Goal: Answer question/provide support: Share knowledge or assist other users

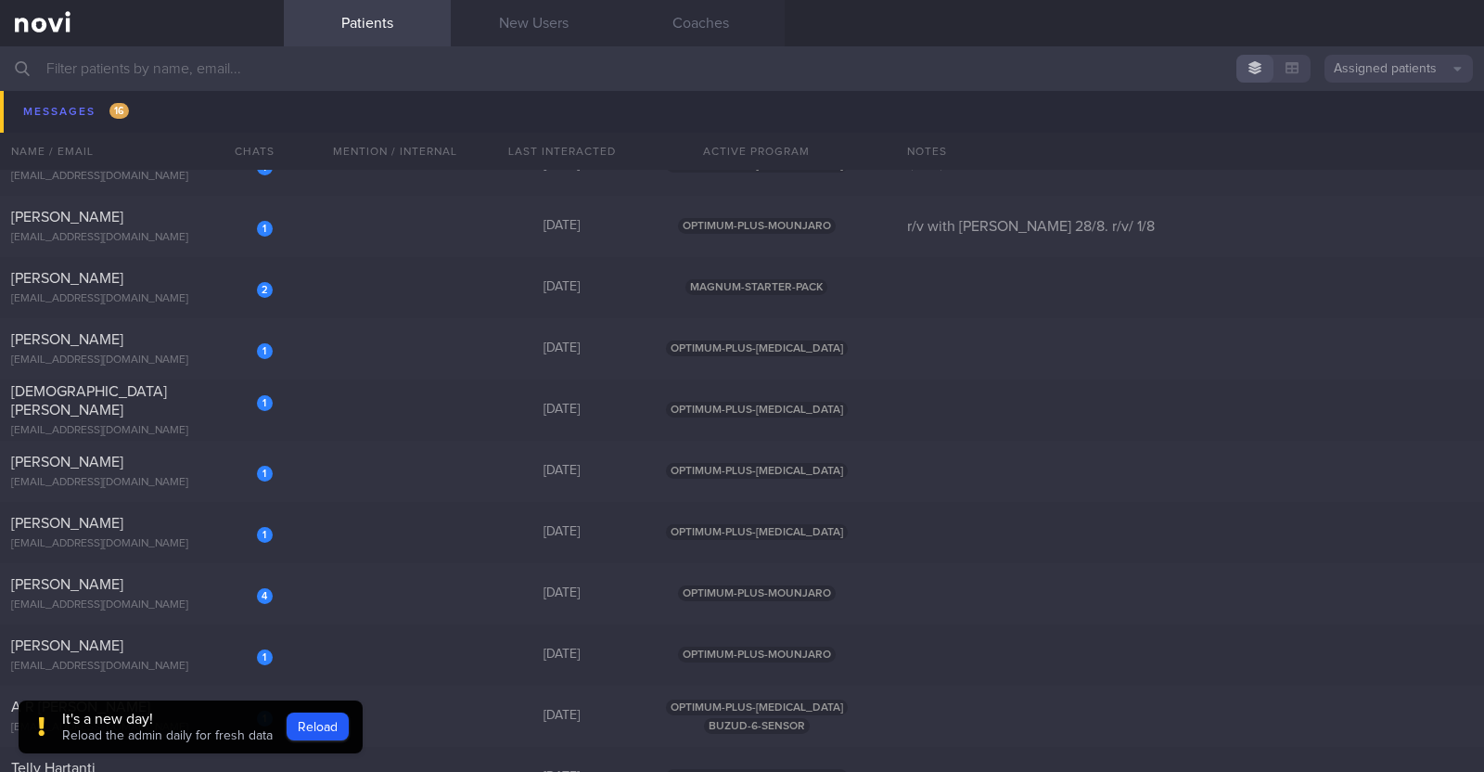
scroll to position [580, 0]
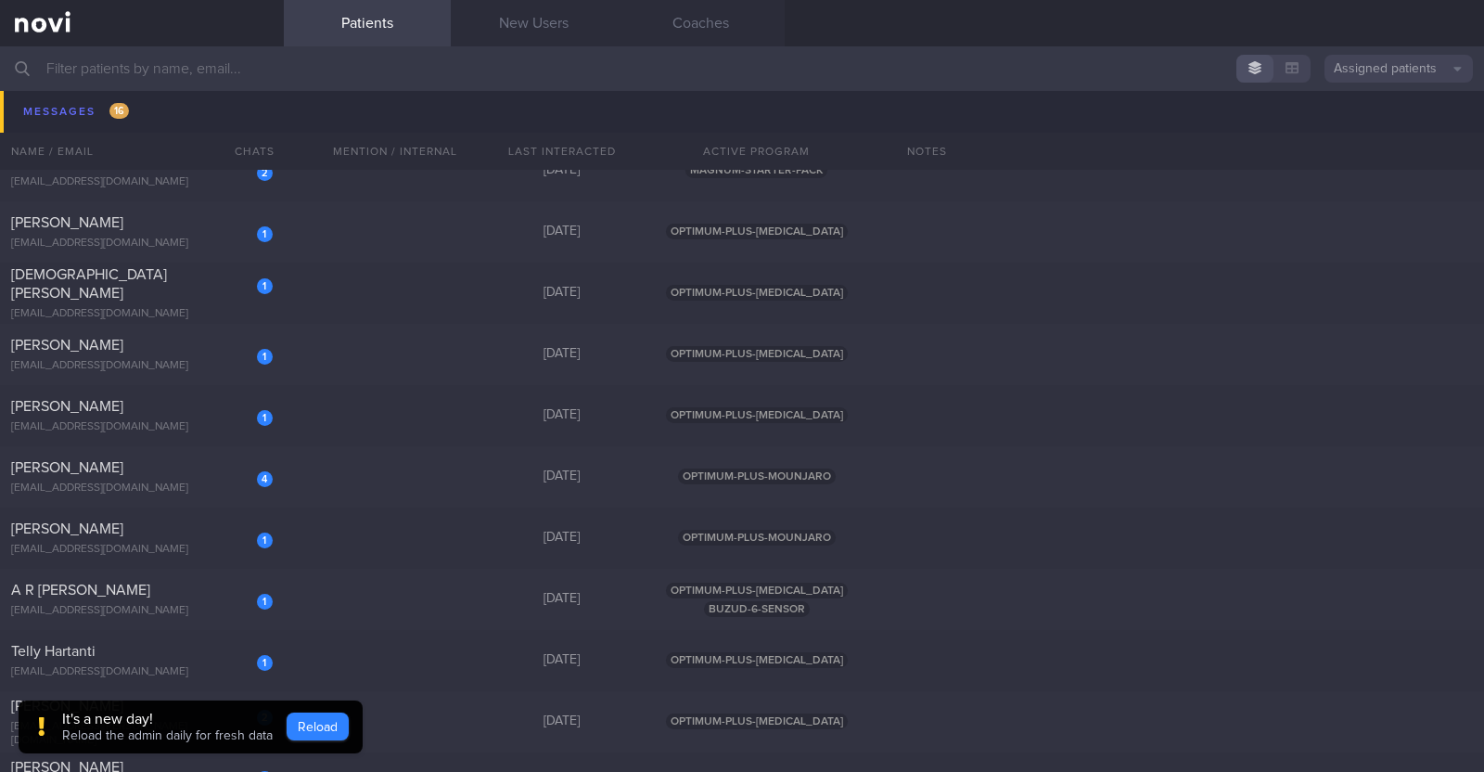
click at [330, 720] on button "Reload" at bounding box center [318, 726] width 62 height 28
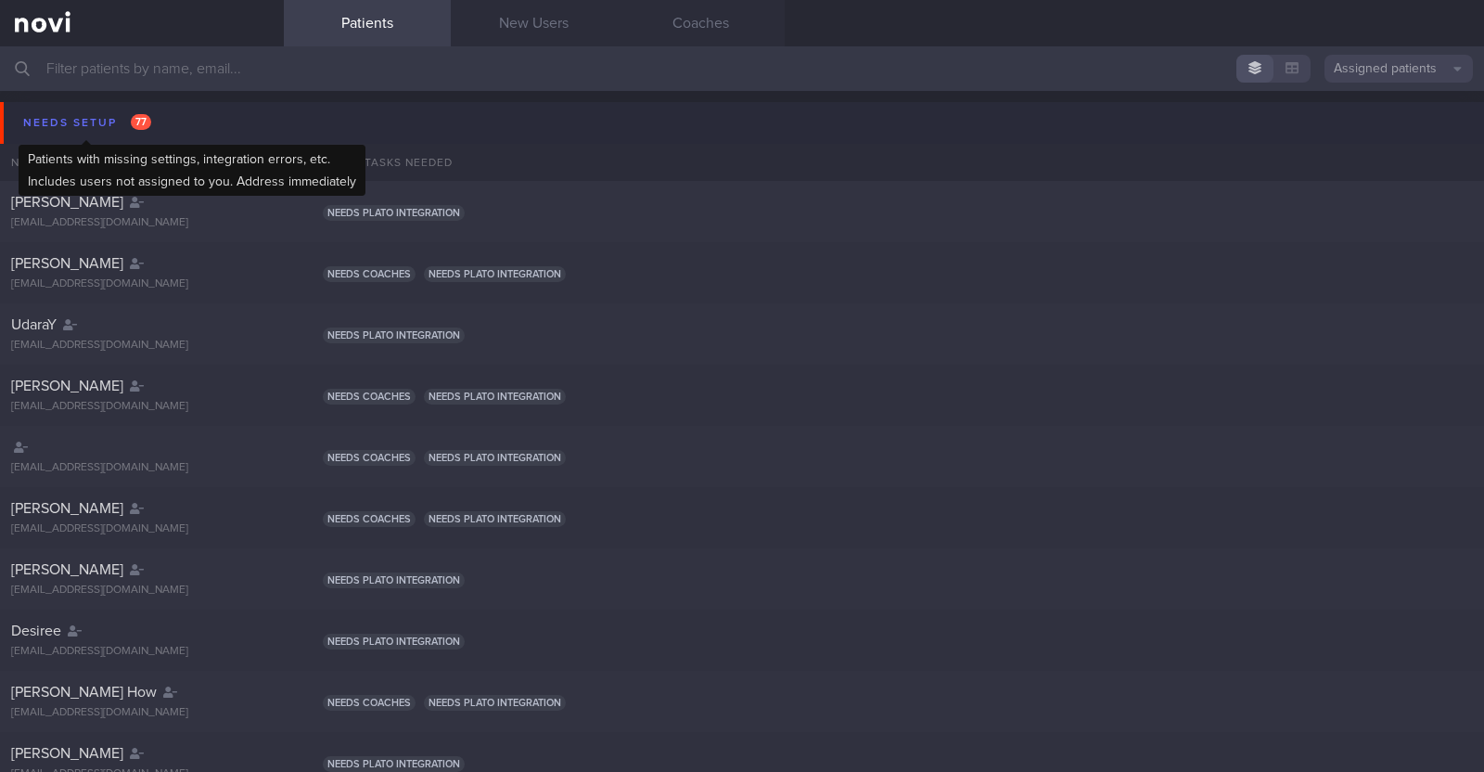
click at [89, 127] on div "Needs setup 77" at bounding box center [87, 122] width 137 height 25
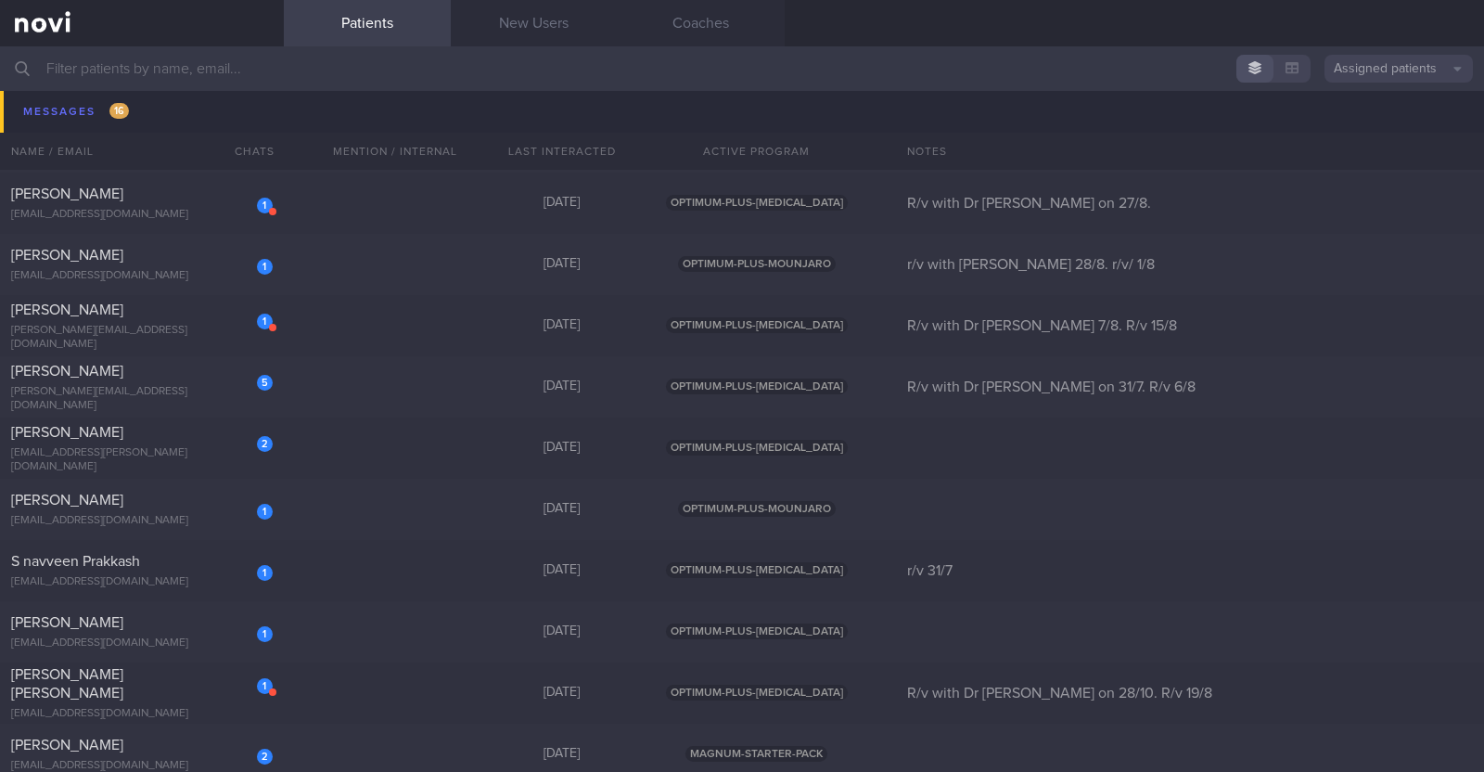
scroll to position [1506, 0]
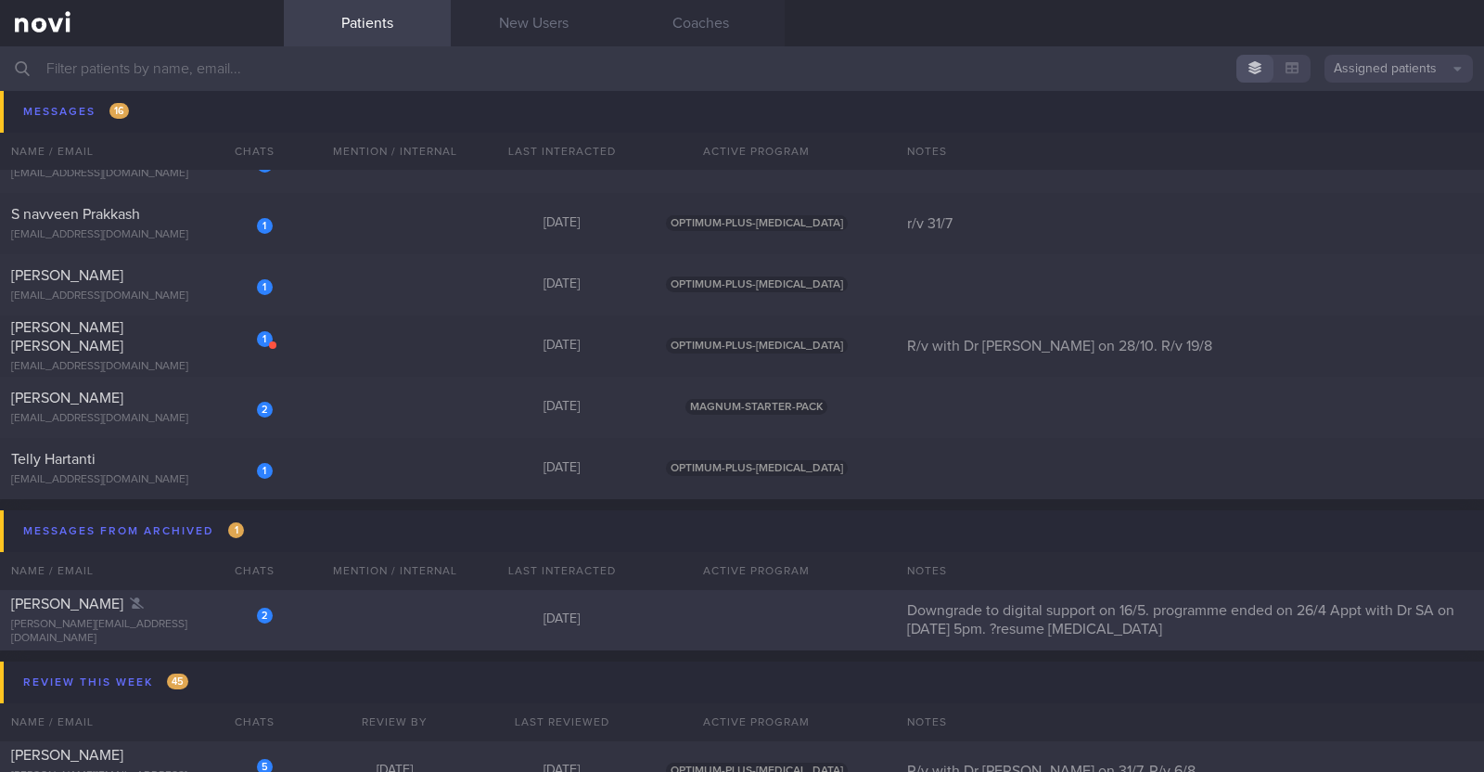
click at [153, 613] on div "[PERSON_NAME]" at bounding box center [139, 604] width 257 height 19
select select "7"
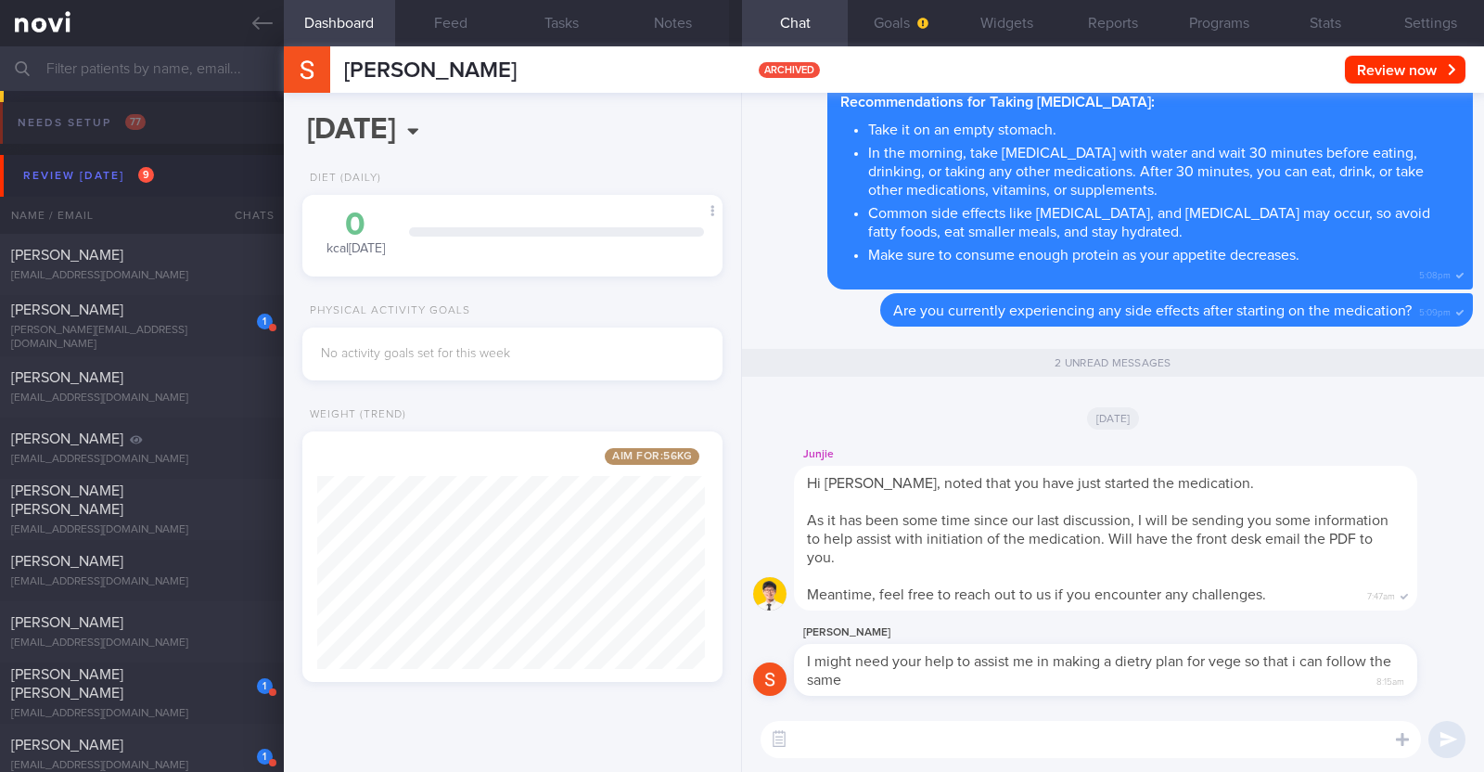
select select "7"
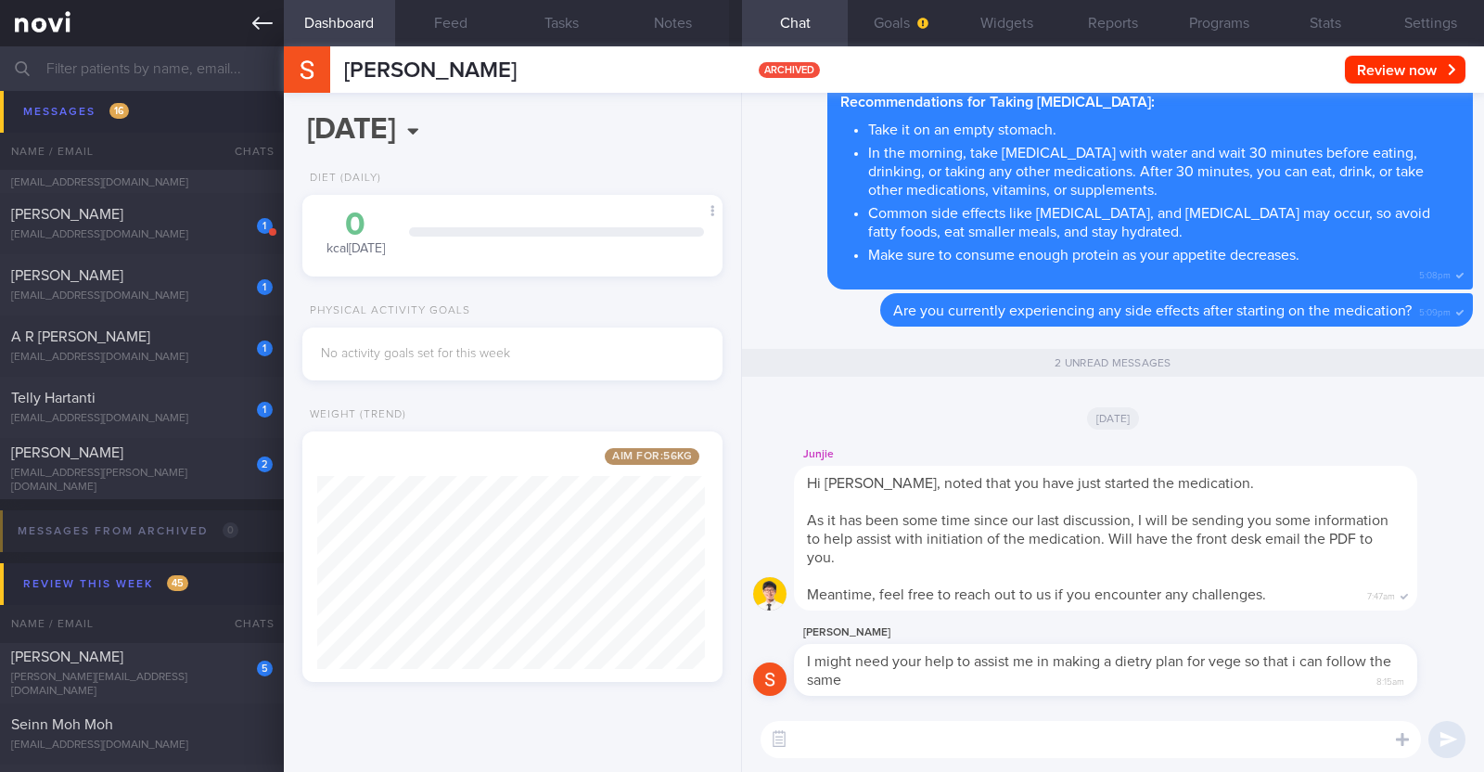
click at [276, 30] on link at bounding box center [142, 23] width 284 height 46
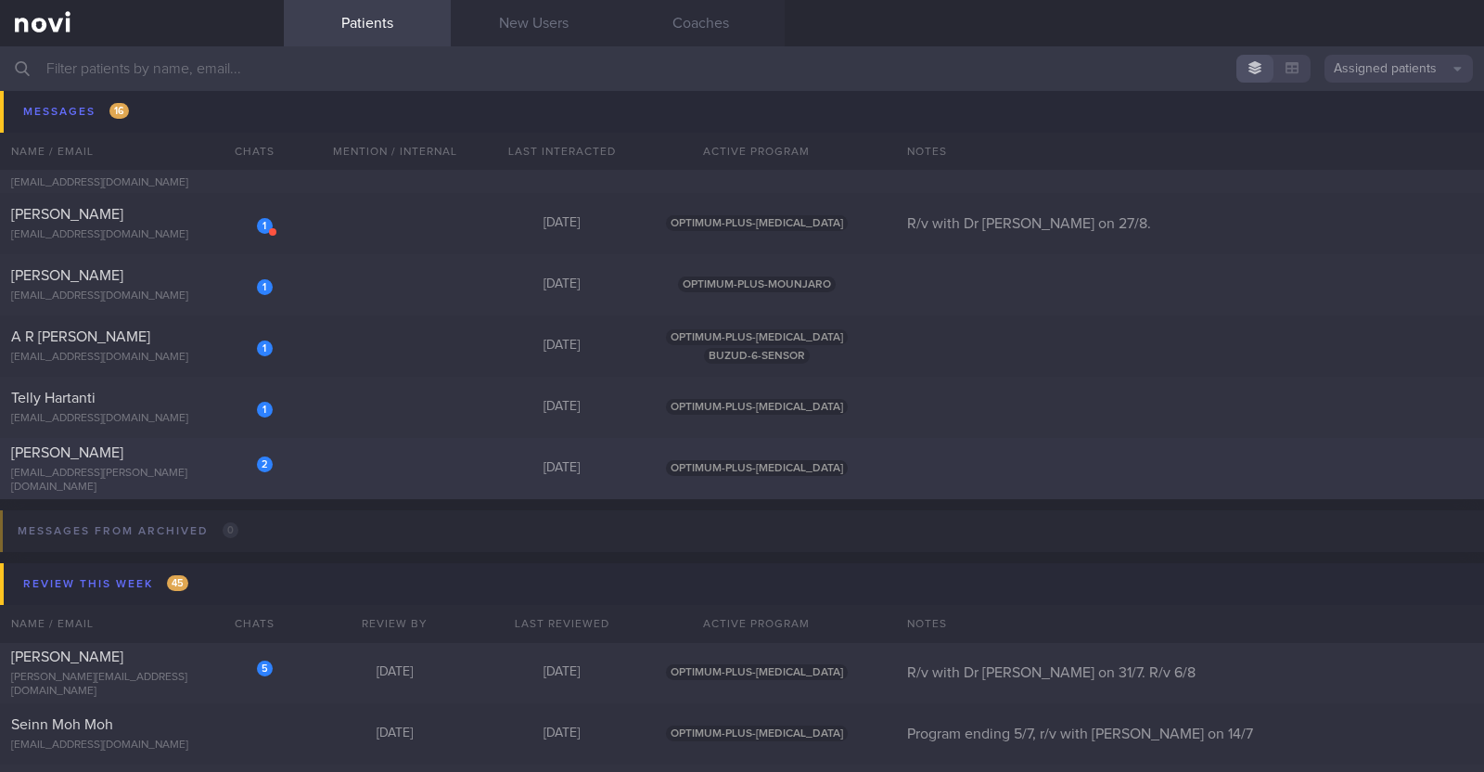
click at [318, 470] on div "2 MUJAHED HAJ ABDULLAH eng.mujahed@me.com Yesterday OPTIMUM-PLUS-WEGOVY" at bounding box center [742, 468] width 1484 height 61
select select "7"
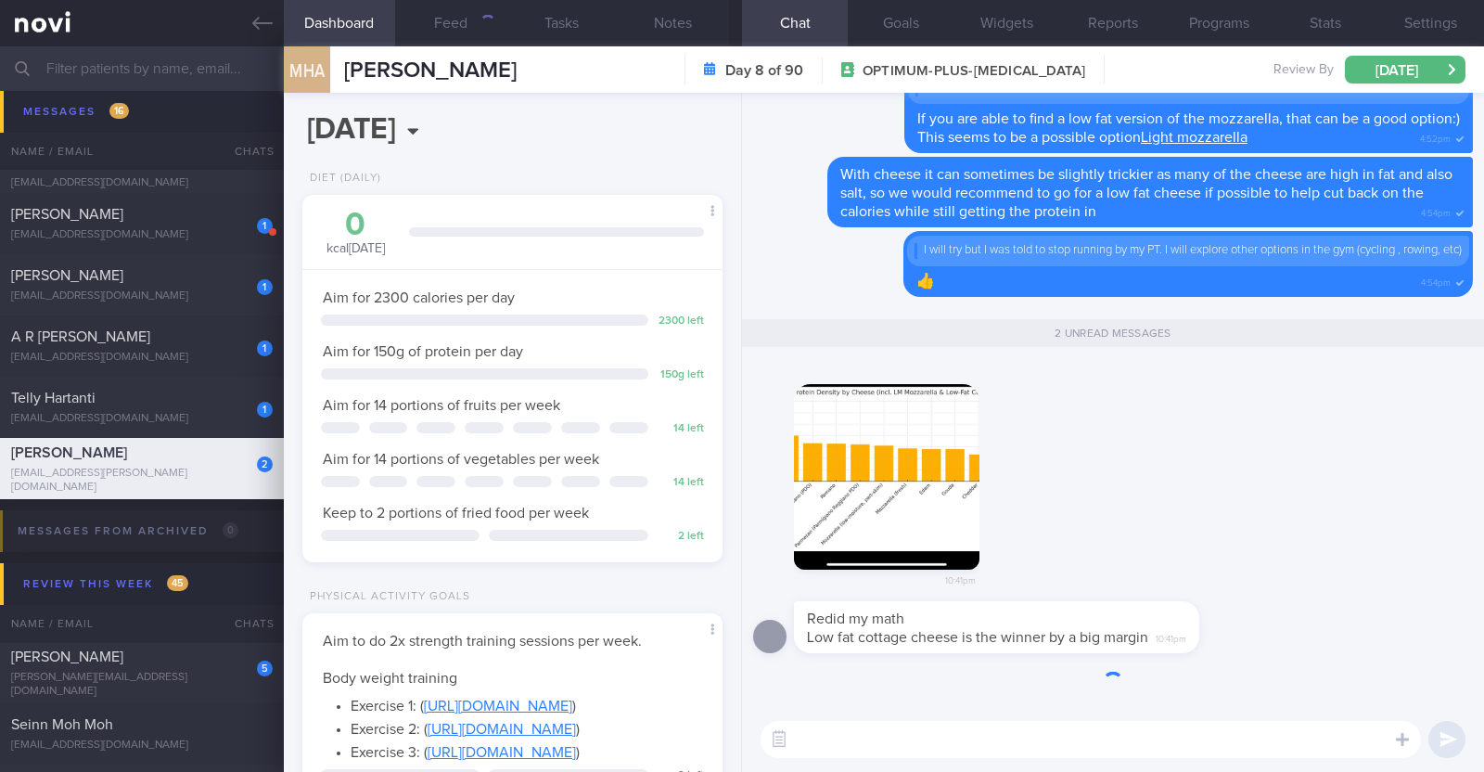
scroll to position [211, 369]
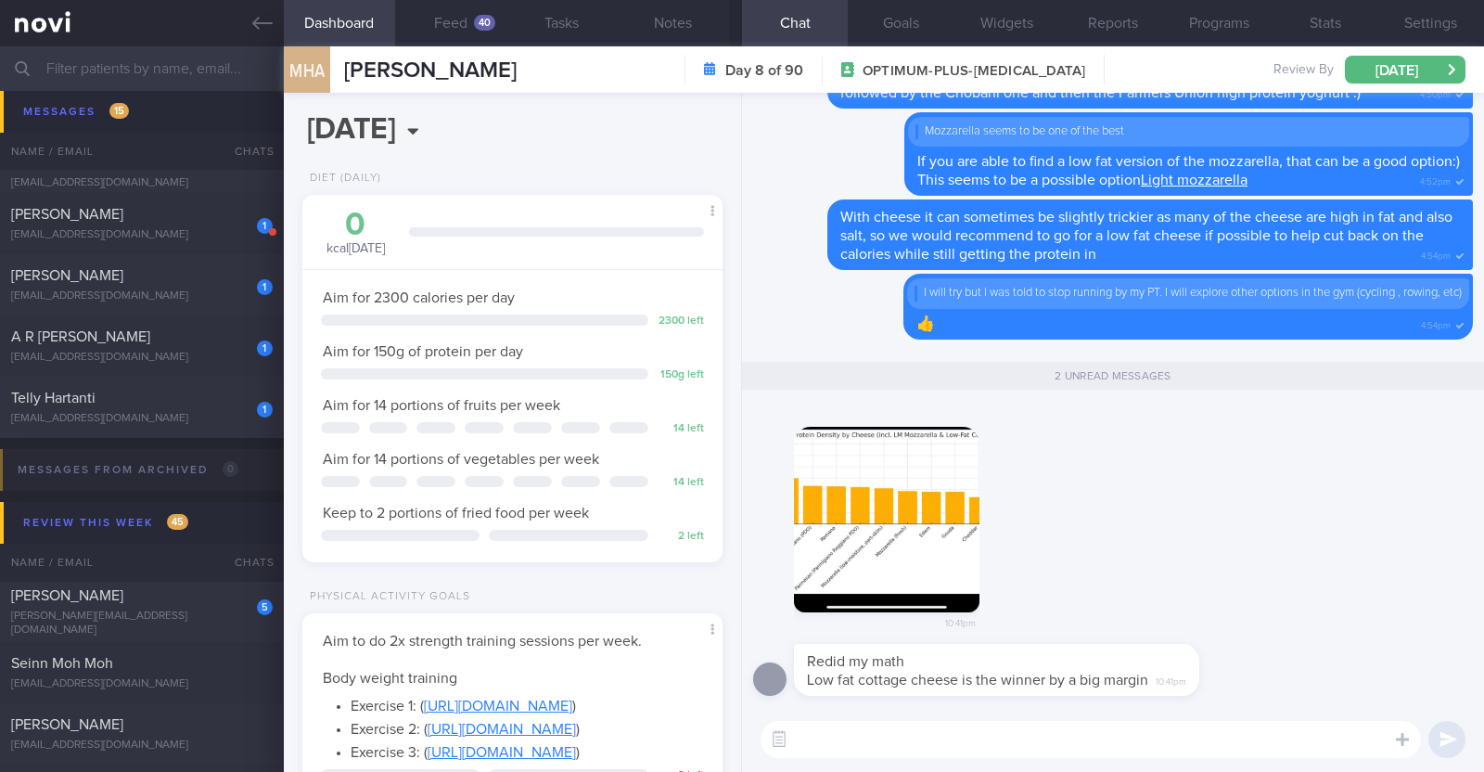
click at [919, 502] on button "button" at bounding box center [887, 520] width 186 height 186
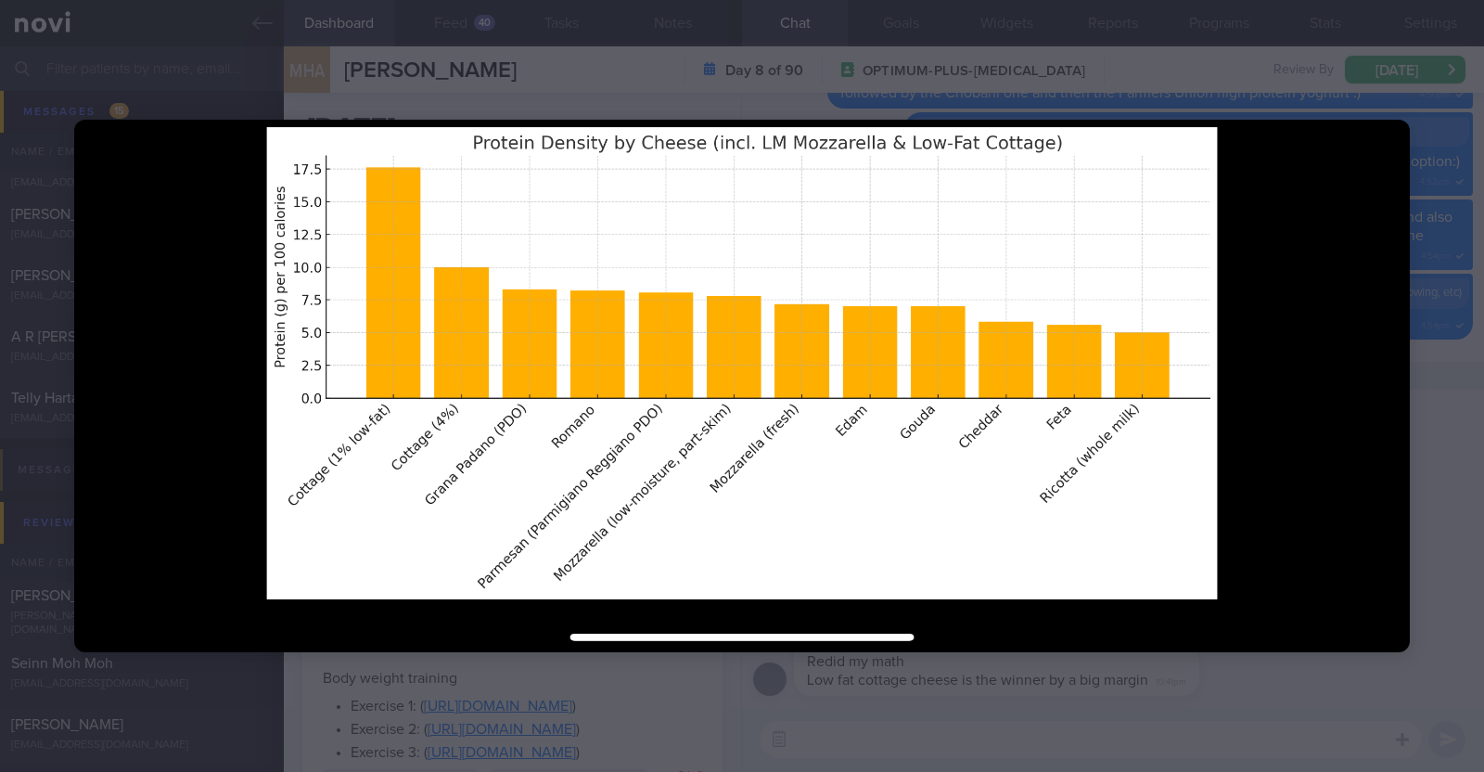
click at [1425, 502] on div at bounding box center [742, 386] width 1484 height 772
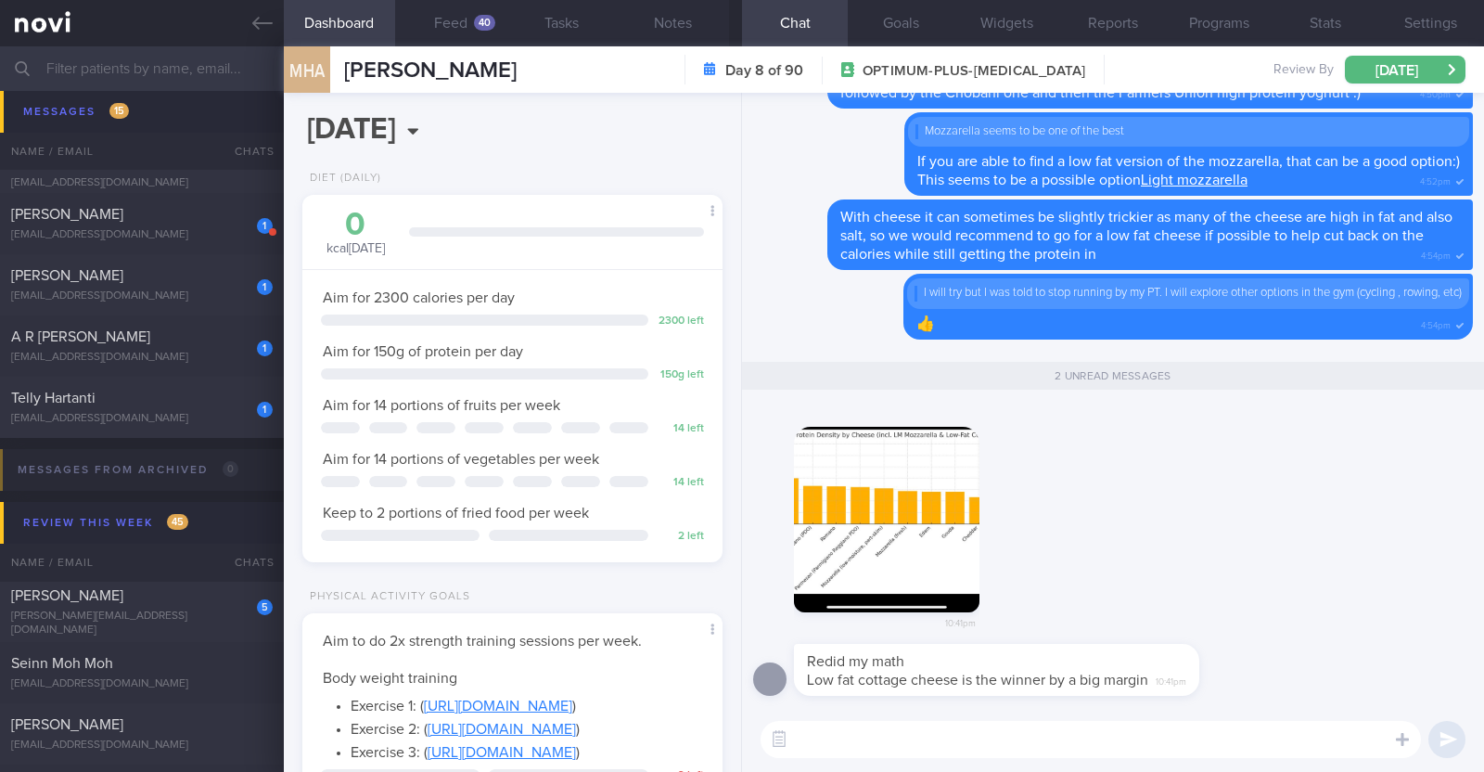
click at [1118, 732] on textarea at bounding box center [1091, 739] width 660 height 37
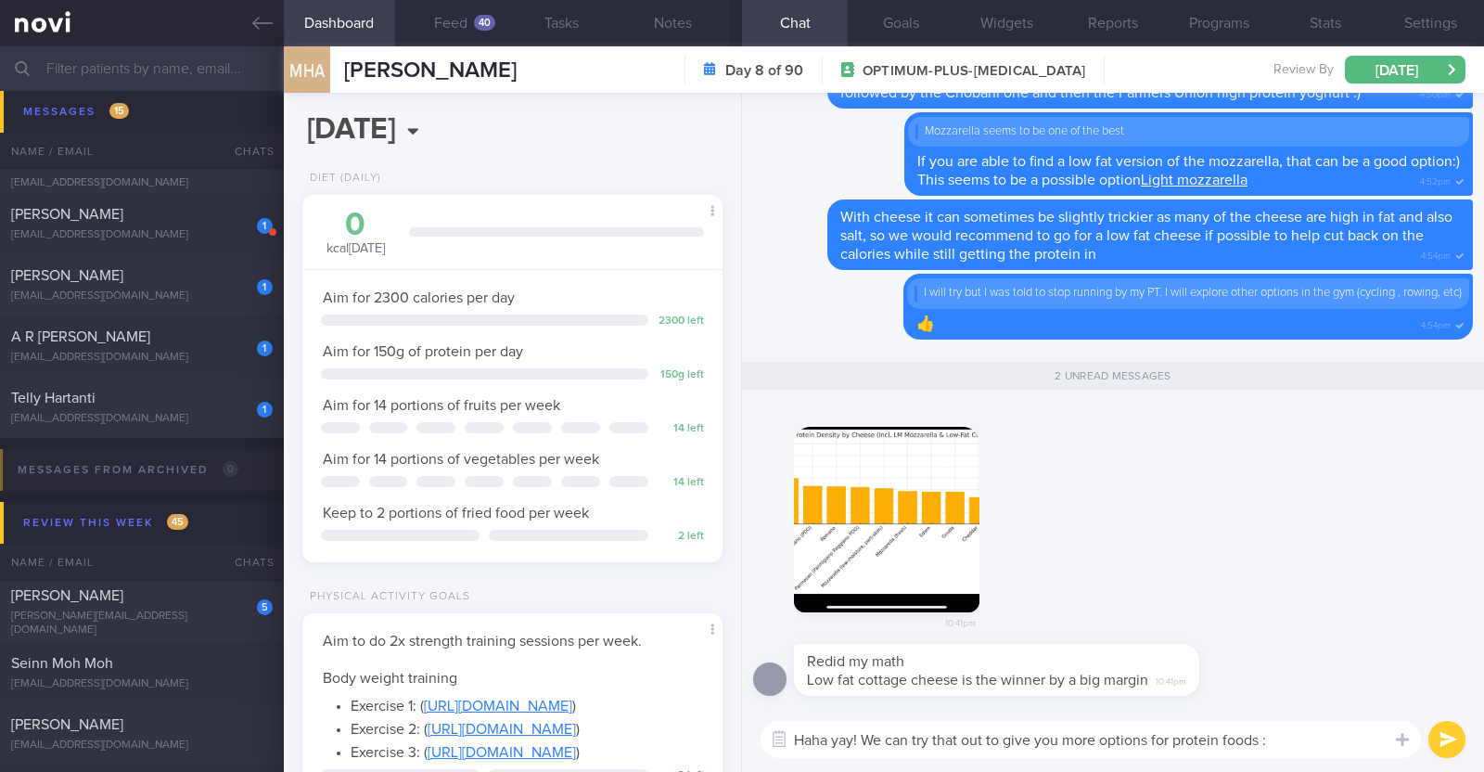
type textarea "Haha yay! We can try that out to give you more options for protein foods :)"
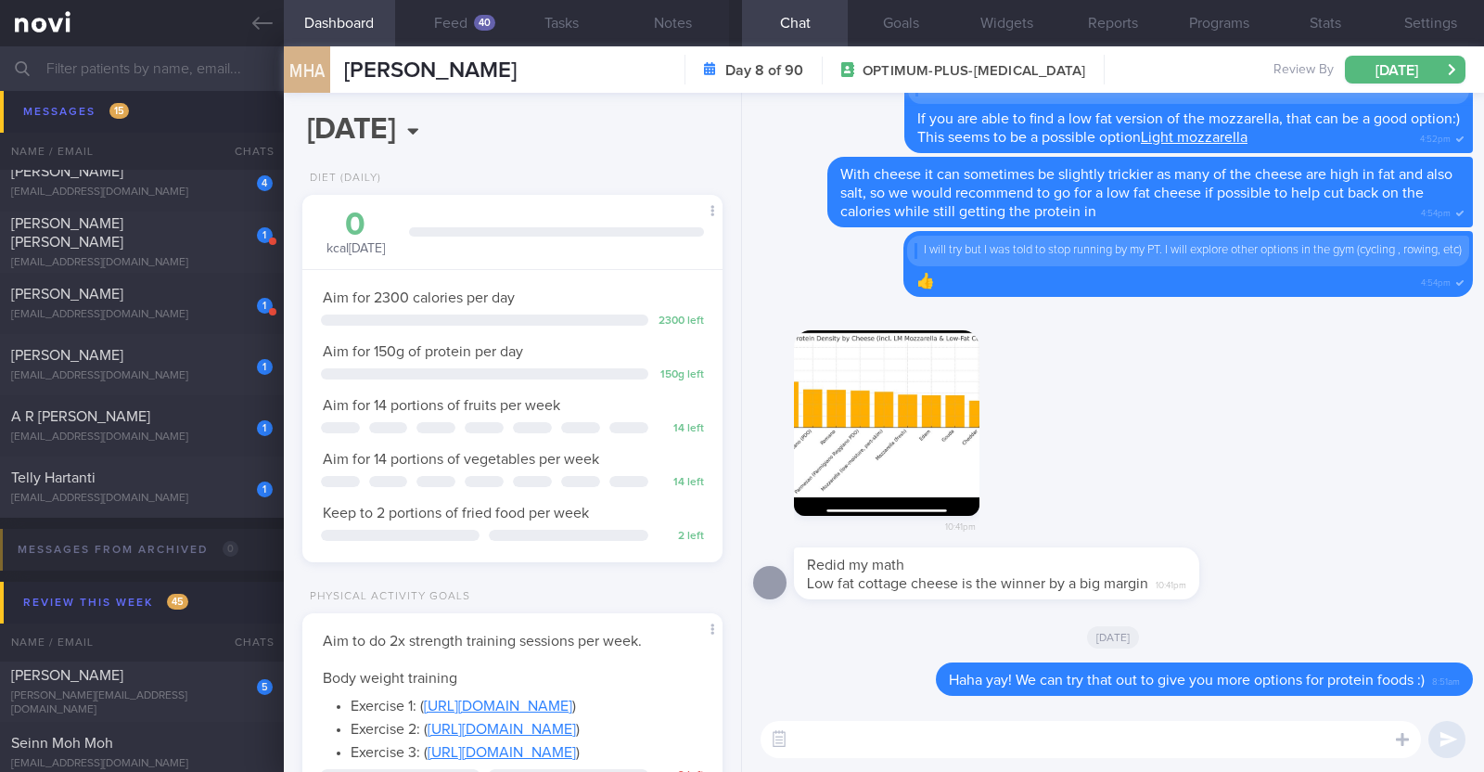
scroll to position [1391, 0]
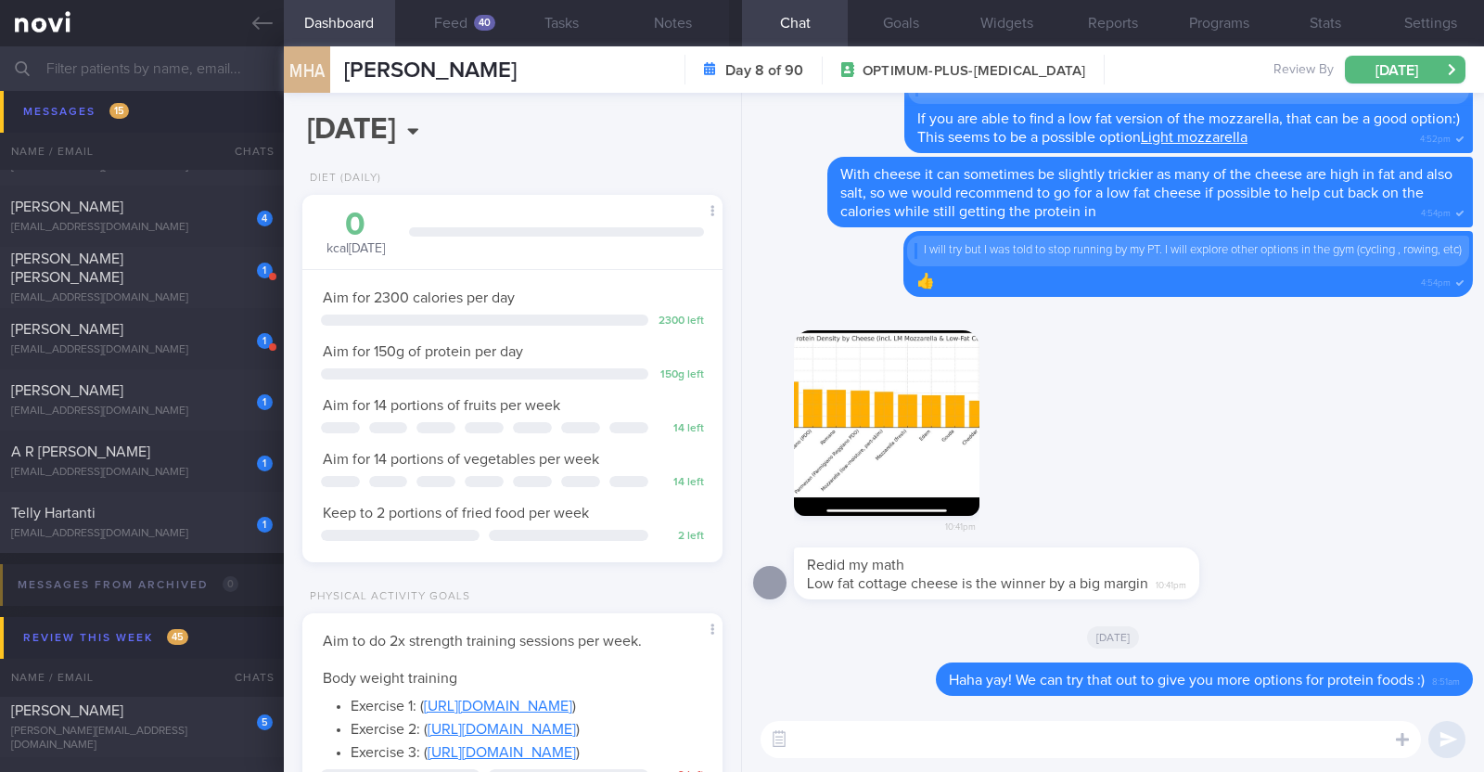
click at [928, 431] on button "button" at bounding box center [887, 423] width 186 height 186
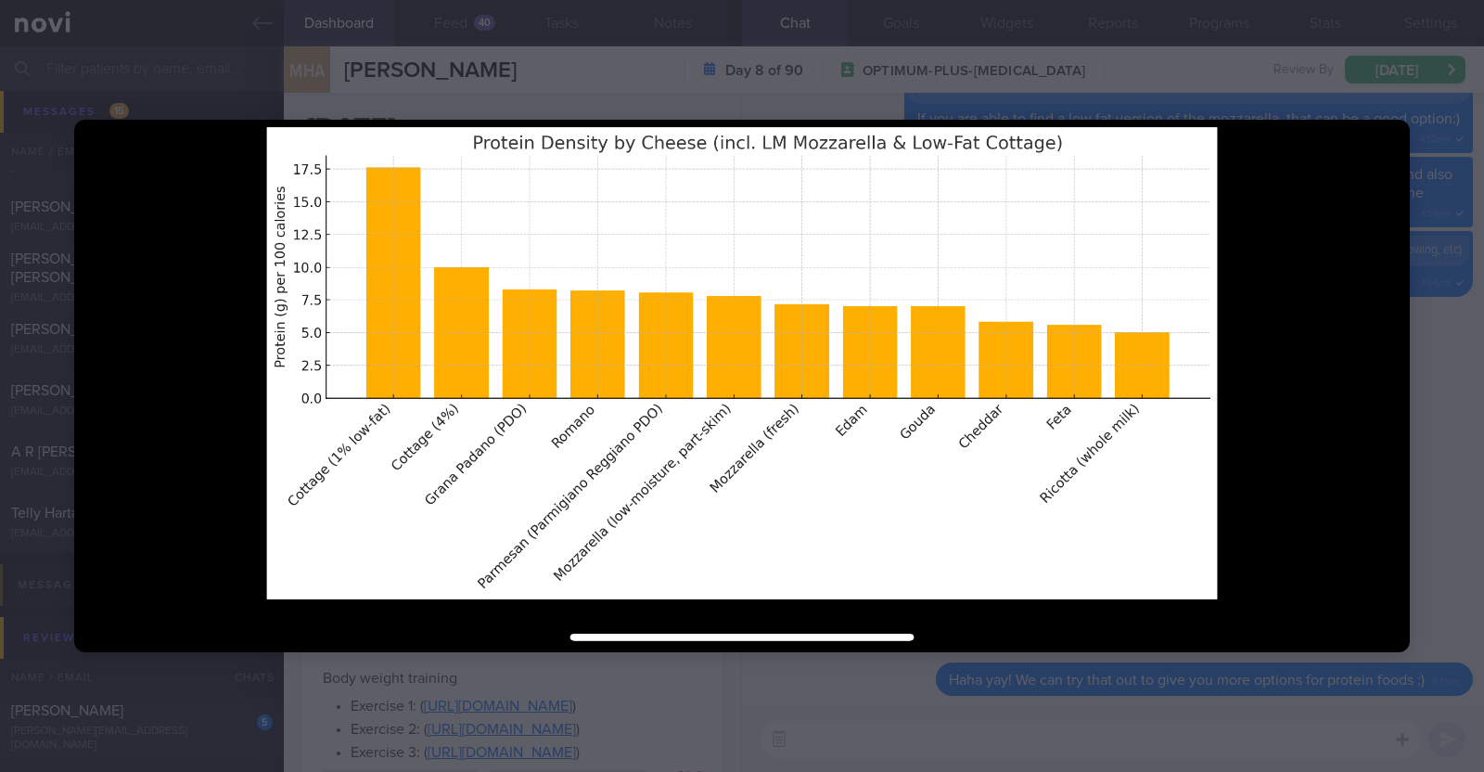
click at [1429, 408] on div at bounding box center [742, 386] width 1484 height 772
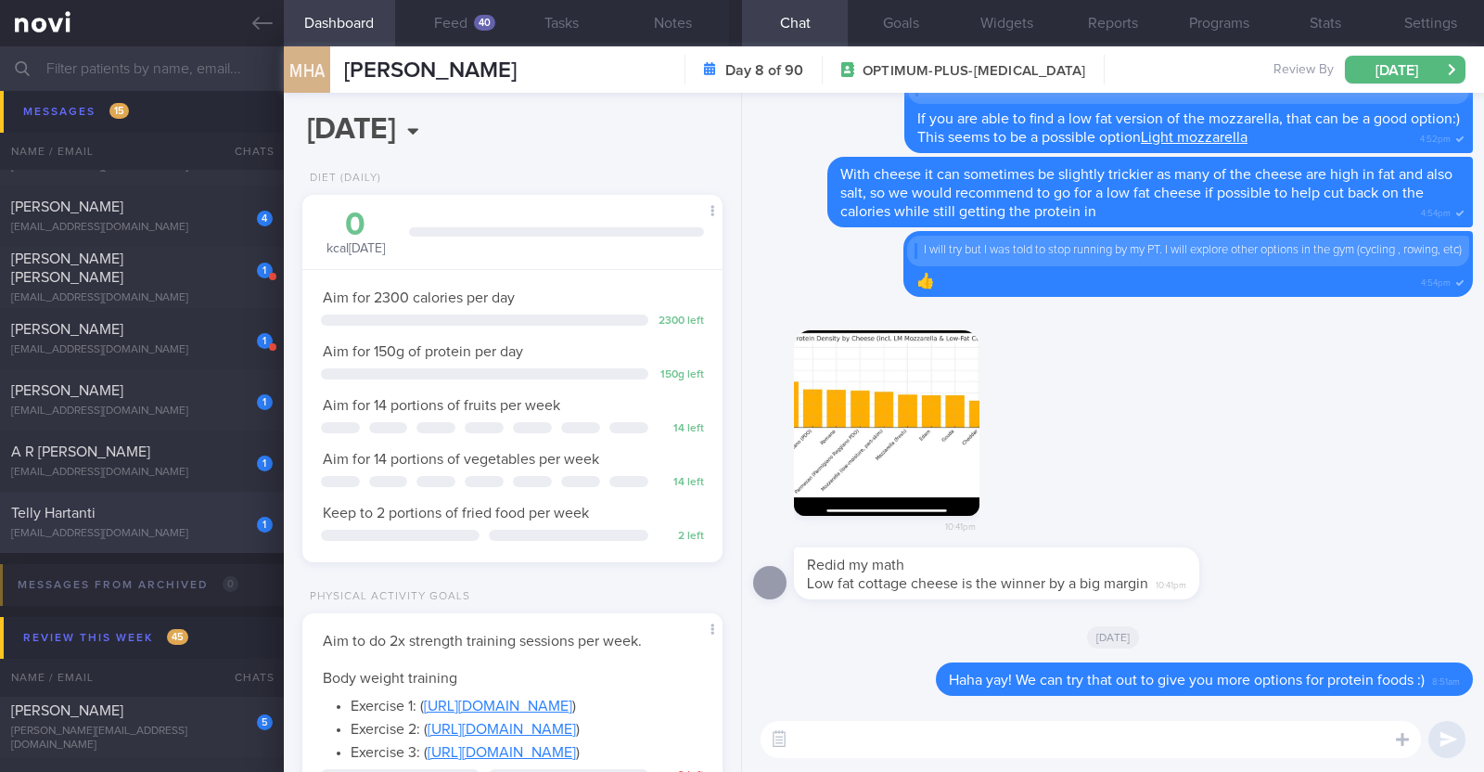
click at [236, 527] on div "1" at bounding box center [252, 518] width 41 height 29
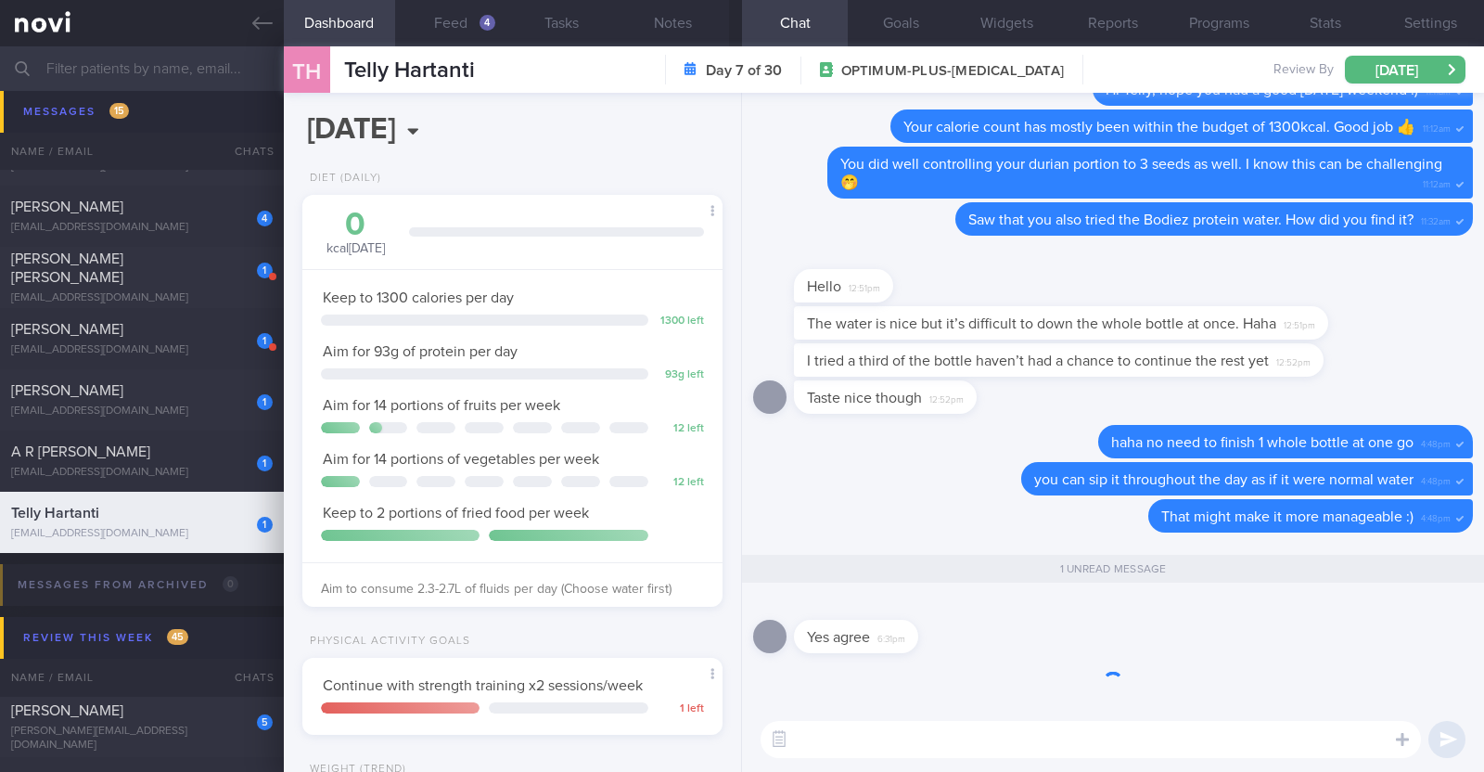
scroll to position [211, 369]
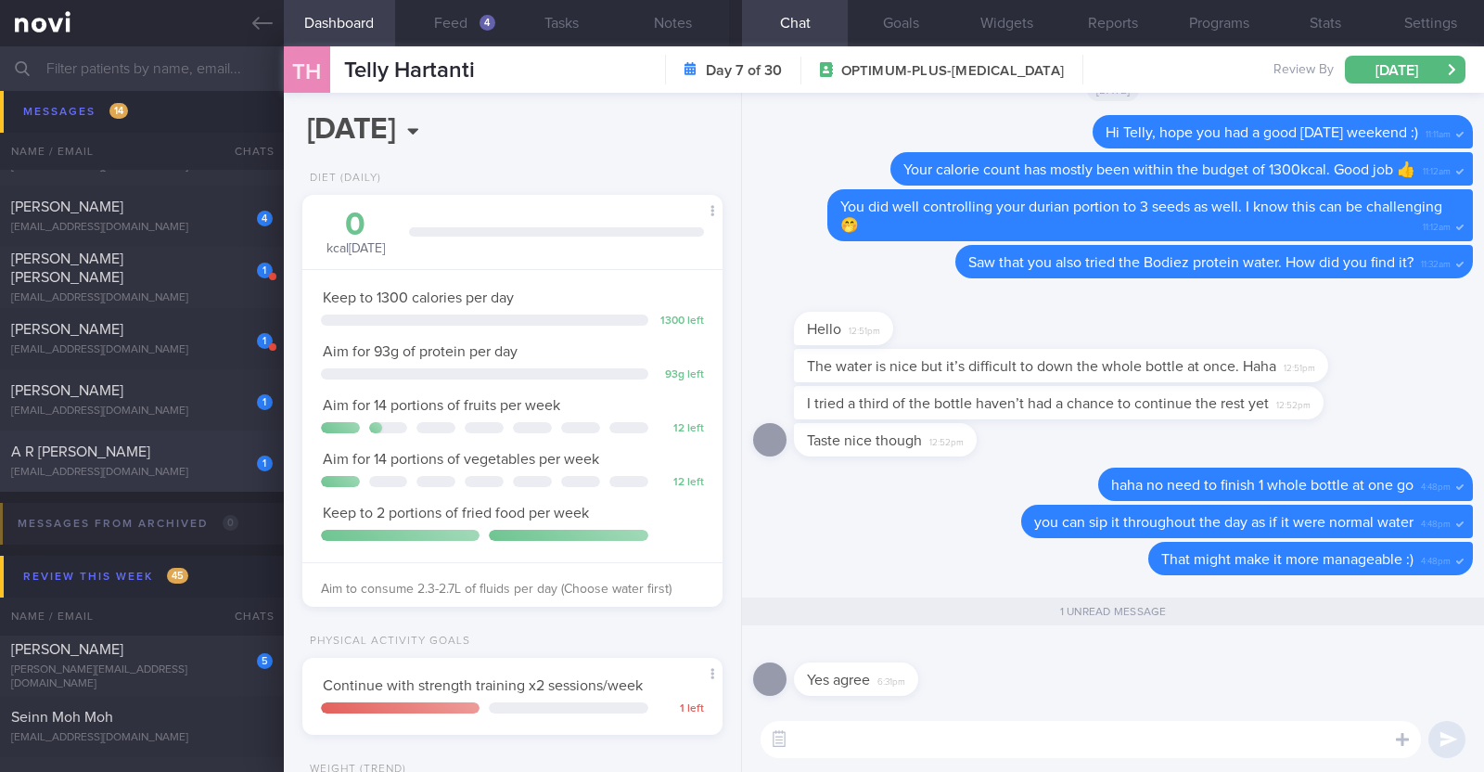
click at [164, 455] on div "A R [PERSON_NAME]" at bounding box center [139, 451] width 257 height 19
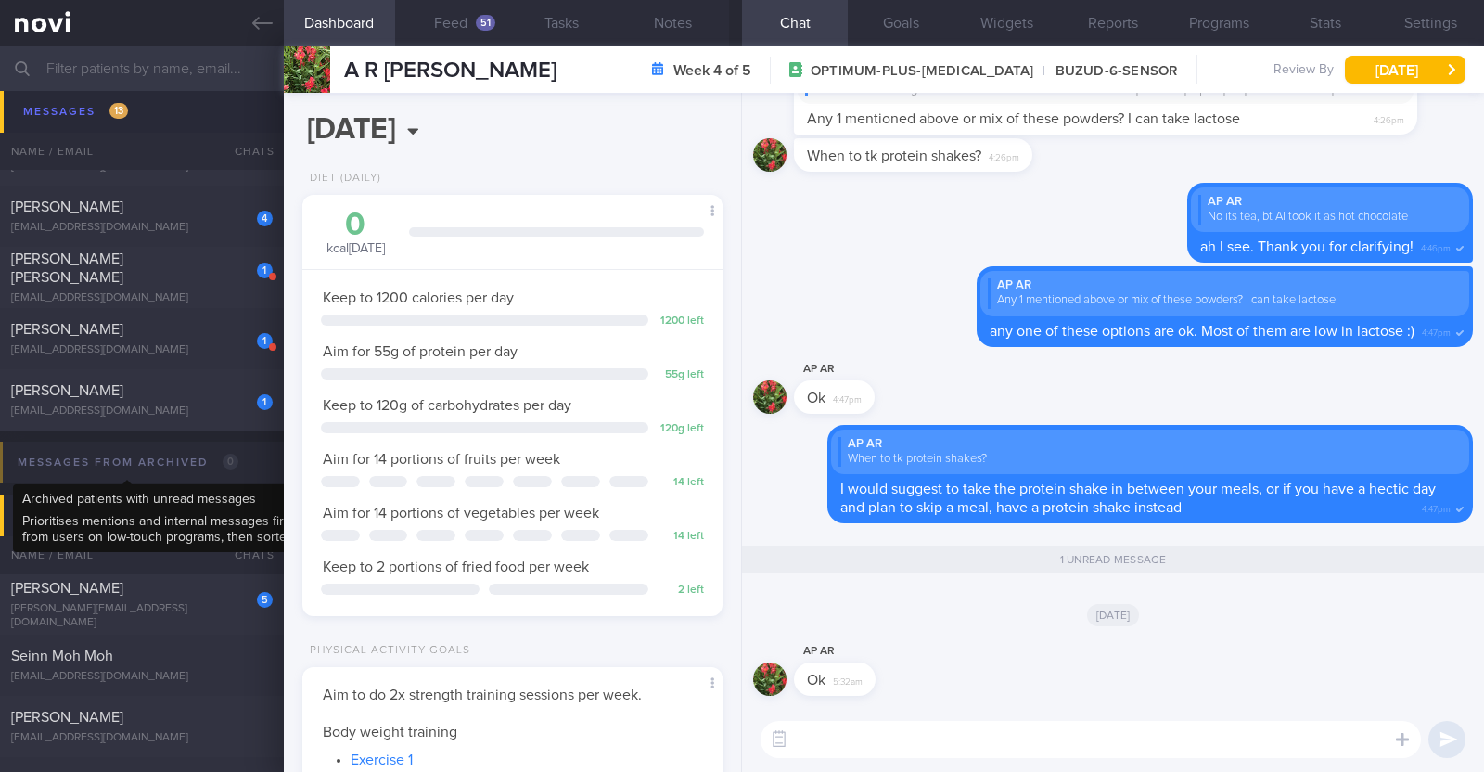
scroll to position [187, 376]
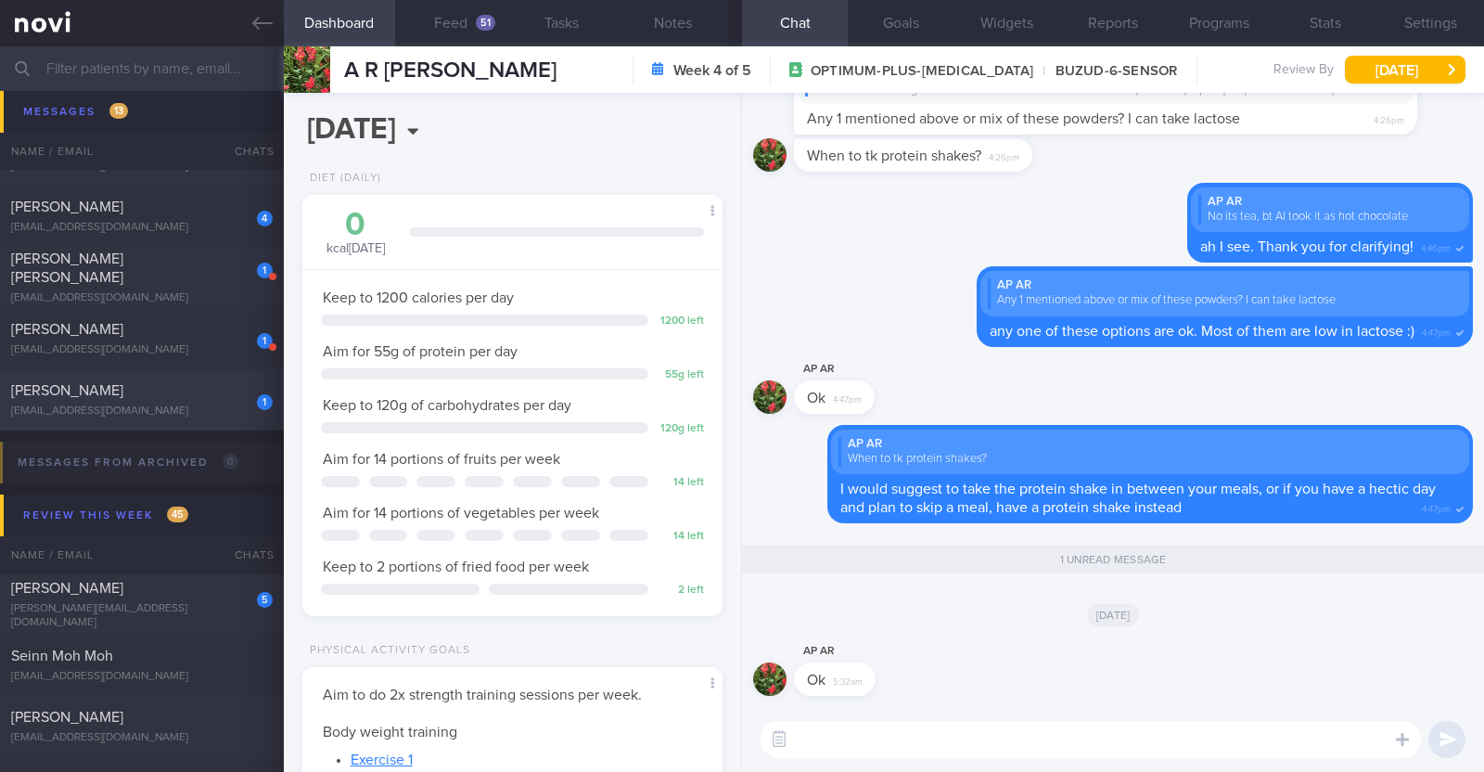
click at [186, 406] on div "[EMAIL_ADDRESS][DOMAIN_NAME]" at bounding box center [142, 411] width 262 height 14
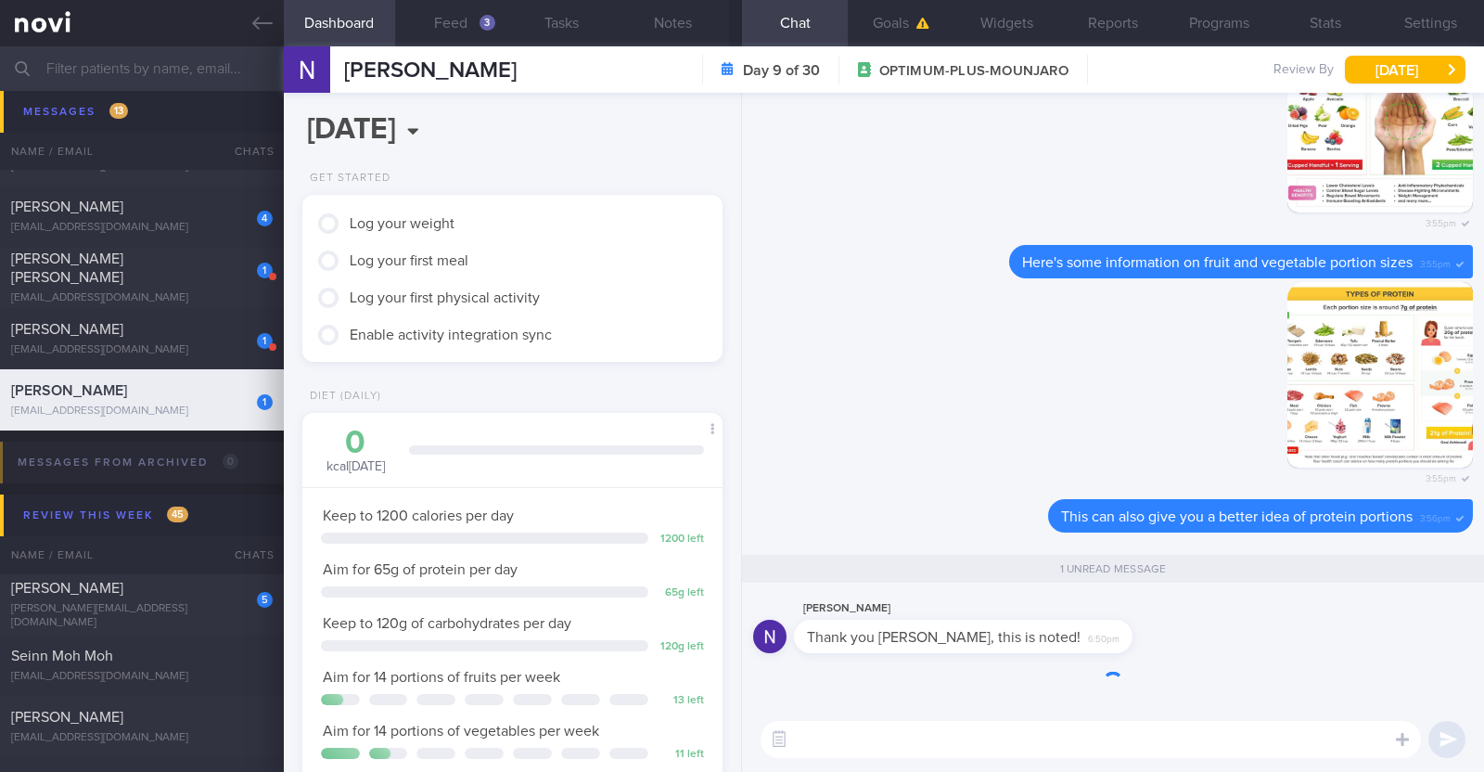
scroll to position [211, 369]
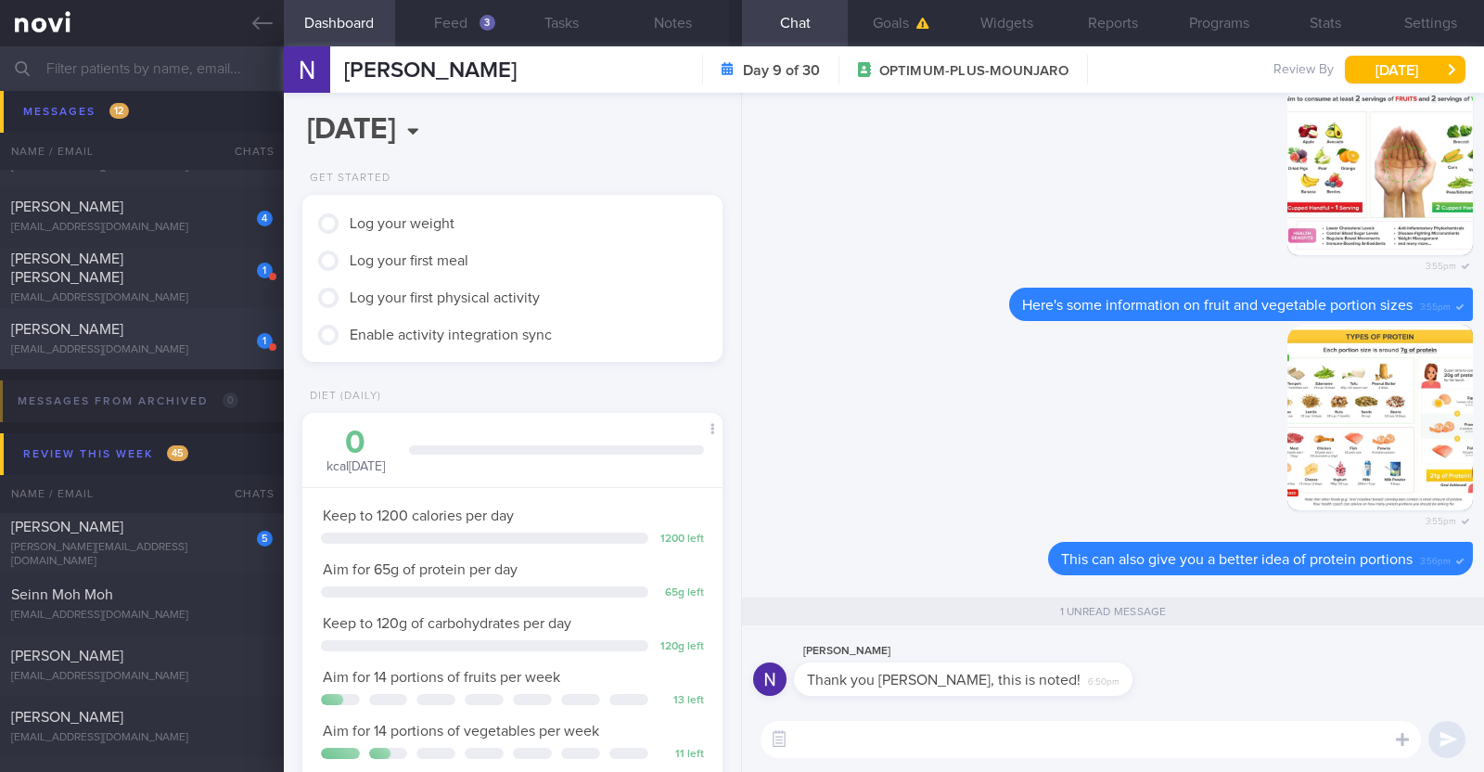
click at [208, 344] on div "[EMAIL_ADDRESS][DOMAIN_NAME]" at bounding box center [142, 350] width 262 height 14
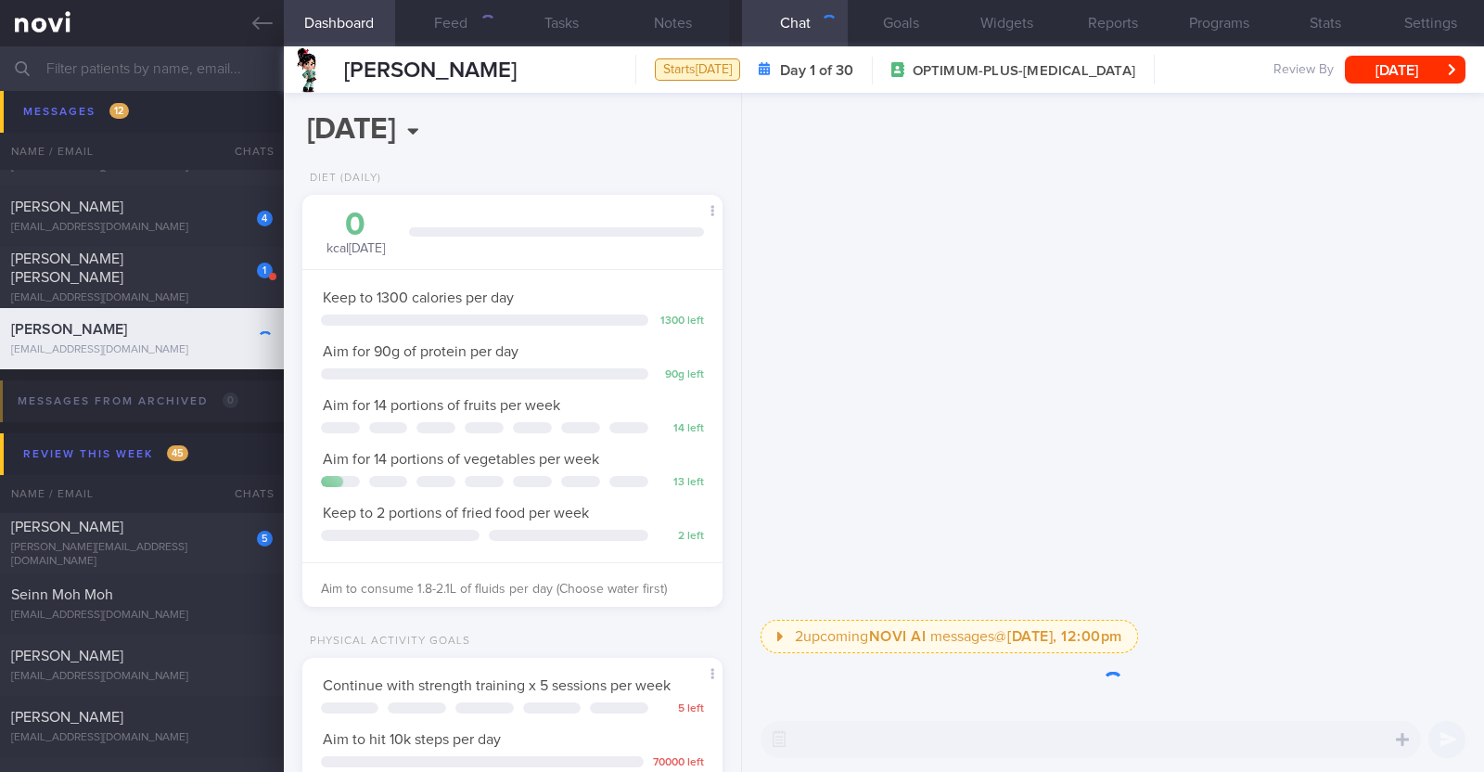
scroll to position [211, 369]
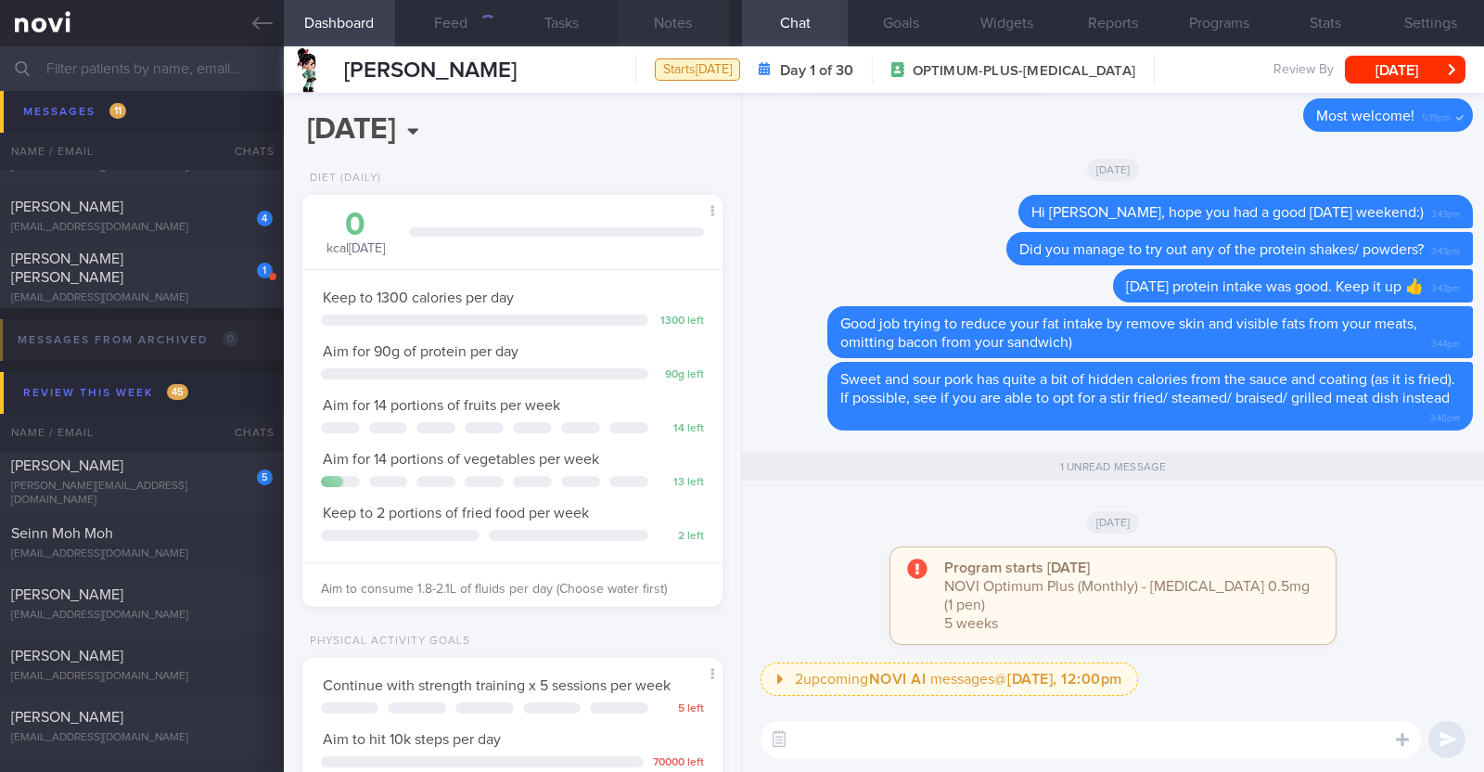
click at [693, 10] on button "Notes" at bounding box center [673, 23] width 111 height 46
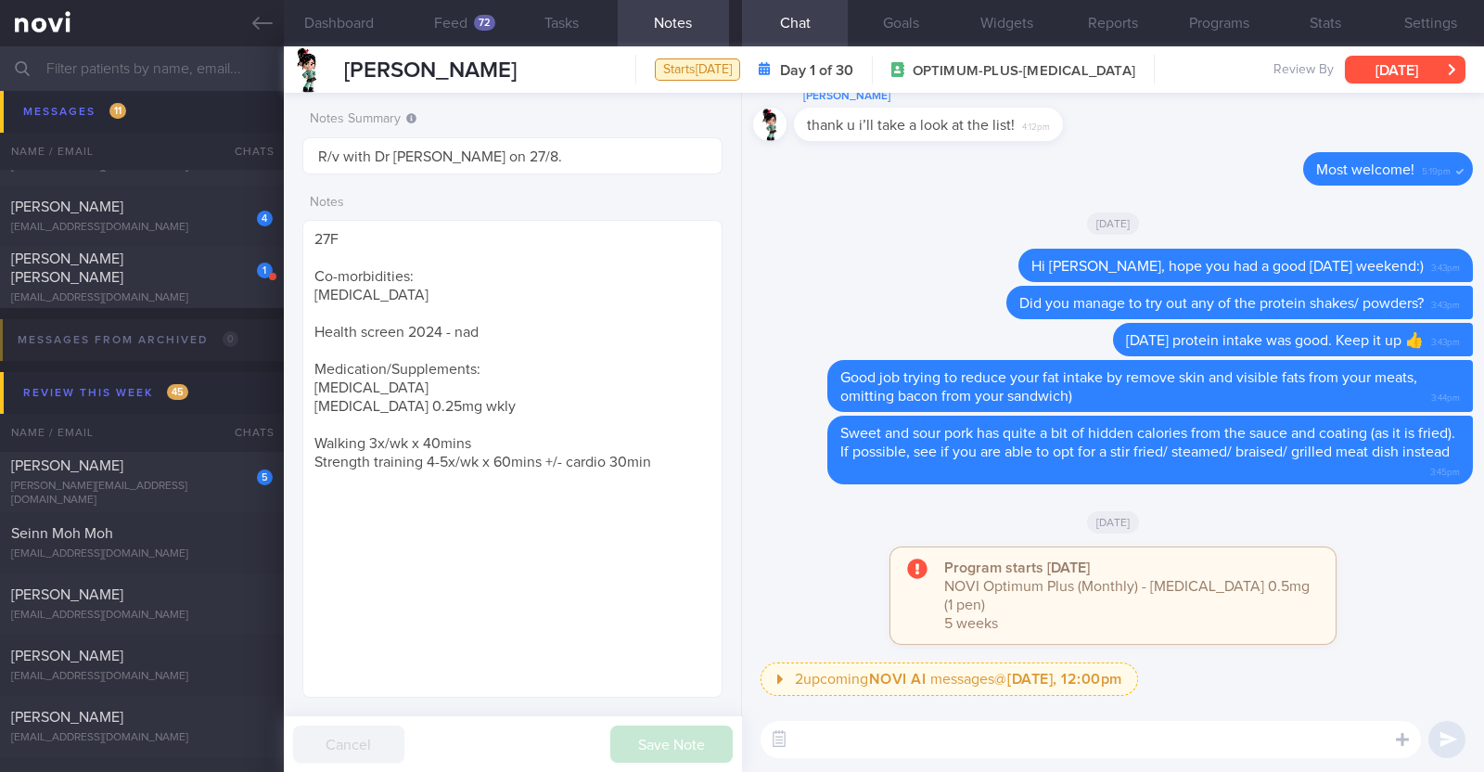
click at [1437, 54] on div "Claudia Lee Starts today Day 1 of 30 OPTIMUM-PLUS-WEGOVY Review By Wed, 13 Aug …" at bounding box center [884, 69] width 1200 height 46
click at [1425, 67] on button "[DATE]" at bounding box center [1405, 70] width 121 height 28
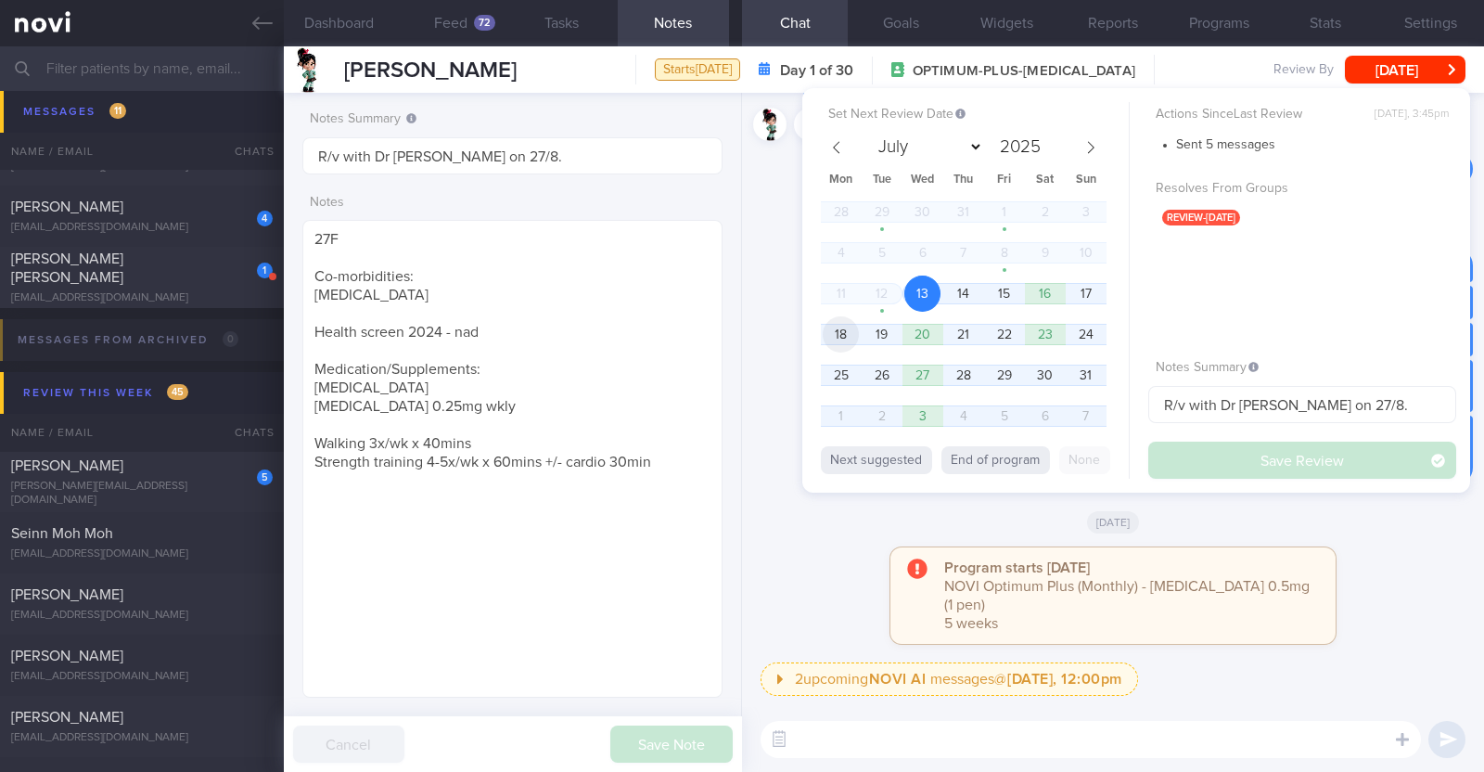
click at [858, 336] on span "18" at bounding box center [841, 334] width 36 height 36
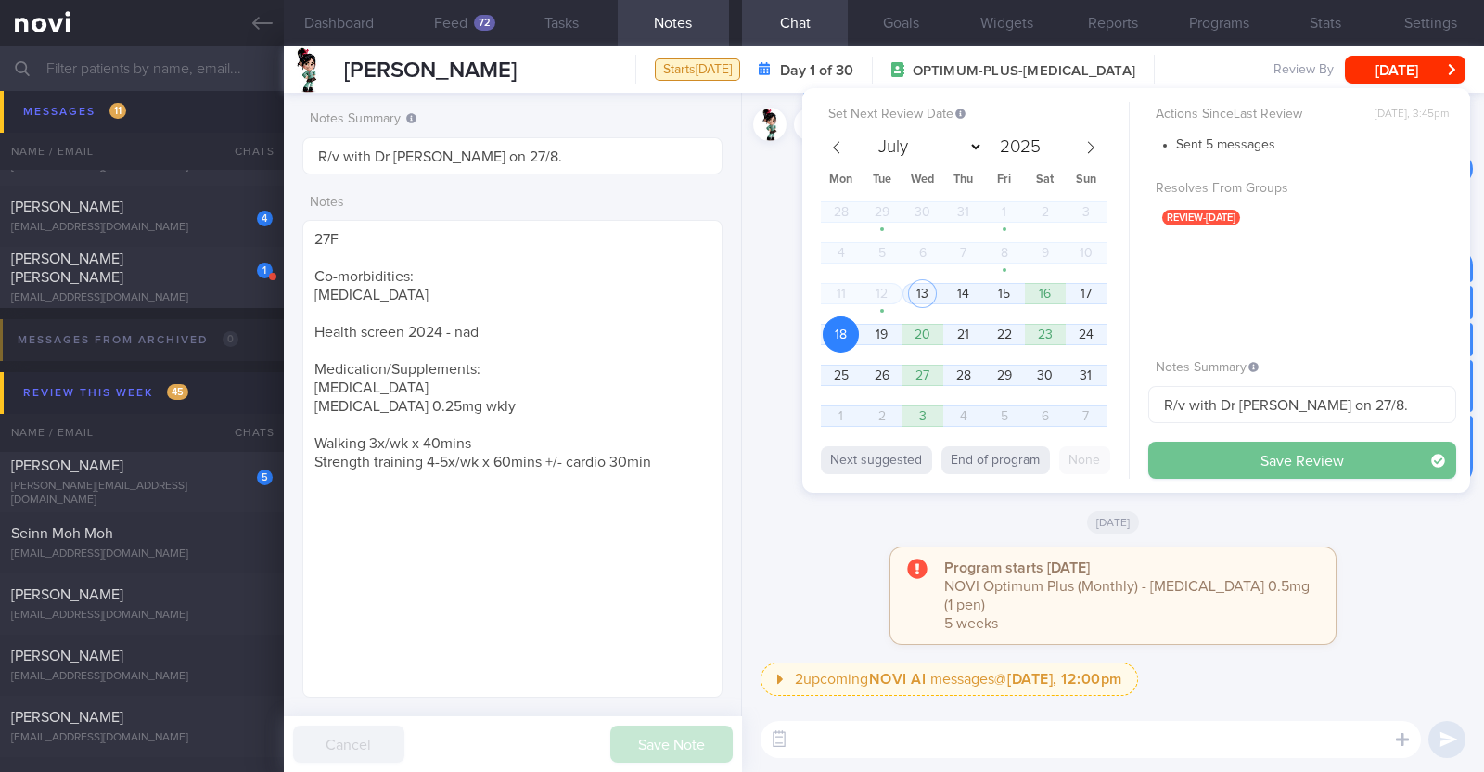
click at [1201, 468] on button "Save Review" at bounding box center [1302, 460] width 308 height 37
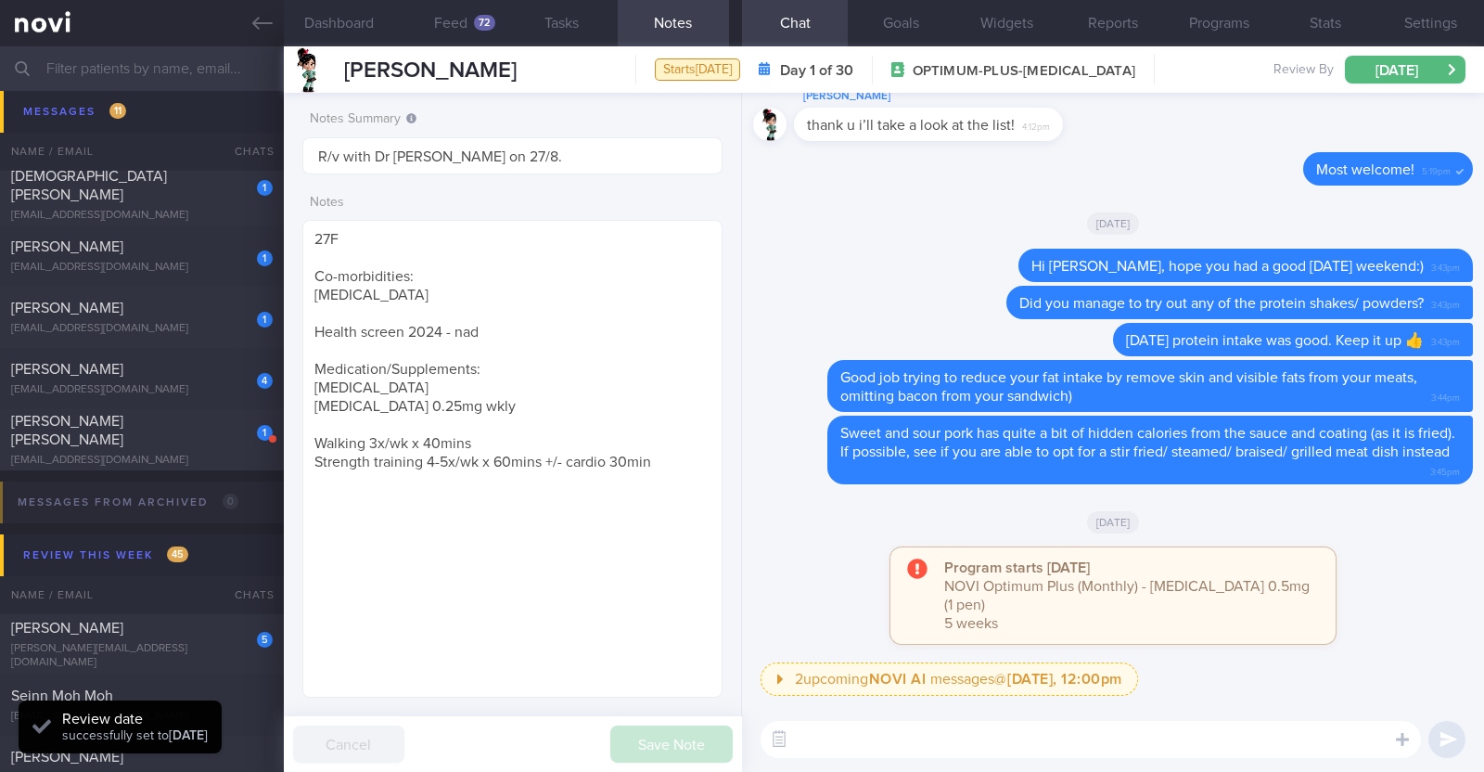
scroll to position [1097, 0]
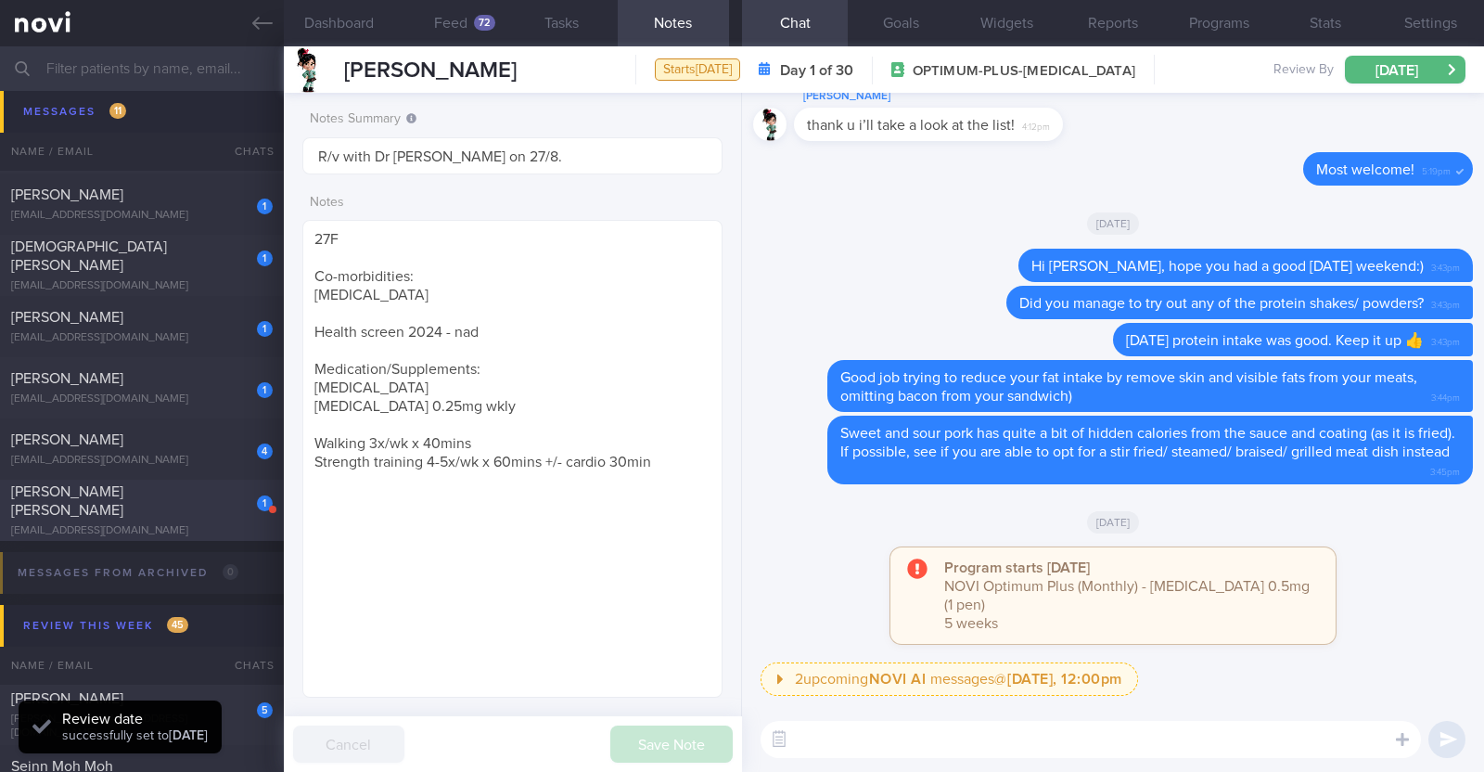
click at [214, 490] on div "Shermeen Lim Li Fang" at bounding box center [139, 500] width 257 height 37
type input "R/v with Dr JJ on 28/10. R/v 19/8"
type textarea "47F Co-morbidities: HTN HLD Medication/Supplements: Rosuvastatin 10mg 3x/wk Val…"
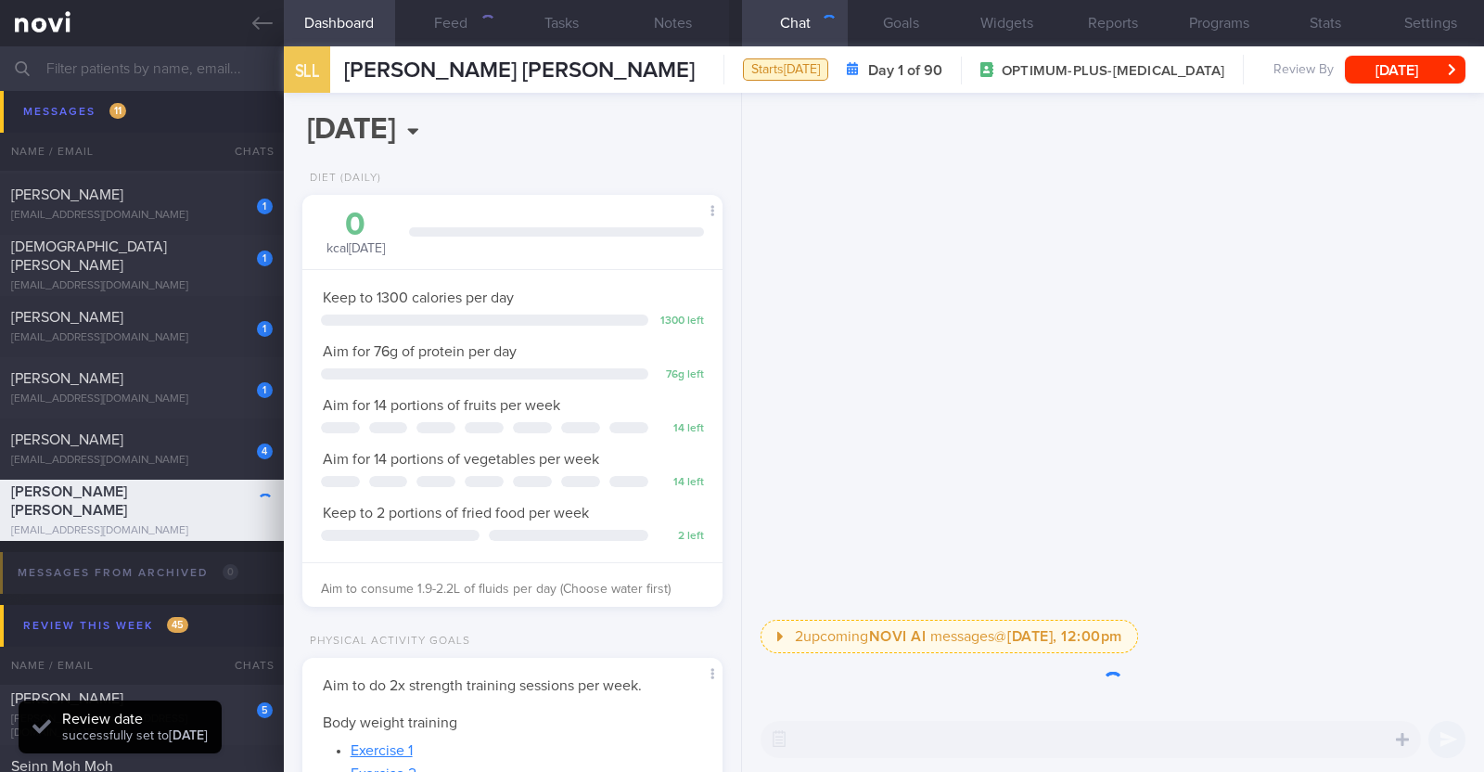
scroll to position [211, 369]
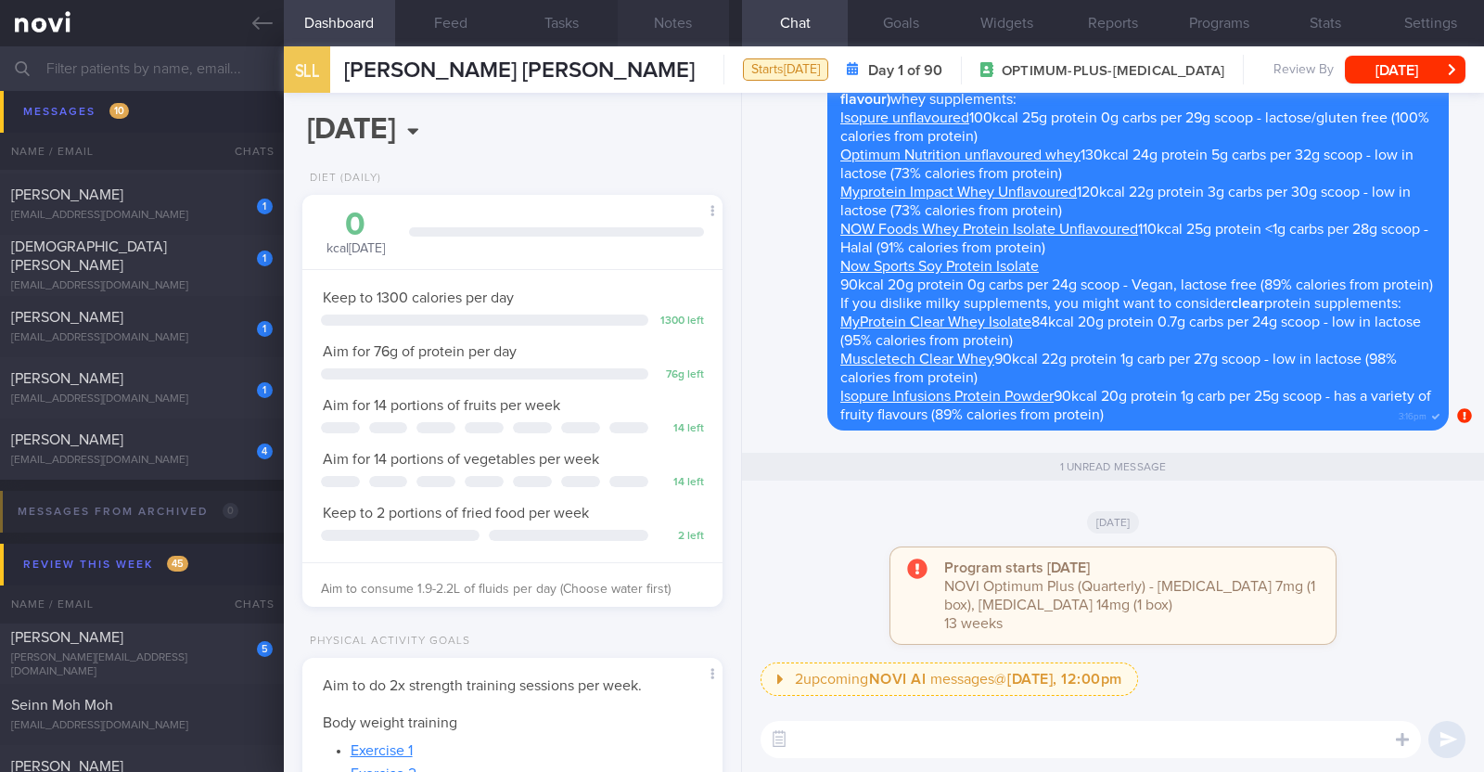
click at [660, 23] on button "Notes" at bounding box center [673, 23] width 111 height 46
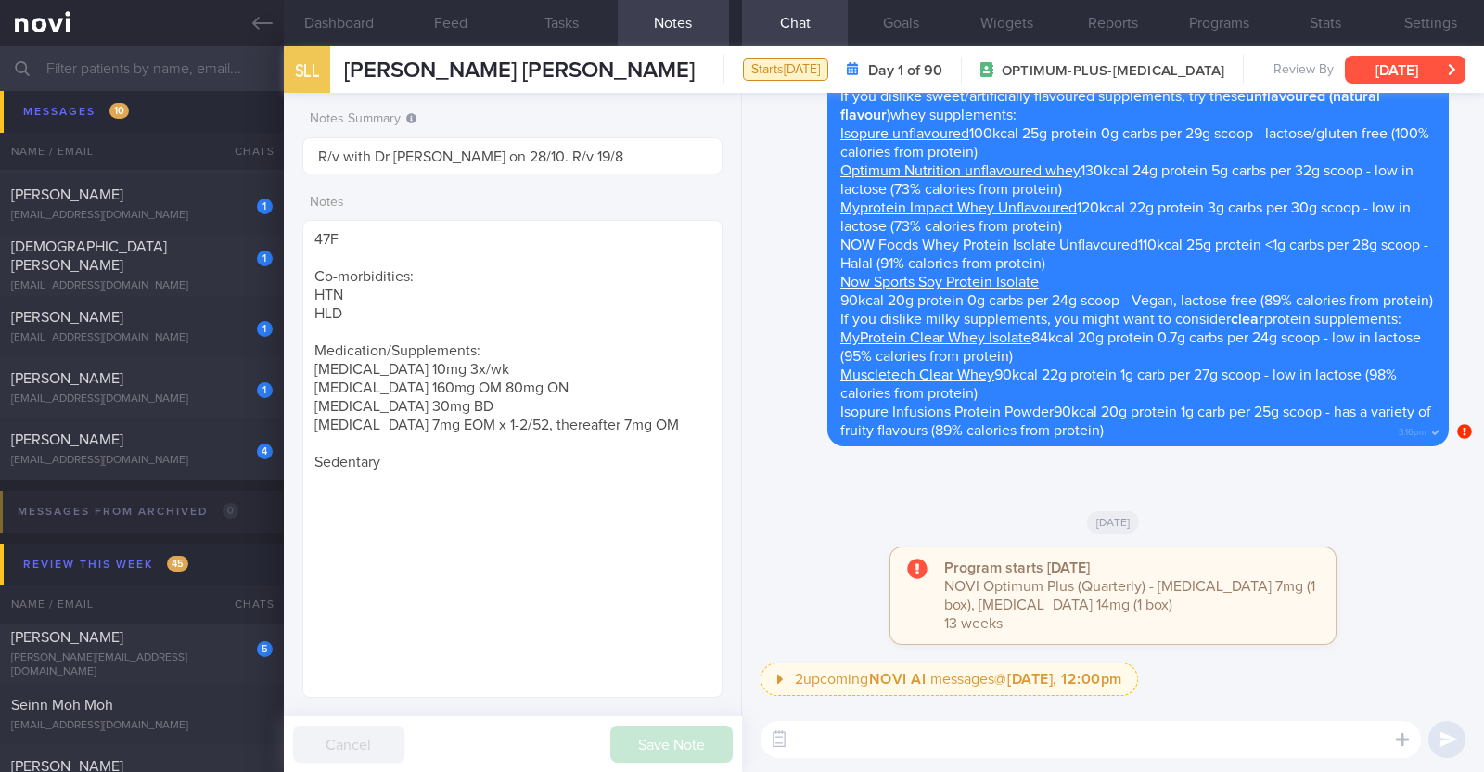
click at [1386, 70] on button "[DATE]" at bounding box center [1405, 70] width 121 height 28
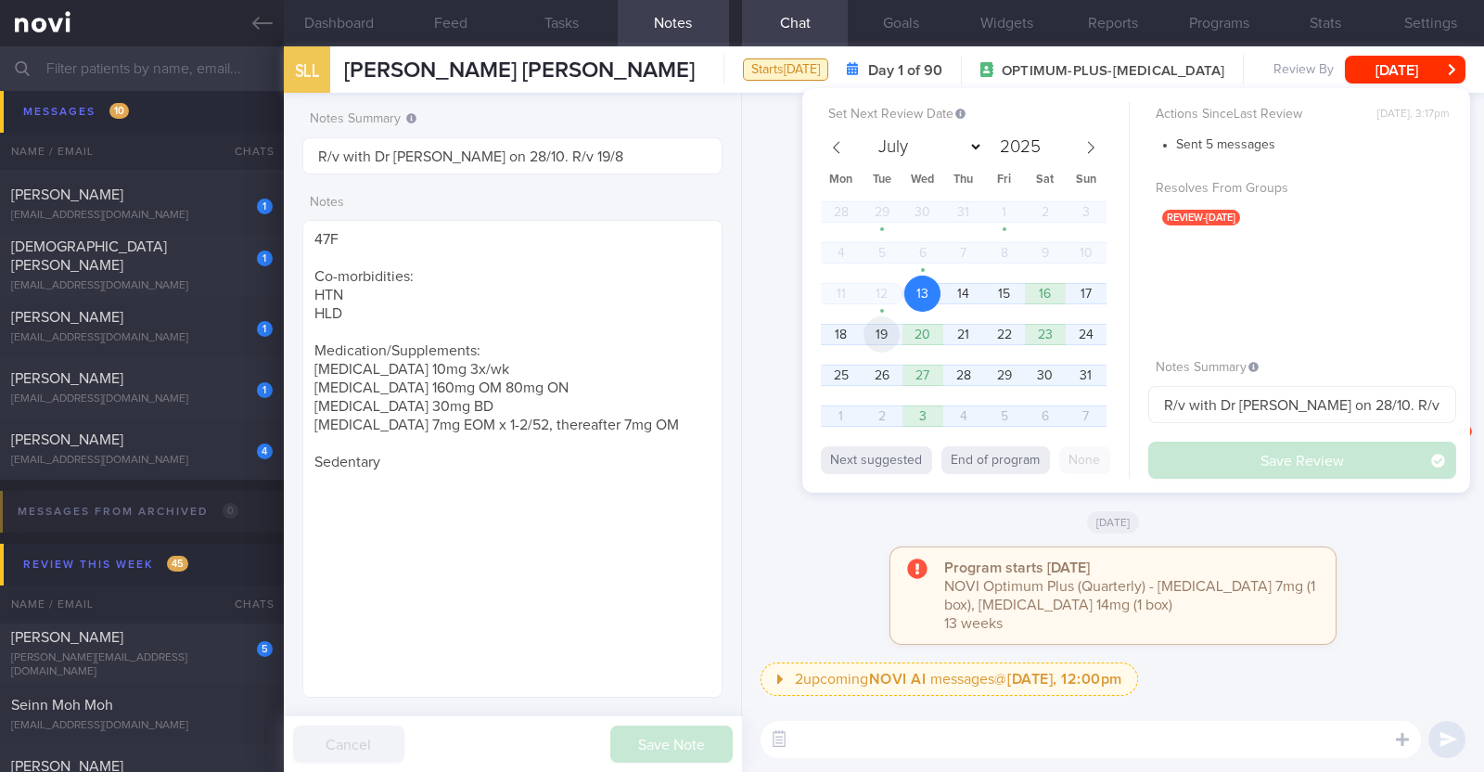
click at [877, 328] on span "19" at bounding box center [882, 334] width 36 height 36
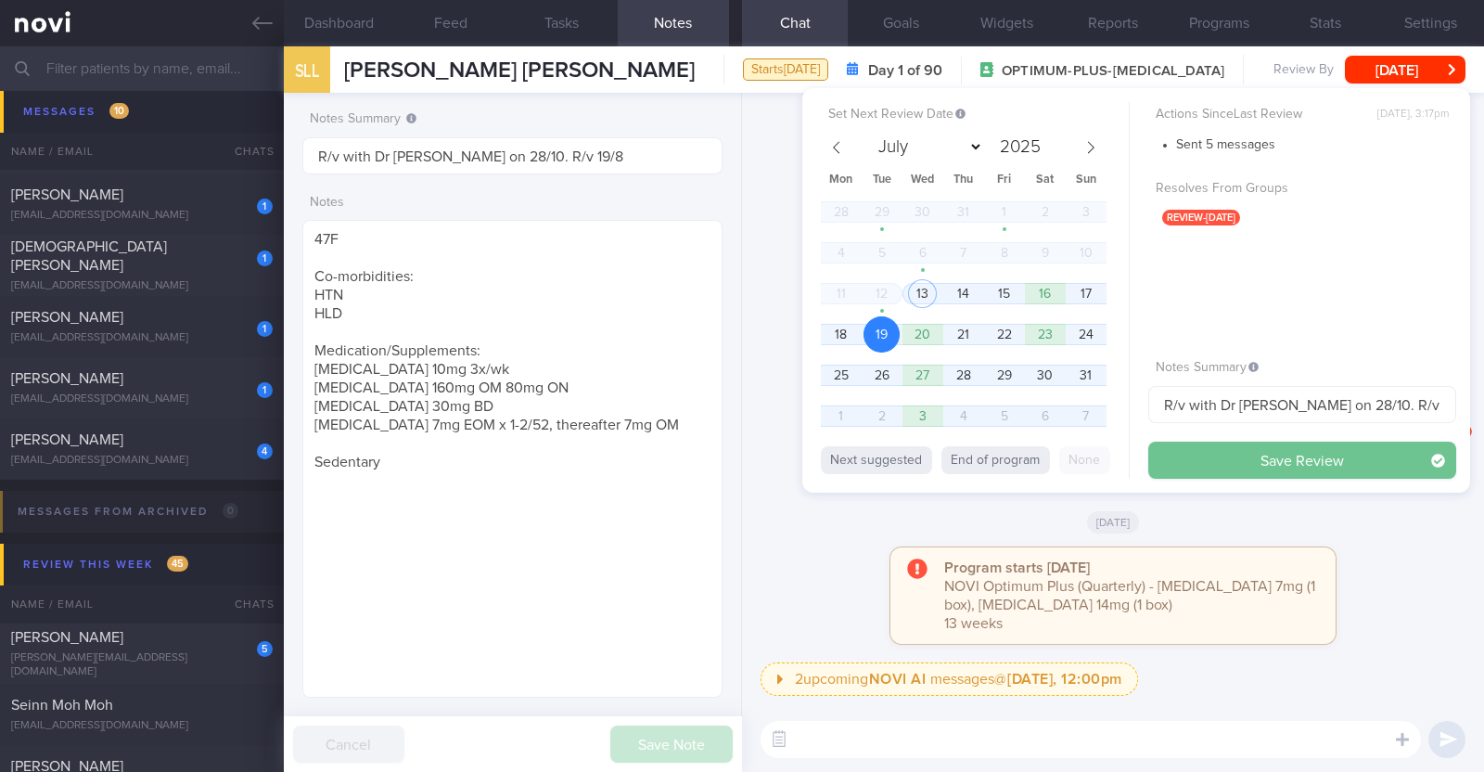
click at [1185, 461] on button "Save Review" at bounding box center [1302, 460] width 308 height 37
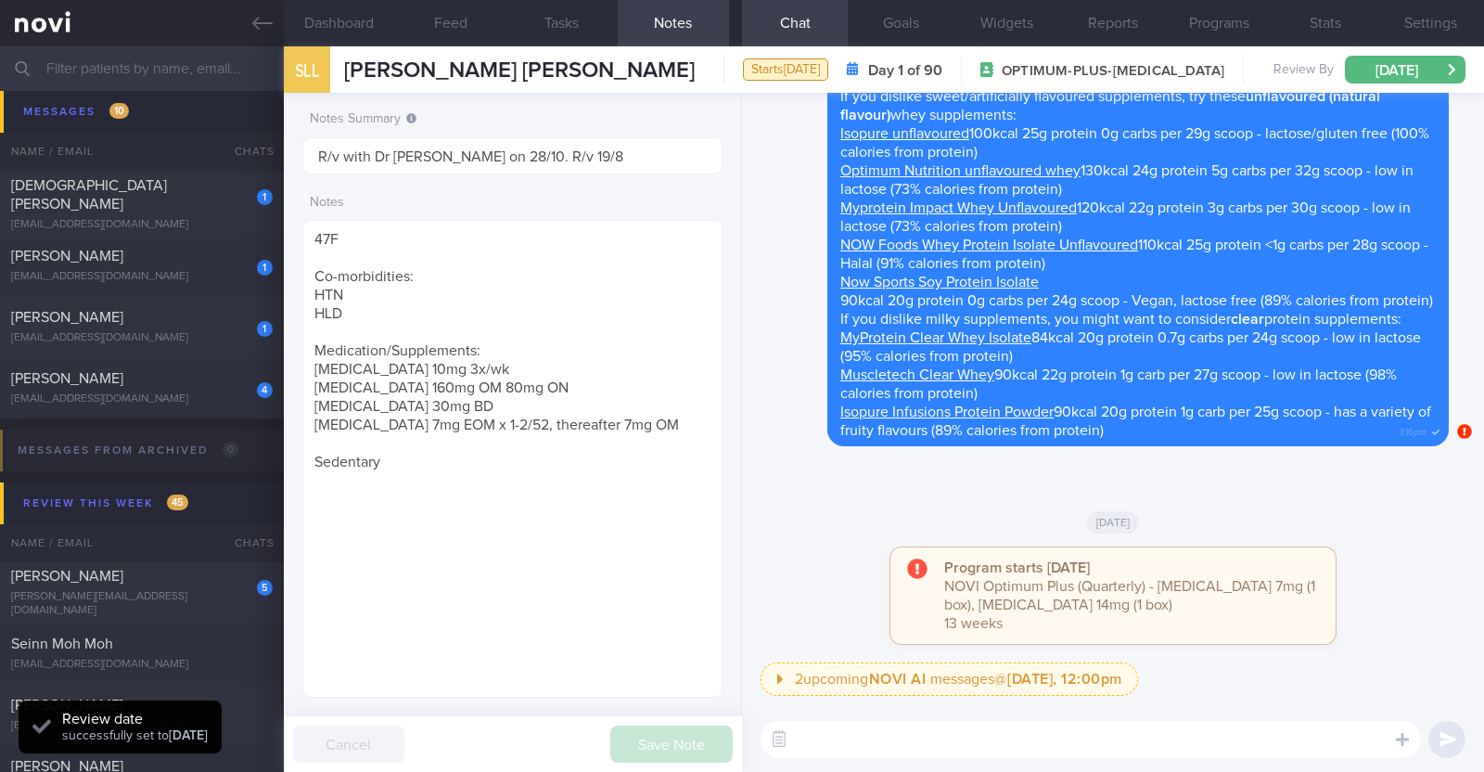
scroll to position [1035, 0]
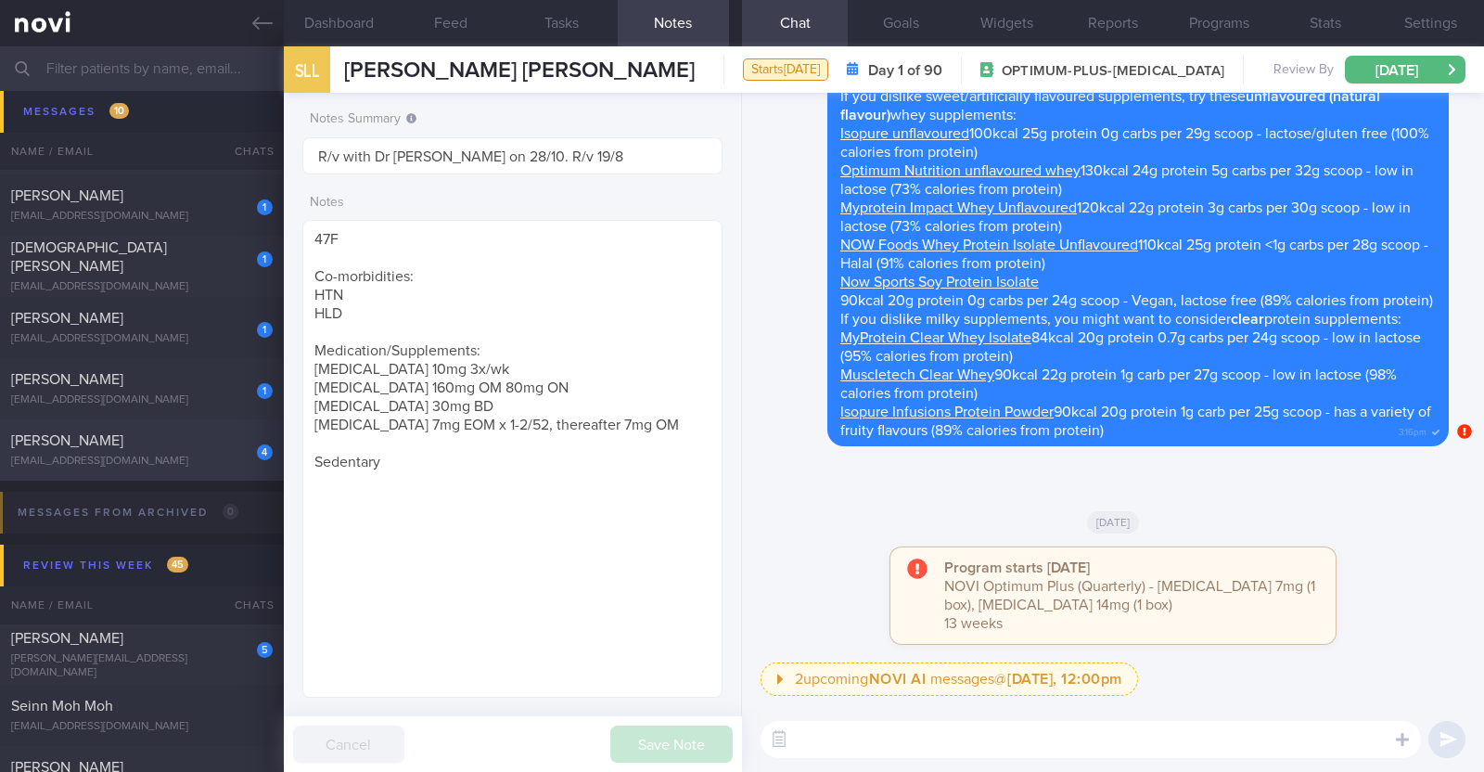
click at [131, 446] on div "Angelena Chan" at bounding box center [139, 440] width 257 height 19
type textarea "59F Nil PMHx Mounjaro 10mg Walking the dog (30min) daily, Aqua spin (50-60min) …"
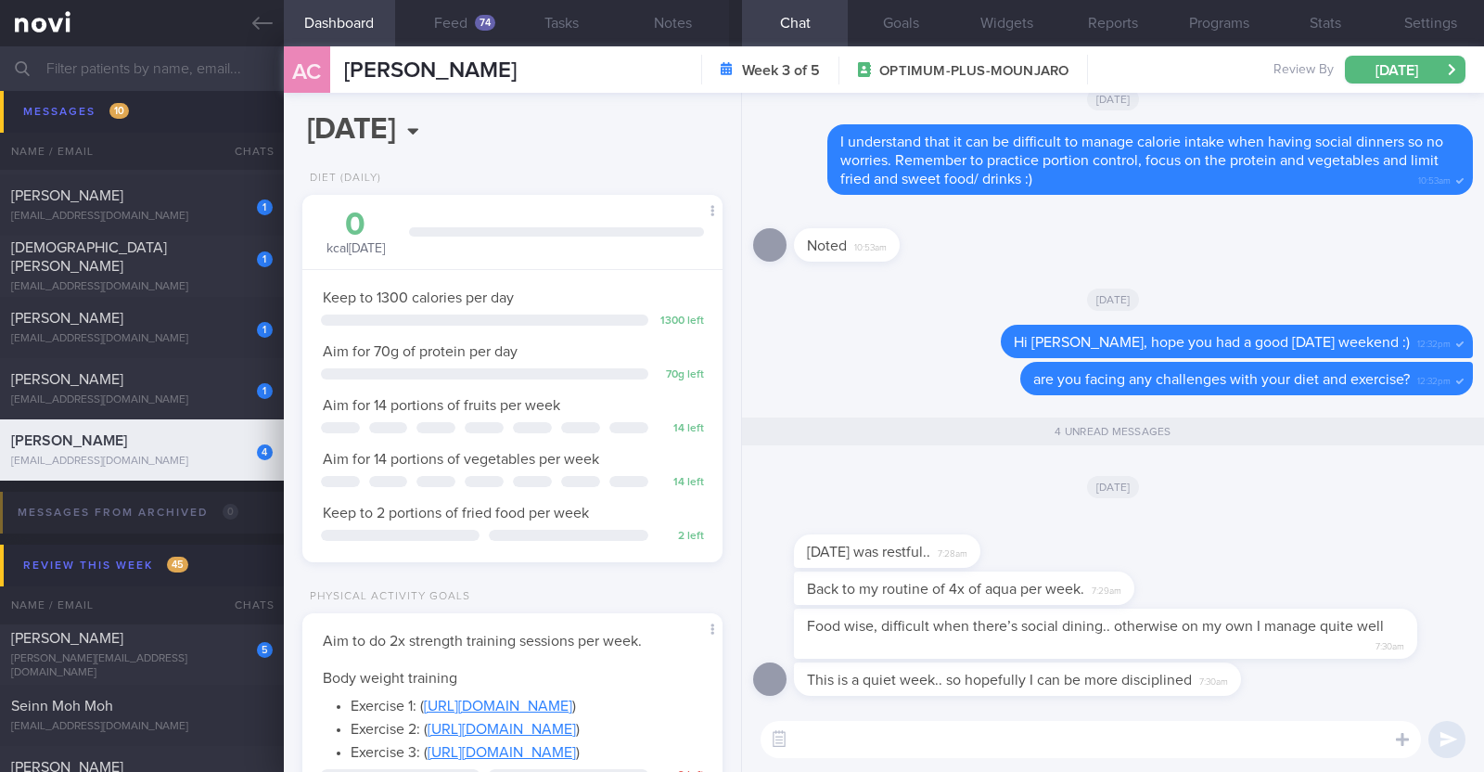
scroll to position [211, 369]
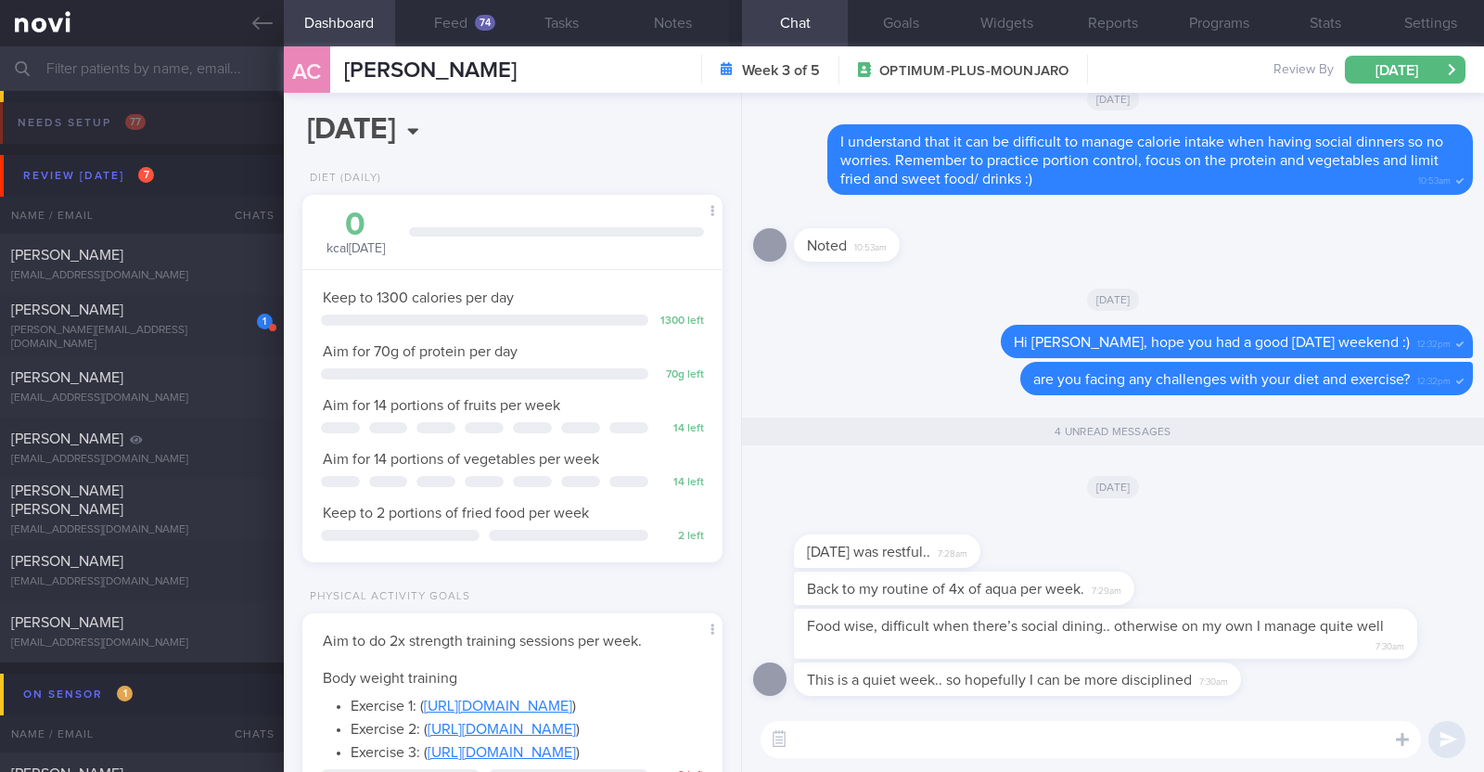
select select "7"
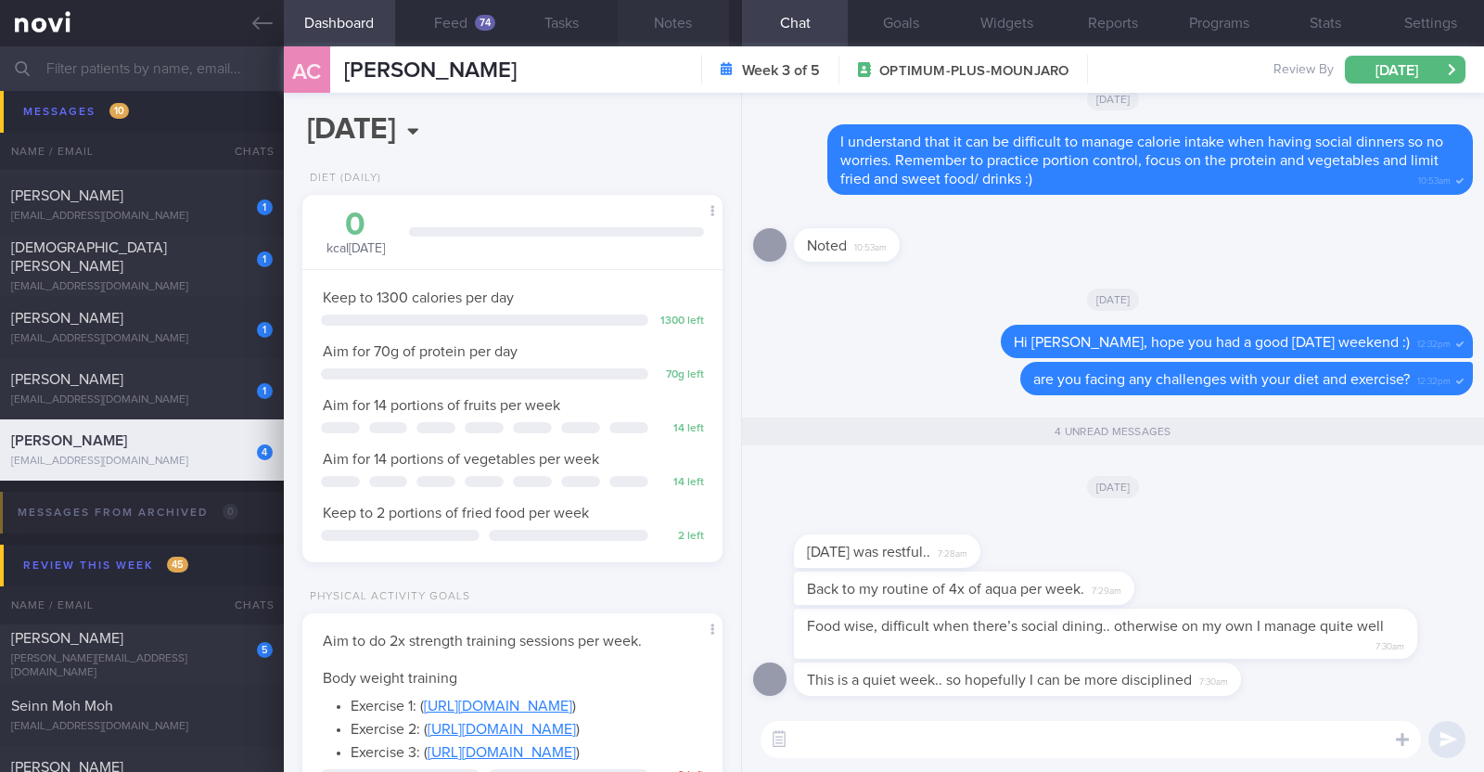
click at [672, 16] on button "Notes" at bounding box center [673, 23] width 111 height 46
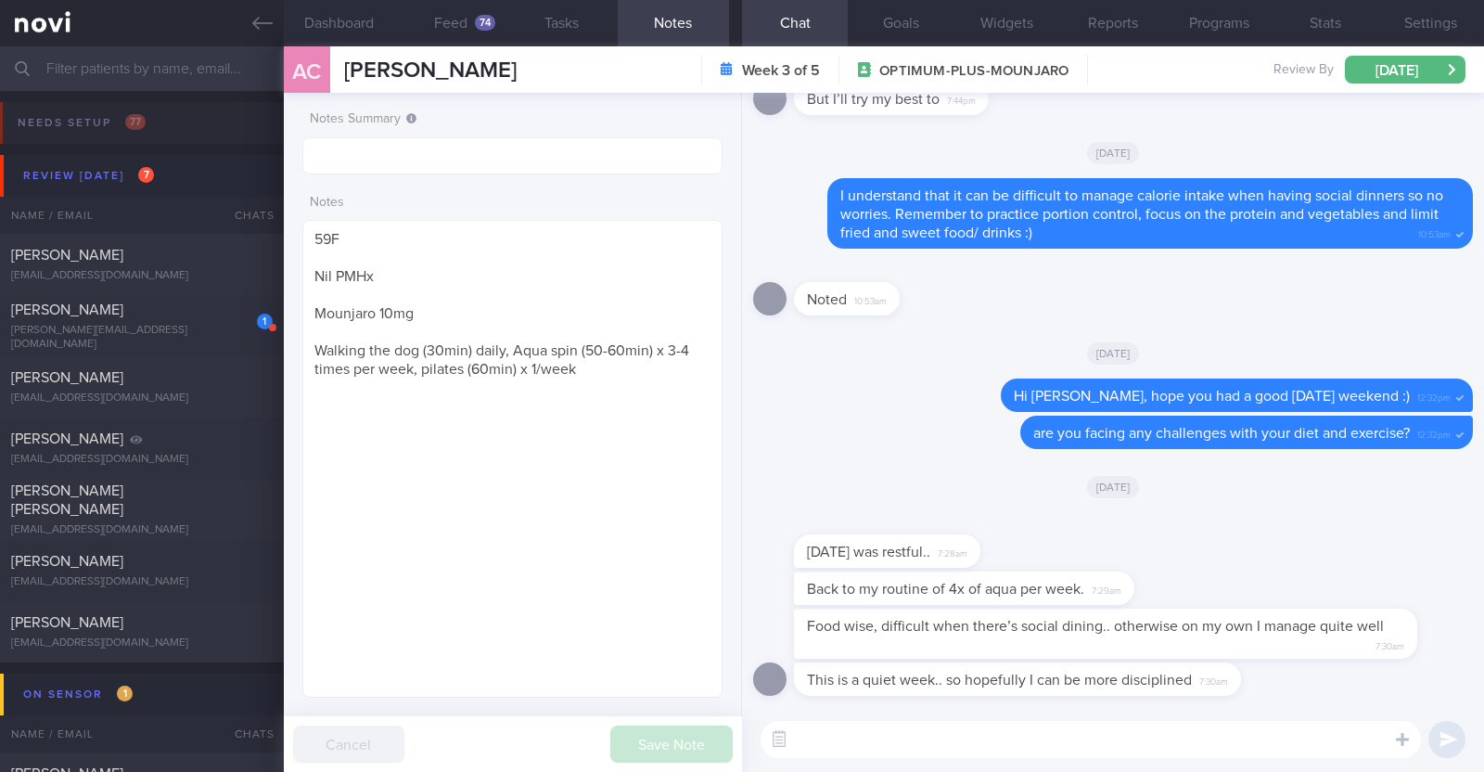
select select "7"
click at [925, 737] on textarea at bounding box center [1091, 739] width 660 height 37
type textarea "H"
click at [831, 736] on textarea "Greatto hear" at bounding box center [1091, 739] width 660 height 37
click at [914, 732] on textarea "Great to hear" at bounding box center [1091, 739] width 660 height 37
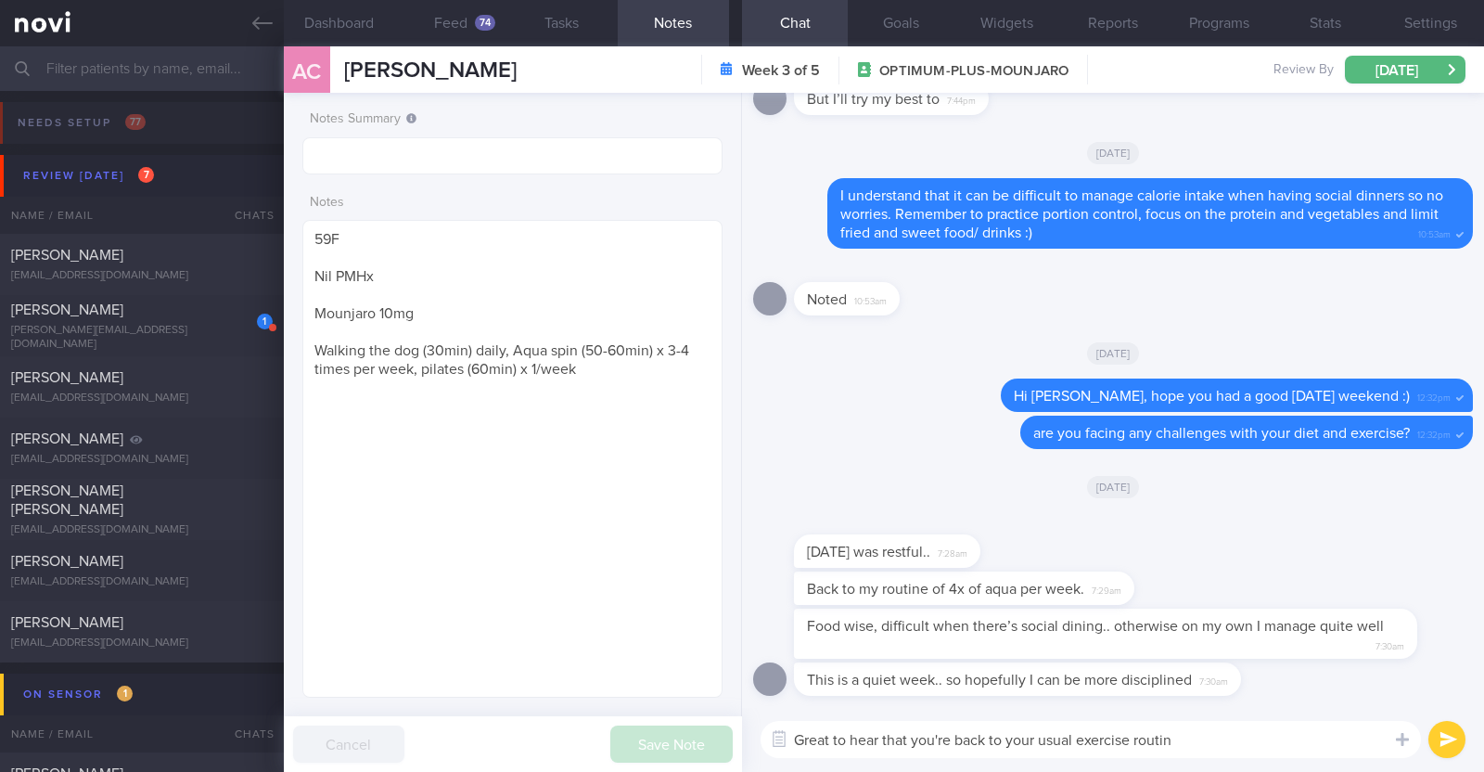
type textarea "Great to hear that you're back to your usual exercise routine"
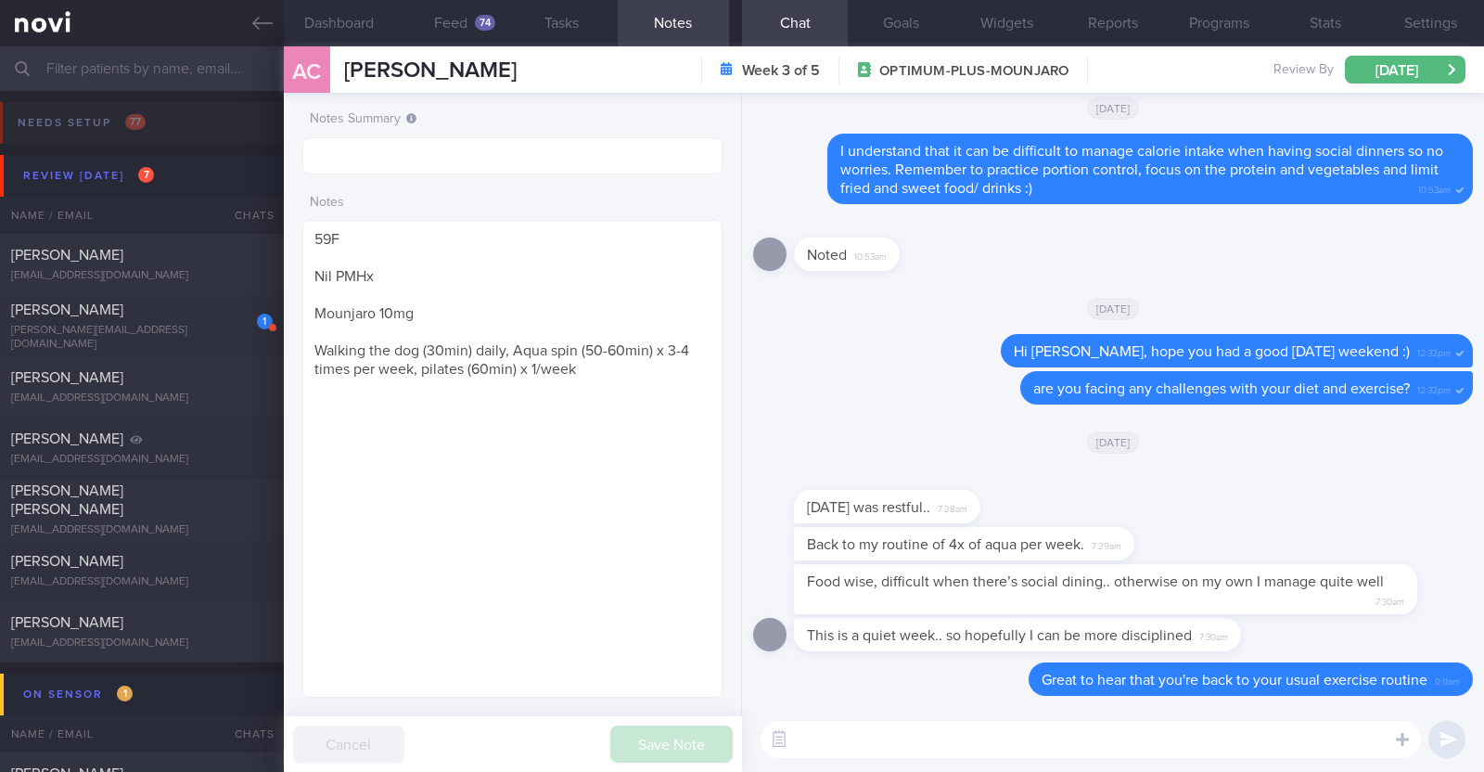
select select "7"
click at [852, 741] on textarea at bounding box center [1091, 739] width 660 height 37
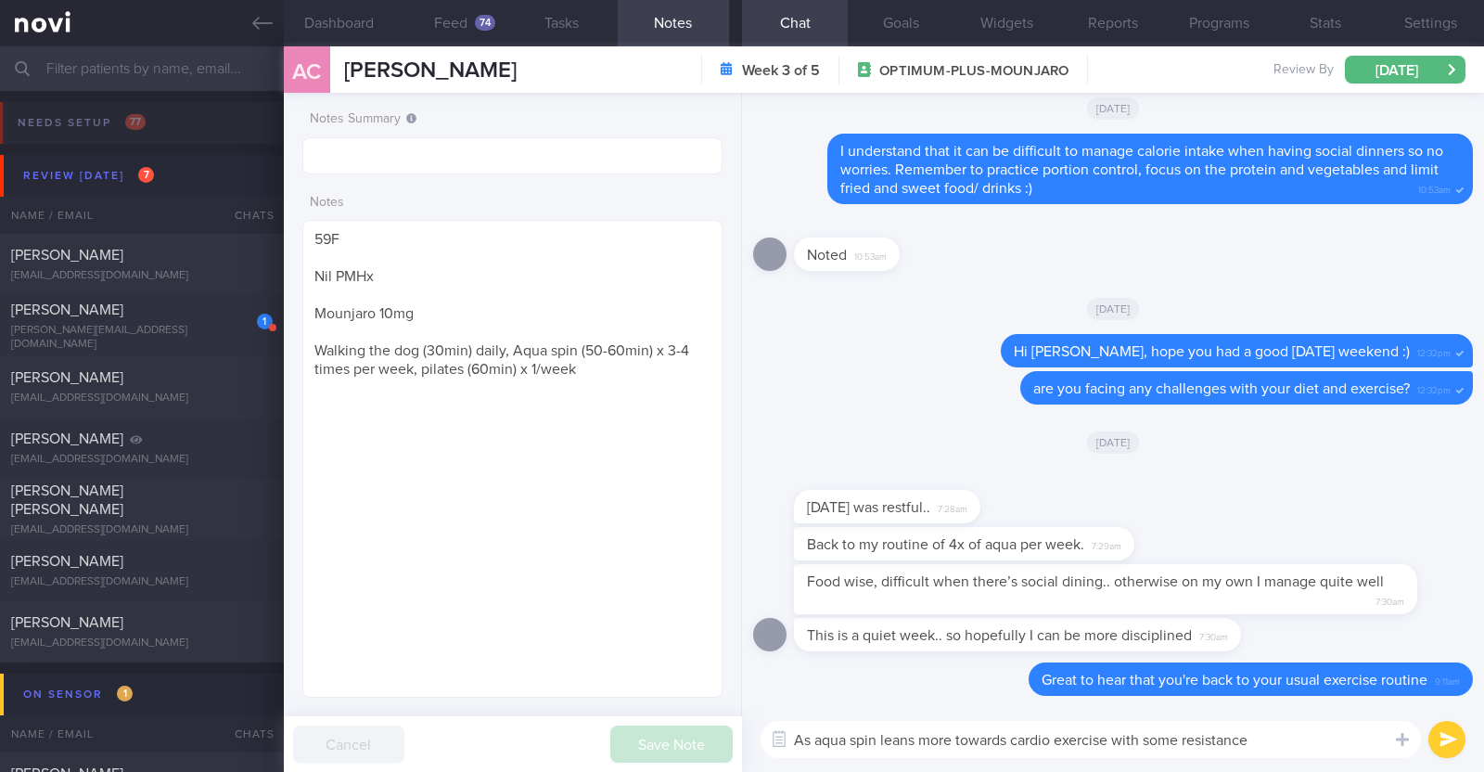
click at [1119, 740] on textarea "As aqua spin leans more towards cardio exercise with some resistance" at bounding box center [1091, 739] width 660 height 37
click at [1326, 735] on textarea "As aqua spin leans more towards cardio exercise although with some resistance" at bounding box center [1091, 739] width 660 height 37
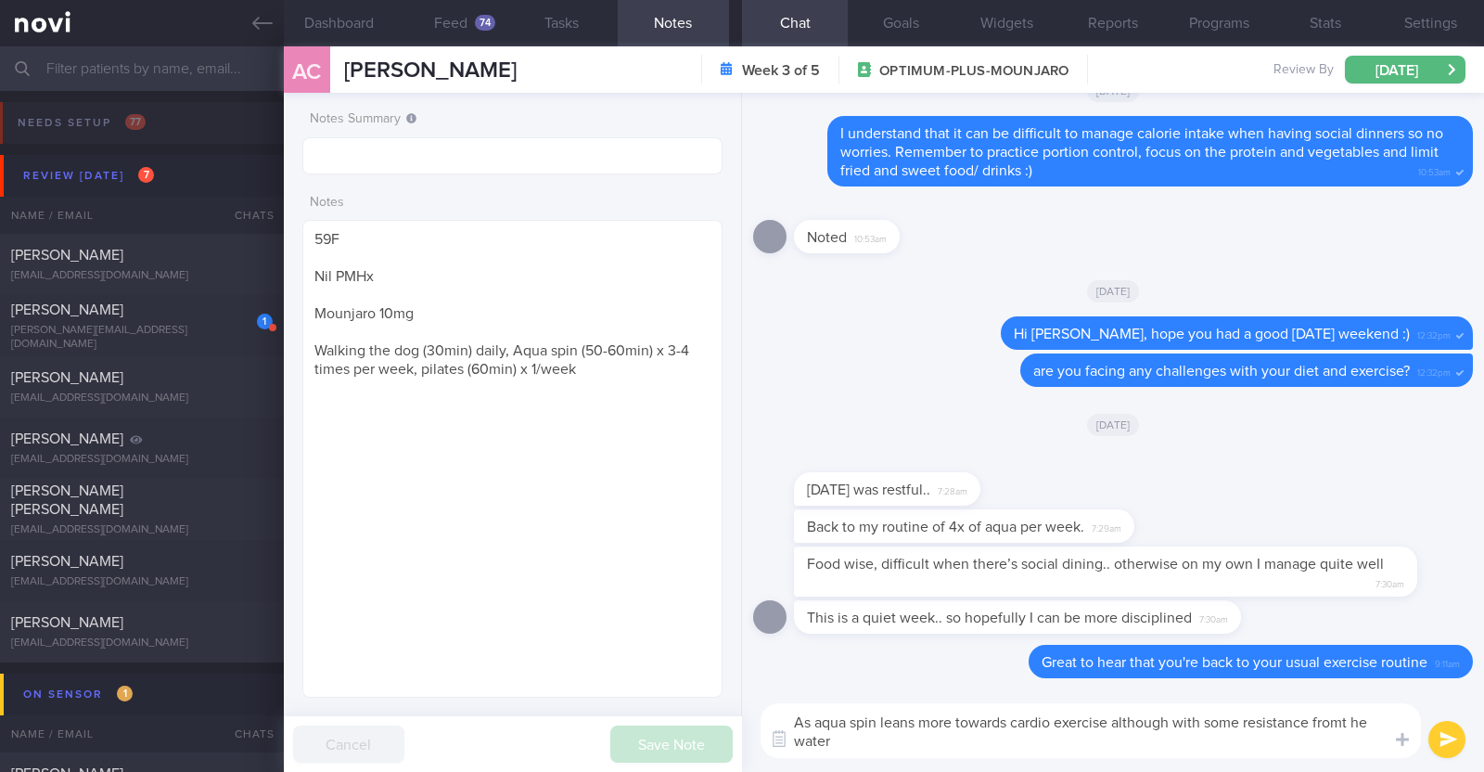
click at [1348, 716] on textarea "As aqua spin leans more towards cardio exercise although with some resistance f…" at bounding box center [1091, 730] width 660 height 55
click at [837, 727] on textarea "As aqua spin leans more towards cardio exercise although with some resistance f…" at bounding box center [1091, 730] width 660 height 55
click at [837, 743] on textarea "As aqua spin leans more towards cardio exercise although with some resistance f…" at bounding box center [1091, 730] width 660 height 55
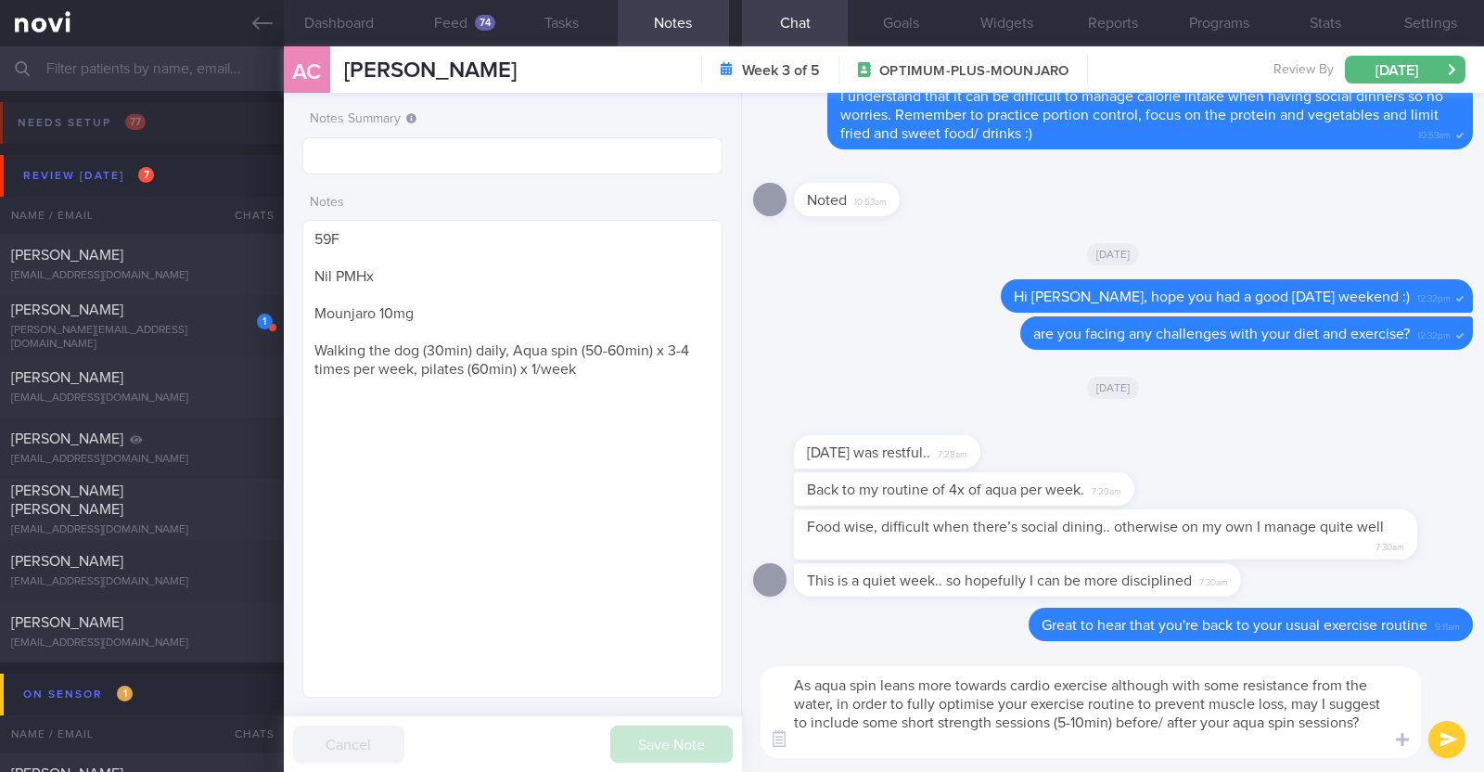
scroll to position [19, 0]
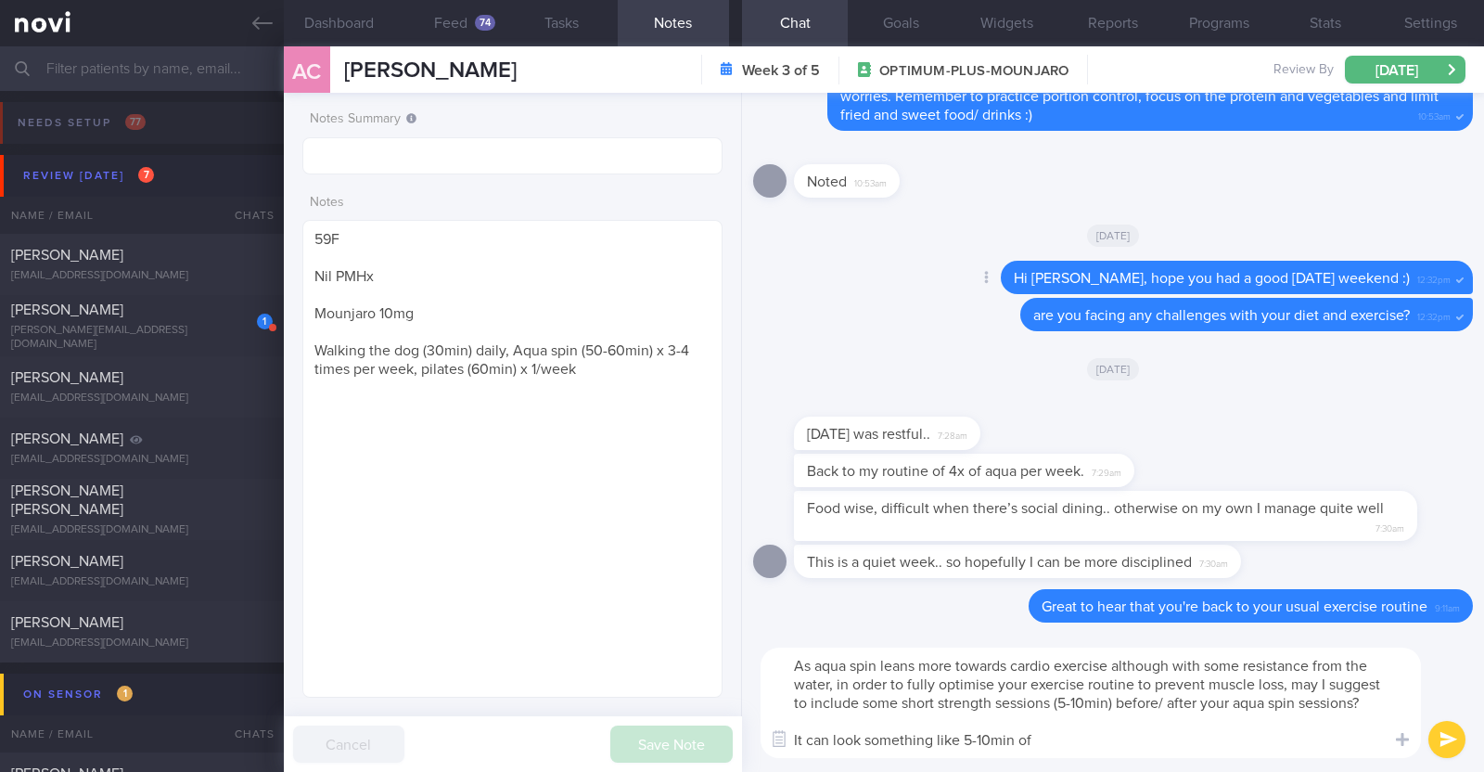
paste textarea "push ups, sit ups, pull ups and bodyweight squats"
type textarea "As aqua spin leans more towards cardio exercise although with some resistance f…"
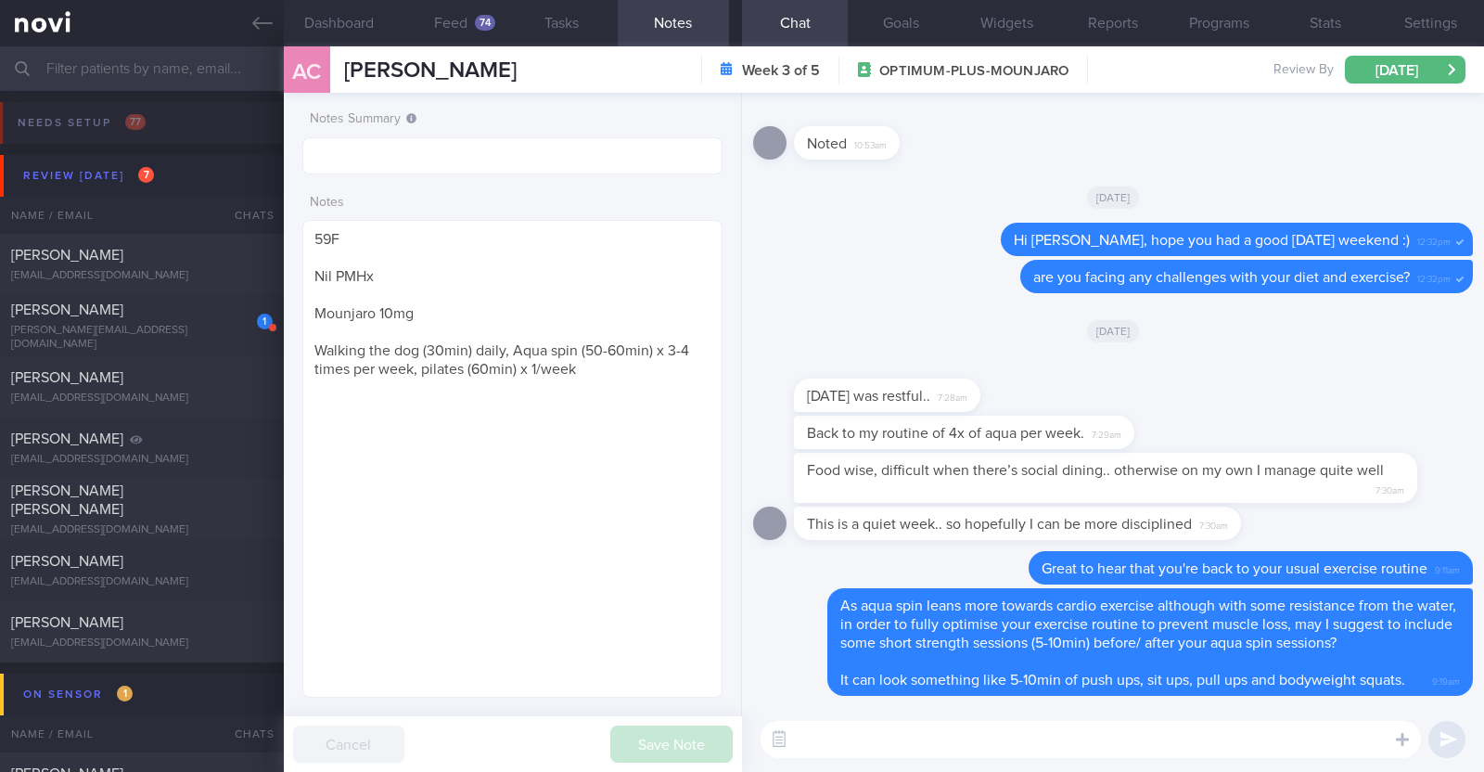
scroll to position [0, 0]
click at [828, 745] on textarea at bounding box center [1091, 739] width 660 height 37
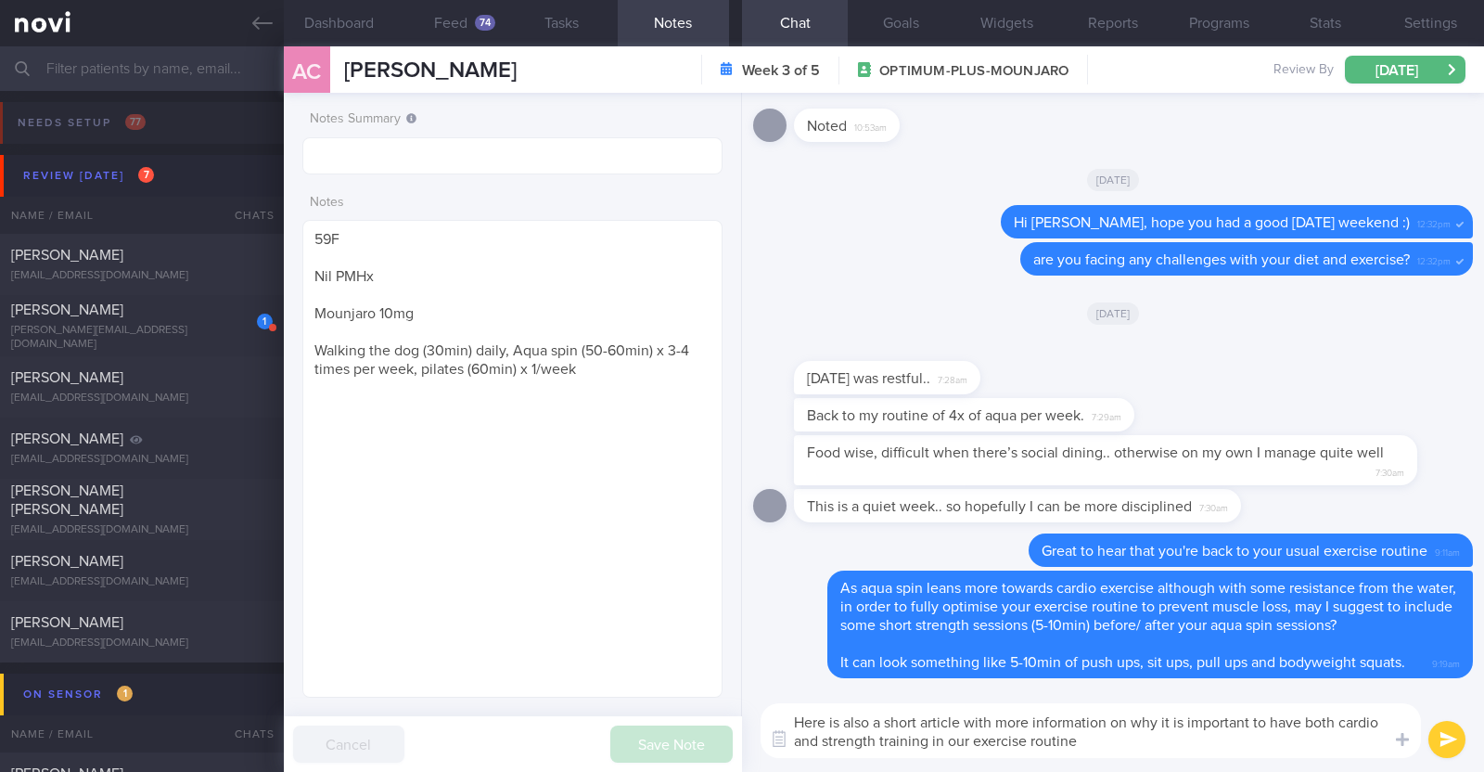
click at [885, 725] on textarea "Here is also a short article with more information on why it is important to ha…" at bounding box center [1091, 730] width 660 height 55
paste textarea "https://novi-health.com/library/cardio-vs-strength-training-why-you-need-both"
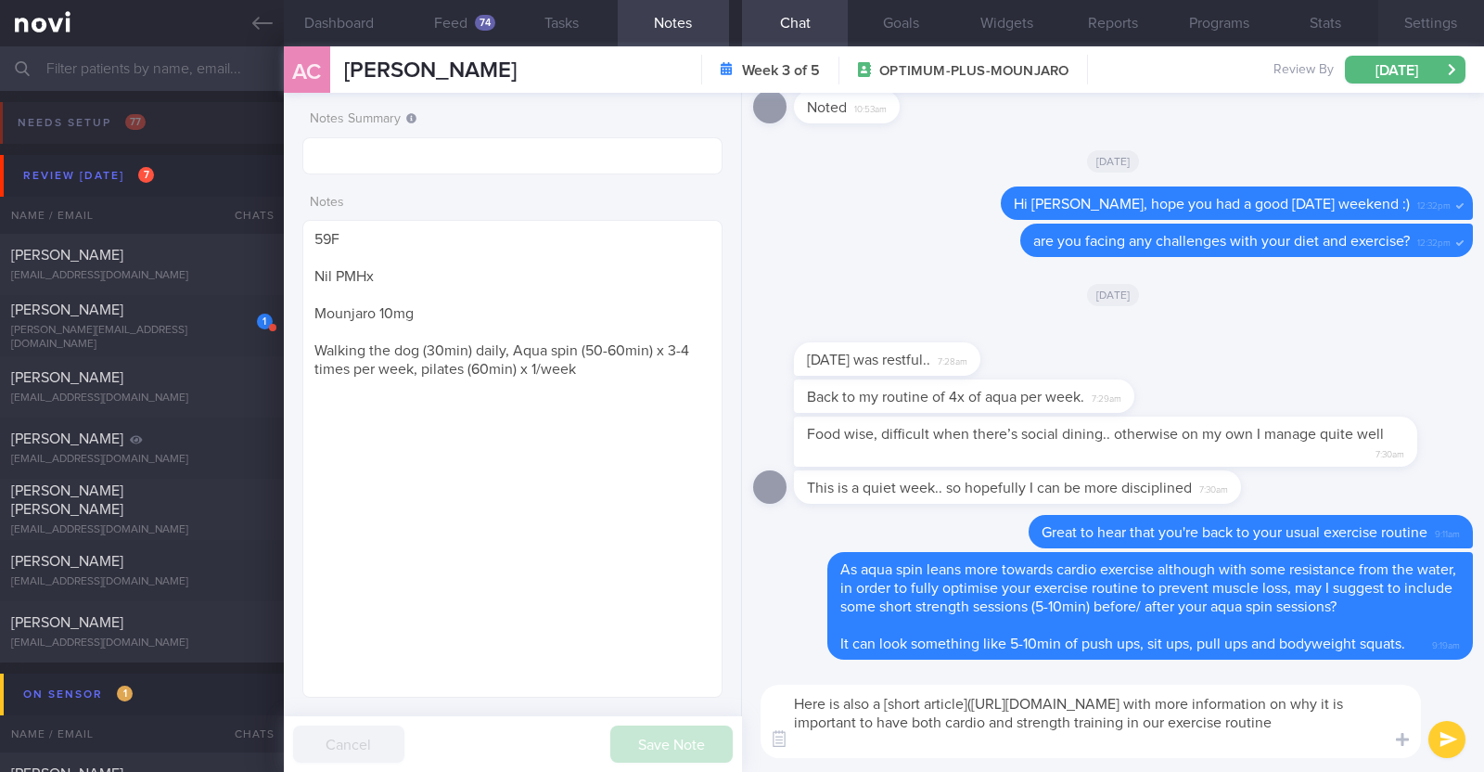
type textarea "Here is also a [short article](https://novi-health.com/library/cardio-vs-streng…"
drag, startPoint x: 1059, startPoint y: 739, endPoint x: 739, endPoint y: 701, distance: 322.3
click at [739, 701] on div "Dashboard Feed 74 Tasks Notes Chat Goals Widgets Reports Programs Stats Setting…" at bounding box center [884, 408] width 1200 height 725
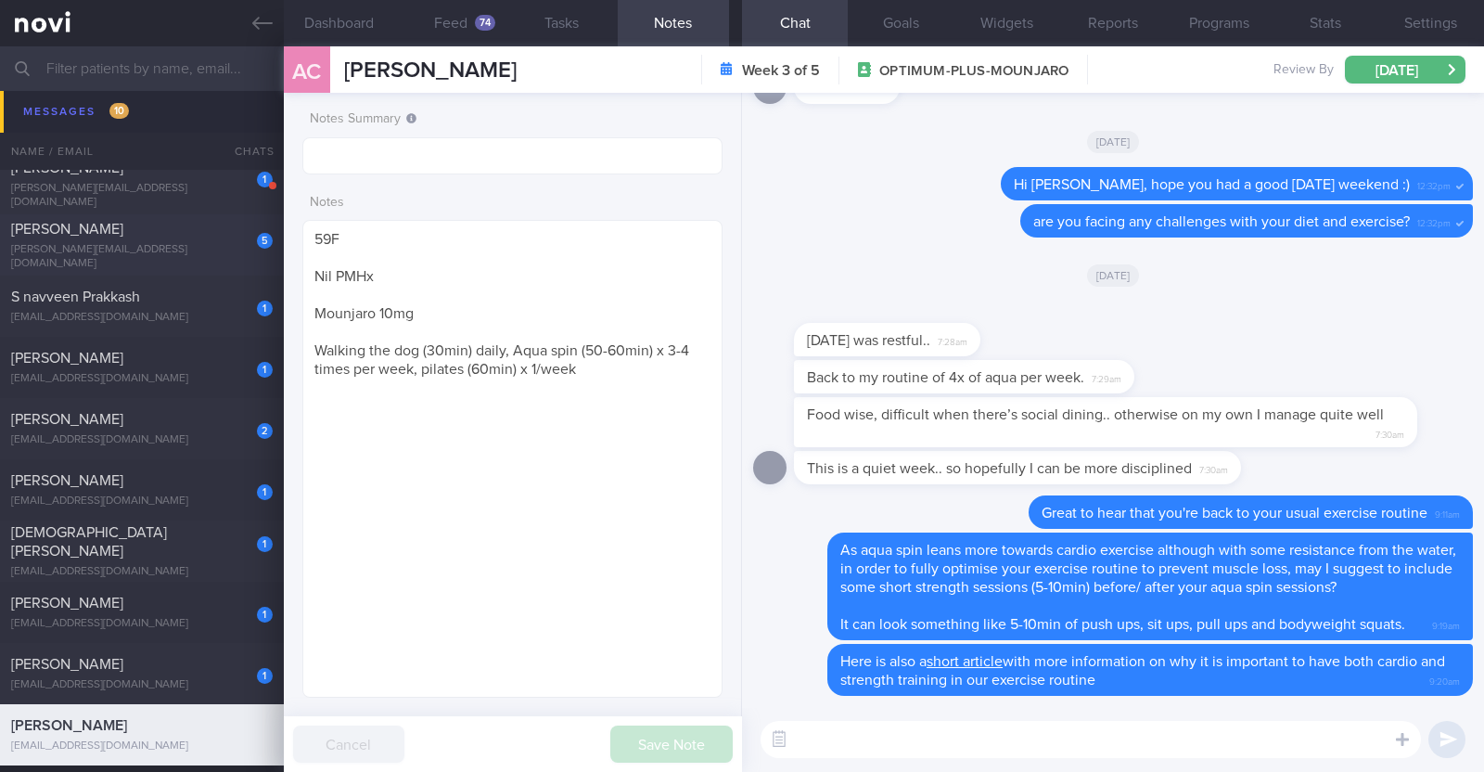
scroll to position [811, 0]
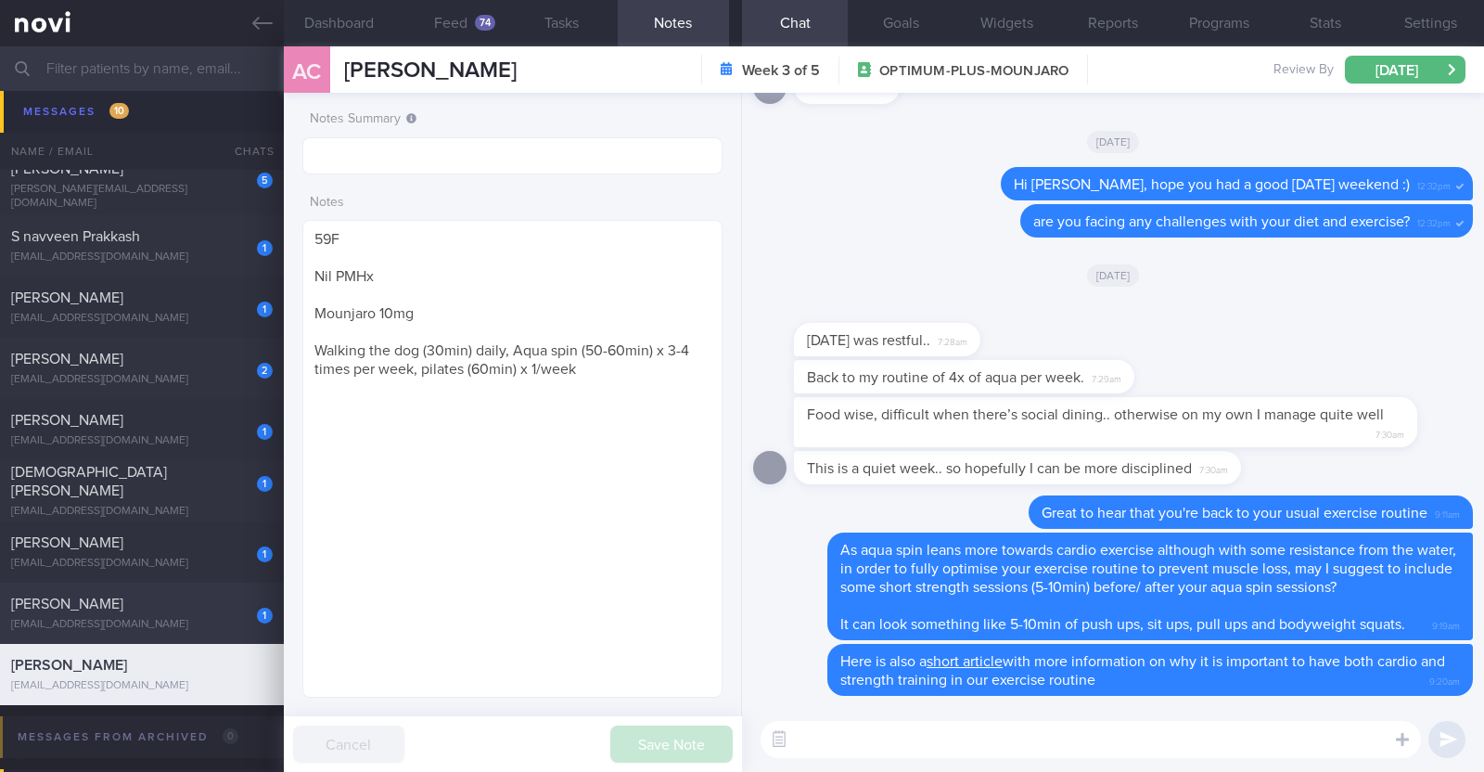
click at [147, 603] on div "[PERSON_NAME]" at bounding box center [139, 604] width 257 height 19
type textarea "52F Nil PMHx/ Meds [MEDICAL_DATA] 0.25mg for 4 weeks, then 0.5mg for 4 weeks, a…"
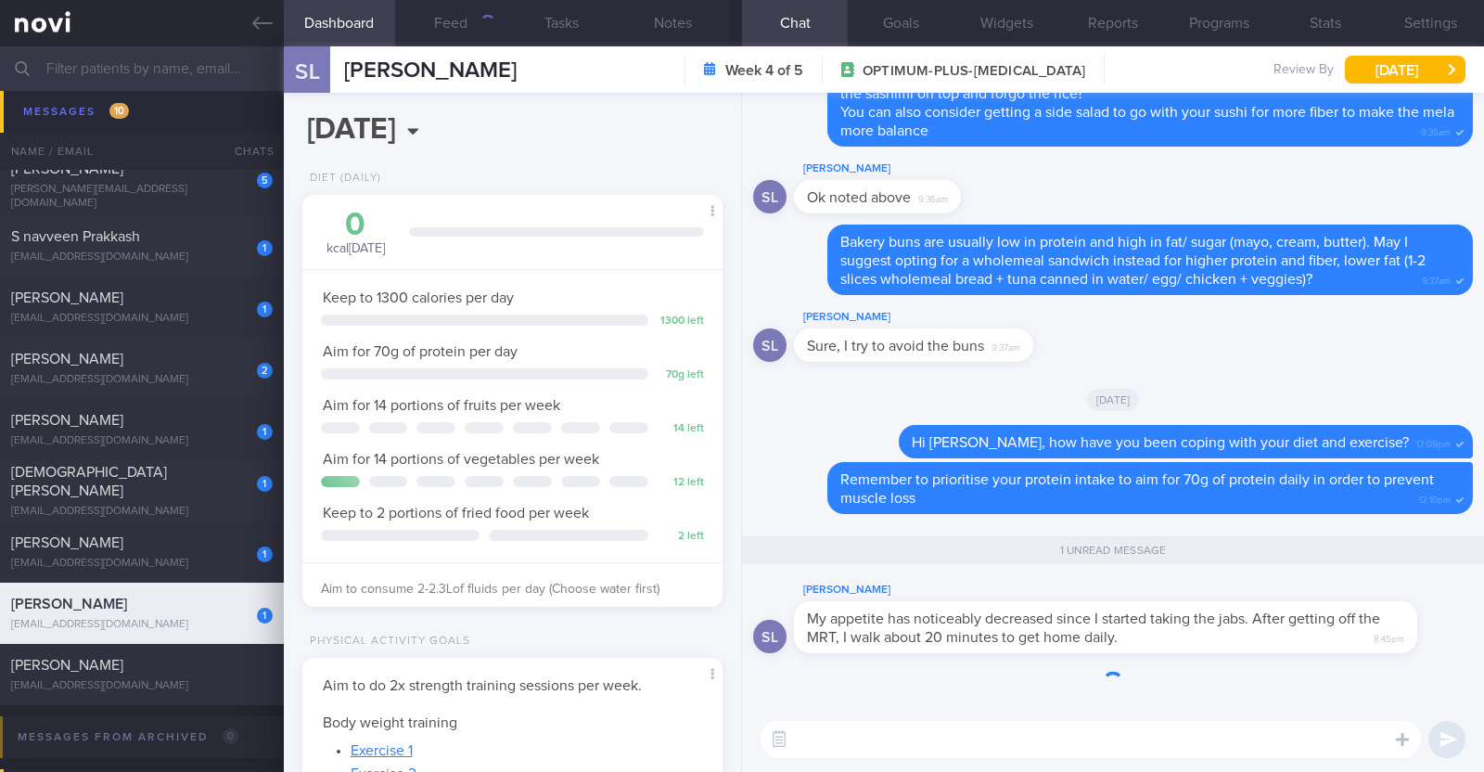
scroll to position [211, 369]
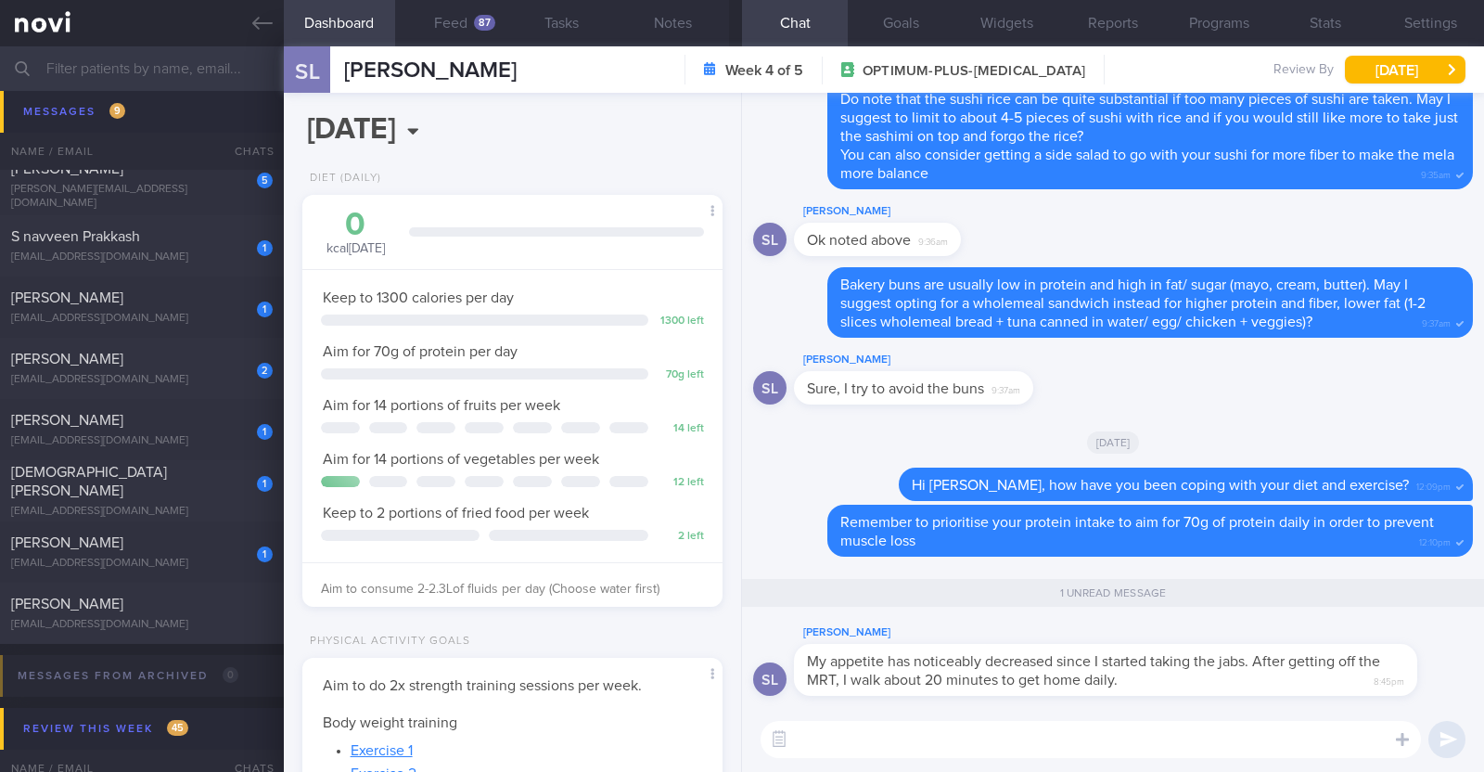
click at [879, 746] on textarea at bounding box center [1091, 739] width 660 height 37
paste textarea "👍"
type textarea "Great job increasing you activity level 👍"
click at [687, 23] on button "Notes" at bounding box center [673, 23] width 111 height 46
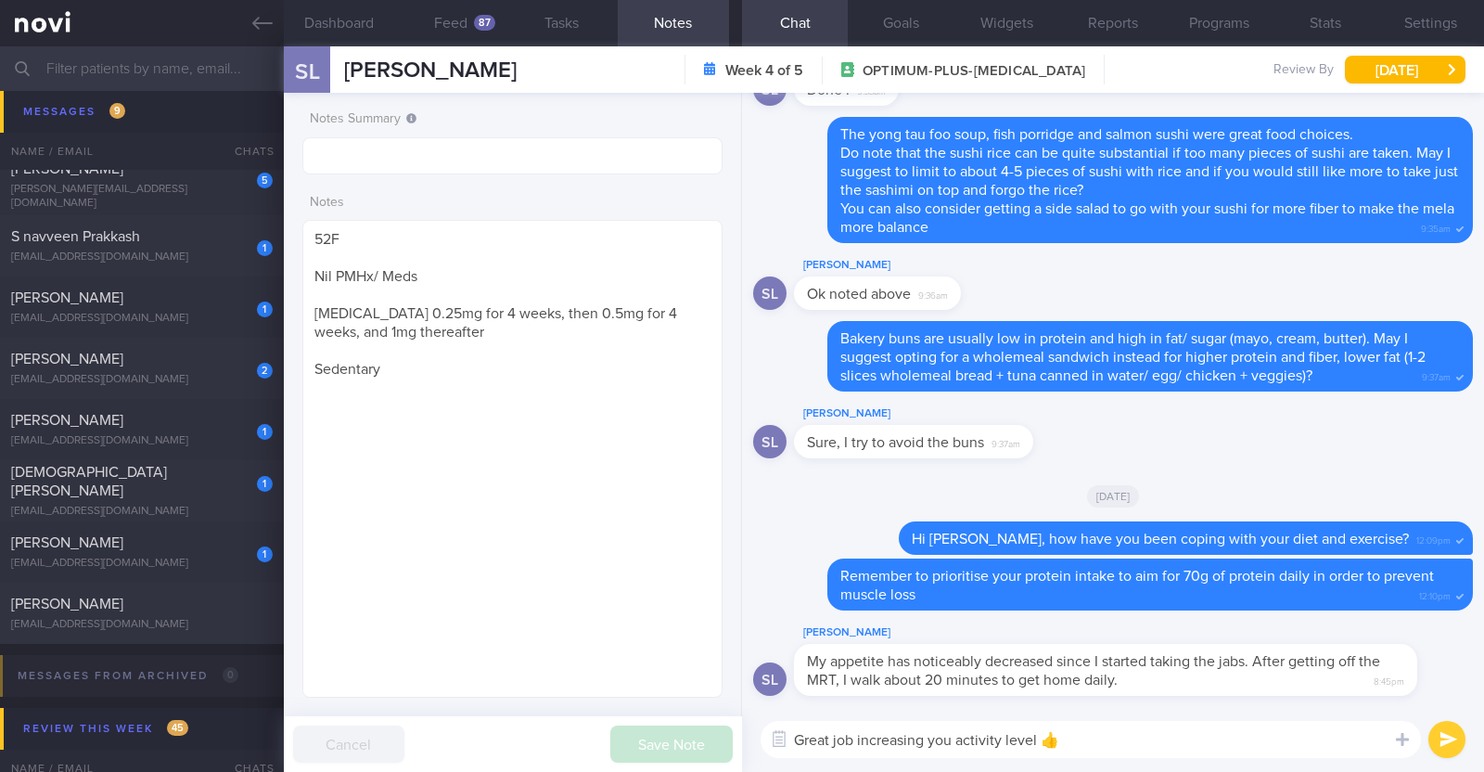
click at [618, 0] on button "Notes" at bounding box center [673, 23] width 111 height 46
click at [1139, 755] on textarea "Great job increasing you activity level 👍" at bounding box center [1091, 739] width 660 height 37
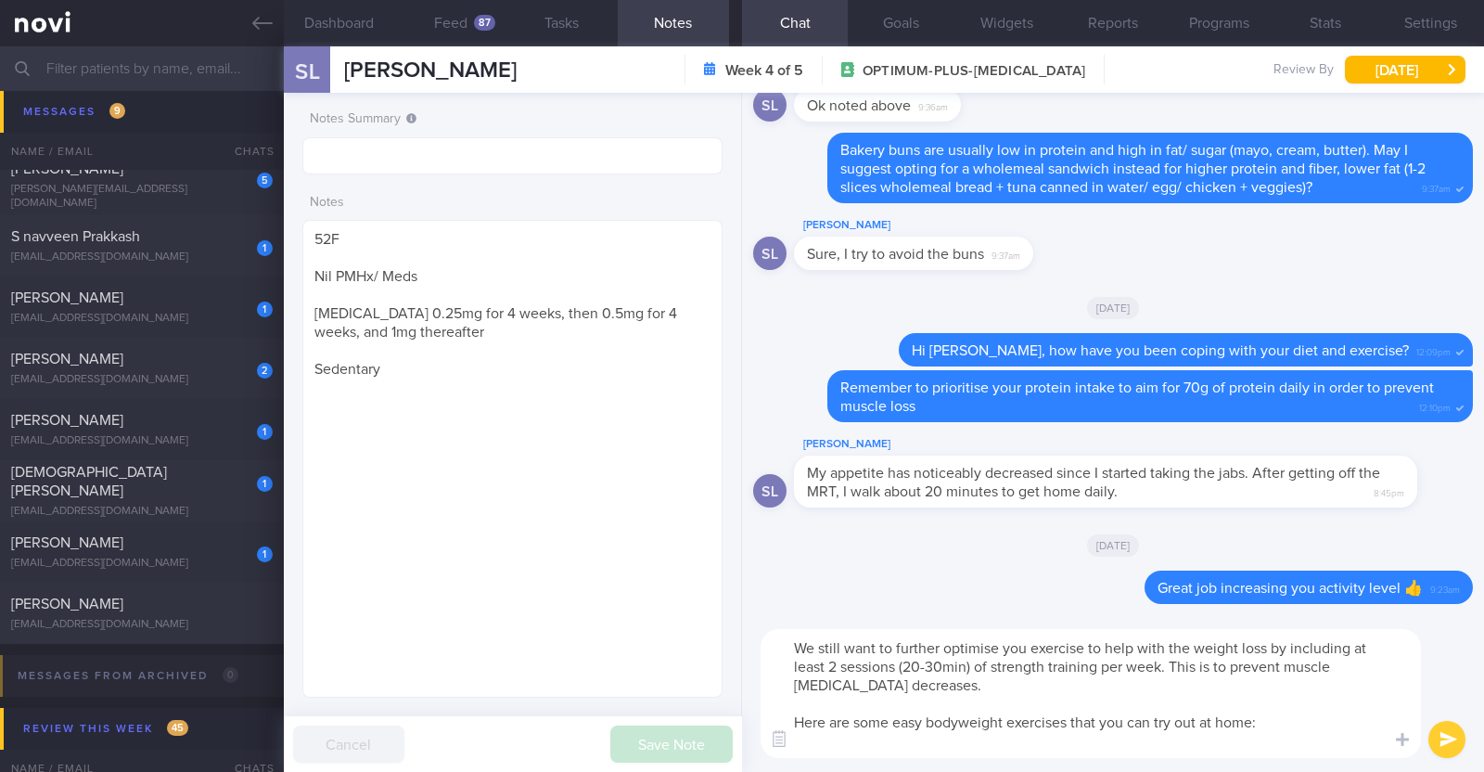
paste textarea "Body weight training - [Exercise 1](https://www.youtube.com/watch?v=tczWD8MPreY…"
type textarea "We still want to further optimise you exercise to help with the weight loss by …"
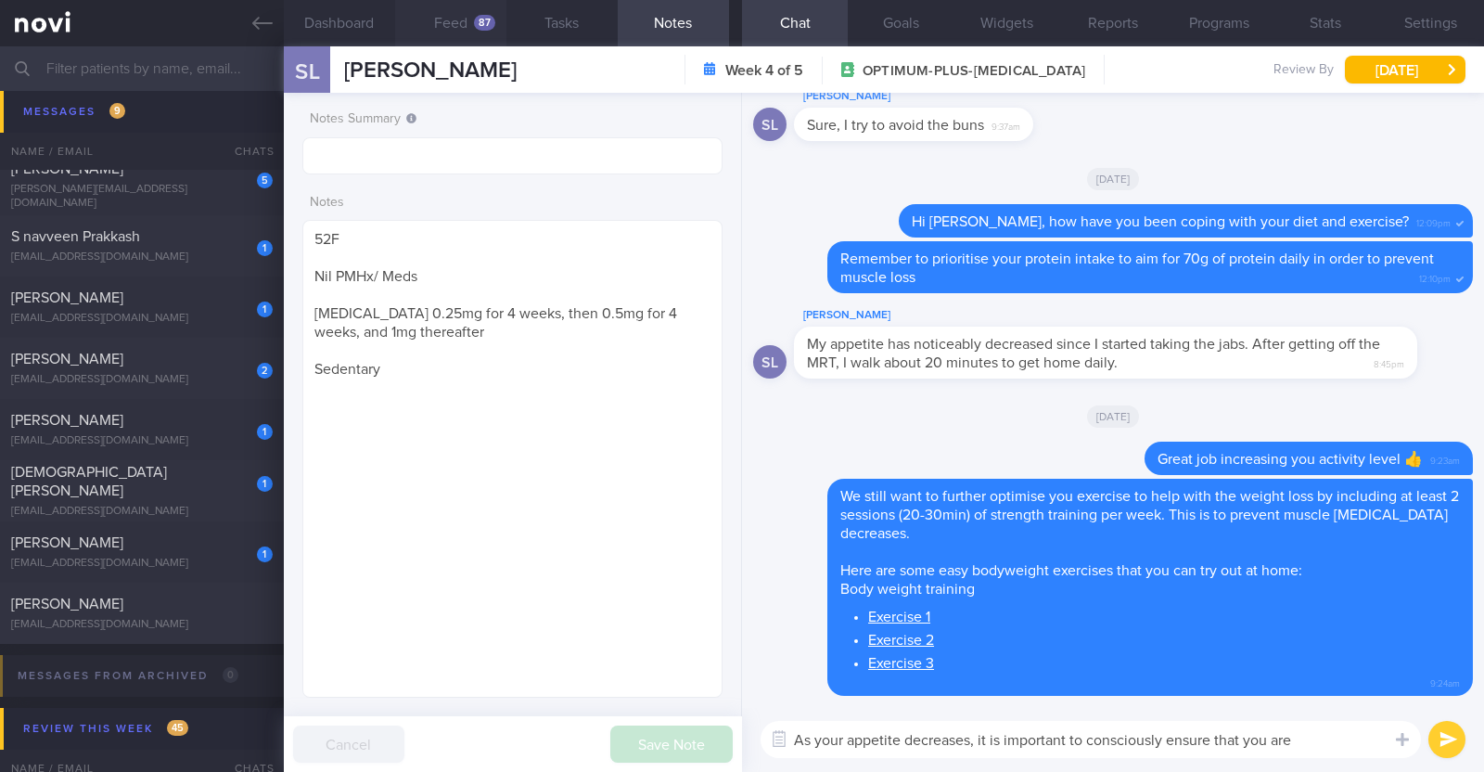
type textarea "As your appetite decreases, it is important to consciously ensure that you are"
click at [432, 13] on button "Feed 87" at bounding box center [450, 23] width 111 height 46
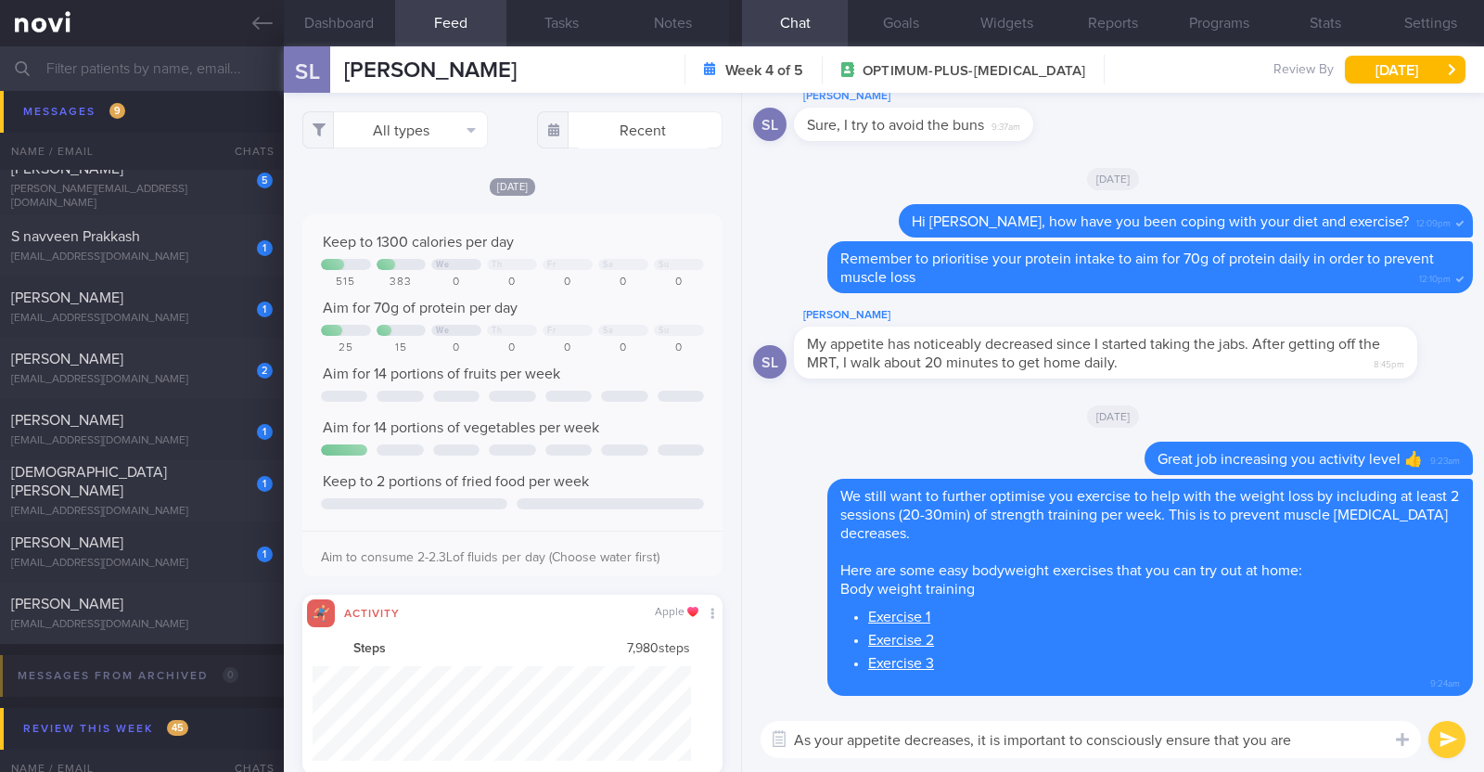
click at [395, 0] on button "Feed 87" at bounding box center [450, 23] width 111 height 46
click at [1306, 747] on textarea "As your appetite decreases, it is important to consciously ensure that you are" at bounding box center [1091, 739] width 660 height 37
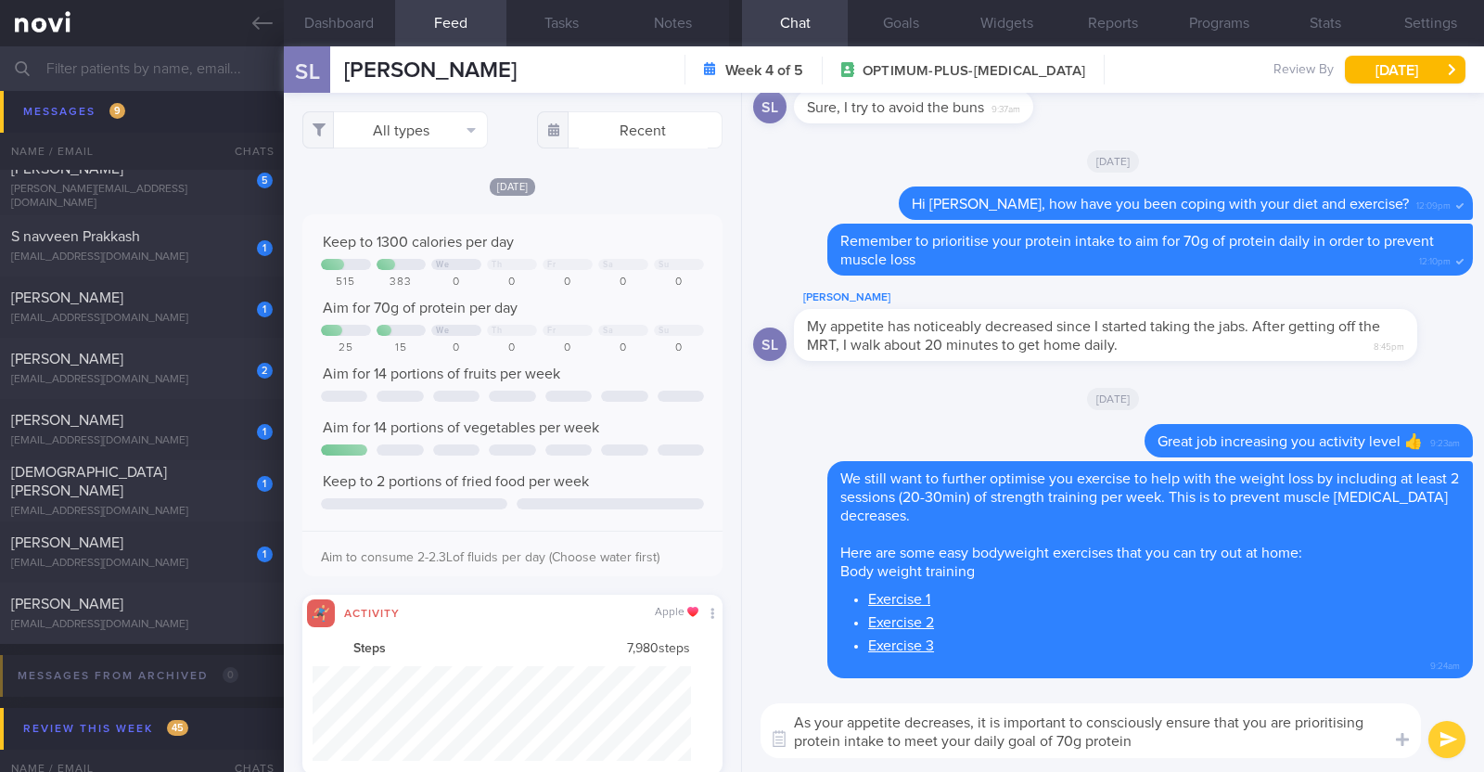
type textarea "As your appetite decreases, it is important to consciously ensure that you are …"
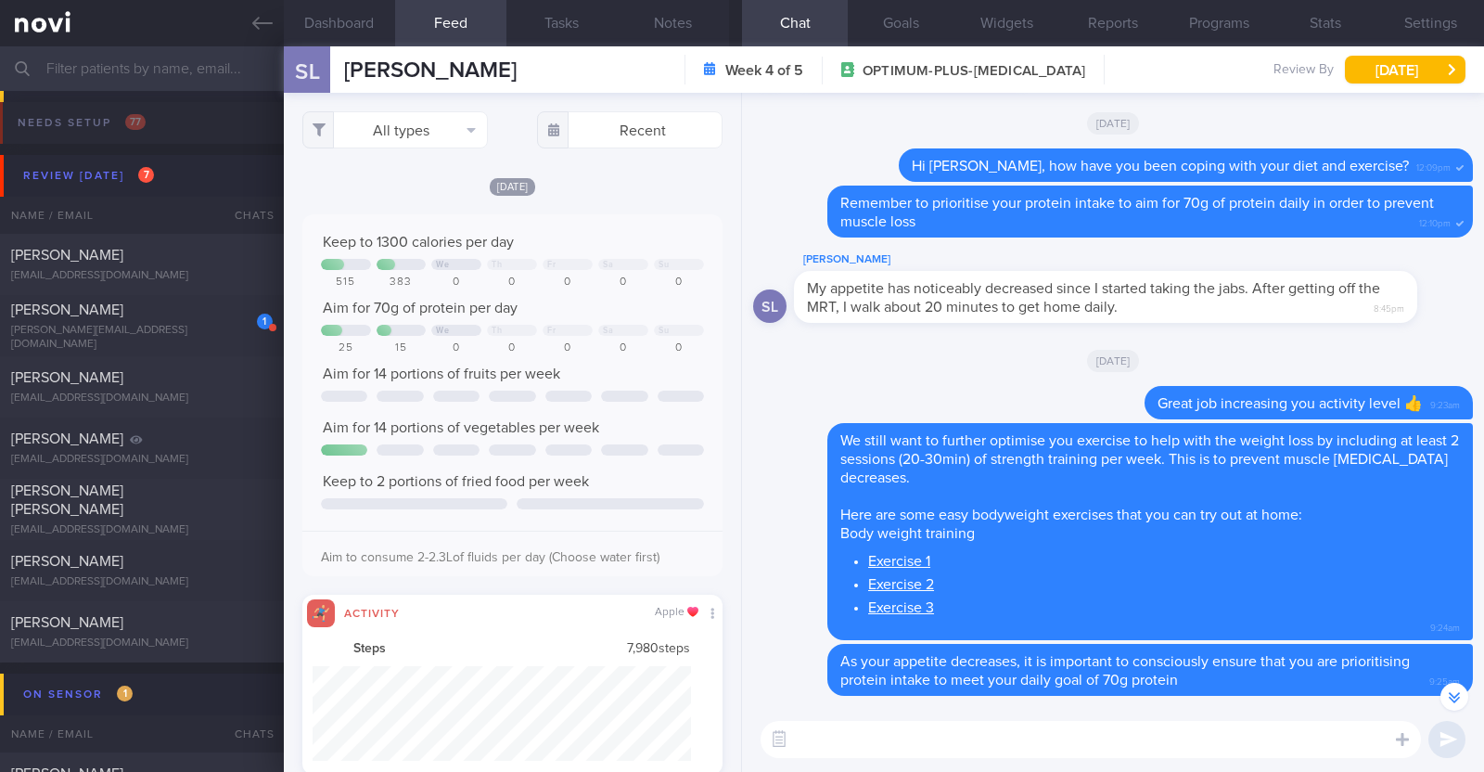
select select "7"
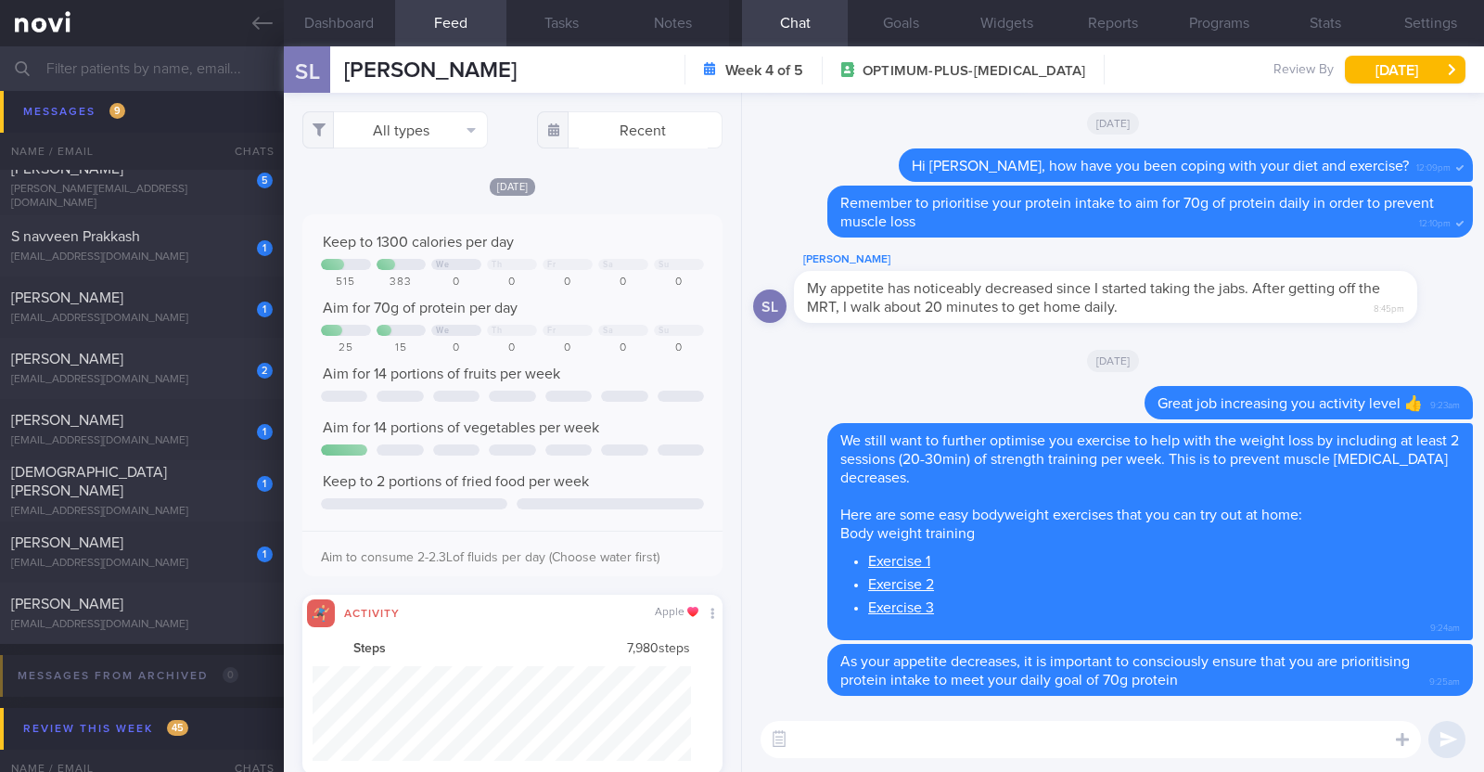
click at [858, 733] on textarea at bounding box center [1091, 739] width 660 height 37
paste textarea "Here are some examples of how much protein is contained in various foods: - 150…"
type textarea "Here are some examples of how much protein is contained in various foods: - 150…"
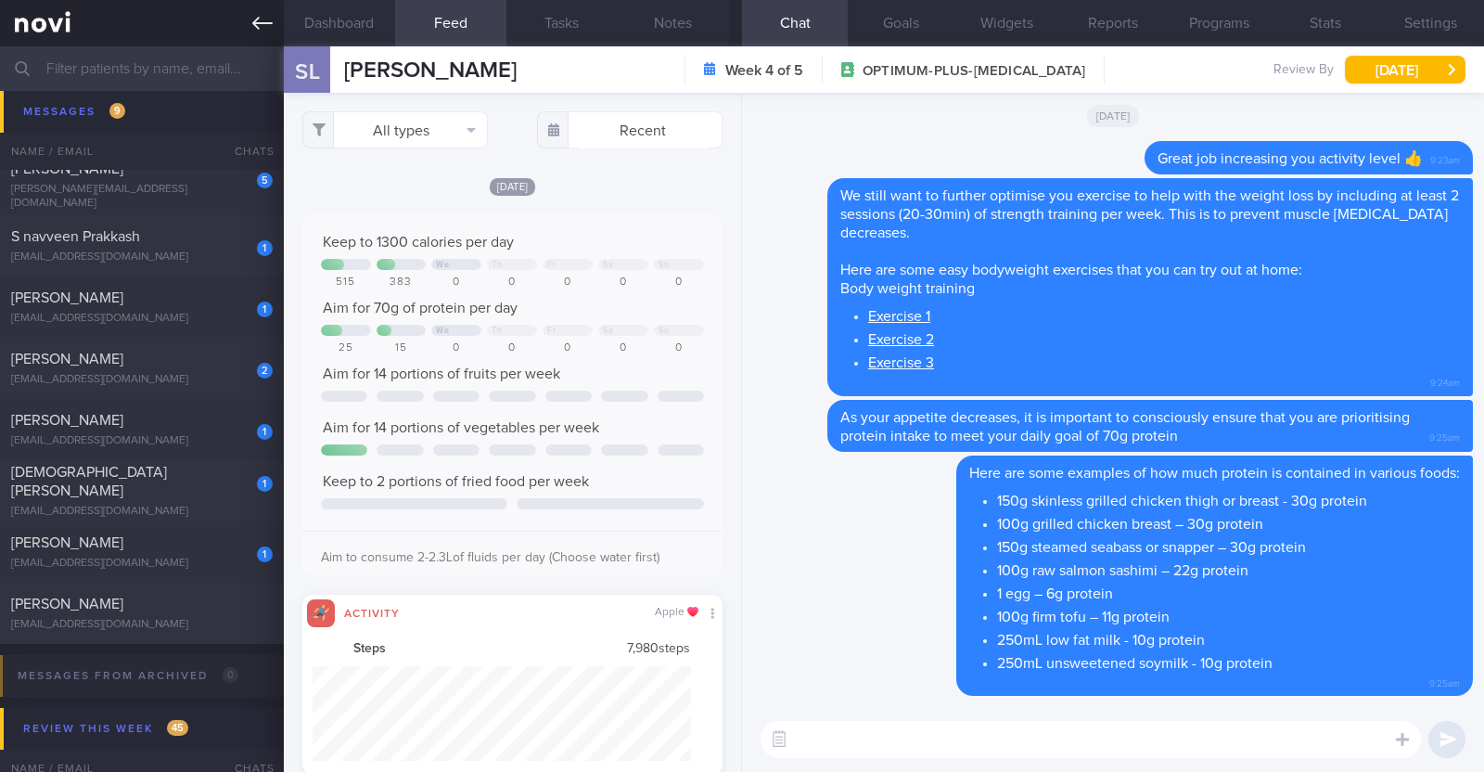
click at [260, 25] on icon at bounding box center [262, 23] width 20 height 20
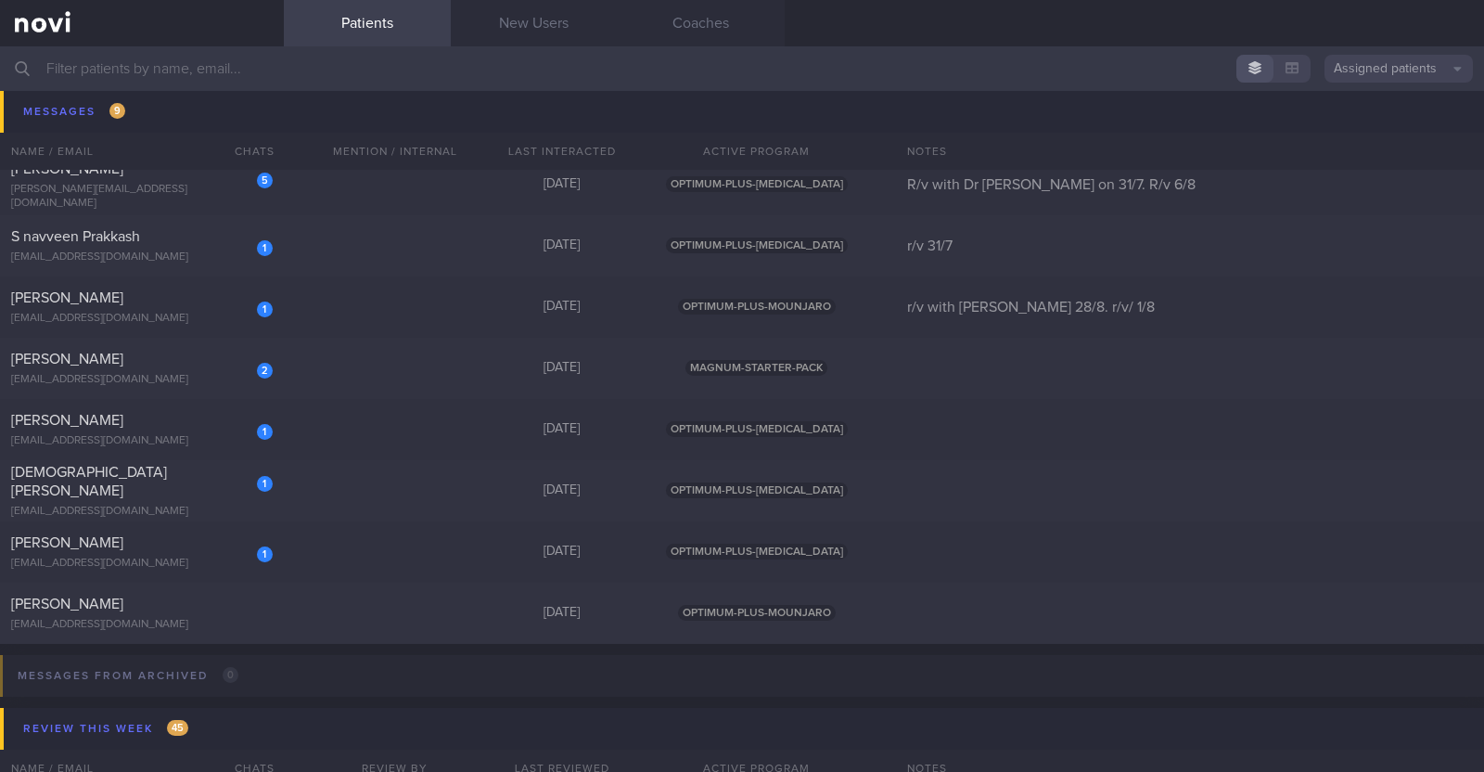
click at [188, 76] on input "text" at bounding box center [742, 68] width 1484 height 45
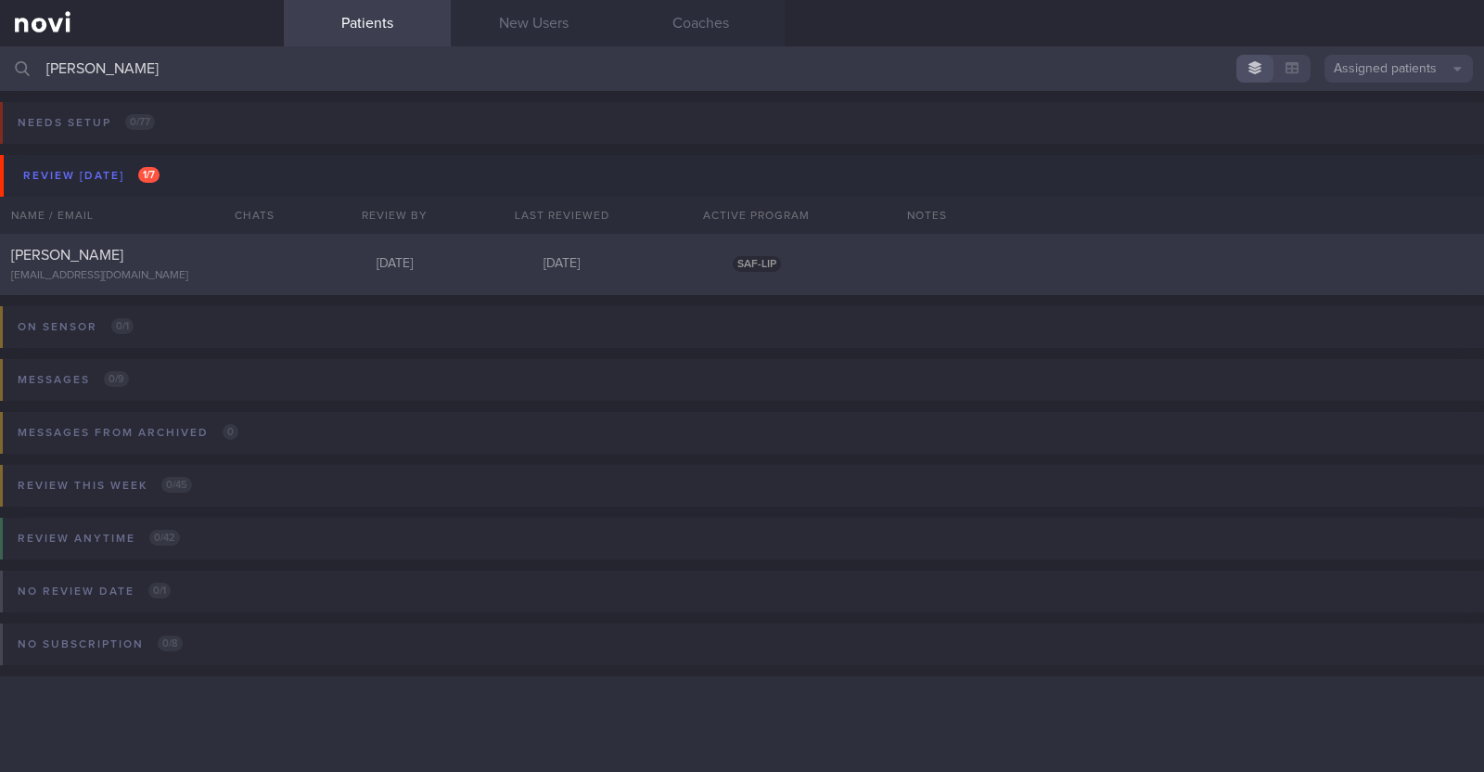
type input "[PERSON_NAME]"
click at [209, 252] on div "[PERSON_NAME]" at bounding box center [139, 255] width 257 height 19
select select "7"
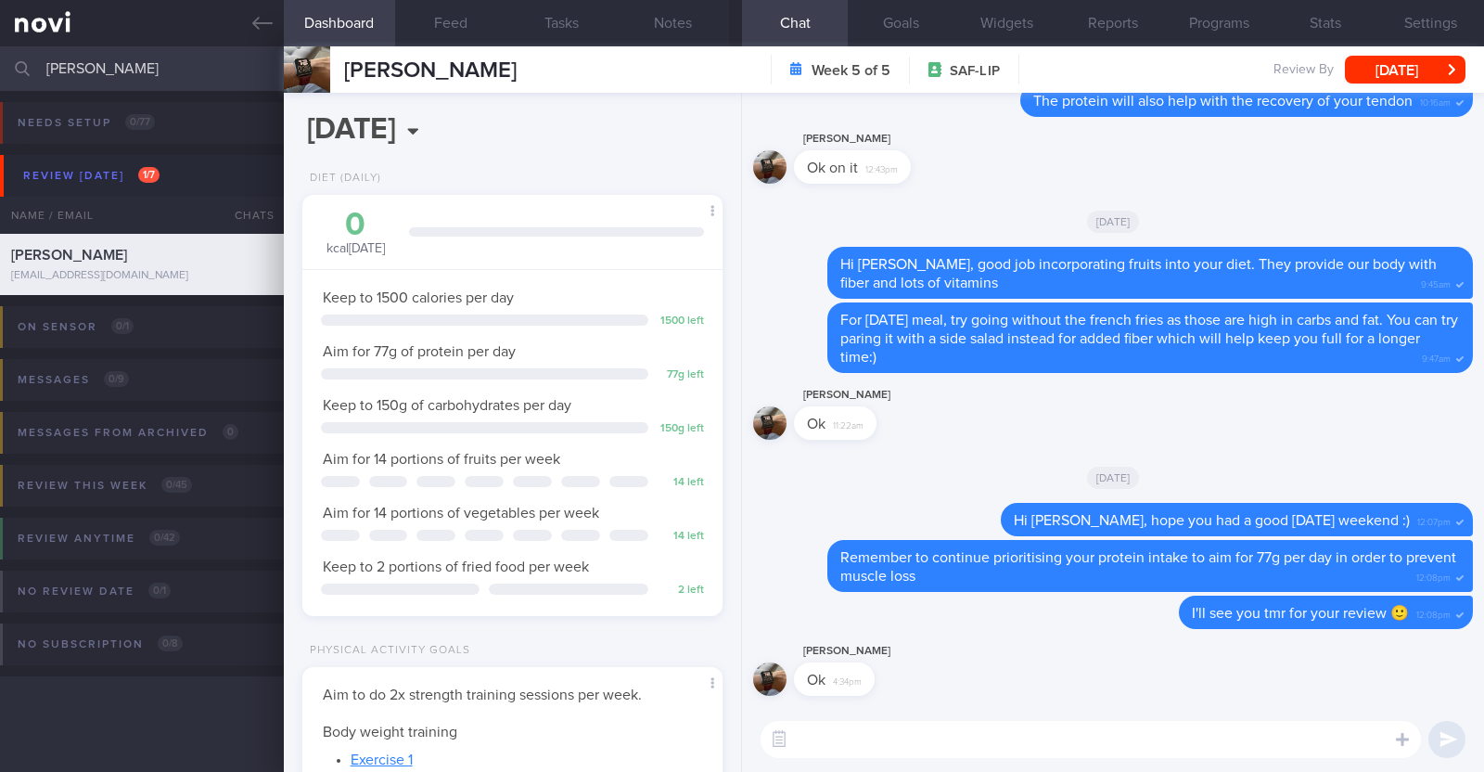
scroll to position [211, 369]
click at [875, 736] on textarea at bounding box center [1091, 739] width 660 height 37
click at [807, 742] on textarea "HI [PERSON_NAME], he" at bounding box center [1091, 739] width 660 height 37
click at [869, 739] on textarea "Hi [PERSON_NAME], he" at bounding box center [1091, 739] width 660 height 37
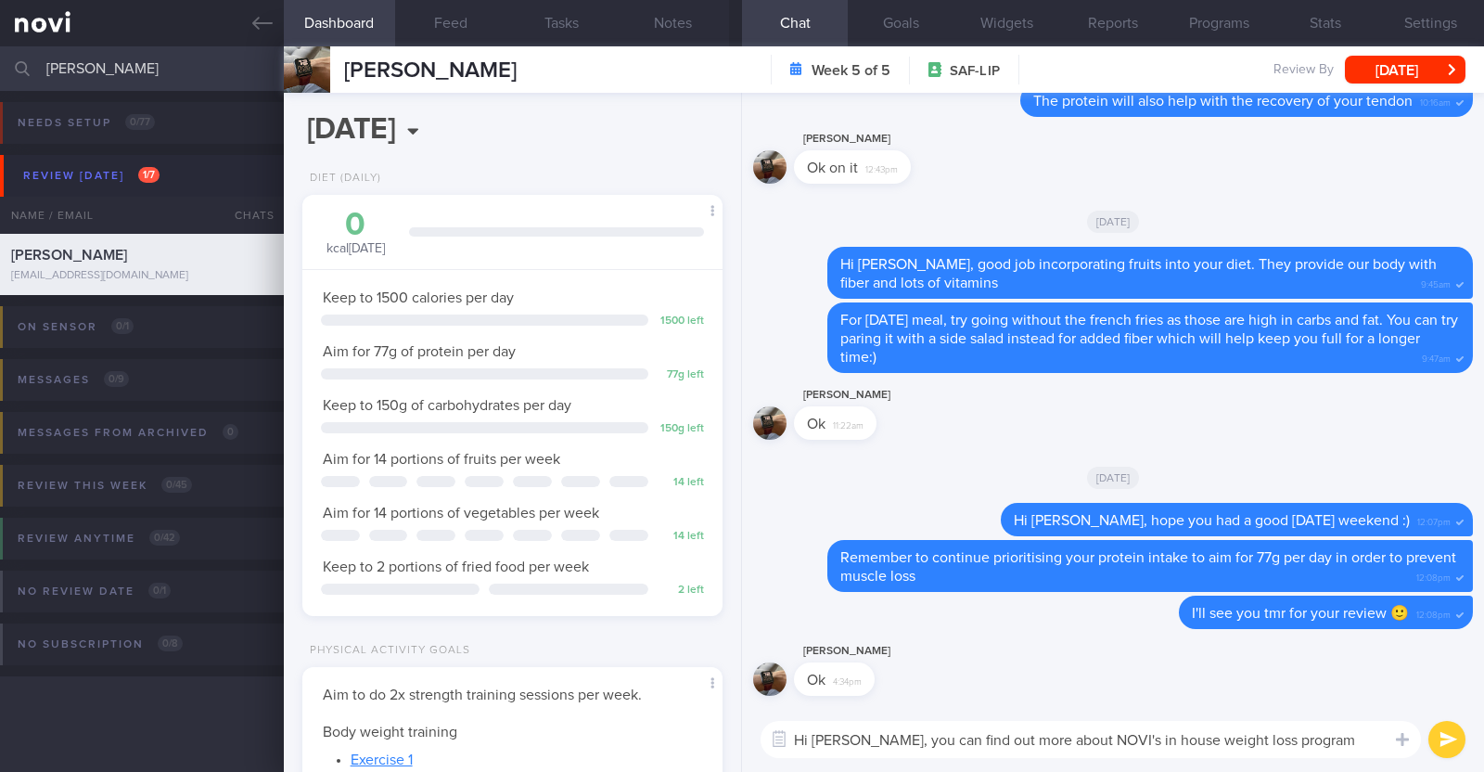
paste textarea "[URL][DOMAIN_NAME]"
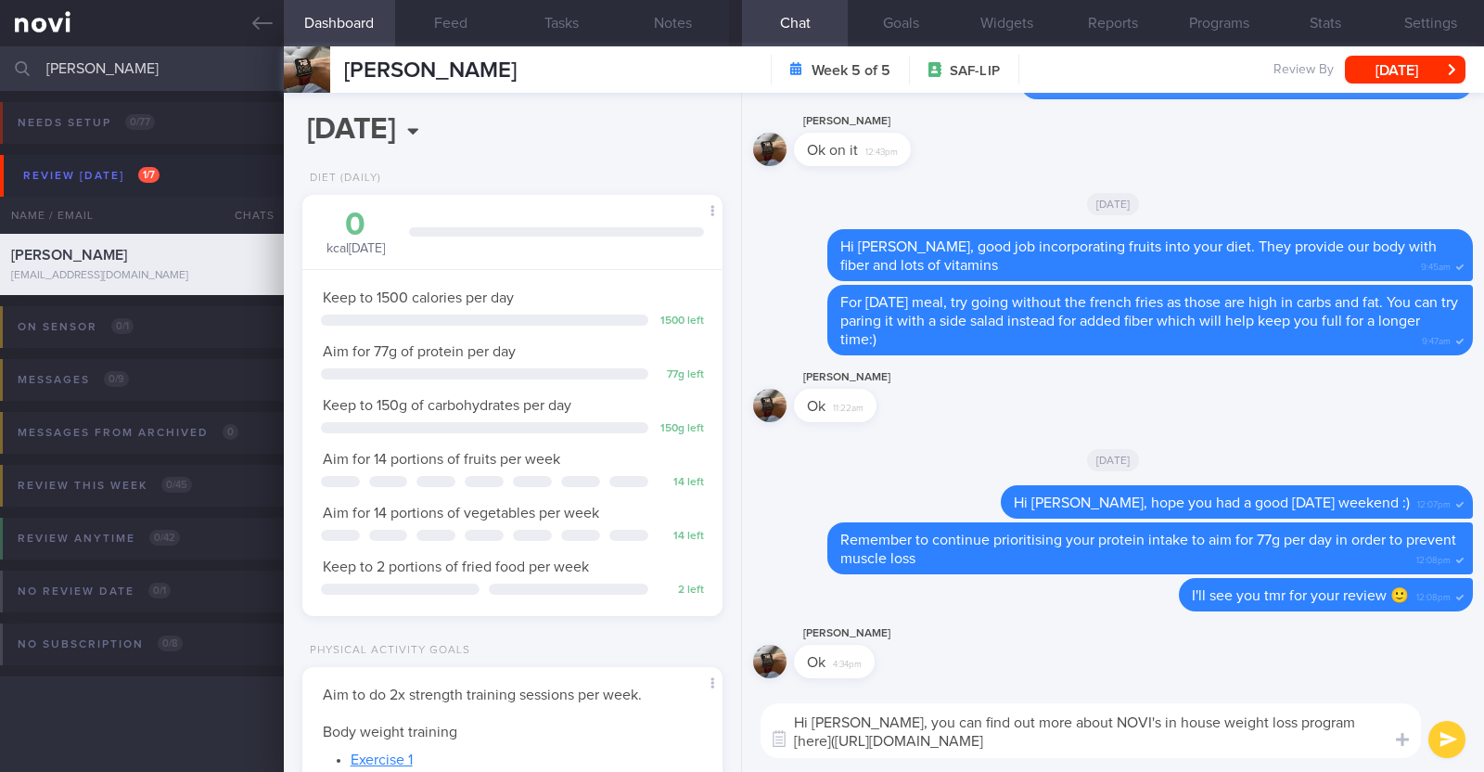
type textarea "Hi [PERSON_NAME], you can find out more about NOVI's in house weight loss progr…"
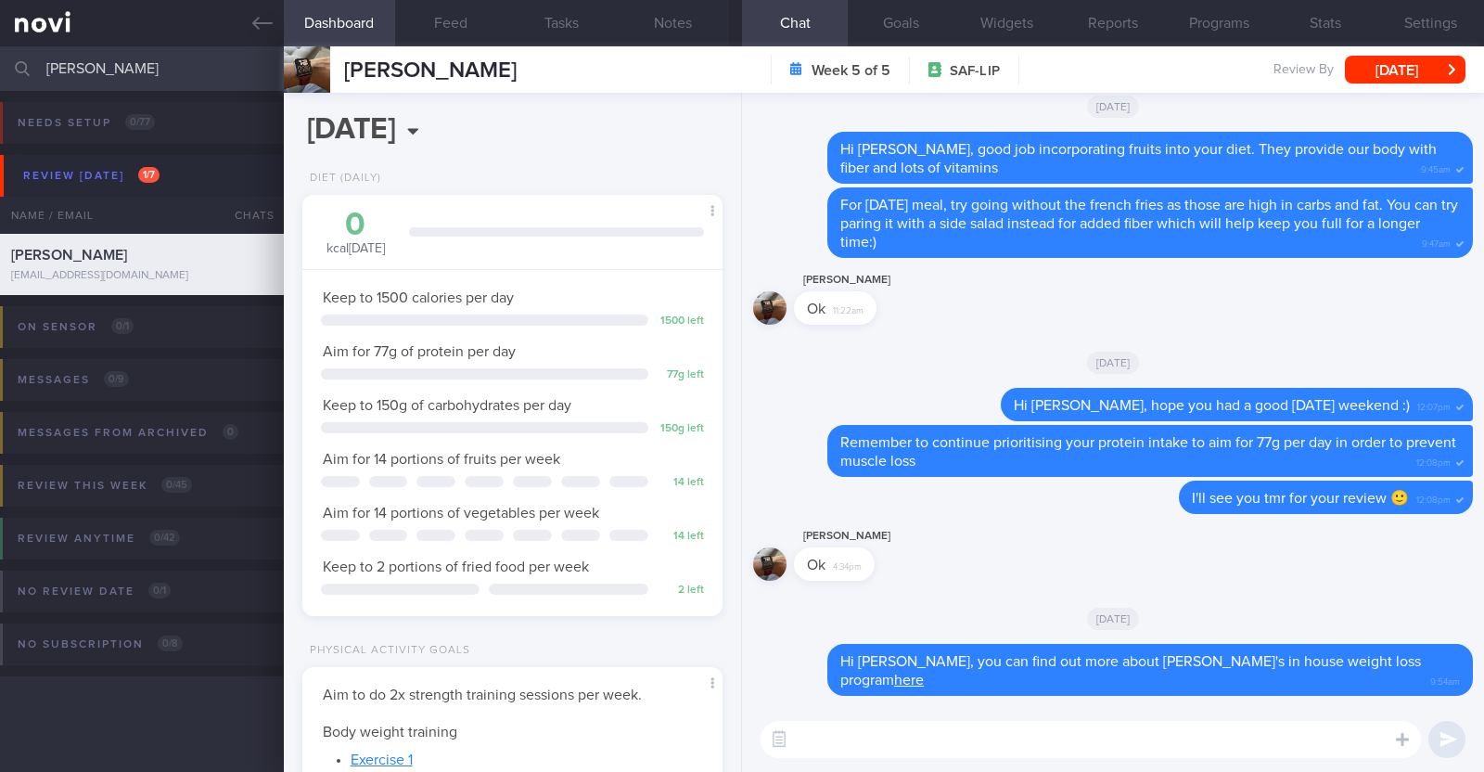
click at [854, 740] on textarea at bounding box center [1091, 739] width 660 height 37
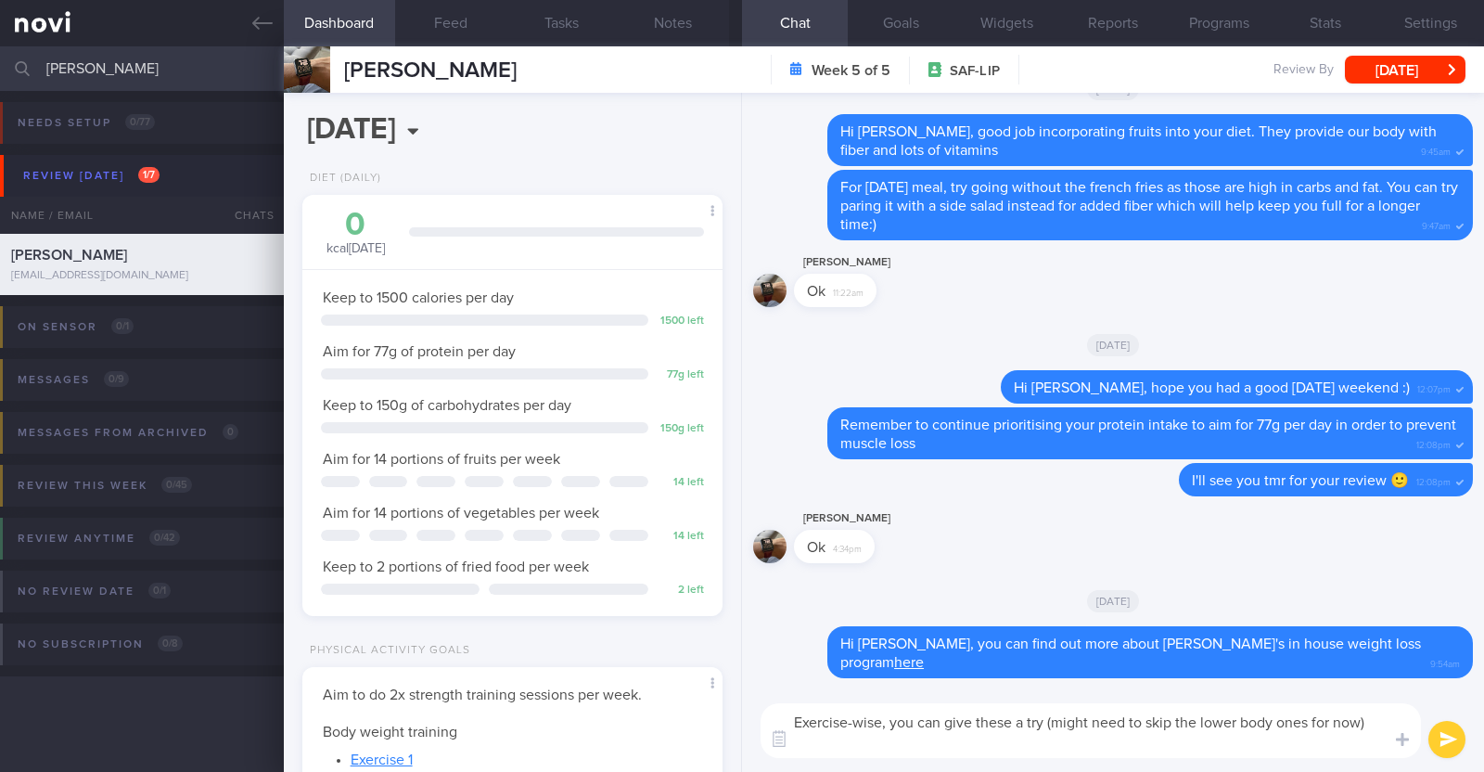
paste textarea "With access to gym (with equipment) *Upper Body* - Exercise 1: [Lat Pull-down](…"
type textarea "Exercise-wise, you can give these a try (might need to skip the lower body ones…"
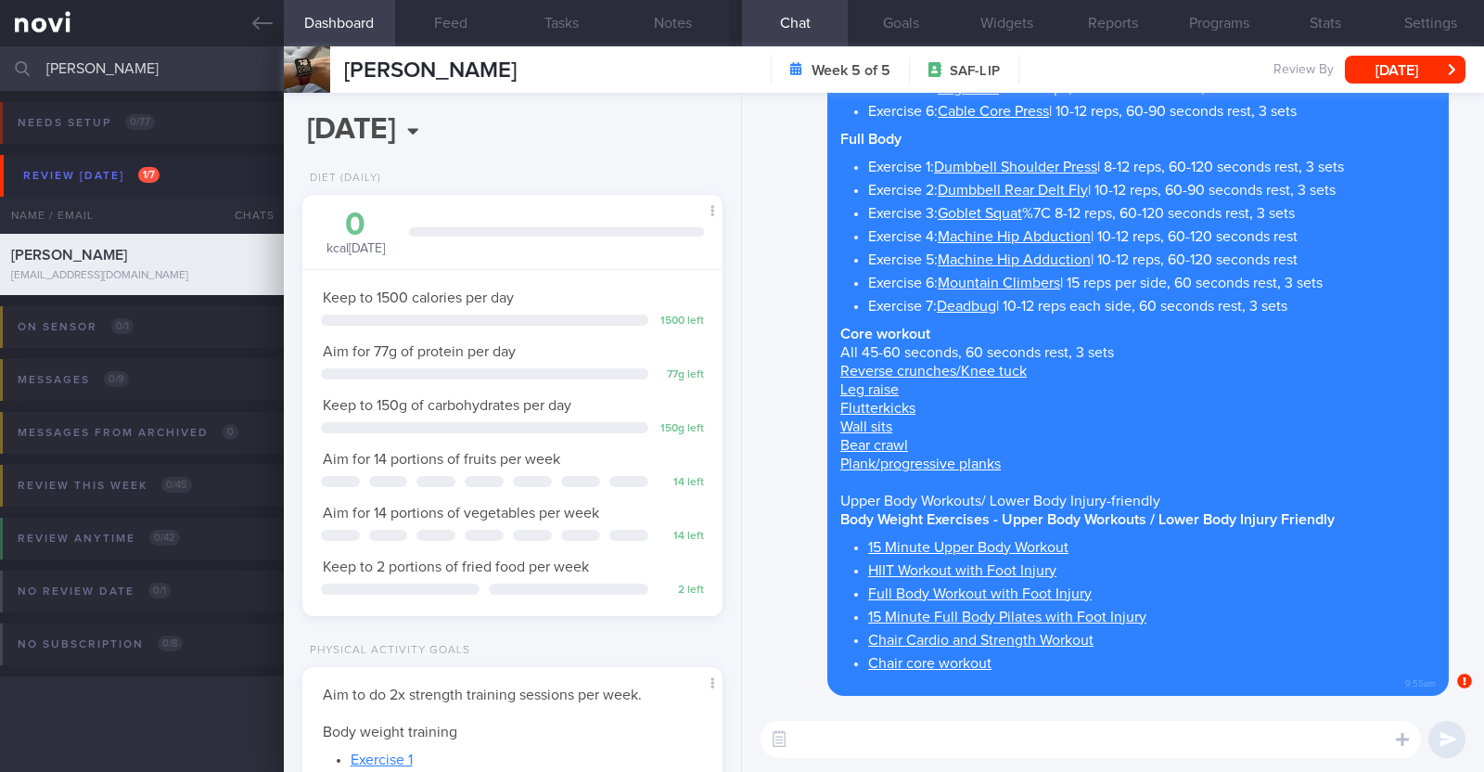
click at [868, 732] on textarea at bounding box center [1091, 739] width 660 height 37
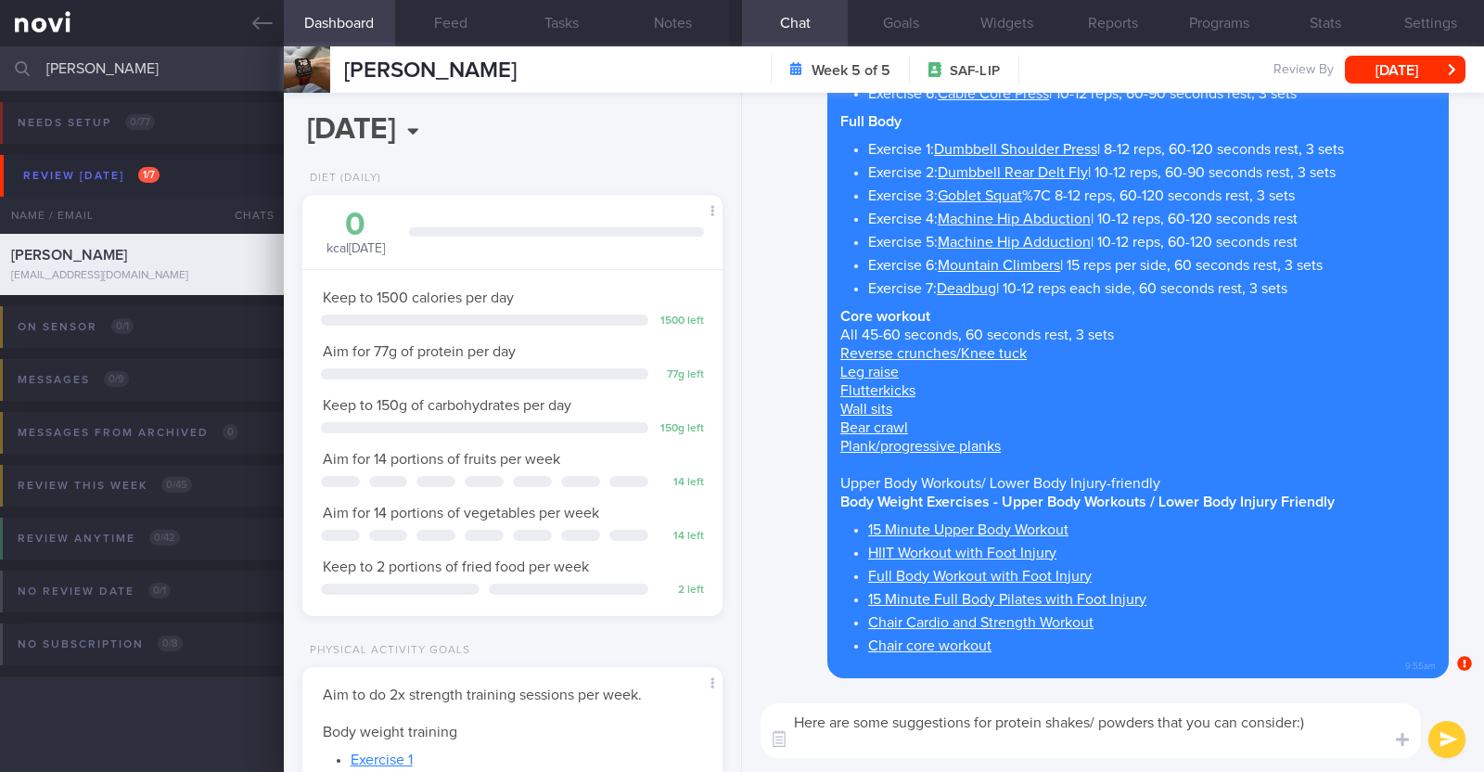
paste textarea "*Liquid shakes* [Ensure max protein]([URL][DOMAIN_NAME]) 150kcal 30g protein 6g…"
type textarea "Here are some suggestions for protein shakes/ powders that you can consider:) *…"
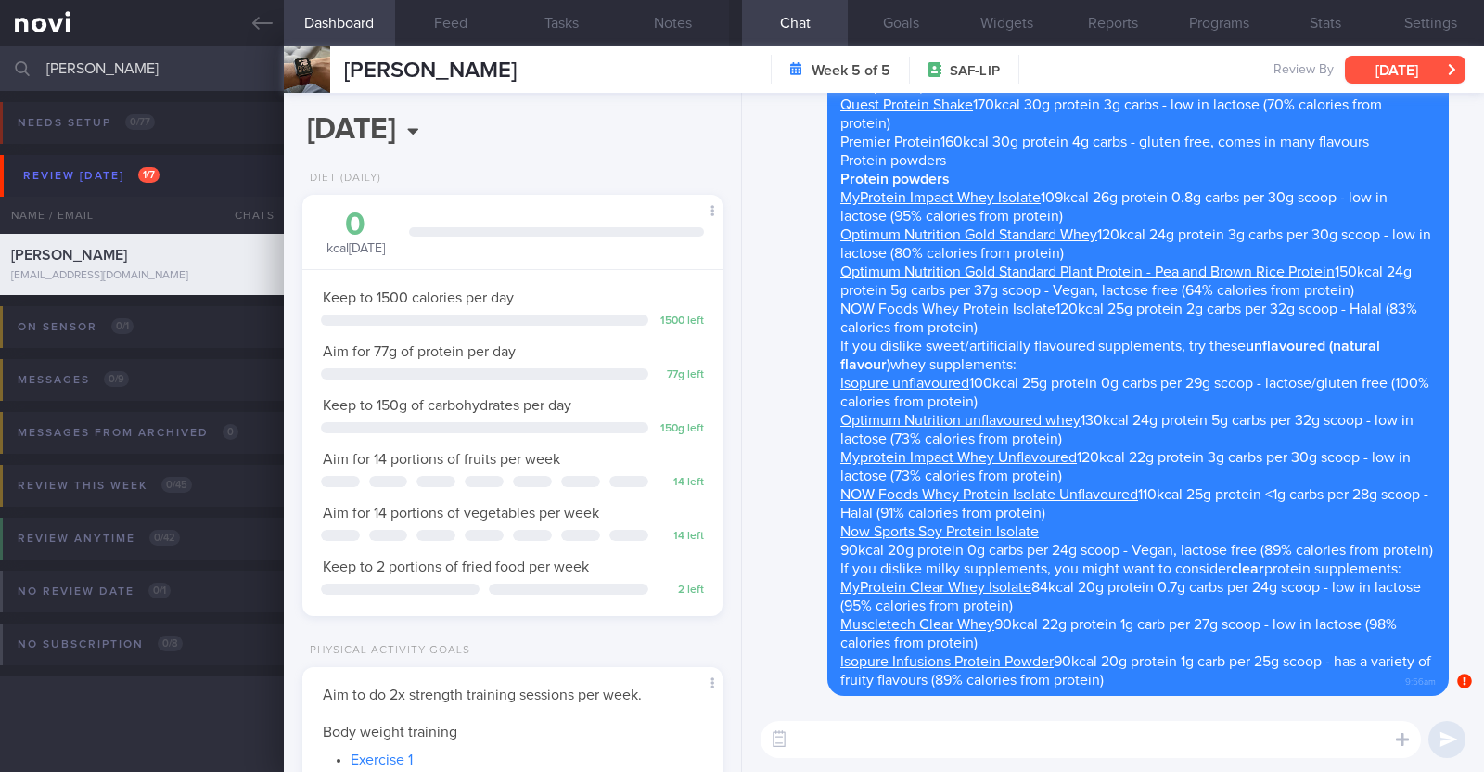
click at [1419, 71] on button "[DATE]" at bounding box center [1405, 70] width 121 height 28
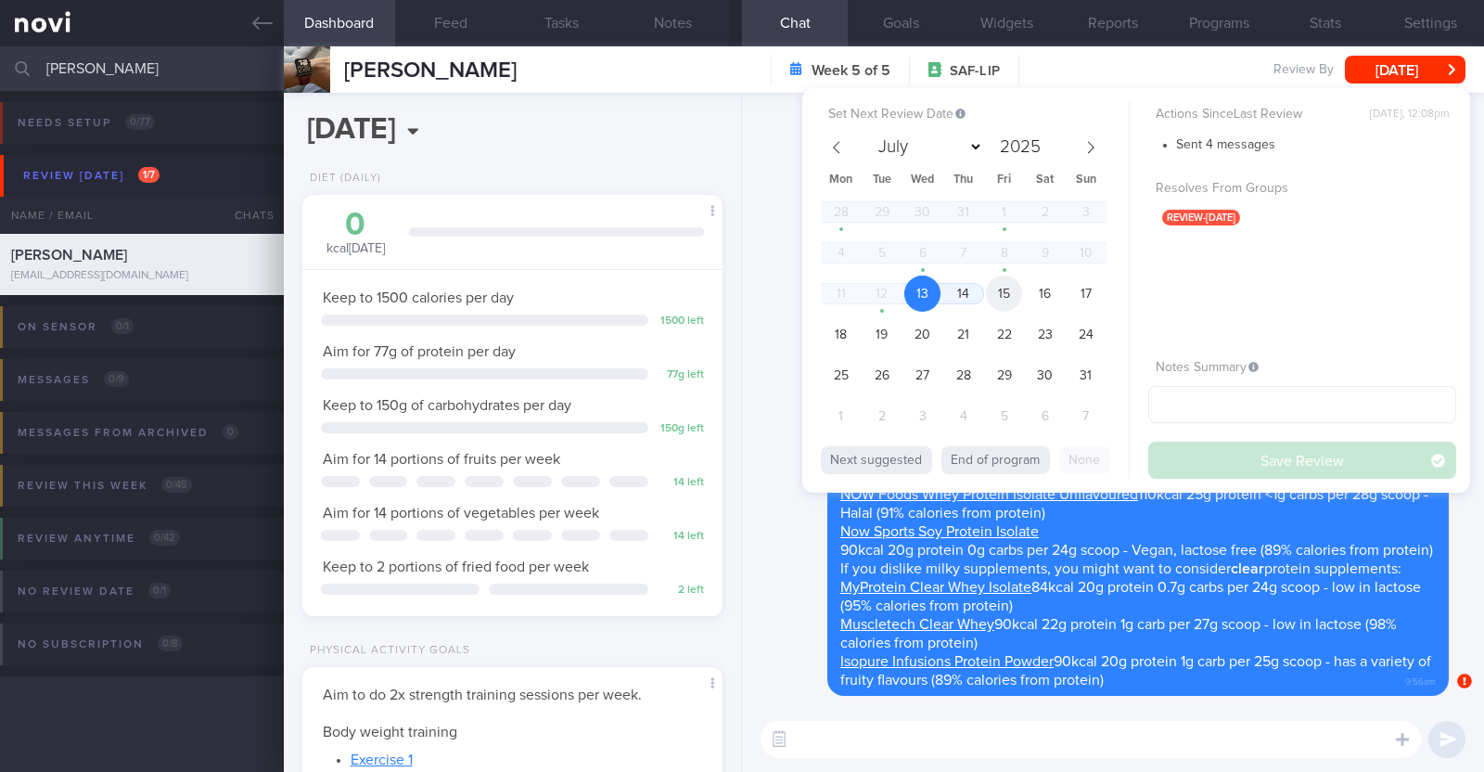
click at [1008, 289] on span "15" at bounding box center [1004, 294] width 36 height 36
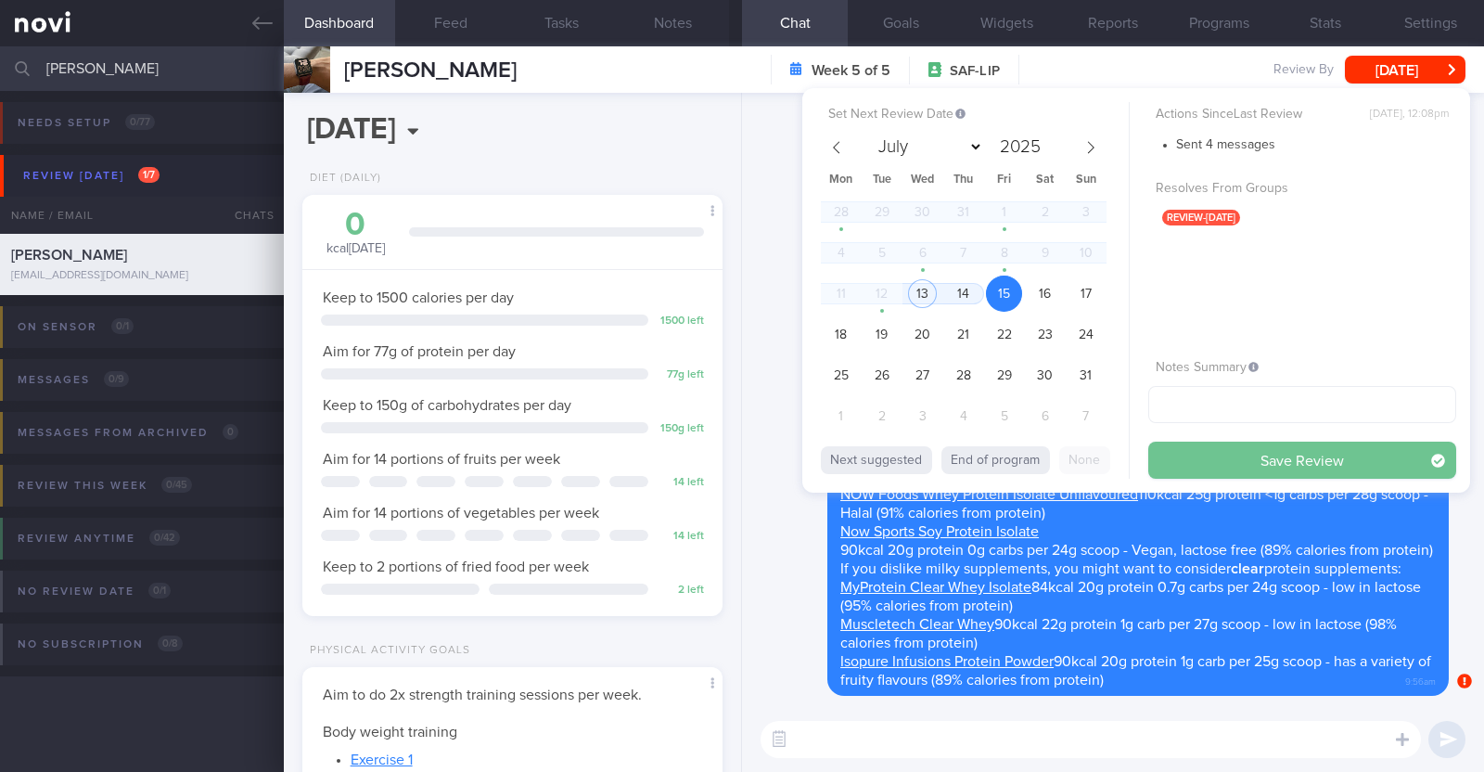
click at [1204, 445] on button "Save Review" at bounding box center [1302, 460] width 308 height 37
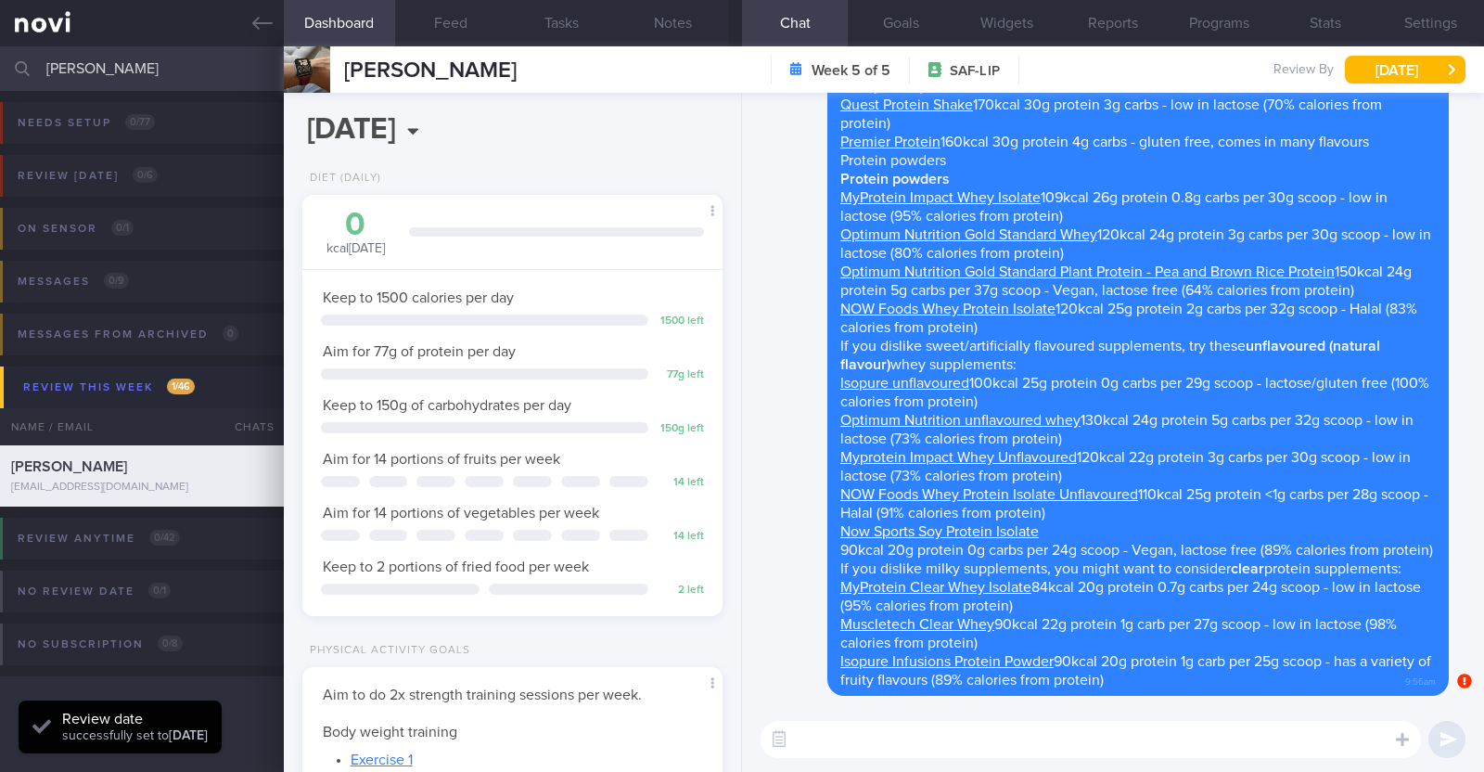
scroll to position [187, 376]
click at [797, 474] on div "Delete Here are some suggestions for protein shakes/ powders that you can consi…" at bounding box center [1101, 317] width 696 height 757
drag, startPoint x: 139, startPoint y: 65, endPoint x: 0, endPoint y: 6, distance: 150.9
click at [0, 6] on div "Patients New Users Coaches [PERSON_NAME] Assigned patients Assigned patients Al…" at bounding box center [742, 386] width 1484 height 772
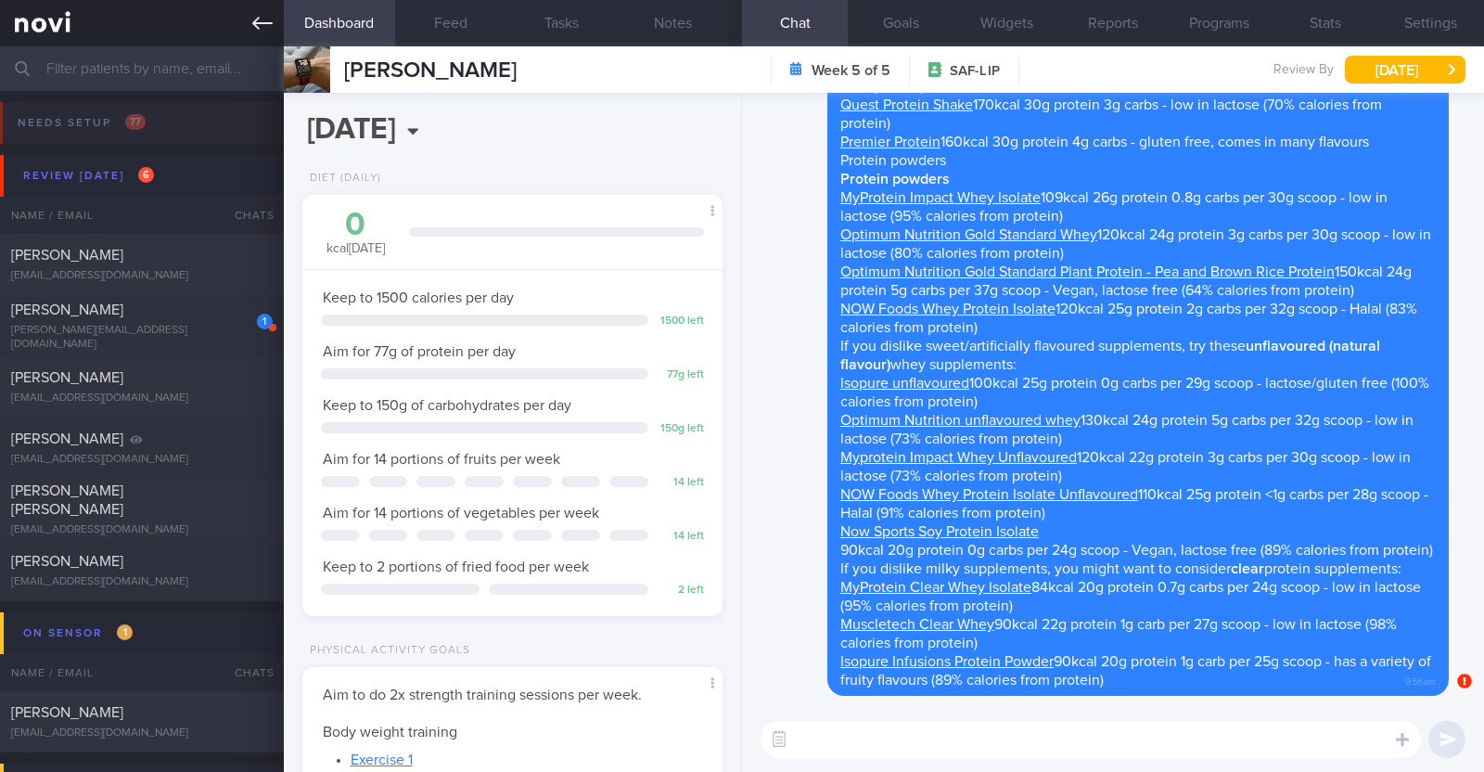
click at [264, 26] on icon at bounding box center [262, 23] width 20 height 20
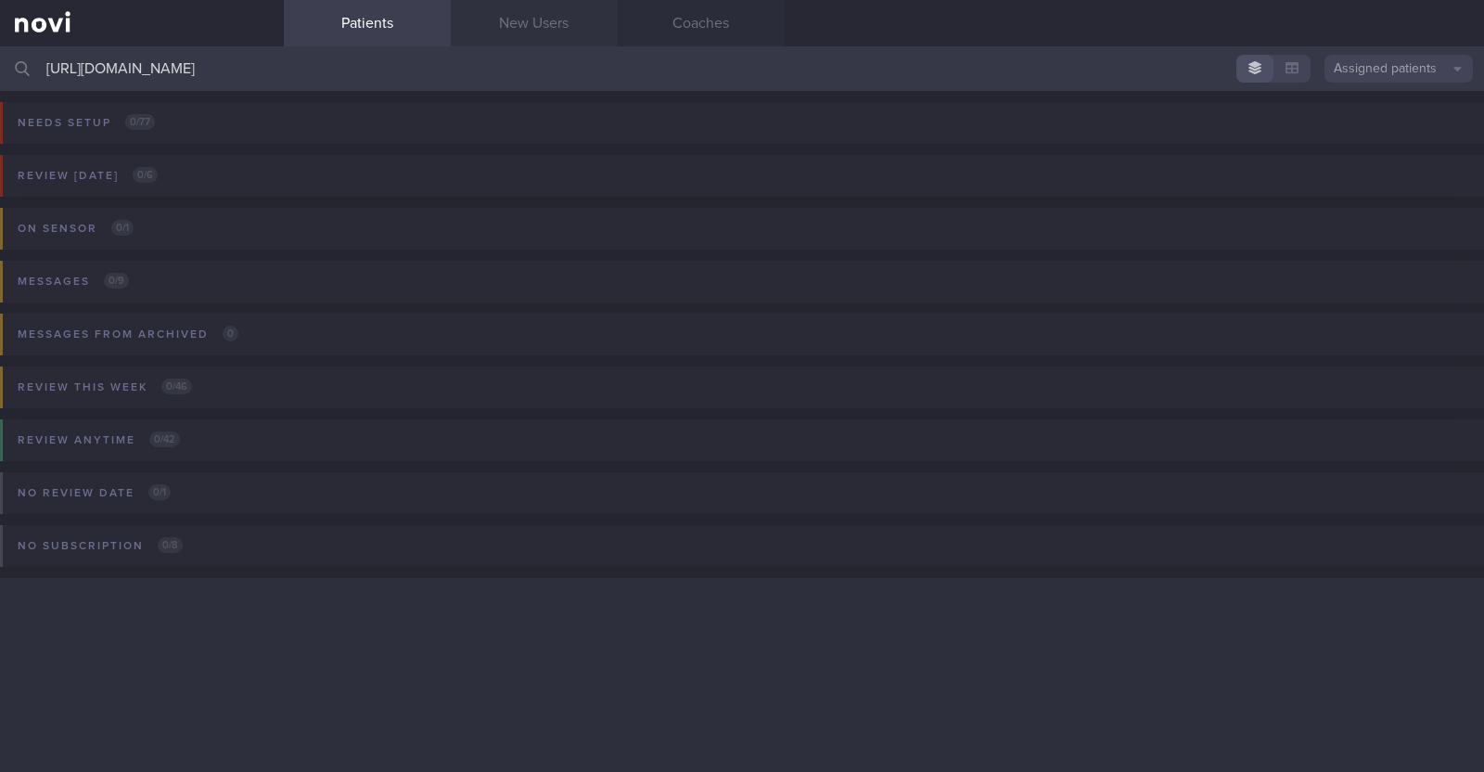
type input "https://admin.novi-health.com/unmatched"
click at [545, 34] on link "New Users" at bounding box center [534, 23] width 167 height 46
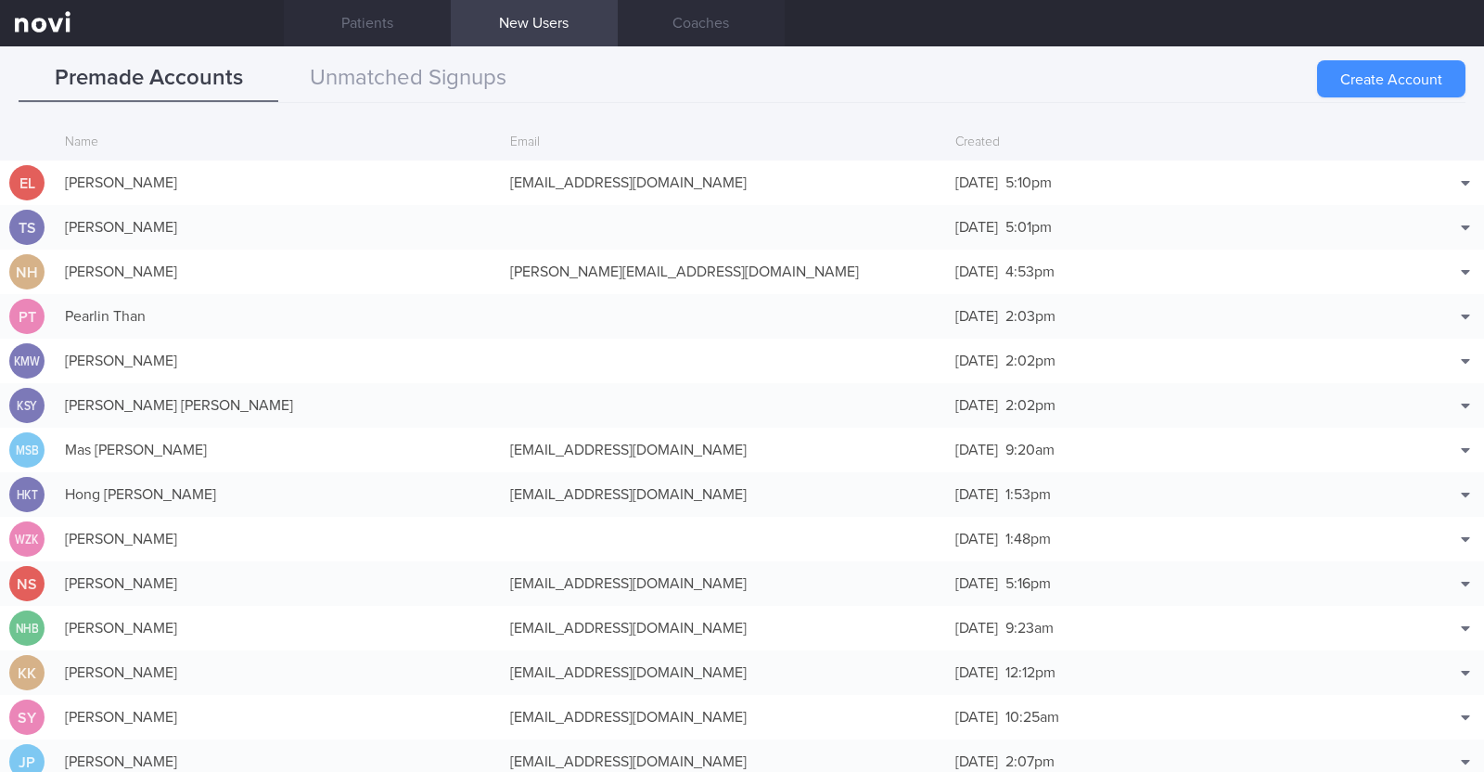
click at [1342, 70] on button "Create Account" at bounding box center [1391, 78] width 148 height 37
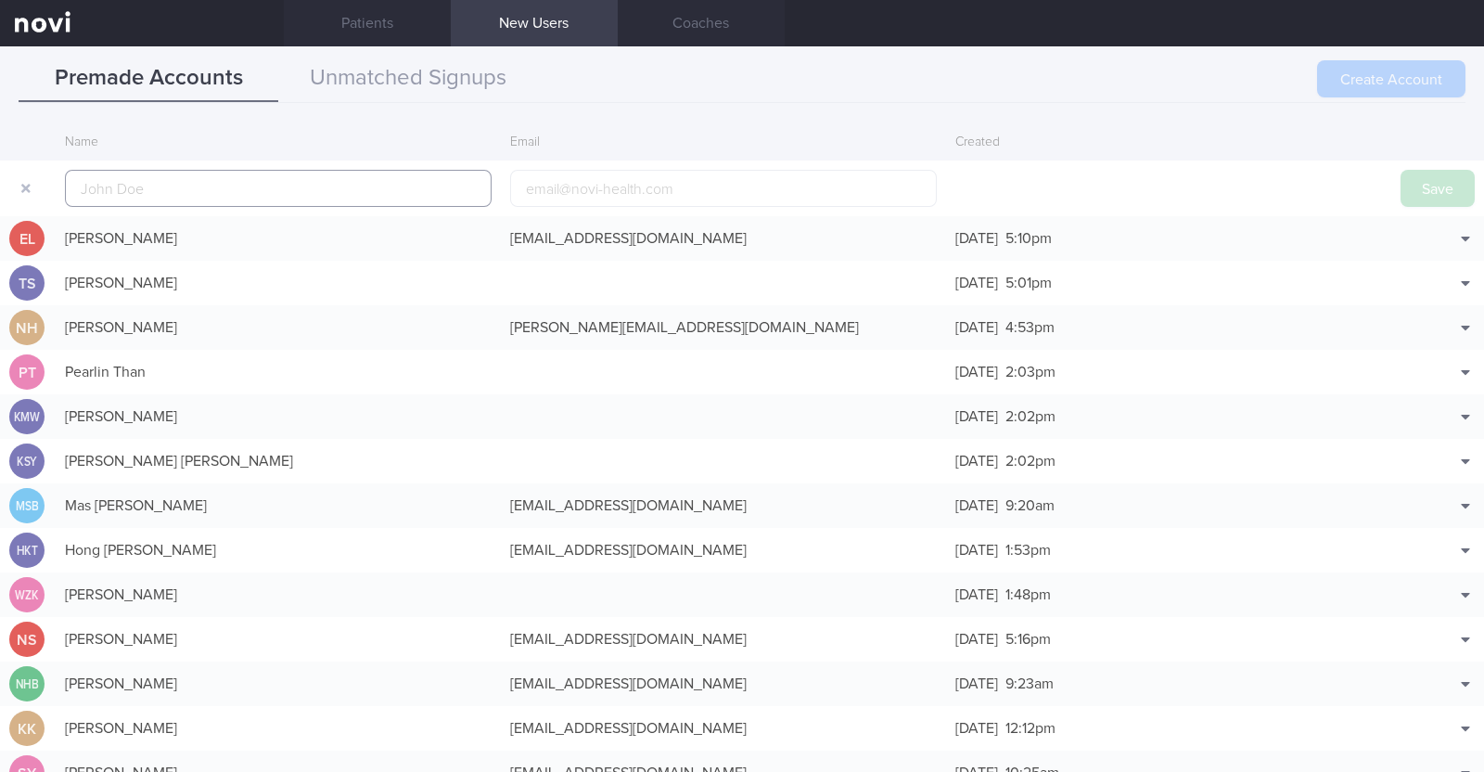
scroll to position [45, 0]
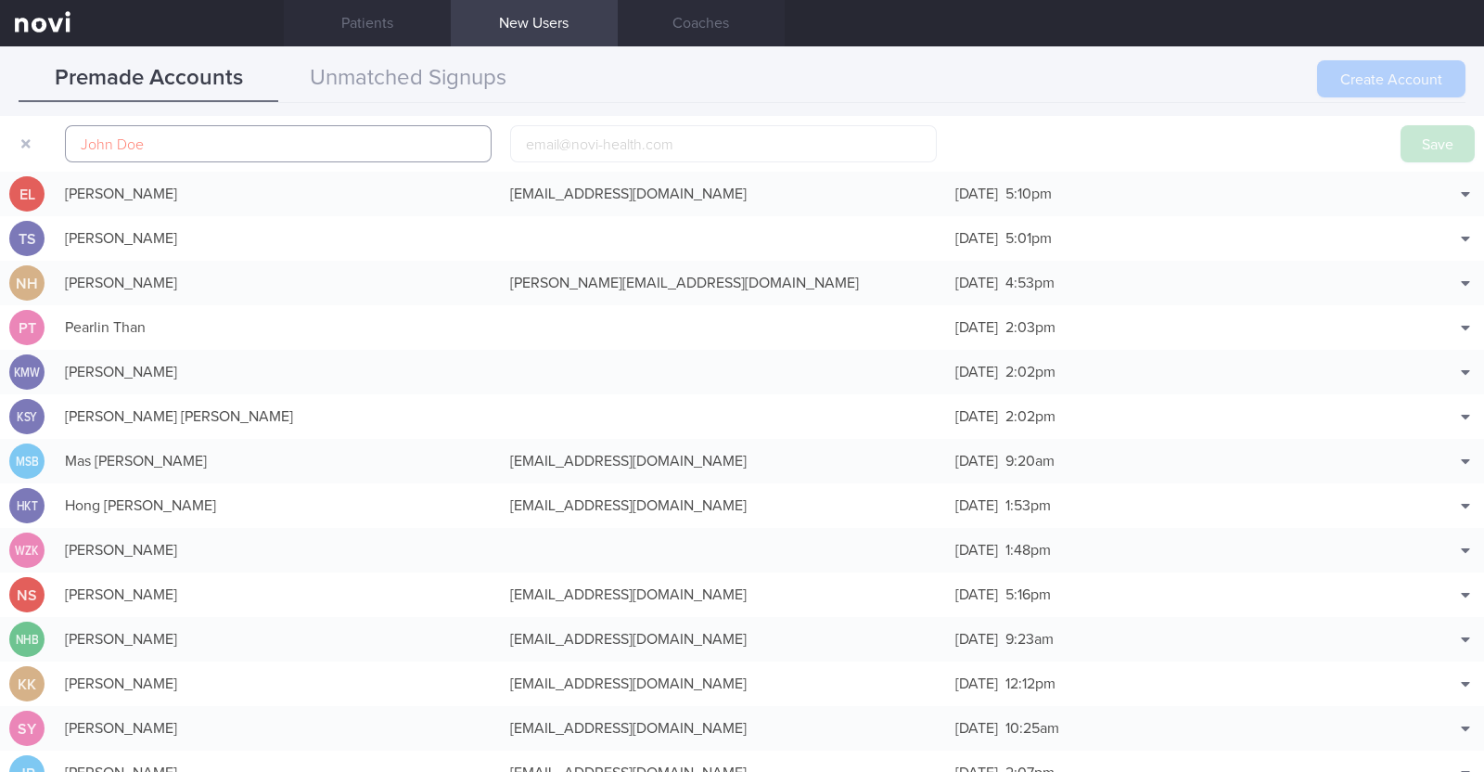
paste input "Elijah Yesuraj"
type input "Elijah Yesuraj"
click at [811, 139] on input "email" at bounding box center [723, 143] width 427 height 37
paste input "elijah.yesuraj@yahoo.com.sg"
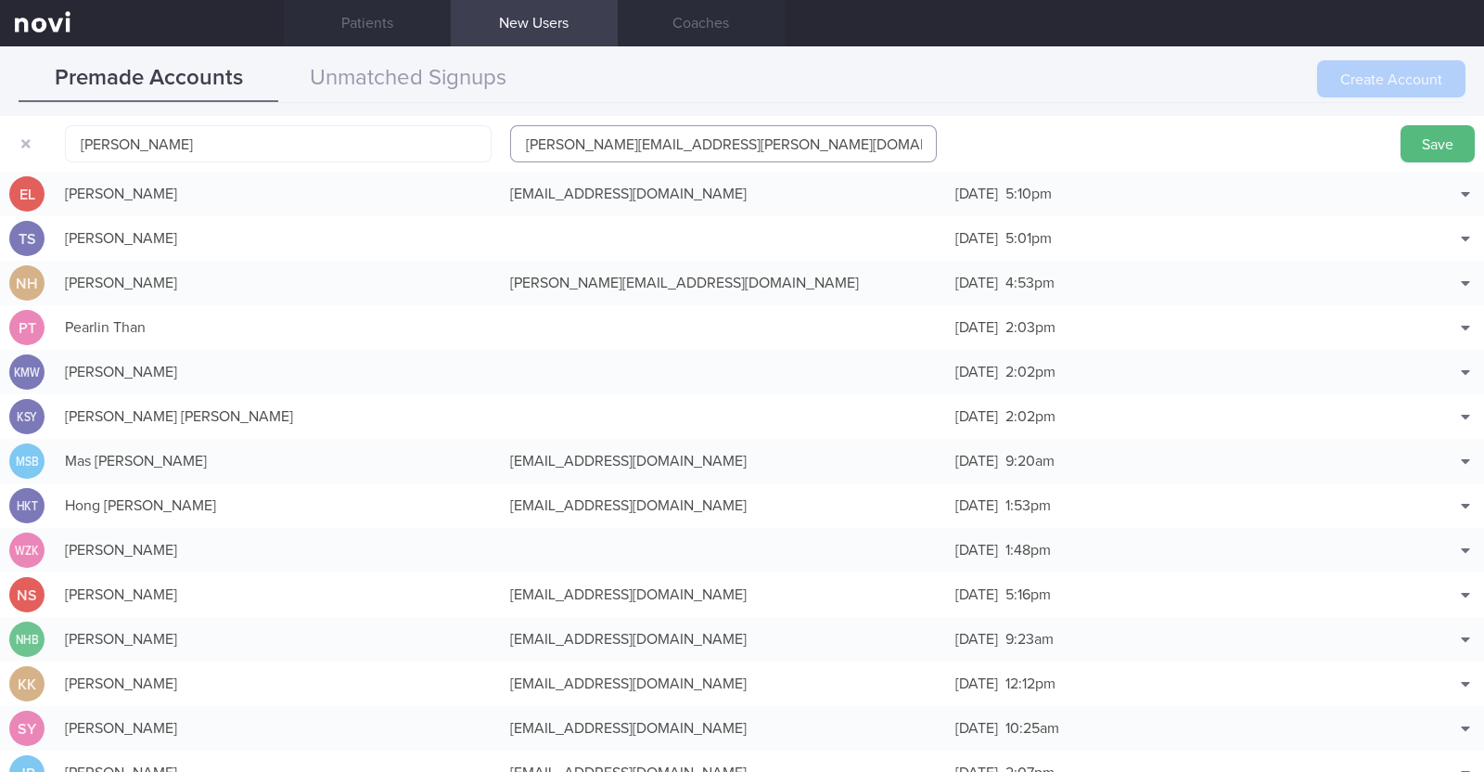
click at [605, 144] on input "elijah.yesuraj@yahoo.com.sg" at bounding box center [723, 143] width 427 height 37
type input "elijah.yesuraj1@yahoo.com.sg"
click at [1410, 147] on button "Save" at bounding box center [1438, 143] width 74 height 37
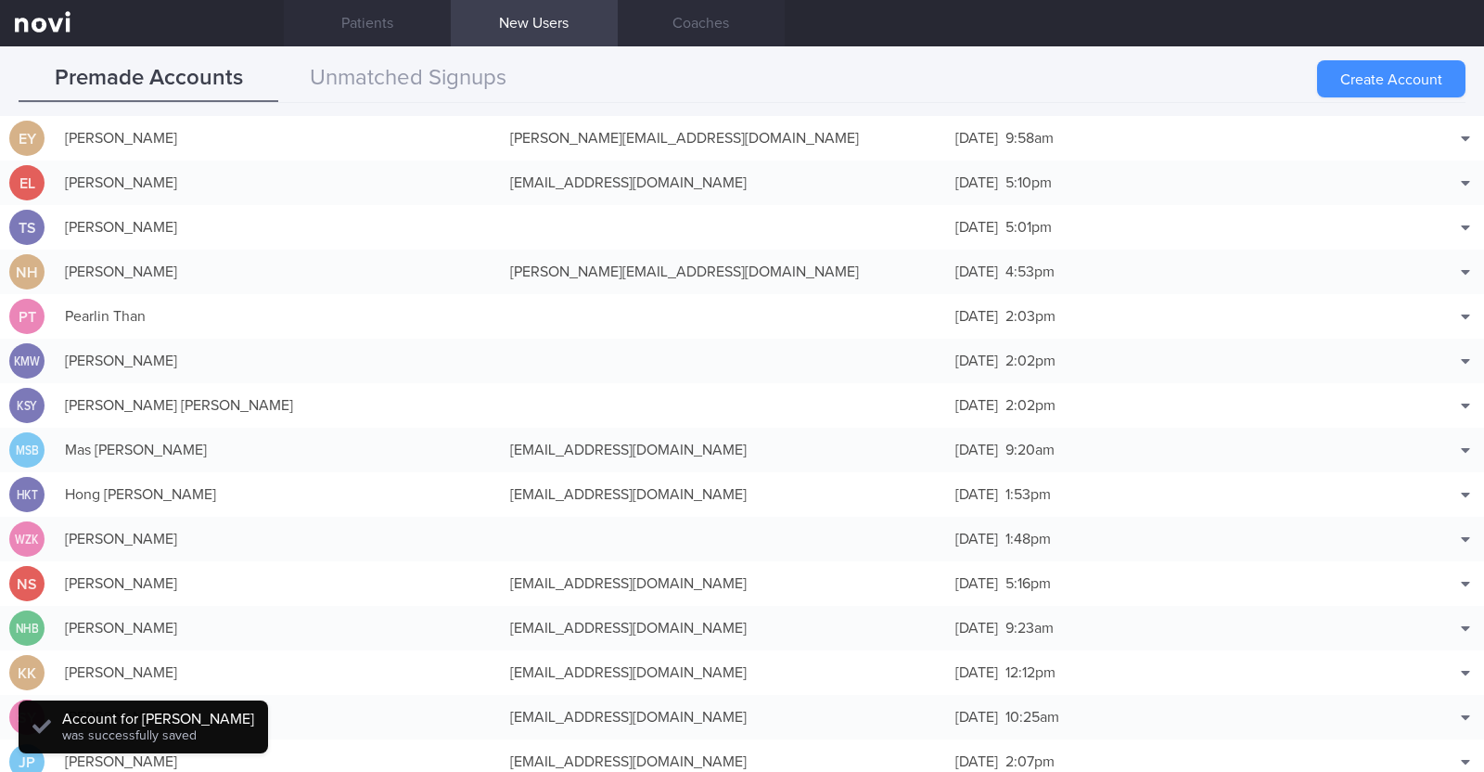
click at [1390, 82] on button "Create Account" at bounding box center [1391, 78] width 148 height 37
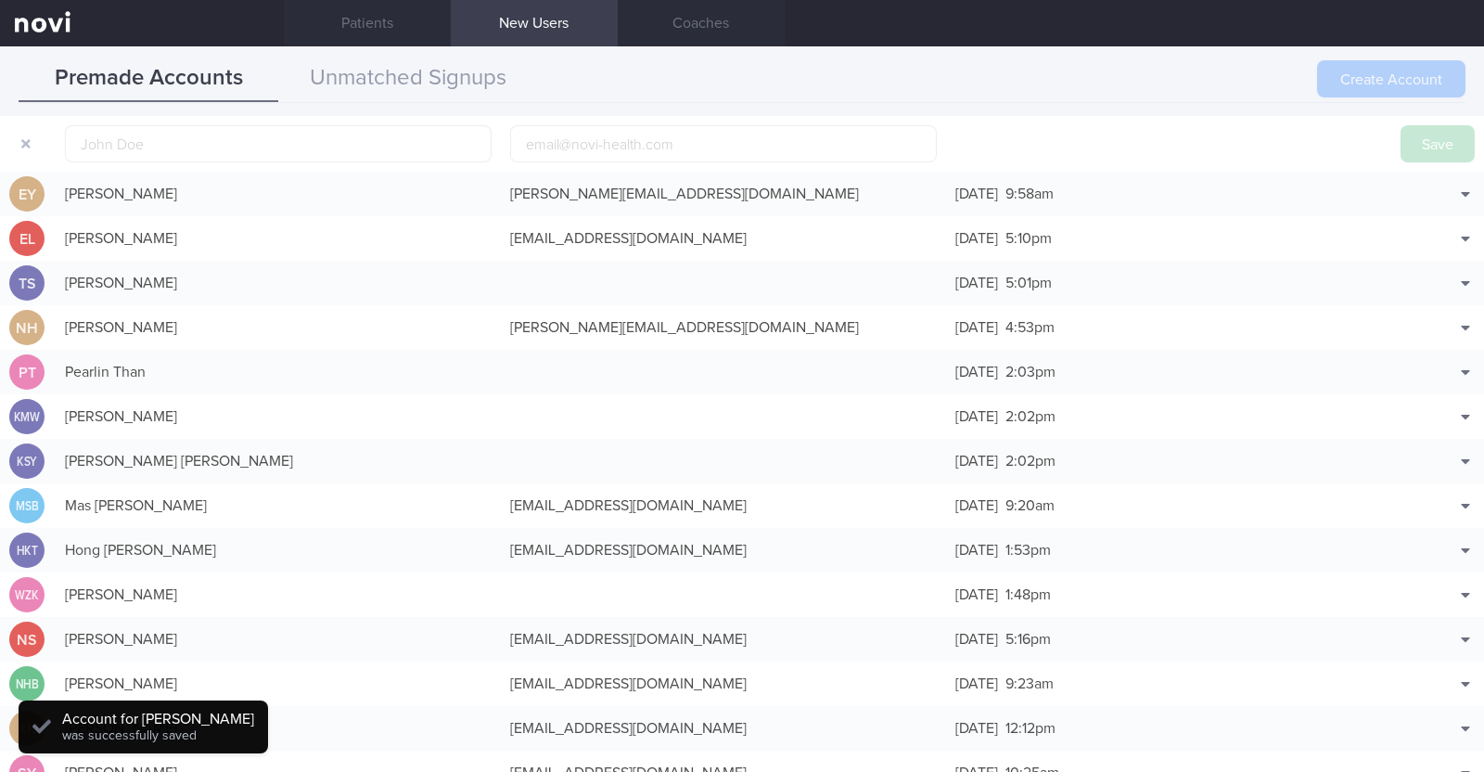
scroll to position [58, 0]
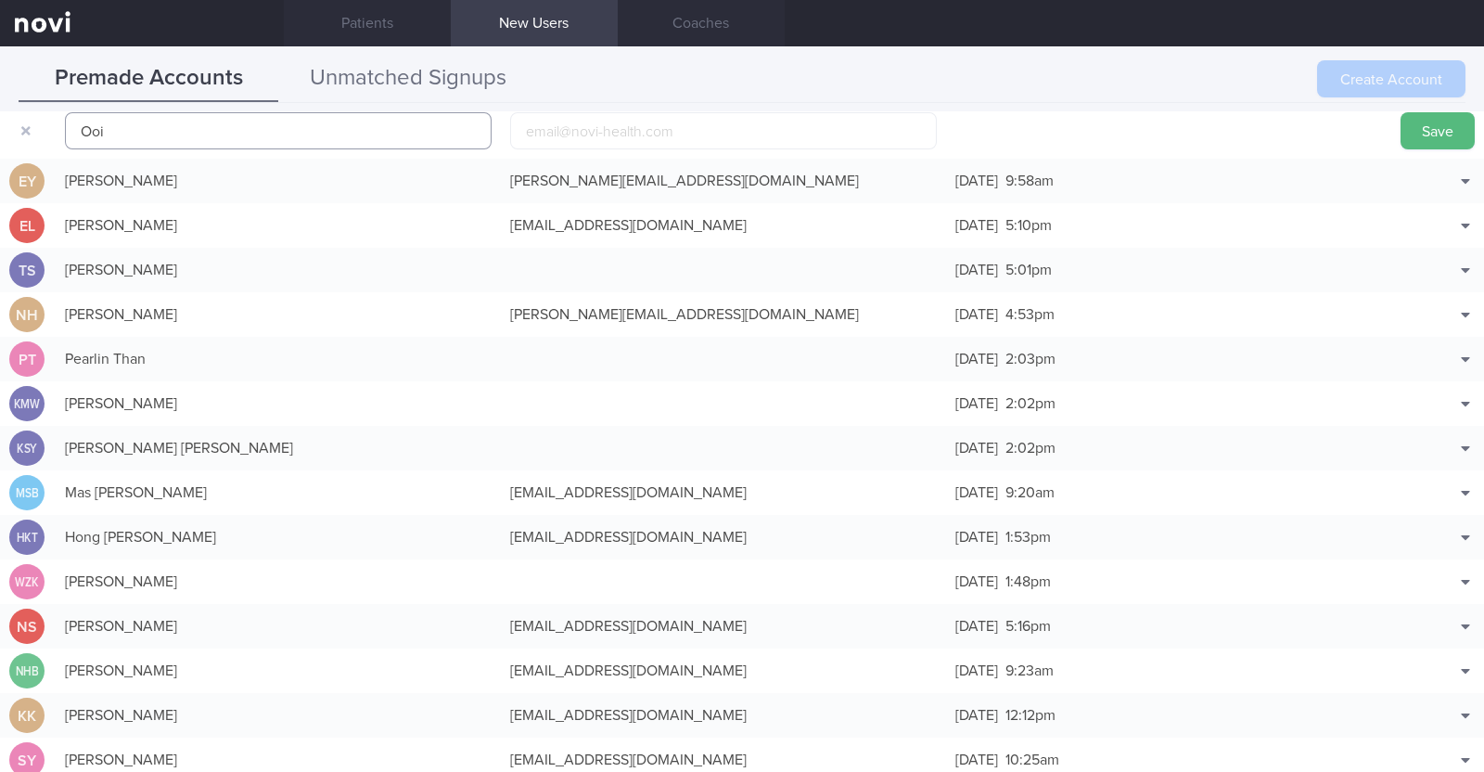
paste input "Lit Shen"
click at [552, 125] on input "email" at bounding box center [723, 130] width 427 height 37
click at [102, 128] on input "Ooi Lit Shen" at bounding box center [278, 130] width 427 height 37
type input "Ooi Lit Shen"
click at [609, 122] on input "email" at bounding box center [723, 130] width 427 height 37
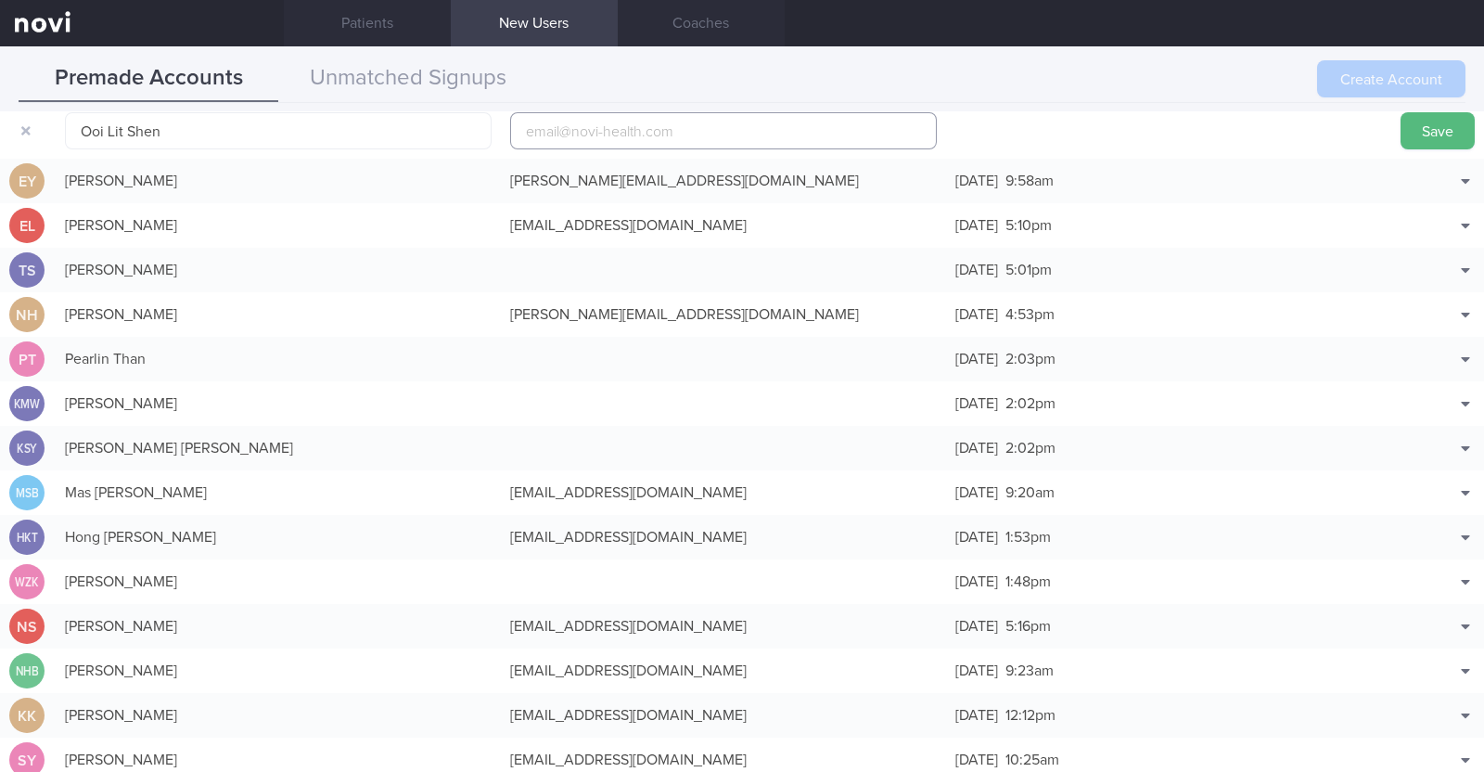
click at [577, 132] on input "email" at bounding box center [723, 130] width 427 height 37
paste input "lsooi7203@gmail.com"
click at [584, 125] on input "lsooi7203@gmail.com" at bounding box center [723, 130] width 427 height 37
type input "lsooi72031@gmail.com"
click at [1405, 120] on button "Save" at bounding box center [1438, 130] width 74 height 37
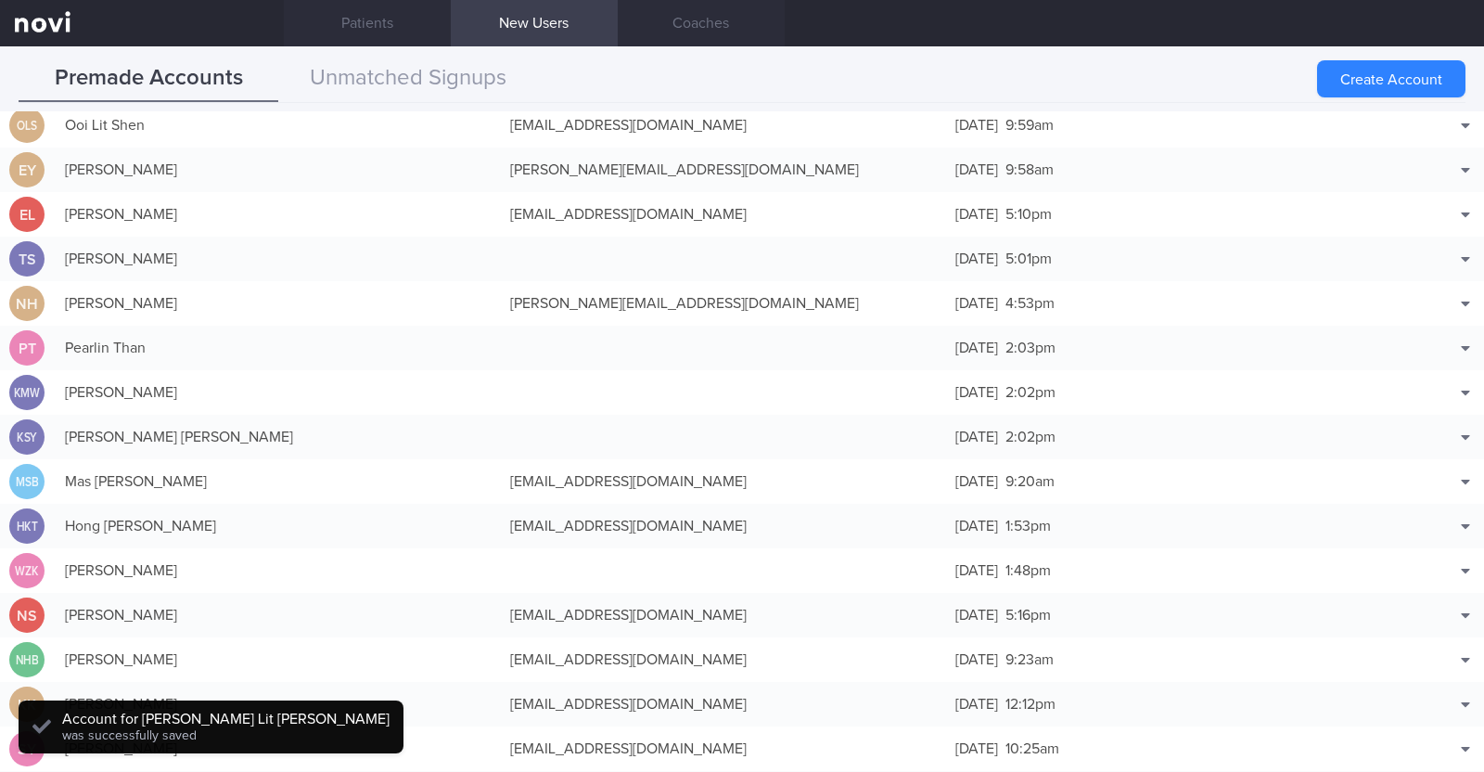
scroll to position [46, 0]
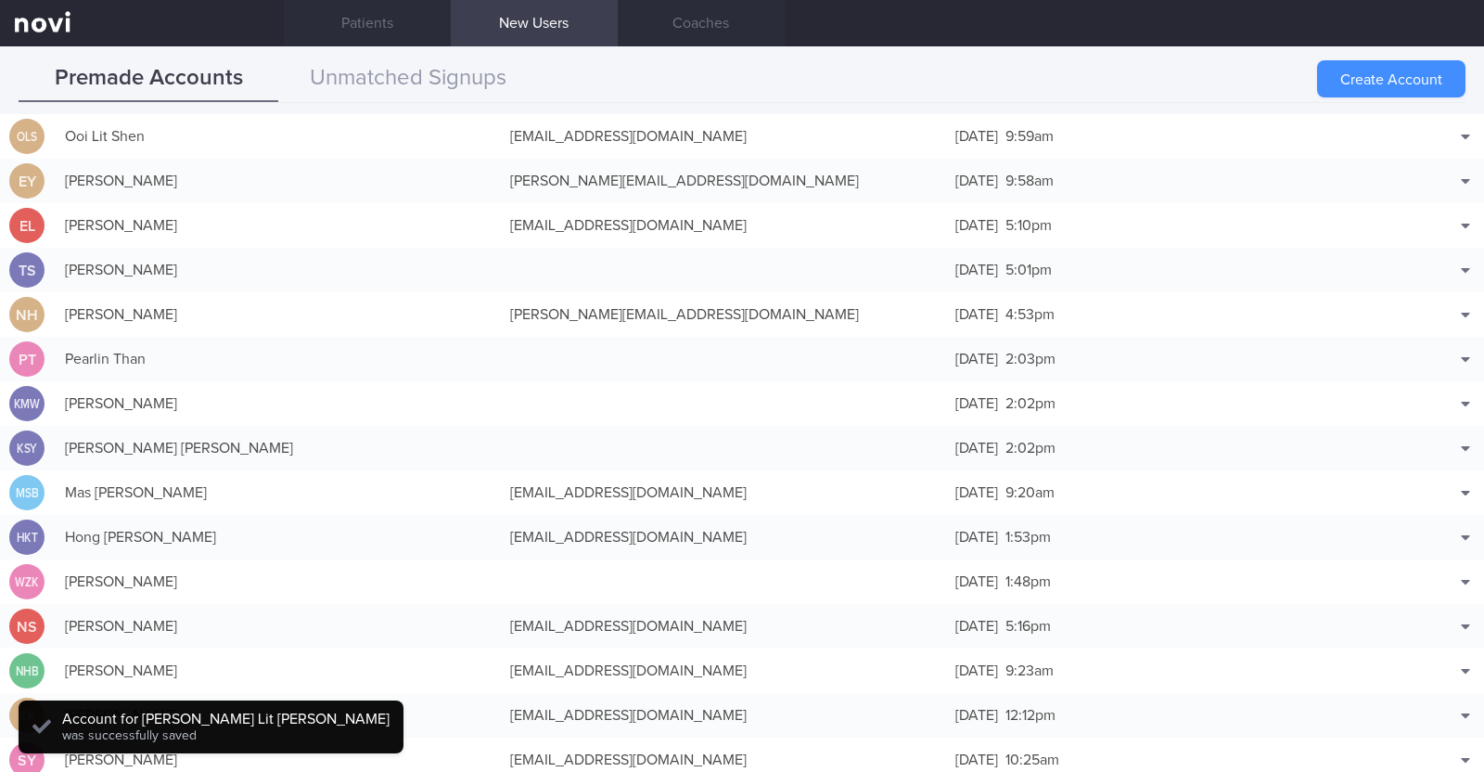
click at [1359, 69] on button "Create Account" at bounding box center [1391, 78] width 148 height 37
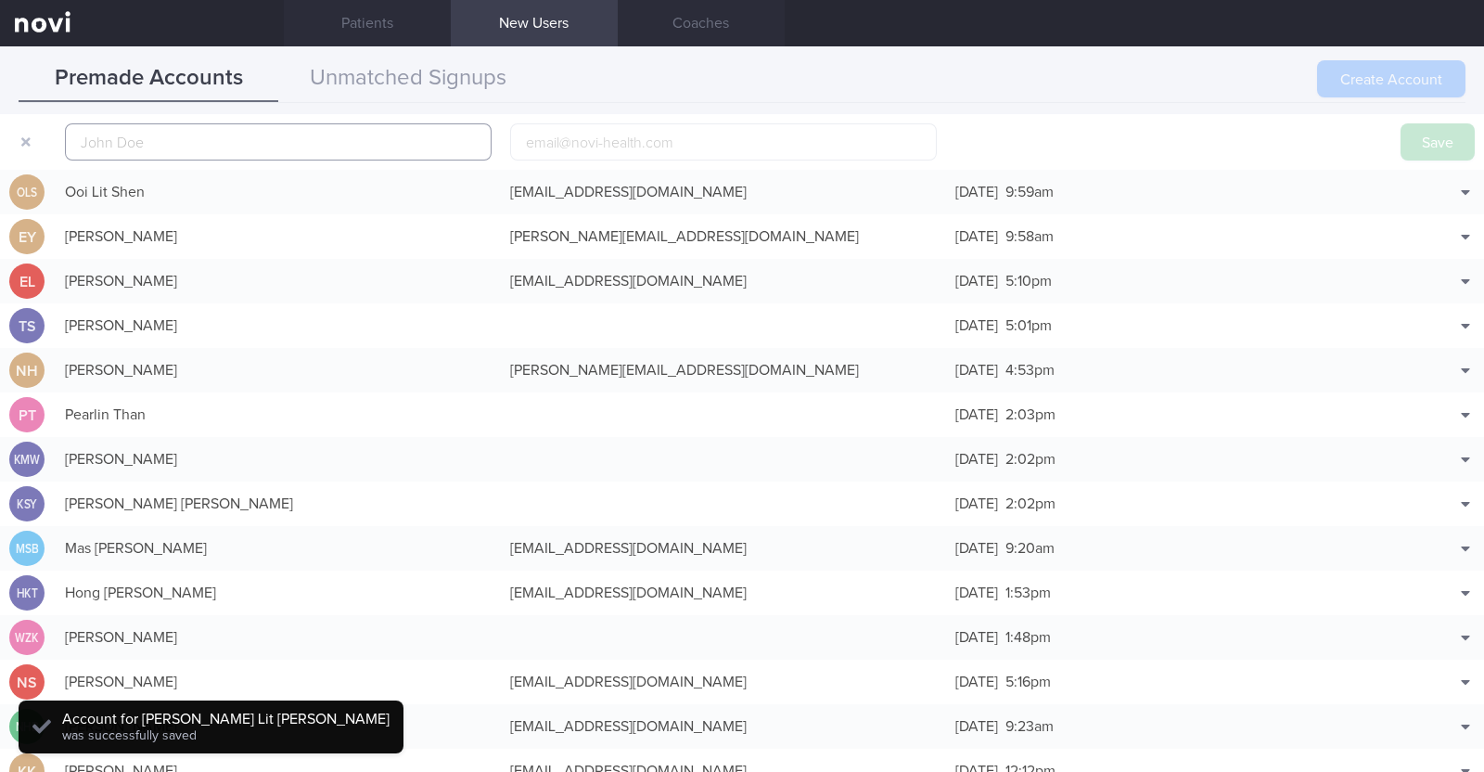
scroll to position [58, 0]
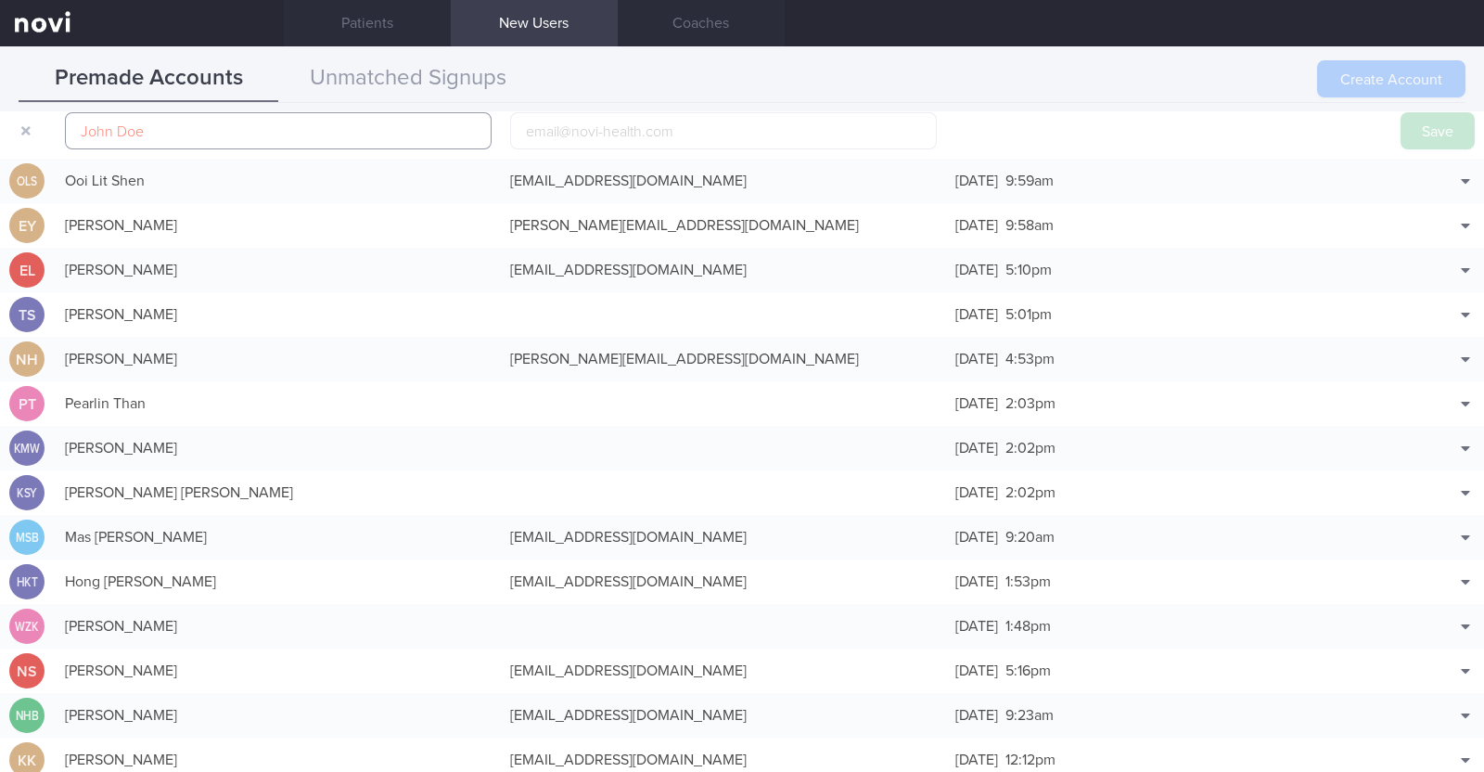
paste input "JONATHAN LING"
type input "JONATHAN LING"
click at [616, 127] on input "email" at bounding box center [723, 130] width 427 height 37
paste input "jbjovi2002@gmail.com"
click at [585, 133] on input "jbjovi2002@gmail.com" at bounding box center [723, 130] width 427 height 37
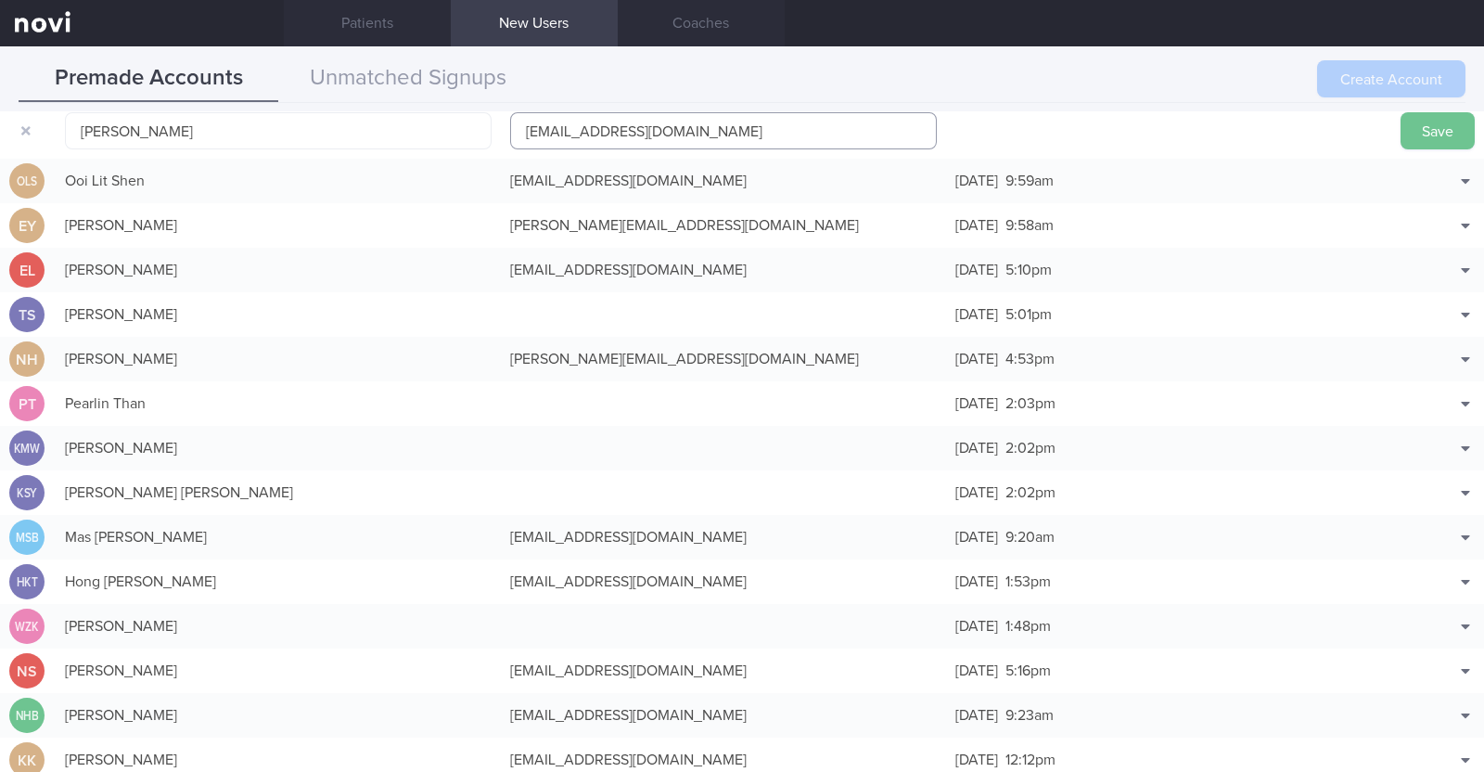
type input "jbjovi20021@gmail.com"
click at [1401, 126] on button "Save" at bounding box center [1438, 130] width 74 height 37
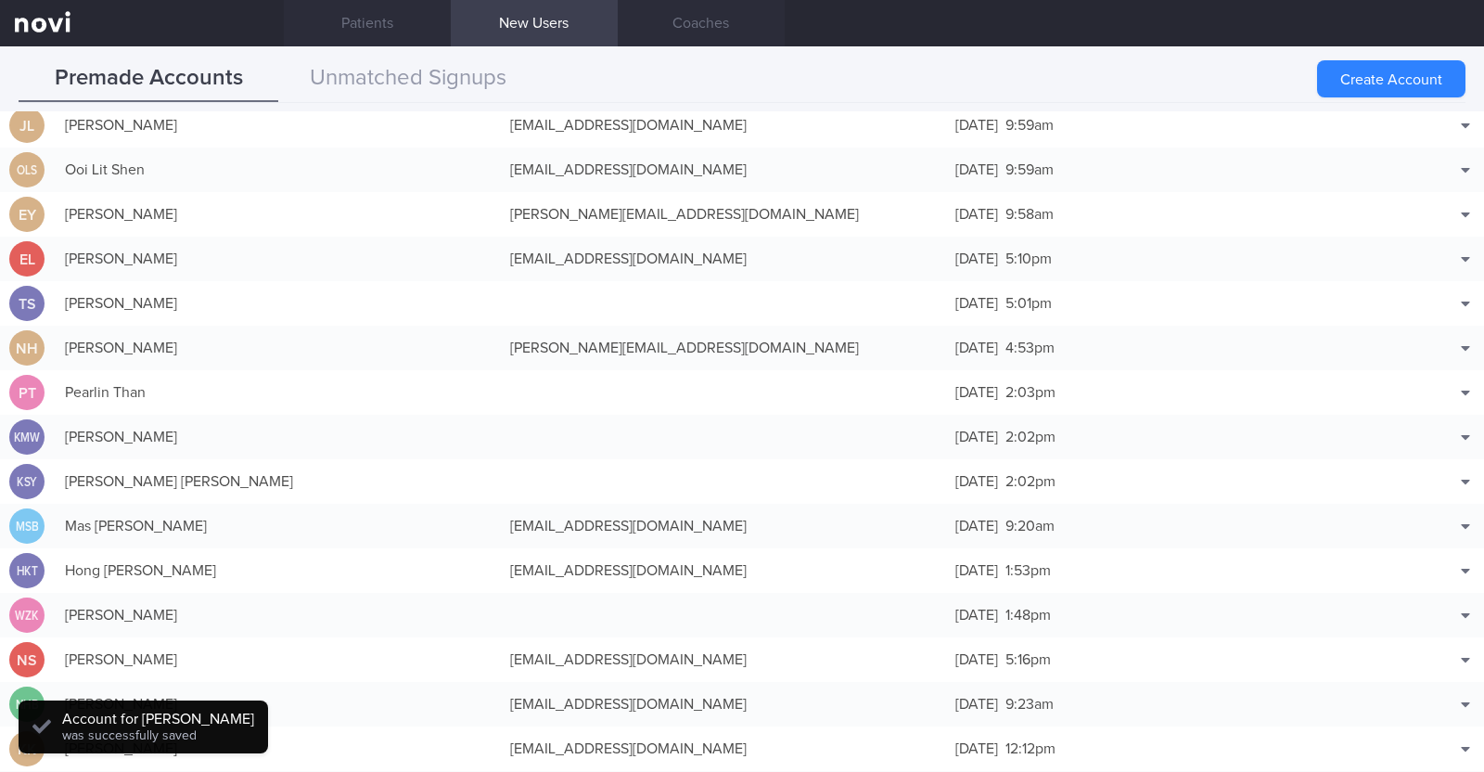
scroll to position [46, 0]
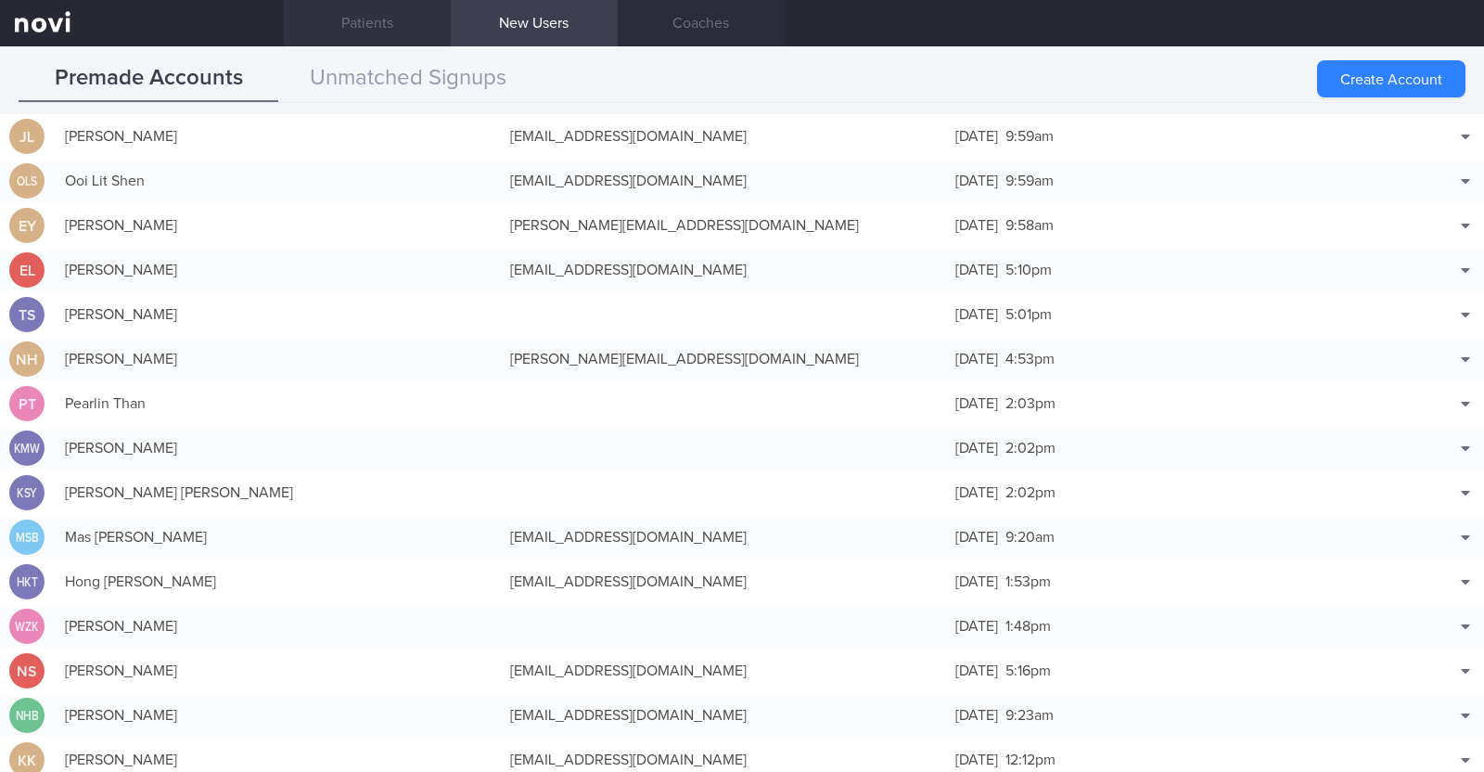
click at [368, 39] on link "Patients" at bounding box center [367, 23] width 167 height 46
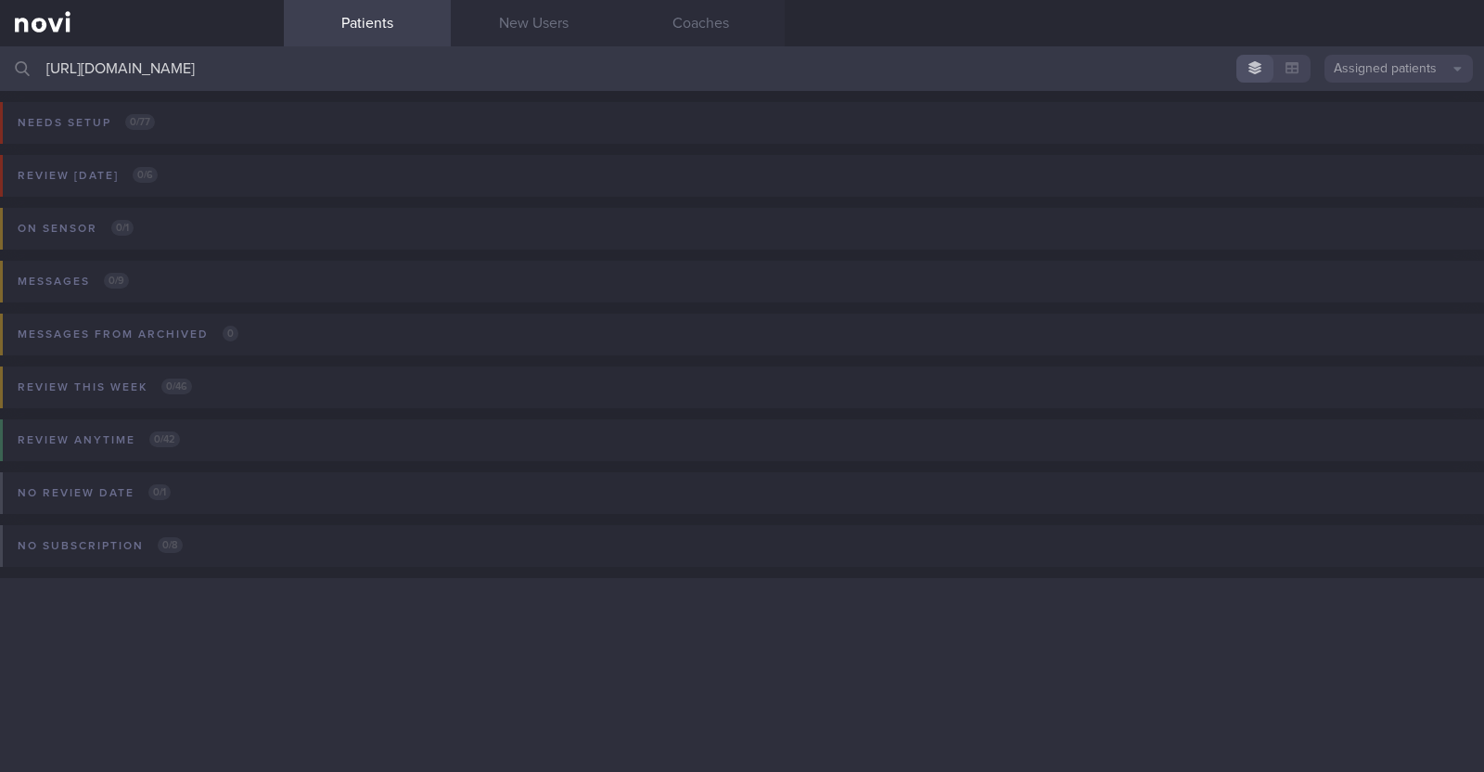
drag, startPoint x: 365, startPoint y: 76, endPoint x: 19, endPoint y: 4, distance: 353.5
click at [0, 39] on div "Patients New Users Coaches https://admin.novi-health.com/unmatched Assigned pat…" at bounding box center [742, 386] width 1484 height 772
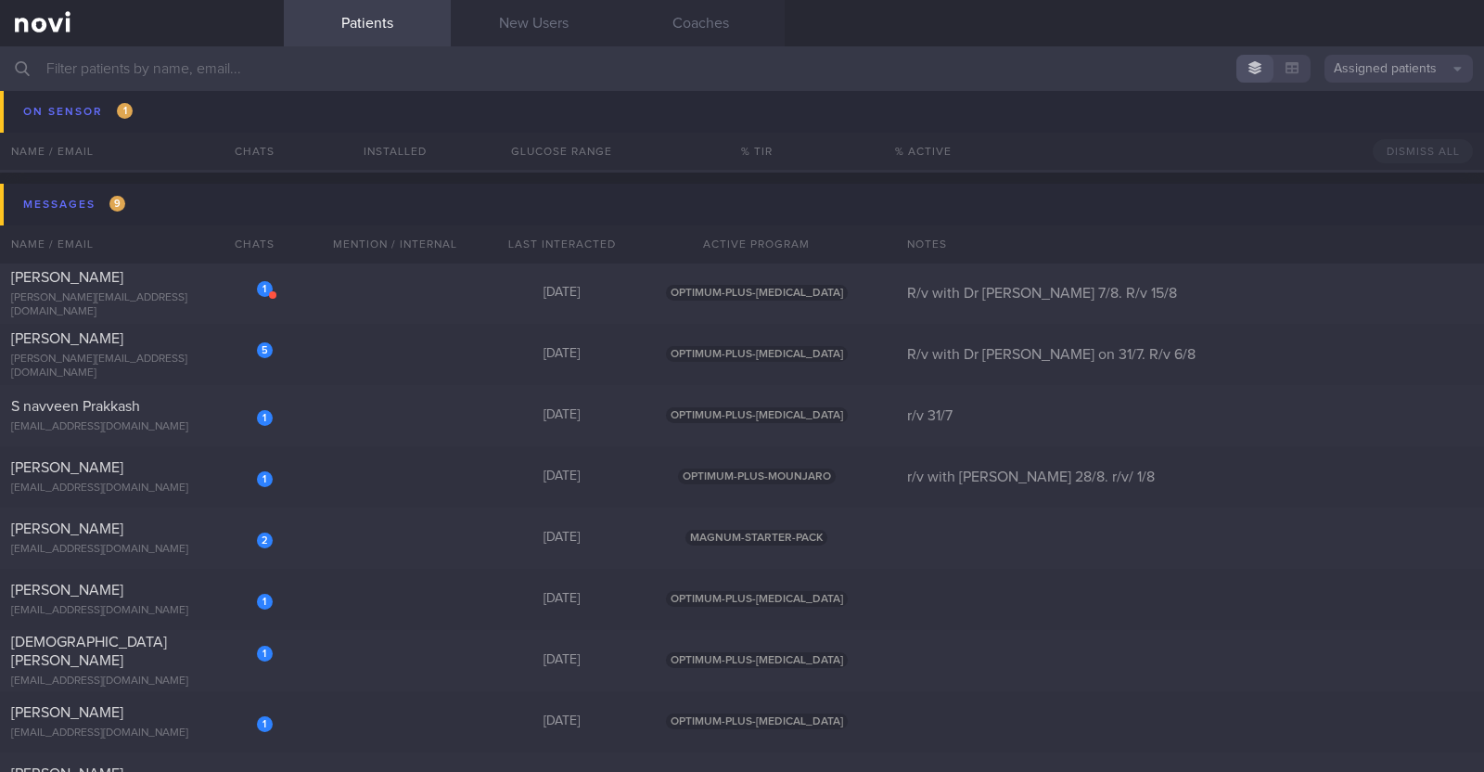
scroll to position [811, 0]
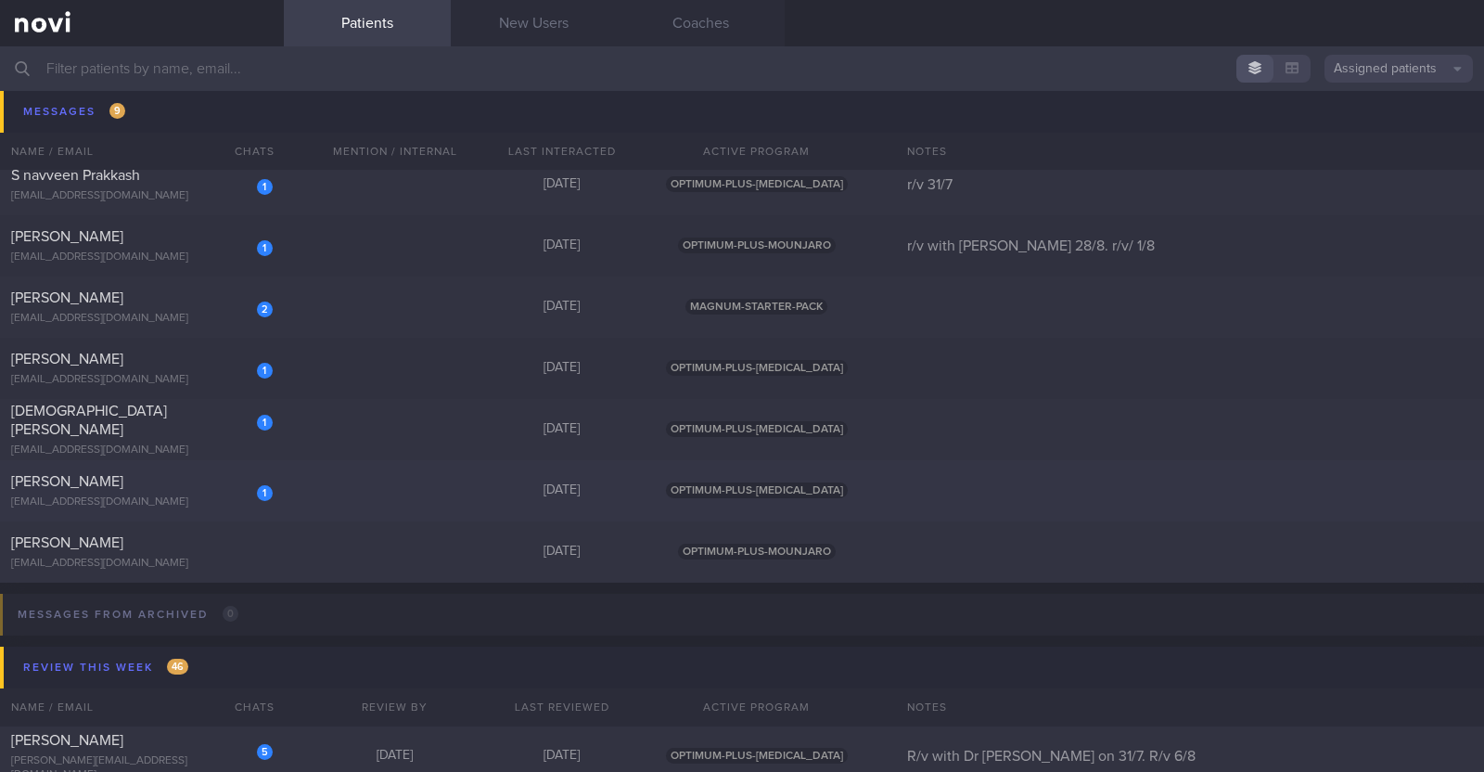
click at [280, 491] on div "1 Charlaine Narvaez charlaine.flores18@gmail.com Yesterday OPTIMUM-PLUS-WEGOVY" at bounding box center [742, 490] width 1484 height 61
select select "7"
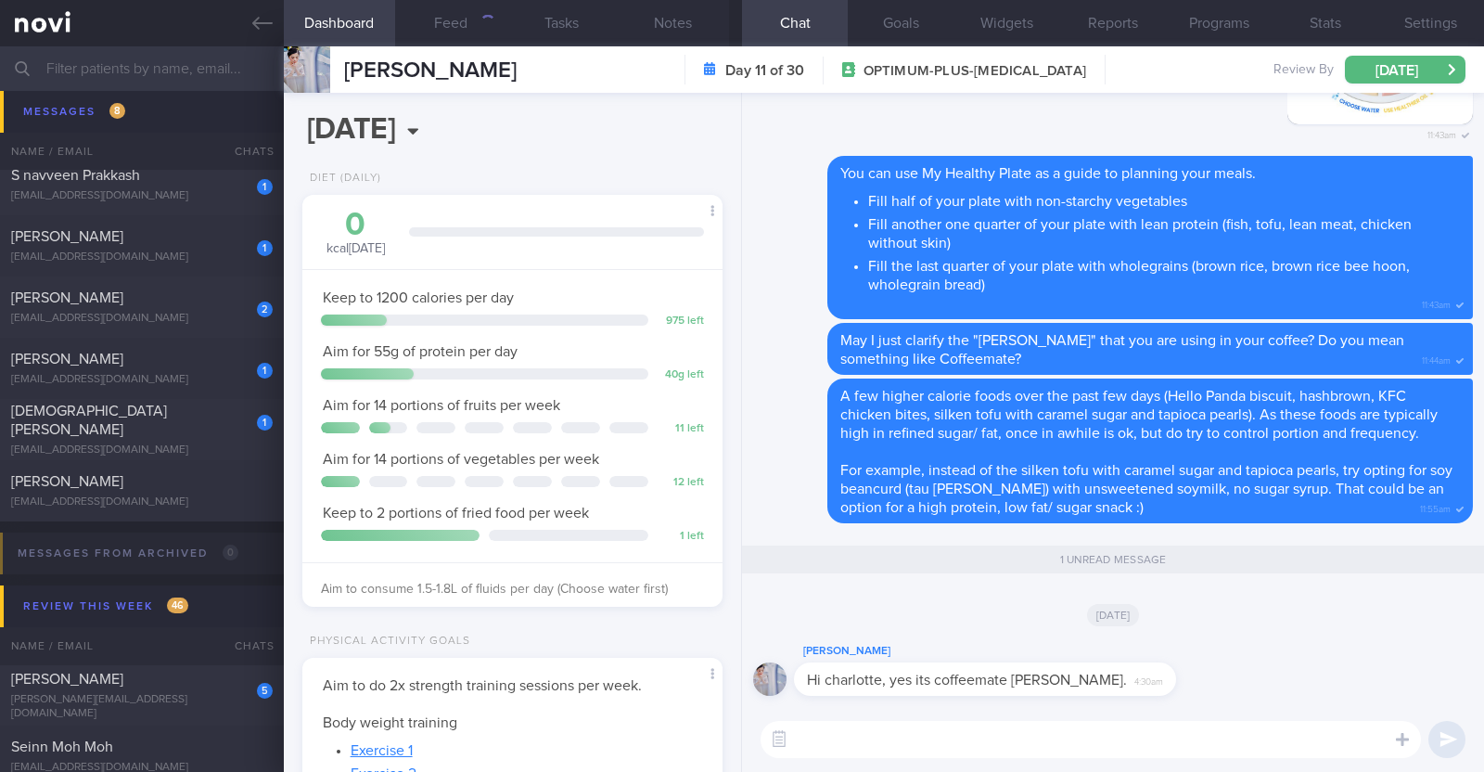
scroll to position [185, 369]
click at [862, 609] on div "[DATE]" at bounding box center [1113, 614] width 720 height 52
click at [843, 745] on textarea at bounding box center [1091, 739] width 660 height 37
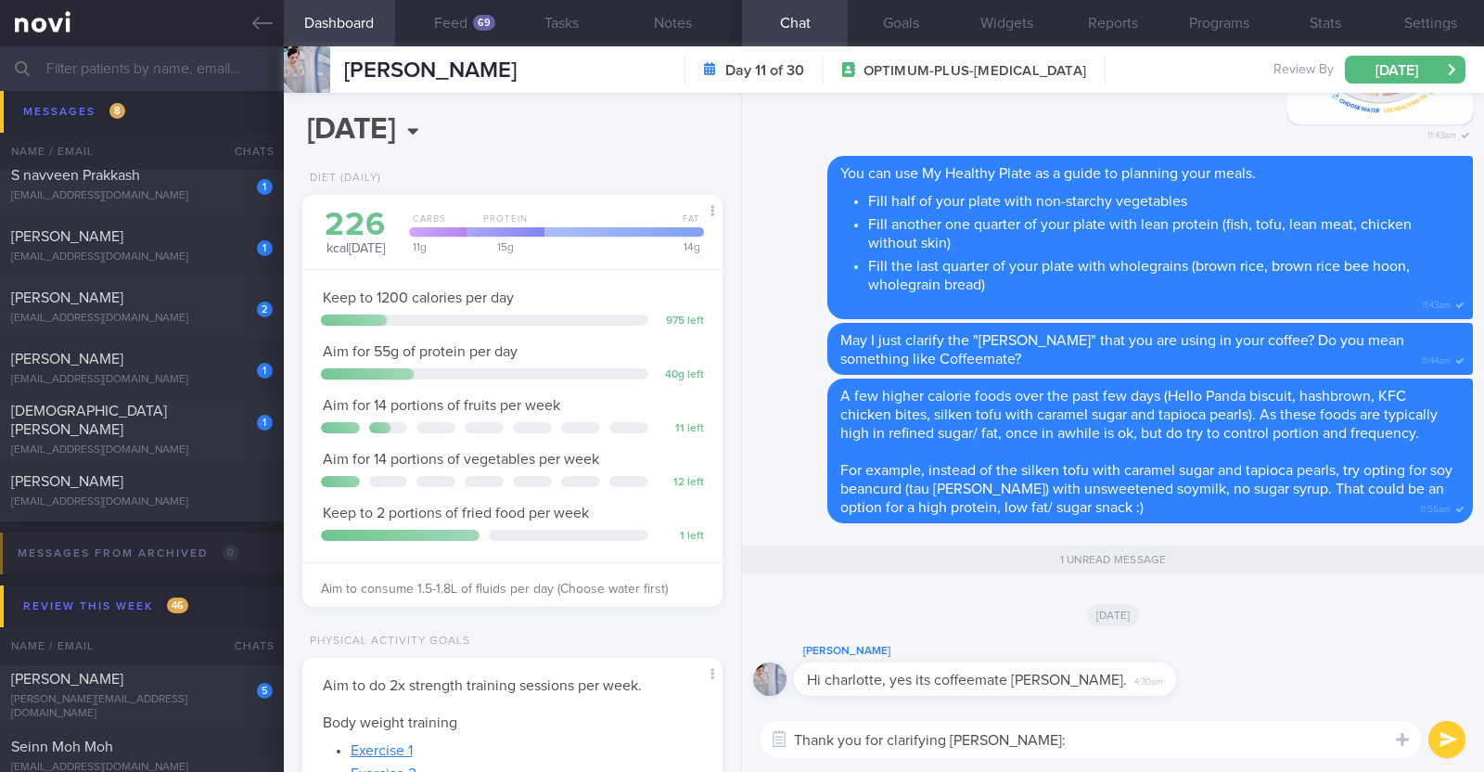
type textarea "Thank you for clarifying Charlaine:)"
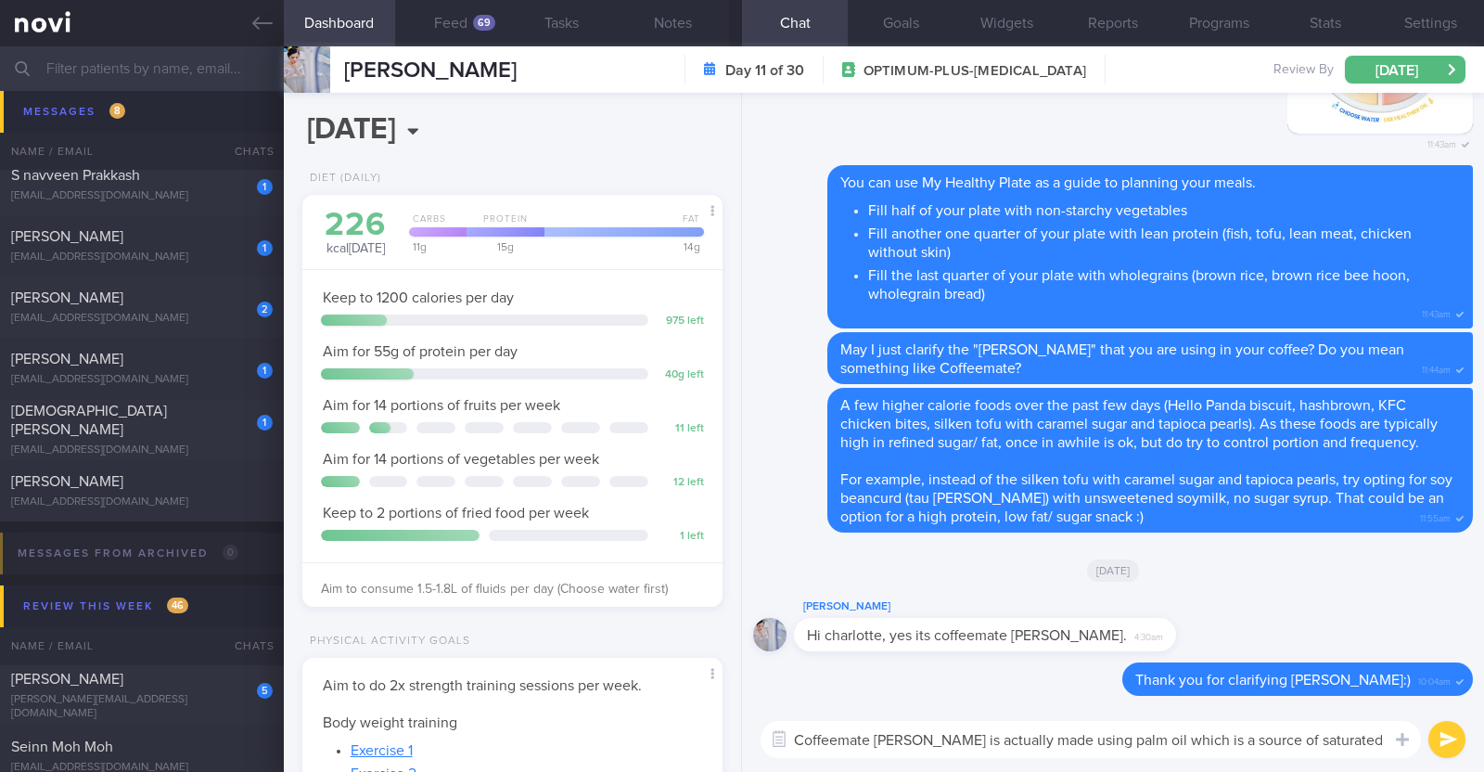
scroll to position [0, 0]
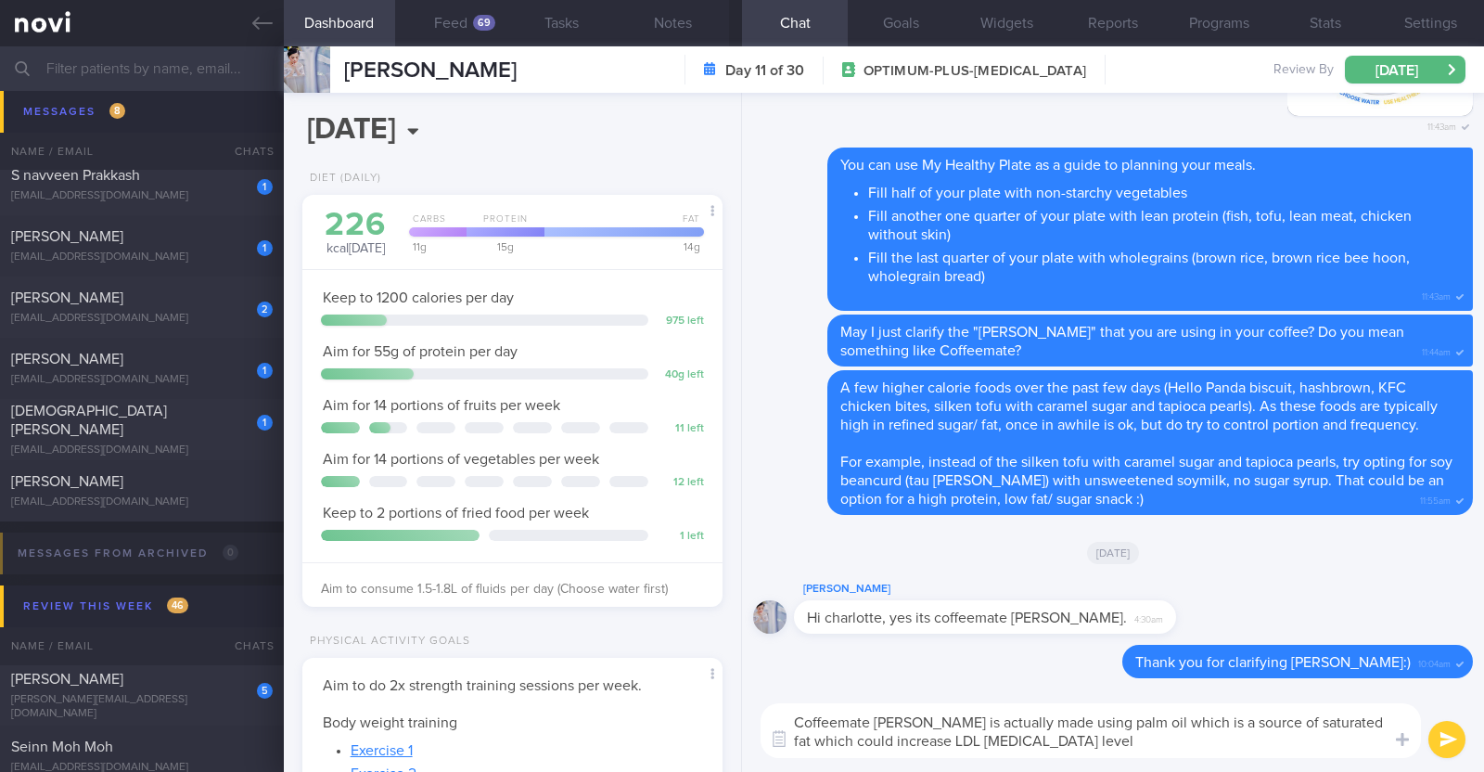
type textarea "Coffeemate creamer is actually made using palm oil which is a source of saturat…"
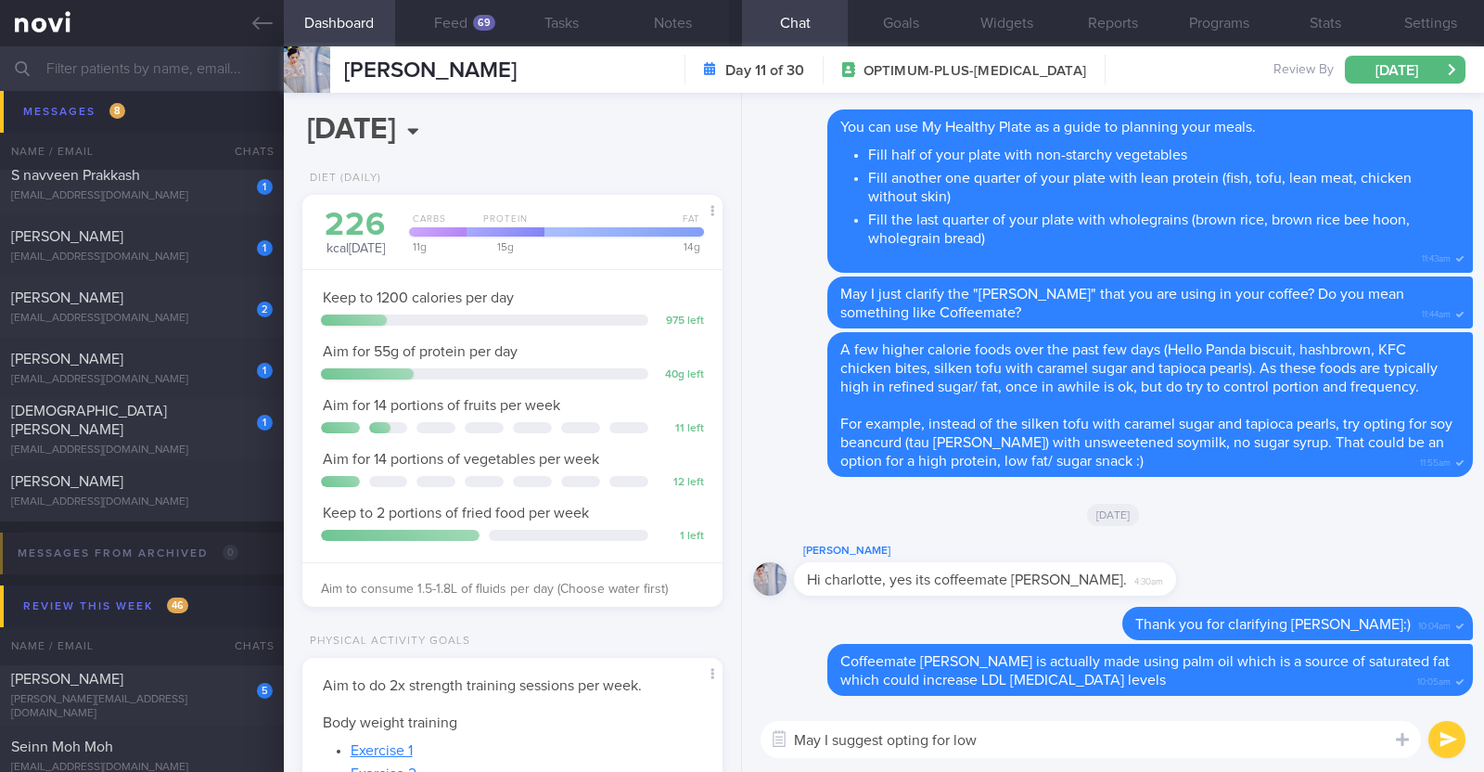
click at [1071, 729] on textarea "May I suggest opting for low" at bounding box center [1091, 739] width 660 height 37
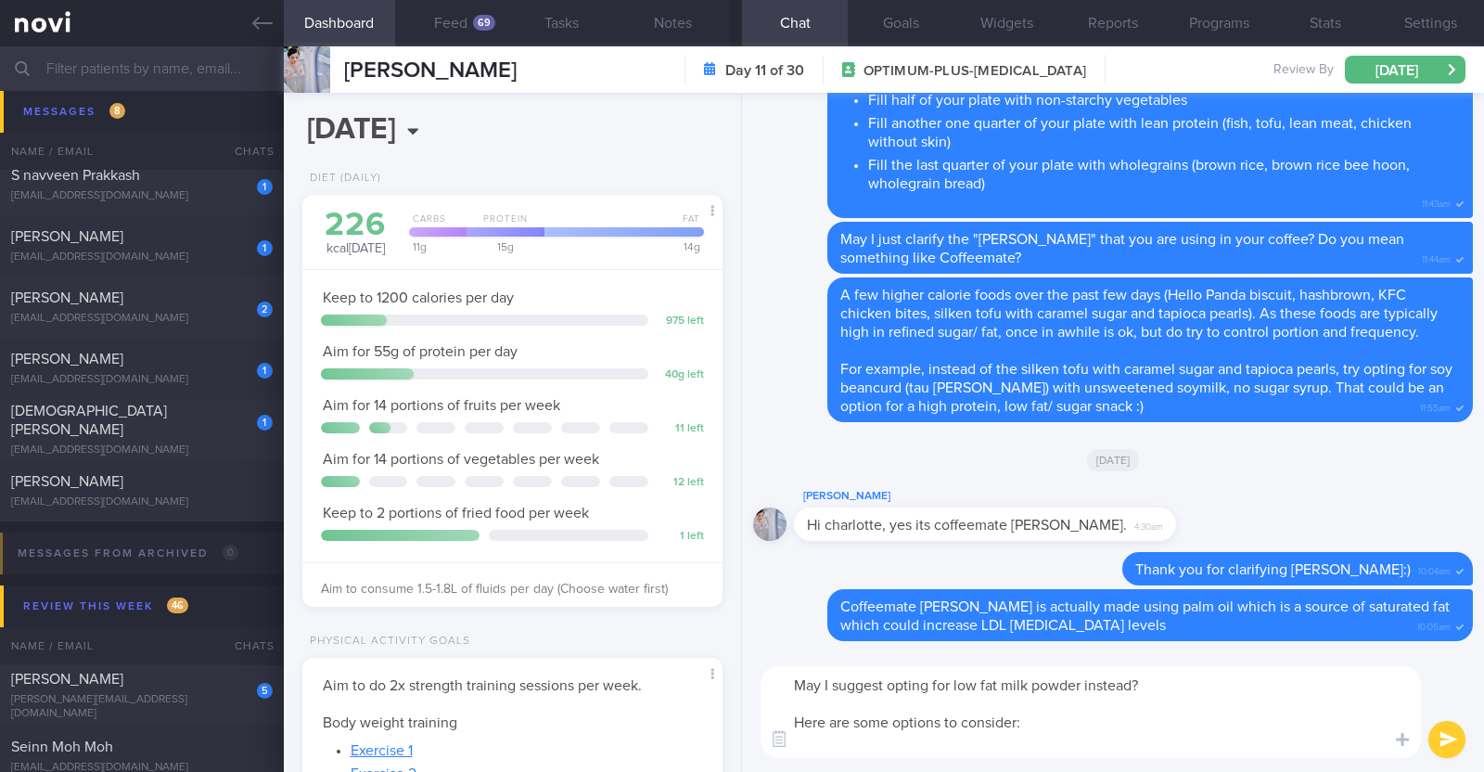
paste textarea "[Nestle Omega Plus Milk Powder](https://www.fairprice.com.sg/product/nestle-ome…"
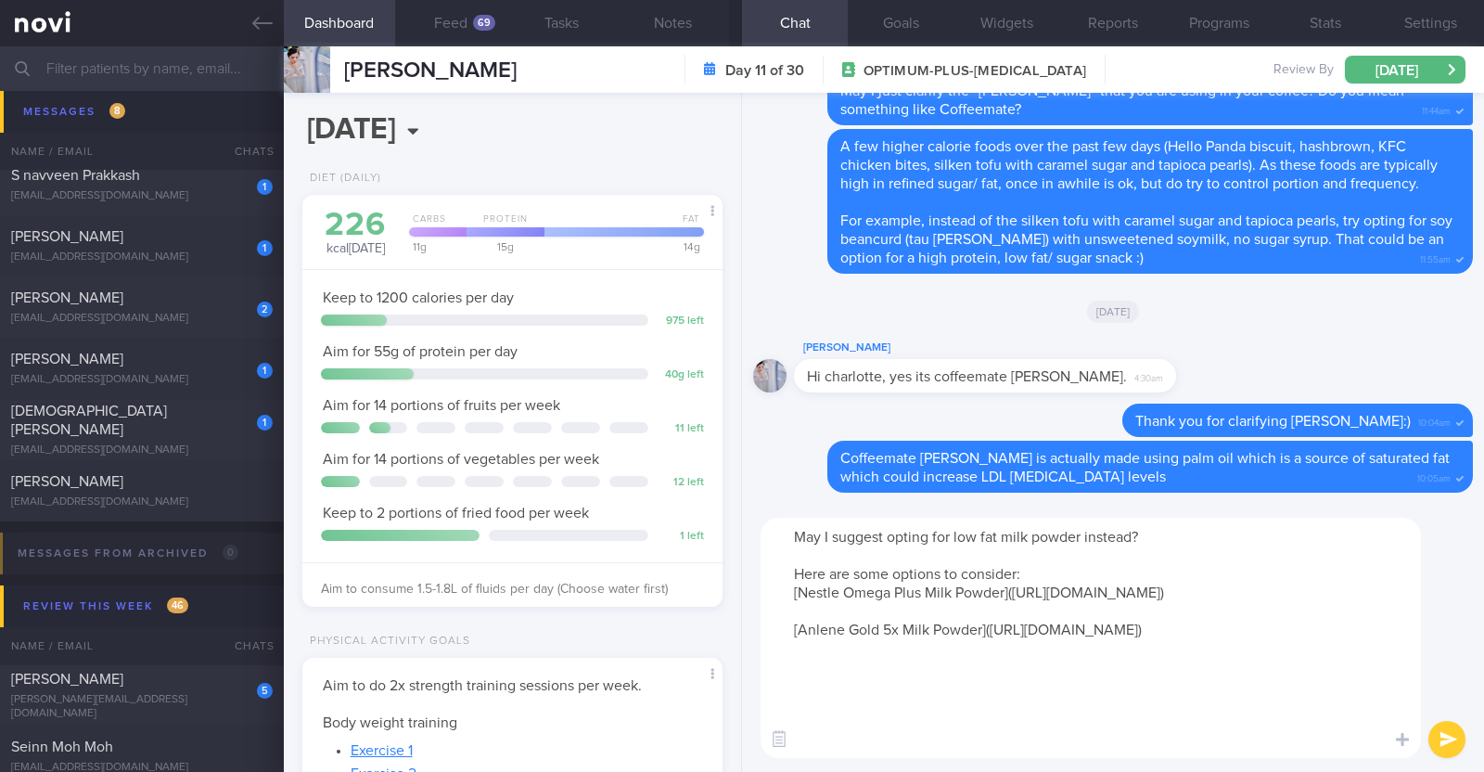
scroll to position [19, 0]
click at [818, 649] on textarea "May I suggest opting for low fat milk powder instead? Here are some options to …" at bounding box center [1091, 638] width 660 height 240
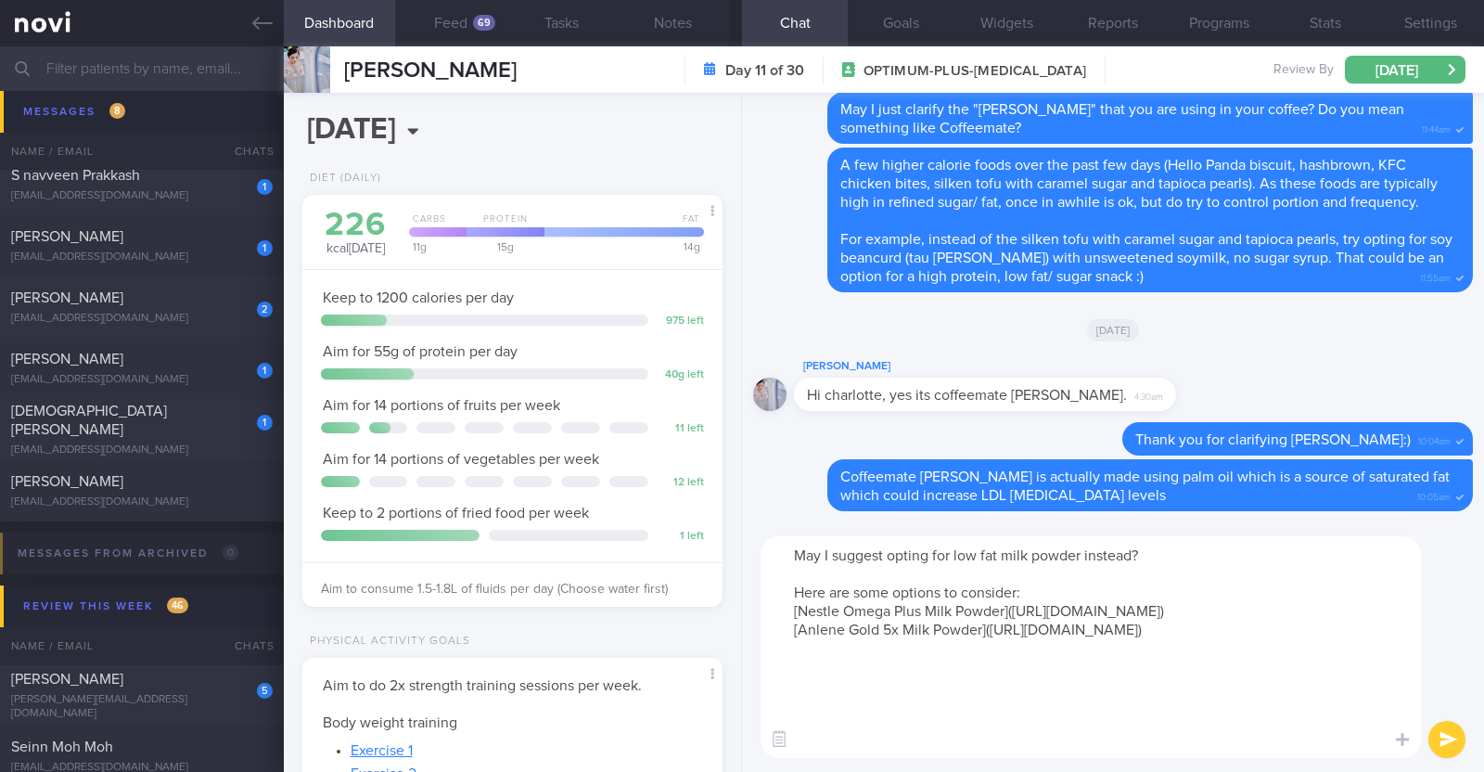
scroll to position [0, 0]
click at [909, 741] on textarea "May I suggest opting for low fat milk powder instead? Here are some options to …" at bounding box center [1091, 647] width 660 height 222
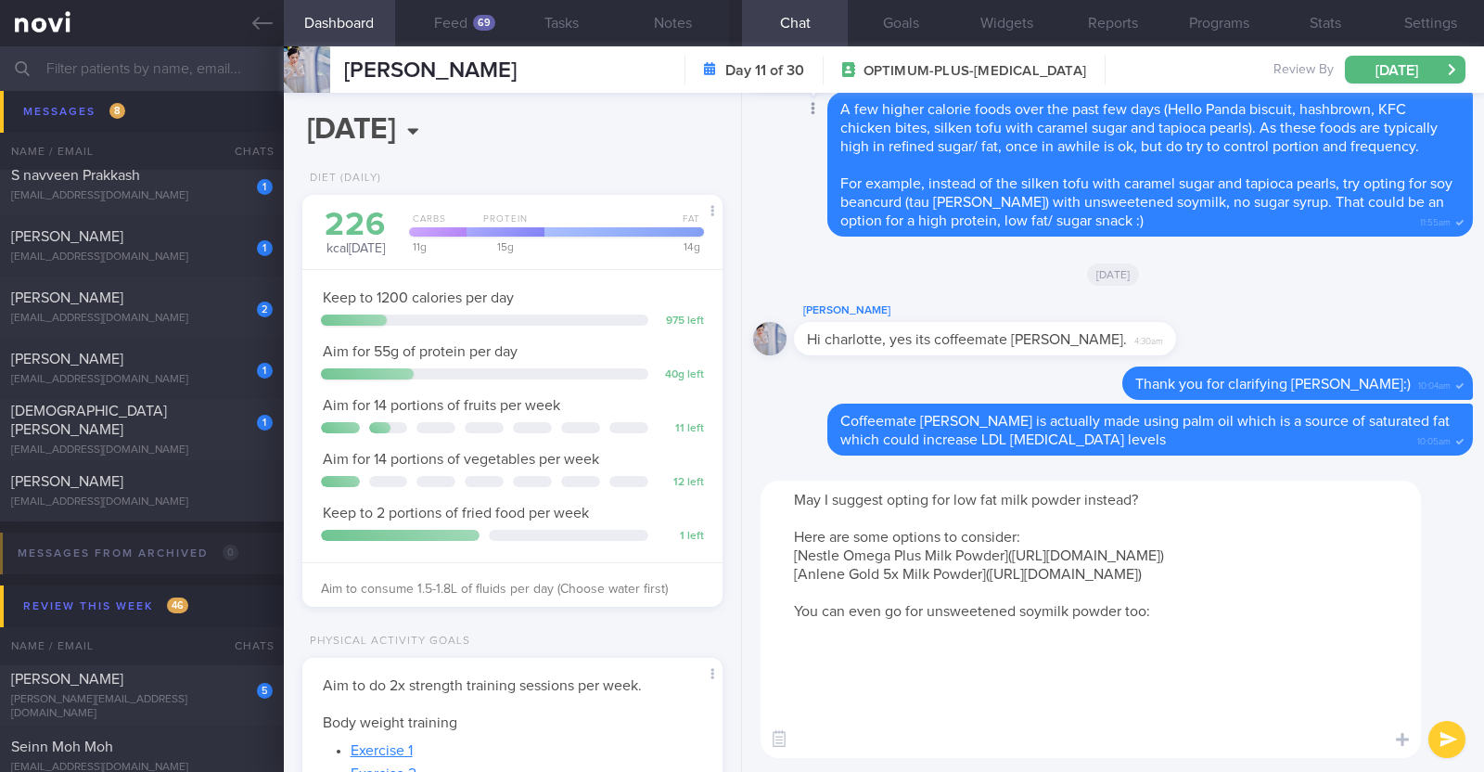
paste textarea "[Polleney Pure Soy Bean Powder](https://www.fairprice.com.sg/product/polleney-p…"
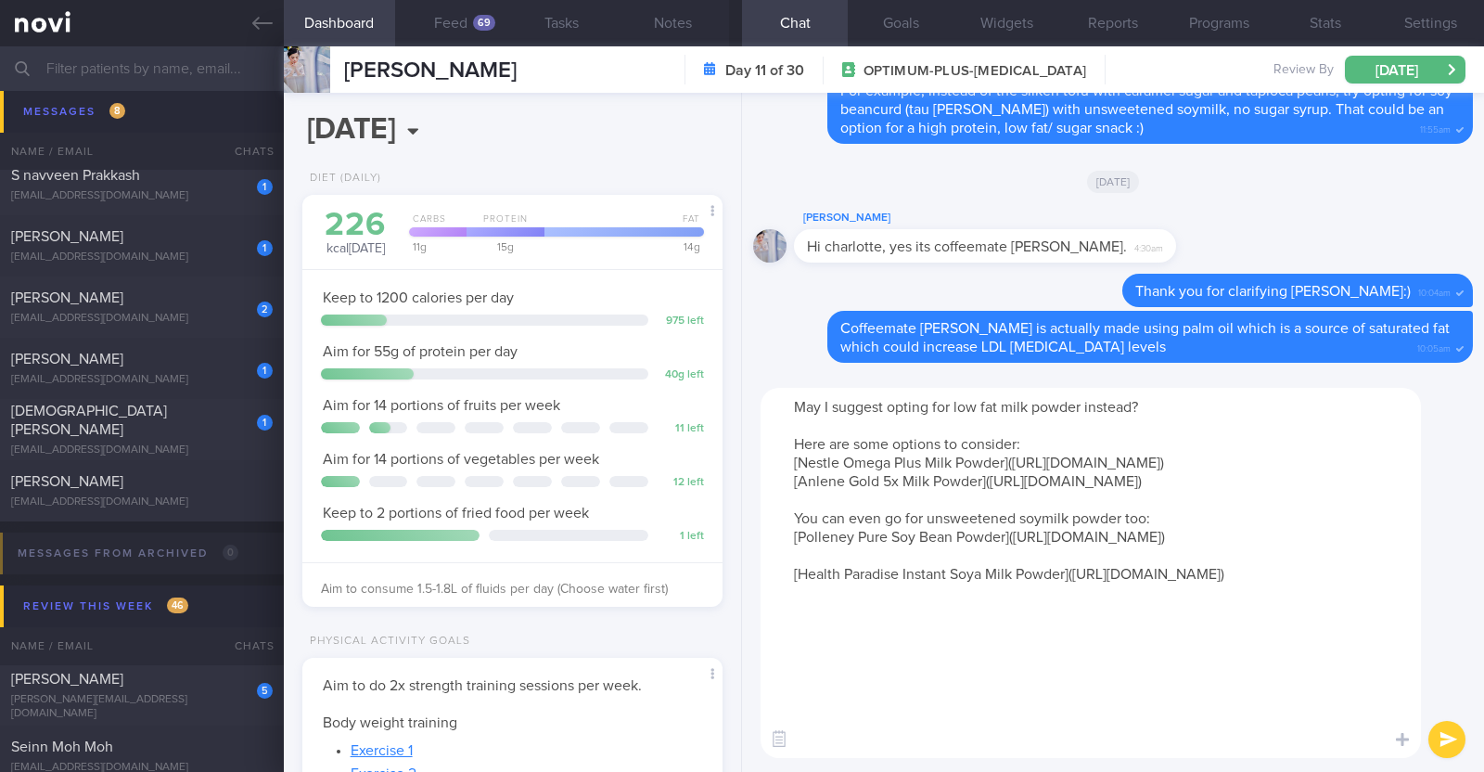
scroll to position [19, 0]
click at [810, 670] on textarea "May I suggest opting for low fat milk powder instead? Here are some options to …" at bounding box center [1091, 573] width 660 height 370
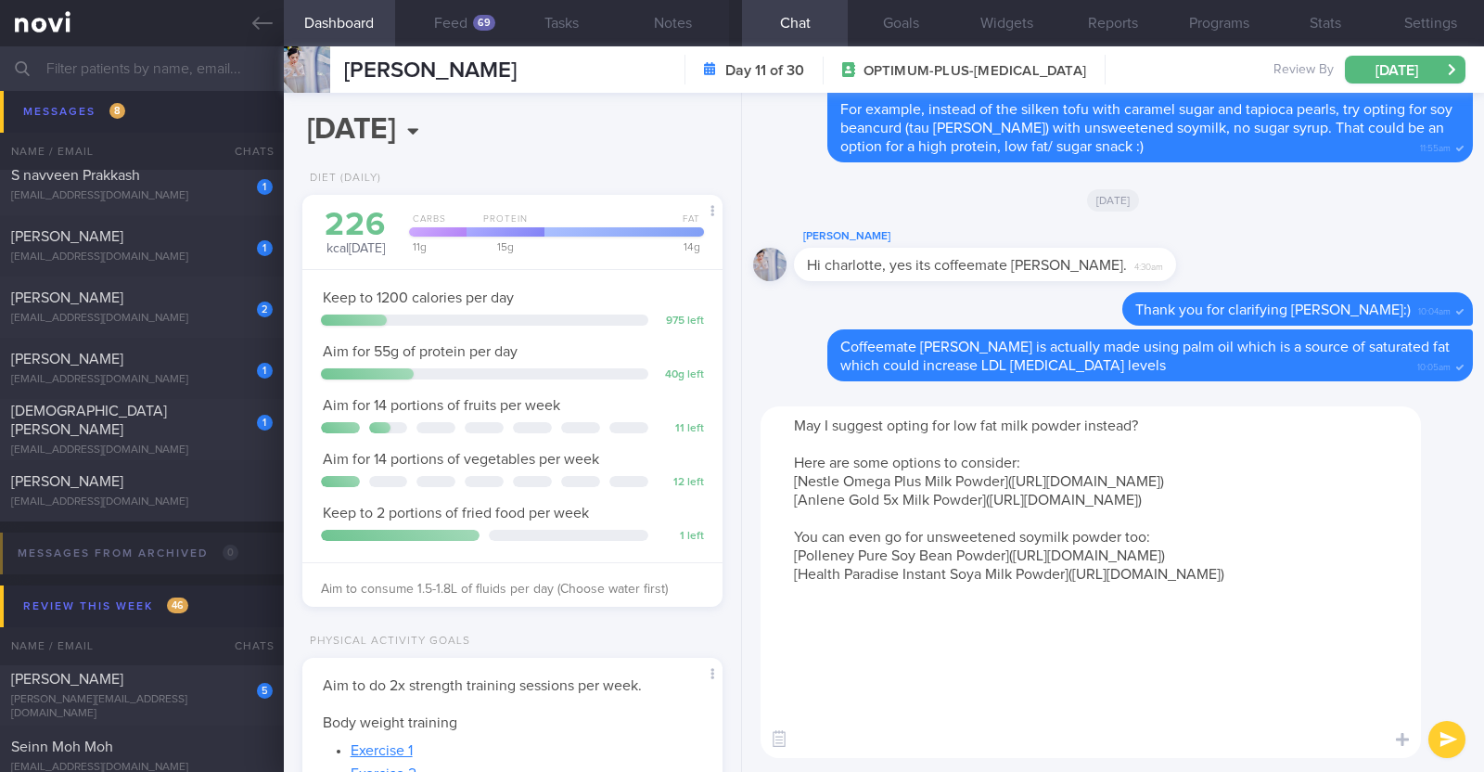
click at [837, 738] on textarea "May I suggest opting for low fat milk powder instead? Here are some options to …" at bounding box center [1091, 582] width 660 height 352
type textarea "May I suggest opting for low fat milk powder instead? Here are some options to …"
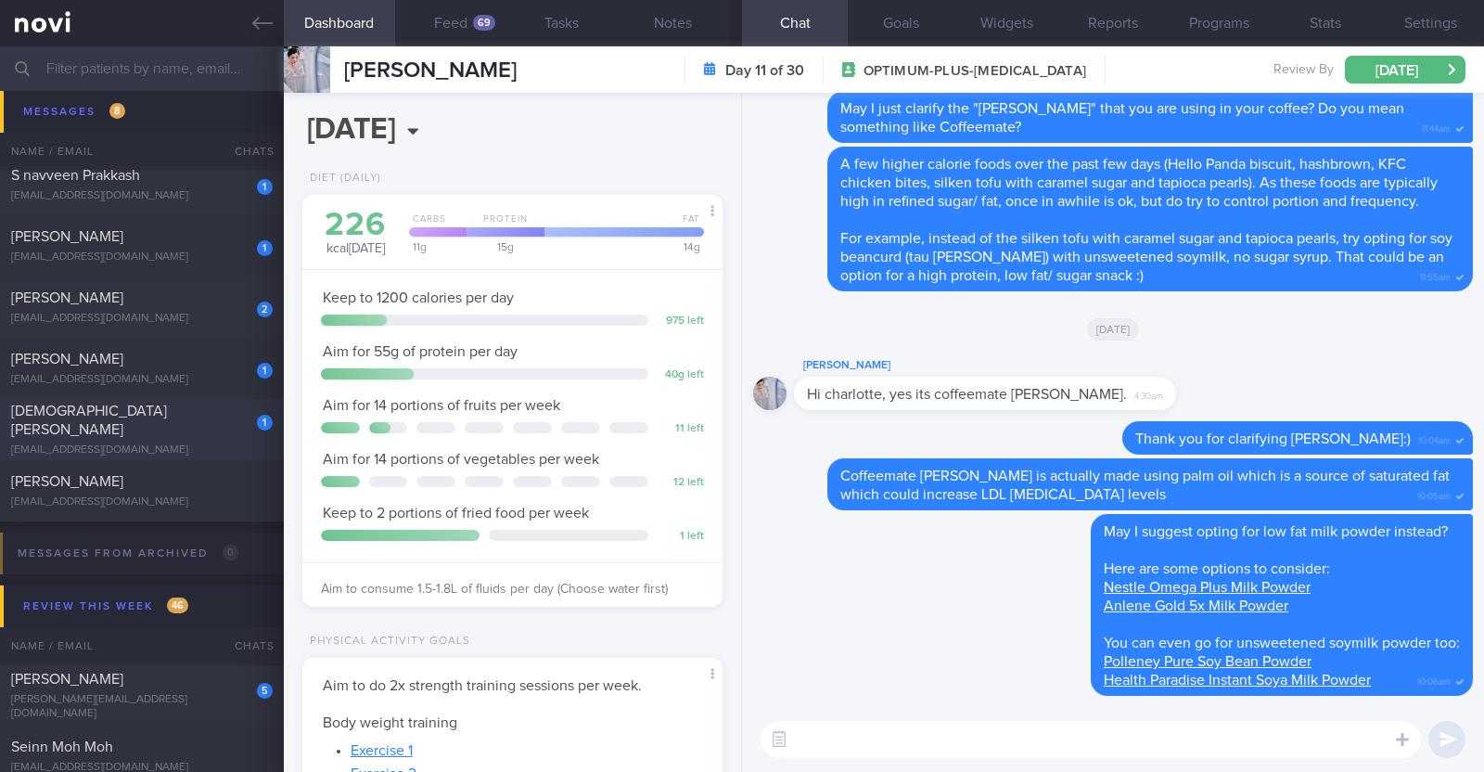
click at [211, 424] on div "[PERSON_NAME] [PERSON_NAME] Lo" at bounding box center [139, 420] width 257 height 37
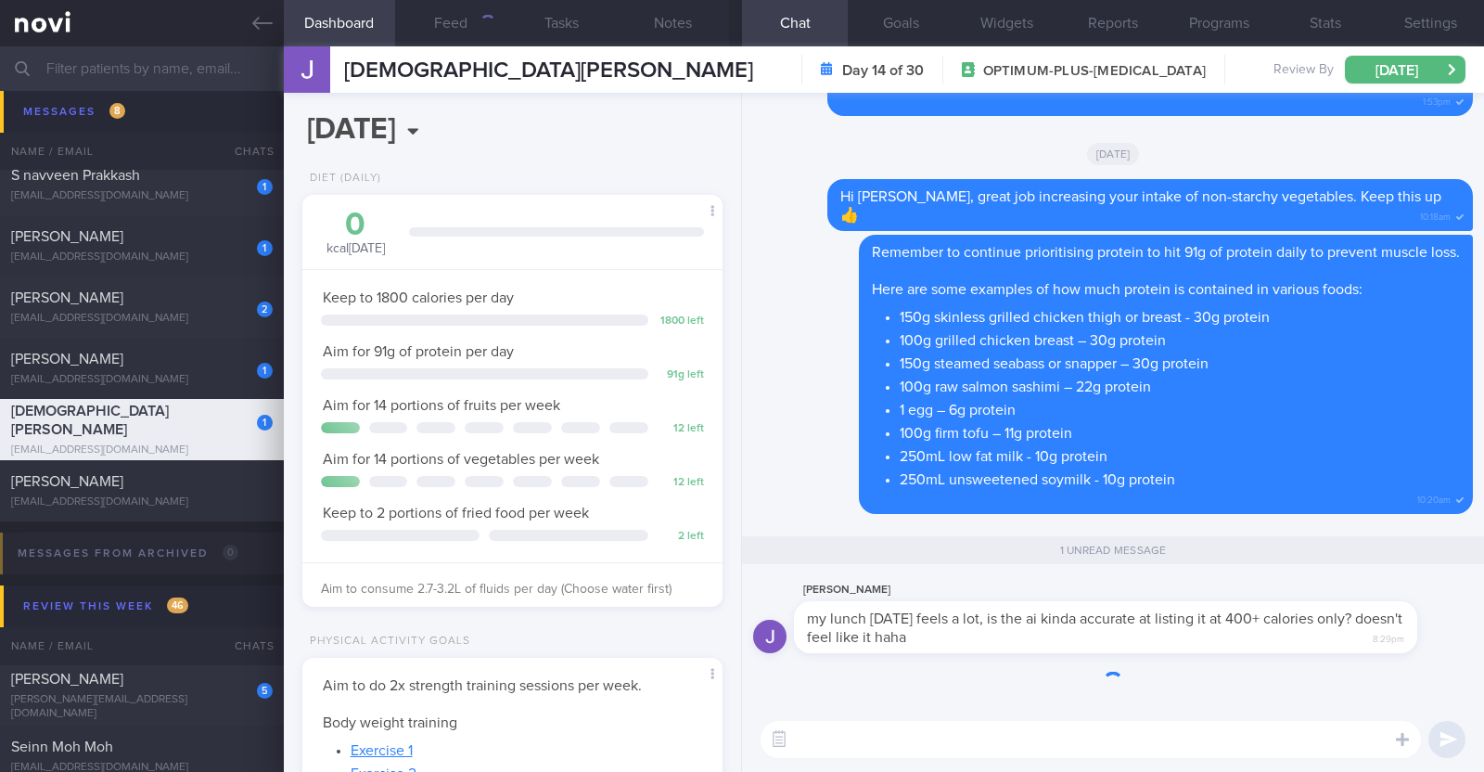
scroll to position [211, 369]
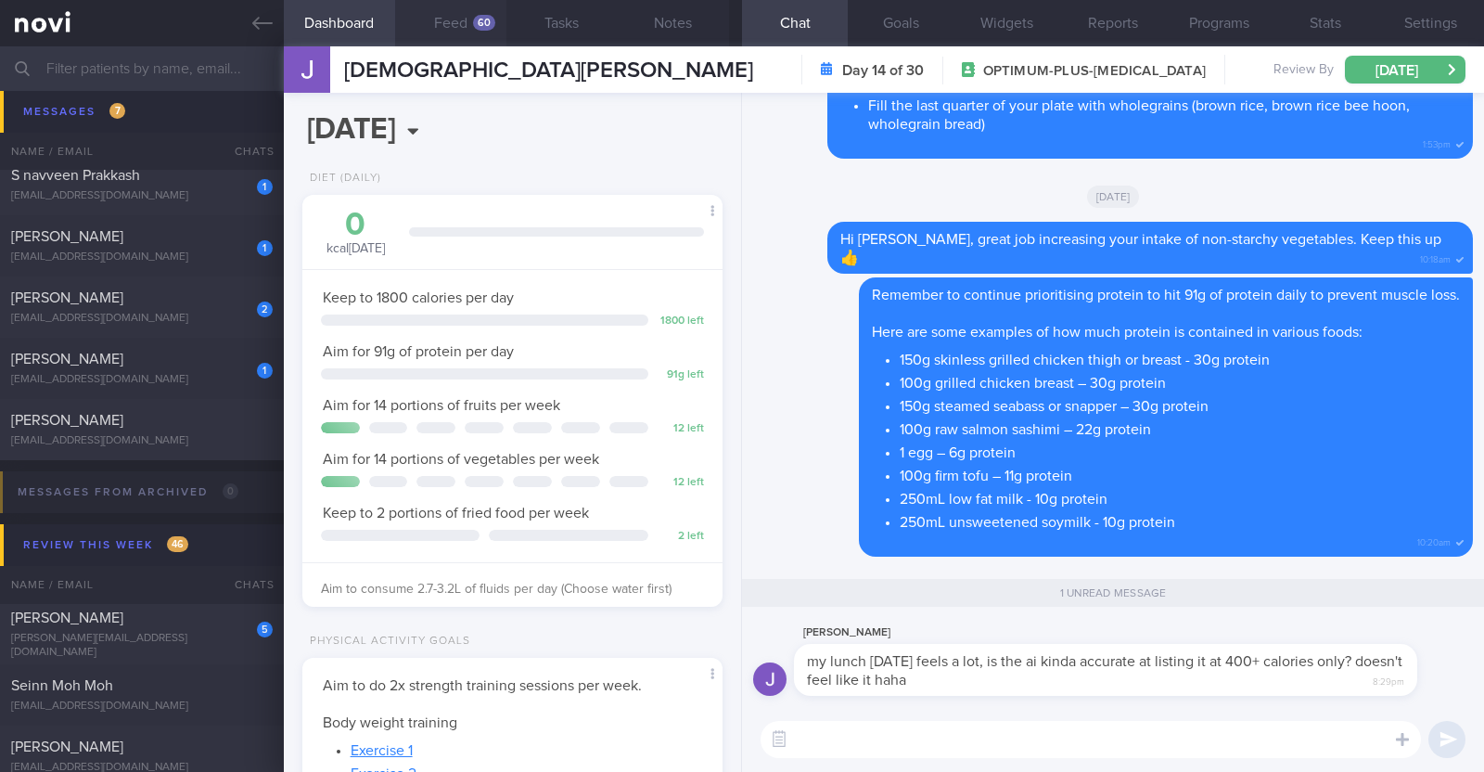
click at [441, 32] on button "Feed 60" at bounding box center [450, 23] width 111 height 46
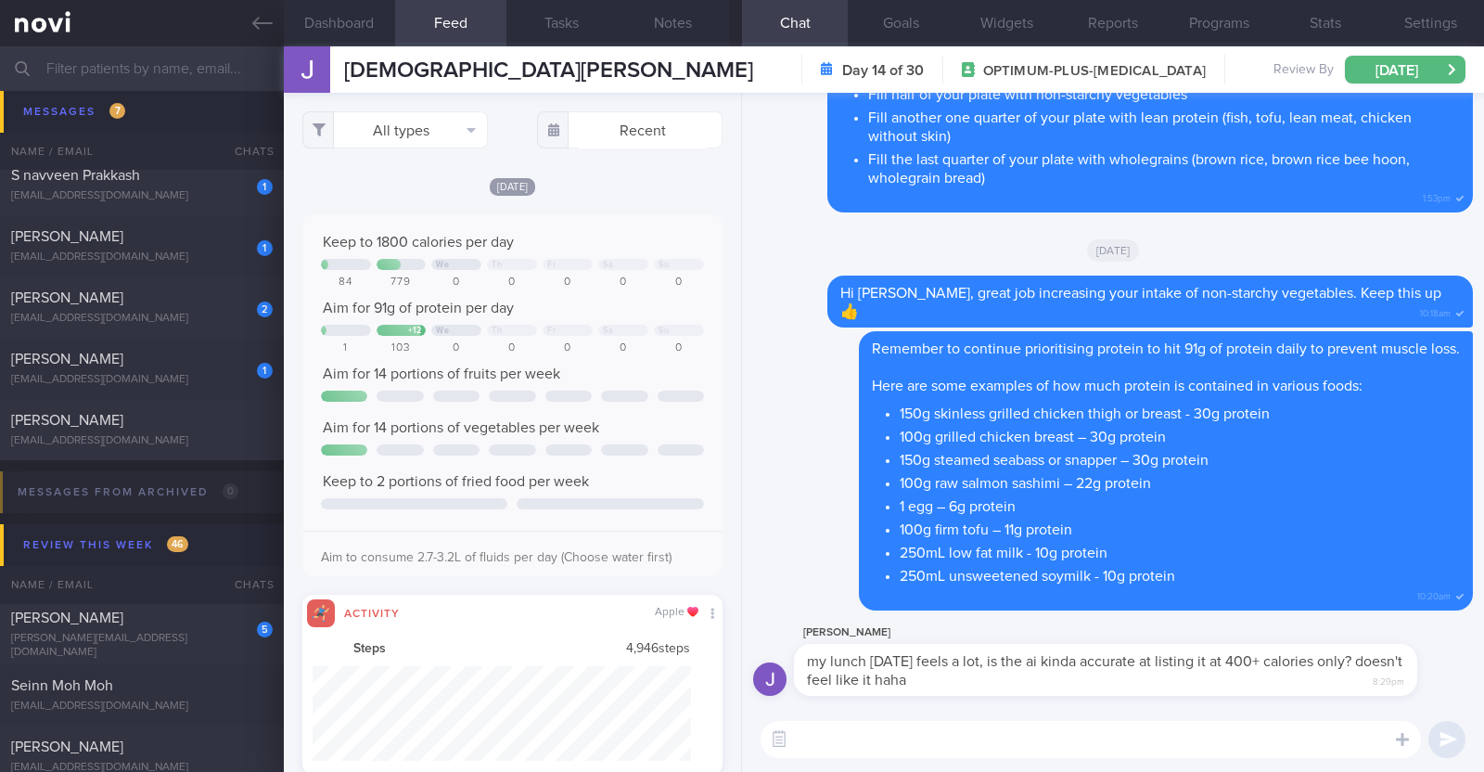
scroll to position [95, 378]
click at [395, 114] on button "All types" at bounding box center [395, 129] width 186 height 37
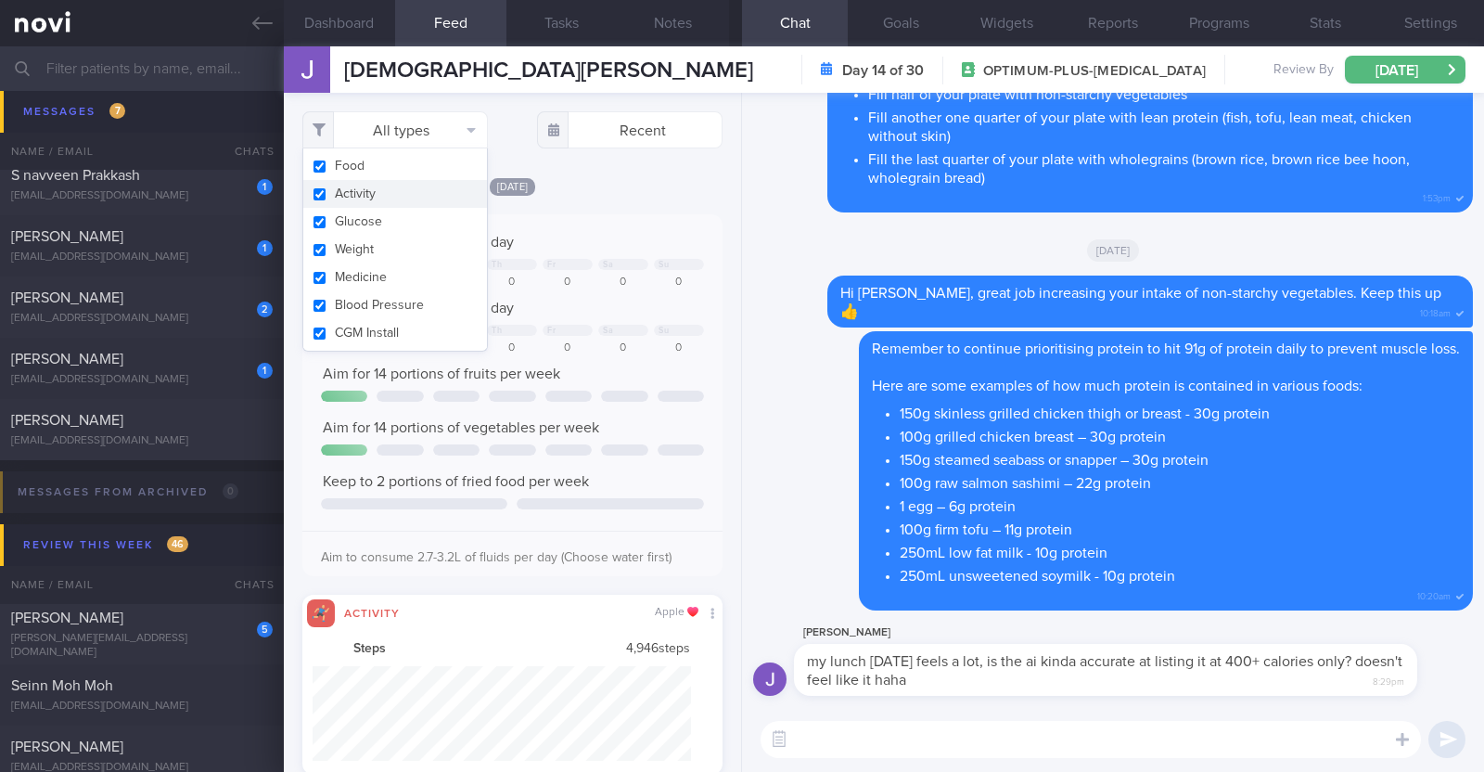
click at [377, 191] on button "Activity" at bounding box center [395, 194] width 184 height 28
checkbox input "false"
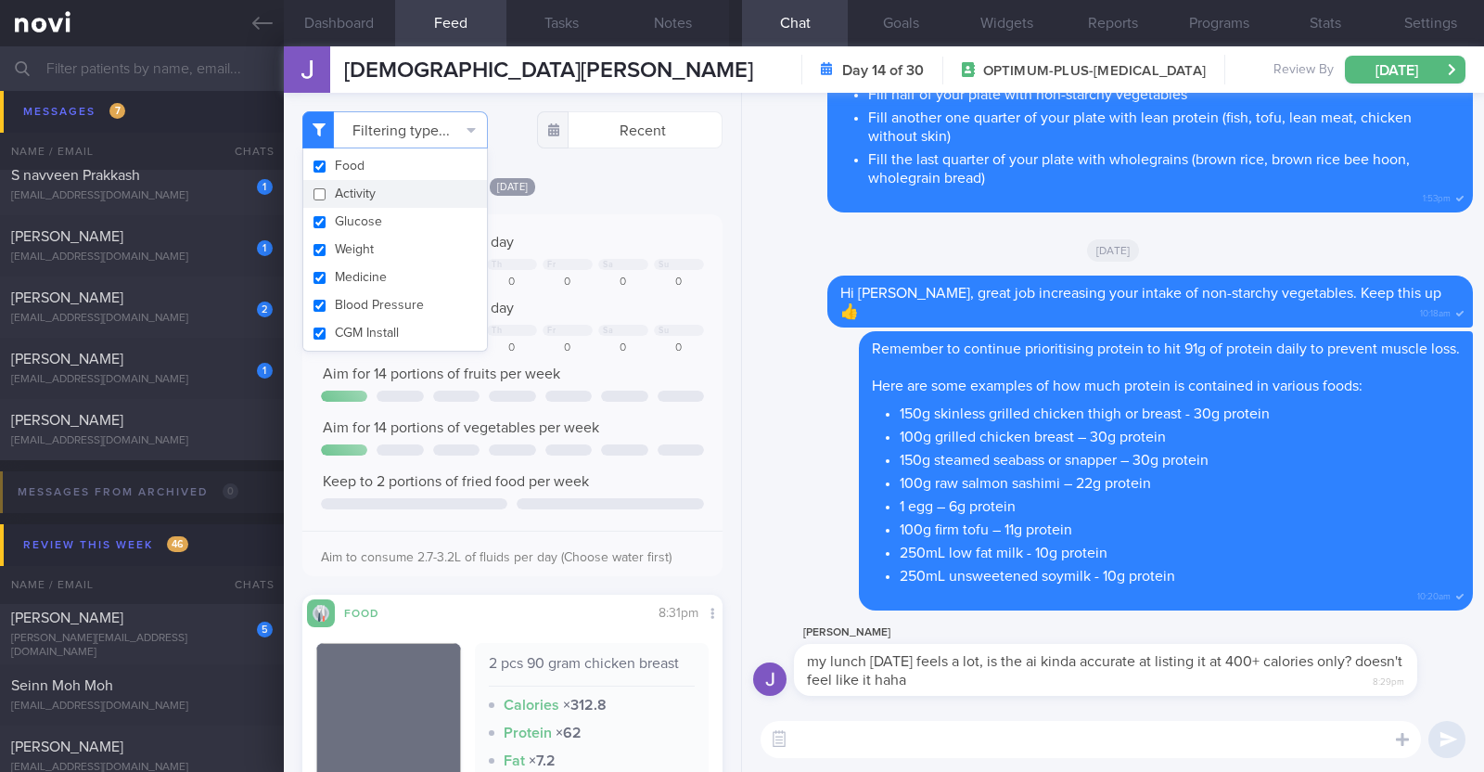
click at [659, 199] on div "Yesterday Keep to 1800 calories per day We Th Fr Sa Su 84 779 0 0 0 0 0 Aim for…" at bounding box center [512, 560] width 420 height 769
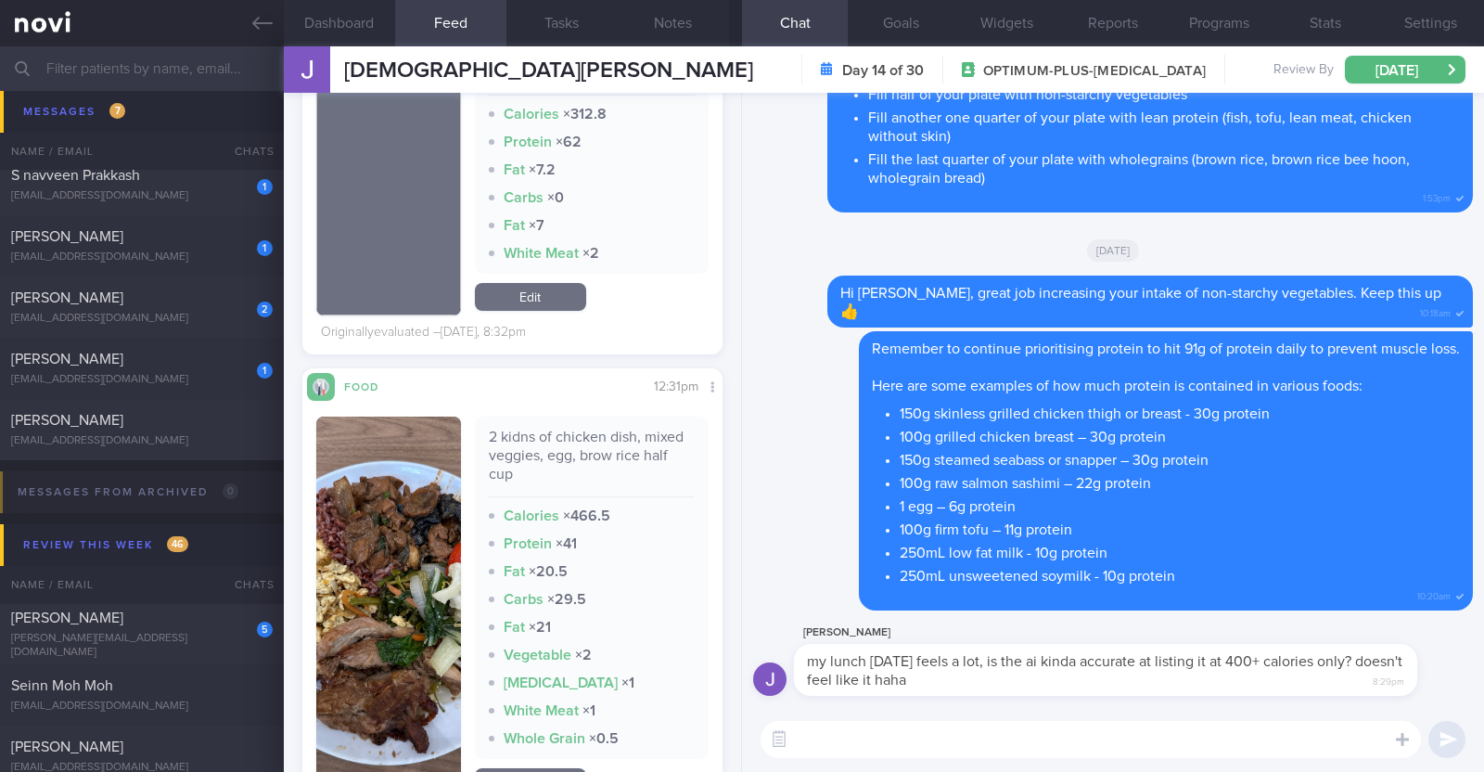
scroll to position [696, 0]
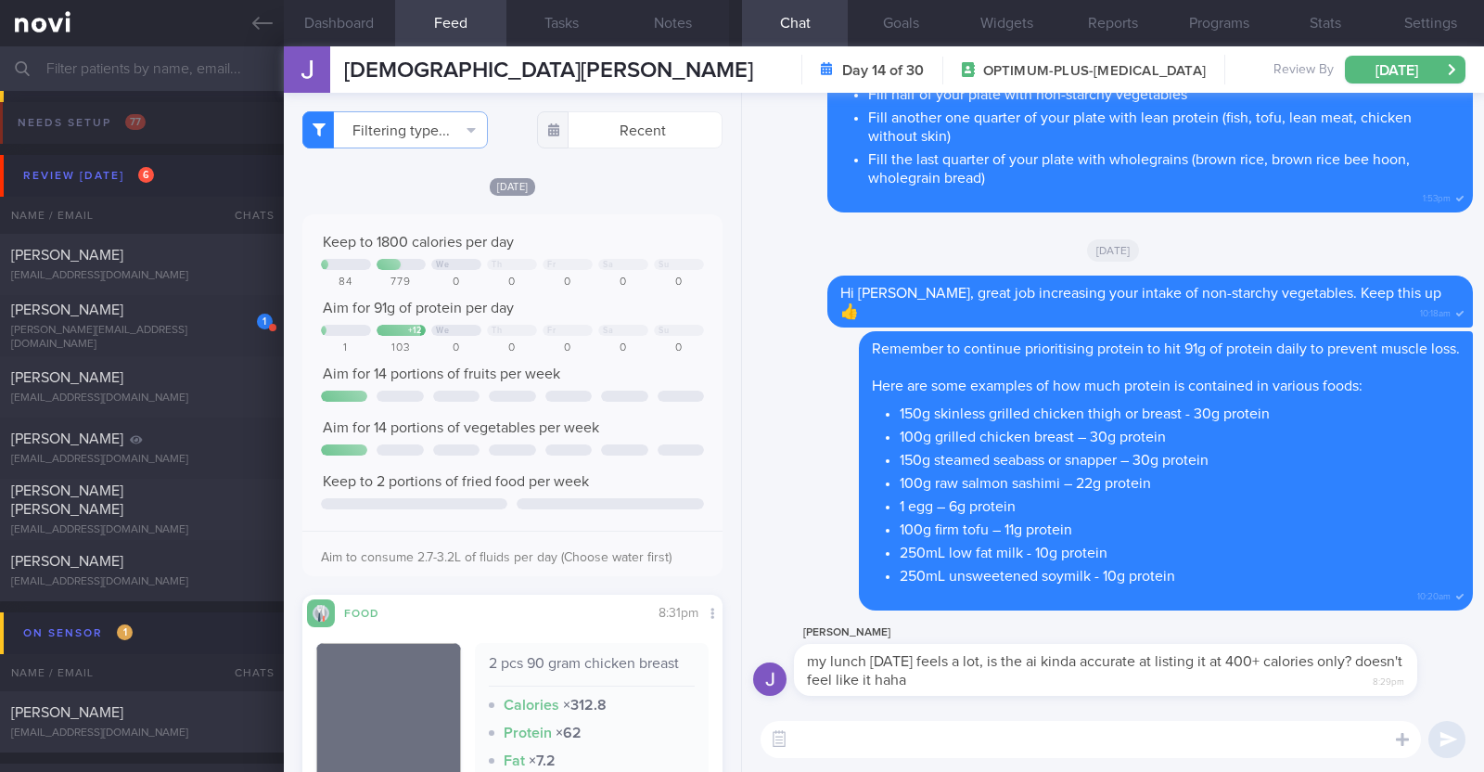
select select "7"
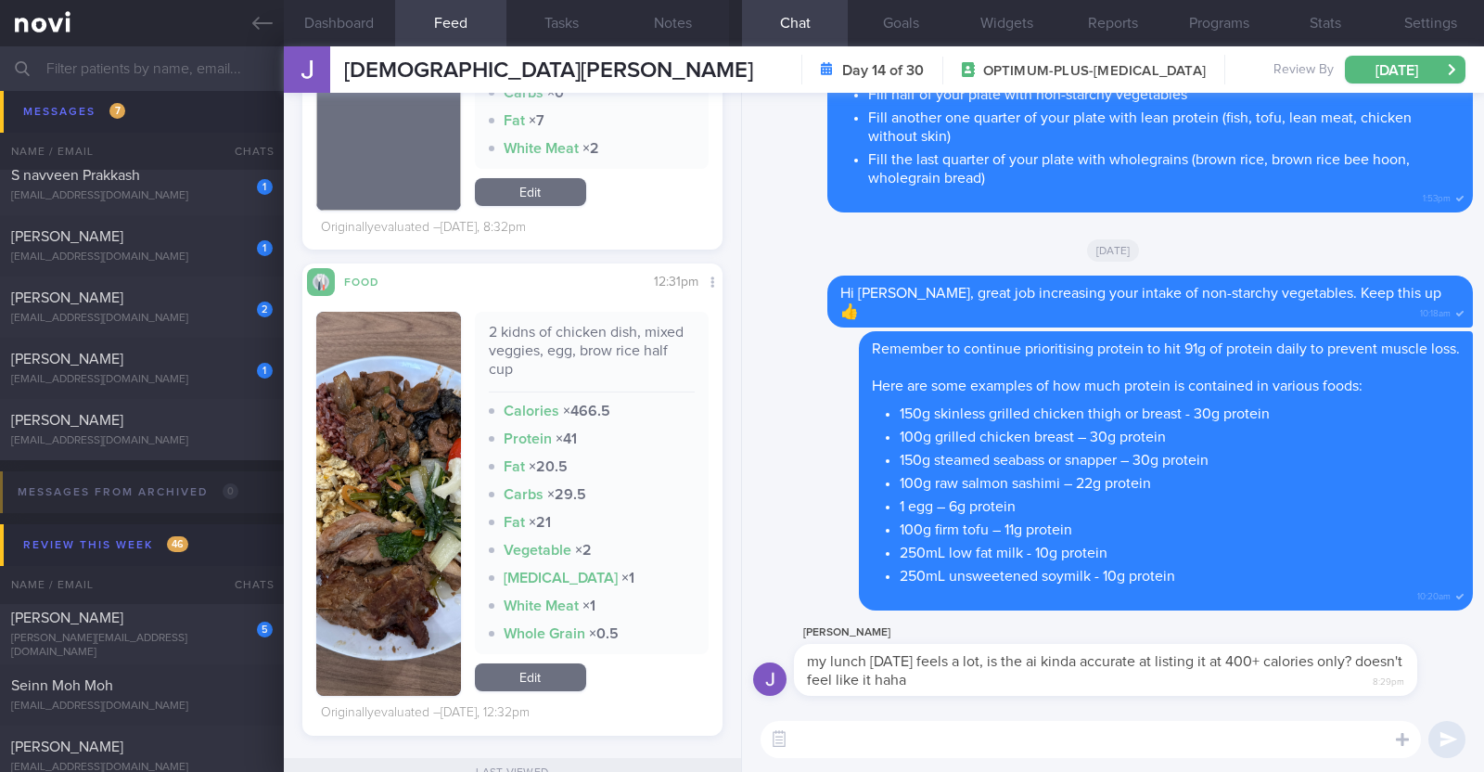
scroll to position [811, 0]
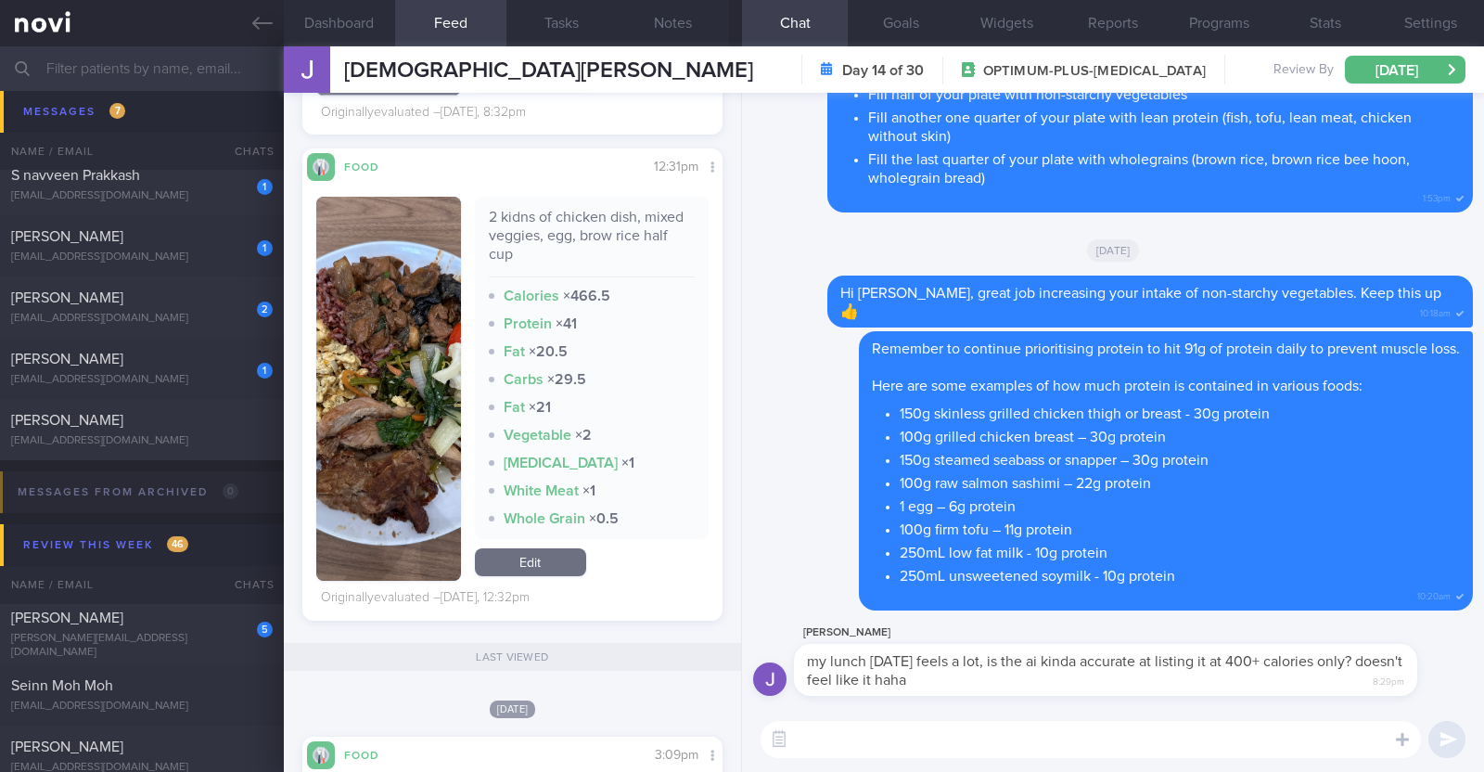
click at [423, 384] on button "button" at bounding box center [388, 389] width 145 height 384
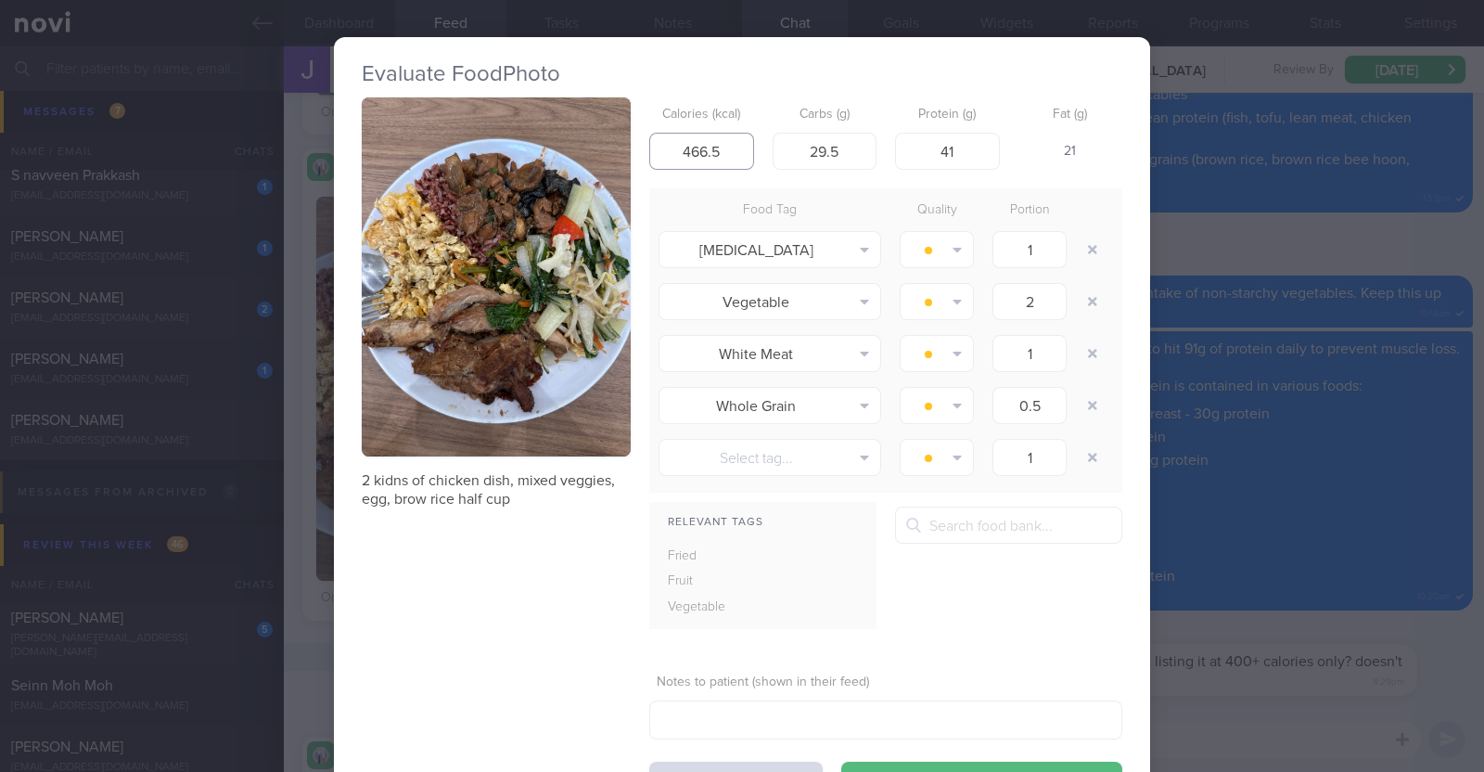
drag, startPoint x: 722, startPoint y: 159, endPoint x: 546, endPoint y: 134, distance: 177.1
click at [546, 134] on div "2 kidns of chicken dish, mixed veggies, egg, brow rice half cup Calories (kcal)…" at bounding box center [742, 447] width 761 height 701
type input "720"
drag, startPoint x: 975, startPoint y: 151, endPoint x: 859, endPoint y: 145, distance: 116.1
click at [859, 145] on div "Calories (kcal) 720 Carbs (g) 29.5 Protein (g) 41 Fat (g) 49" at bounding box center [885, 133] width 473 height 73
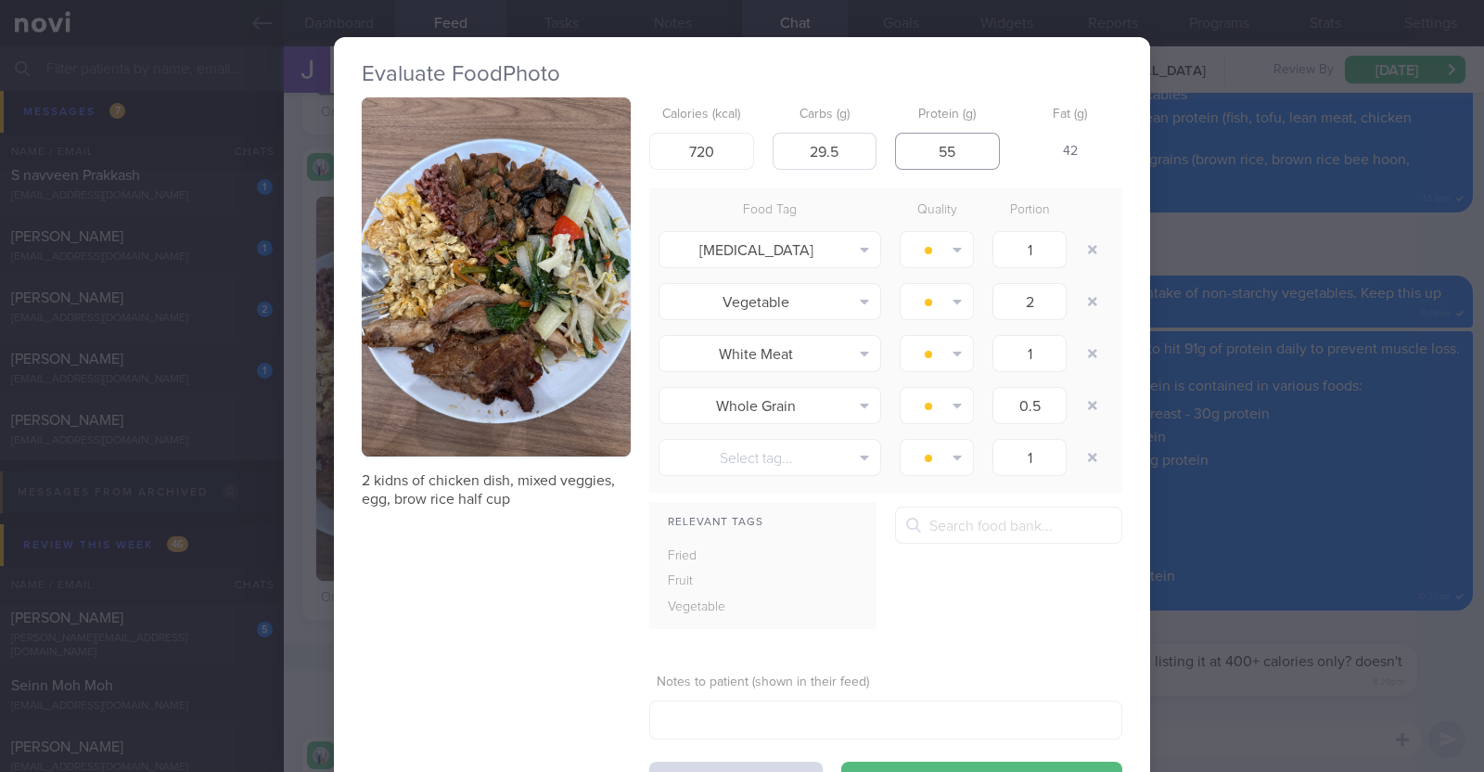
type input "55"
drag, startPoint x: 844, startPoint y: 157, endPoint x: 781, endPoint y: 157, distance: 63.1
click at [781, 157] on input "29.5" at bounding box center [825, 151] width 105 height 37
type input "35"
click at [544, 625] on div "2 kidns of chicken dish, mixed veggies, egg, brow rice half cup Calories (kcal)…" at bounding box center [742, 447] width 761 height 701
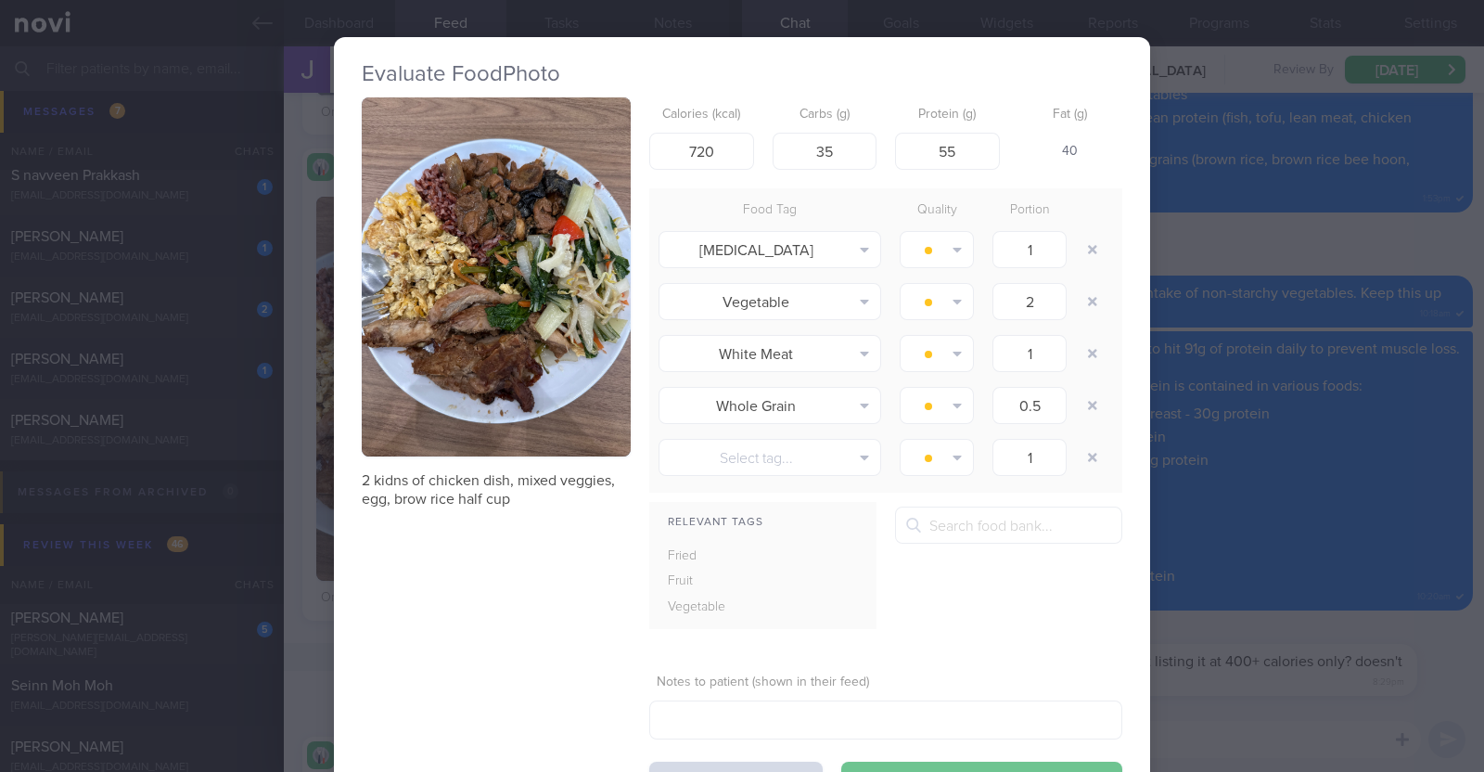
click at [968, 768] on button "Save & Close" at bounding box center [981, 780] width 281 height 37
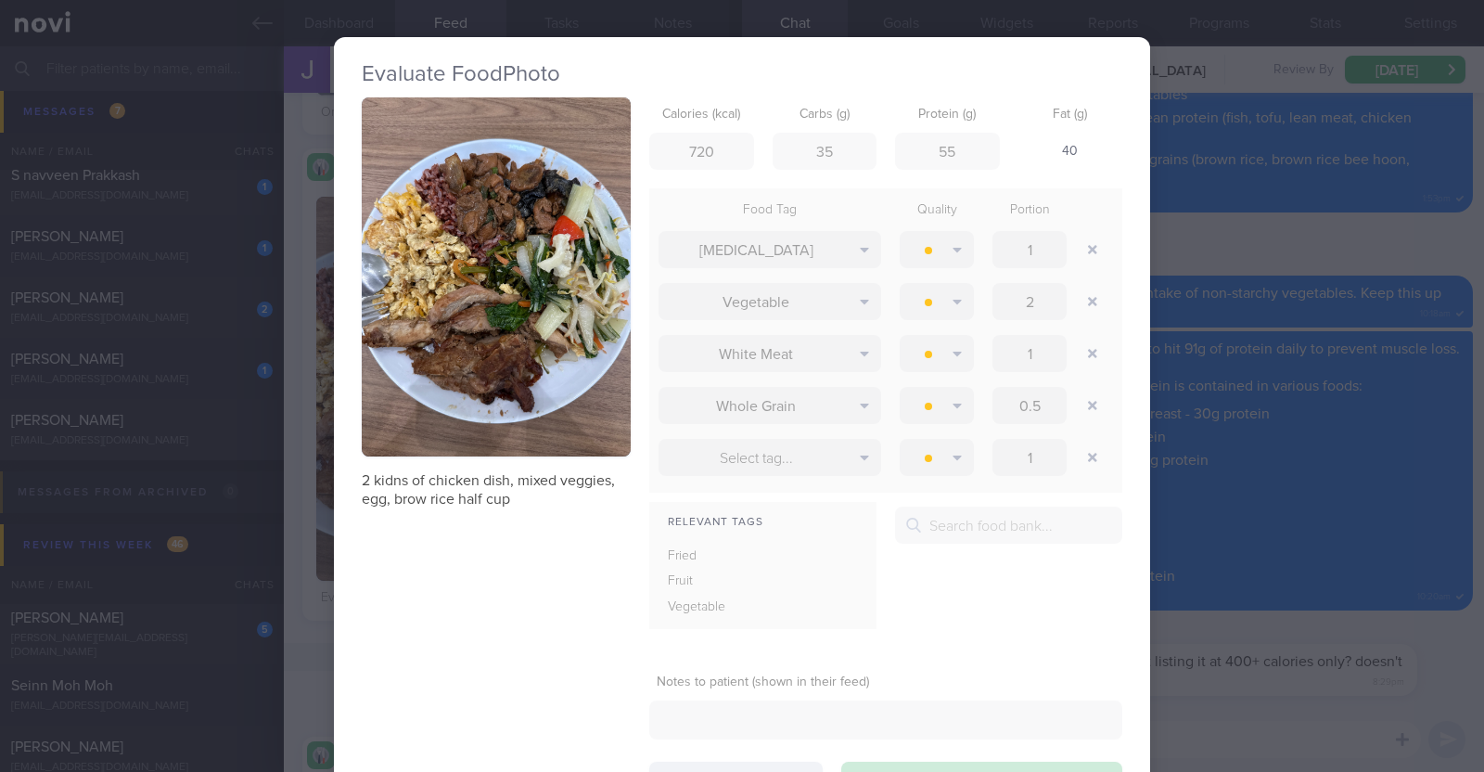
type input "466.5"
type input "29.5"
type input "41"
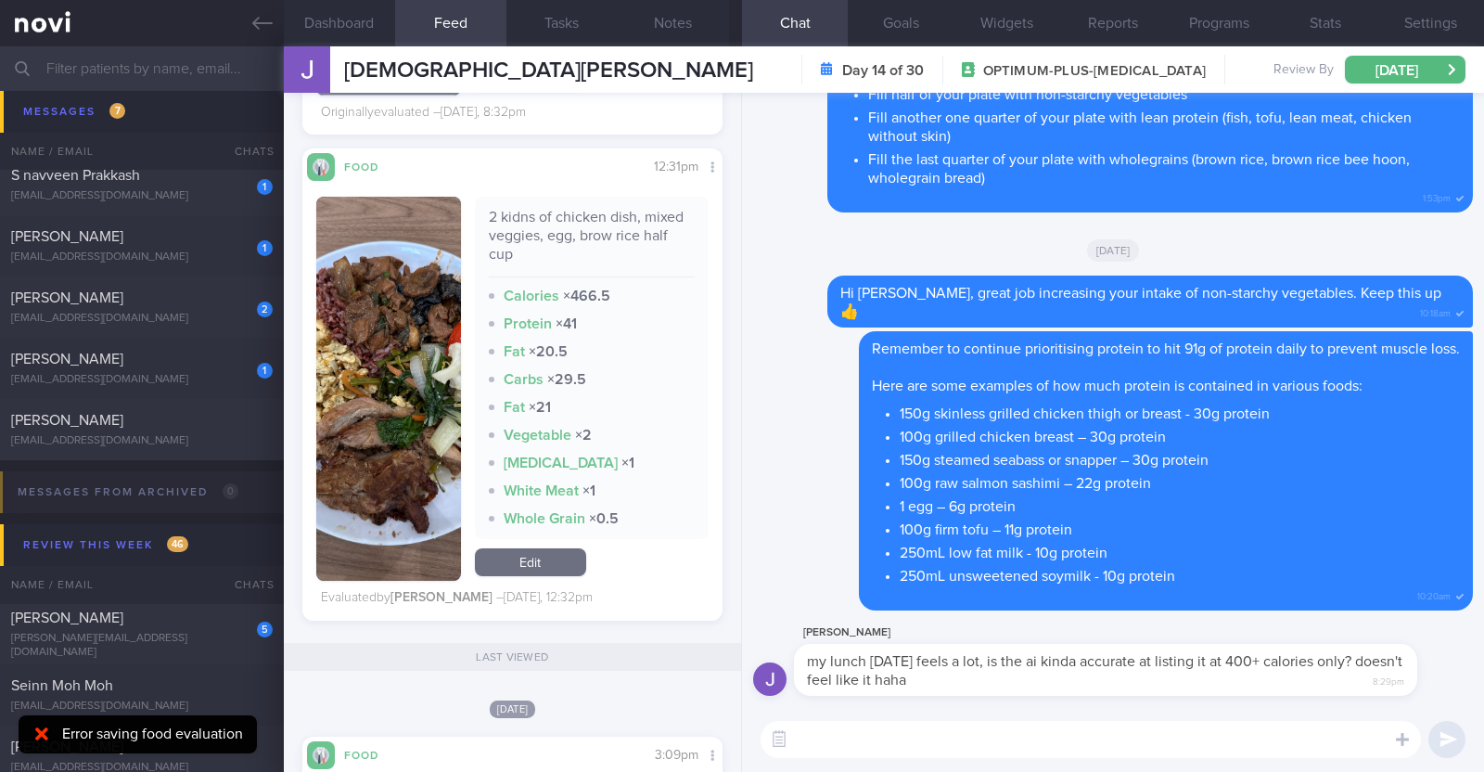
click at [887, 744] on textarea at bounding box center [1091, 739] width 660 height 37
click at [546, 567] on link "Edit" at bounding box center [530, 562] width 111 height 28
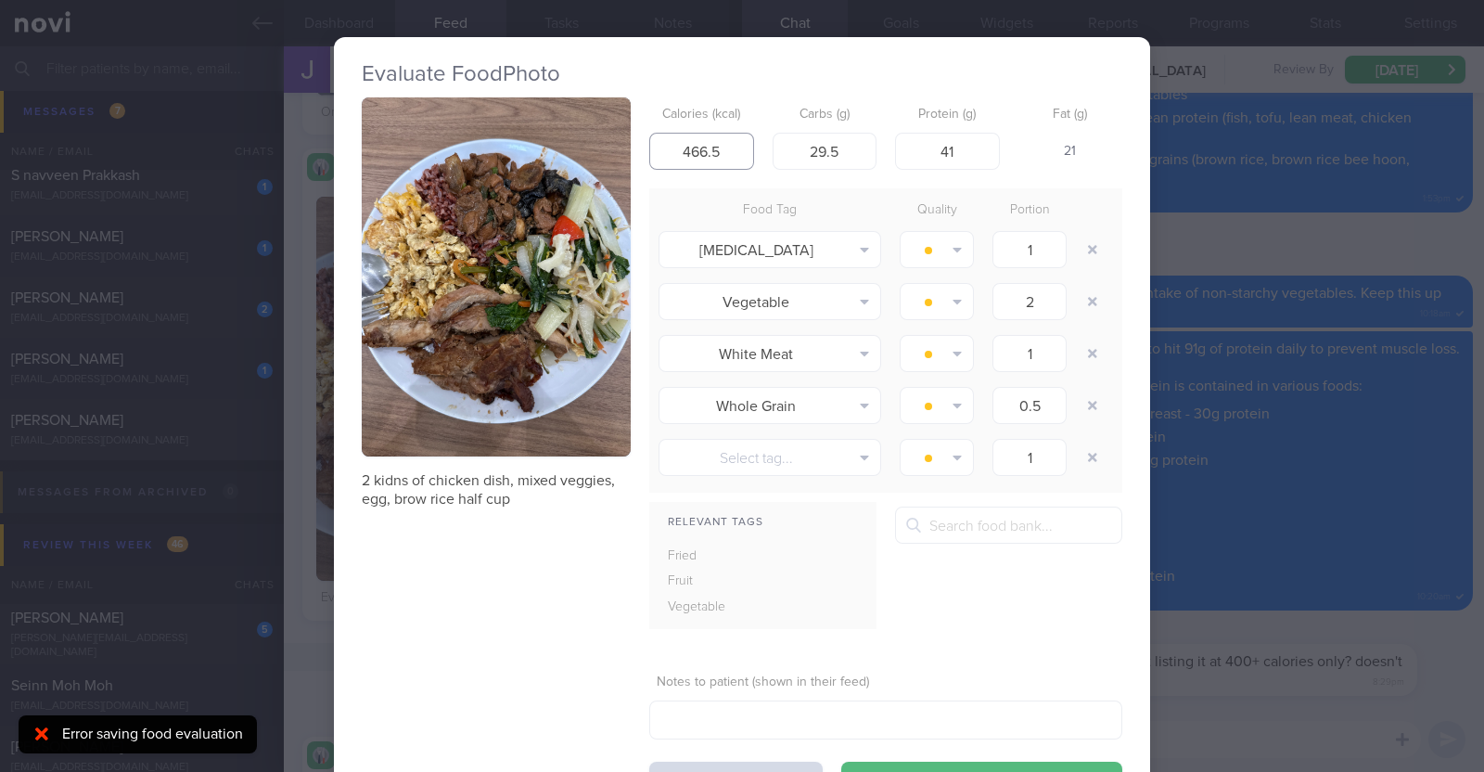
drag, startPoint x: 711, startPoint y: 150, endPoint x: 584, endPoint y: 137, distance: 126.8
click at [584, 137] on div "2 kidns of chicken dish, mixed veggies, egg, brow rice half cup Calories (kcal)…" at bounding box center [742, 447] width 761 height 701
type input "720"
drag, startPoint x: 845, startPoint y: 144, endPoint x: 711, endPoint y: 137, distance: 133.7
click at [711, 137] on div "Calories (kcal) 720 Carbs (g) 29.5 Protein (g) 41 Fat (g) 49" at bounding box center [885, 133] width 473 height 73
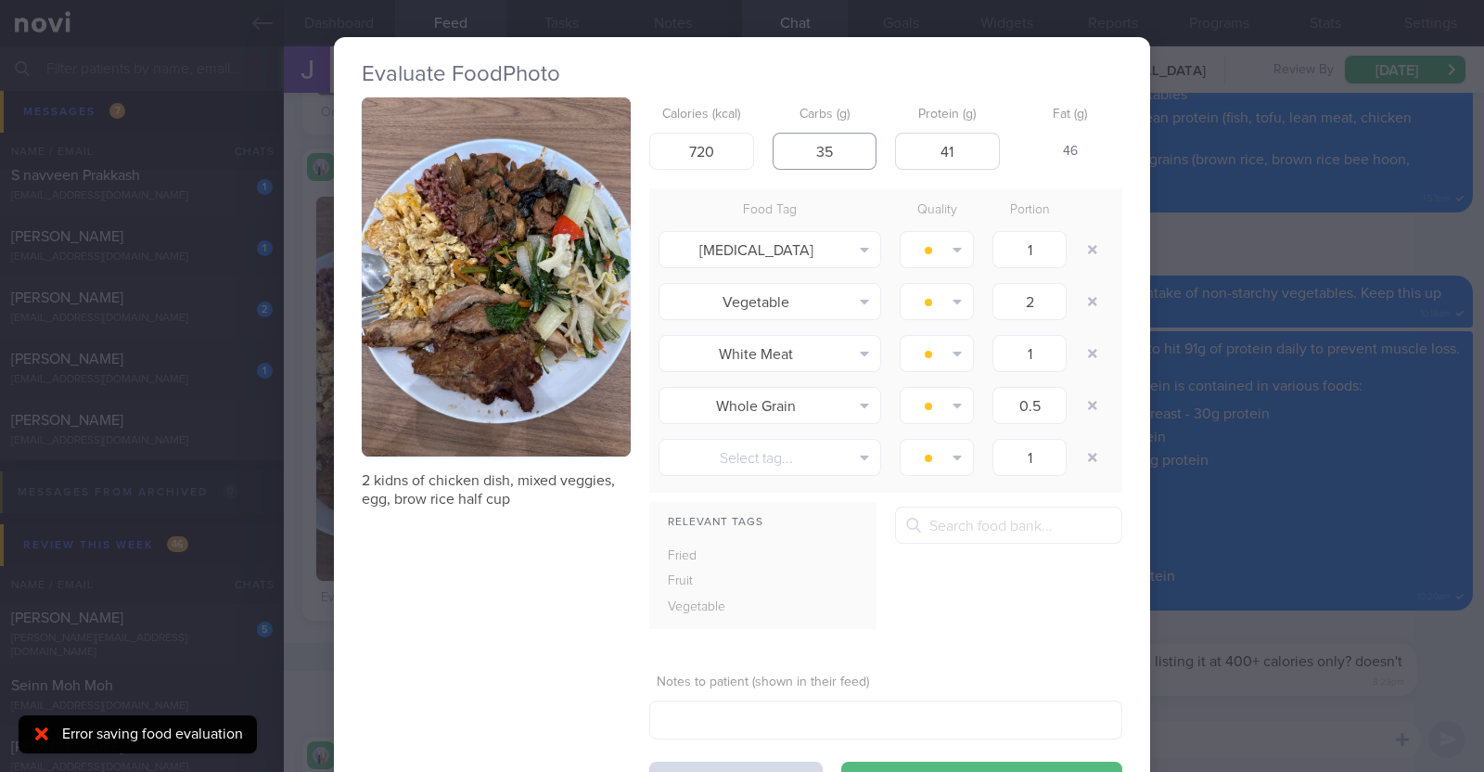
type input "35"
drag, startPoint x: 965, startPoint y: 143, endPoint x: 764, endPoint y: 120, distance: 201.7
click at [784, 120] on div "Calories (kcal) 720 Carbs (g) 35 Protein (g) 41 Fat (g) 46" at bounding box center [885, 133] width 473 height 73
type input "55"
click at [506, 633] on div "2 kidns of chicken dish, mixed veggies, egg, brow rice half cup Calories (kcal)…" at bounding box center [742, 447] width 761 height 701
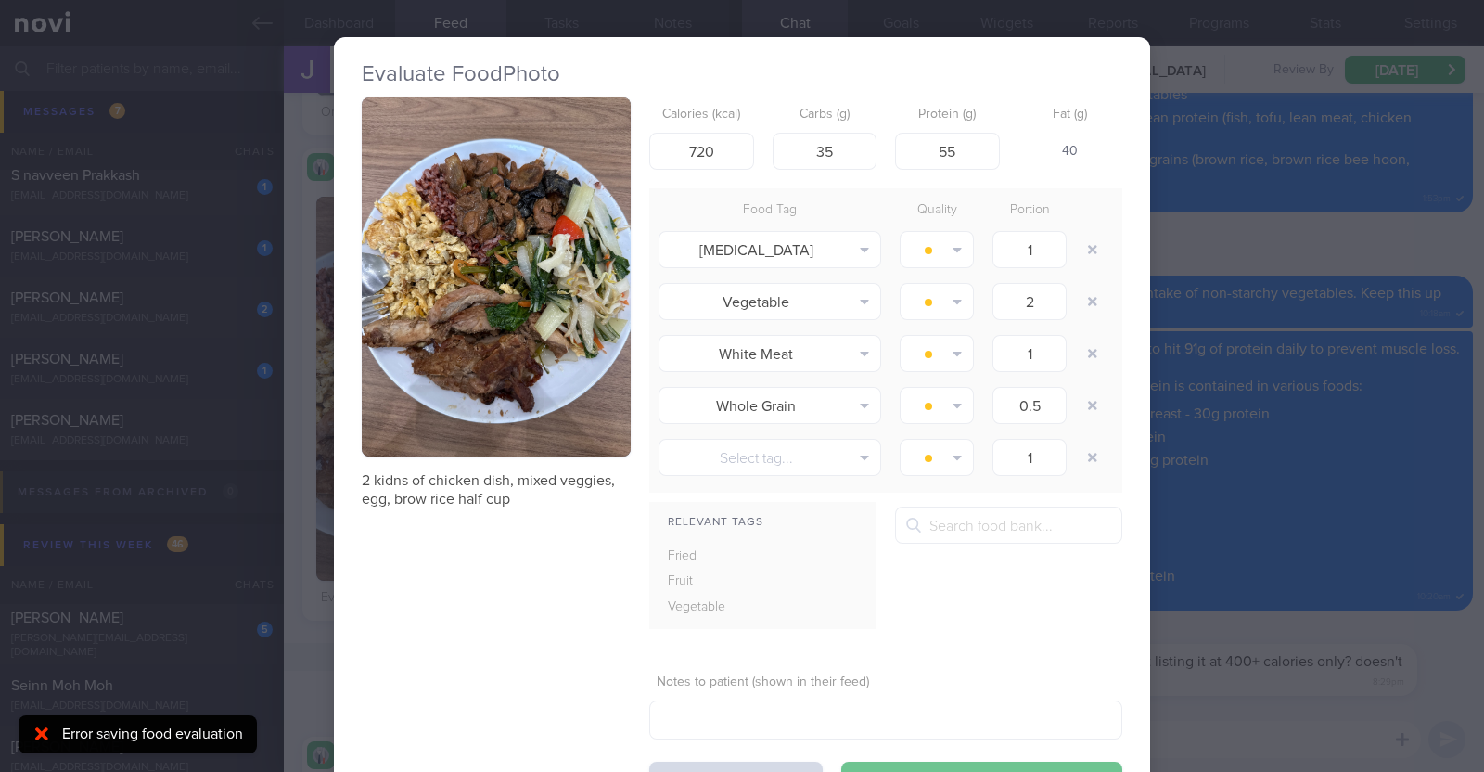
click at [920, 762] on button "Save & Close" at bounding box center [981, 780] width 281 height 37
type input "466.5"
type input "29.5"
type input "41"
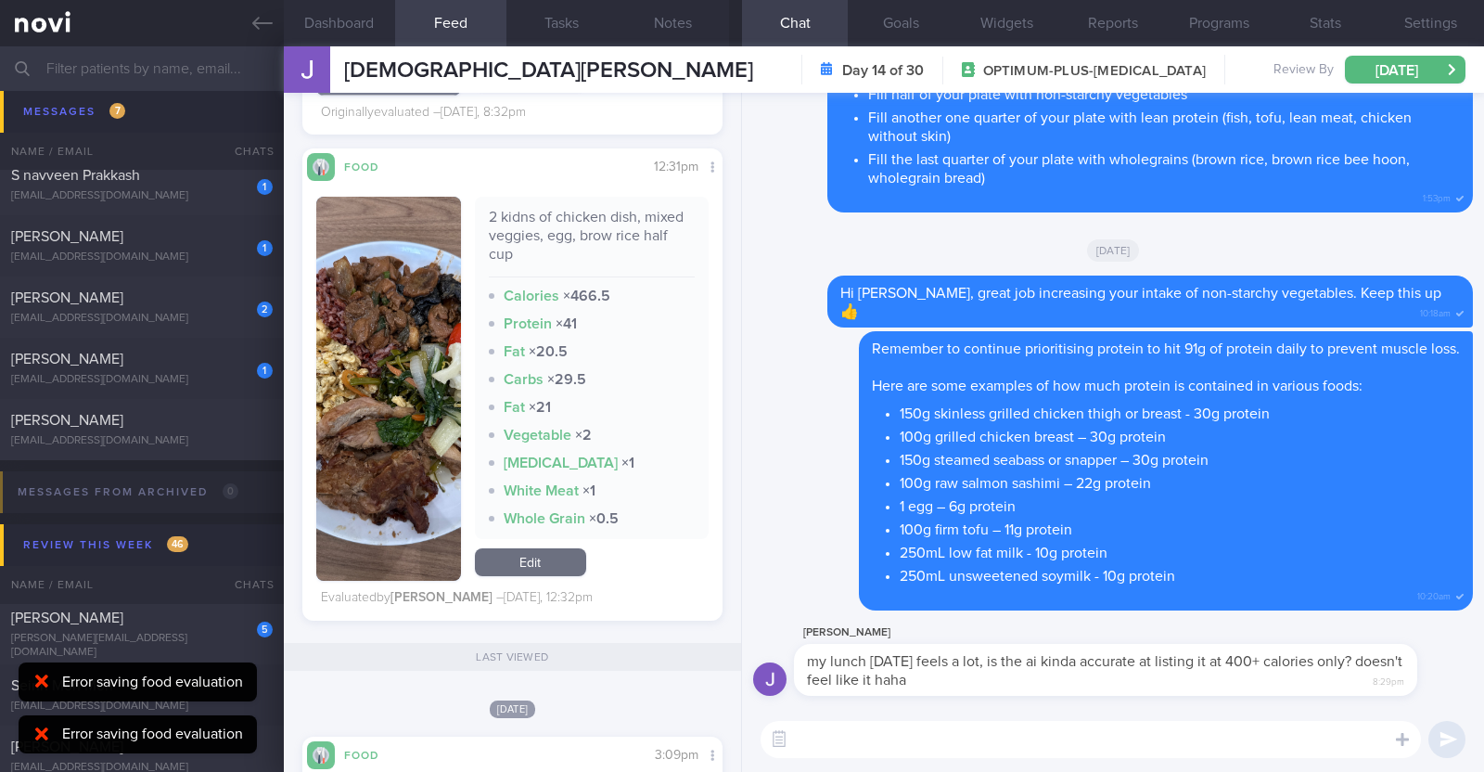
click at [43, 676] on icon at bounding box center [41, 680] width 13 height 13
click at [46, 734] on icon at bounding box center [41, 733] width 13 height 19
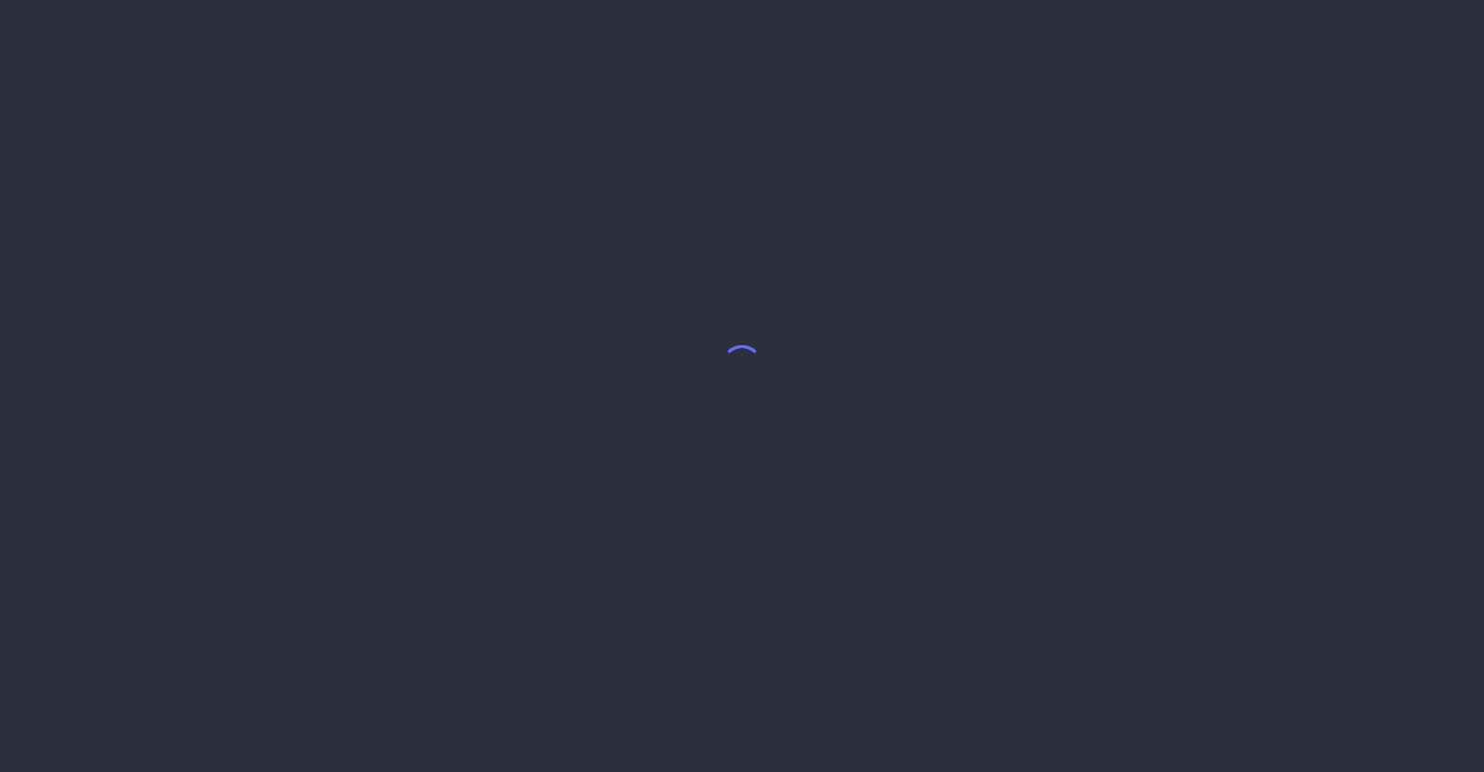
select select "7"
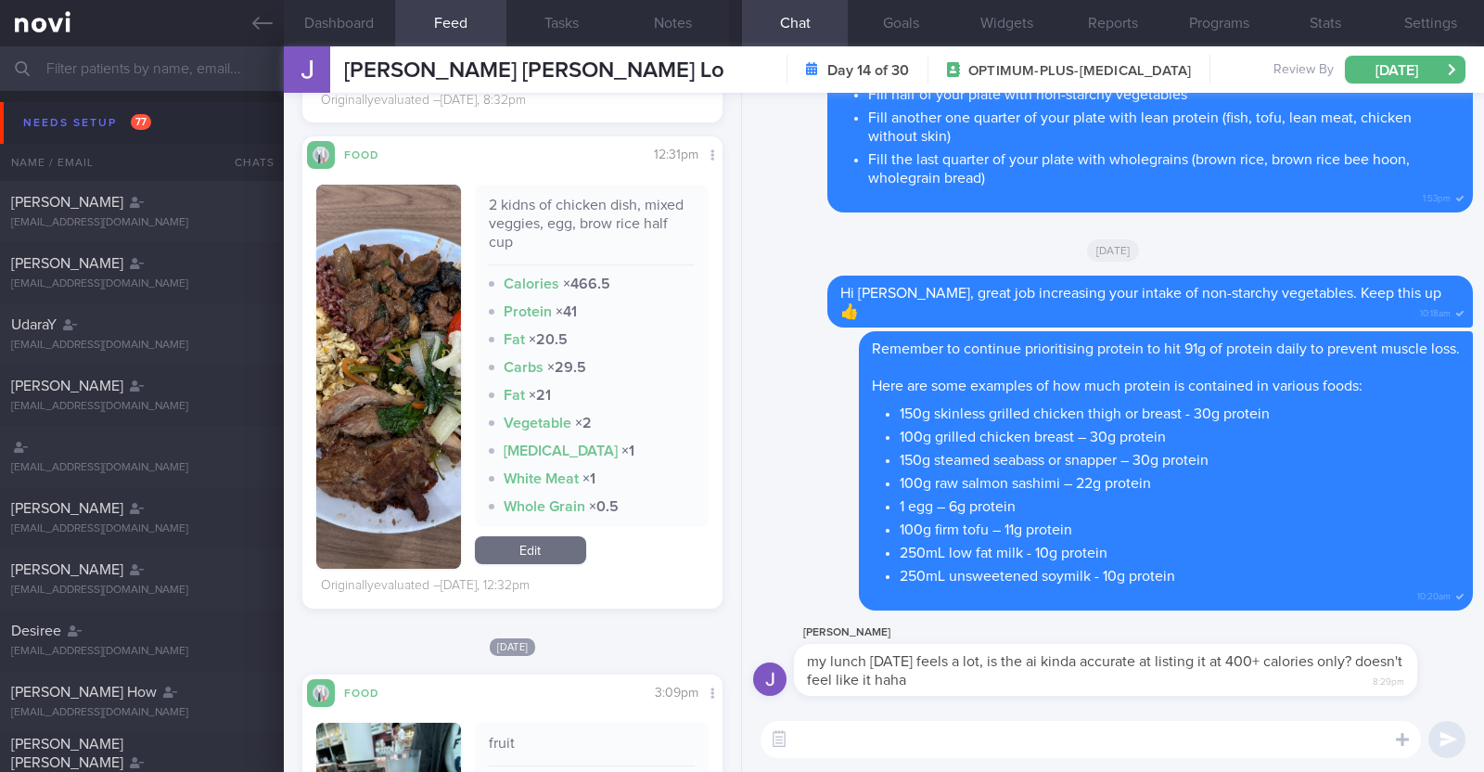
scroll to position [927, 0]
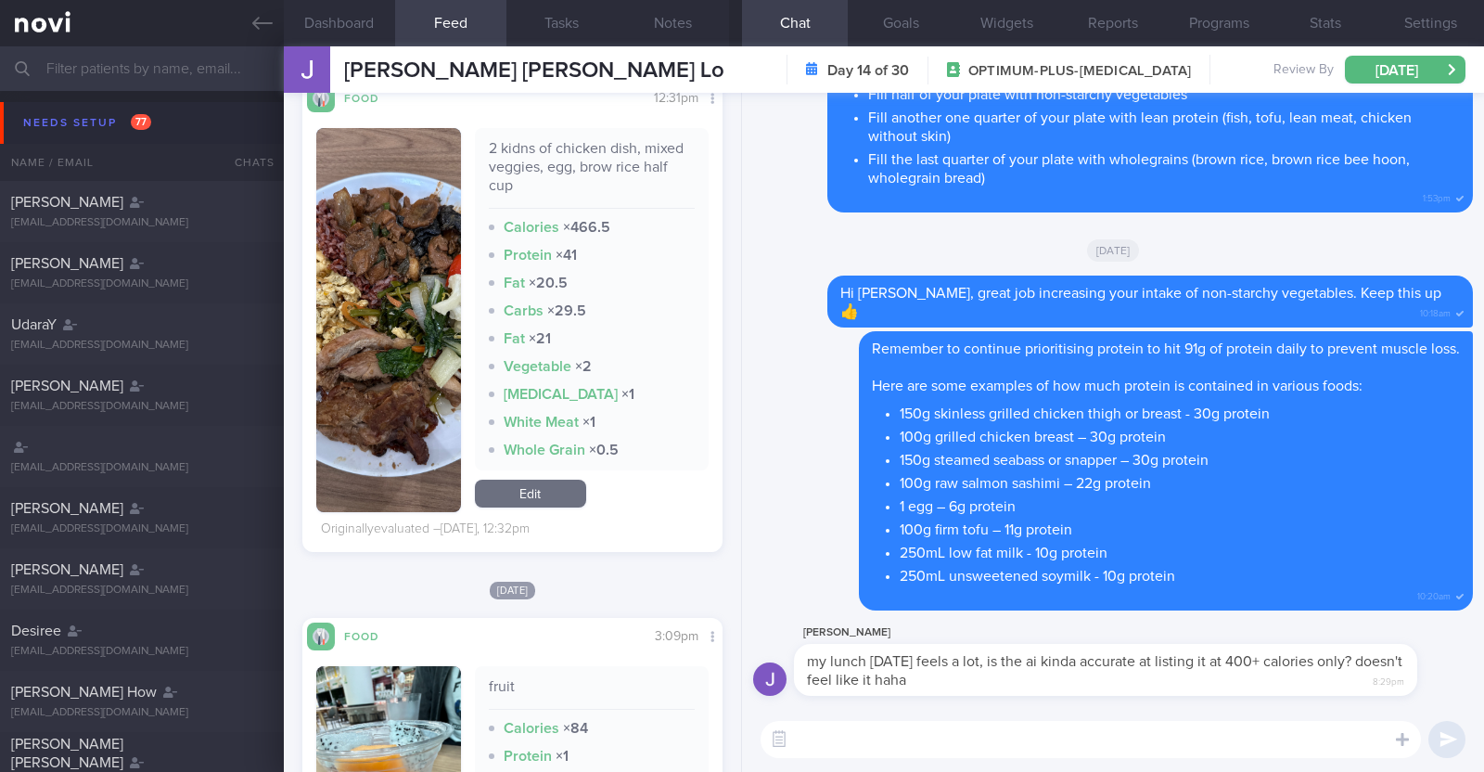
click at [532, 498] on link "Edit" at bounding box center [530, 494] width 111 height 28
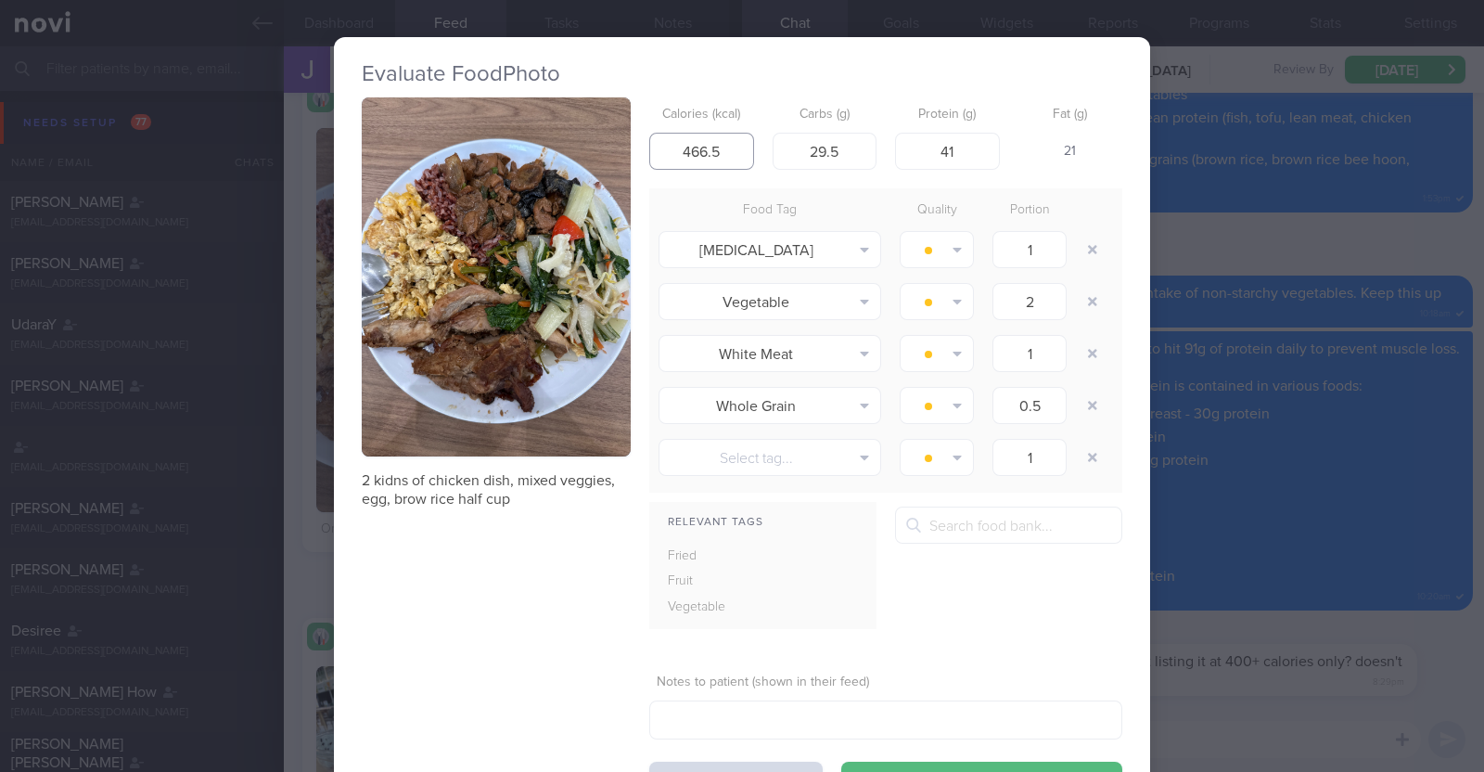
drag, startPoint x: 724, startPoint y: 152, endPoint x: 617, endPoint y: 146, distance: 106.9
click at [617, 146] on div "2 kidns of chicken dish, mixed veggies, egg, brow rice half cup Calories (kcal)…" at bounding box center [742, 447] width 761 height 701
type input "720"
drag, startPoint x: 839, startPoint y: 149, endPoint x: 759, endPoint y: 148, distance: 80.7
click at [759, 148] on div "Calories (kcal) 720 Carbs (g) 29.5 Protein (g) 41 Fat (g) 49" at bounding box center [885, 133] width 473 height 73
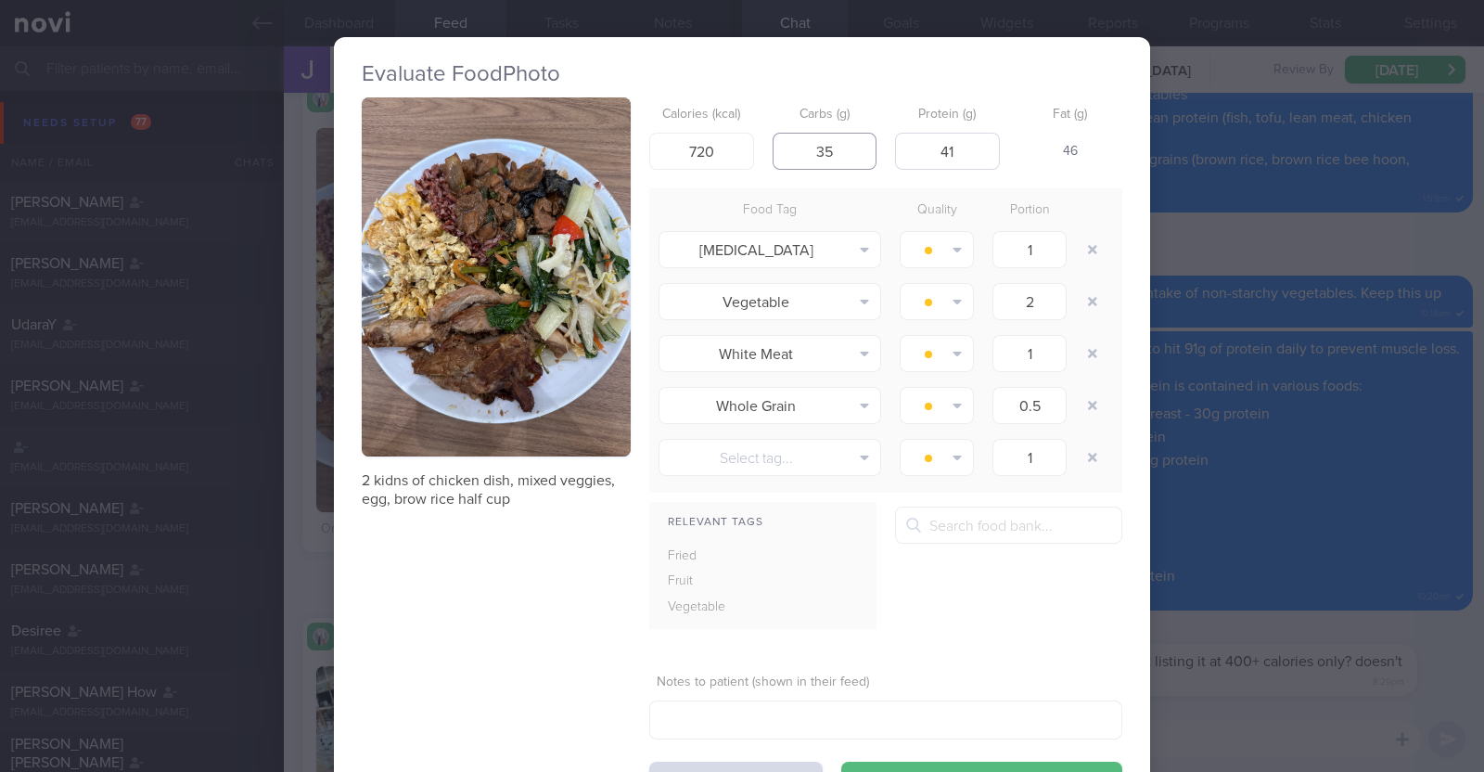
type input "35"
drag, startPoint x: 942, startPoint y: 150, endPoint x: 895, endPoint y: 149, distance: 47.3
click at [895, 149] on input "41" at bounding box center [947, 151] width 105 height 37
type input "55"
click at [519, 590] on div "2 kidns of chicken dish, mixed veggies, egg, brow rice half cup Calories (kcal)…" at bounding box center [742, 447] width 761 height 701
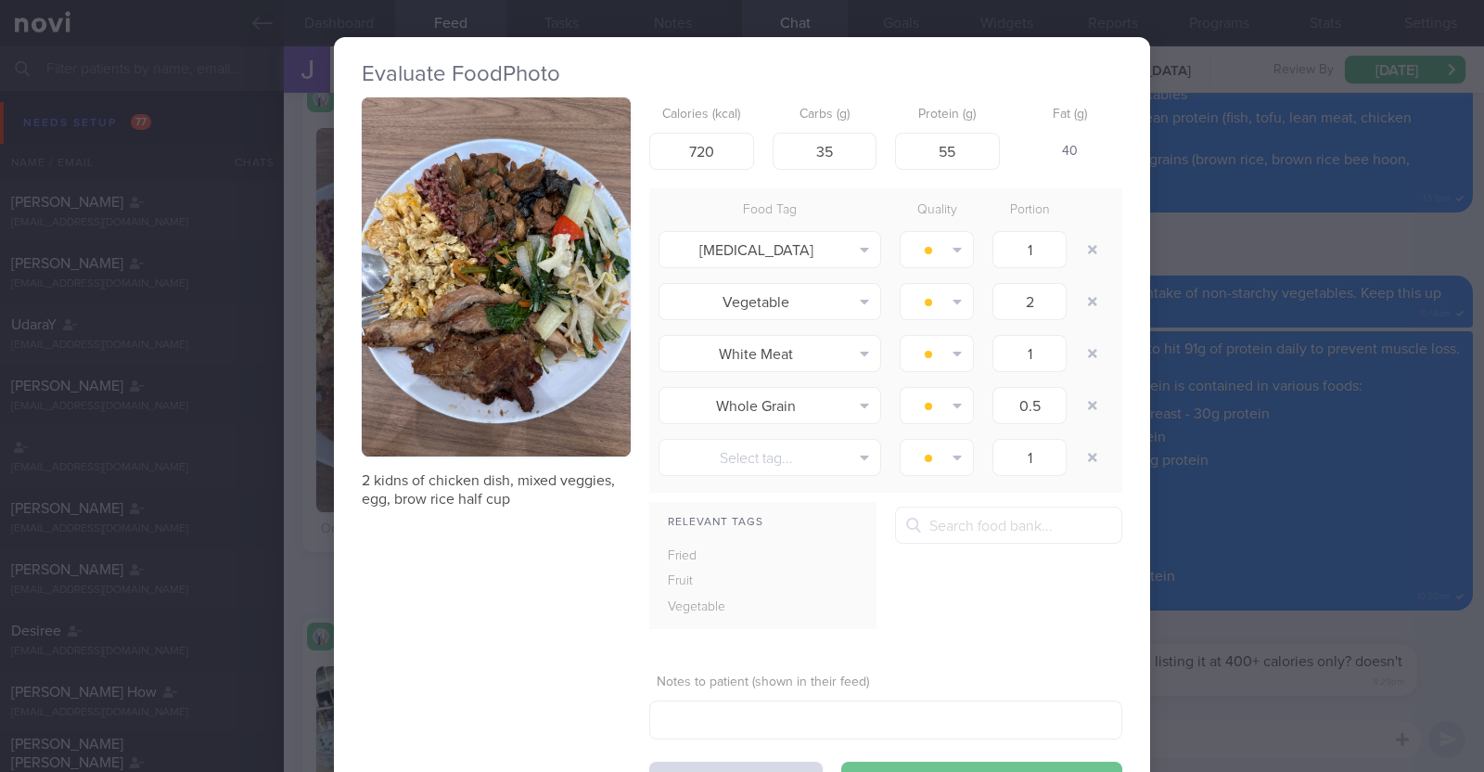
click at [905, 766] on button "Save & Close" at bounding box center [981, 780] width 281 height 37
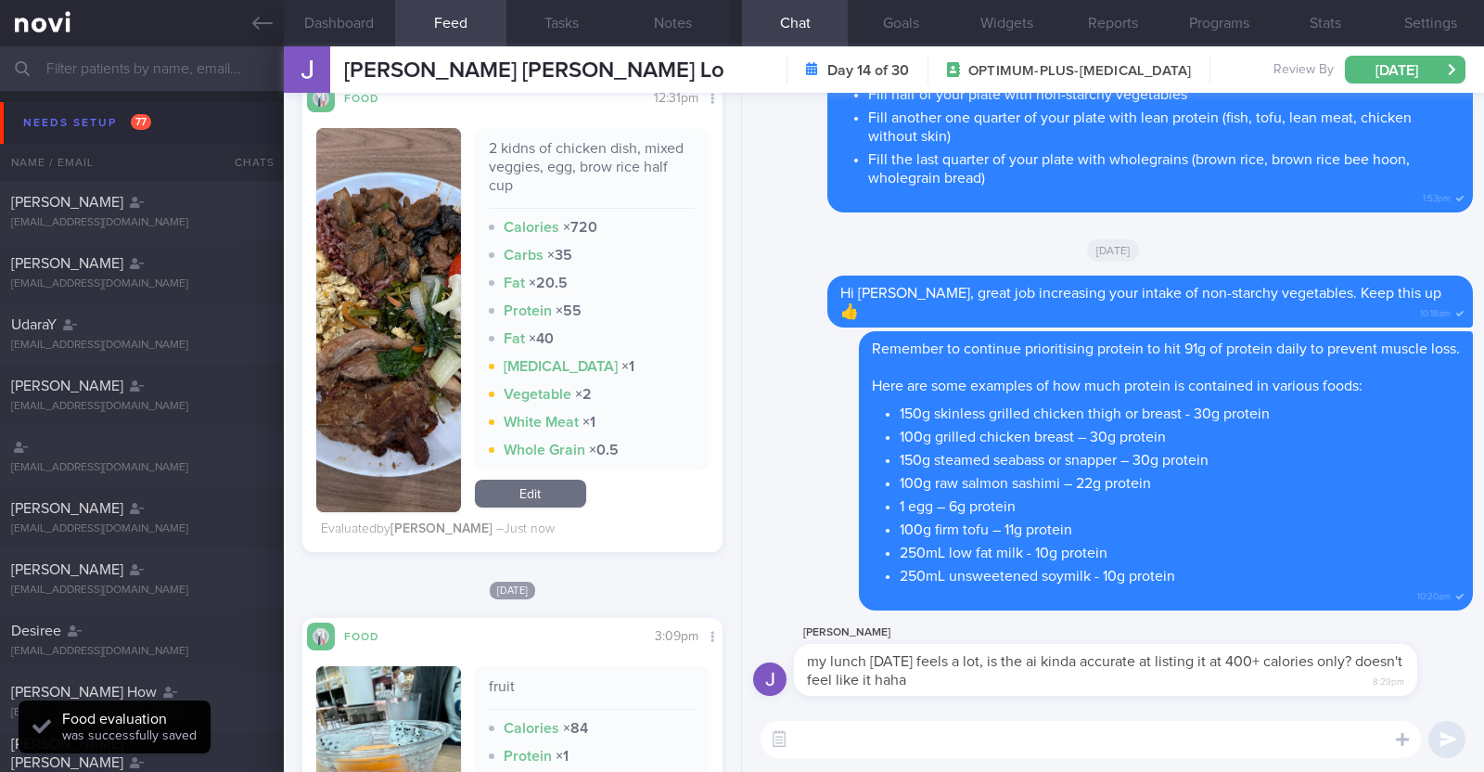
click at [955, 729] on textarea at bounding box center [1091, 739] width 660 height 37
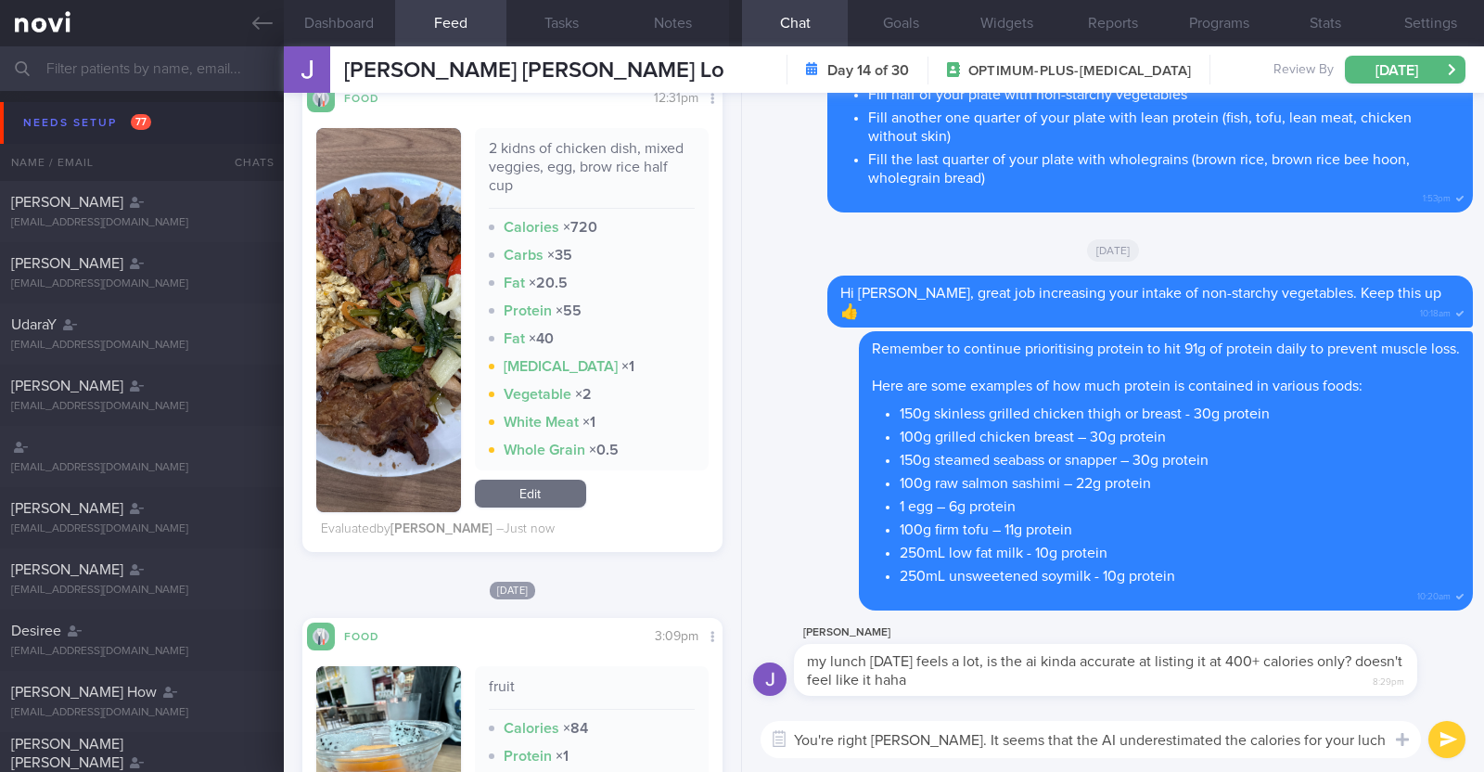
click at [1289, 737] on textarea "You're right John. It seems that the AI underestimated the calories for your lu…" at bounding box center [1091, 739] width 660 height 37
click at [1360, 741] on textarea "You're right John. It seems that the AI underestimated the calories for your lu…" at bounding box center [1091, 739] width 660 height 37
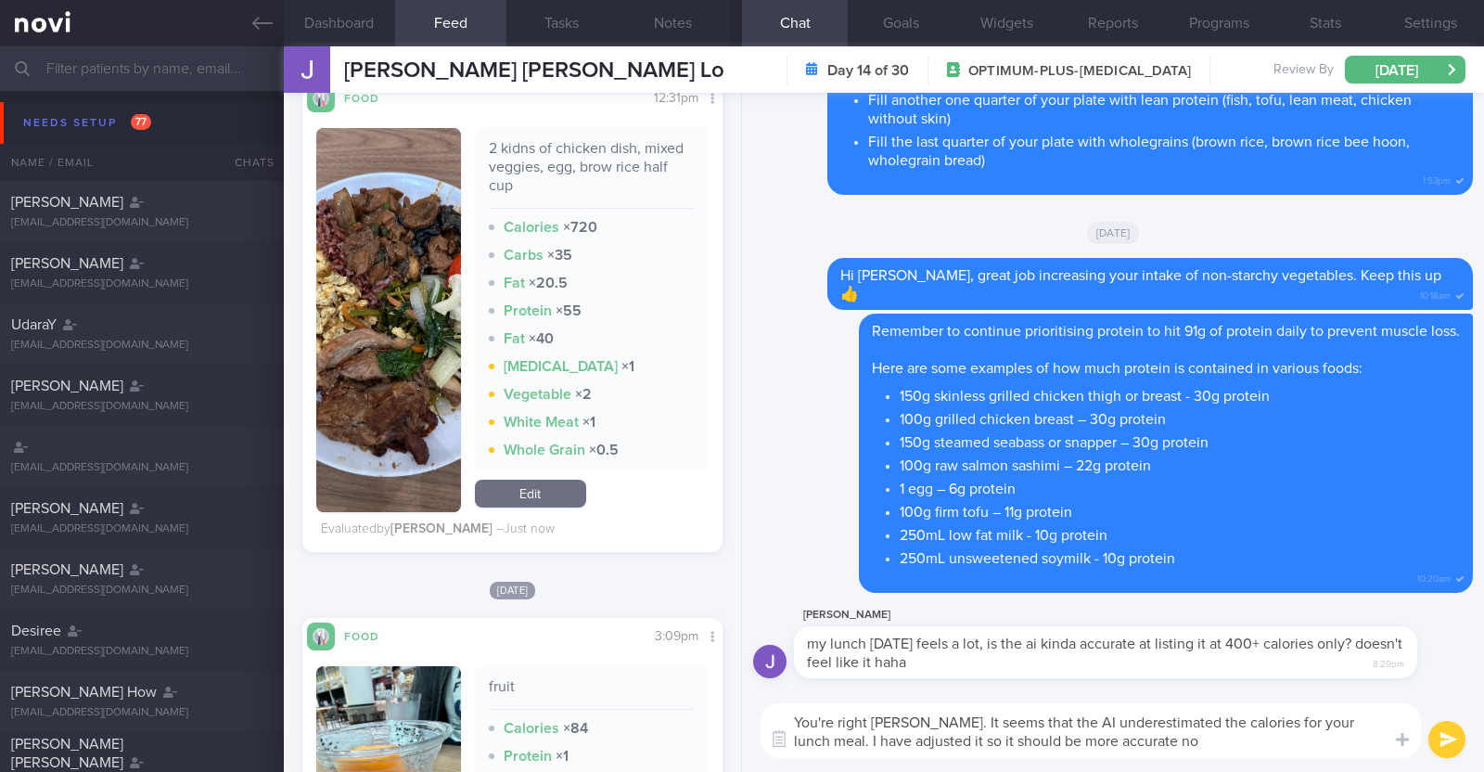
type textarea "You're right John. It seems that the AI underestimated the calories for your lu…"
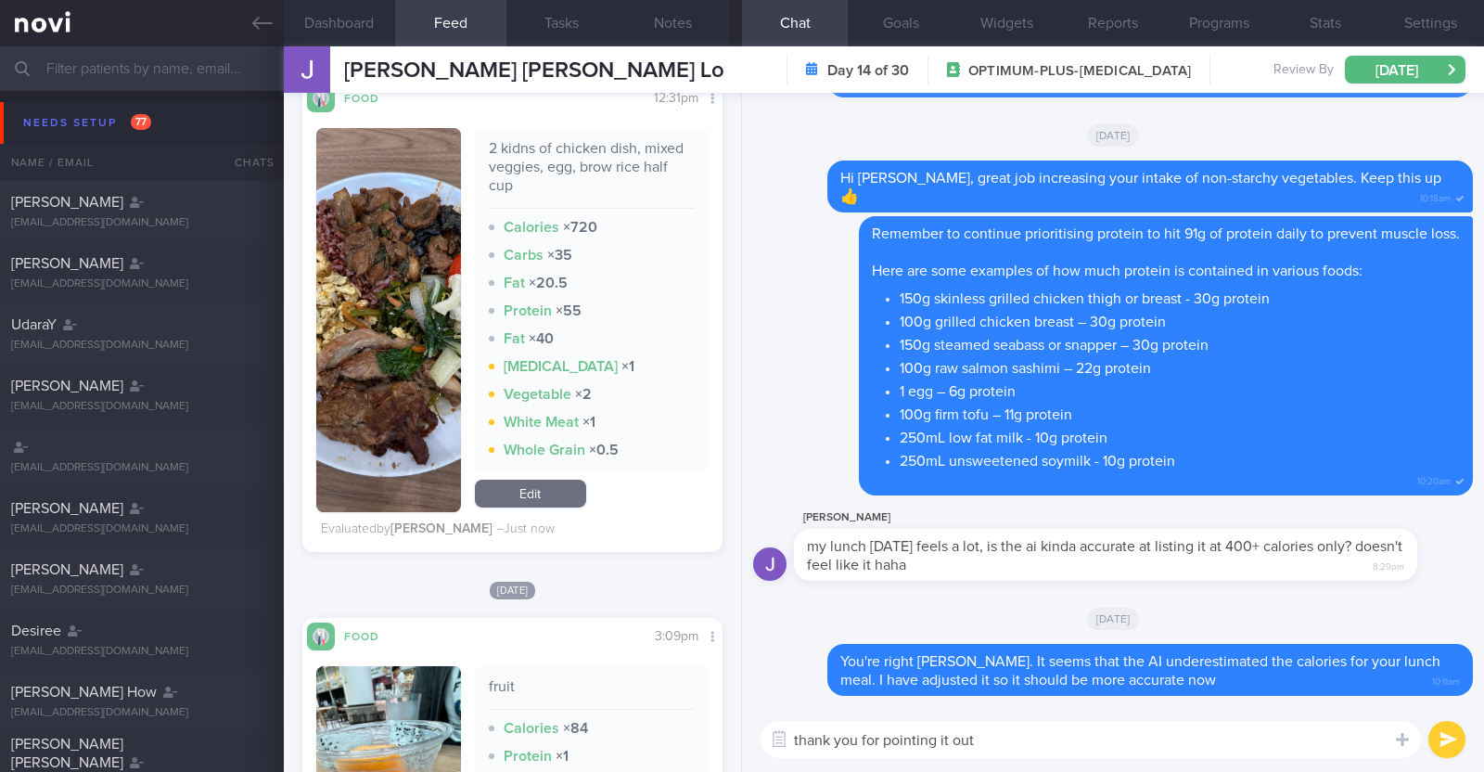
type textarea "thank you for pointing it out!"
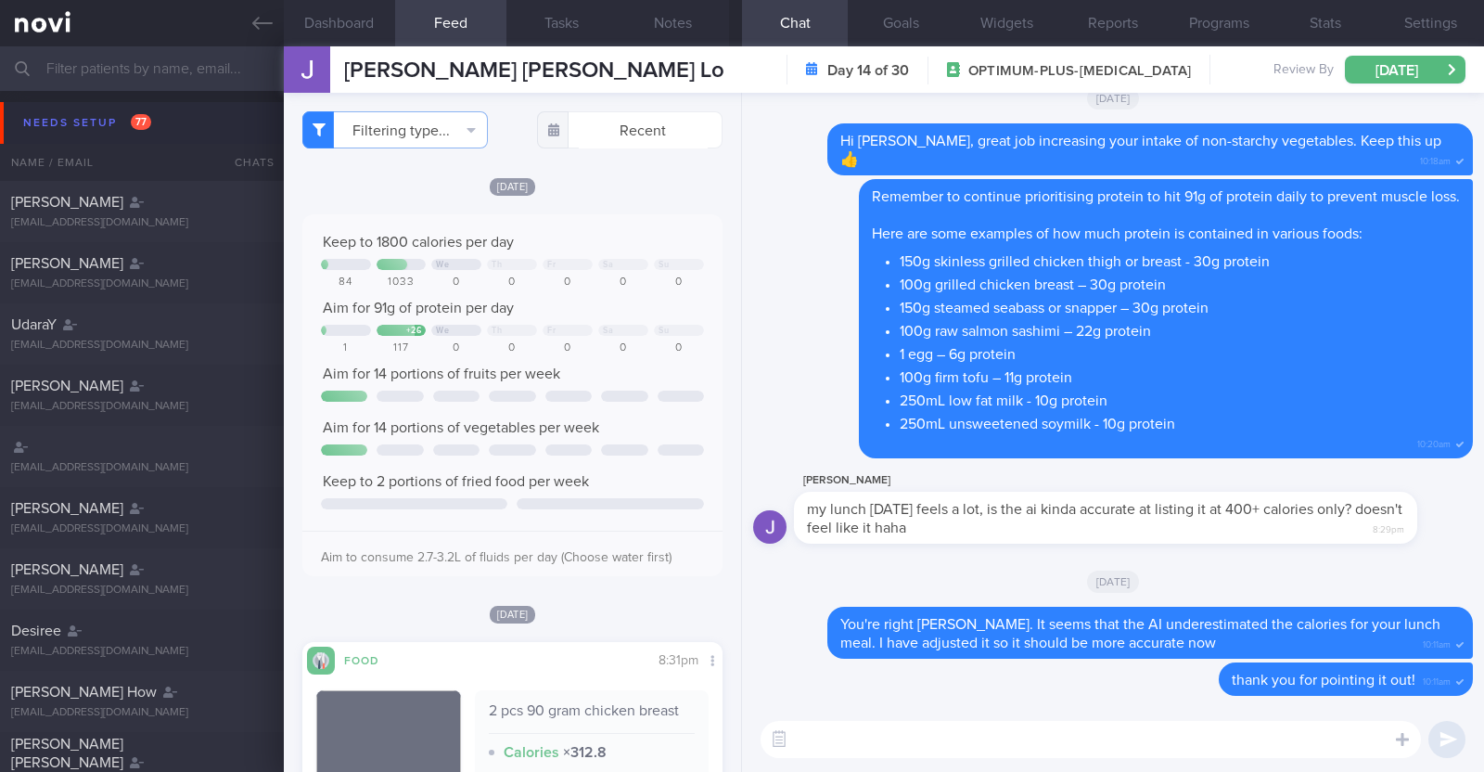
click at [74, 110] on div "Needs setup 77" at bounding box center [87, 122] width 137 height 25
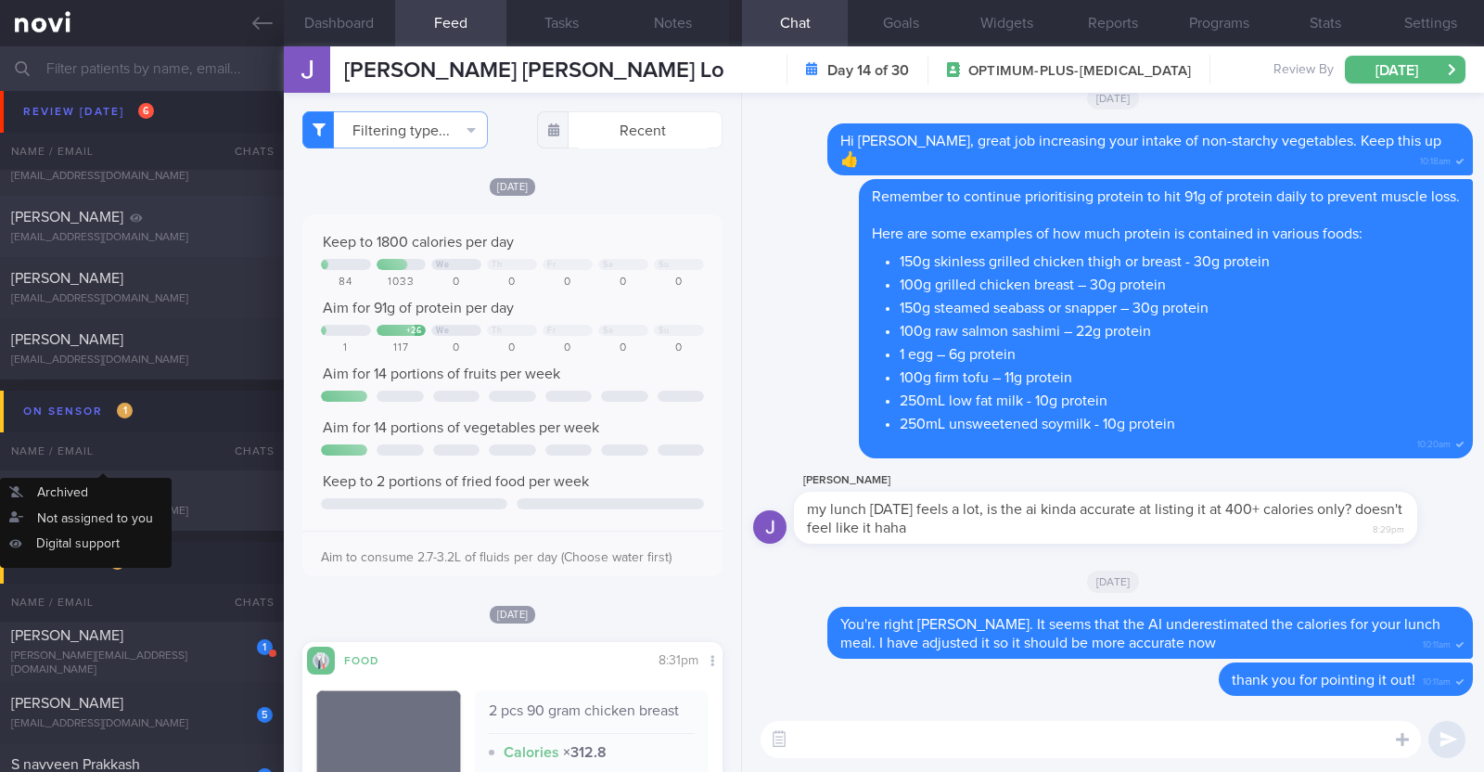
scroll to position [580, 0]
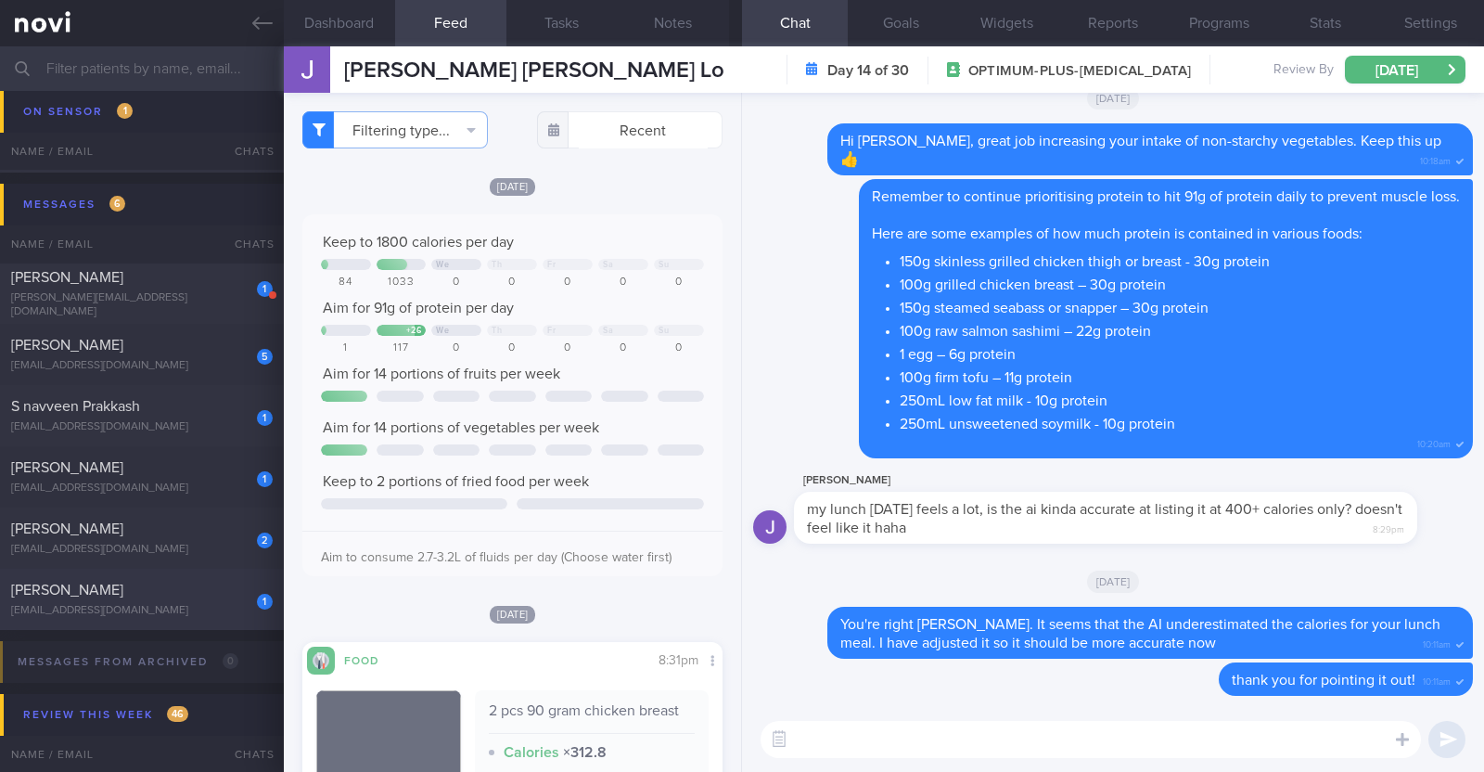
click at [190, 605] on div "cmoolian@gmail.com" at bounding box center [142, 611] width 262 height 14
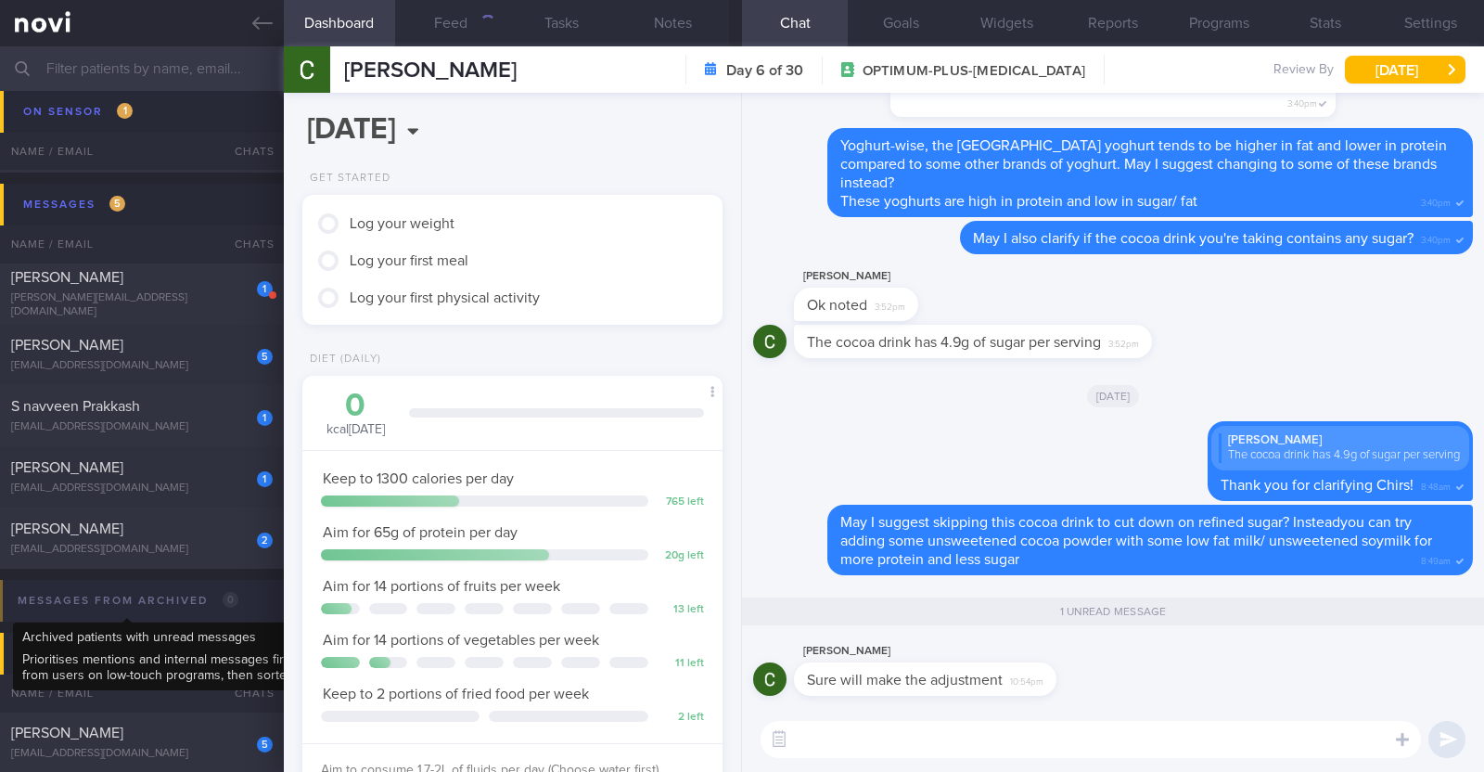
scroll to position [211, 369]
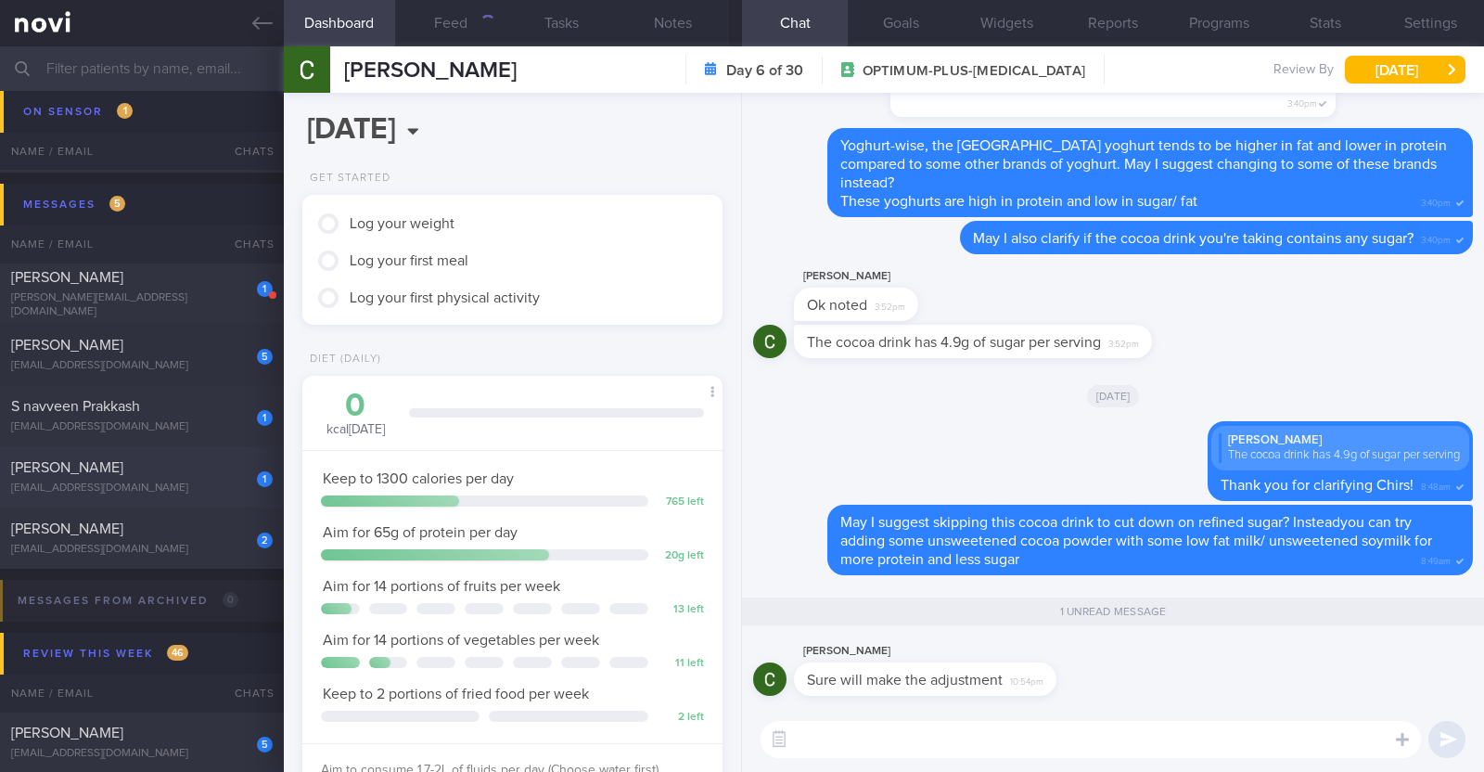
click at [213, 481] on div "dammie15@gmail.com" at bounding box center [142, 488] width 262 height 14
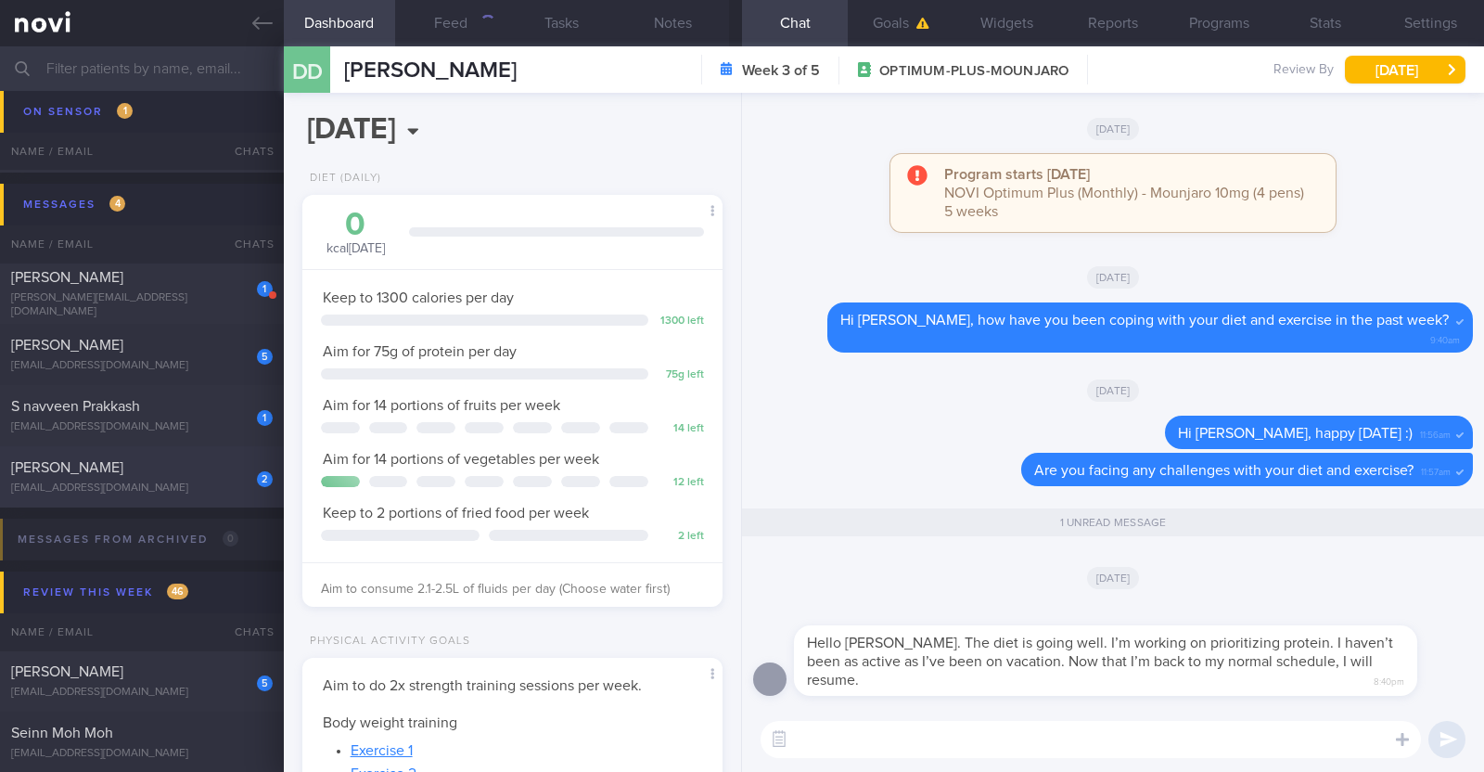
scroll to position [211, 369]
click at [451, 11] on button "Feed 1" at bounding box center [450, 23] width 111 height 46
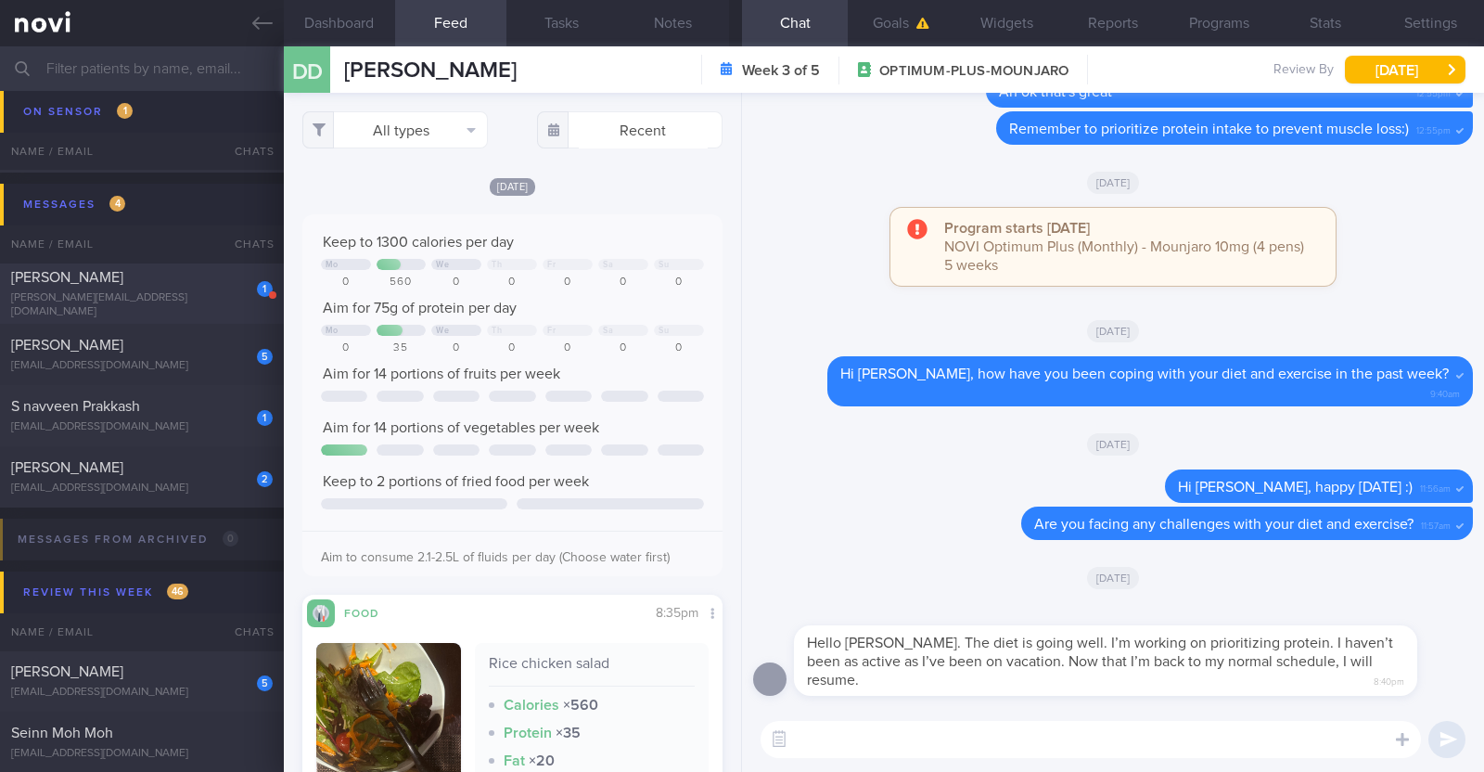
click at [192, 299] on div "jesper.ong.nh@gmail.com" at bounding box center [142, 305] width 262 height 28
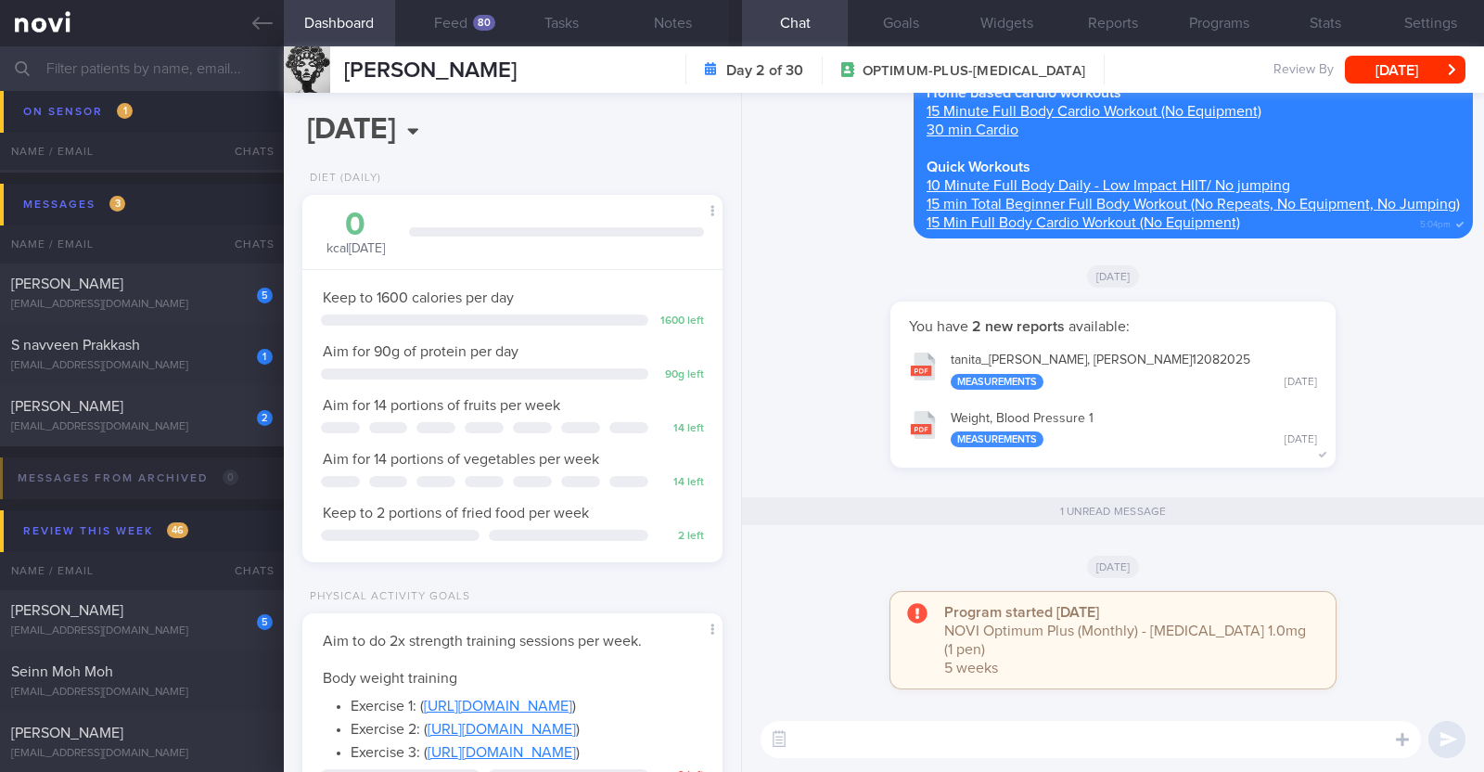
scroll to position [211, 369]
click at [672, 29] on button "Notes" at bounding box center [673, 23] width 111 height 46
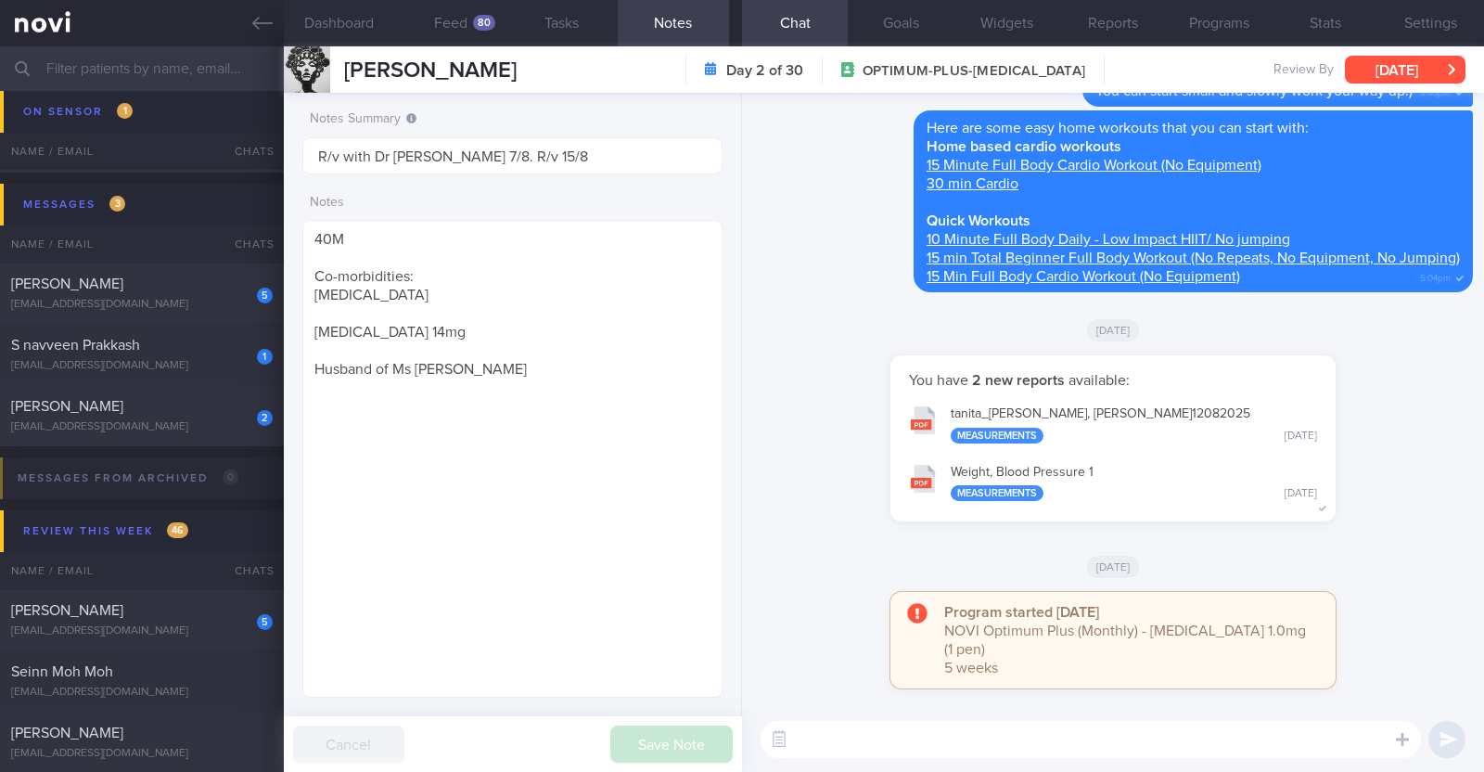
click at [1434, 66] on button "Tue, 12 Aug" at bounding box center [1405, 70] width 121 height 28
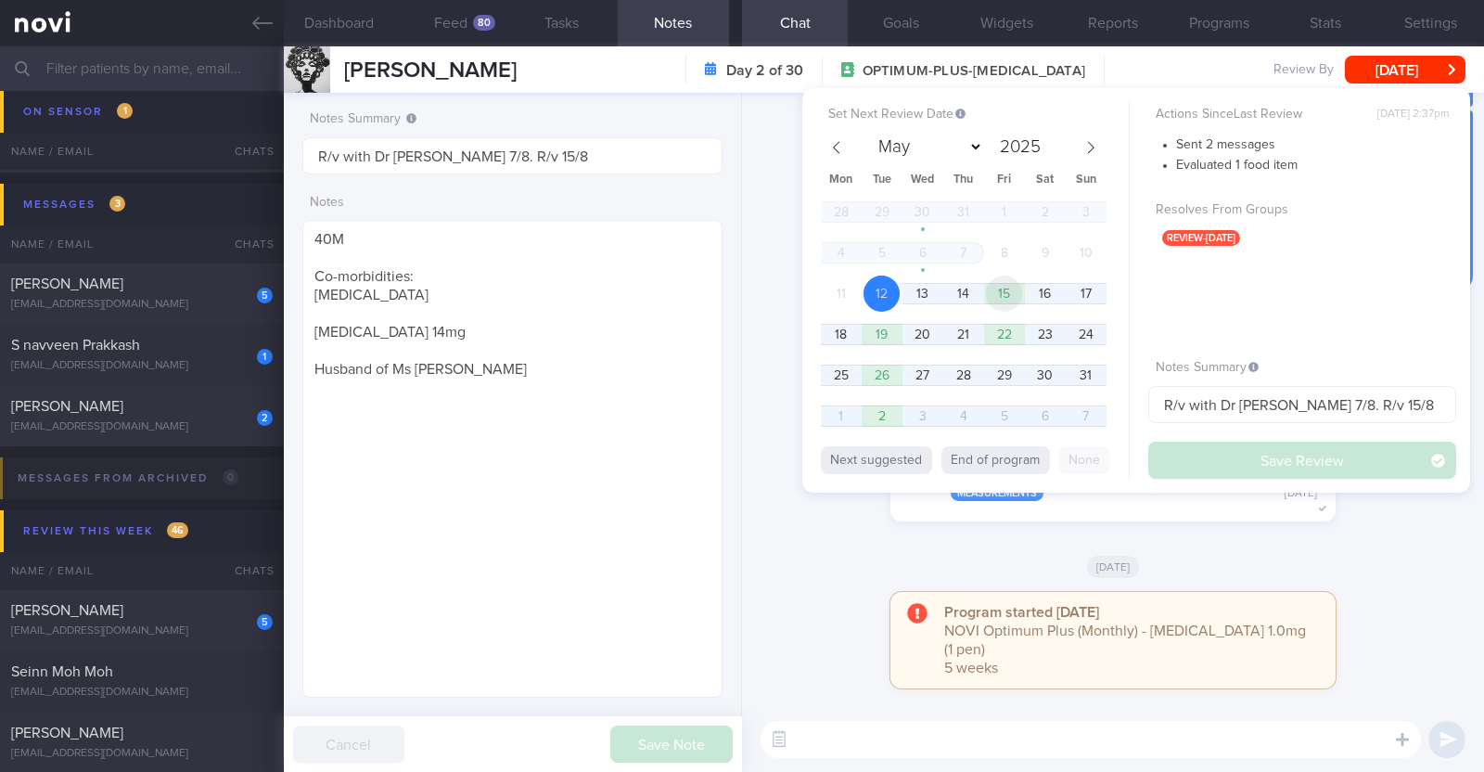
click at [1002, 295] on span "15" at bounding box center [1004, 294] width 36 height 36
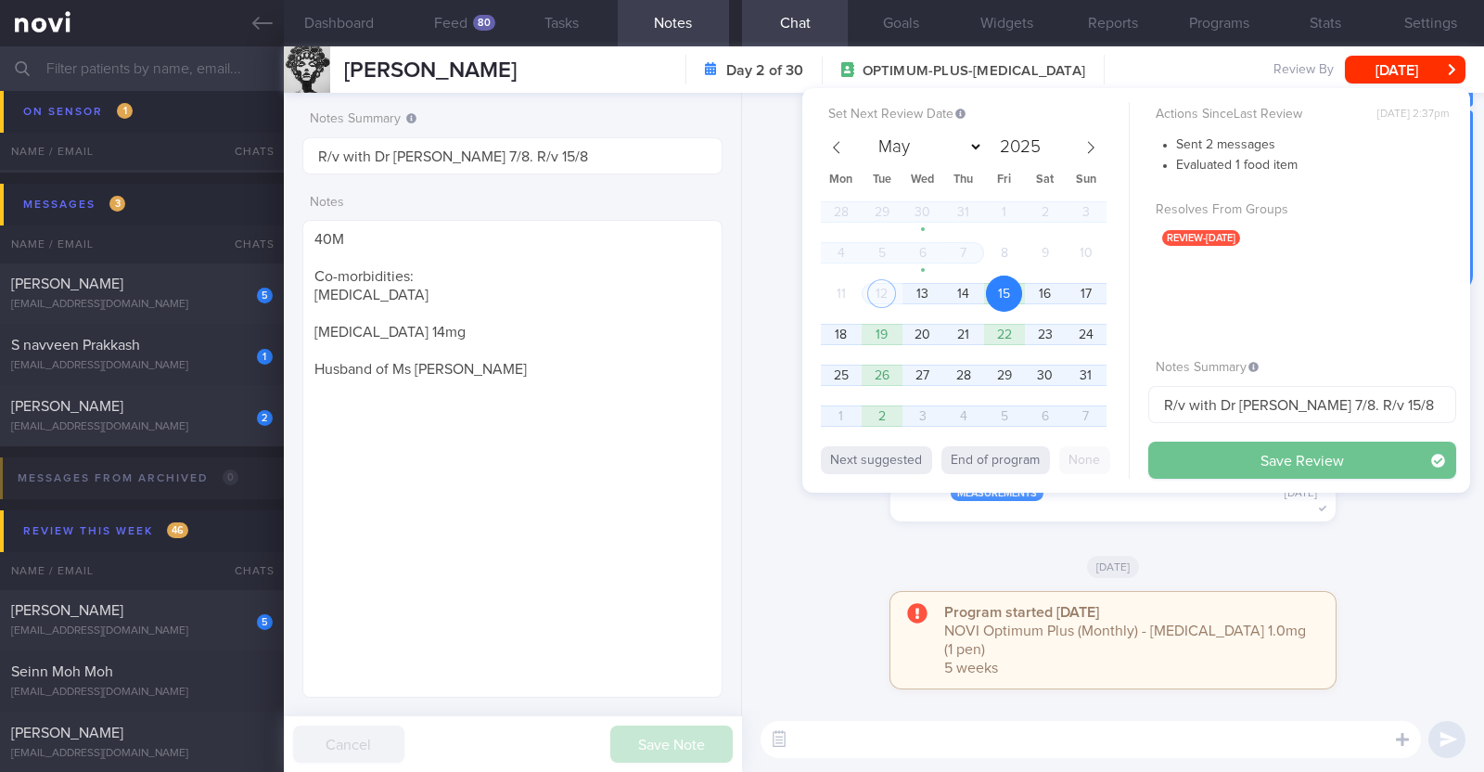
click at [1215, 461] on button "Save Review" at bounding box center [1302, 460] width 308 height 37
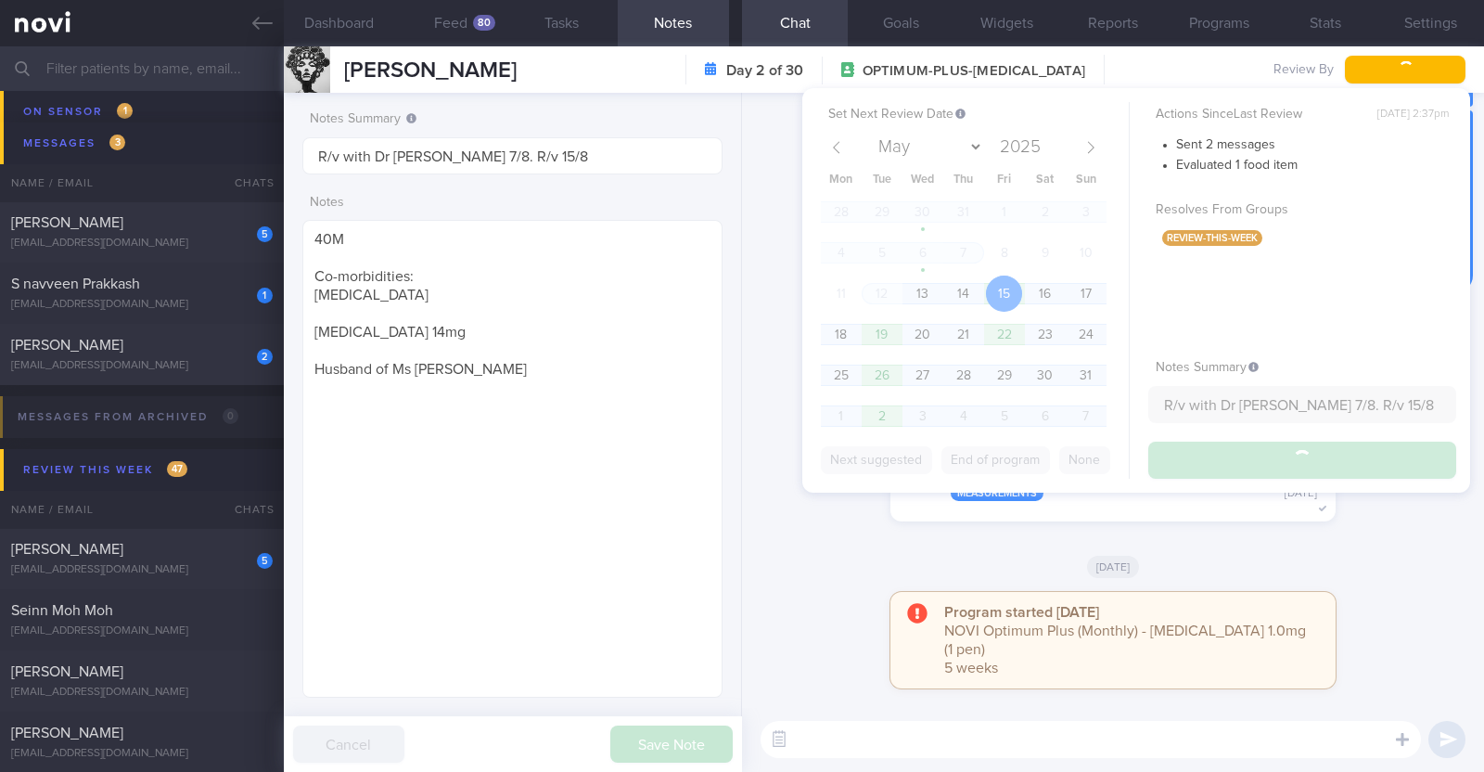
scroll to position [519, 0]
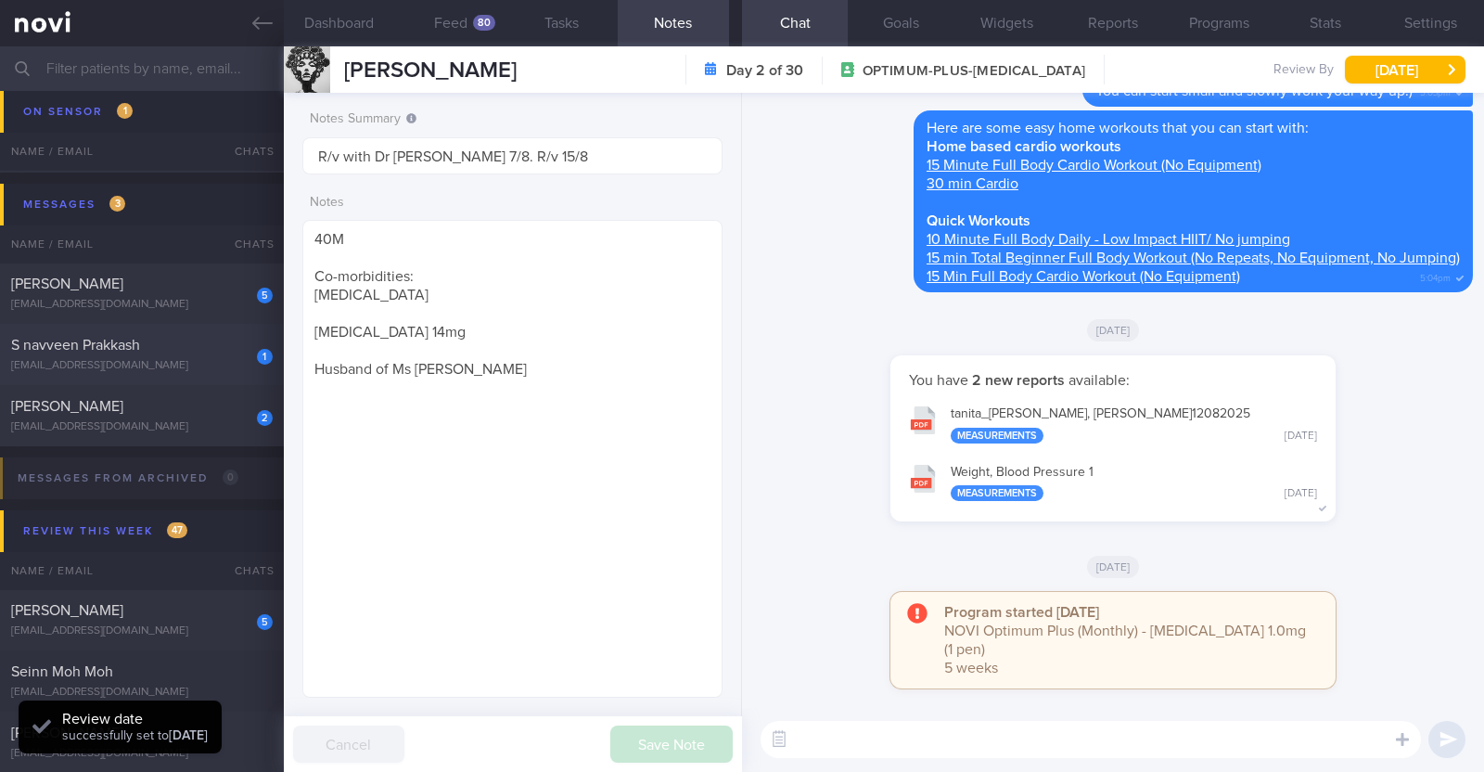
click at [160, 368] on div "[EMAIL_ADDRESS][DOMAIN_NAME]" at bounding box center [142, 366] width 262 height 14
type input "r/v 31/7"
type textarea "29M Comorbidities Obesity Elevated BP Likely insulin resistance Dyslipidemia Vi…"
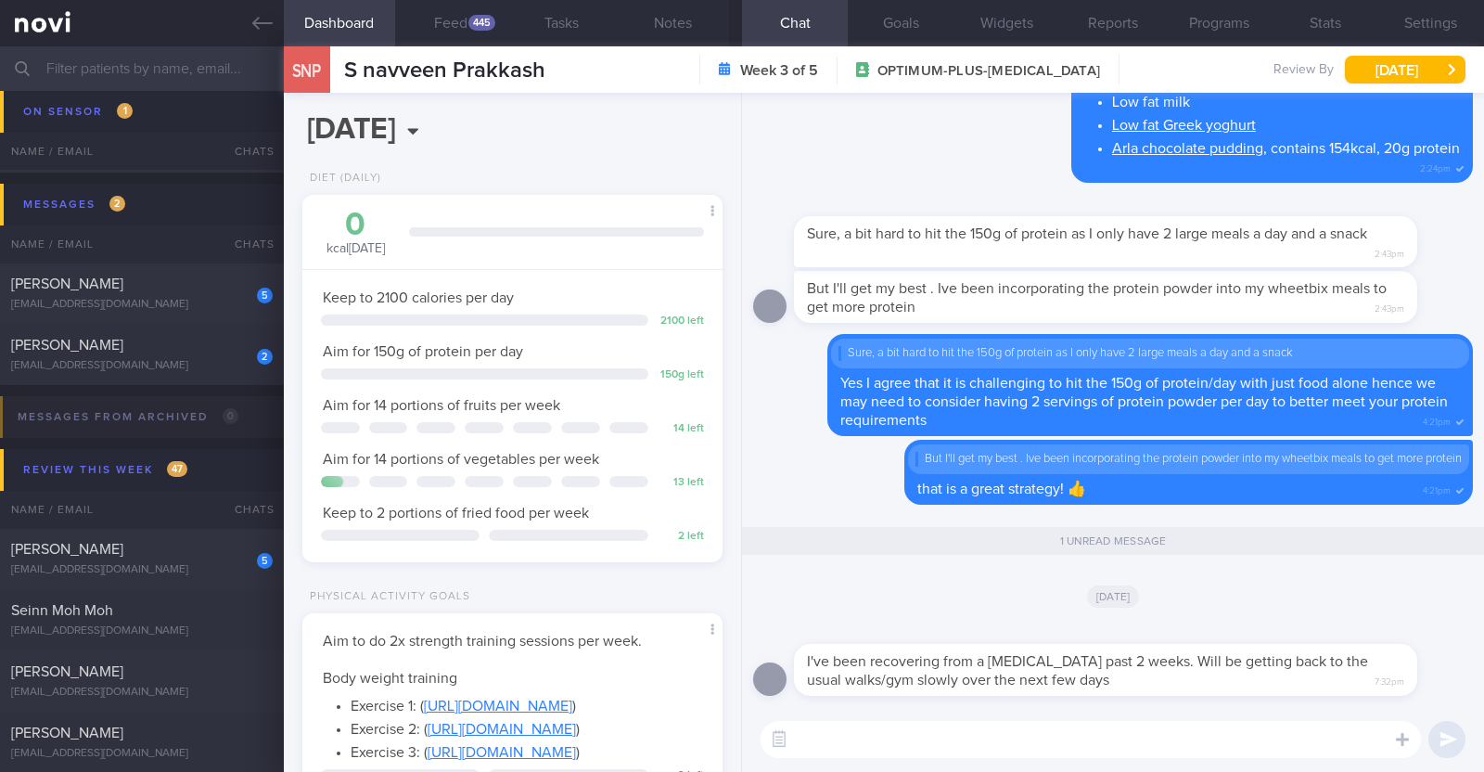
click at [1013, 752] on textarea at bounding box center [1091, 739] width 660 height 37
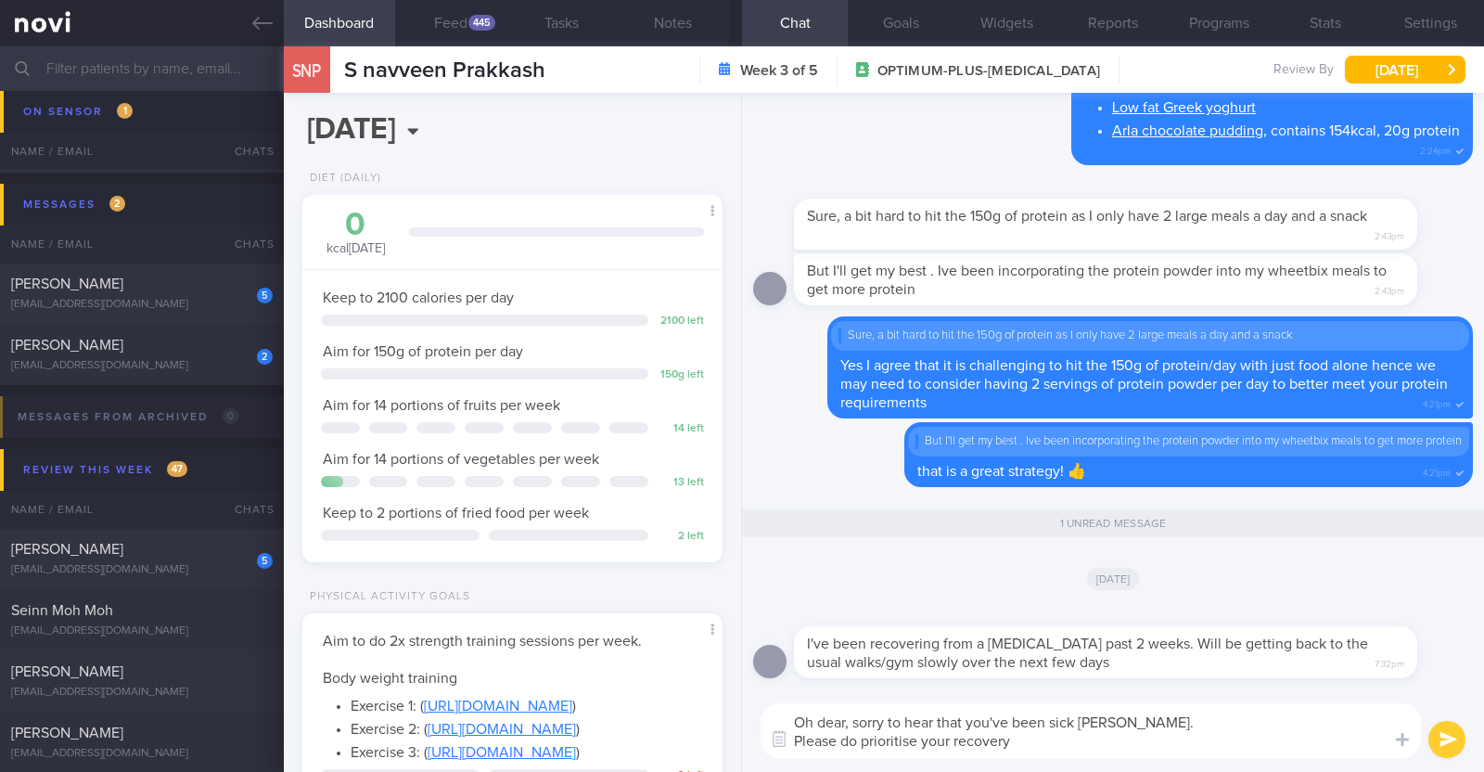
click at [1020, 740] on textarea "Oh dear, sorry to hear that you've been sick Navveen. Please do prioritise your…" at bounding box center [1091, 730] width 660 height 55
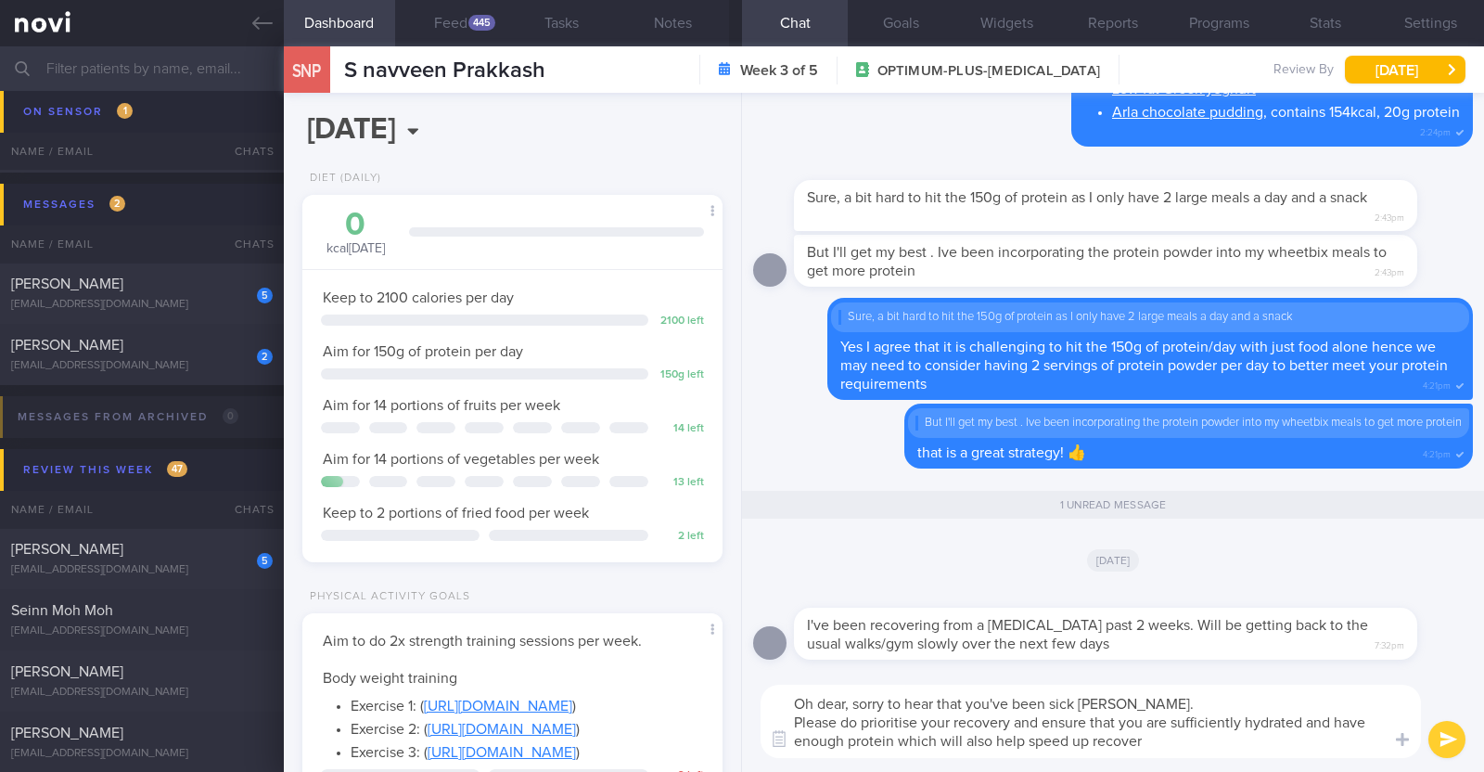
type textarea "Oh dear, sorry to hear that you've been sick Navveen. Please do prioritise your…"
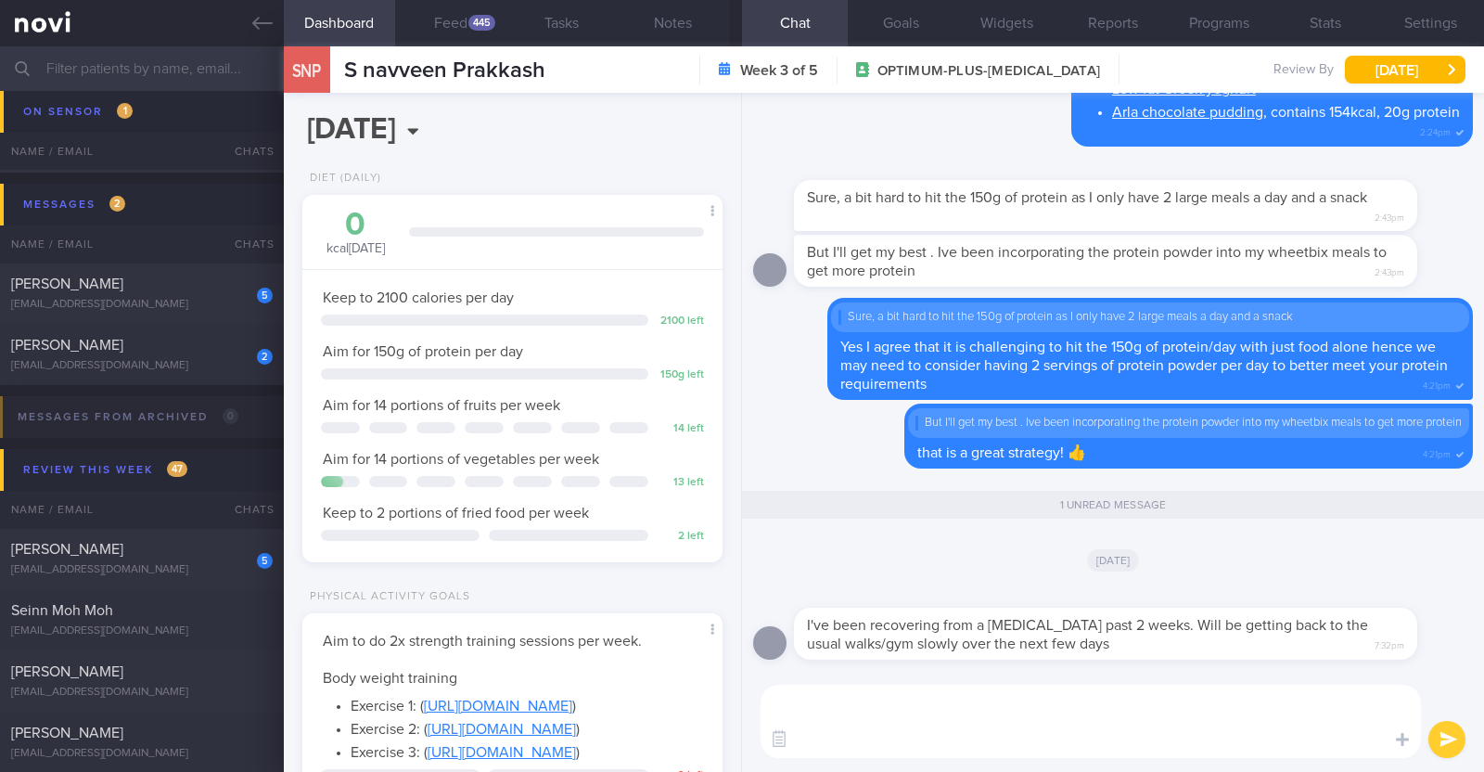
scroll to position [-89, 0]
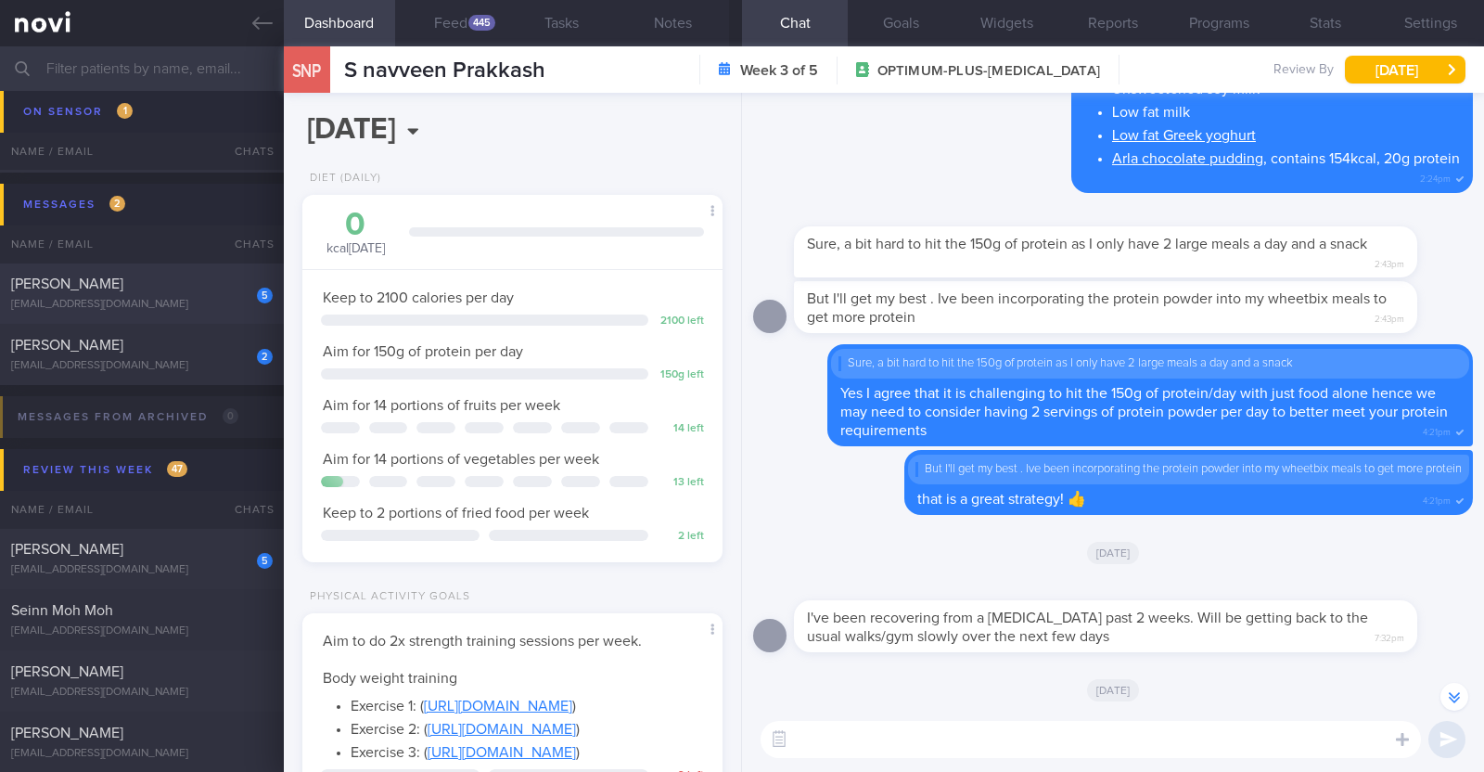
click at [212, 299] on div "[PERSON_NAME][EMAIL_ADDRESS][DOMAIN_NAME]" at bounding box center [142, 305] width 262 height 14
type input "R/v with Dr JJ on 31/7. R/v 6/8"
type textarea "42F Co-morbidities Dyslipidemia Childhood asthma Cervical polyp s/p surgery Mou…"
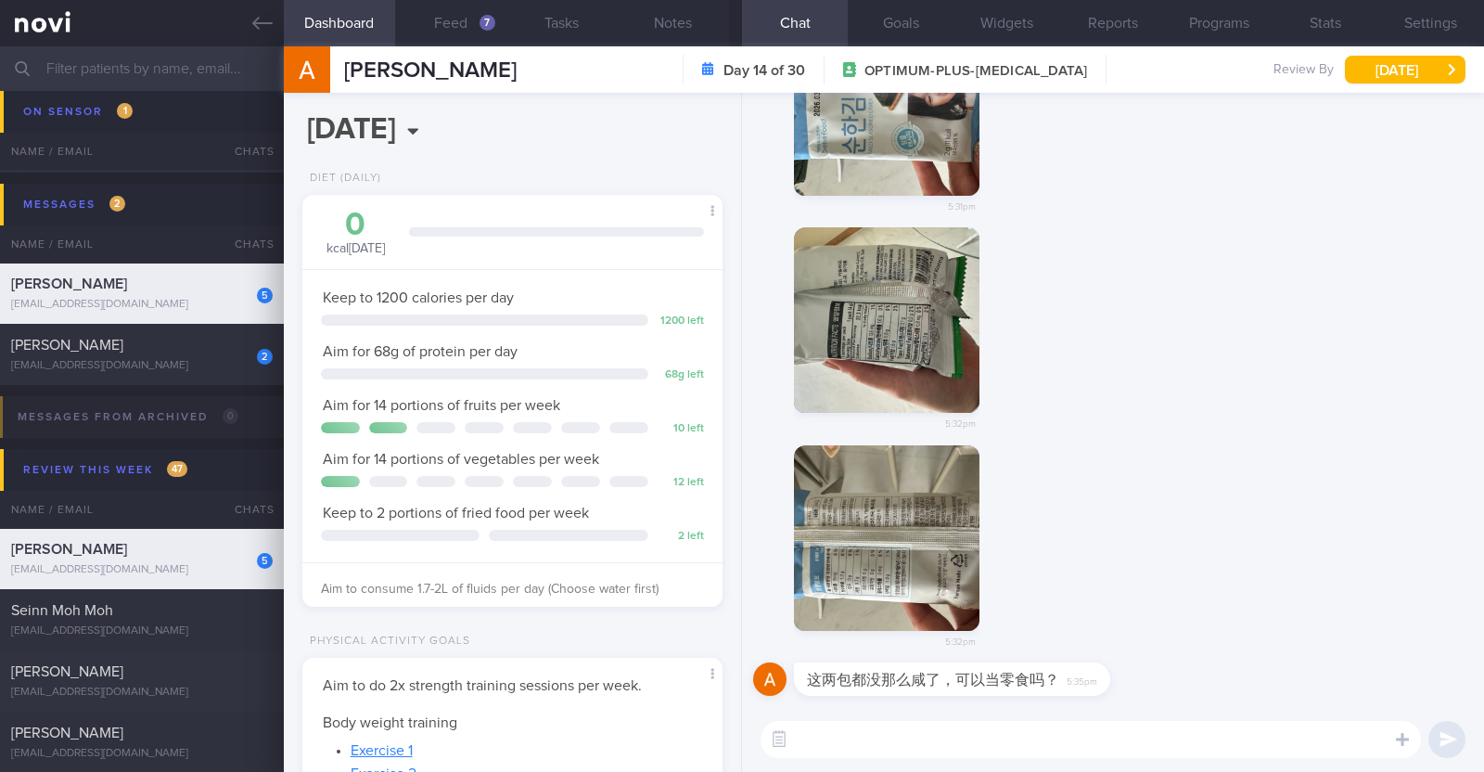
click at [851, 507] on button "button" at bounding box center [887, 538] width 186 height 186
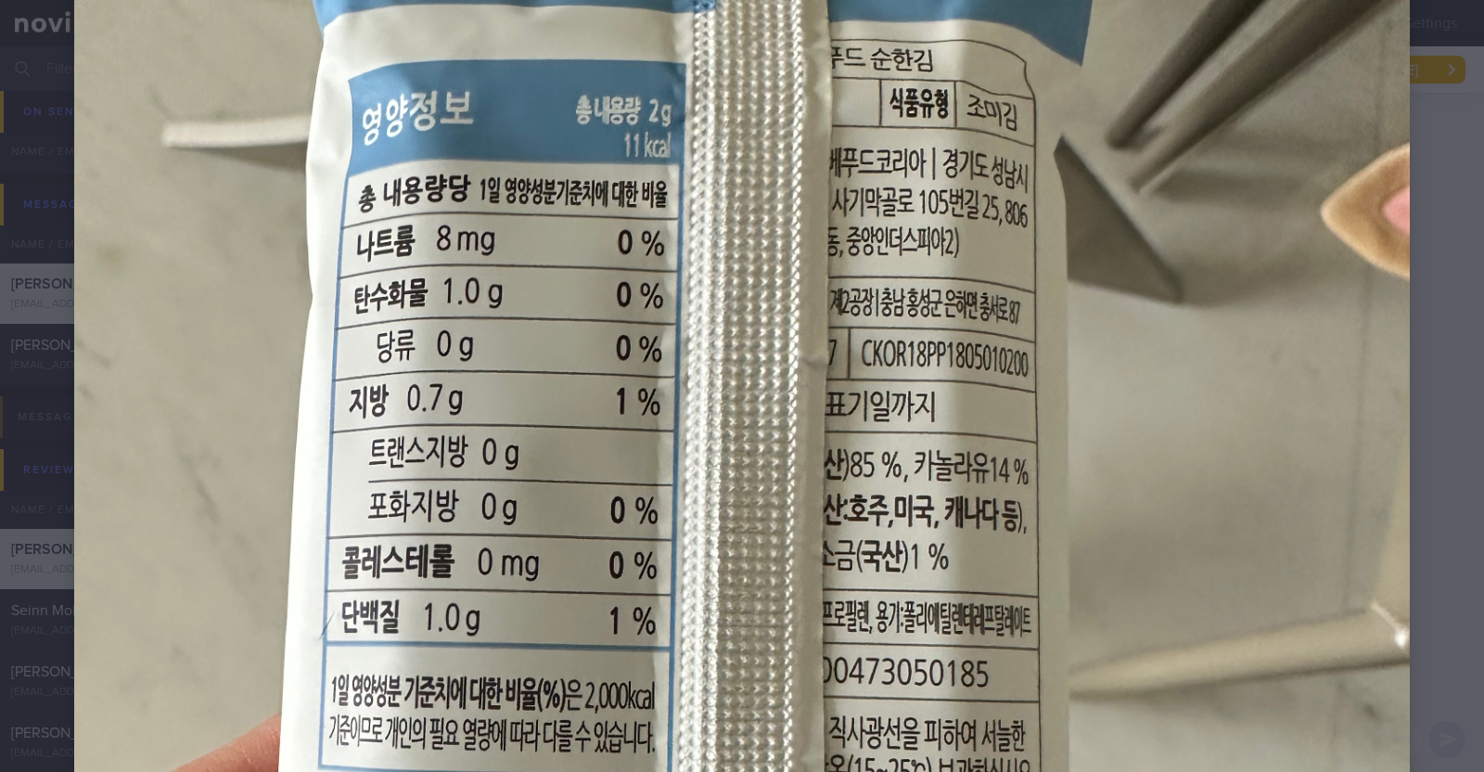
scroll to position [322, 0]
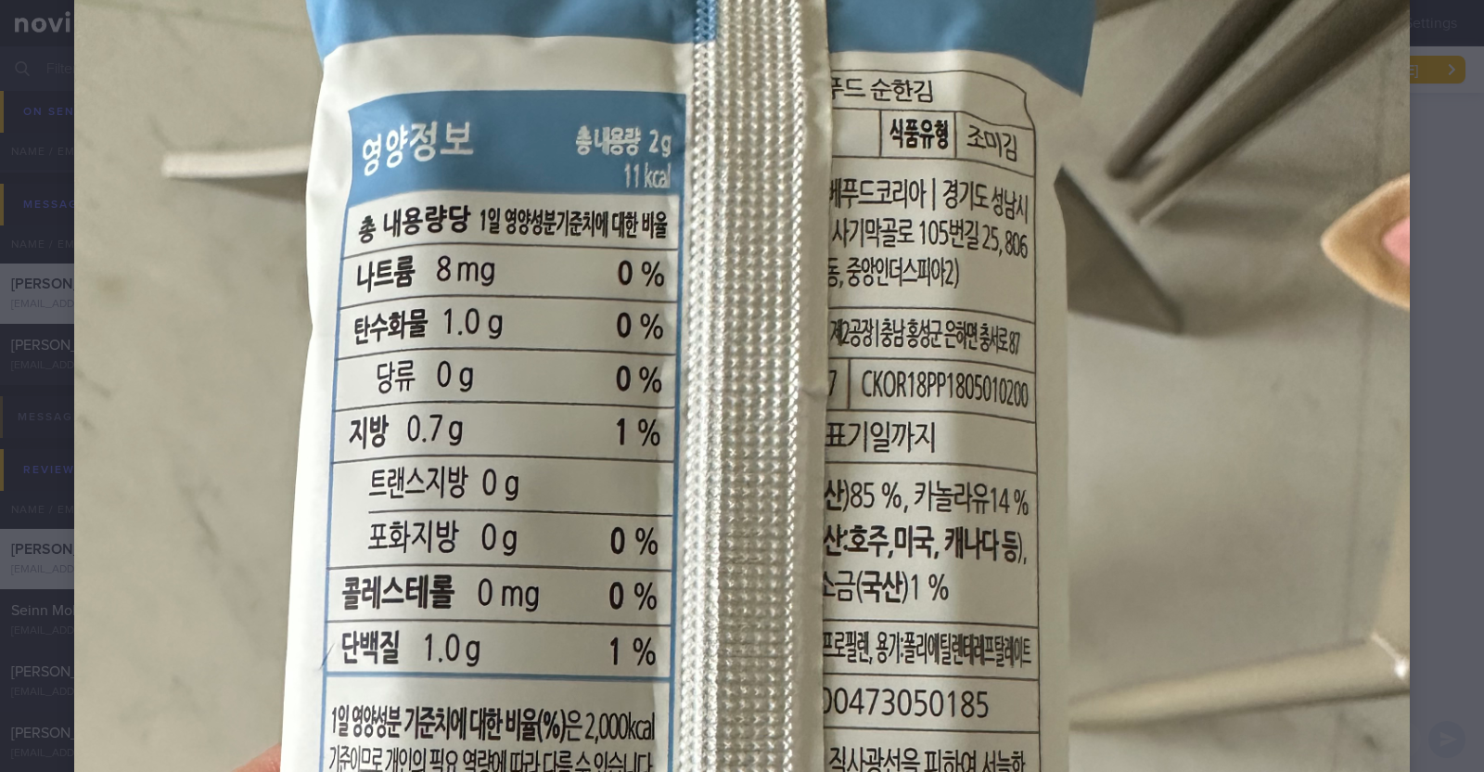
click at [1279, 401] on img at bounding box center [742, 642] width 1336 height 1781
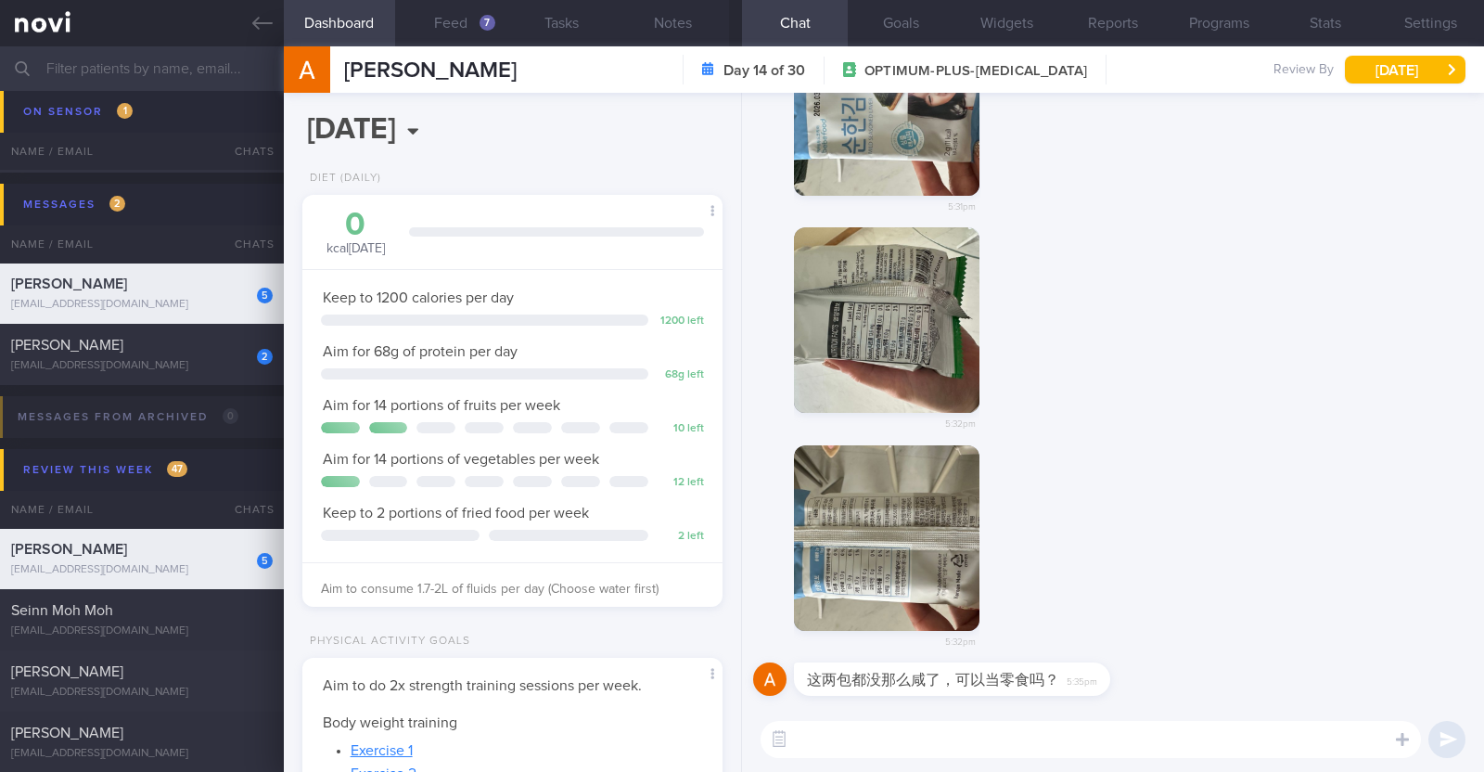
click at [946, 340] on button "button" at bounding box center [887, 320] width 186 height 186
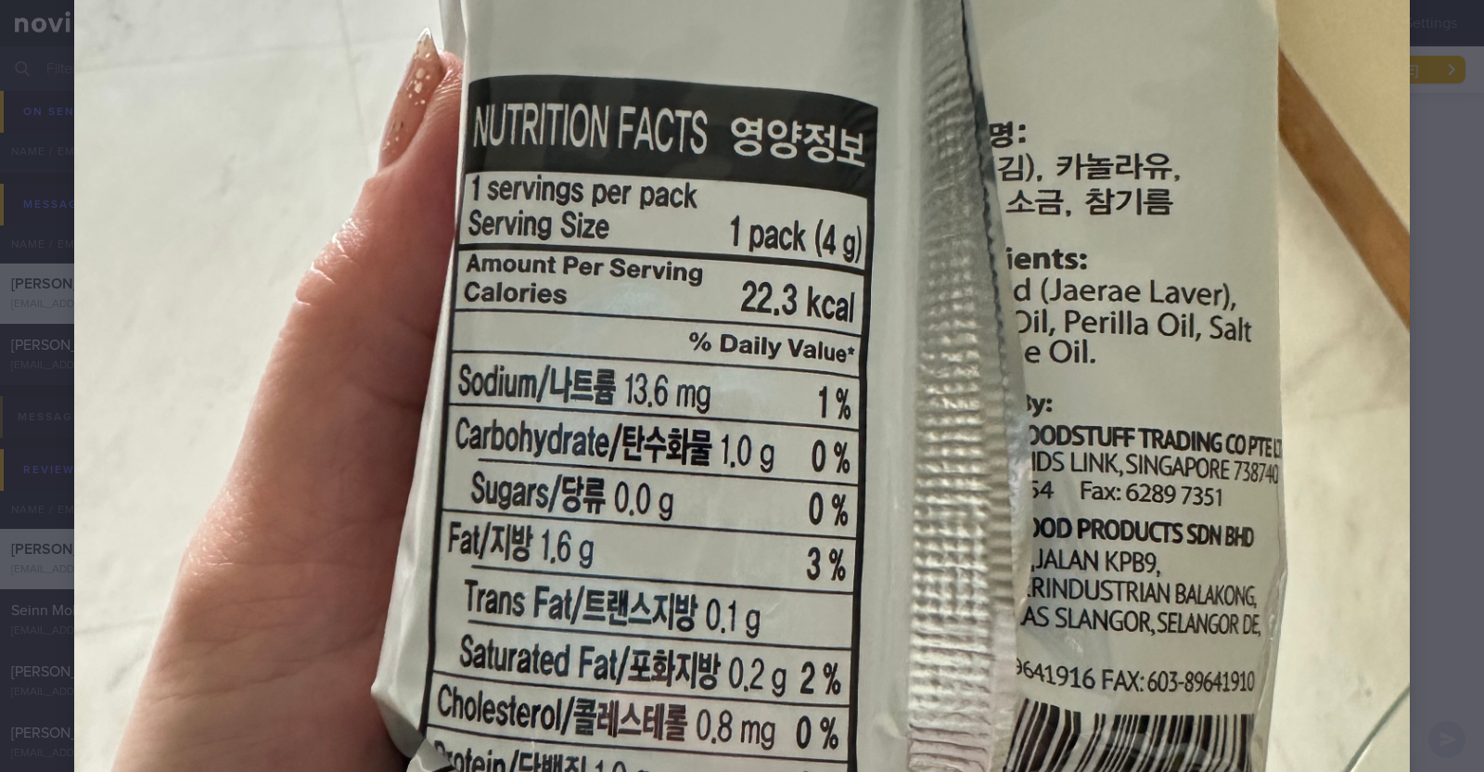
scroll to position [580, 0]
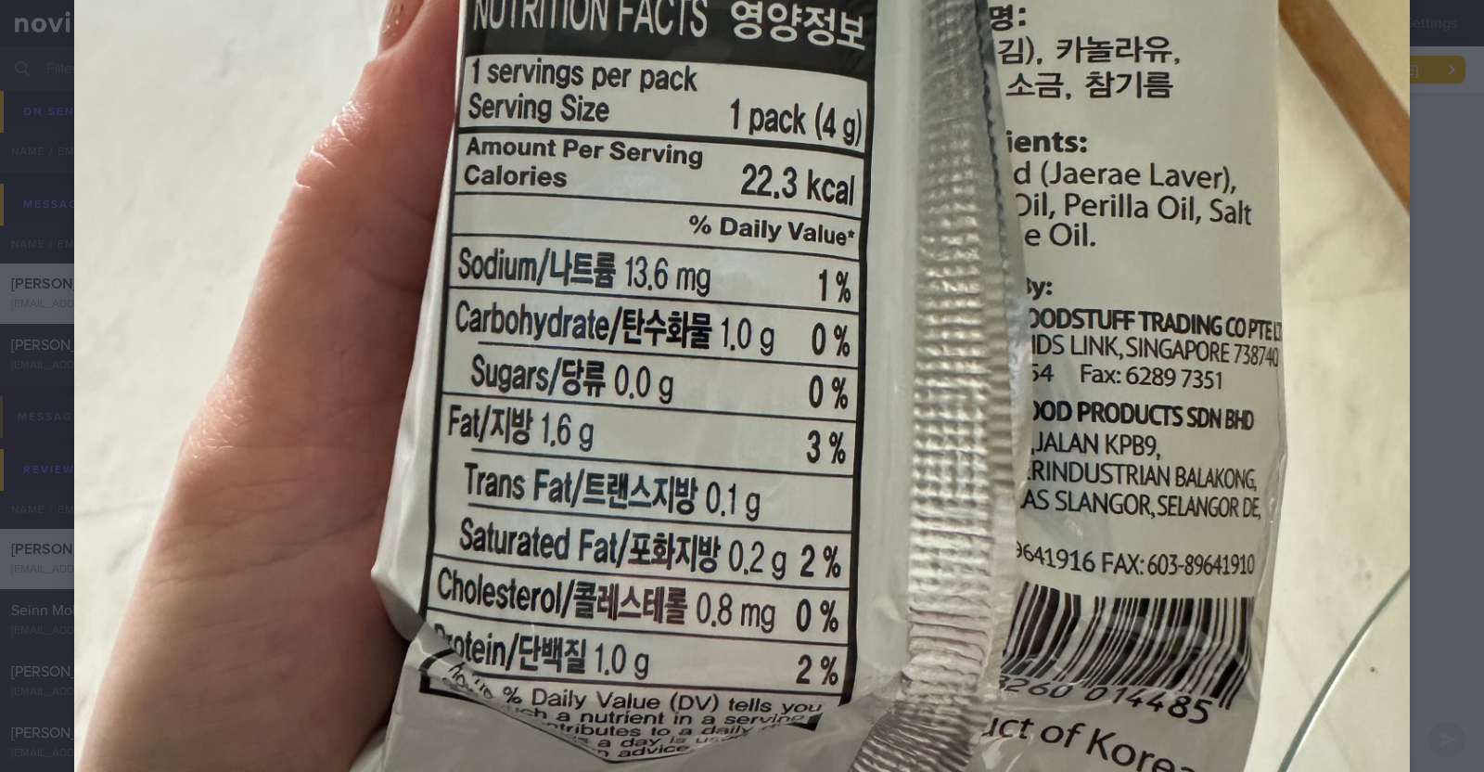
click at [1428, 117] on div at bounding box center [742, 384] width 1484 height 1929
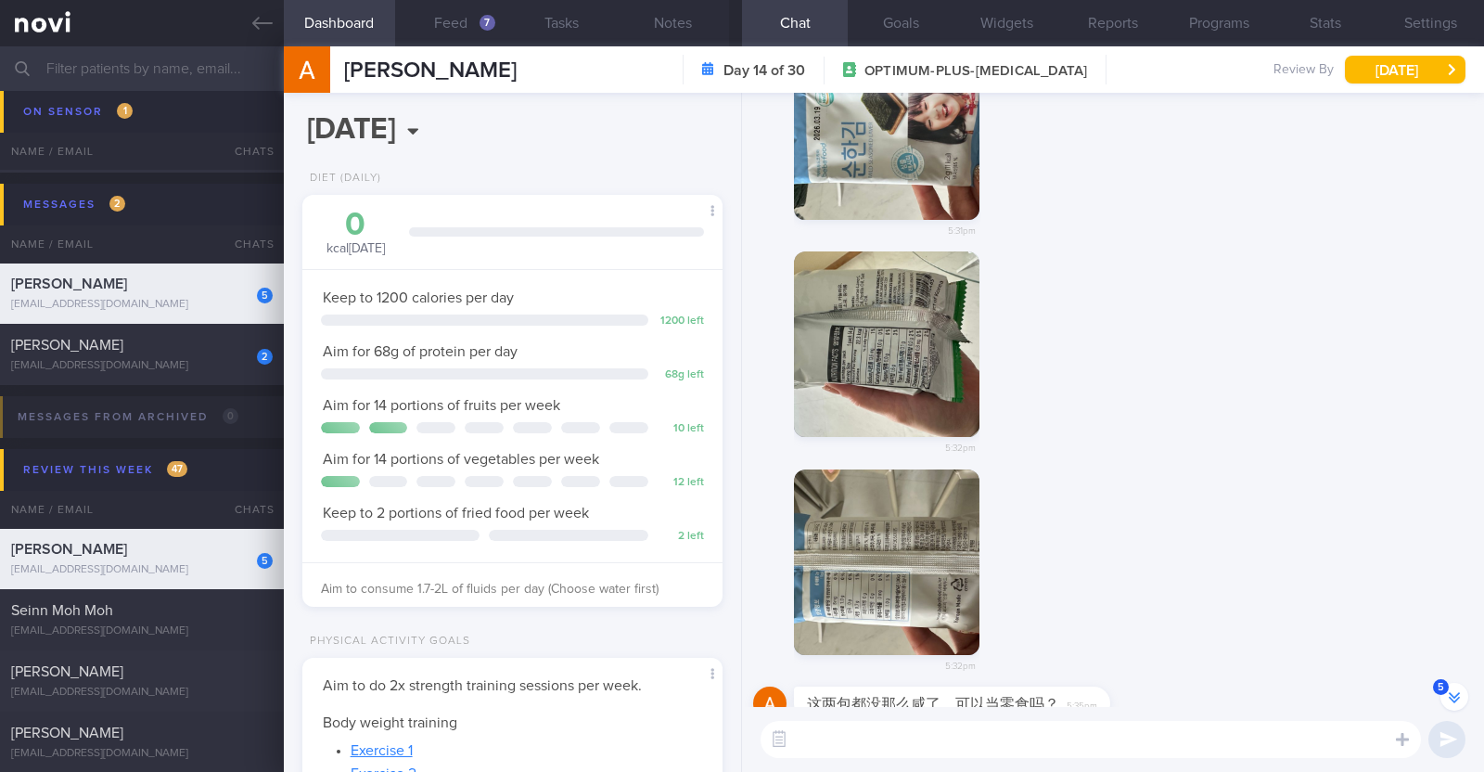
scroll to position [0, 0]
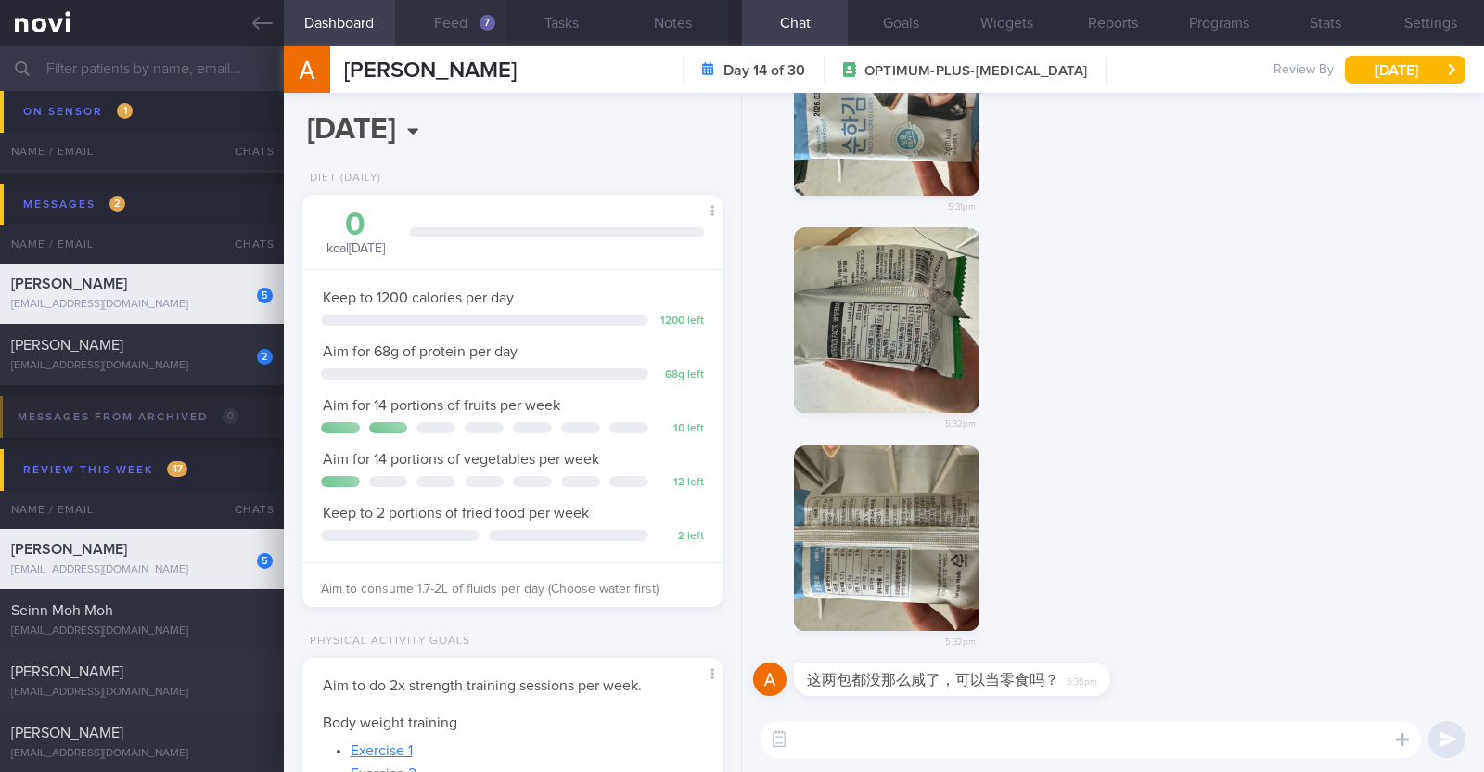
click at [479, 11] on button "Feed 7" at bounding box center [450, 23] width 111 height 46
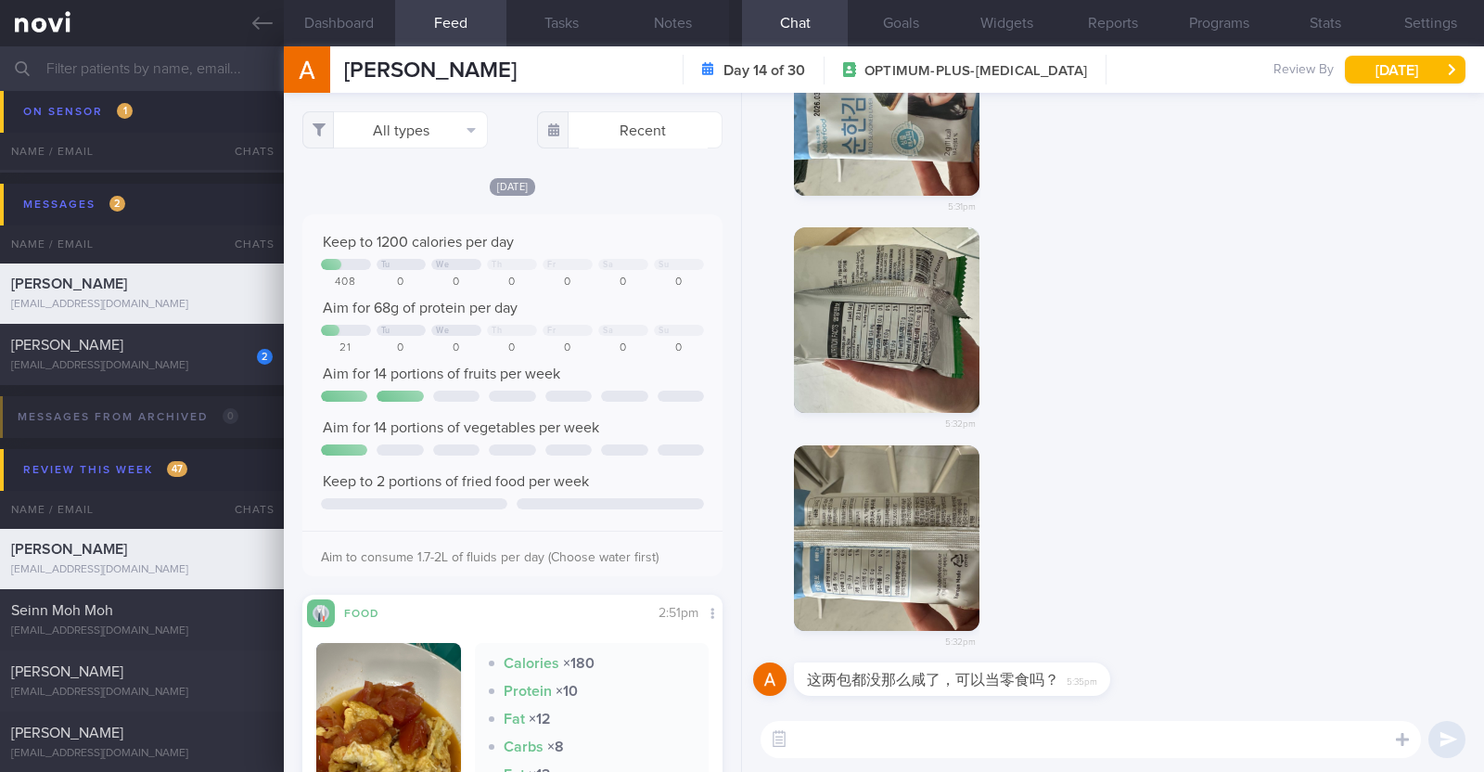
click at [846, 740] on textarea at bounding box center [1091, 739] width 660 height 37
paste textarea "偶尔吃一次是可以的。不过，由于海苔含有油脂和盐分，且蛋白质含量较低，我建议你可以换成高蛋白零食，以帮助你达成每天 68克 的蛋白质目标。"
type textarea "Hi Liu Jia, 偶尔吃一次是可以的。不过，由于海苔含有油脂和盐分，且蛋白质含量较低，我建议你可以换成高蛋白零食，以帮助你达成每天 68克 的蛋白质目标。"
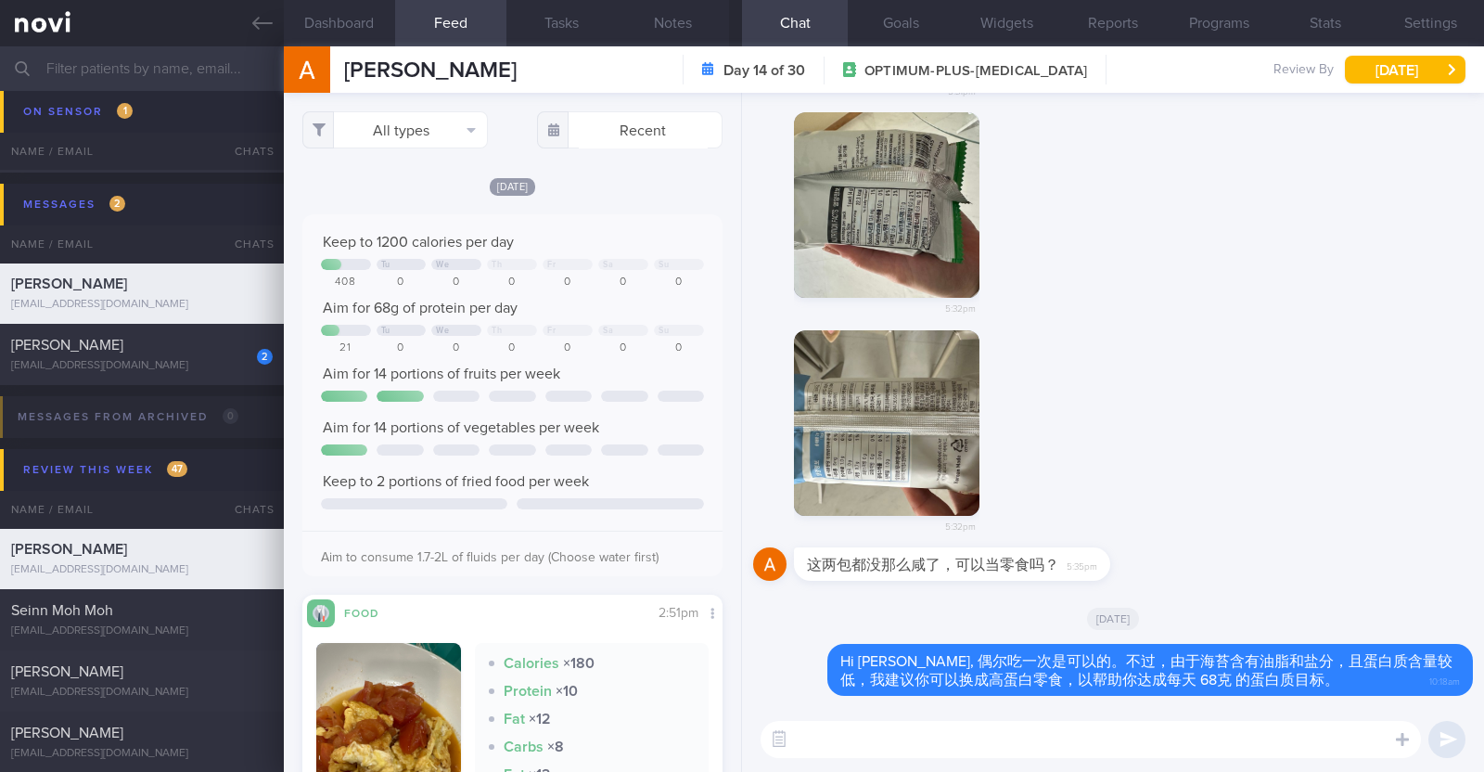
click at [833, 741] on textarea at bounding box center [1091, 739] width 660 height 37
paste textarea "以下是一些你可以考虑的高蛋白零食： 水煮蛋 无盐毛豆 无糖豆浆 低脂牛奶 低脂希腊酸奶 Arla 巧克力布丁，含 154 大卡热量，20 克蛋白质 蛋白粉"
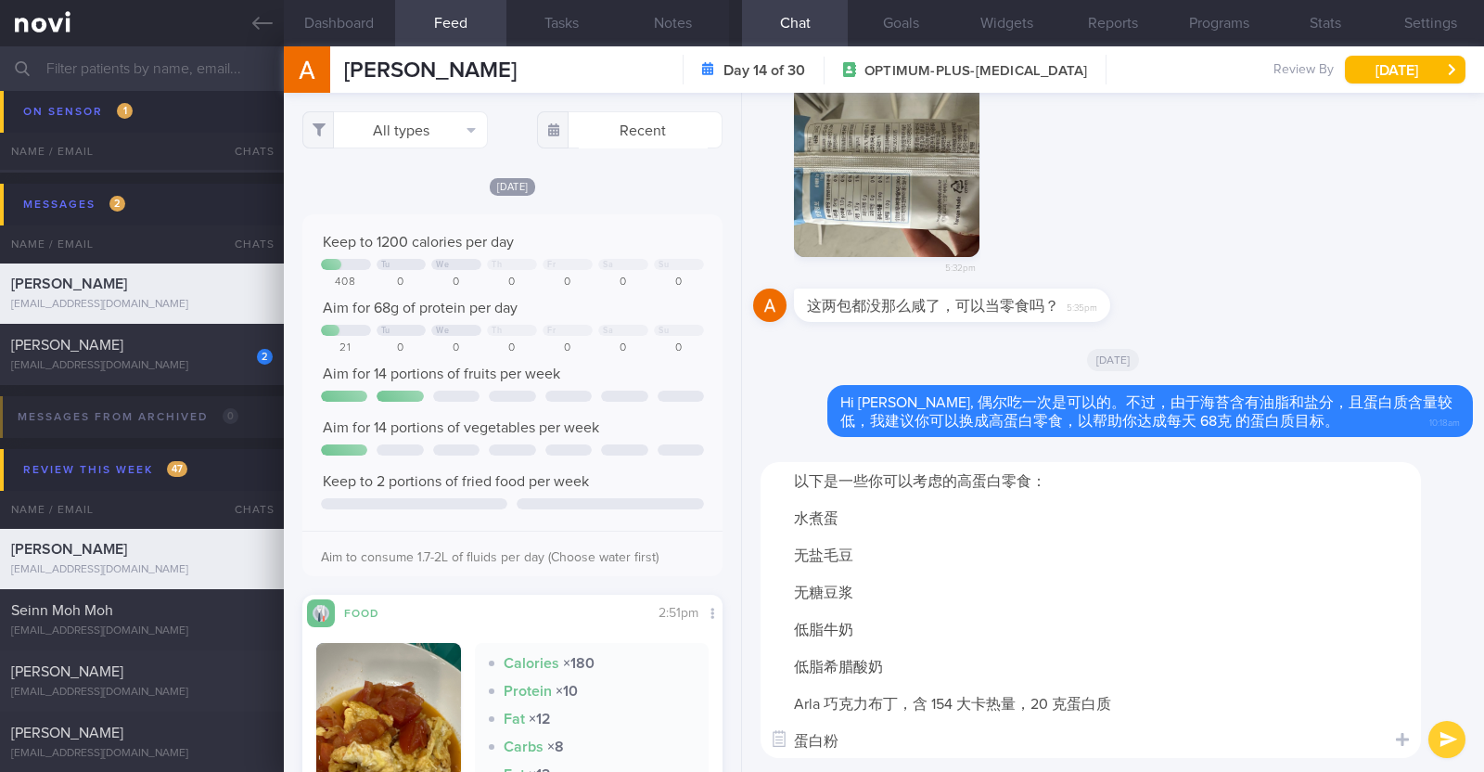
click at [788, 519] on textarea "以下是一些你可以考虑的高蛋白零食： 水煮蛋 无盐毛豆 无糖豆浆 低脂牛奶 低脂希腊酸奶 Arla 巧克力布丁，含 154 大卡热量，20 克蛋白质 蛋白粉" at bounding box center [1091, 610] width 660 height 296
click at [793, 542] on textarea "以下是一些你可以考虑的高蛋白零食： - 水煮蛋 无盐毛豆 无糖豆浆 低脂牛奶 低脂希腊酸奶 Arla 巧克力布丁，含 154 大卡热量，20 克蛋白质 蛋白粉" at bounding box center [1091, 610] width 660 height 296
click at [796, 586] on textarea "以下是一些你可以考虑的高蛋白零食： - 水煮蛋 - 无盐毛豆 无糖豆浆 低脂牛奶 低脂希腊酸奶 Arla 巧克力布丁，含 154 大卡热量，20 克蛋白质 蛋…" at bounding box center [1091, 610] width 660 height 296
click at [798, 633] on textarea "以下是一些你可以考虑的高蛋白零食： - 水煮蛋 - 无盐毛豆 - 无糖豆浆 低脂牛奶 低脂希腊酸奶 Arla 巧克力布丁，含 154 大卡热量，20 克蛋白质…" at bounding box center [1091, 610] width 660 height 296
click at [796, 656] on textarea "以下是一些你可以考虑的高蛋白零食： - 水煮蛋 - 无盐毛豆 - 无糖豆浆 - 低脂牛奶 低脂希腊酸奶 Arla 巧克力布丁，含 154 大卡热量，20 克蛋…" at bounding box center [1091, 610] width 660 height 296
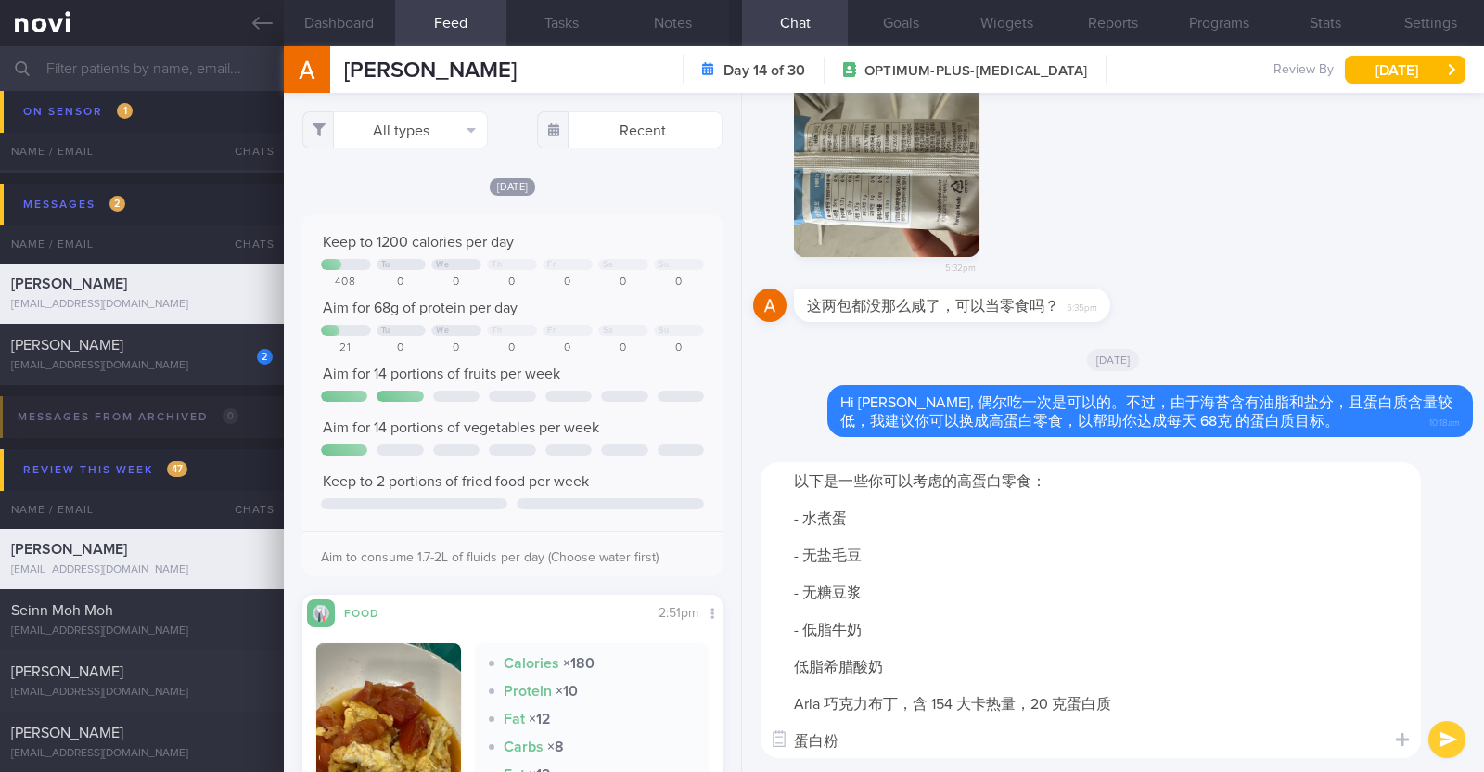
click at [788, 670] on textarea "以下是一些你可以考虑的高蛋白零食： - 水煮蛋 - 无盐毛豆 - 无糖豆浆 - 低脂牛奶 低脂希腊酸奶 Arla 巧克力布丁，含 154 大卡热量，20 克蛋…" at bounding box center [1091, 610] width 660 height 296
click at [902, 666] on textarea "以下是一些你可以考虑的高蛋白零食： - 水煮蛋 - 无盐毛豆 - 无糖豆浆 - 低脂牛奶 - [低脂希腊酸奶 Arla 巧克力布丁，含 154 大卡热量，20…" at bounding box center [1091, 610] width 660 height 296
click at [792, 705] on textarea "以下是一些你可以考虑的高蛋白零食： - 水煮蛋 - 无盐毛豆 - 无糖豆浆 - 低脂牛奶 - [低脂希腊酸奶]( Arla 巧克力布丁，含 154 大卡热量，…" at bounding box center [1091, 610] width 660 height 296
click at [909, 702] on textarea "以下是一些你可以考虑的高蛋白零食： - 水煮蛋 - 无盐毛豆 - 无糖豆浆 - 低脂牛奶 - [低脂希腊酸奶]( - [Arla 巧克力布丁，含 154 大卡…" at bounding box center [1091, 610] width 660 height 296
paste textarea "https://coldstorage.com.sg/en/p/Arla%20Protein%20Chocolate%20Pudding%20200g/i/1…"
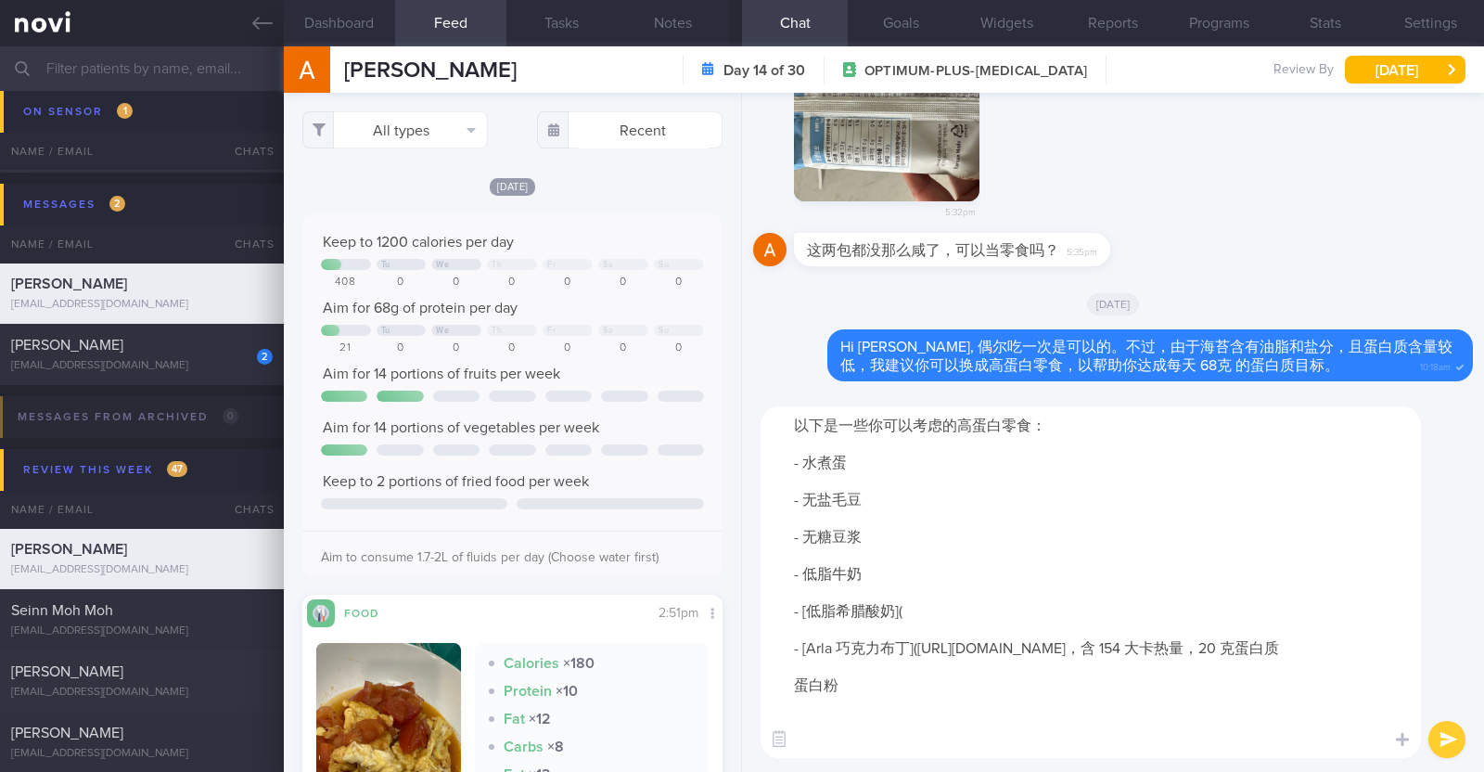
click at [909, 612] on textarea "以下是一些你可以考虑的高蛋白零食： - 水煮蛋 - 无盐毛豆 - 无糖豆浆 - 低脂牛奶 - [低脂希腊酸奶]( - [Arla 巧克力布丁](https:/…" at bounding box center [1091, 582] width 660 height 352
paste textarea "https://www.fairprice.com.sg/product/emmi-greek-style-yogurt-natural-0-fat-150g…"
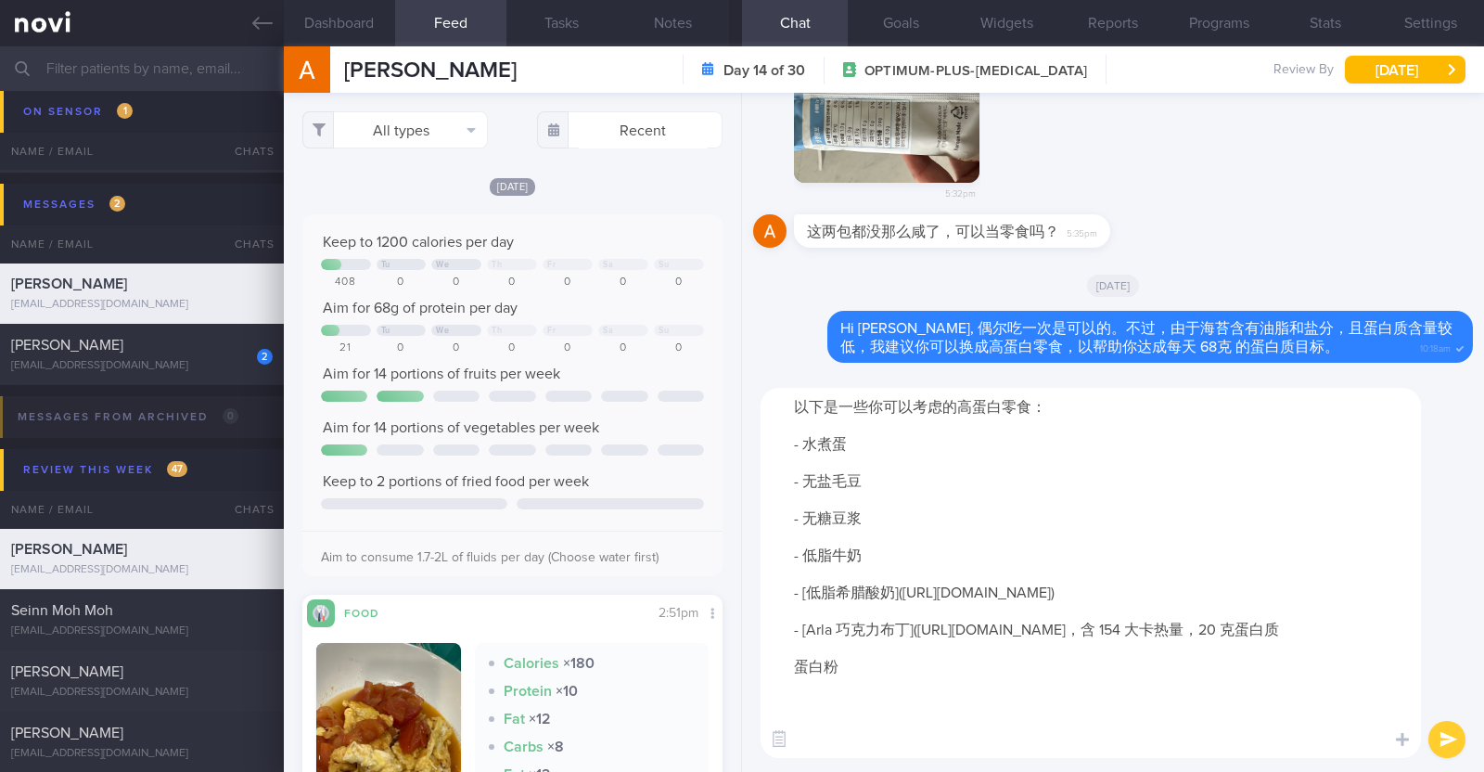
drag, startPoint x: 796, startPoint y: 735, endPoint x: 807, endPoint y: 733, distance: 11.3
click at [796, 736] on textarea "以下是一些你可以考虑的高蛋白零食： - 水煮蛋 - 无盐毛豆 - 无糖豆浆 - 低脂牛奶 - [低脂希腊酸奶](https://www.fairprice.c…" at bounding box center [1091, 573] width 660 height 370
type textarea "以下是一些你可以考虑的高蛋白零食： - 水煮蛋 - 无盐毛豆 - 无糖豆浆 - 低脂牛奶 - [低脂希腊酸奶](https://www.fairprice.c…"
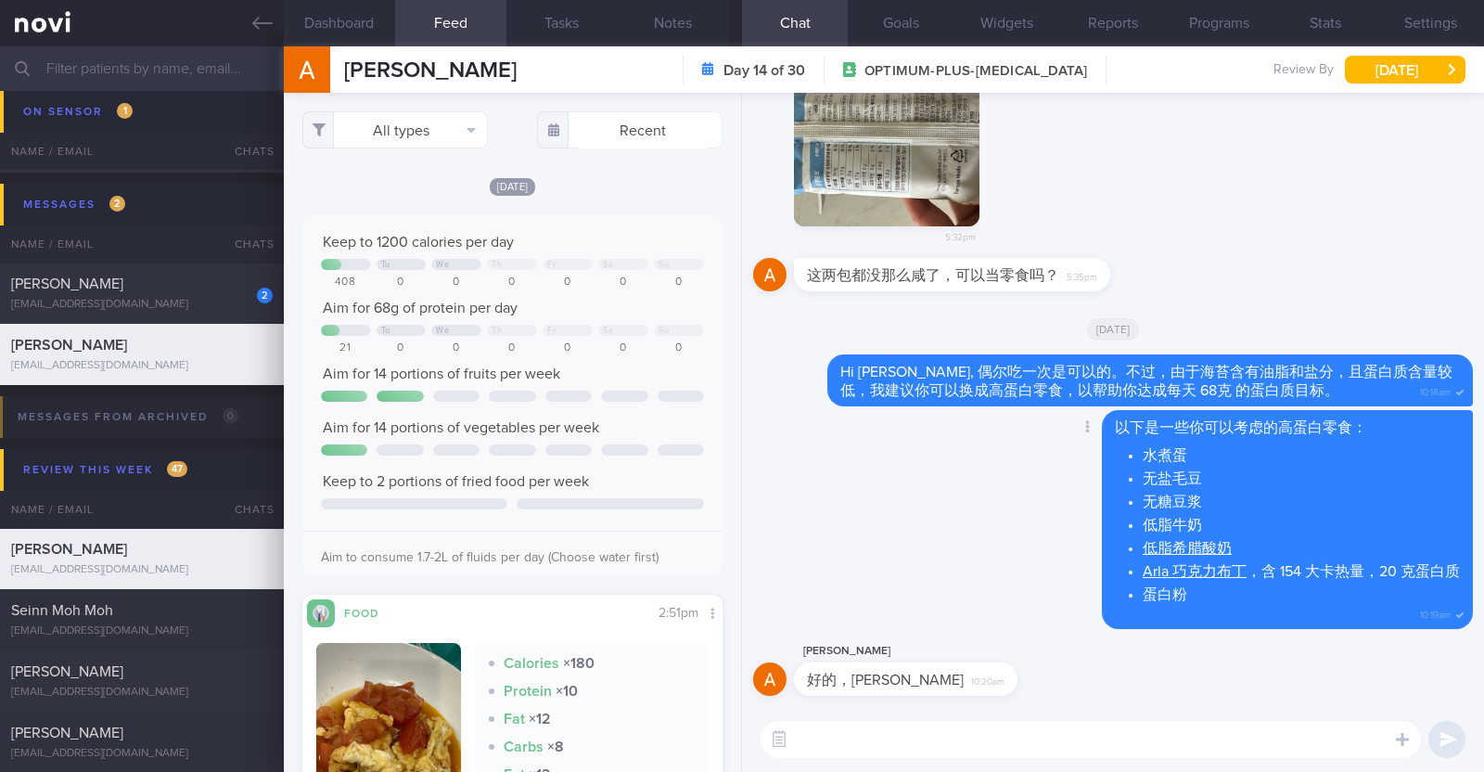
click at [973, 575] on div "Delete 以下是一些你可以考虑的高蛋白零食： 水煮蛋 无盐毛豆 无糖豆浆 低脂牛奶 低脂希腊酸奶 Arla 巧克力布丁 ，含 154 大卡热量，20 克蛋…" at bounding box center [1113, 525] width 720 height 230
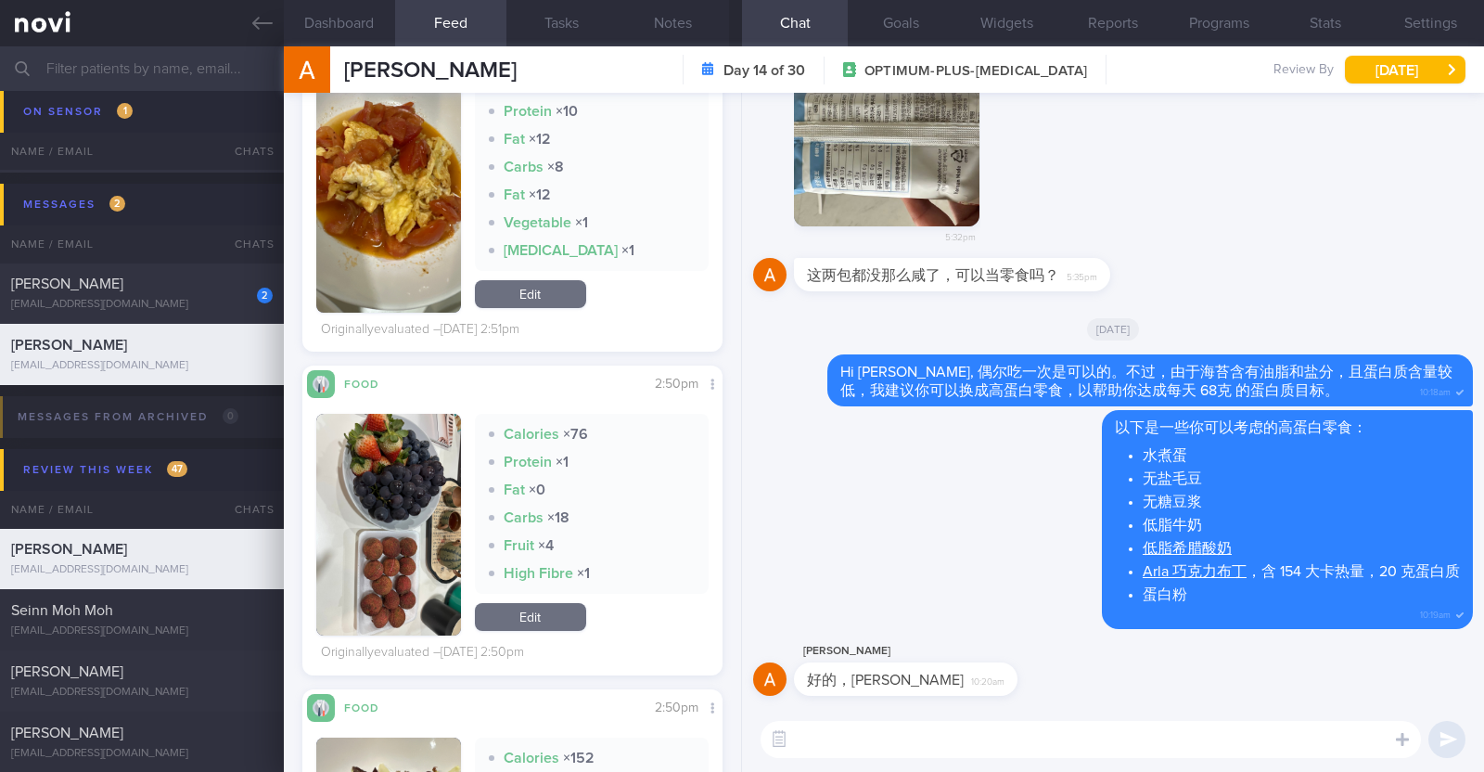
scroll to position [811, 0]
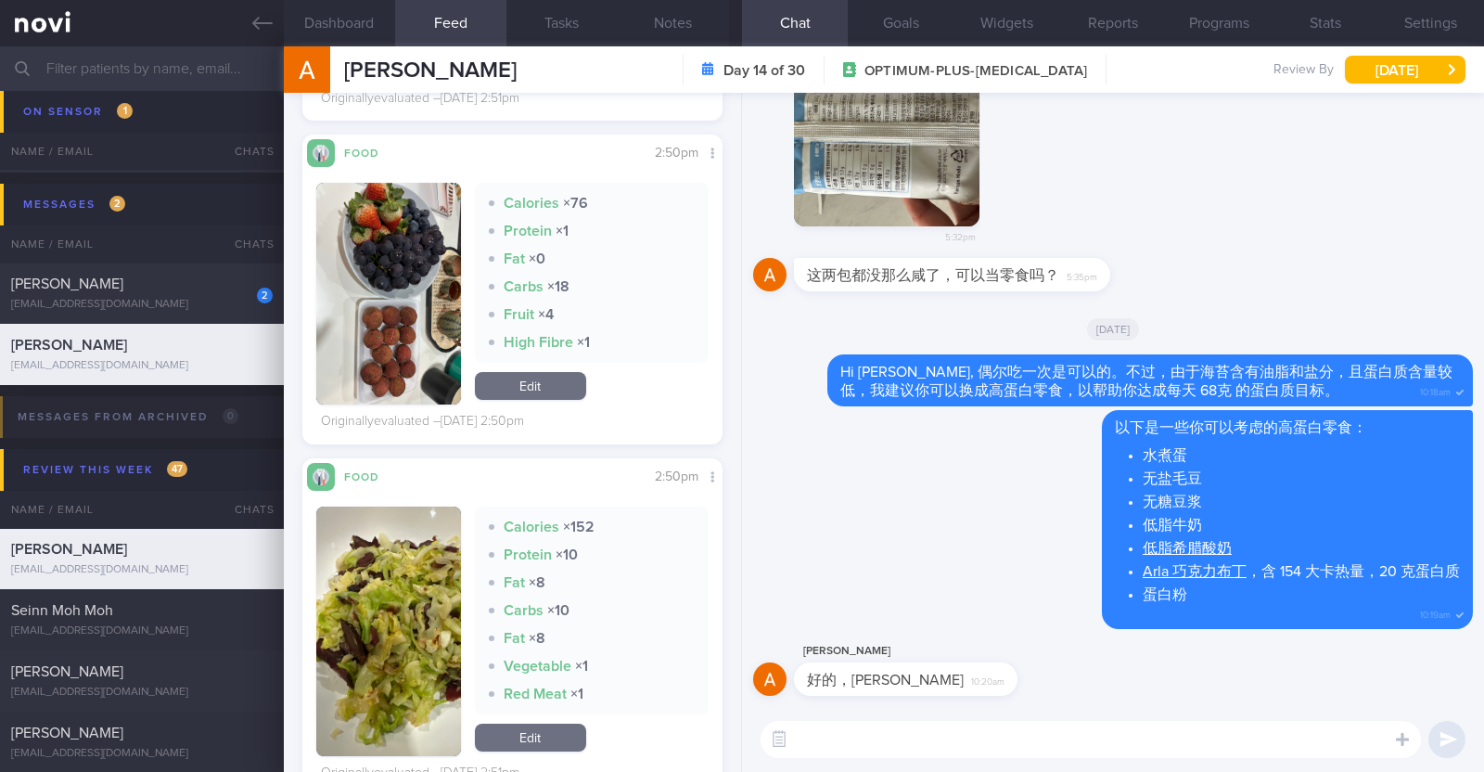
click at [852, 751] on textarea at bounding box center [1091, 739] width 660 height 37
type textarea "不客气！"
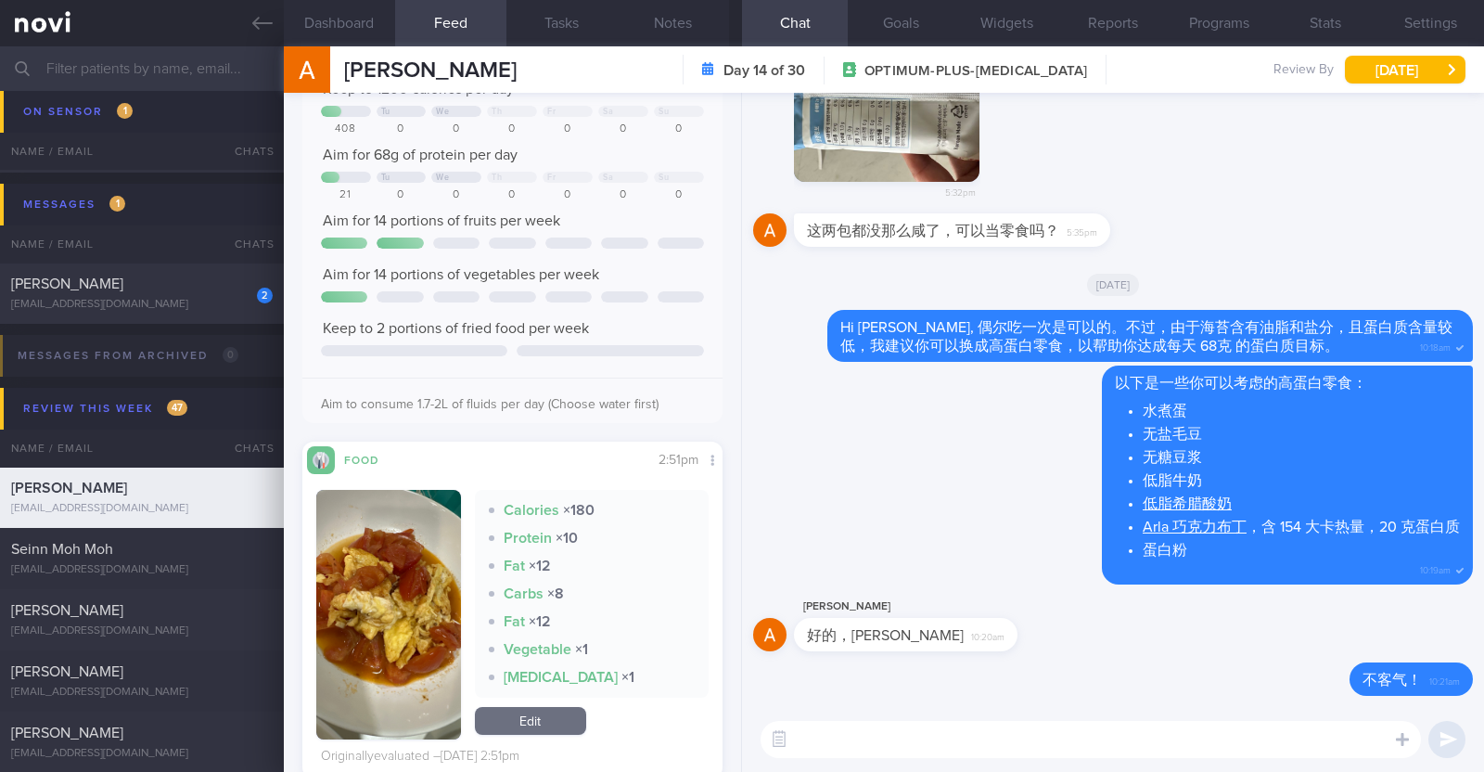
scroll to position [115, 0]
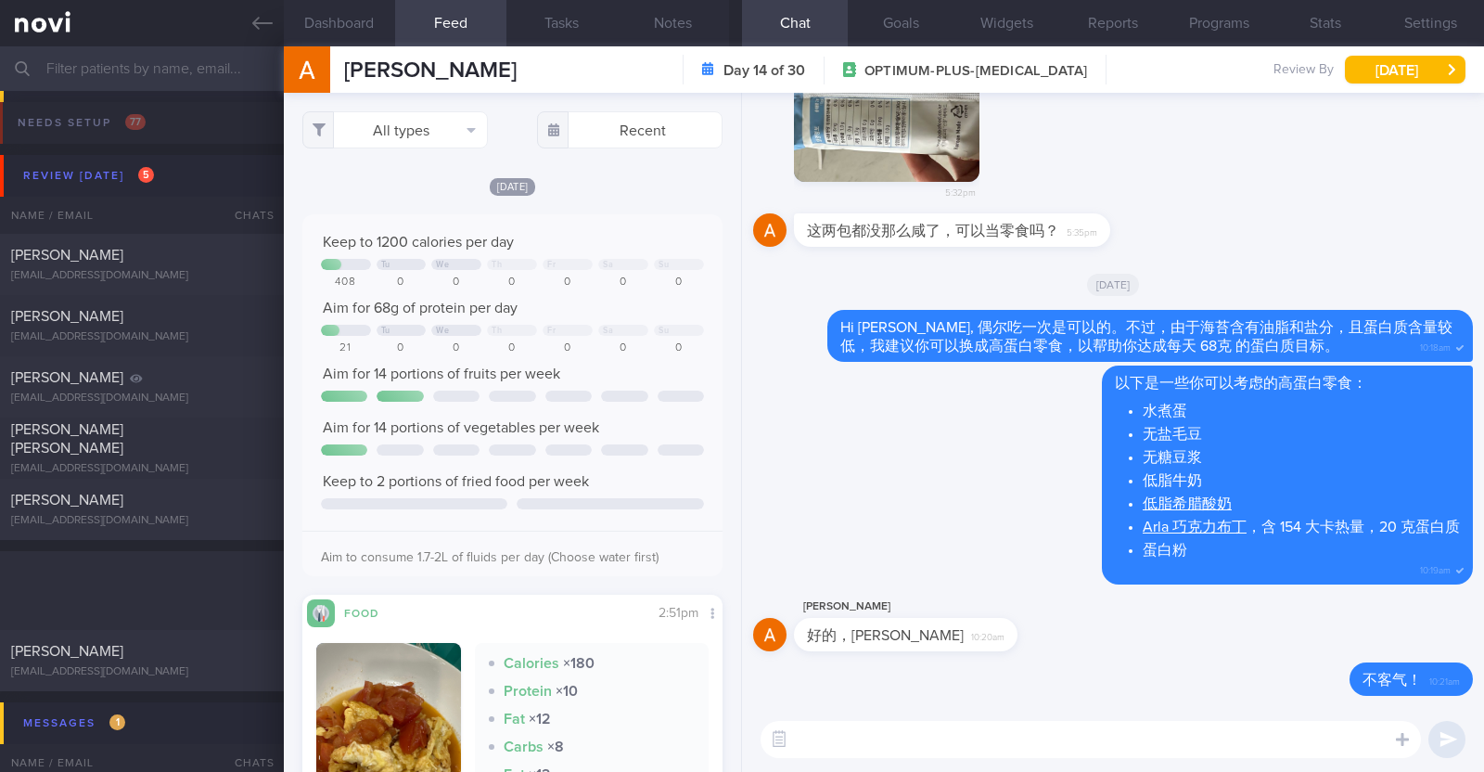
select select "7"
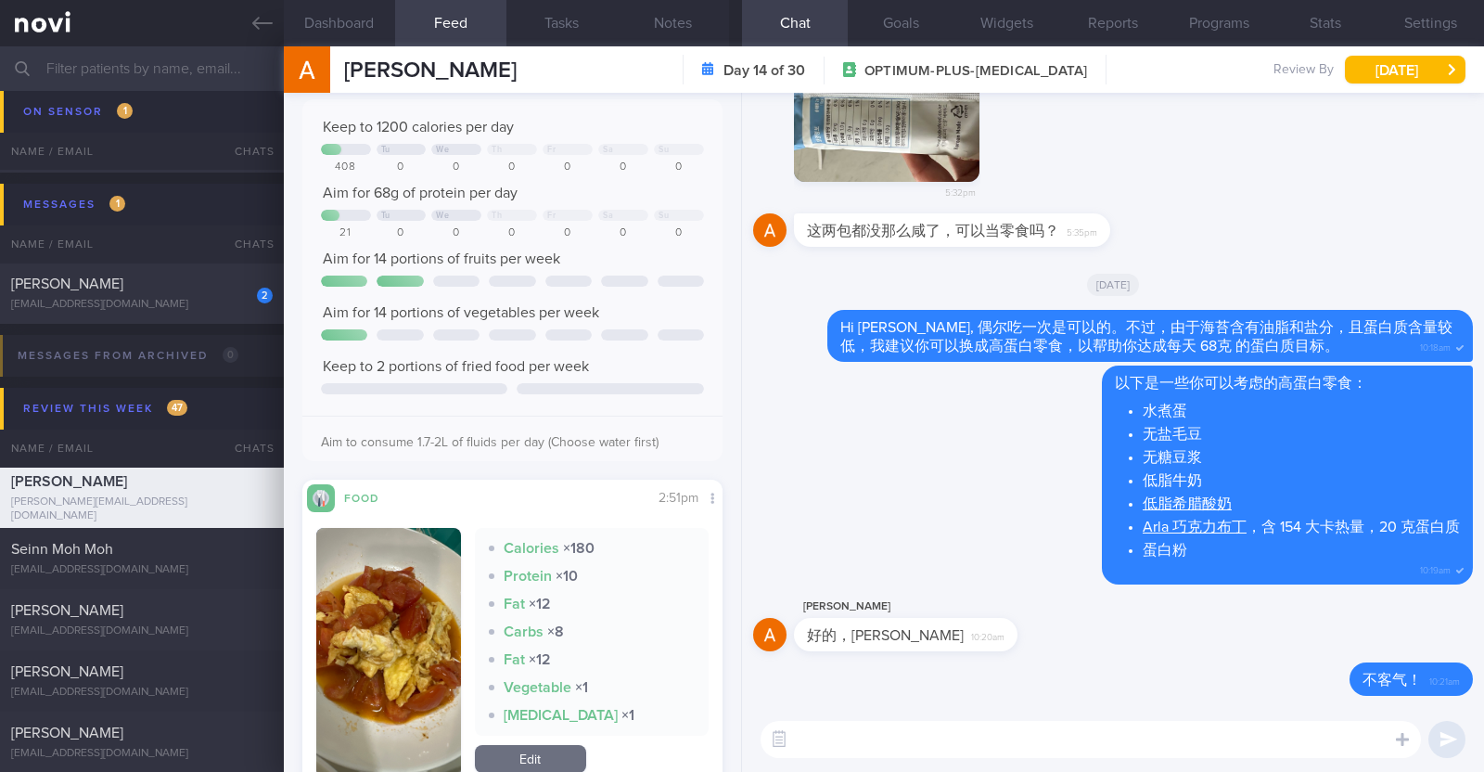
paste textarea "你的水果摄入量一直都很好，请继续保持"
paste textarea "😊"
type textarea "你的水果摄入量一直都很好，请继续保持 😊"
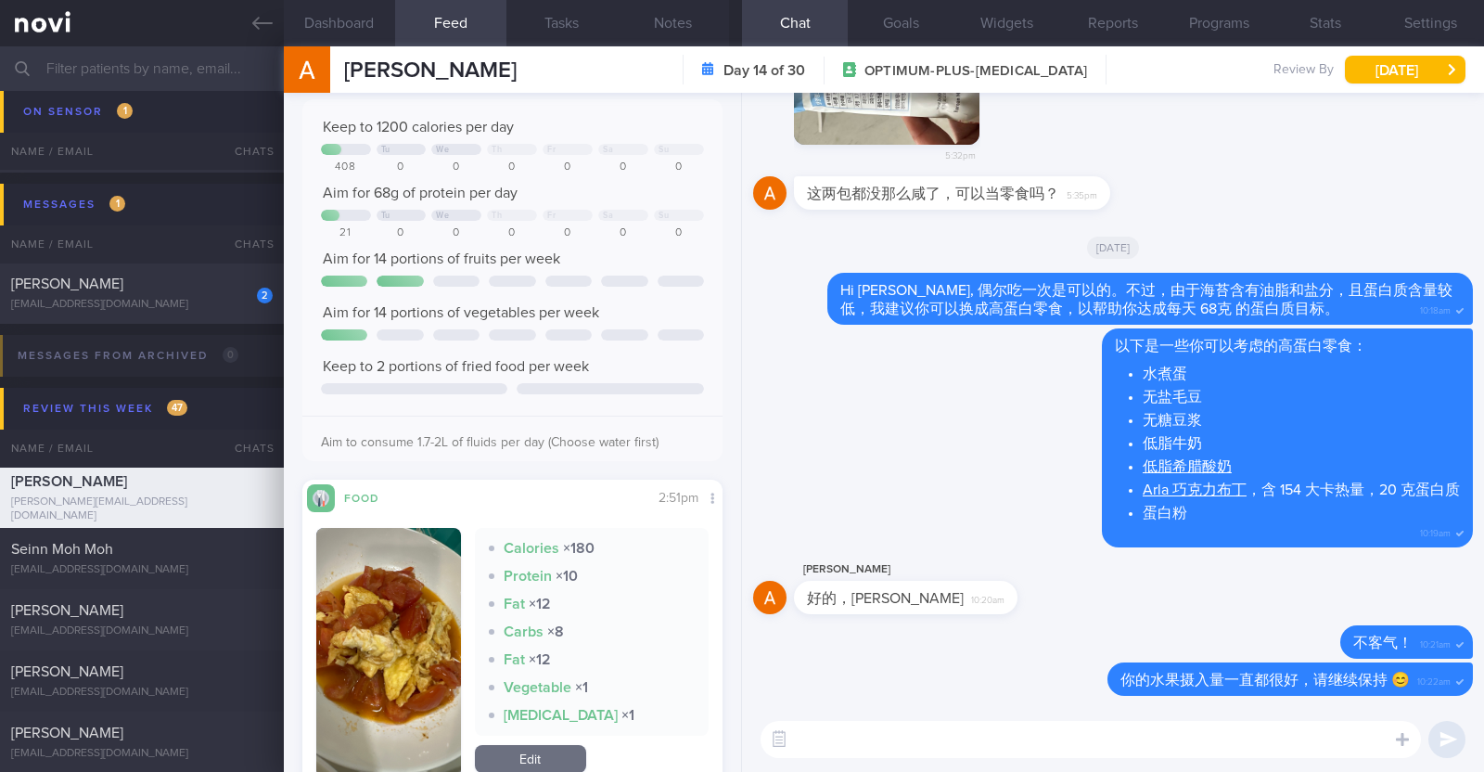
click at [889, 726] on textarea at bounding box center [1091, 739] width 660 height 37
paste textarea "请记得优先摄入蛋白质，以防止肌肉流失。"
type textarea "请记得优先摄入蛋白质，以防止肌肉流失。"
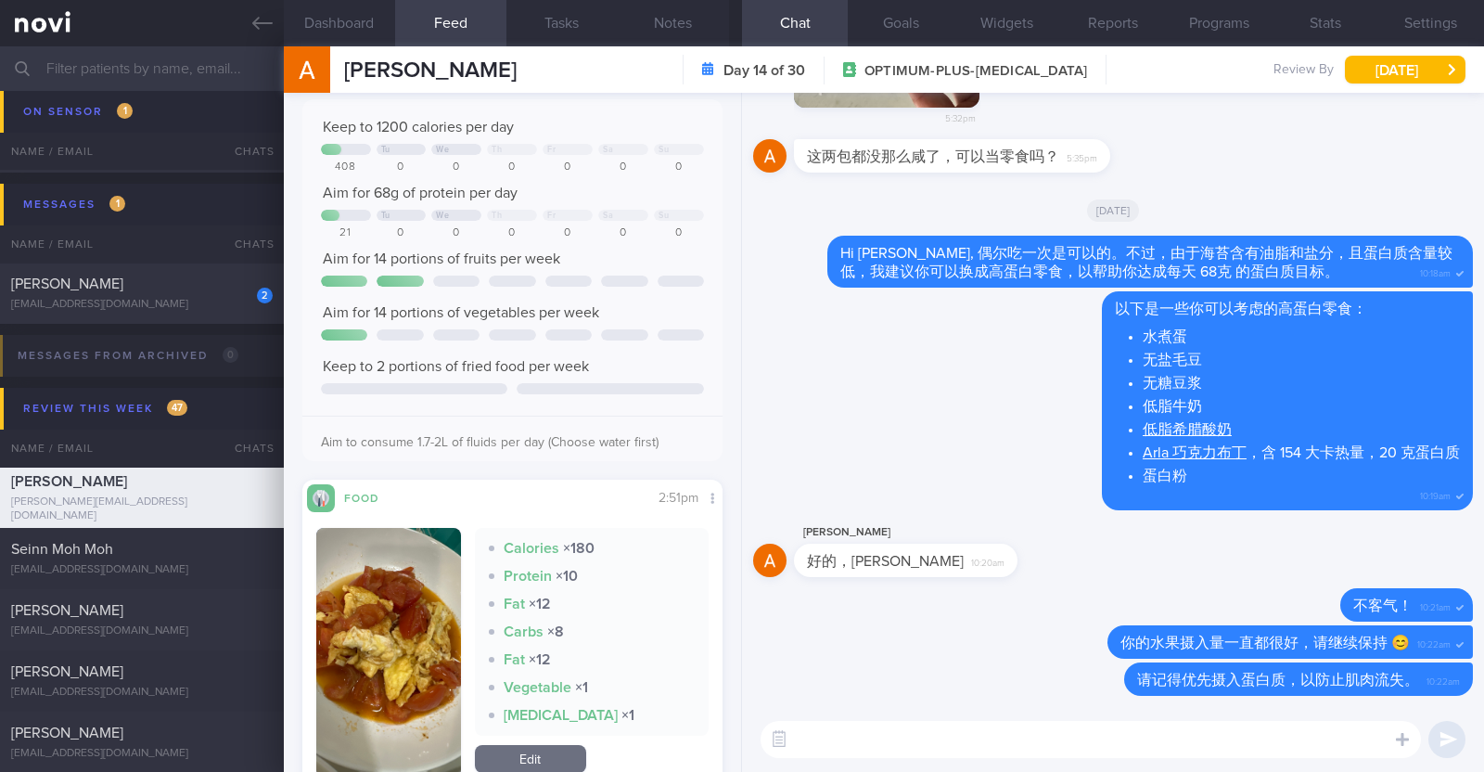
click at [897, 737] on textarea at bounding box center [1091, 739] width 660 height 37
paste textarea "以下是一些食物的蛋白质含量示例： 150克 去皮烤鸡腿或鸡胸肉 – 30克 蛋白质 100克 烤鸡胸肉 – 30克 蛋白质 150克 清蒸海鲈鱼或鲷鱼 – 3…"
type textarea "以下是一些食物的蛋白质含量示例： 150克 去皮烤鸡腿或鸡胸肉 – 30克 蛋白质 100克 烤鸡胸肉 – 30克 蛋白质 150克 清蒸海鲈鱼或鲷鱼 – 3…"
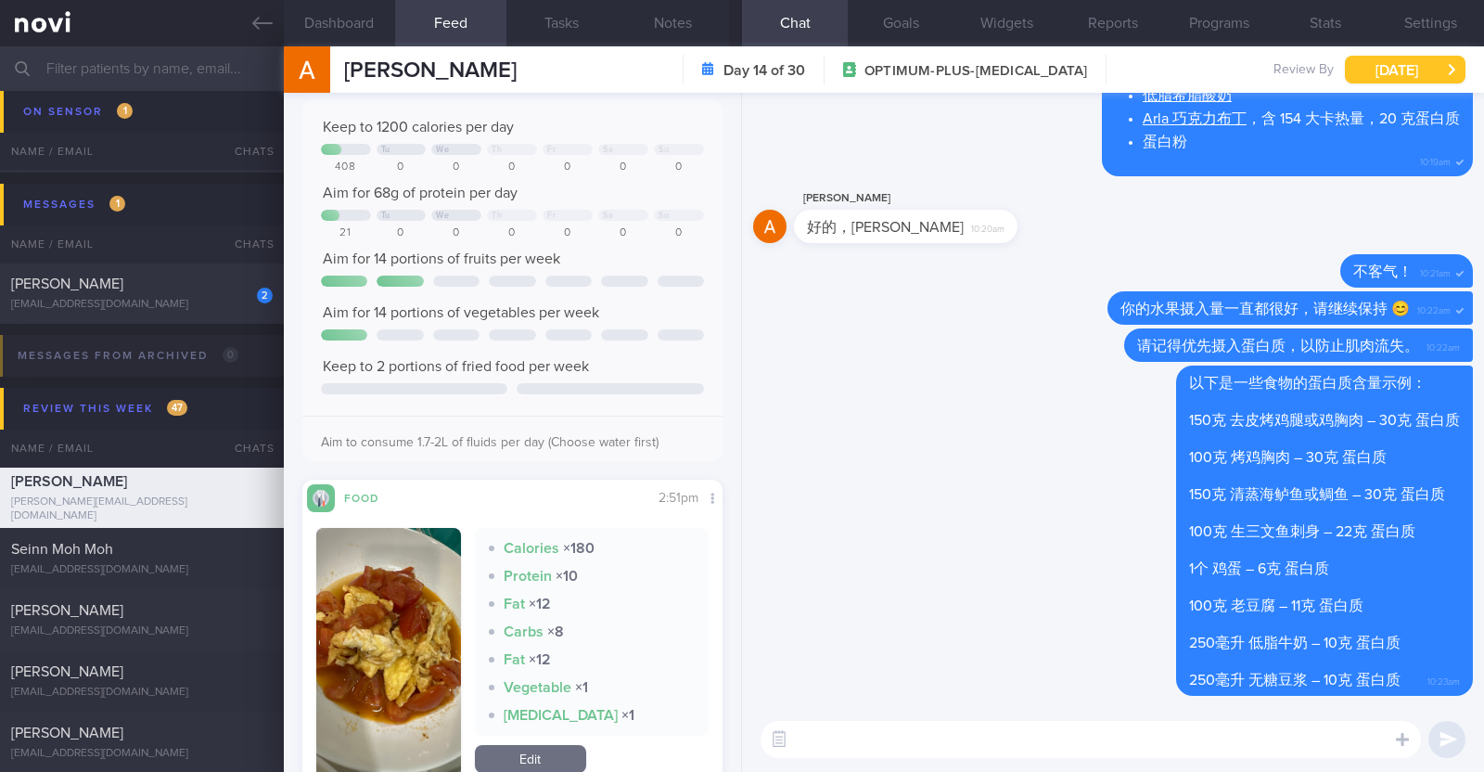
click at [1401, 71] on button "Thu, 14 Aug" at bounding box center [1405, 70] width 121 height 28
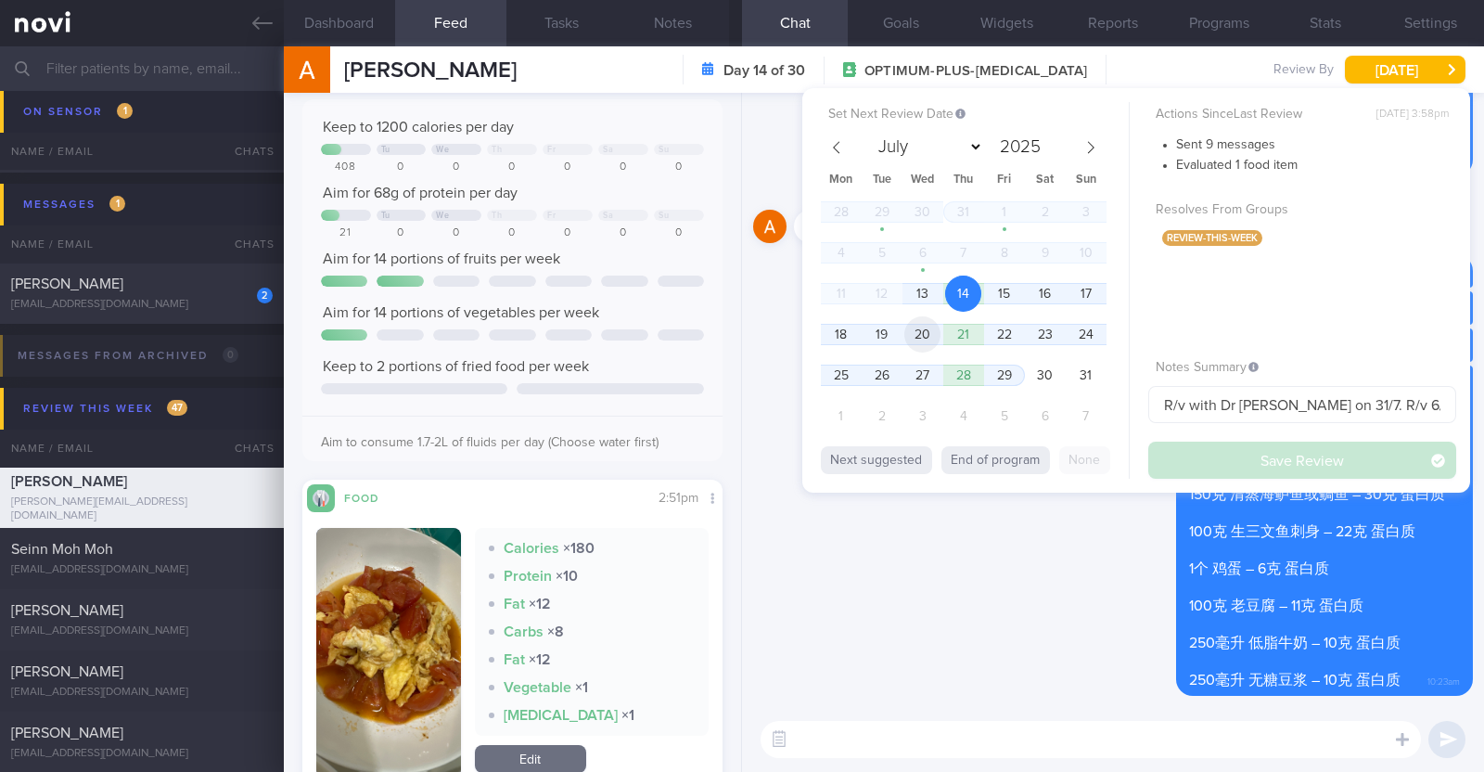
click at [921, 335] on span "20" at bounding box center [922, 334] width 36 height 36
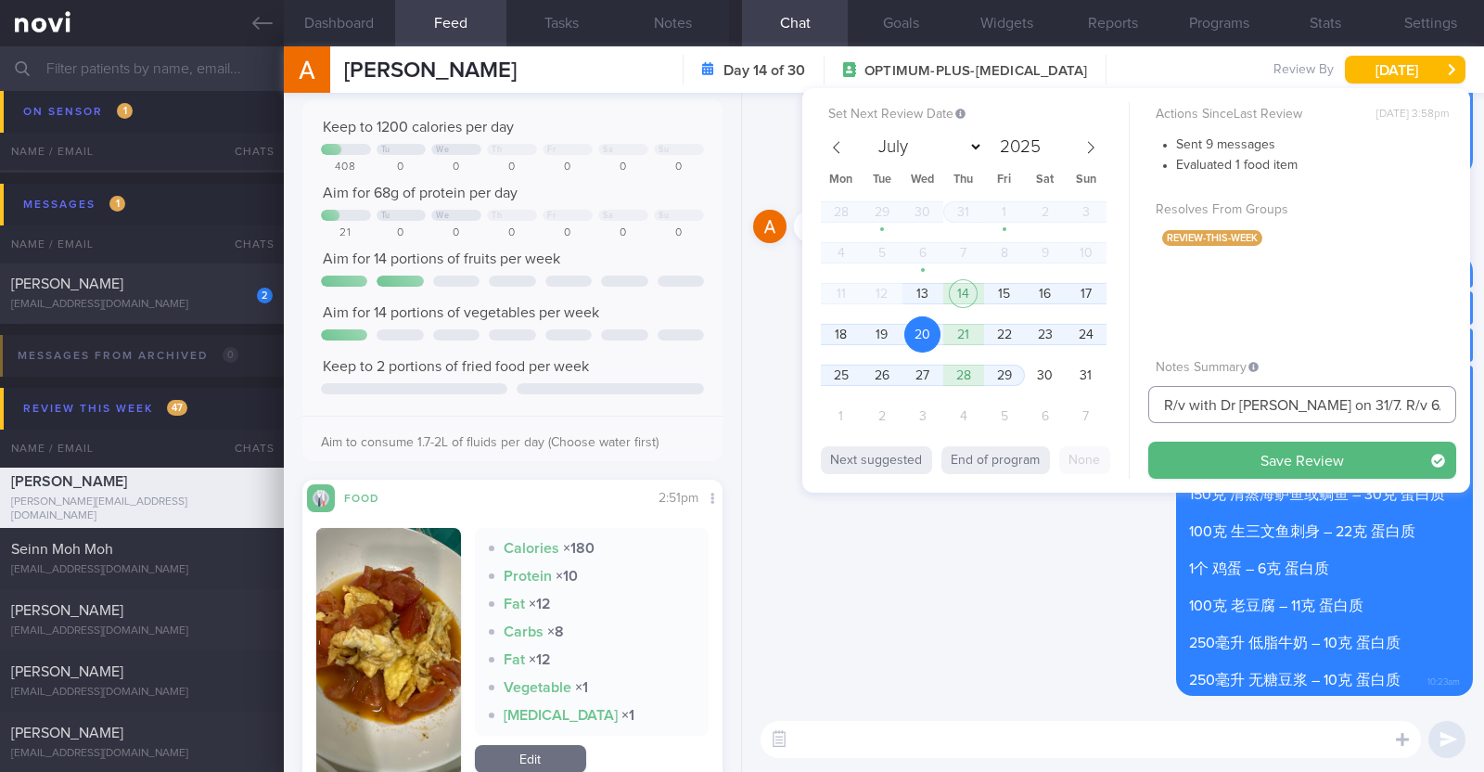
drag, startPoint x: 1370, startPoint y: 396, endPoint x: 1096, endPoint y: 395, distance: 273.6
click at [1096, 395] on div "Set Next Review Date 20 Aug 2025 July August September October November Decembe…" at bounding box center [1136, 290] width 668 height 404
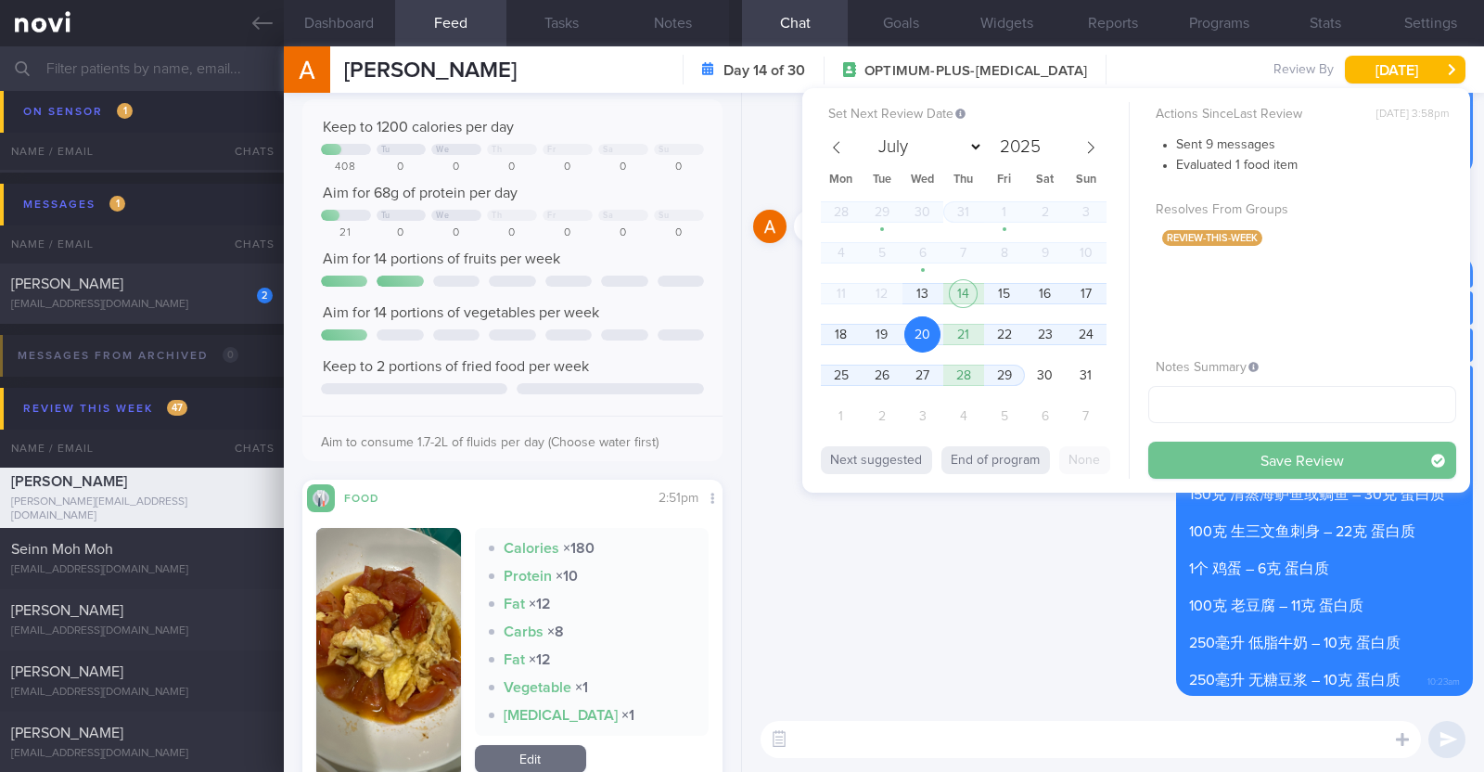
click at [1215, 459] on button "Save Review" at bounding box center [1302, 460] width 308 height 37
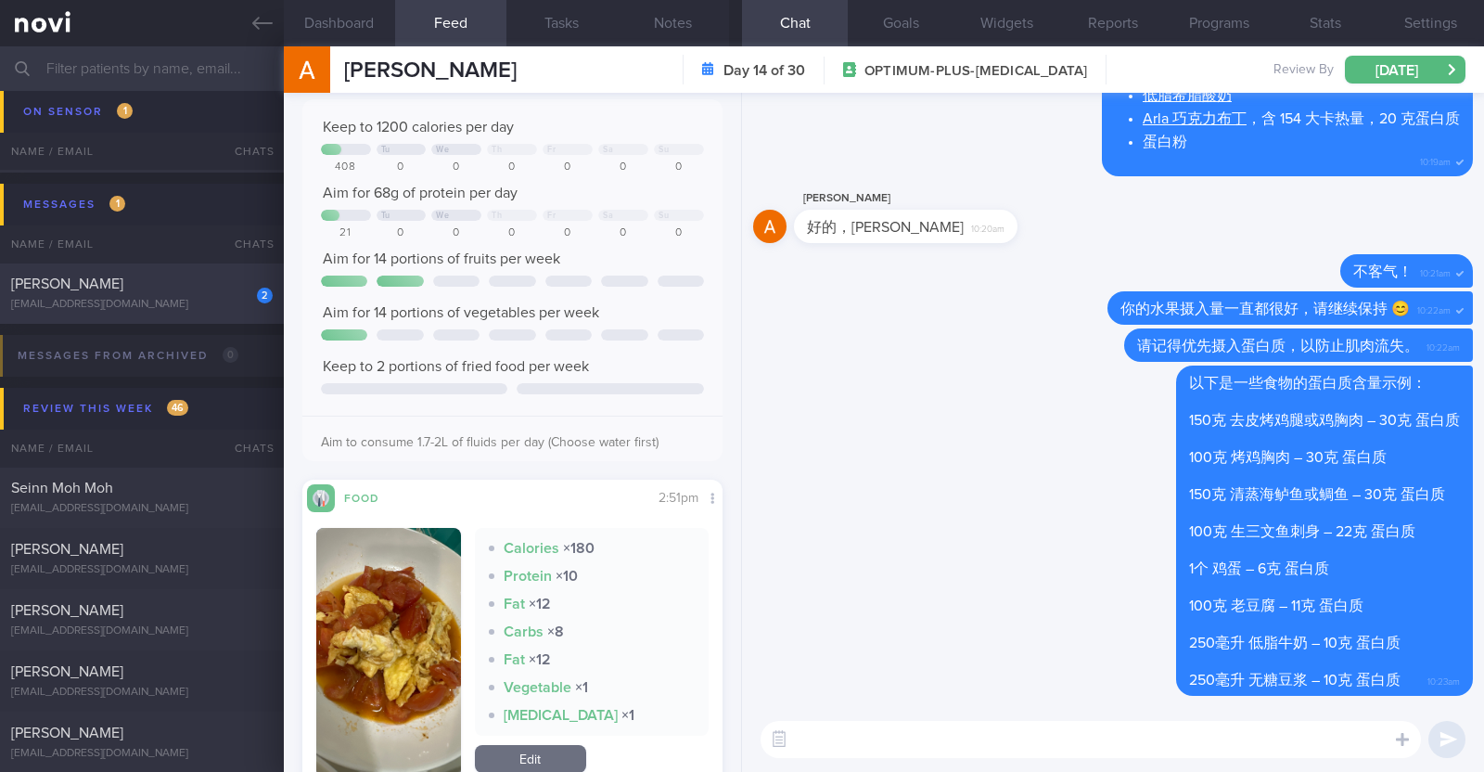
click at [191, 299] on div "[EMAIL_ADDRESS][DOMAIN_NAME]" at bounding box center [142, 305] width 262 height 14
type textarea "52M Co-morbidities: DM dx 2019 HTN HLD Lumbar degenerative disc disease s/p sur…"
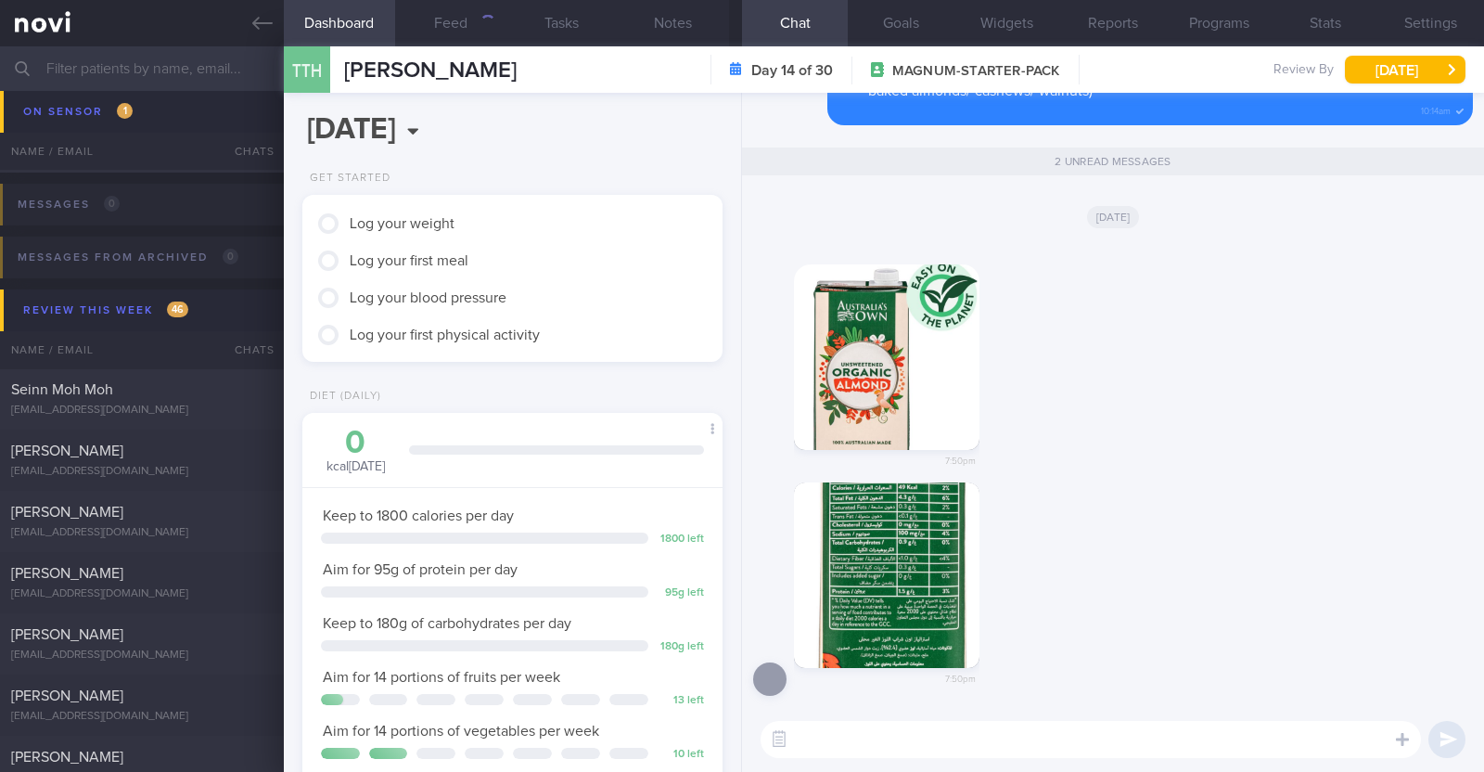
click at [920, 577] on button "button" at bounding box center [887, 575] width 186 height 186
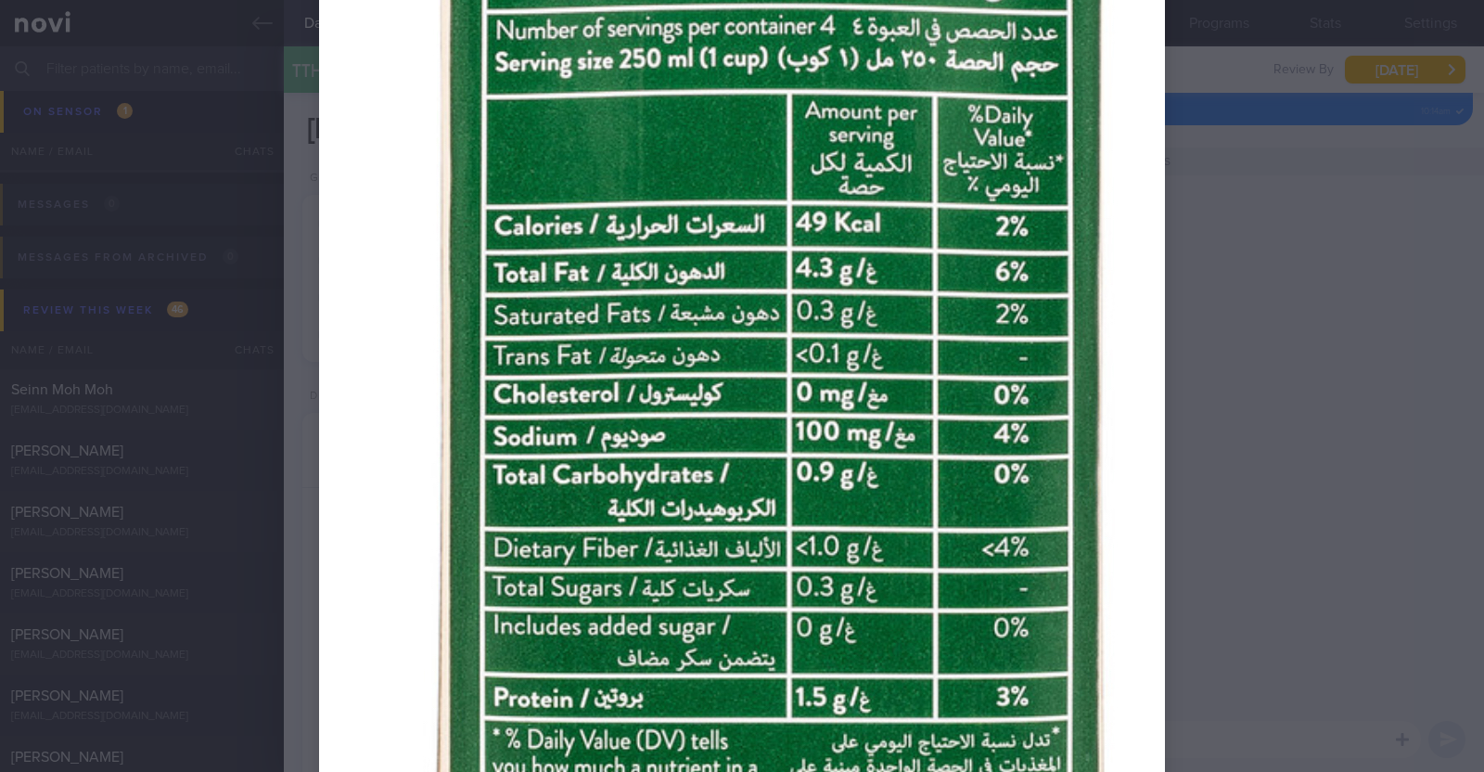
scroll to position [580, 0]
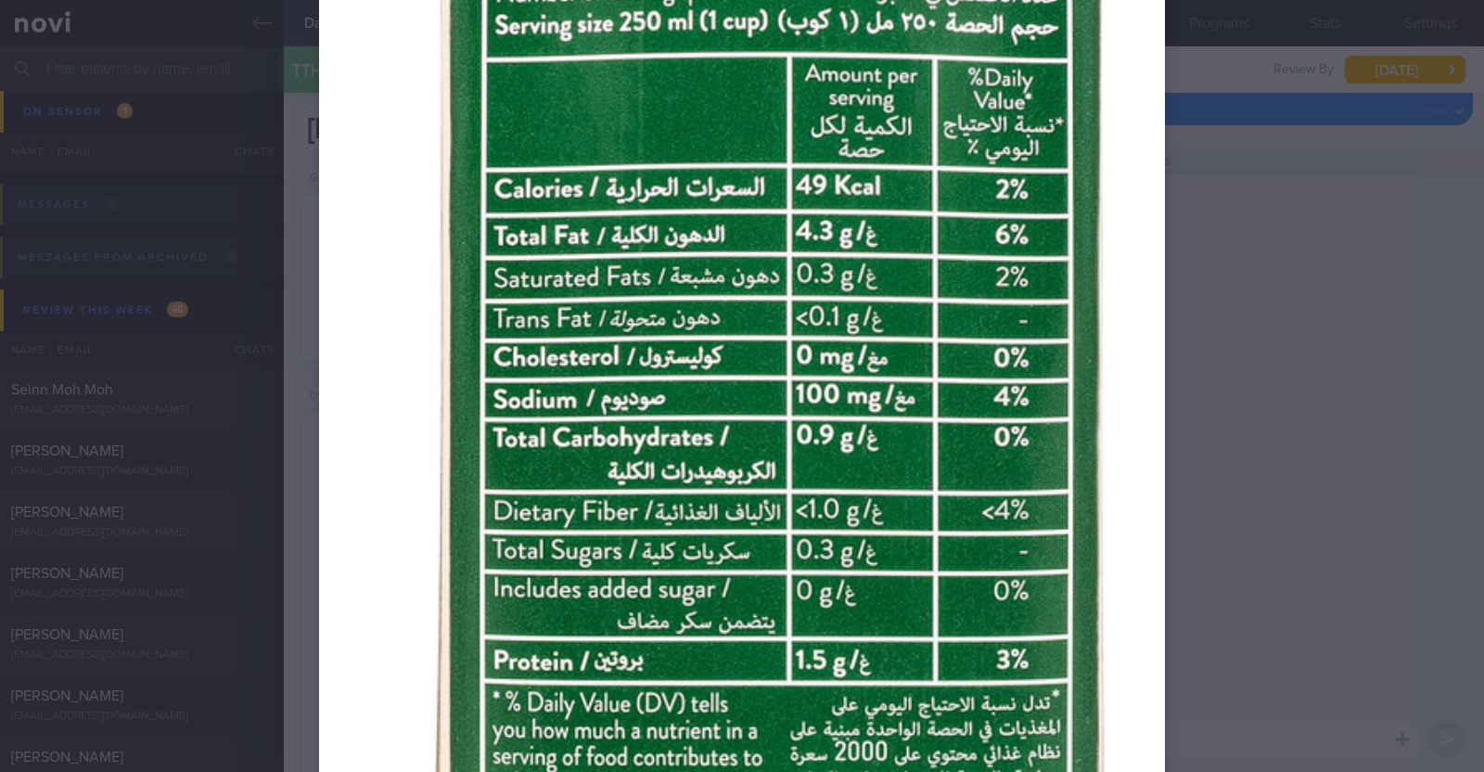
click at [1191, 243] on div at bounding box center [742, 587] width 994 height 2334
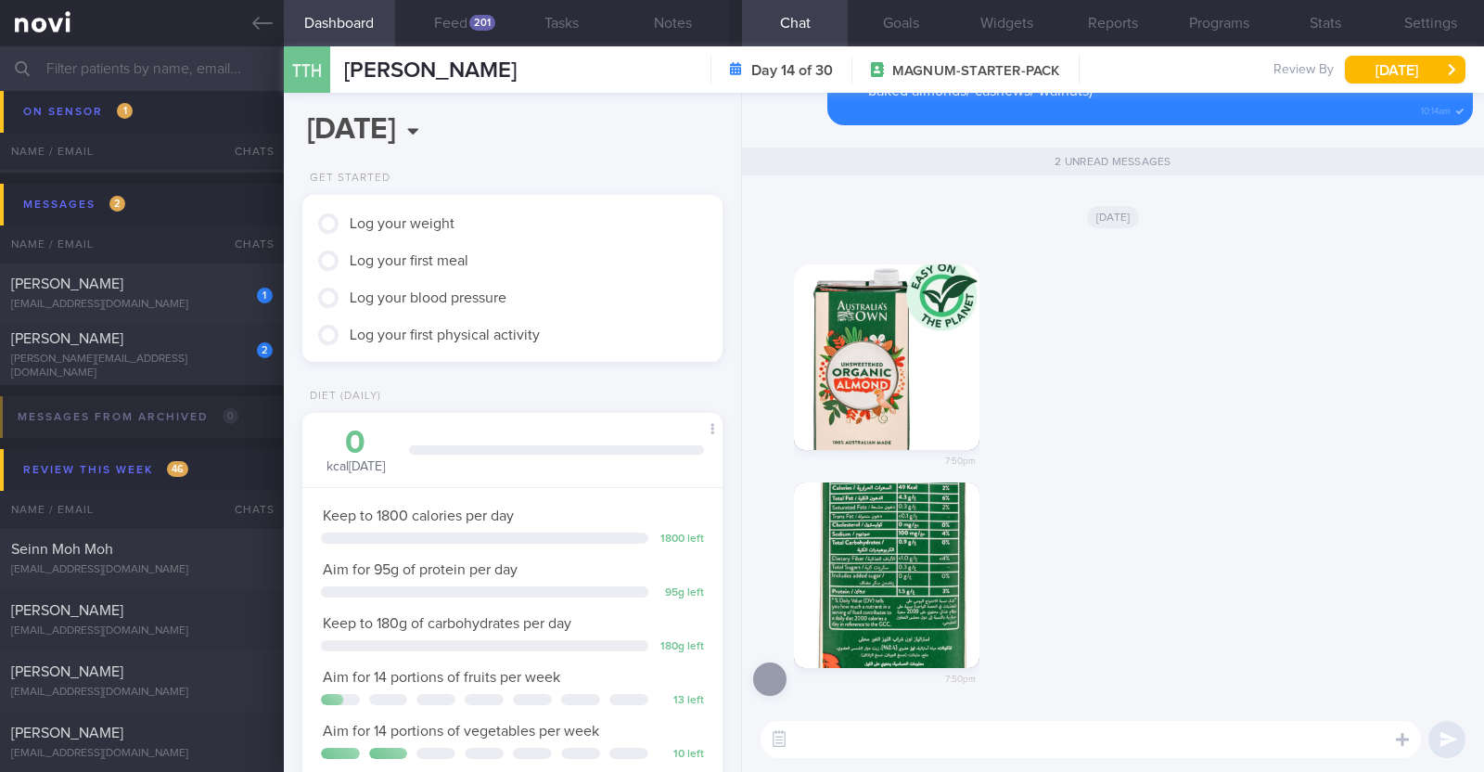
click at [1234, 752] on textarea at bounding box center [1091, 739] width 660 height 37
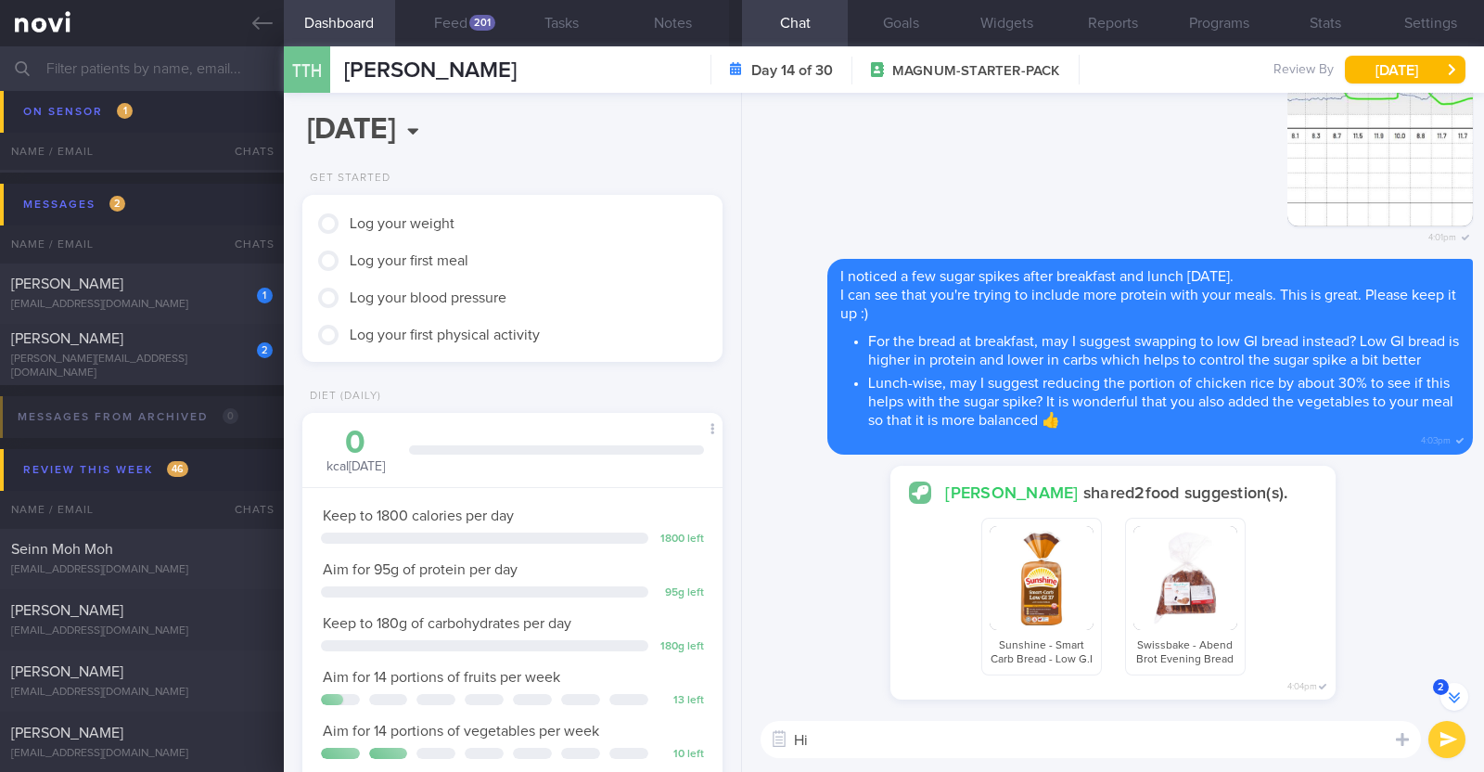
scroll to position [-4381, 0]
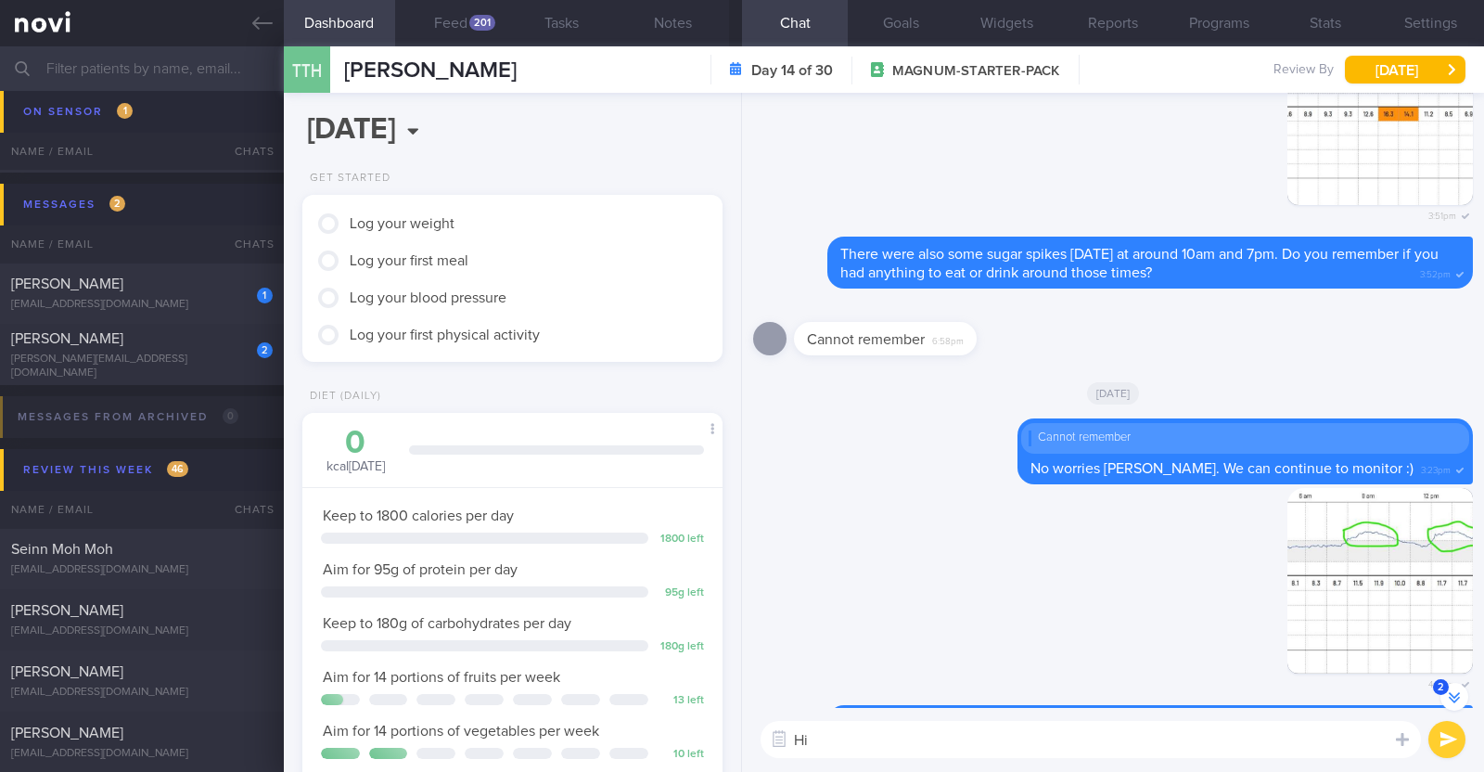
click at [950, 750] on textarea "Hi" at bounding box center [1091, 739] width 660 height 37
type textarea "Hi Alan, thank you for sharing this"
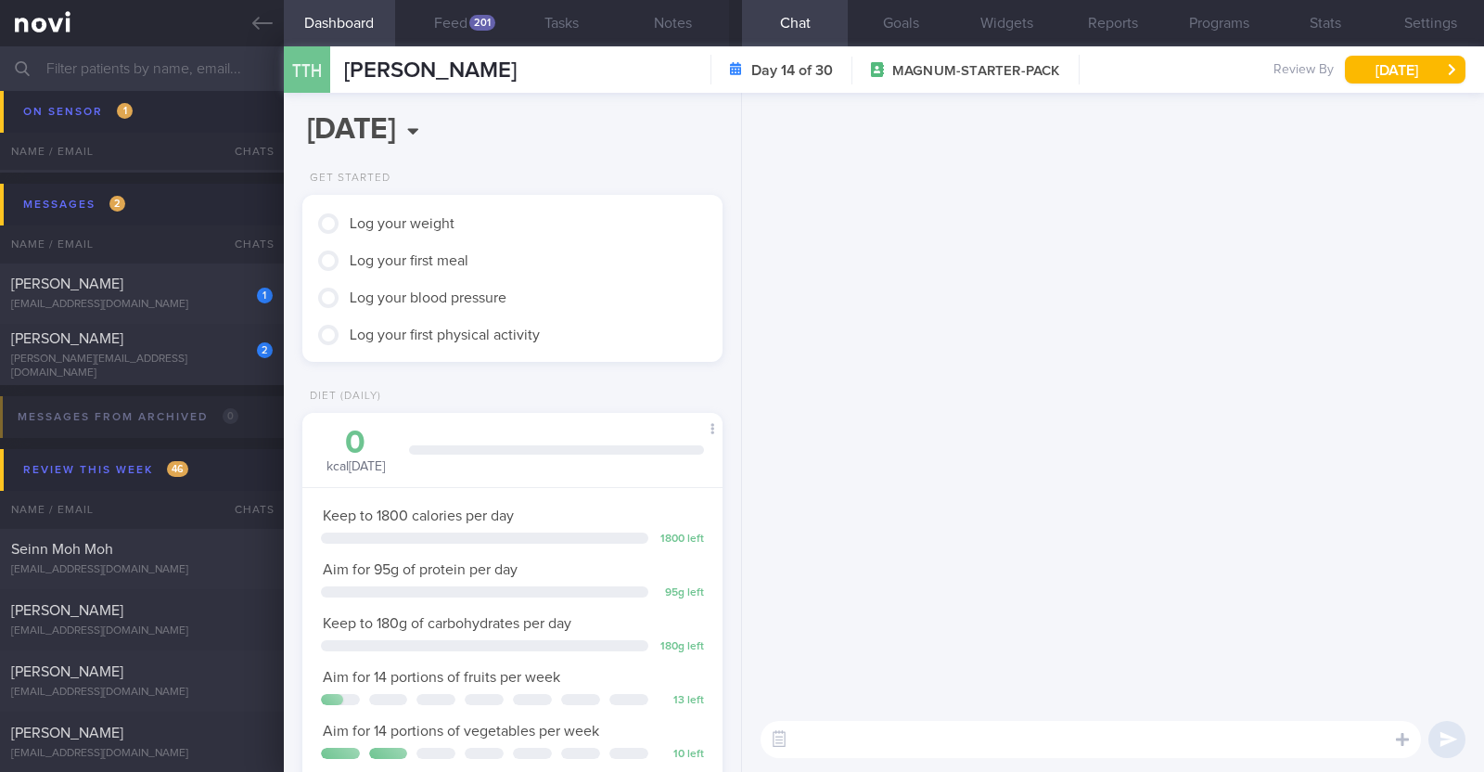
scroll to position [0, 0]
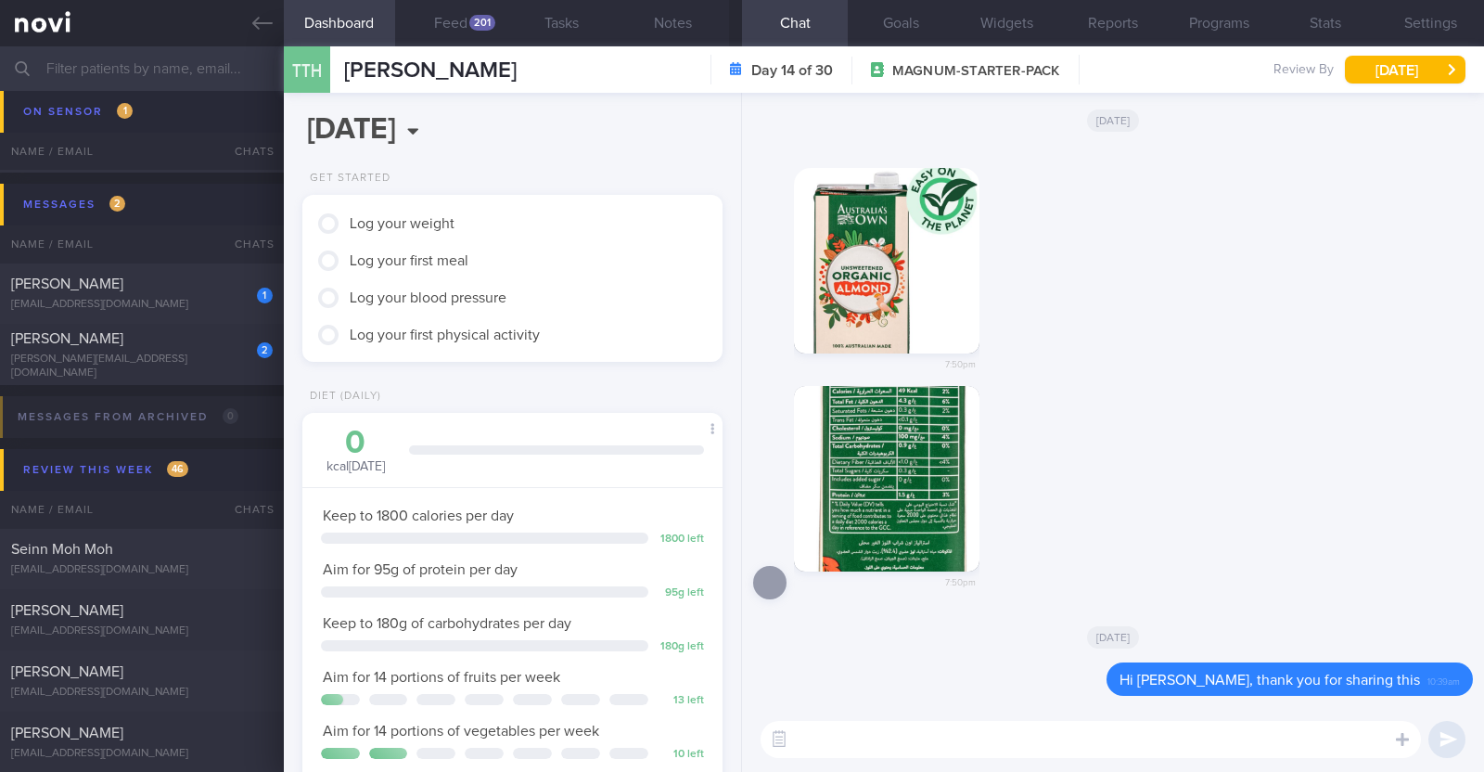
click at [1273, 735] on textarea at bounding box center [1091, 739] width 660 height 37
type textarea "I did a quick comparison to show you"
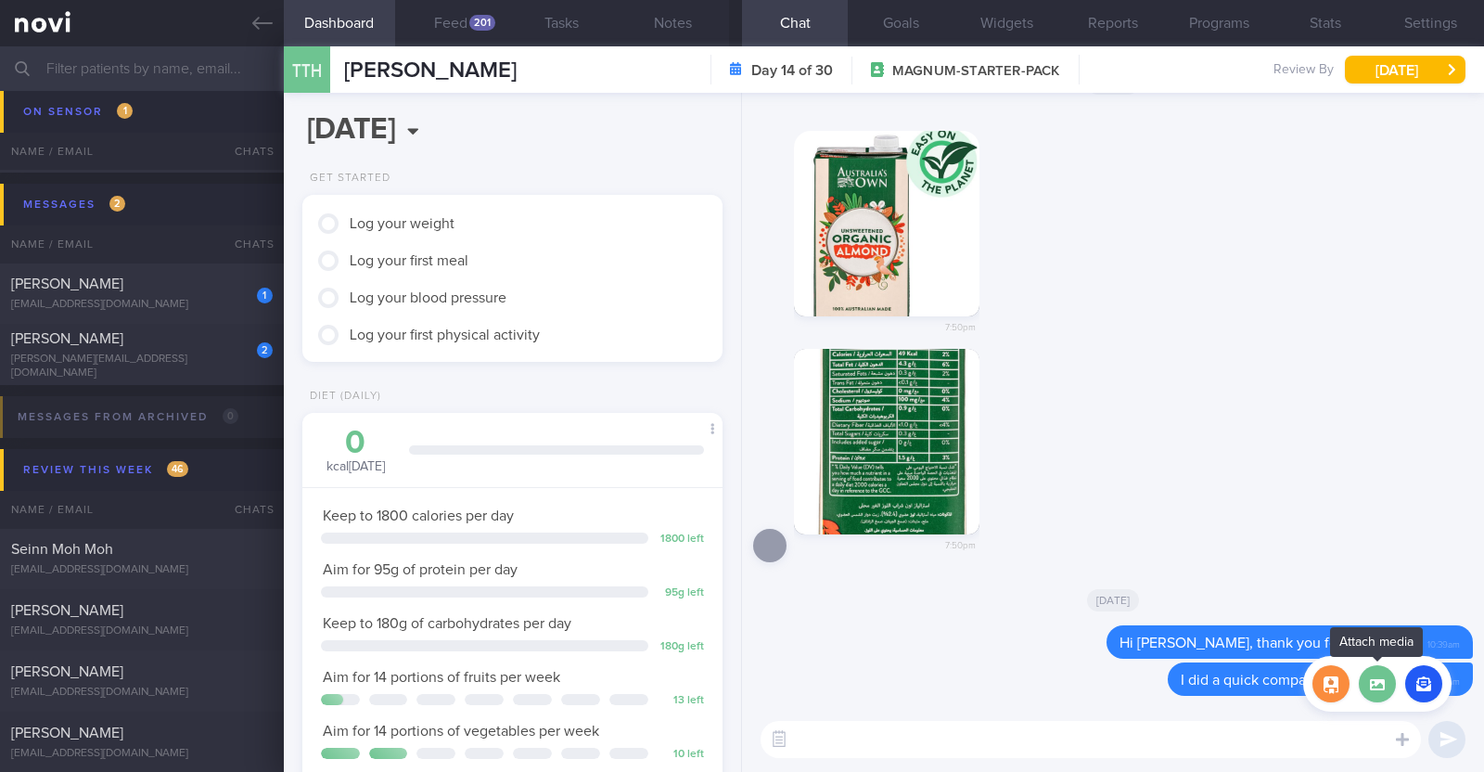
click at [1387, 691] on label at bounding box center [1377, 683] width 37 height 37
click at [0, 0] on input "file" at bounding box center [0, 0] width 0 height 0
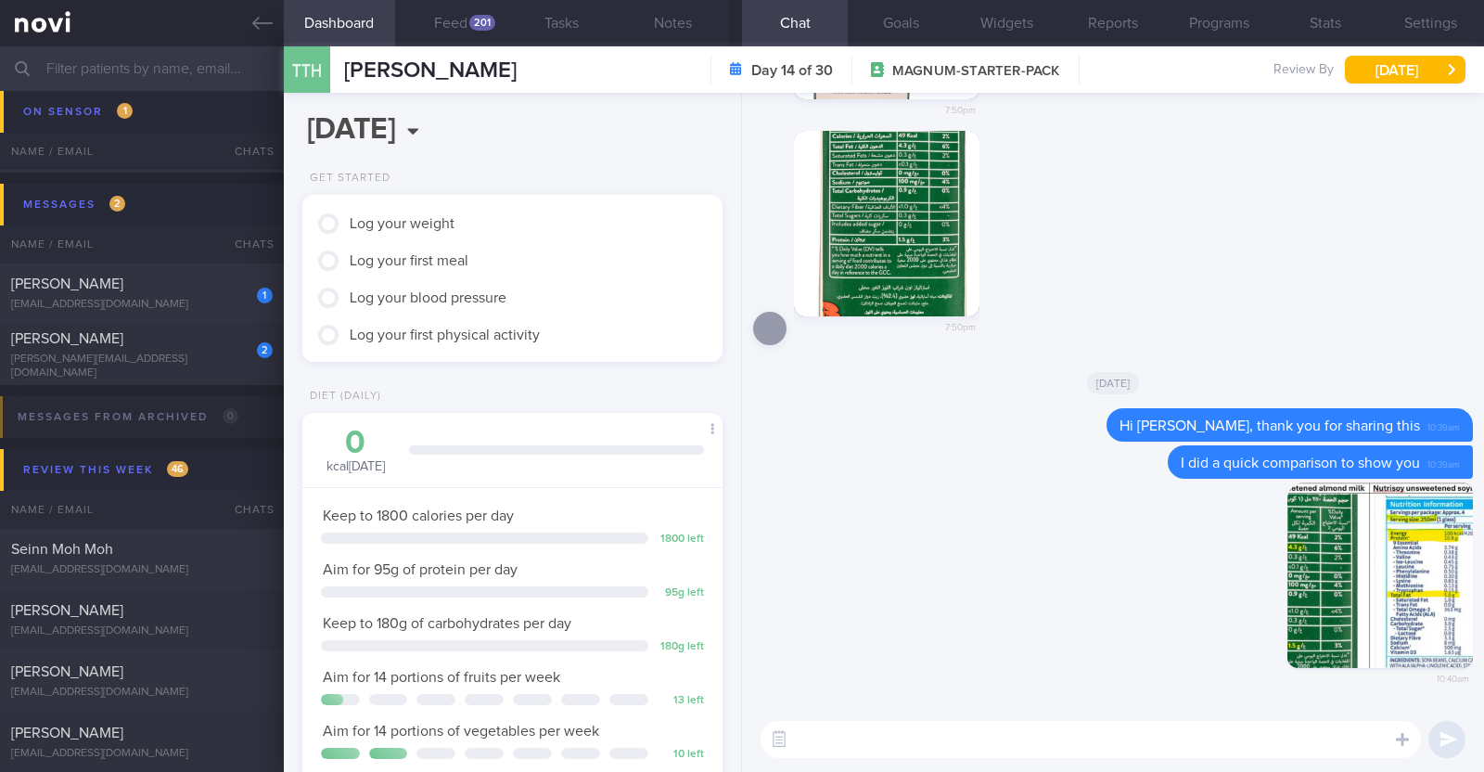
click at [948, 743] on textarea at bounding box center [1091, 739] width 660 height 37
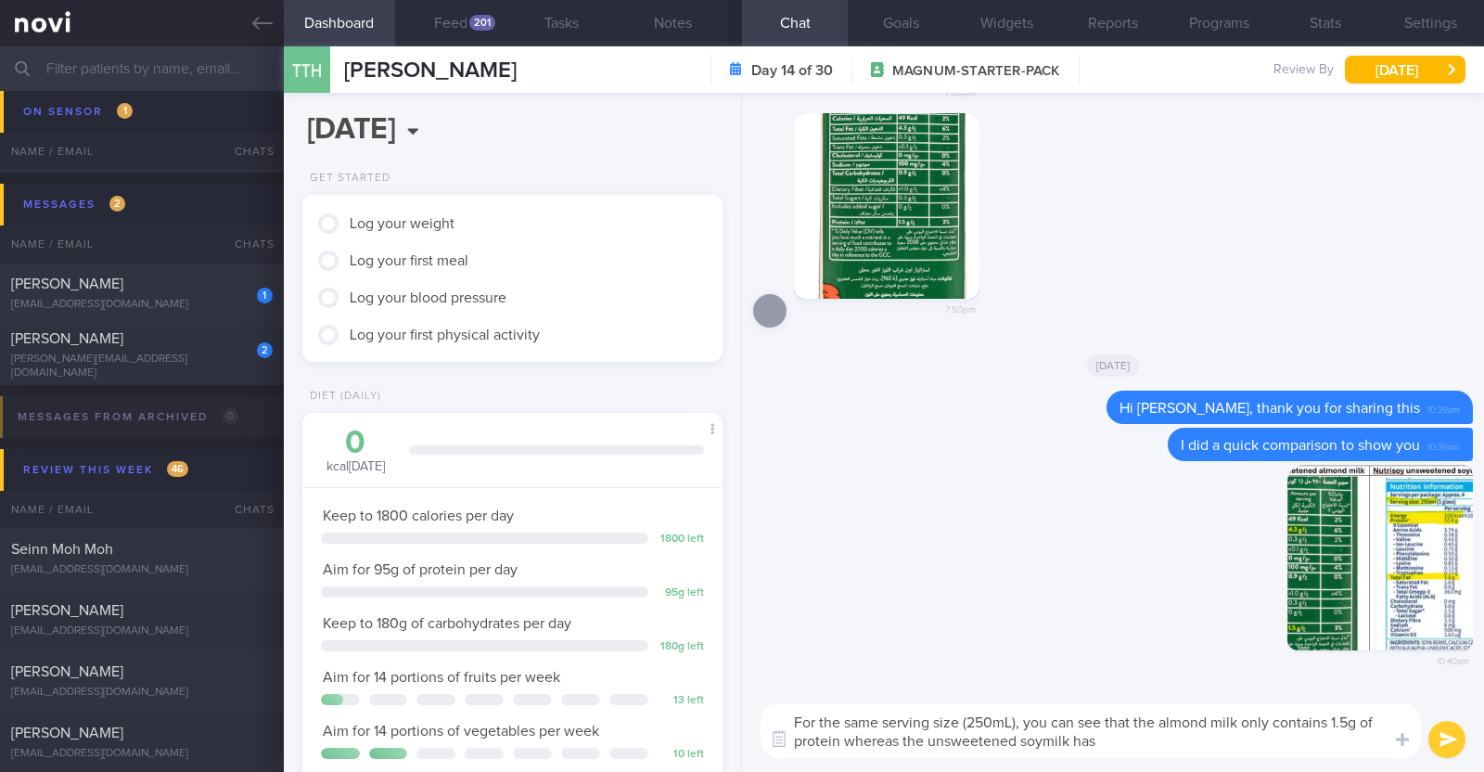
click at [1160, 723] on textarea "For the same serving size (250mL), you can see that the almond milk only contai…" at bounding box center [1091, 730] width 660 height 55
click at [1253, 749] on textarea "For the same serving size (250mL), you can see that the unsweetened almond milk…" at bounding box center [1091, 730] width 660 height 55
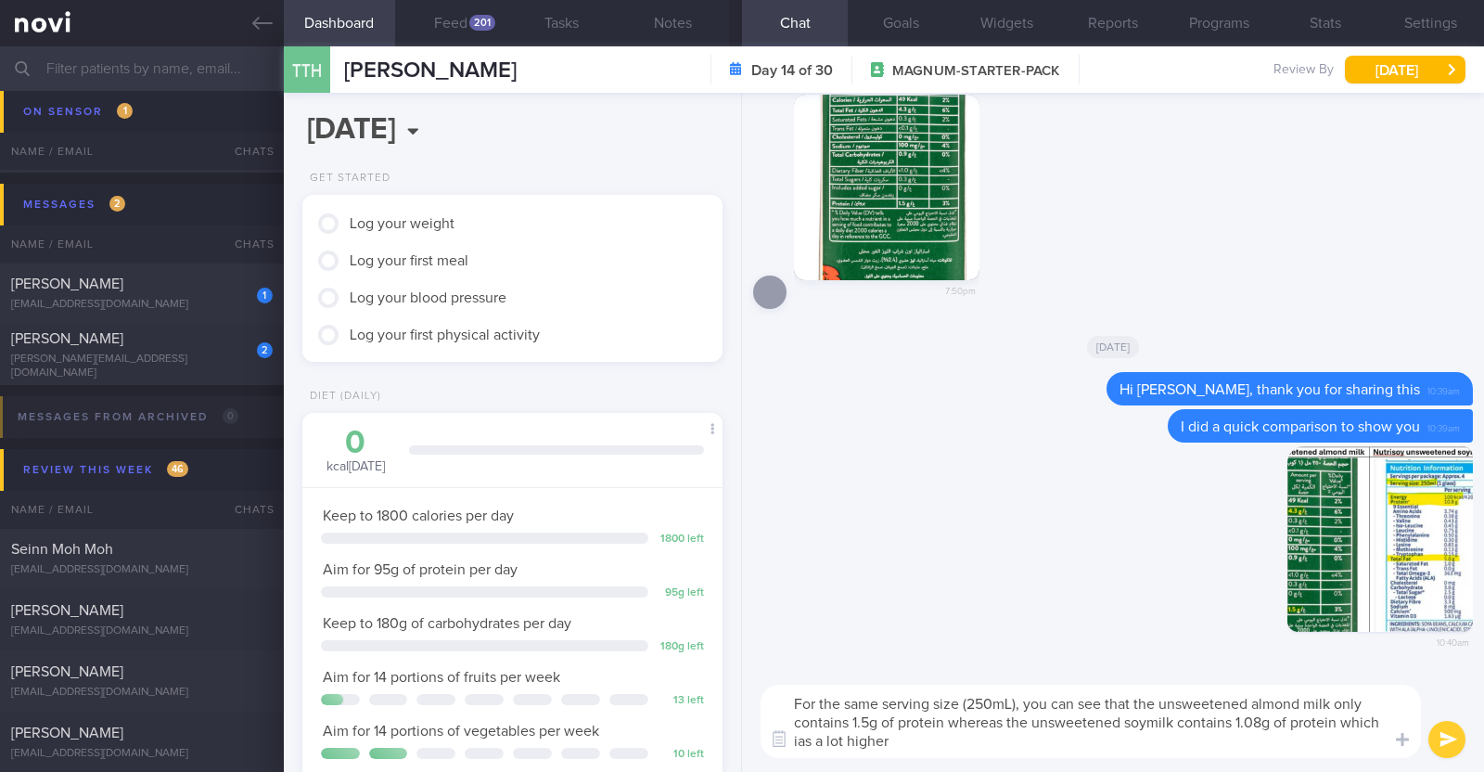
click at [807, 746] on textarea "For the same serving size (250mL), you can see that the unsweetened almond milk…" at bounding box center [1091, 721] width 660 height 73
click at [1025, 702] on textarea "For the same serving size (250mL), you can see that the unsweetened almond milk…" at bounding box center [1091, 721] width 660 height 73
type textarea "For the same serving size (250mL), total fat for both the unsweetened almond mi…"
click at [1438, 740] on button "submit" at bounding box center [1447, 739] width 37 height 37
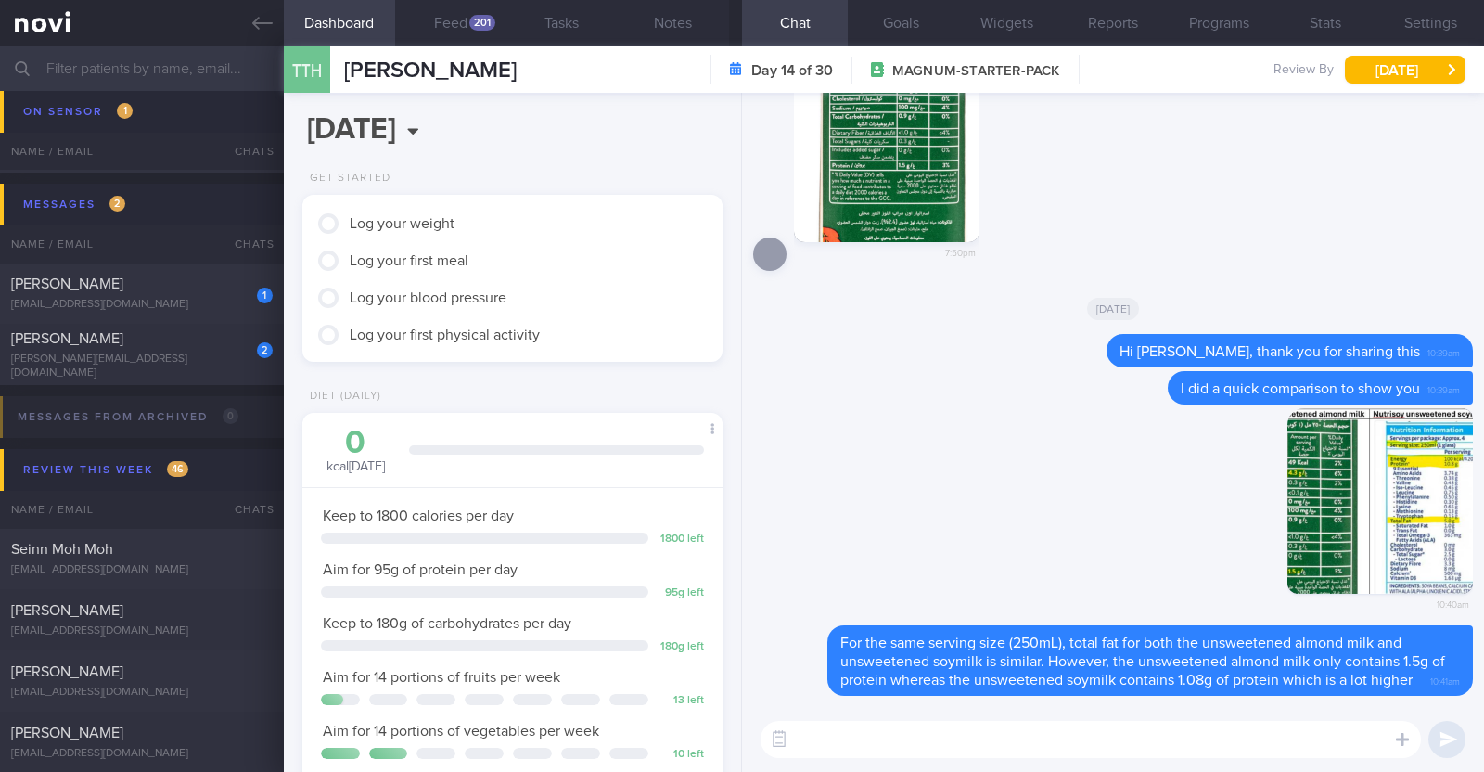
click at [1266, 729] on textarea at bounding box center [1091, 739] width 660 height 37
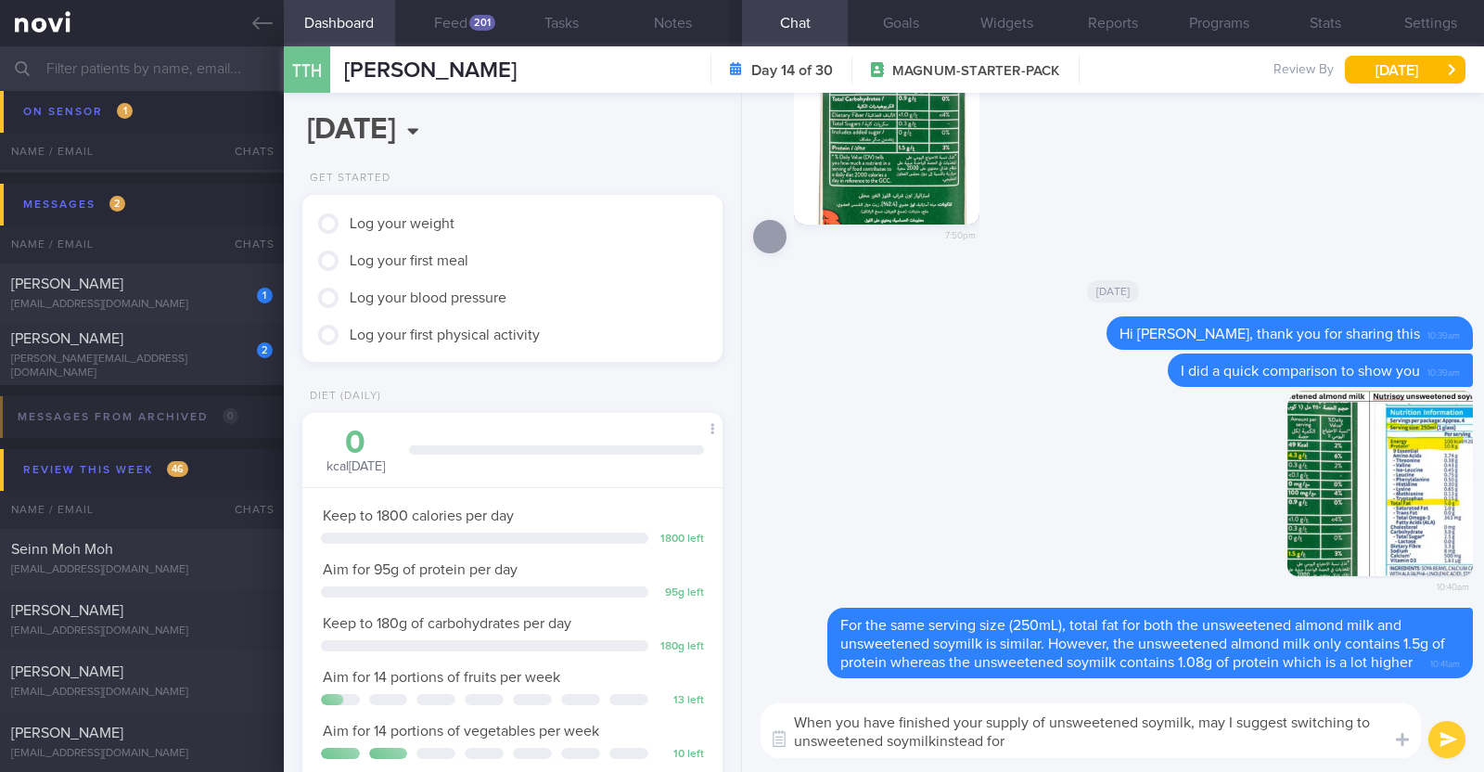
click at [937, 737] on textarea "When you have finished your supply of unsweetened soymilk, may I suggest switch…" at bounding box center [1091, 730] width 660 height 55
click at [1025, 741] on textarea "When you have finished your supply of unsweetened soymilk, may I suggest switch…" at bounding box center [1091, 730] width 660 height 55
type textarea "When you have finished your supply of unsweetened soymilk, may I suggest switch…"
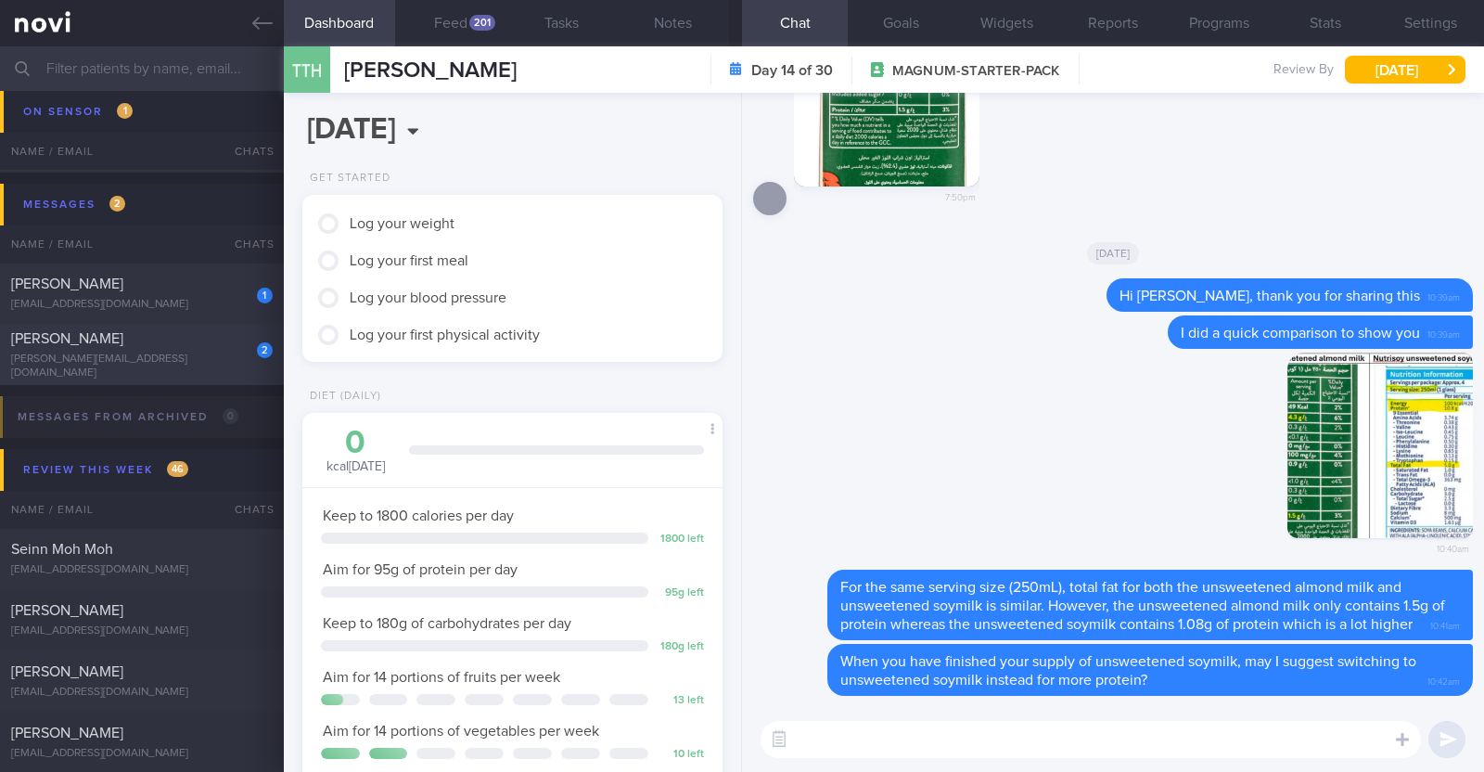
click at [199, 348] on div "Liu Jia" at bounding box center [139, 338] width 257 height 19
type textarea "42F Co-morbidities Dyslipidemia Childhood asthma Cervical polyp s/p surgery Mou…"
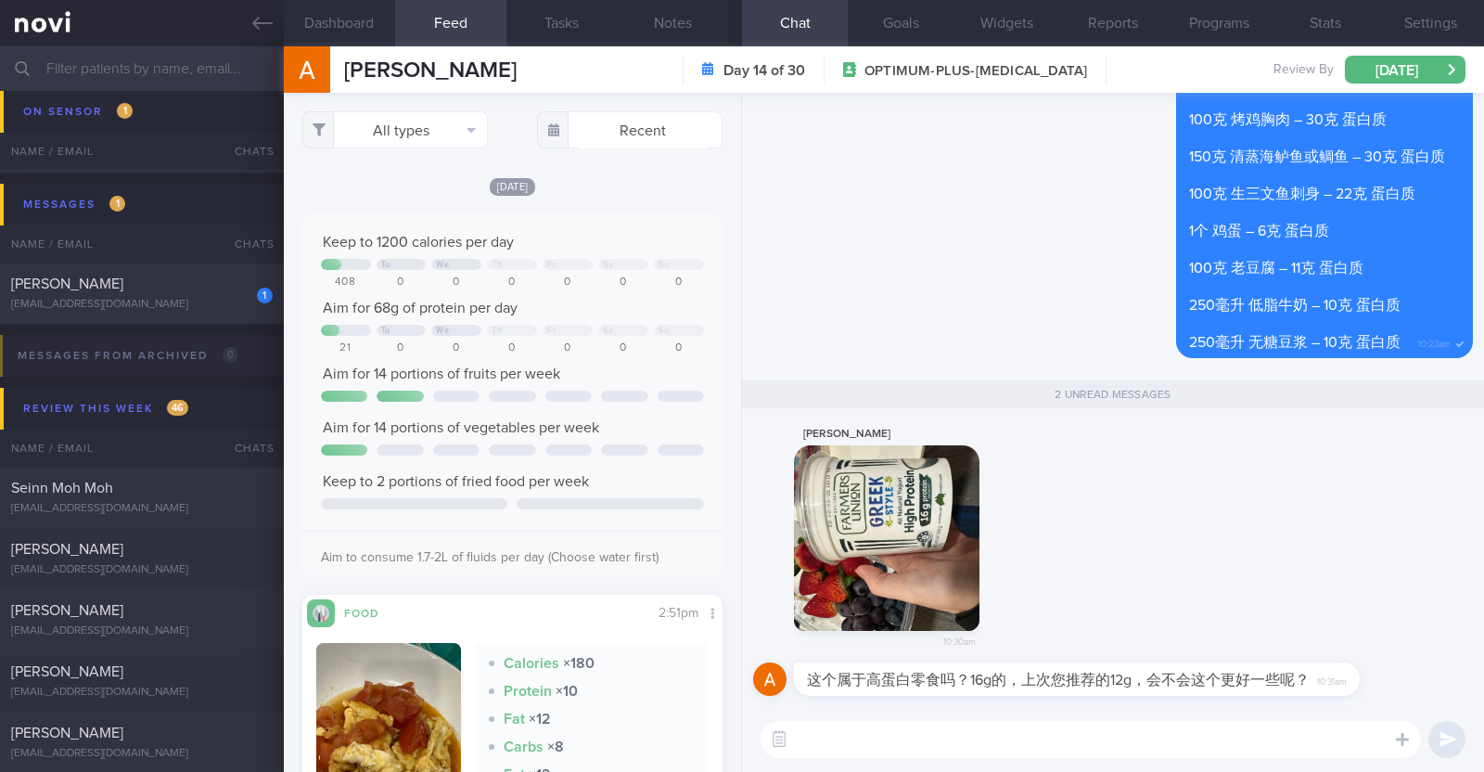
click at [884, 743] on textarea at bounding box center [1091, 739] width 660 height 37
drag, startPoint x: 923, startPoint y: 749, endPoint x: 660, endPoint y: 719, distance: 264.2
click at [660, 719] on div "Dashboard Feed Tasks Notes Chat 2 Goals Widgets Reports Programs Stats Settings…" at bounding box center [884, 408] width 1200 height 725
paste textarea "👍"
type textarea "这个很好 👍"
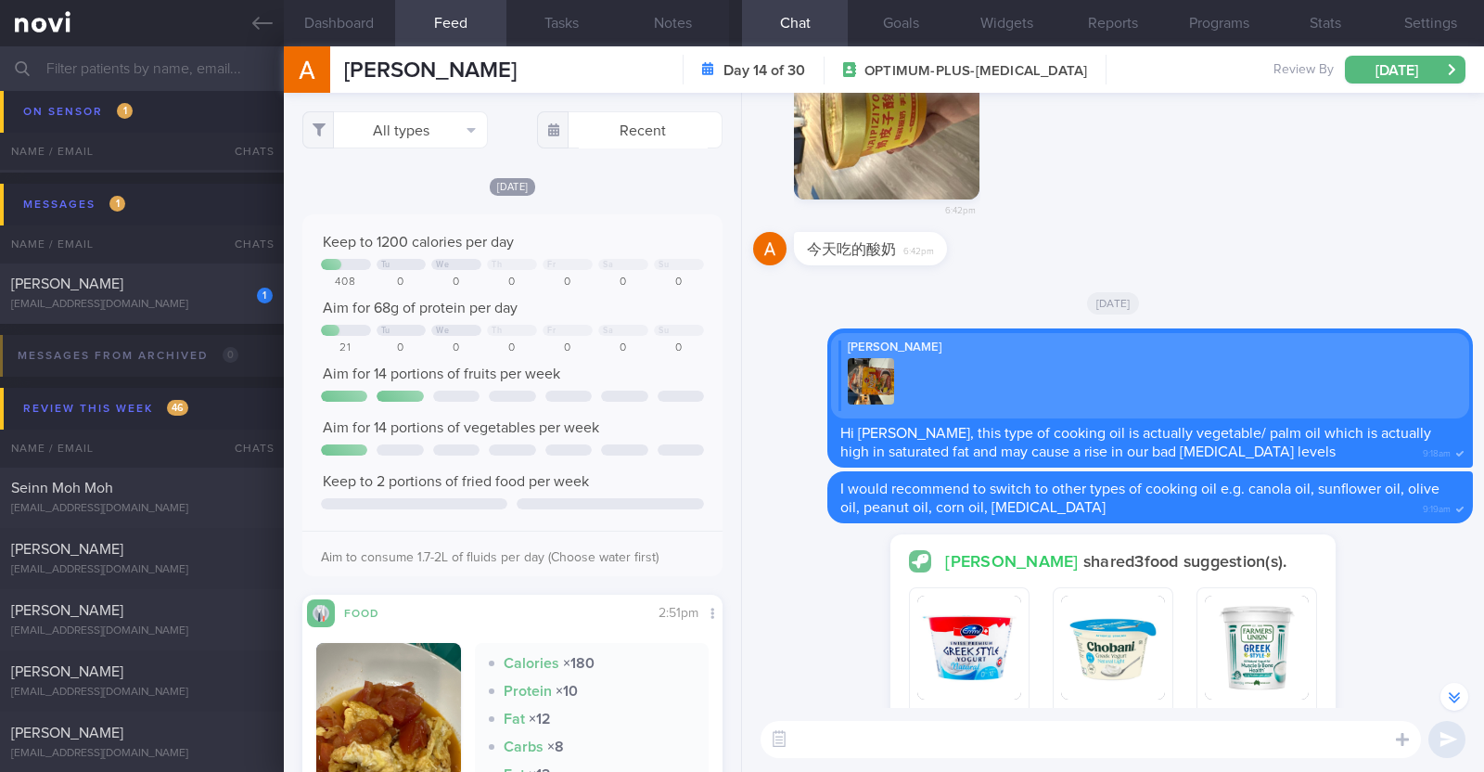
scroll to position [-7810, 0]
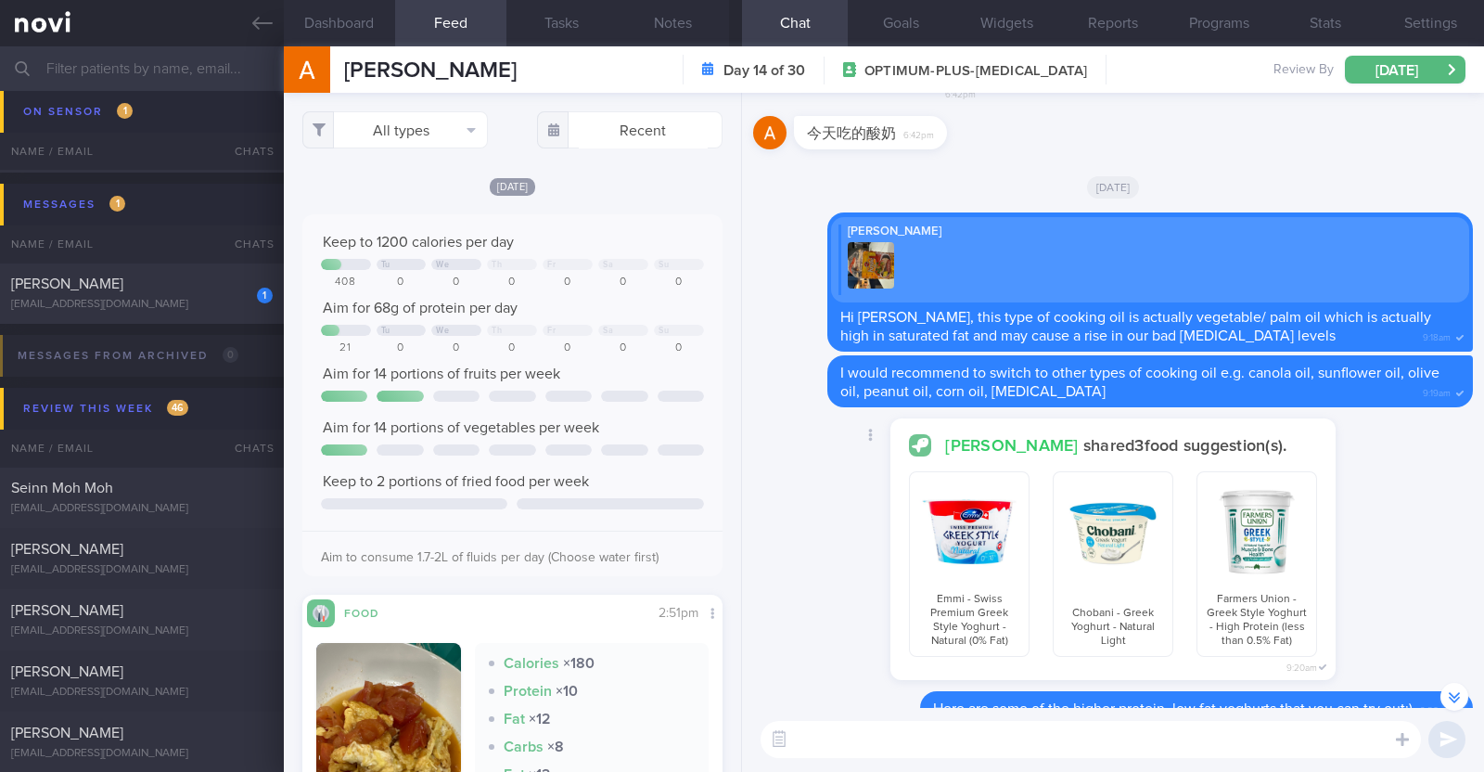
click at [1237, 548] on button "button" at bounding box center [1257, 532] width 104 height 104
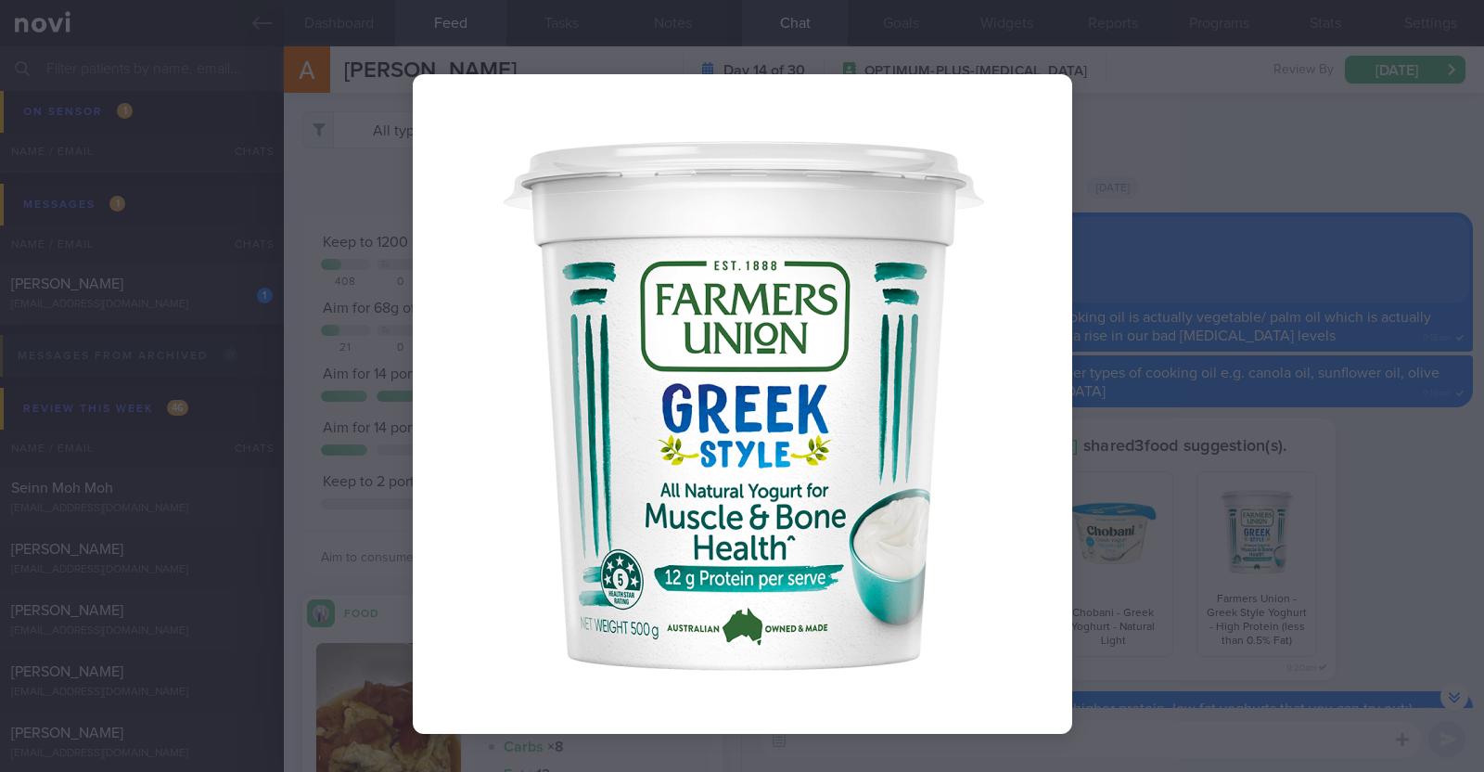
click at [1365, 513] on div at bounding box center [742, 386] width 1484 height 772
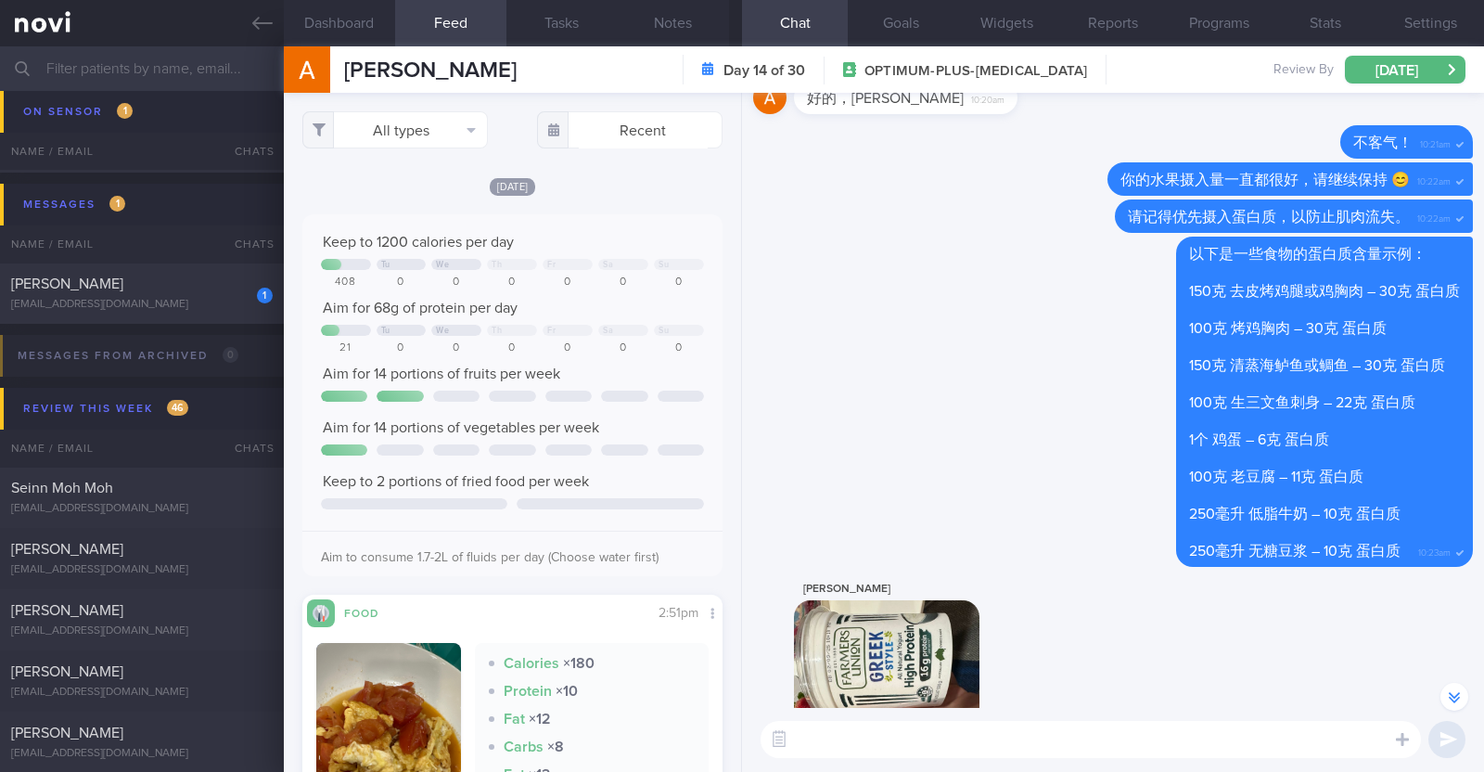
scroll to position [0, 0]
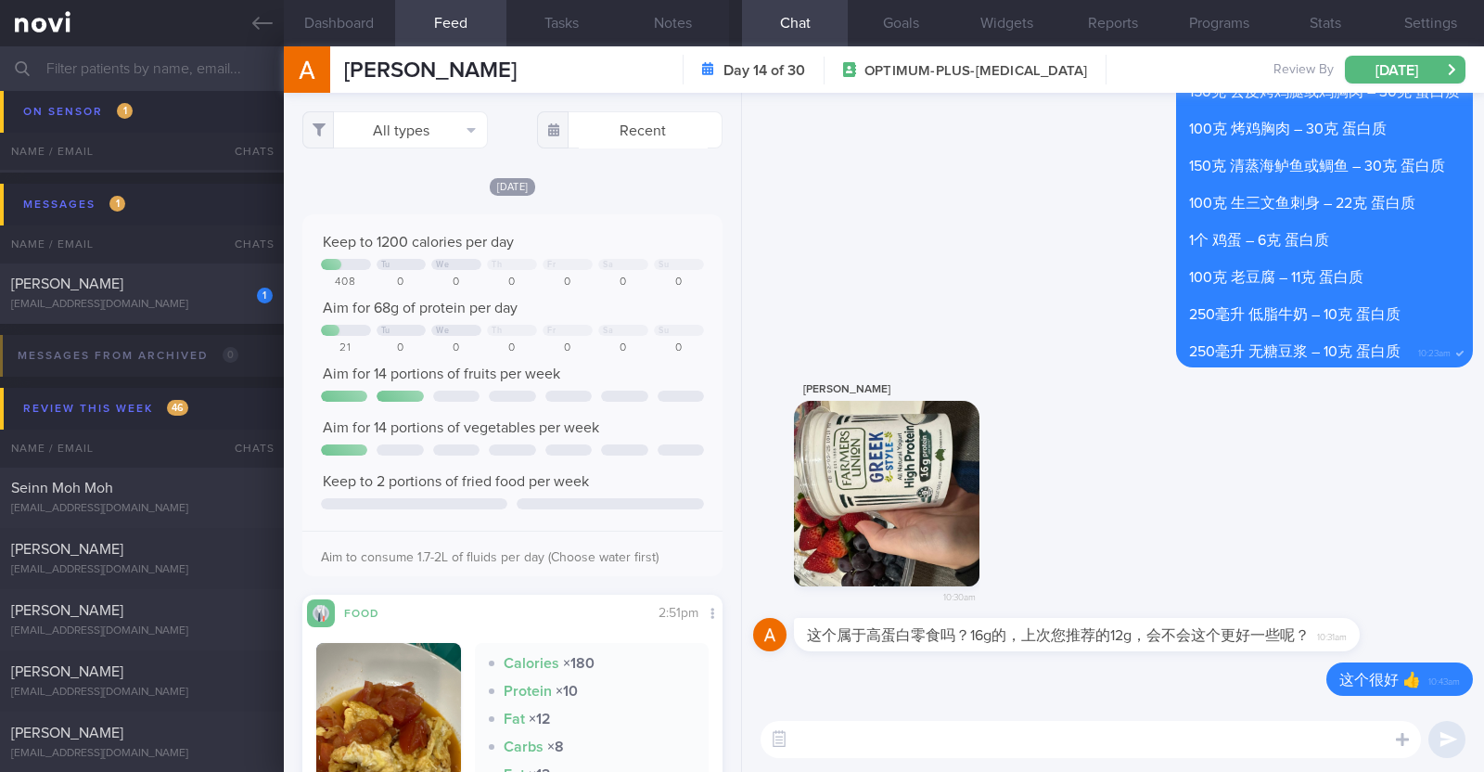
click at [1028, 745] on textarea at bounding box center [1091, 739] width 660 height 37
paste textarea "这是我之前推荐过的同一个牌子，但他们现在重新配方了，蛋白质含量甚至更高了。"
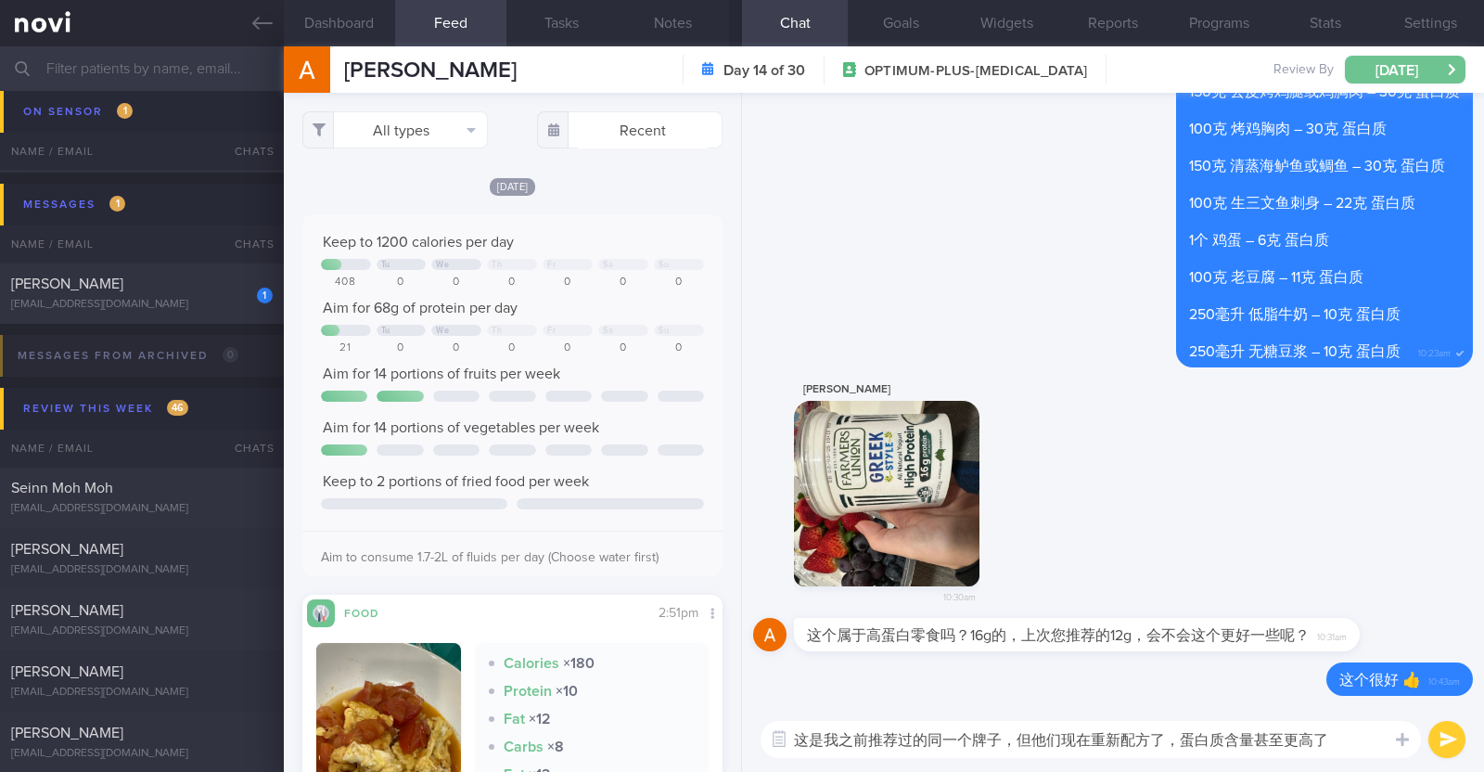
paste textarea "😀"
type textarea "这是我之前推荐过的同一个牌子，但他们现在重新配方了，蛋白质含量甚至更高了😀"
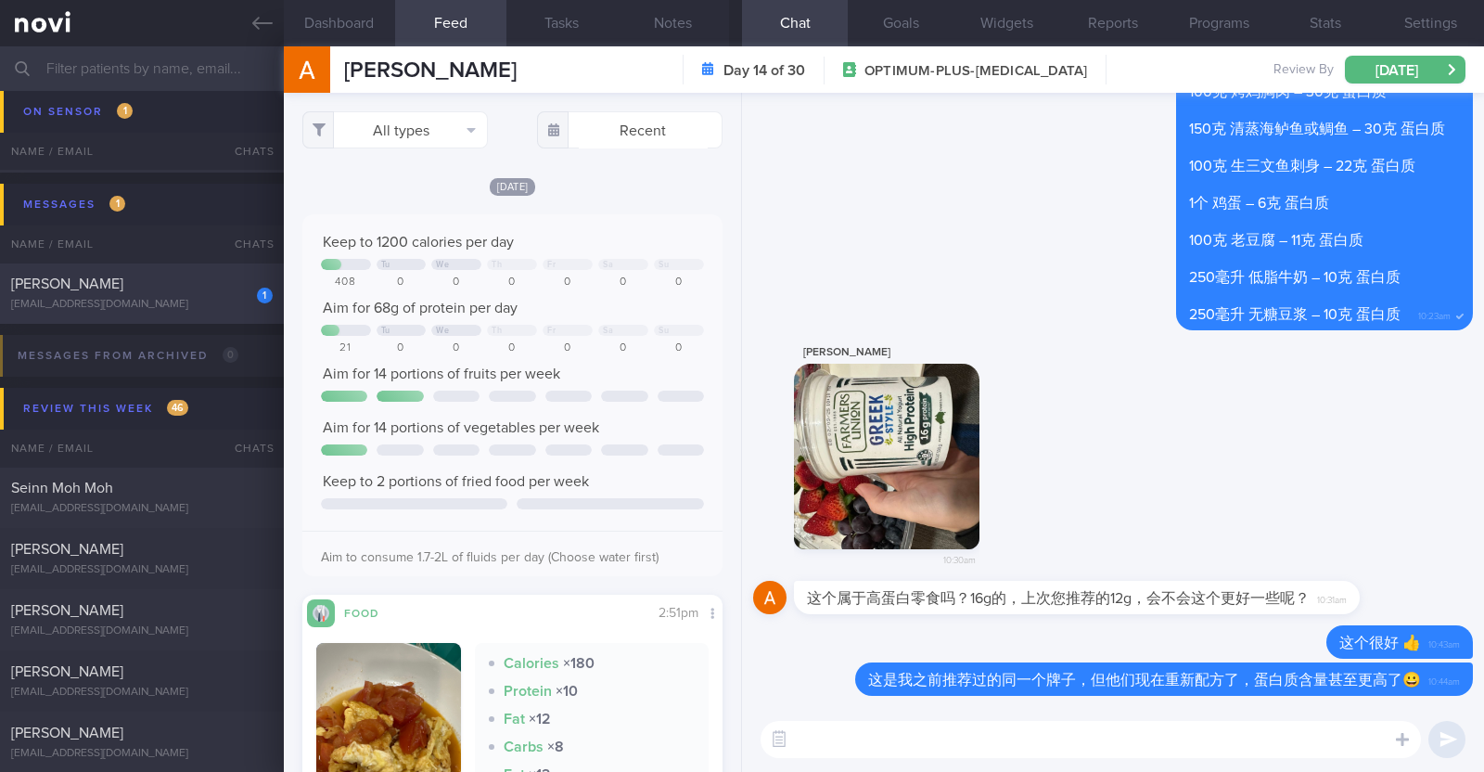
click at [162, 278] on div "[PERSON_NAME]" at bounding box center [139, 284] width 257 height 19
type textarea "49F Comorbidities: HLD Endometriosis and had a hysterectomy in January 2024 Hig…"
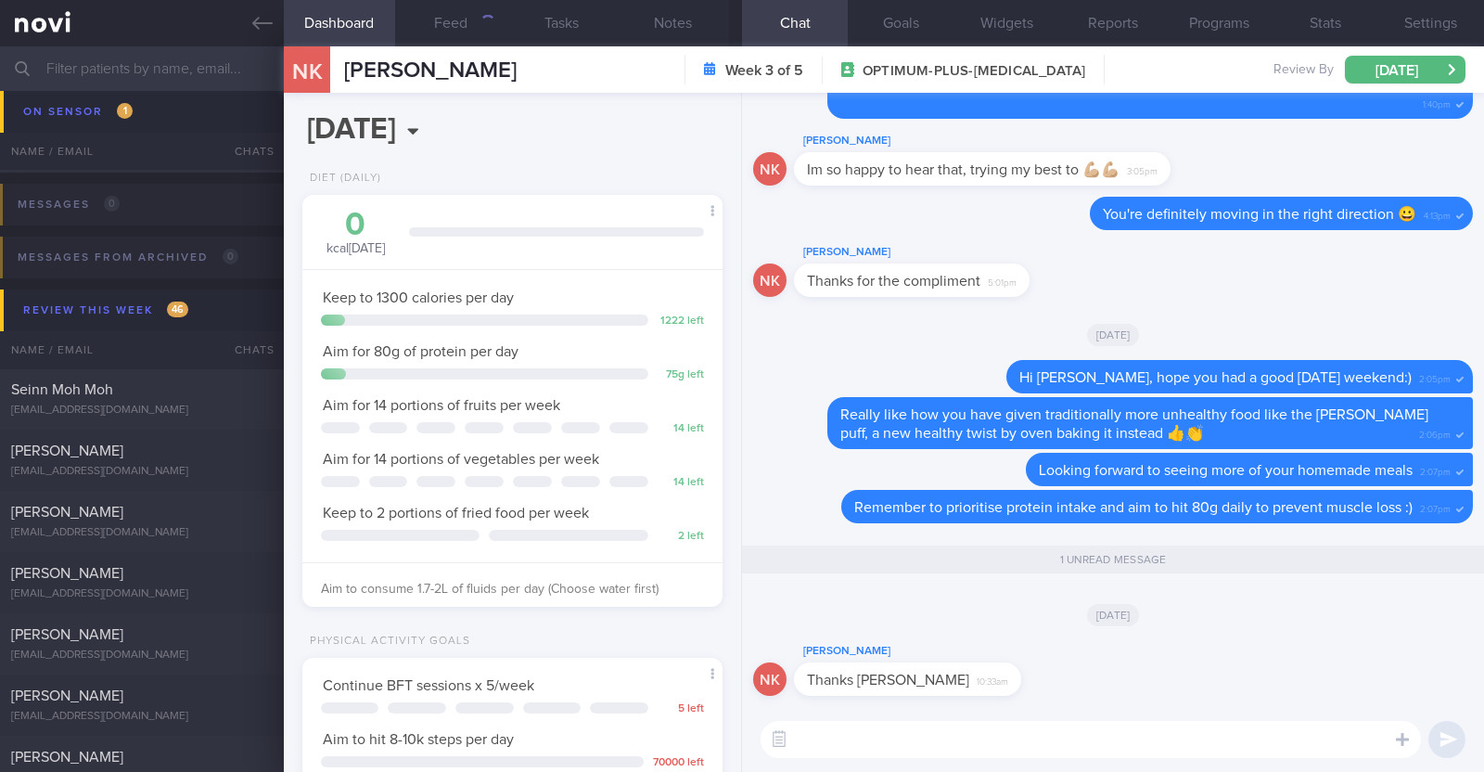
scroll to position [211, 369]
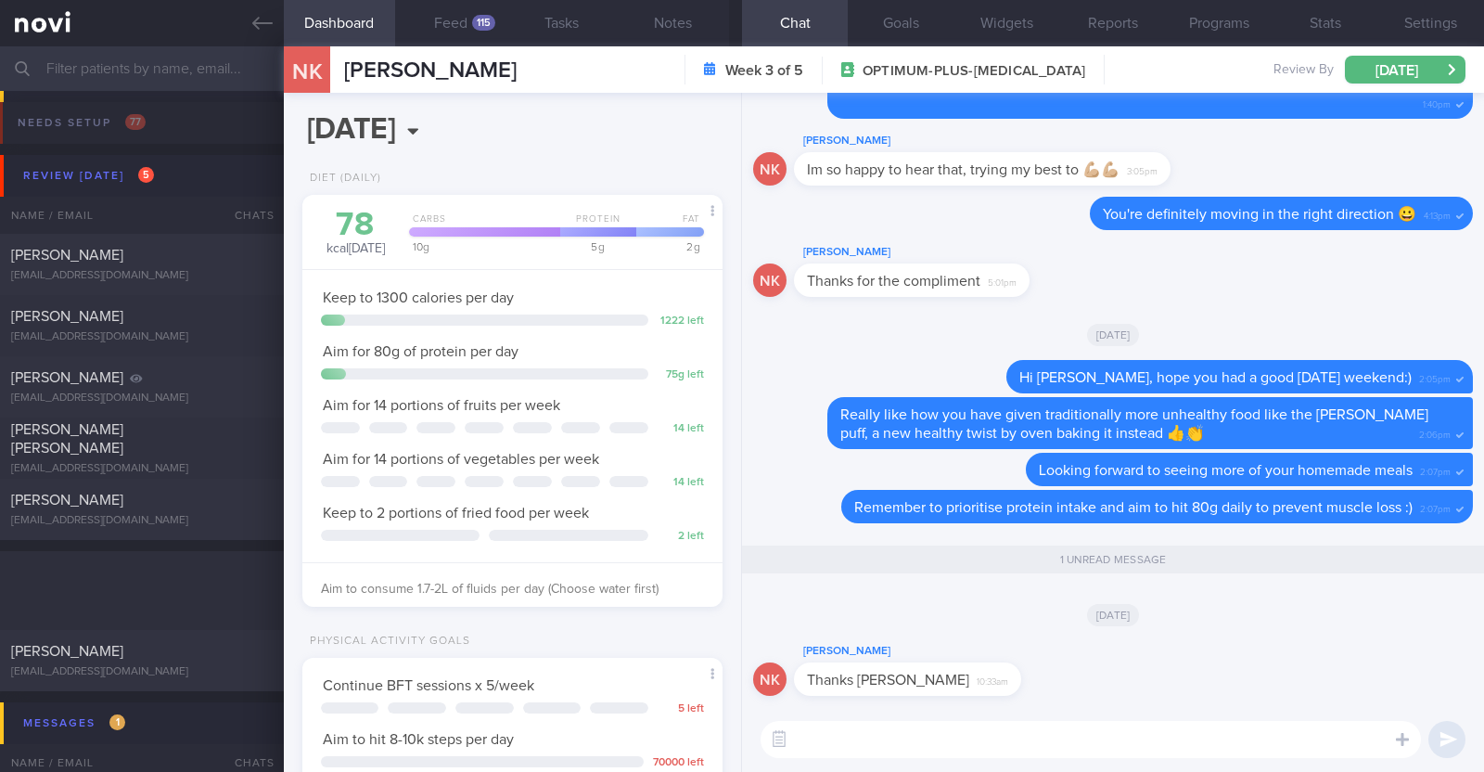
select select "7"
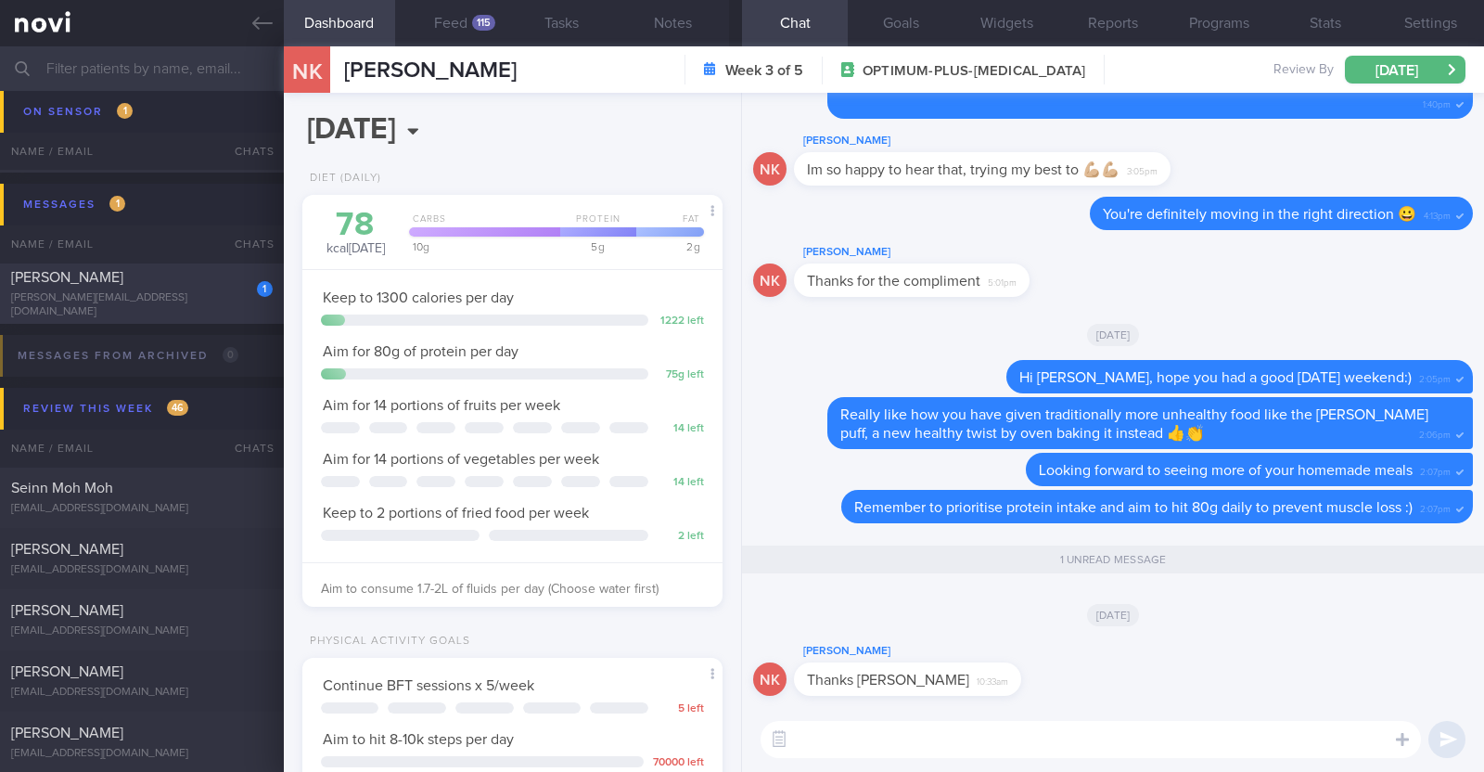
click at [98, 264] on div "1 [PERSON_NAME] Jia [EMAIL_ADDRESS][DOMAIN_NAME] [DATE] OPTIMUM-PLUS-[MEDICAL_D…" at bounding box center [742, 293] width 1484 height 61
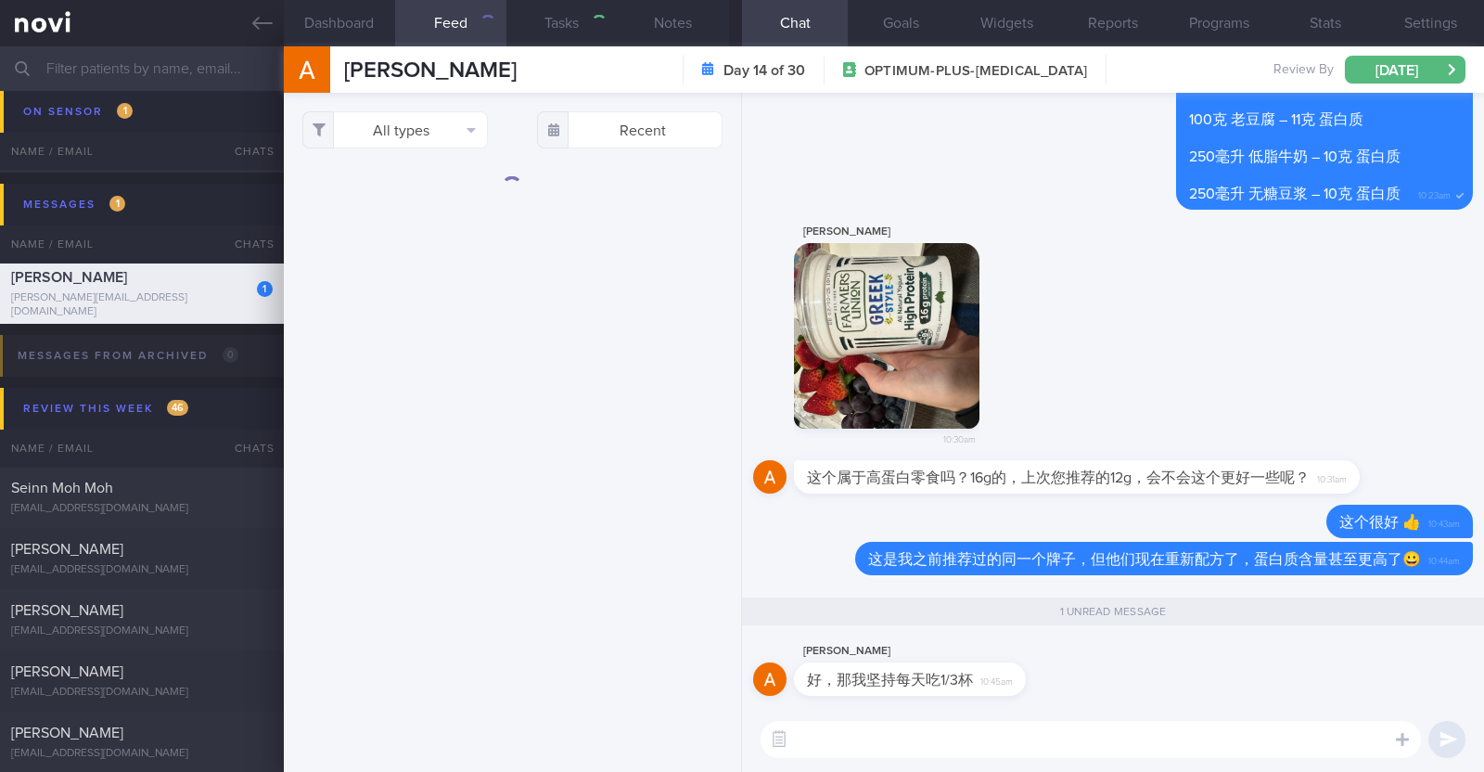
type textarea "42F Co-morbidities [MEDICAL_DATA] Childhood [MEDICAL_DATA] [MEDICAL_DATA] s/p s…"
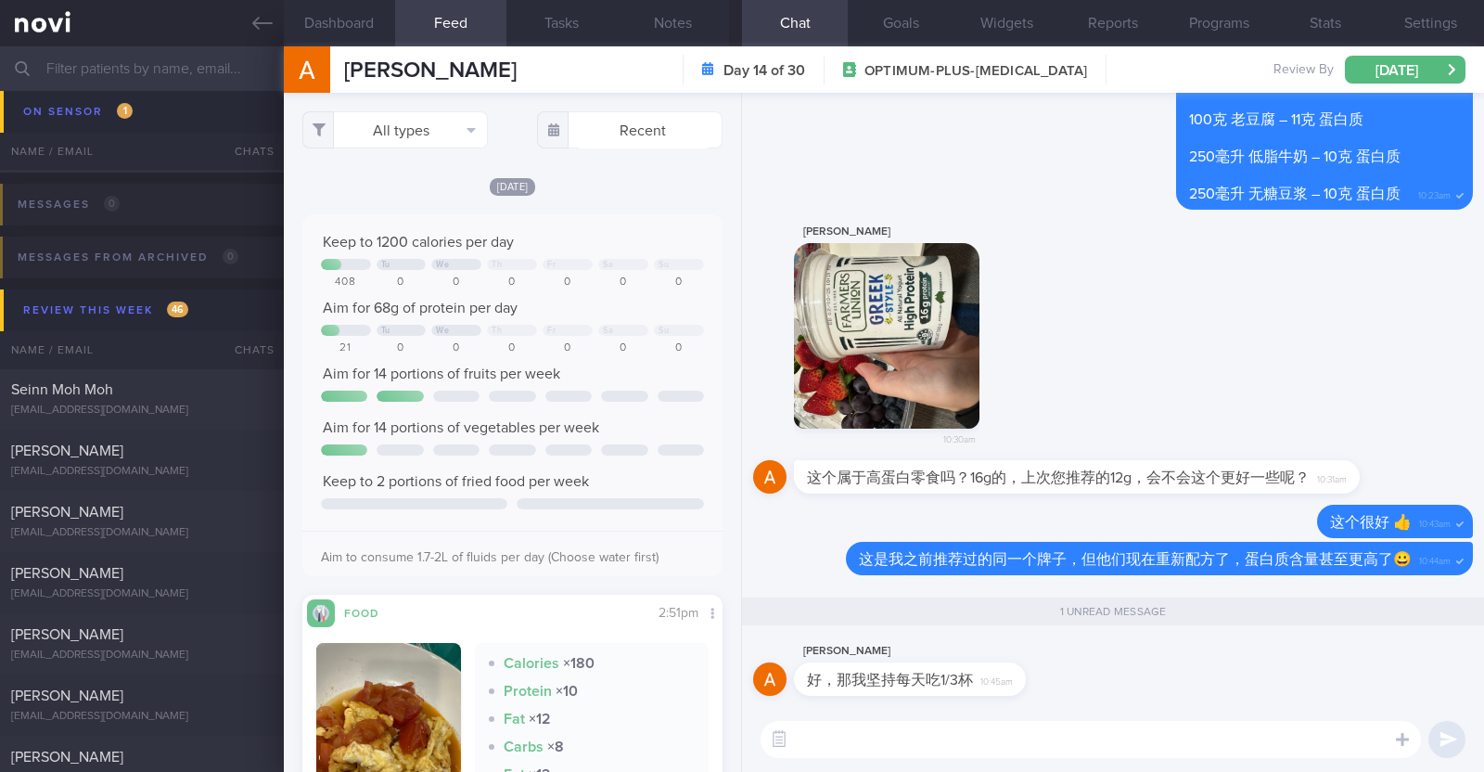
click at [955, 737] on textarea at bounding box center [1091, 739] width 660 height 37
paste textarea "👍"
type textarea "👍"
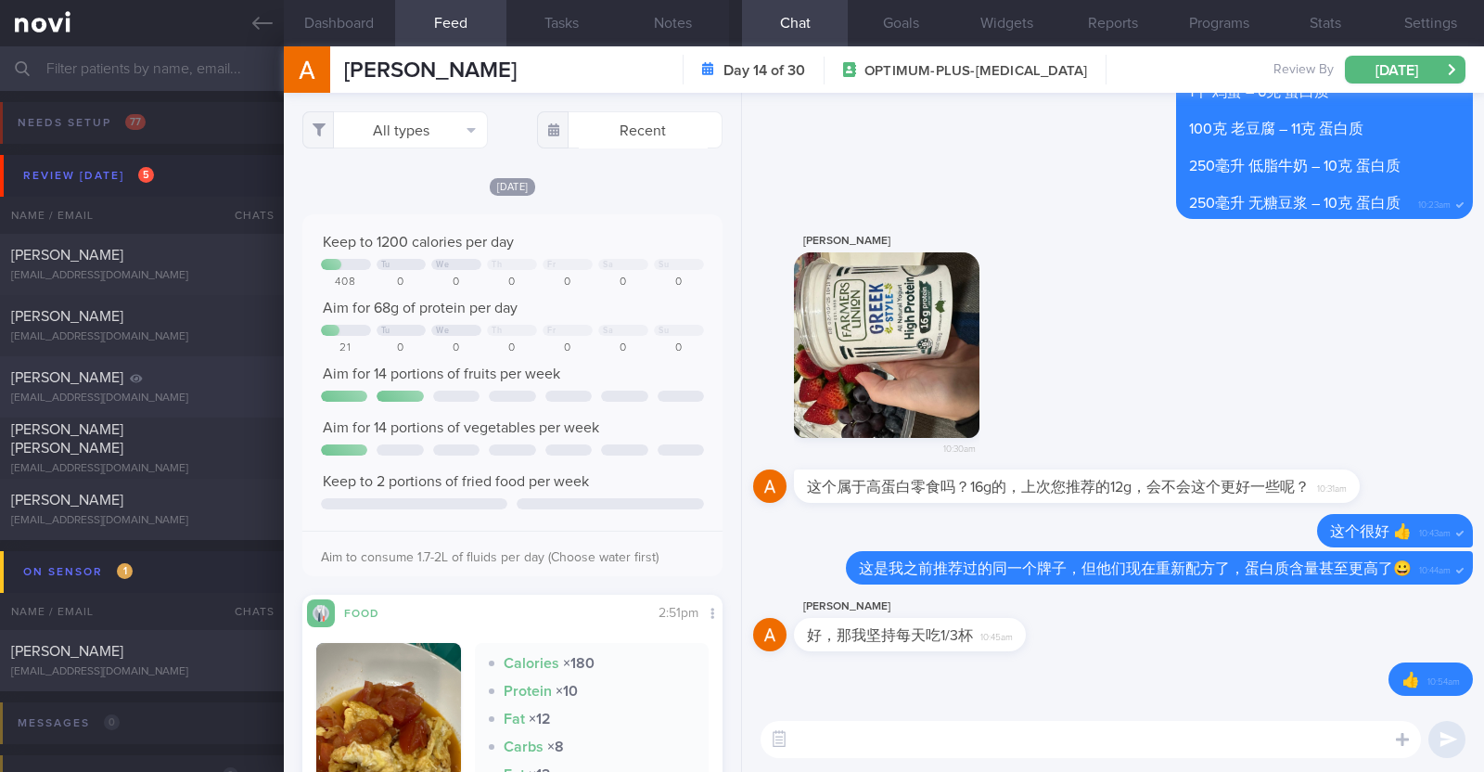
click at [179, 376] on div "[PERSON_NAME]" at bounding box center [139, 377] width 257 height 19
type input "KIV convert to digital support on [DATE]"
type textarea "29F Comorbidities: PCOS - not f/up gynae Medications: Review with [PERSON_NAME]…"
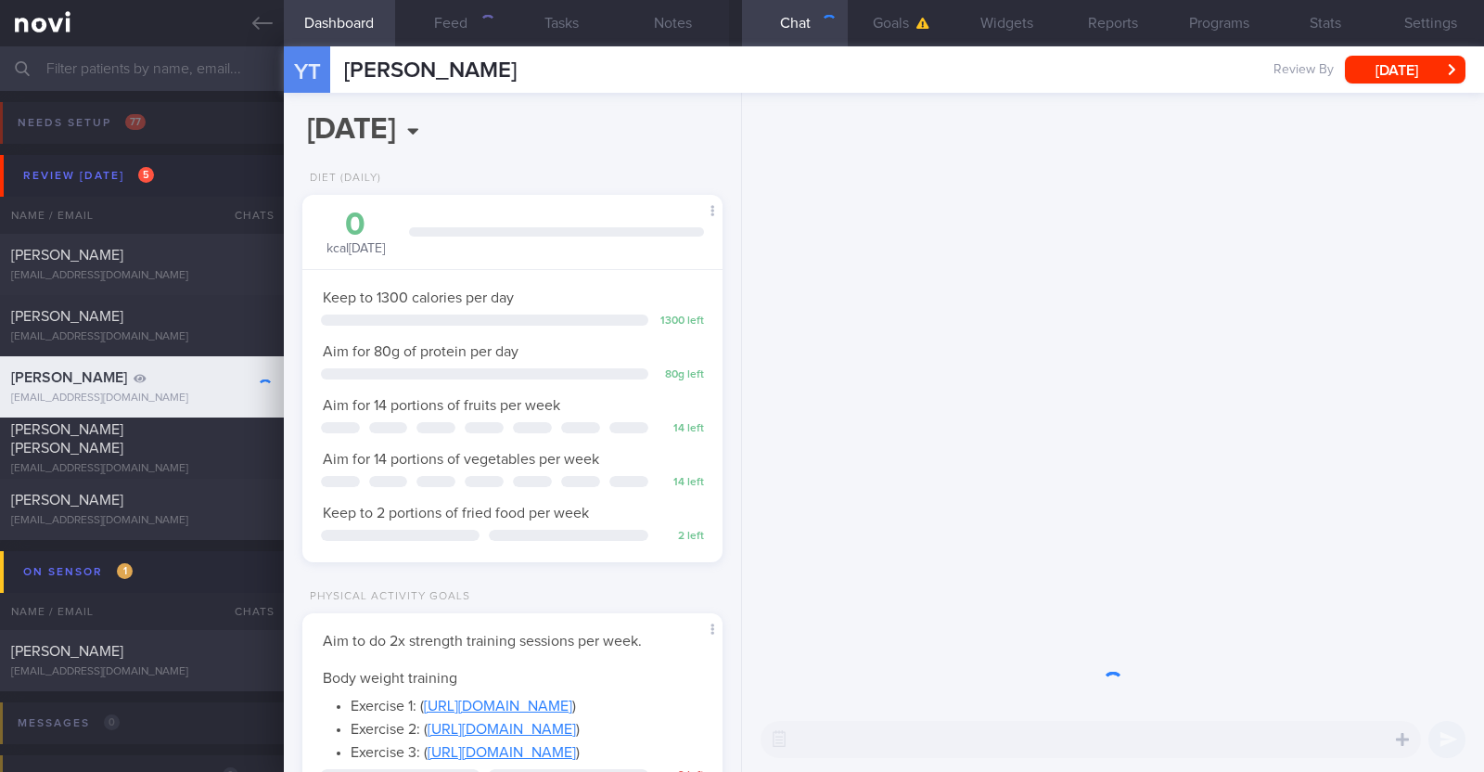
scroll to position [211, 369]
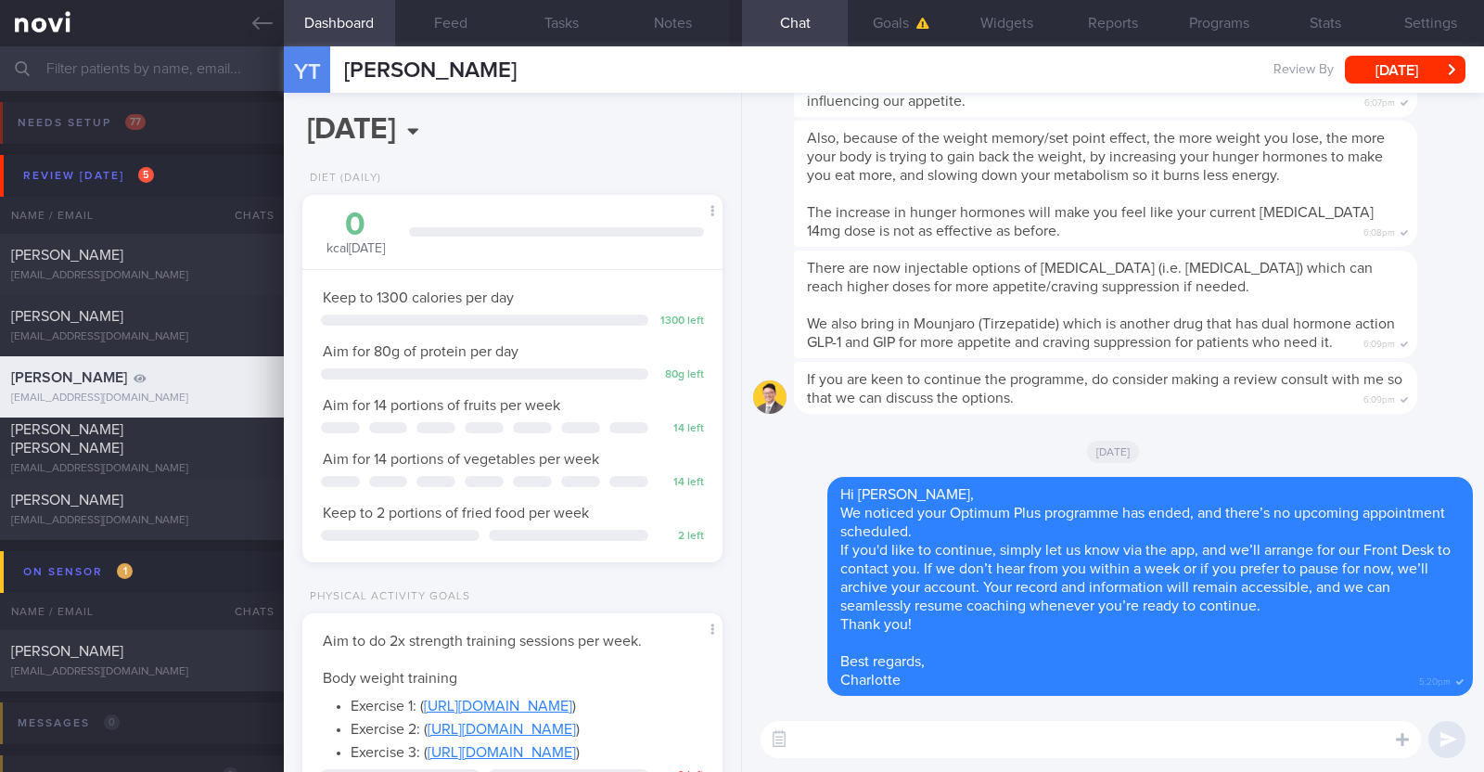
click at [929, 739] on textarea at bounding box center [1091, 739] width 660 height 37
paste textarea "I just wanted to let you know that your NOVIFY account will be archived shortly…"
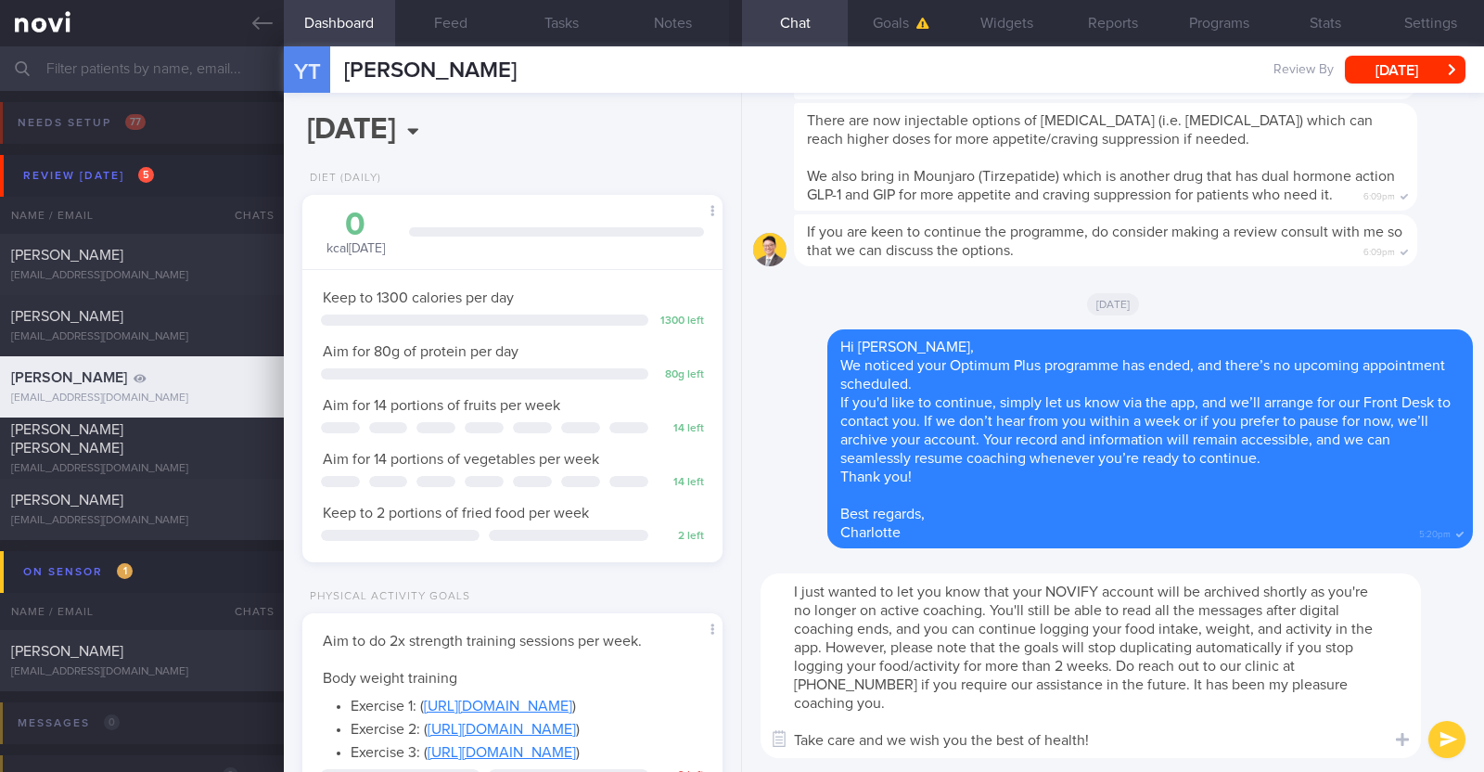
scroll to position [0, 0]
click at [791, 590] on textarea "I just wanted to let you know that your NOVIFY account will be archived shortly…" at bounding box center [1091, 665] width 660 height 185
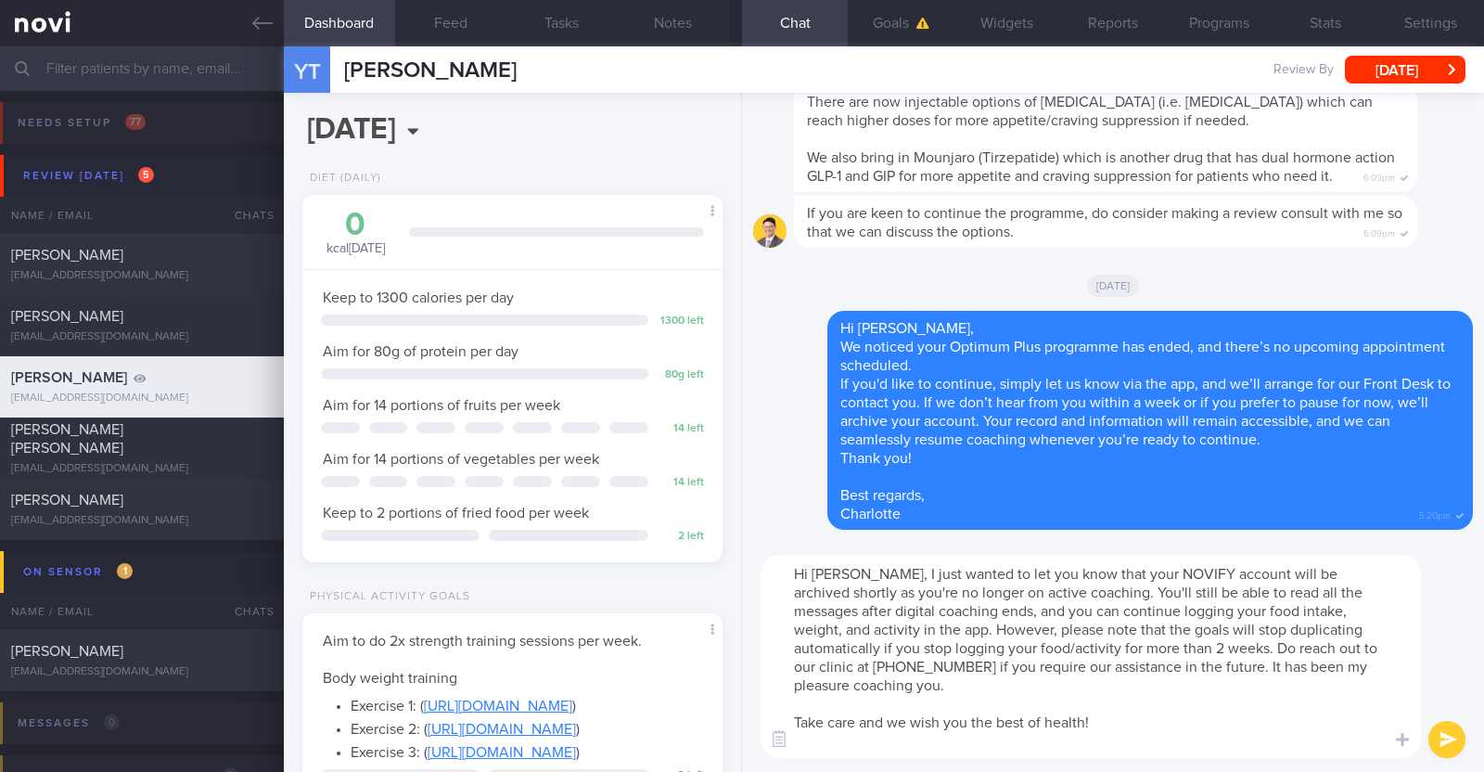
click at [820, 741] on textarea "Hi [PERSON_NAME], I just wanted to let you know that your NOVIFY account will b…" at bounding box center [1091, 656] width 660 height 203
type textarea "Hi [PERSON_NAME], I just wanted to let you know that your NOVIFY account will b…"
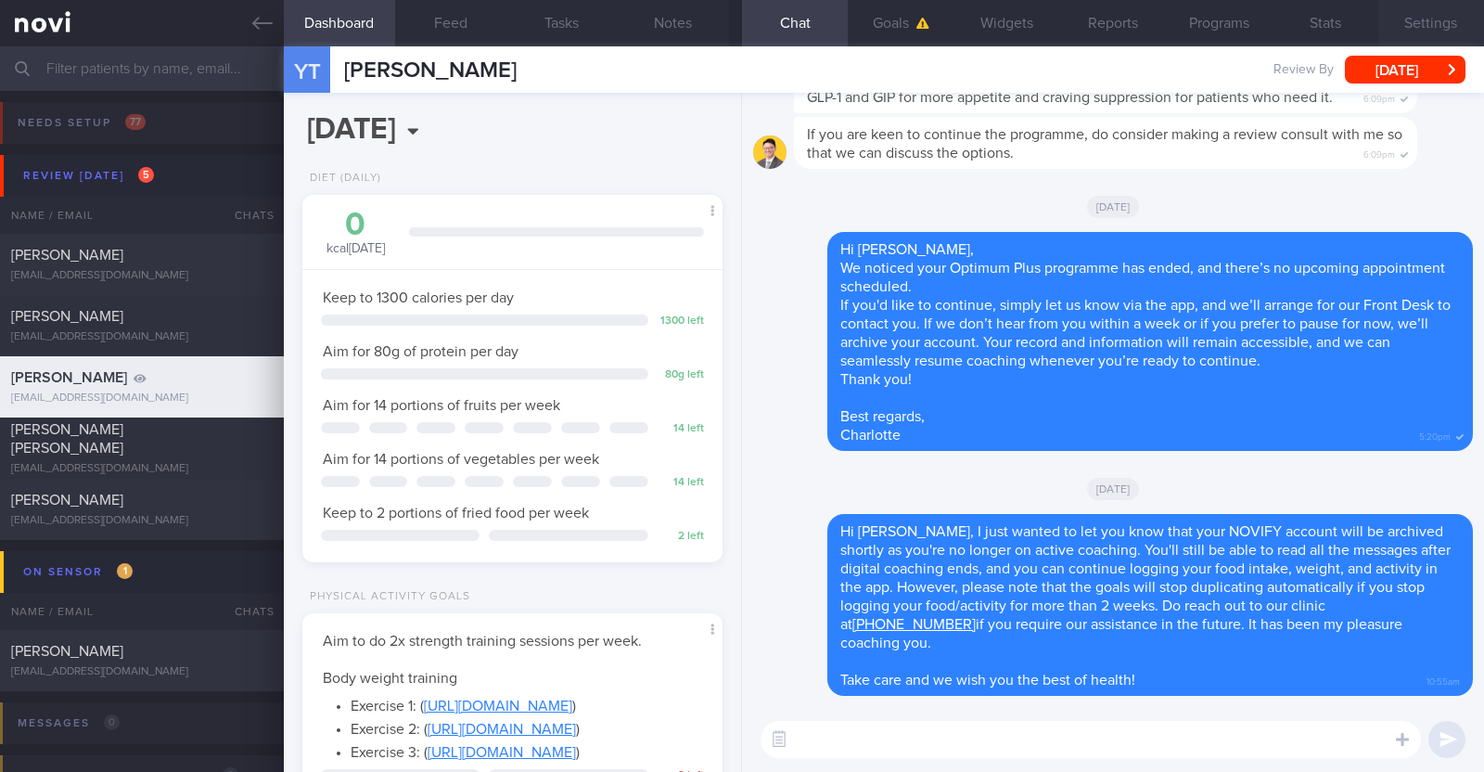
click at [1448, 21] on button "Settings" at bounding box center [1431, 23] width 106 height 46
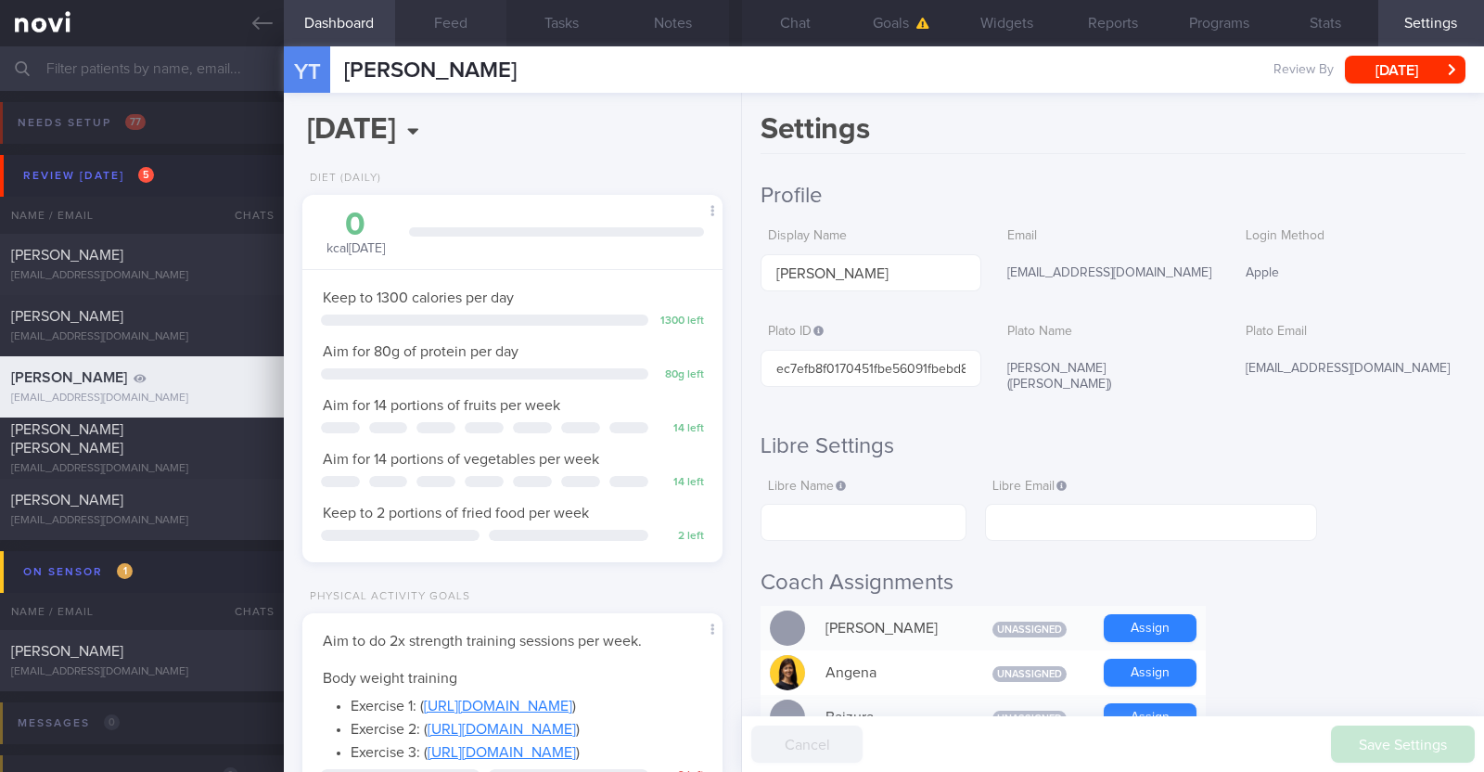
click at [483, 20] on button "Feed" at bounding box center [450, 23] width 111 height 46
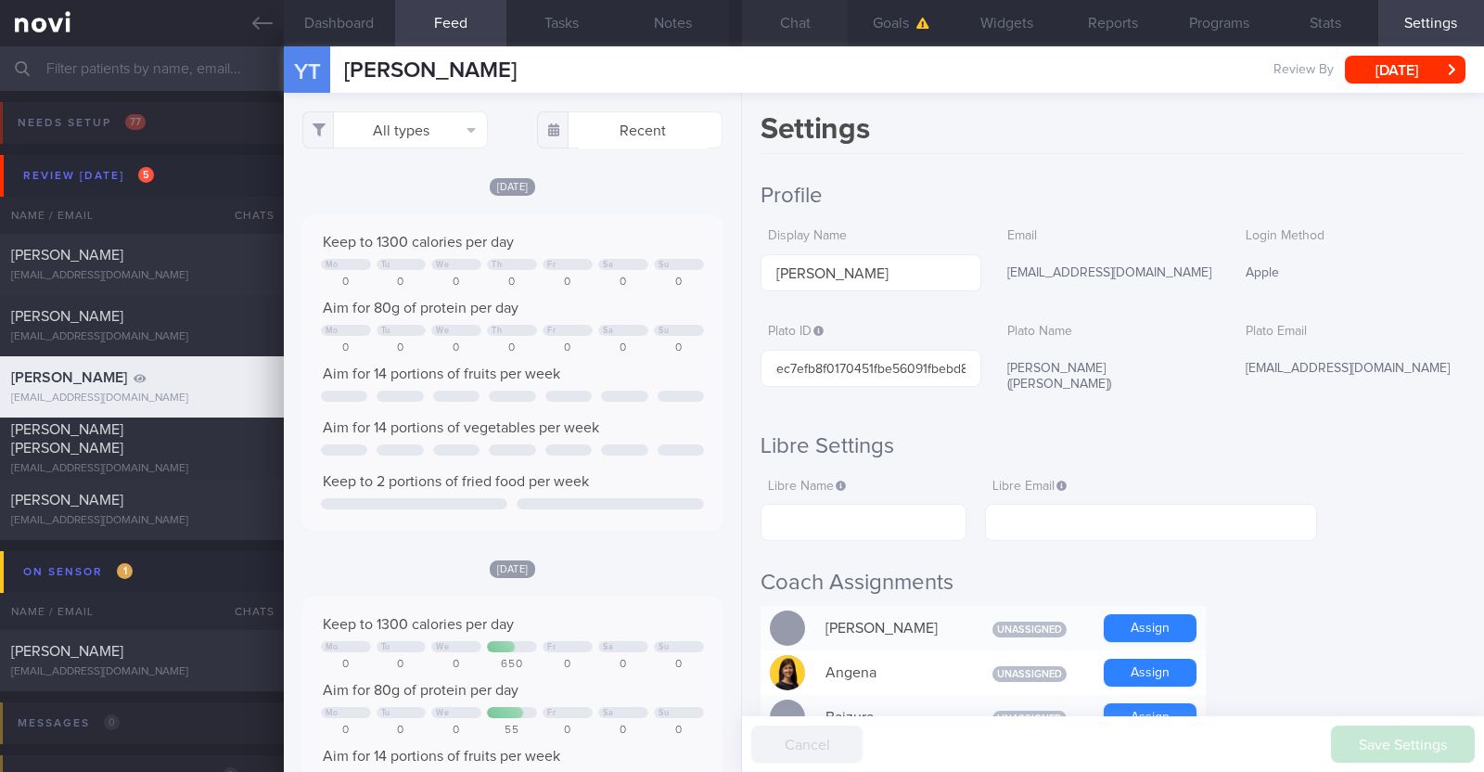
click at [787, 25] on button "Chat" at bounding box center [795, 23] width 106 height 46
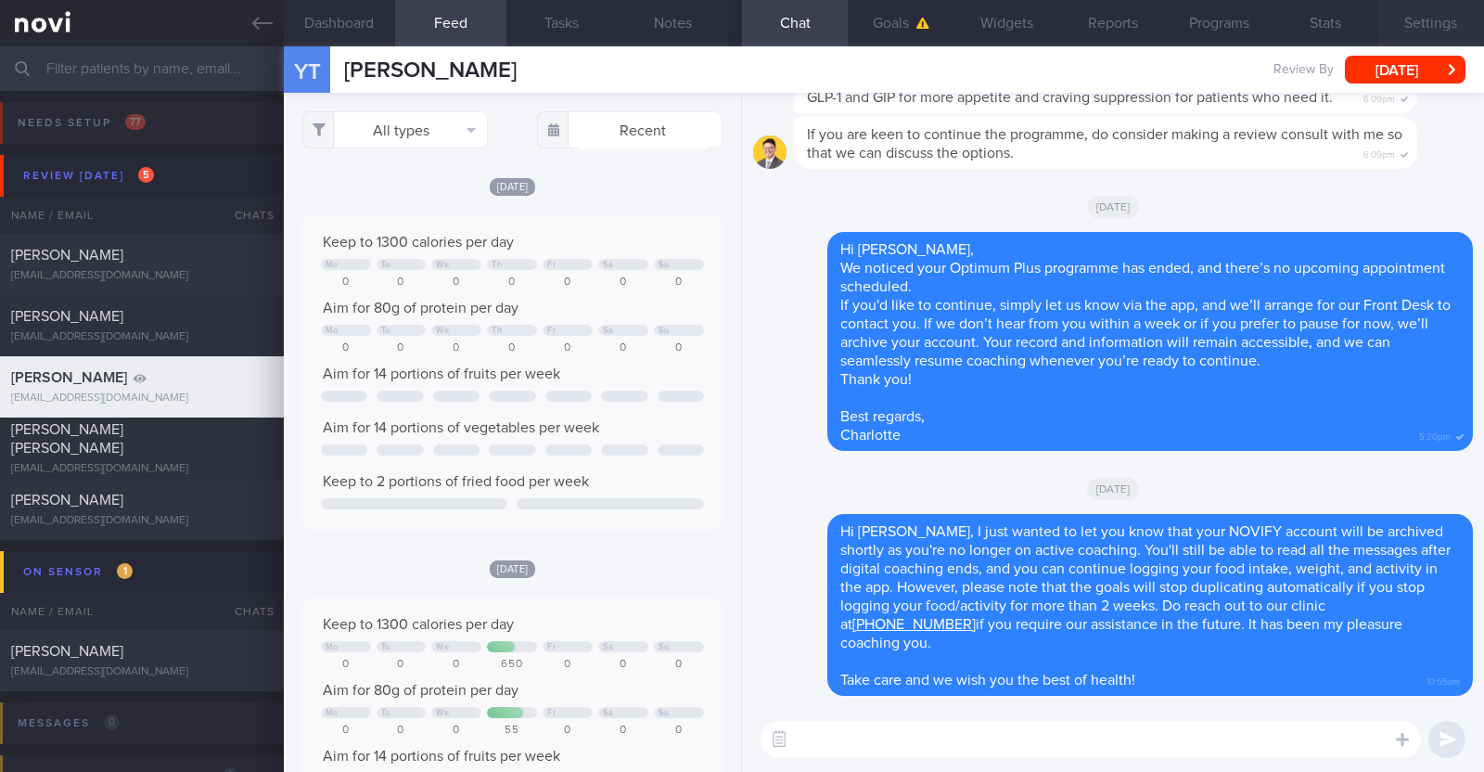
click at [1446, 21] on button "Settings" at bounding box center [1431, 23] width 106 height 46
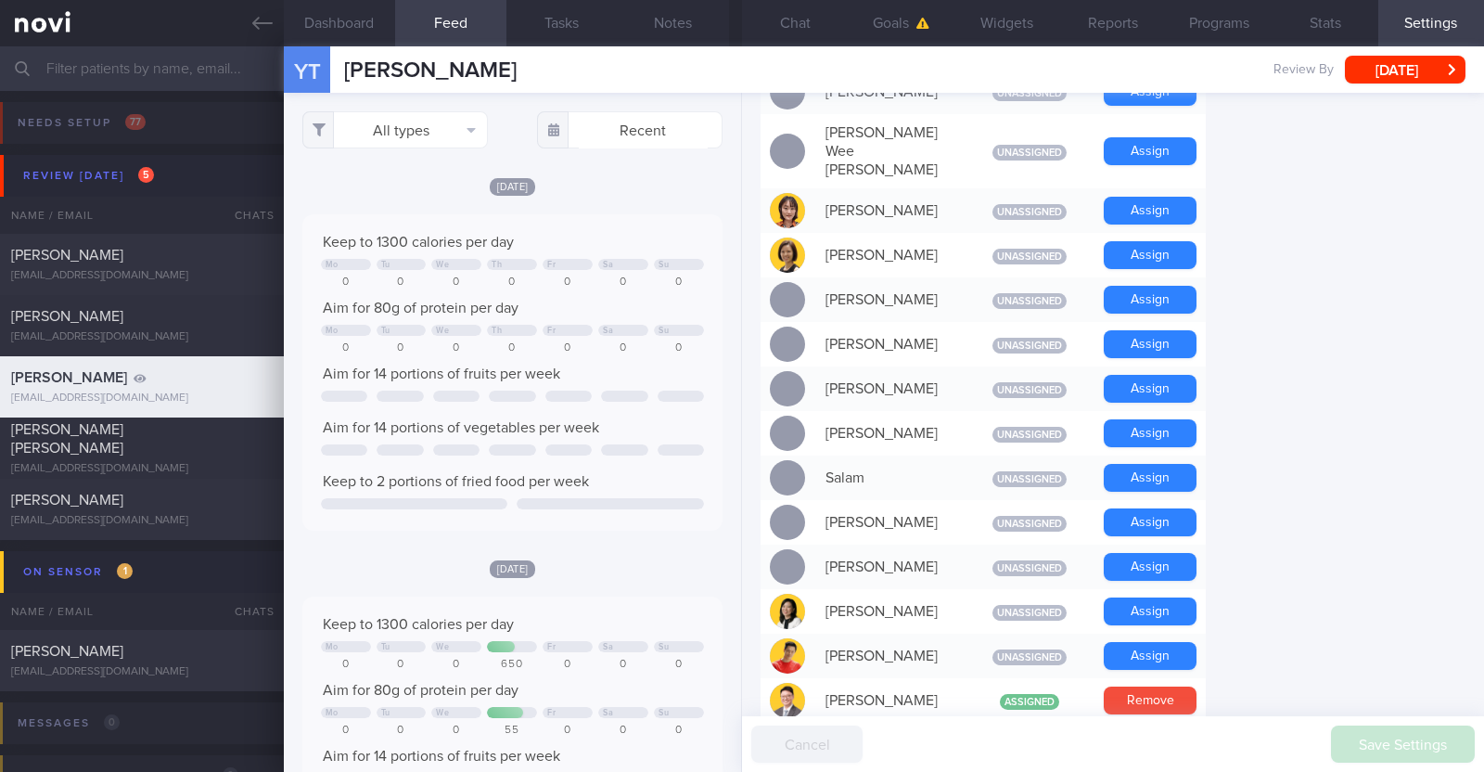
scroll to position [1622, 0]
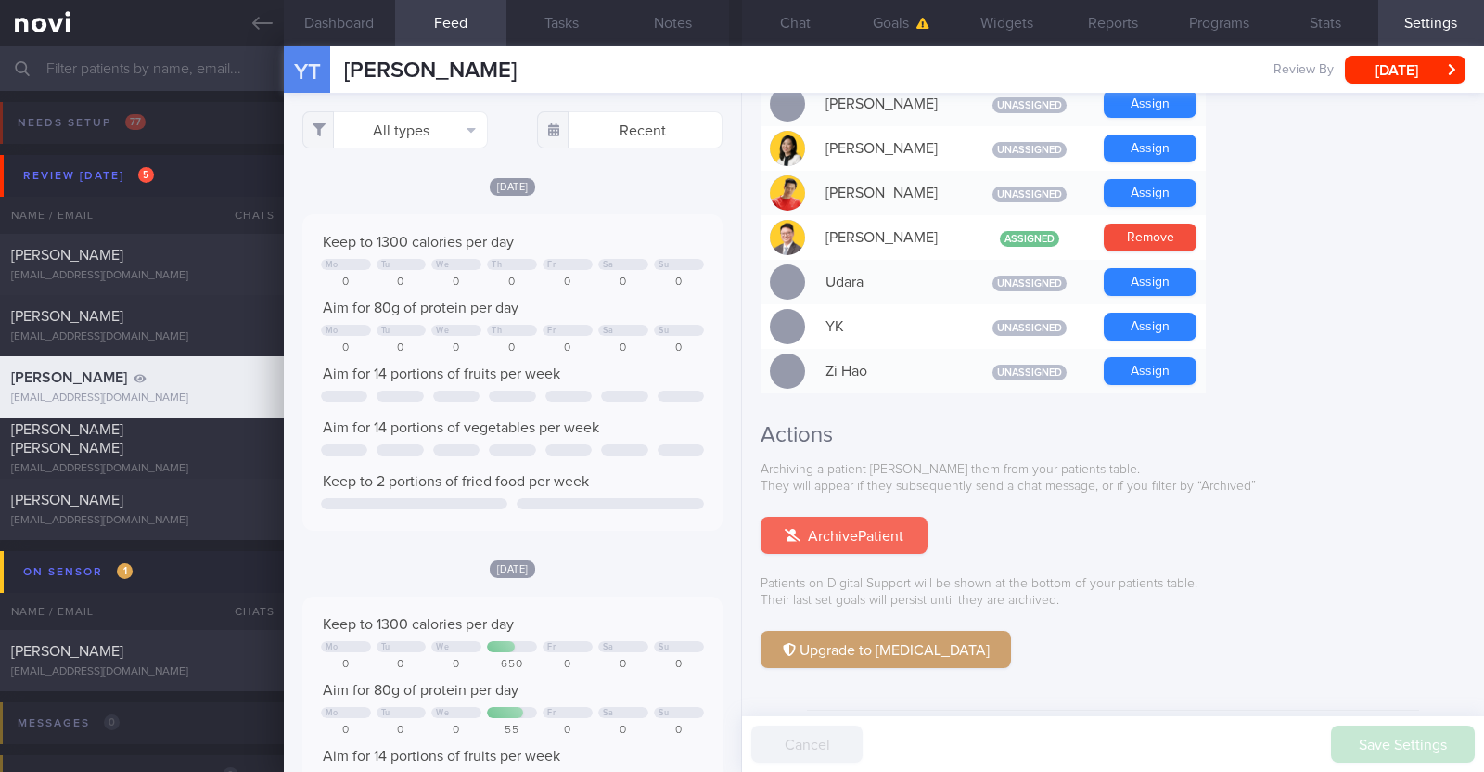
click at [821, 517] on button "Archive Patient" at bounding box center [844, 535] width 167 height 37
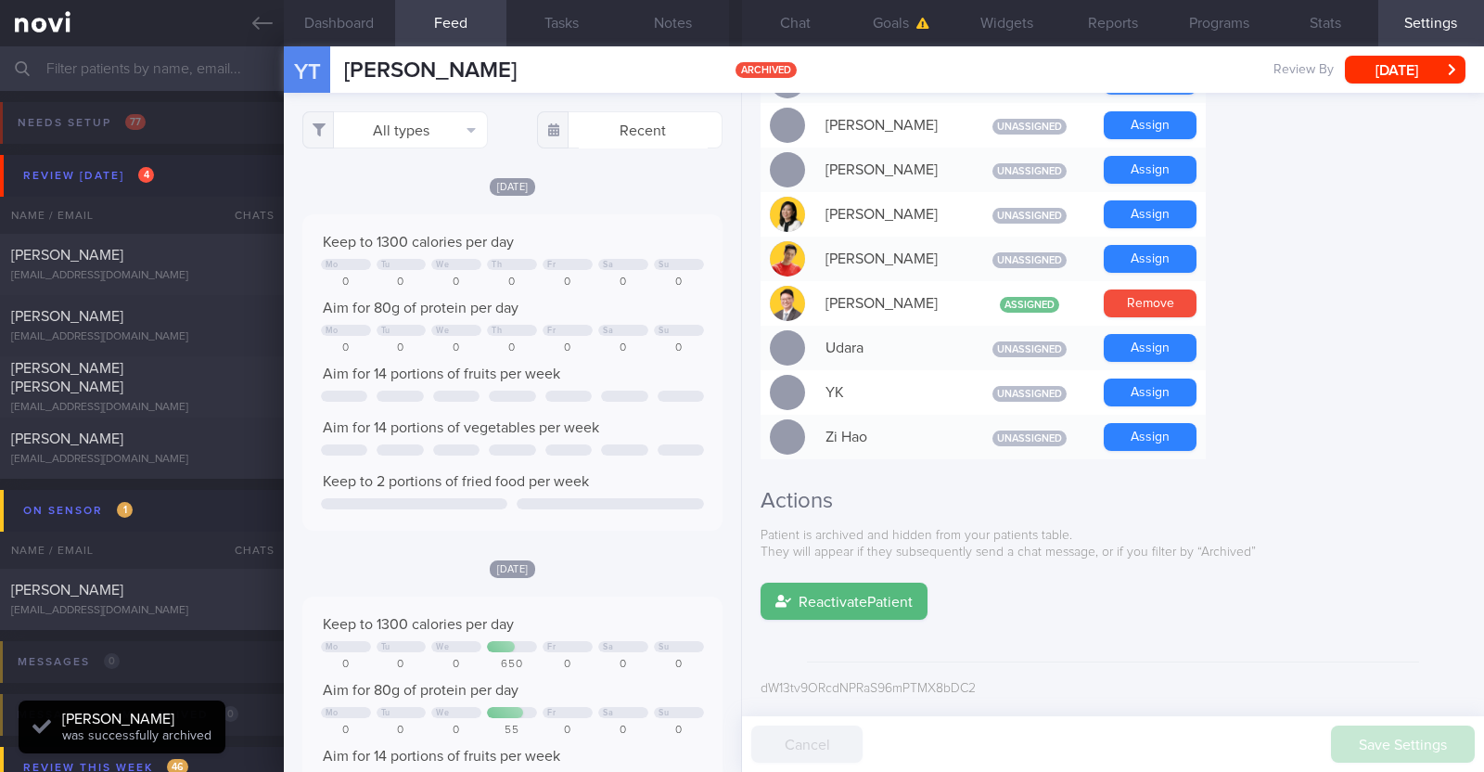
scroll to position [1510, 0]
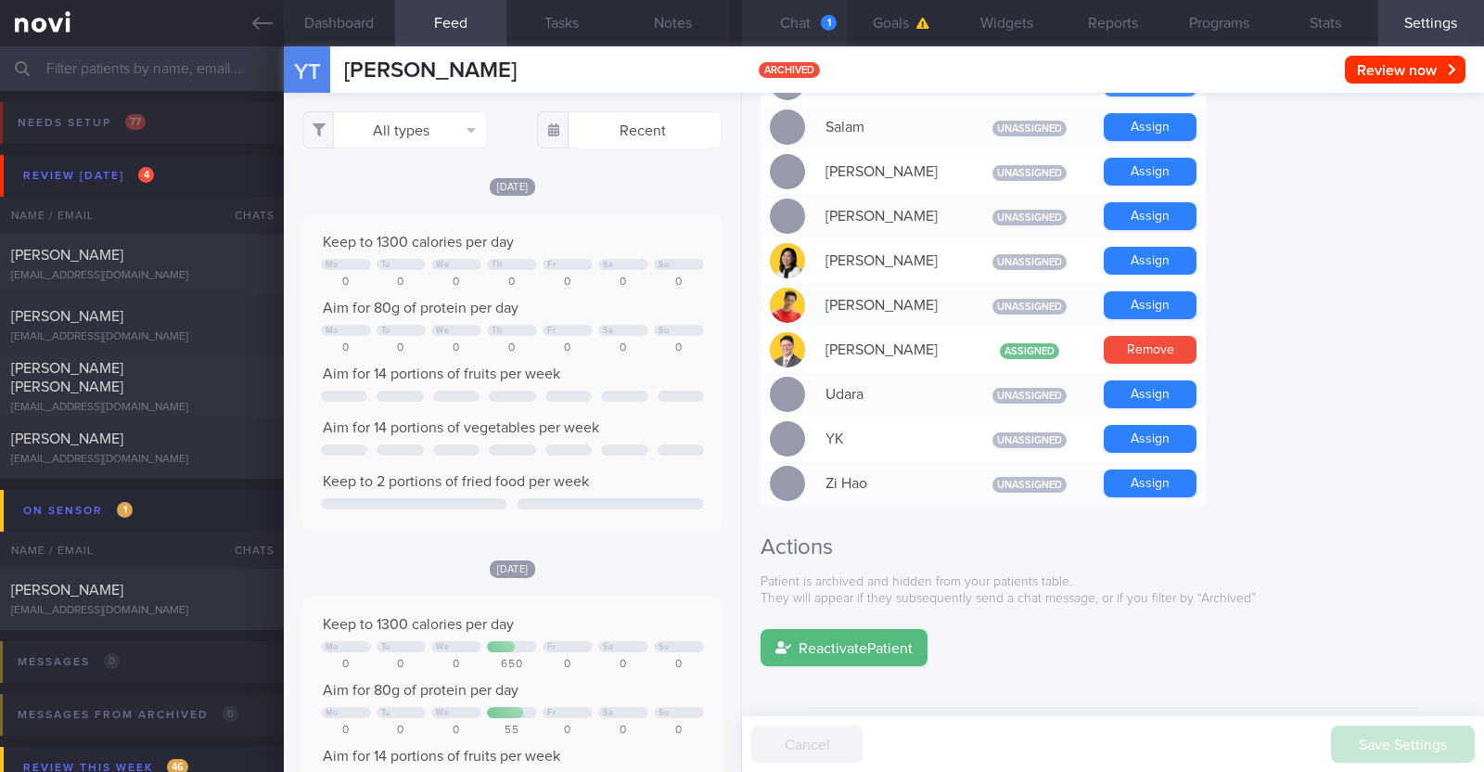
click at [834, 19] on div "1" at bounding box center [829, 23] width 16 height 16
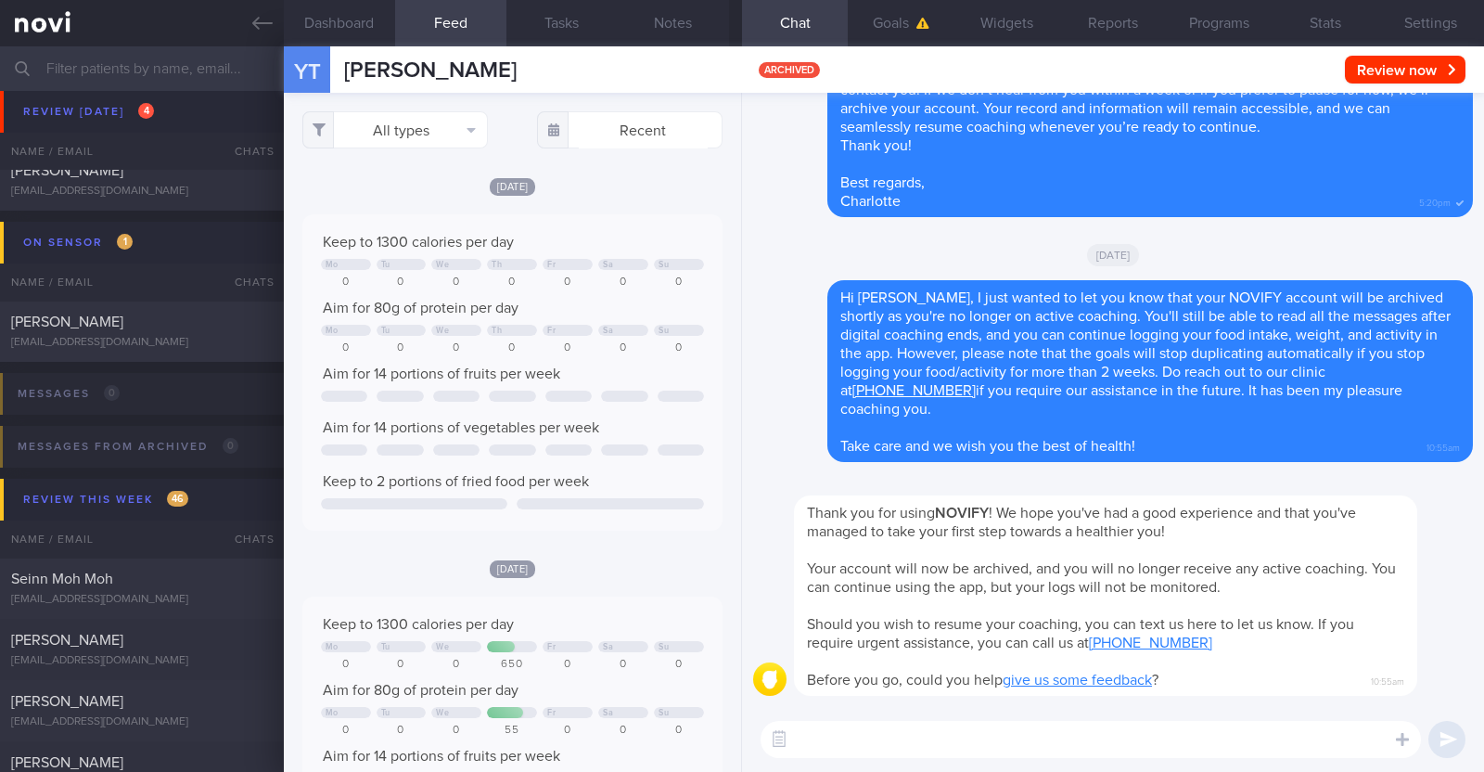
scroll to position [115, 0]
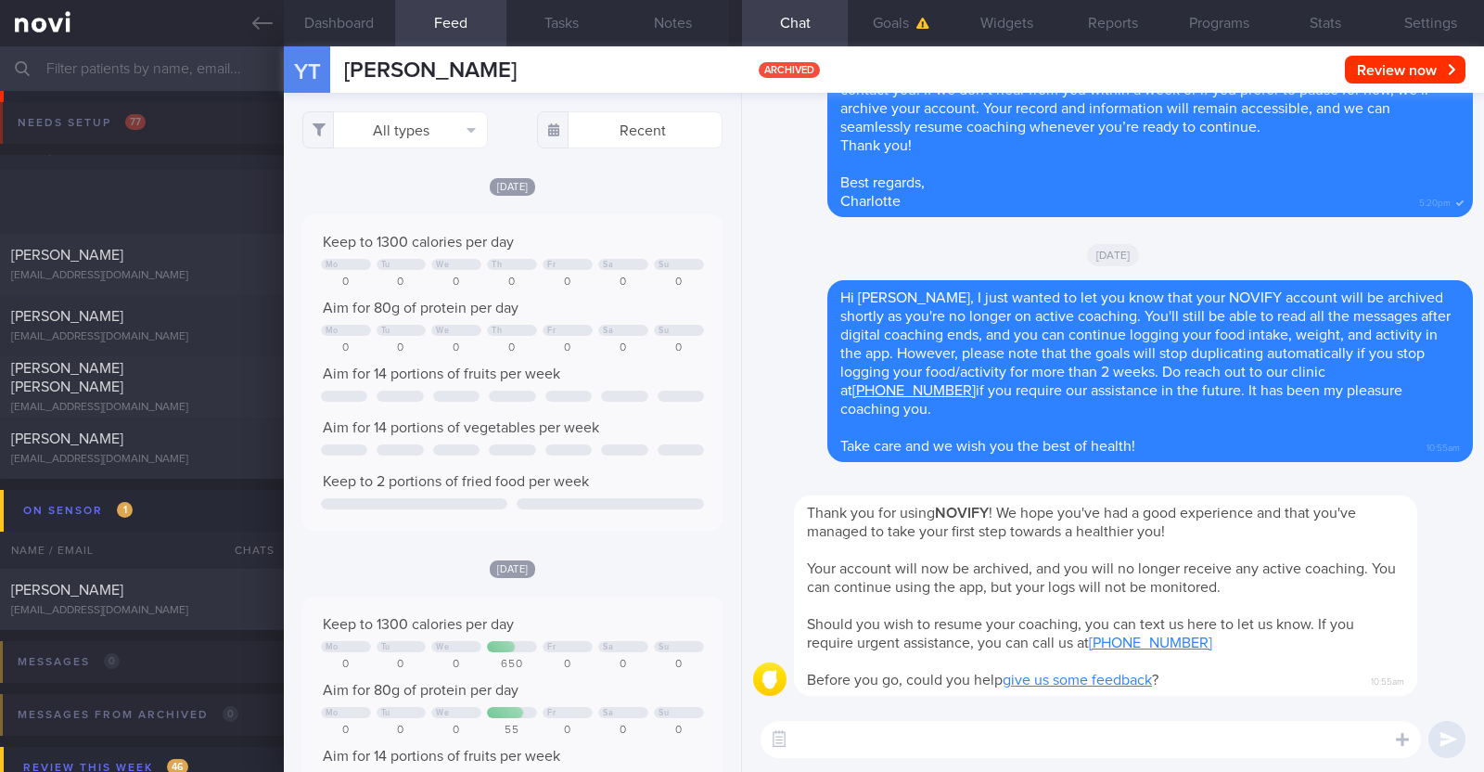
select select "7"
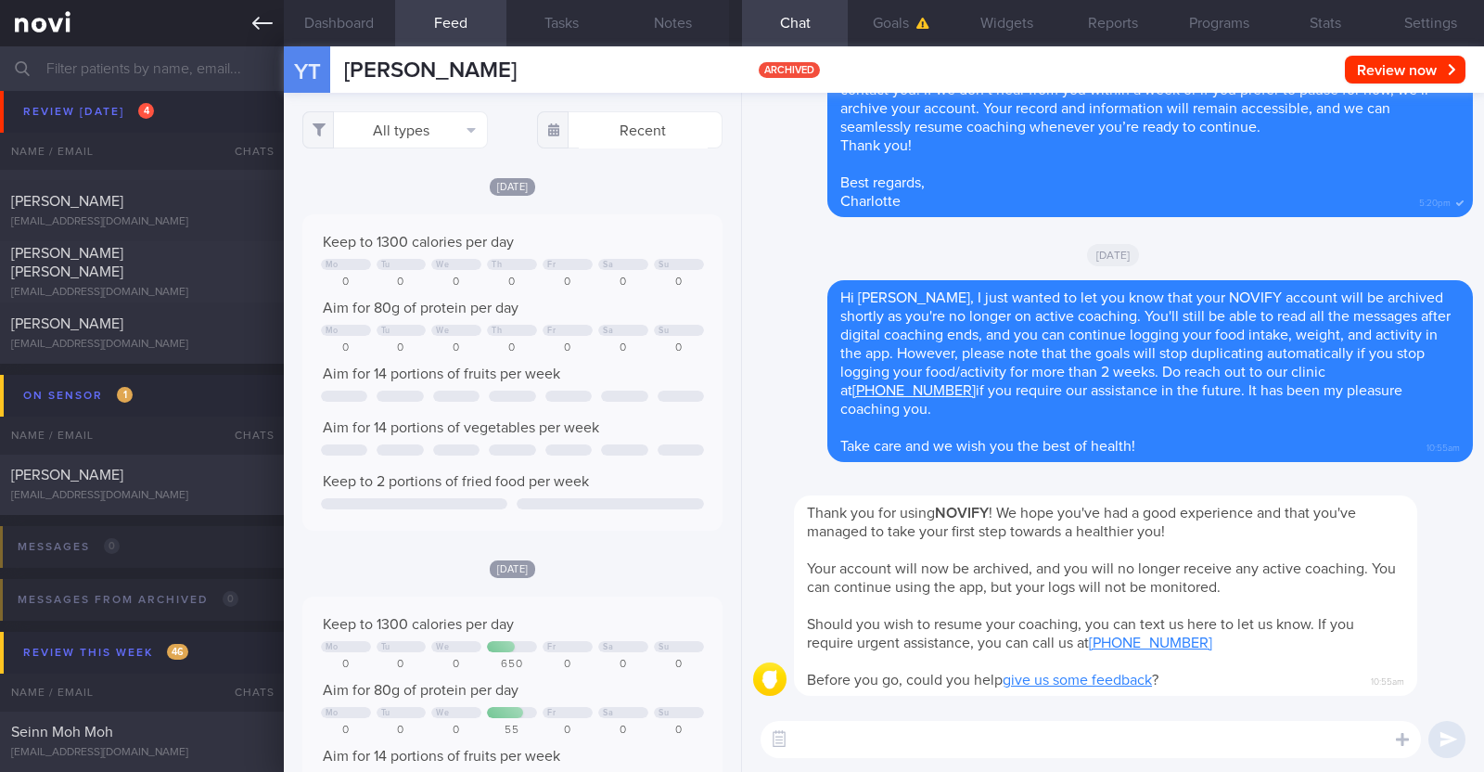
click at [269, 24] on icon at bounding box center [262, 23] width 20 height 20
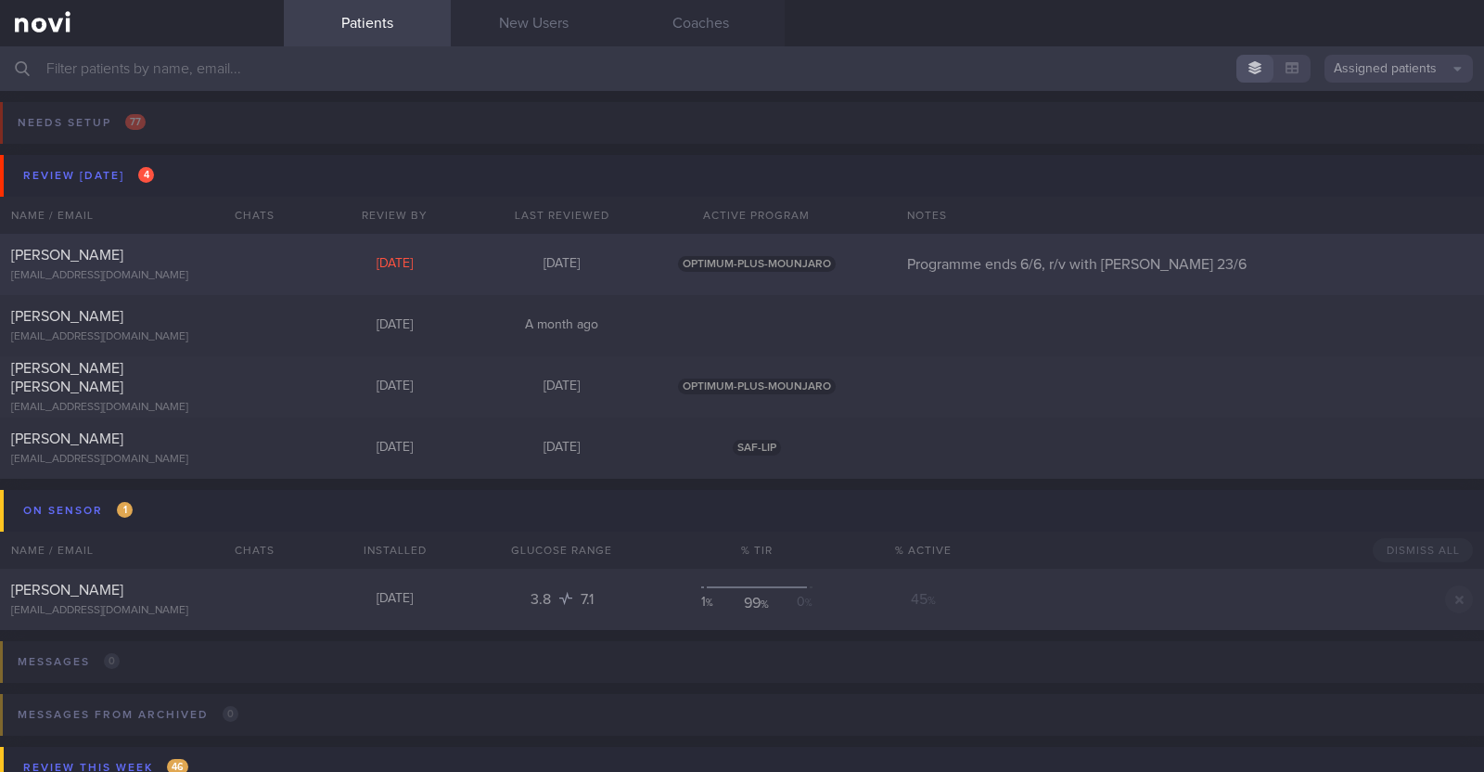
click at [224, 257] on div "[PERSON_NAME]" at bounding box center [139, 255] width 257 height 19
select select "7"
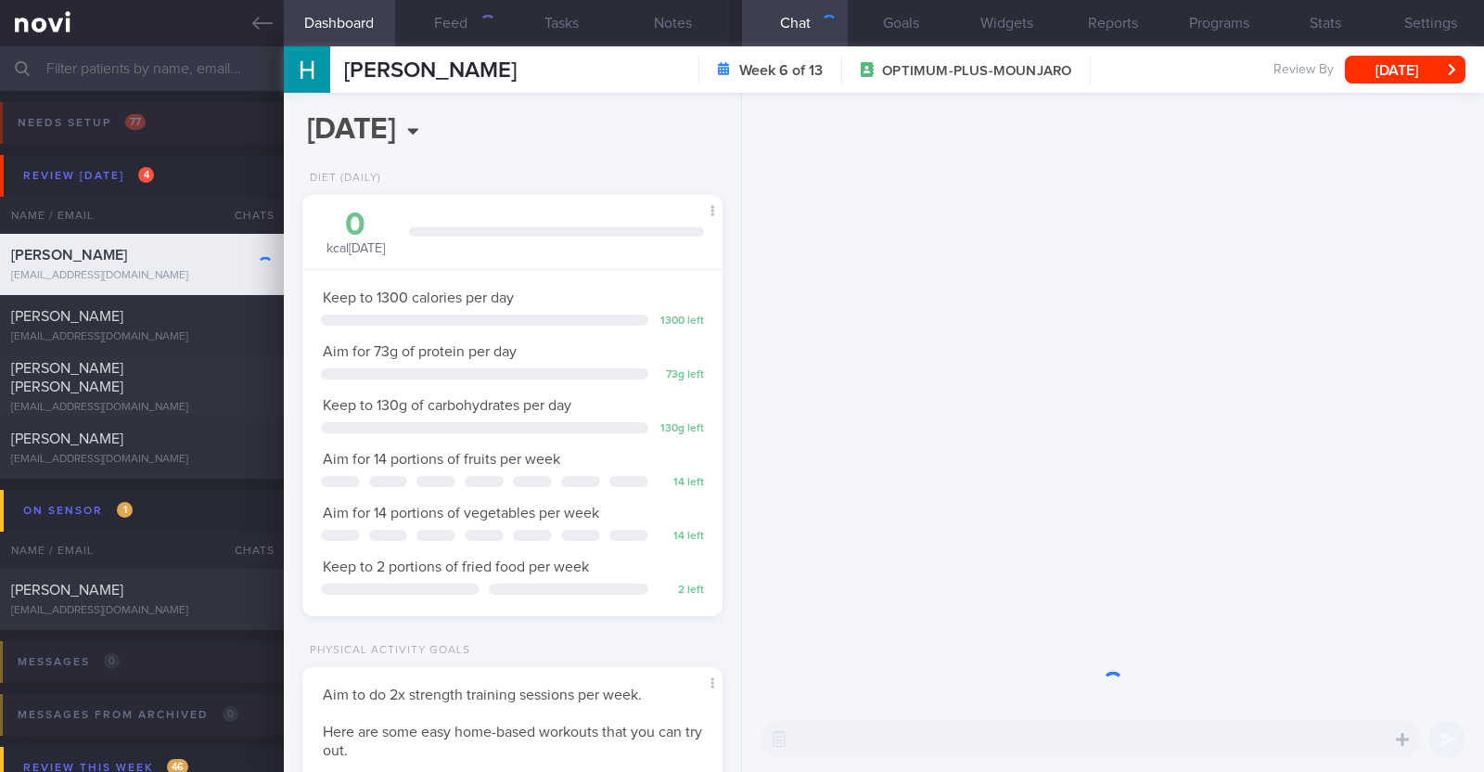
scroll to position [211, 369]
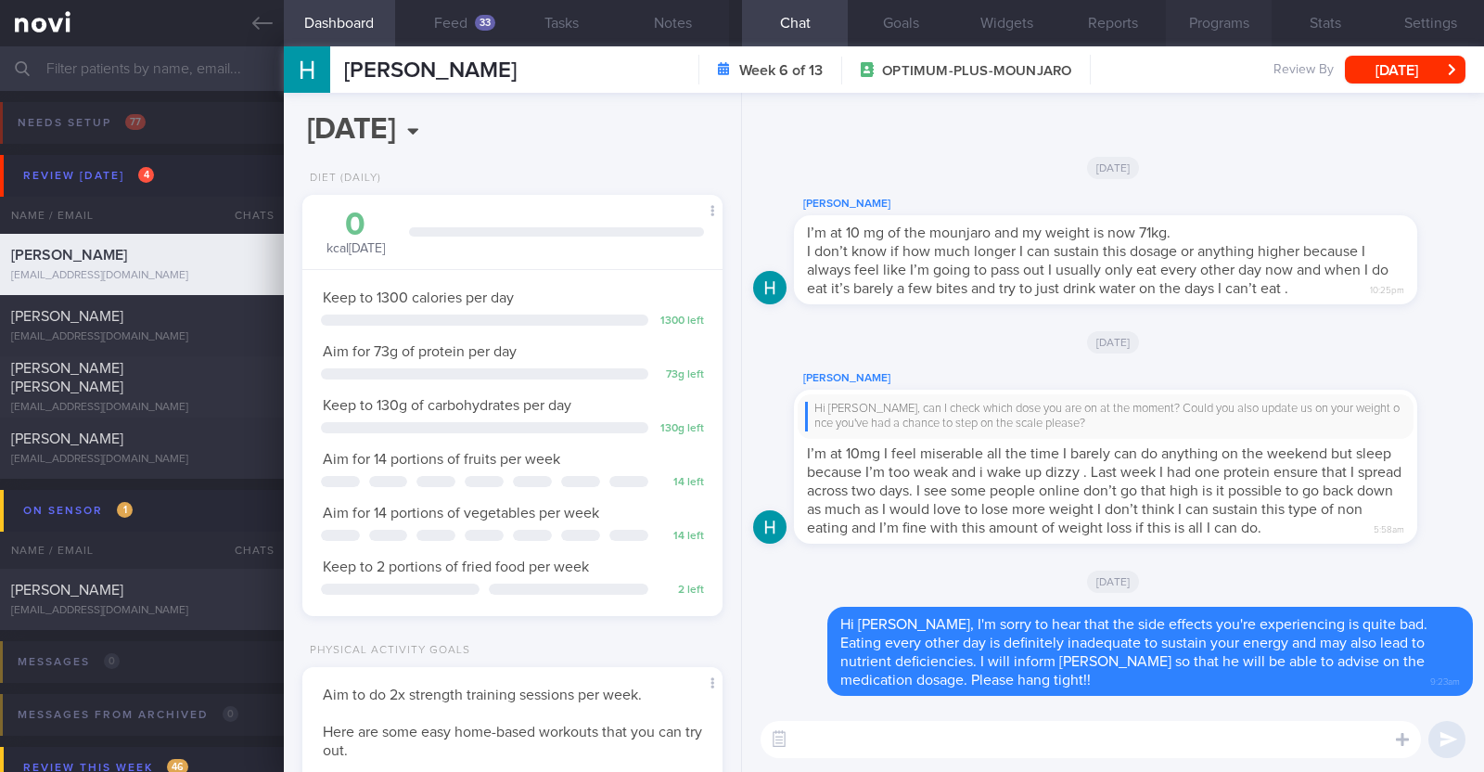
click at [1226, 30] on button "Programs" at bounding box center [1219, 23] width 106 height 46
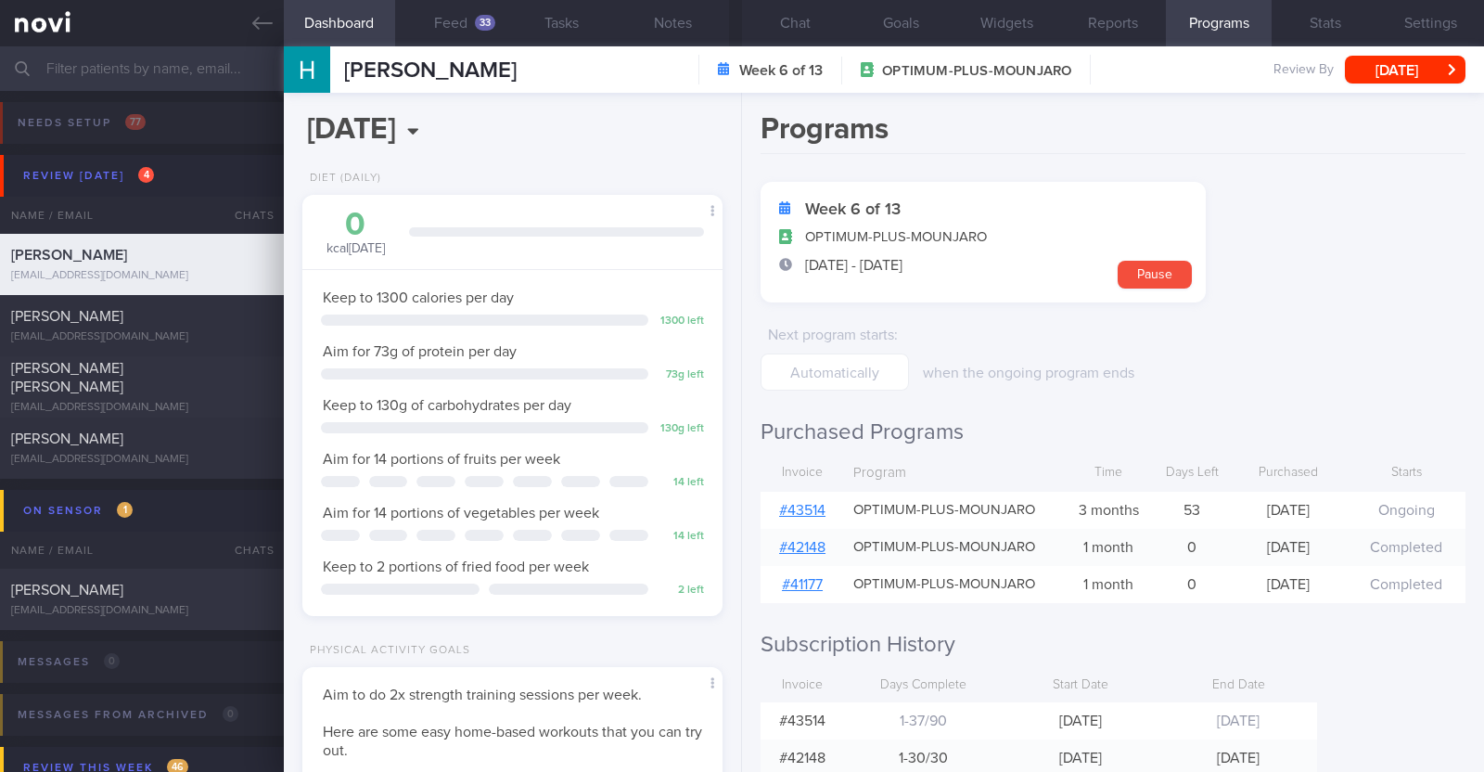
click at [799, 503] on link "# 43514" at bounding box center [802, 510] width 46 height 15
click at [465, 6] on button "Feed 33" at bounding box center [450, 23] width 111 height 46
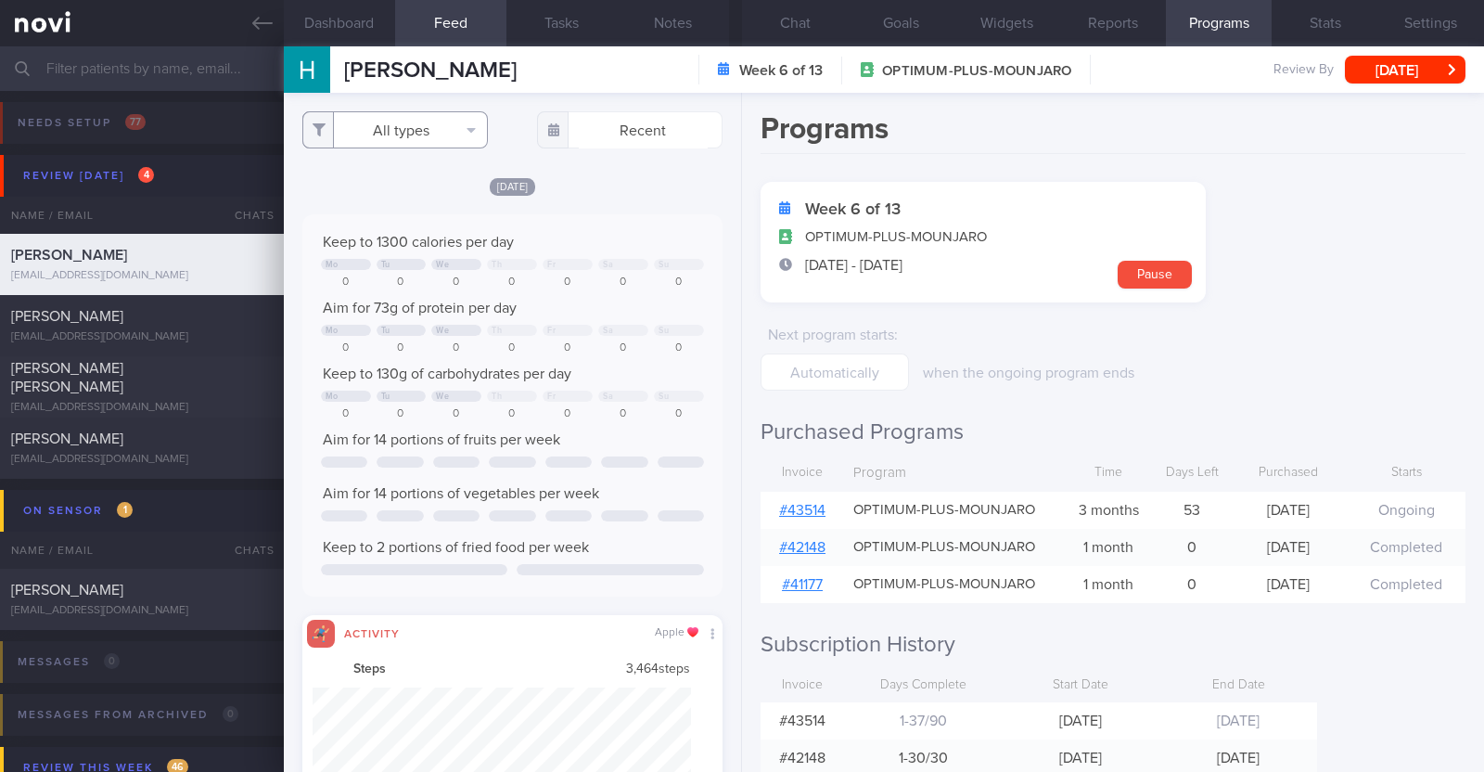
click at [445, 128] on button "All types" at bounding box center [395, 129] width 186 height 37
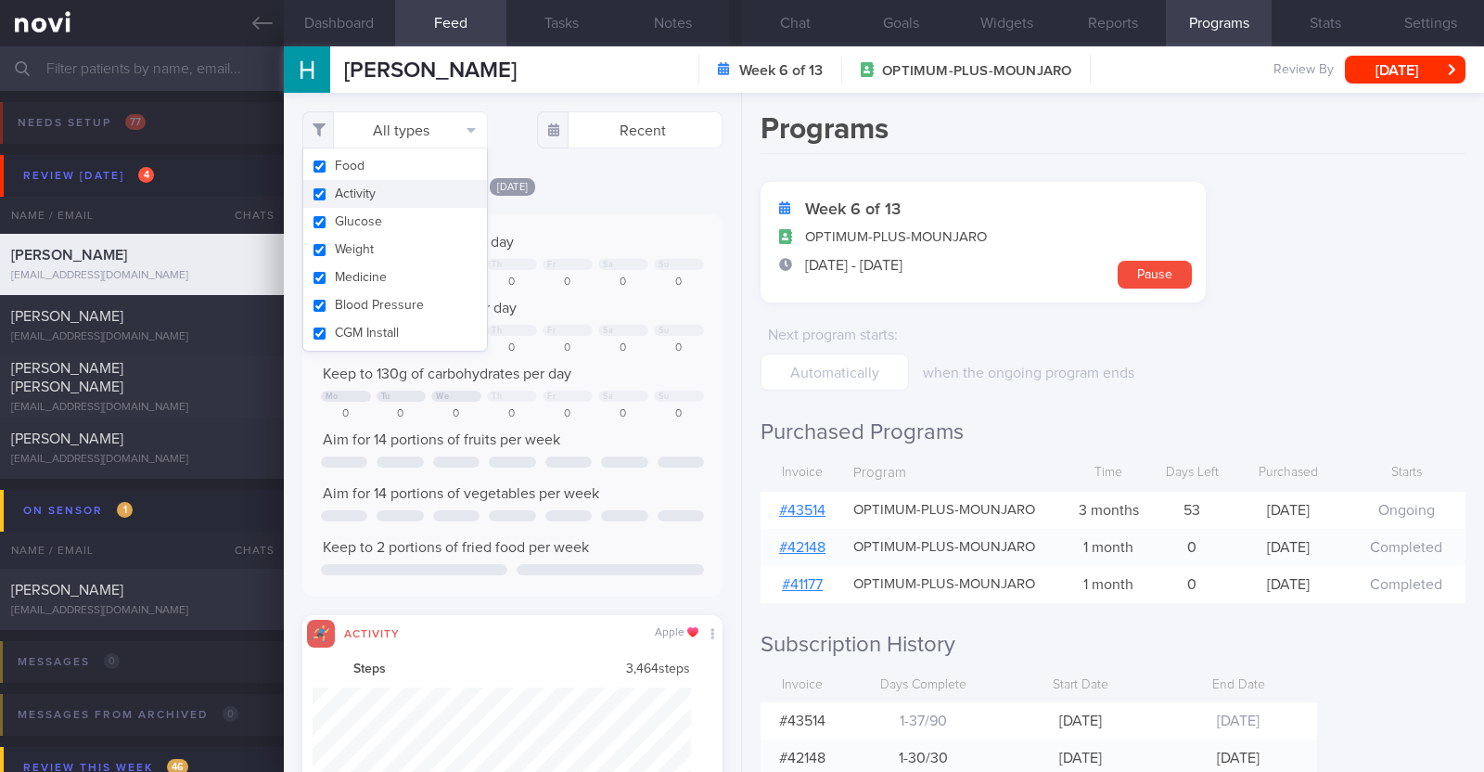
click at [414, 198] on button "Activity" at bounding box center [395, 194] width 184 height 28
checkbox input "false"
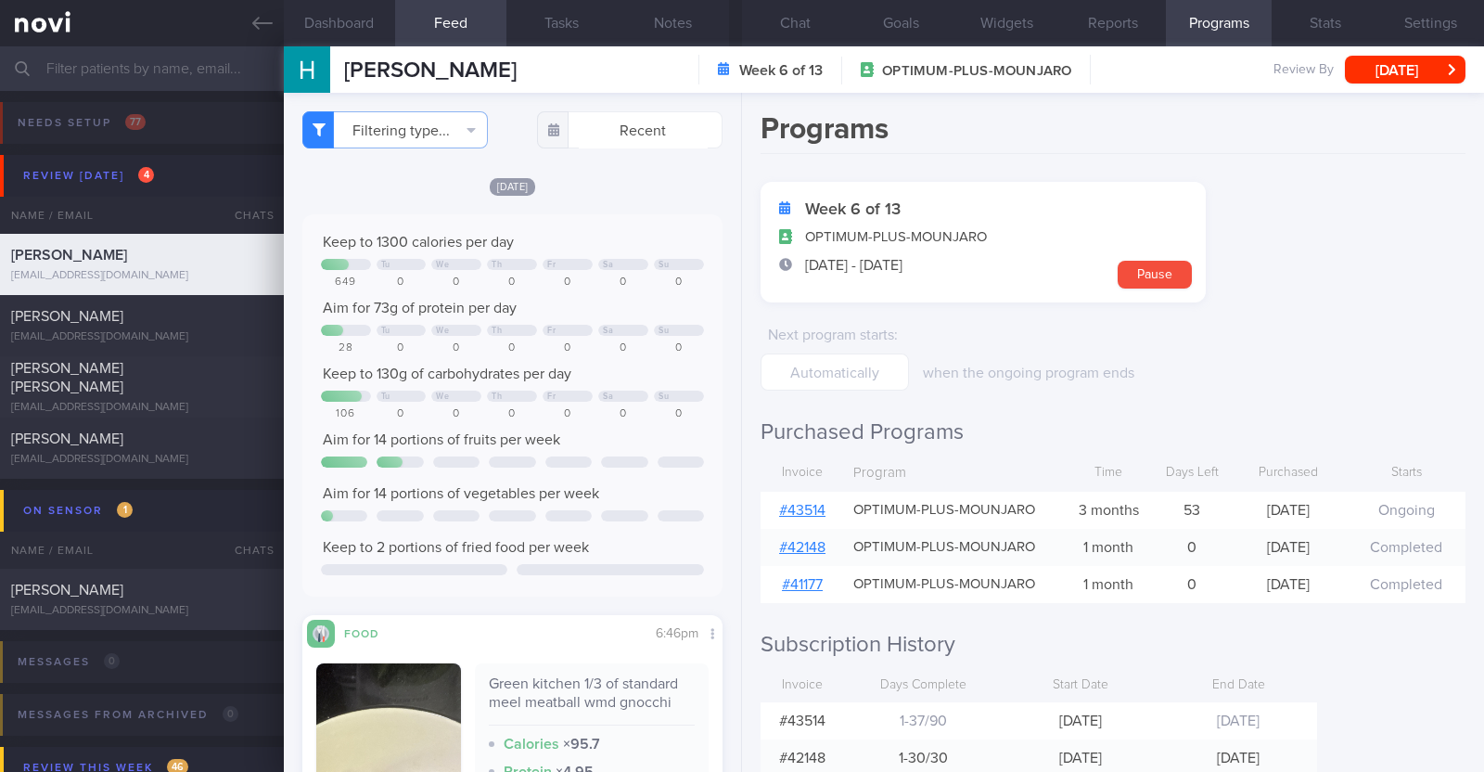
click at [621, 186] on div "Mon, 4 Aug" at bounding box center [512, 185] width 420 height 19
click at [814, 29] on button "Chat" at bounding box center [795, 23] width 106 height 46
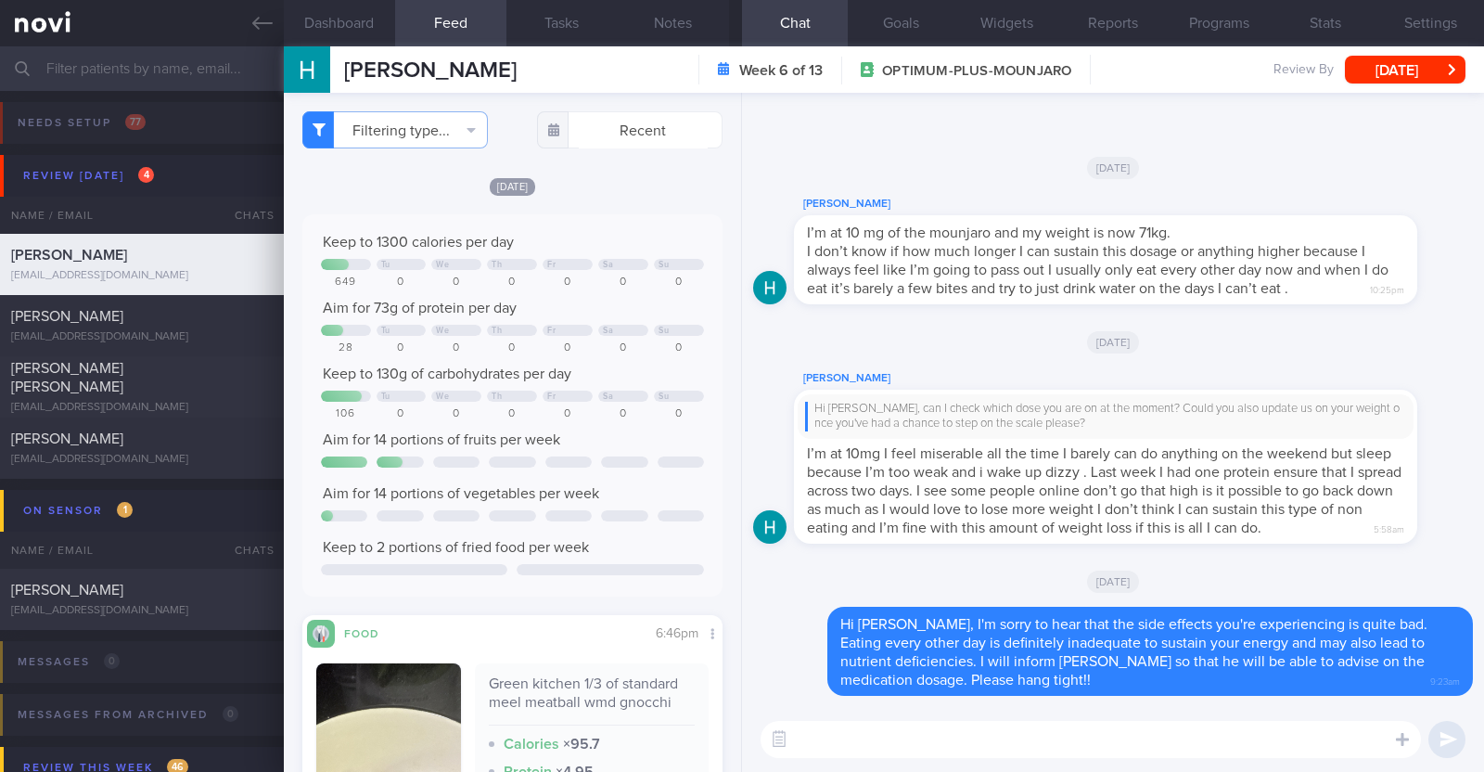
click at [878, 724] on textarea at bounding box center [1091, 739] width 660 height 37
type textarea "Hi Heather, just checking in. How are you?"
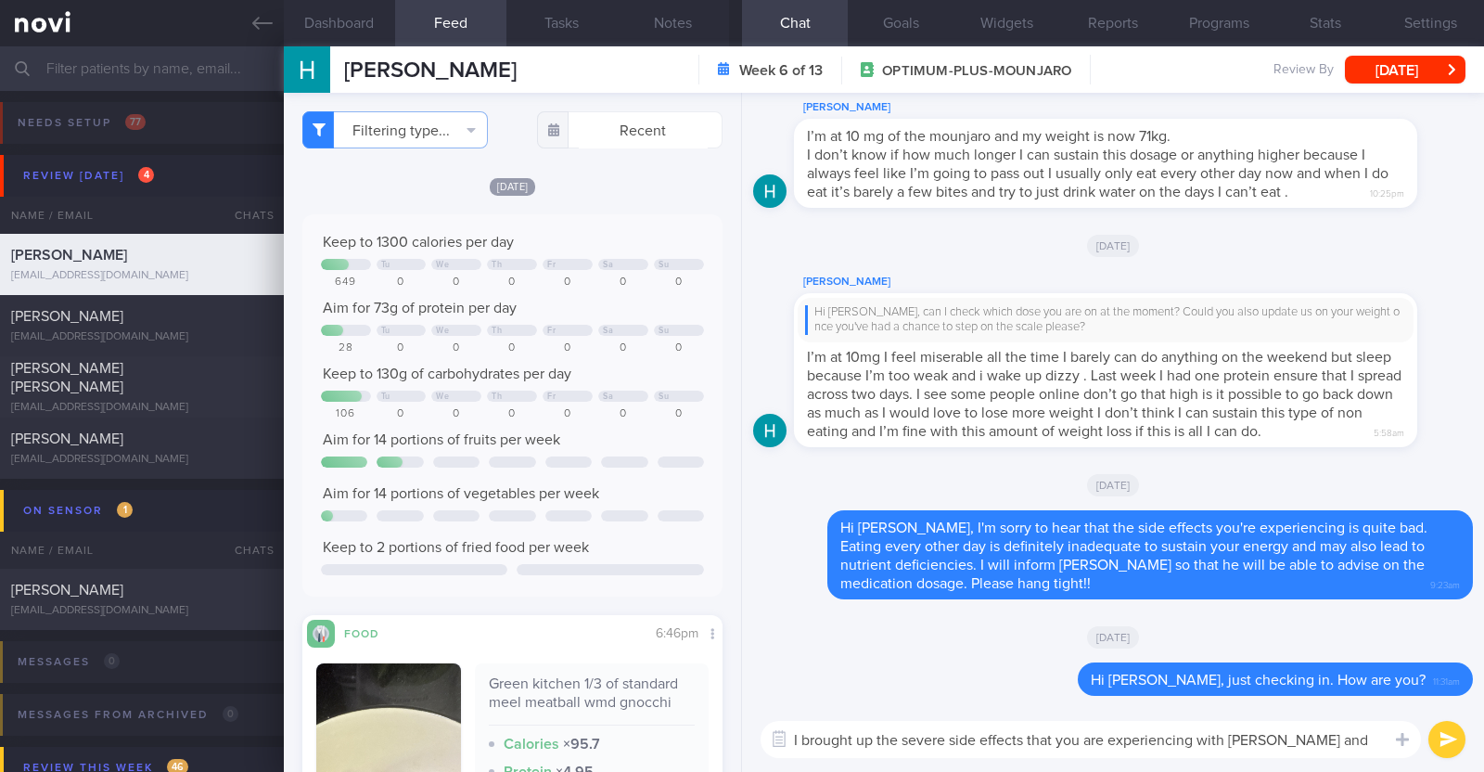
click at [1248, 740] on textarea "I brought up the severe side effects that you are experiencing with DR Kyle and" at bounding box center [1091, 739] width 660 height 37
click at [1333, 735] on textarea "I brought up the severe side effects that you are experiencing with Dr Kyle and" at bounding box center [1091, 739] width 660 height 37
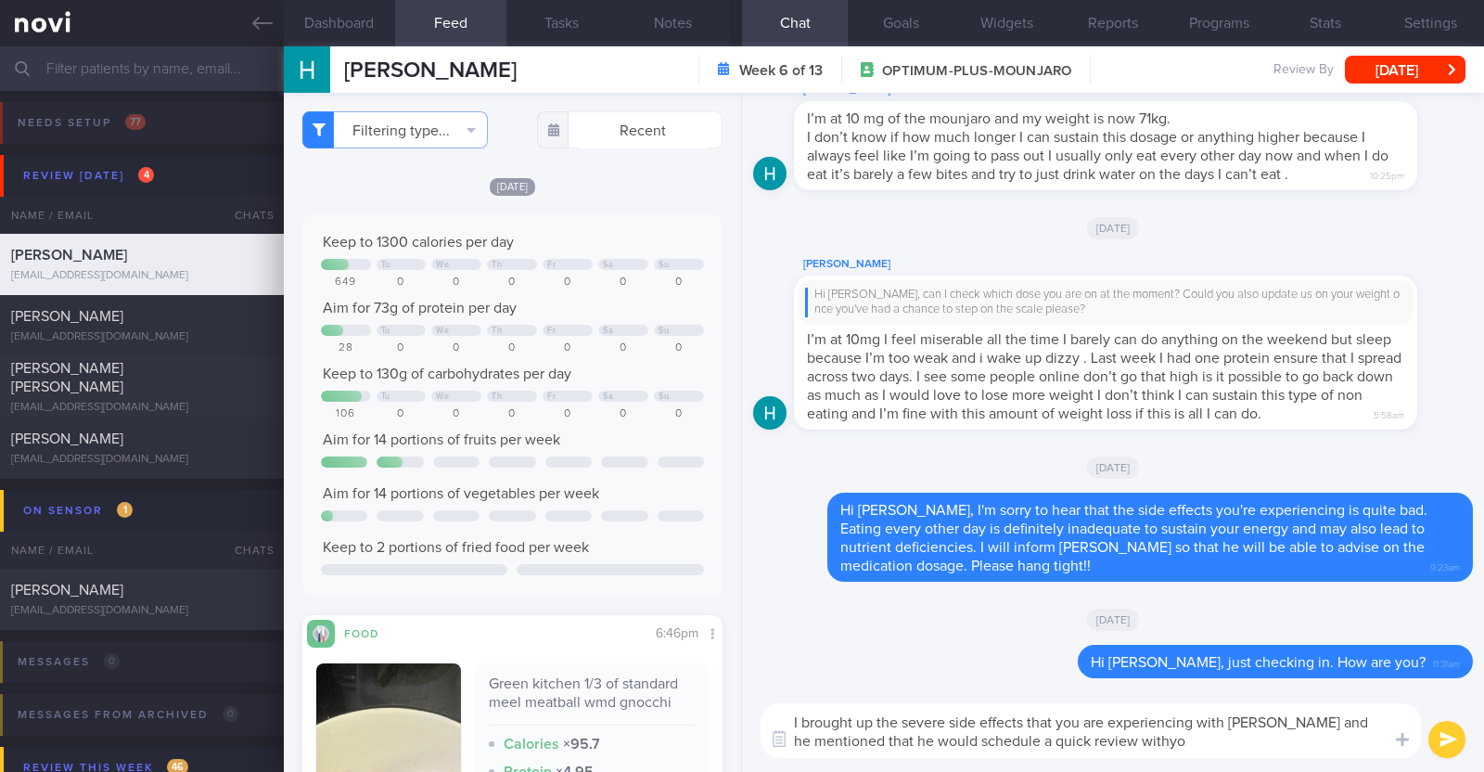
type textarea "I brought up the severe side effects that you are experiencing with Dr Kyle and…"
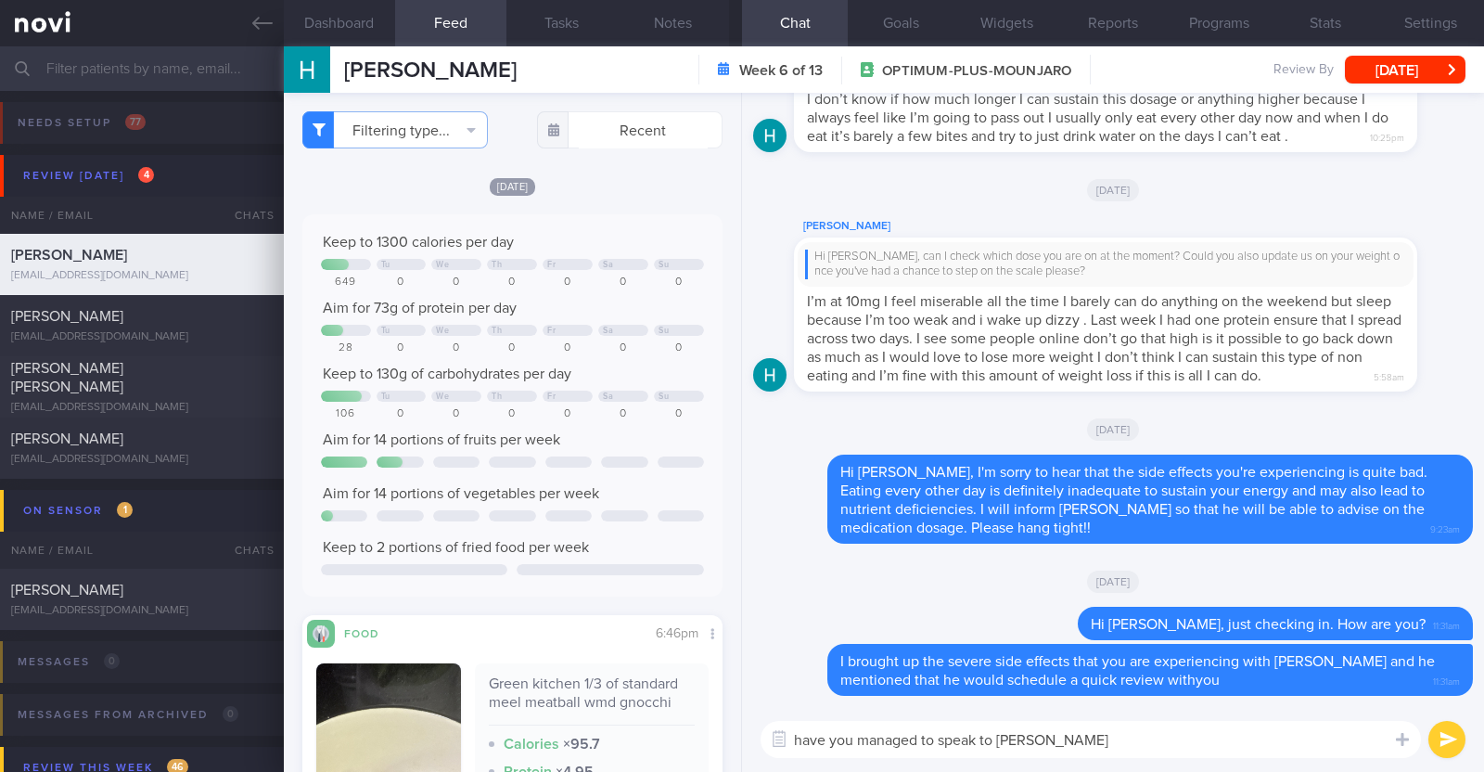
type textarea "have you managed to speak to Dr Kyle yet?"
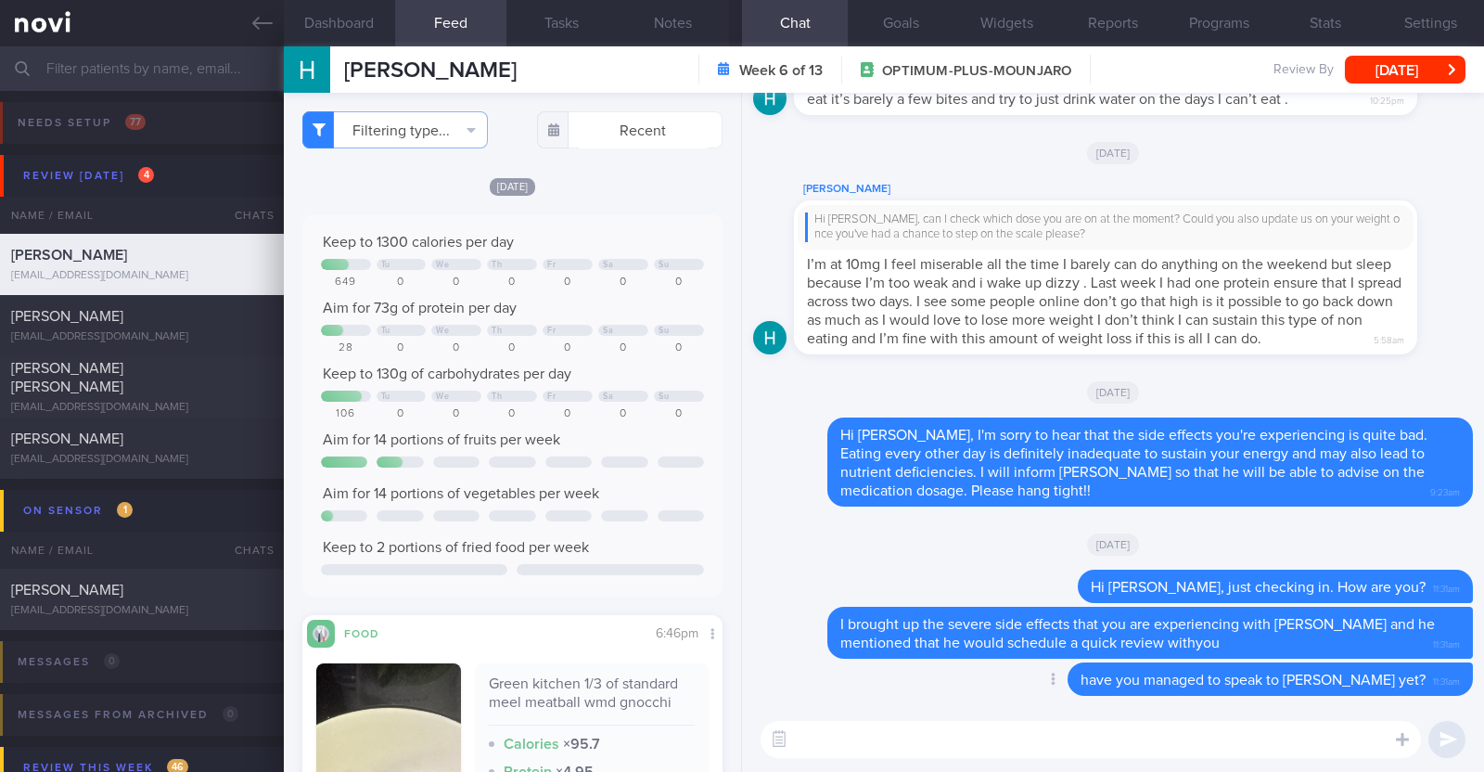
click at [1039, 684] on div "Delete have you managed to speak to Dr Kyle yet? 11:31am" at bounding box center [1233, 678] width 480 height 33
click at [951, 689] on div "Delete have you managed to speak to Dr Kyle yet? 11:31am" at bounding box center [1113, 684] width 720 height 45
click at [1405, 61] on button "Tue, 5 Aug" at bounding box center [1405, 70] width 121 height 28
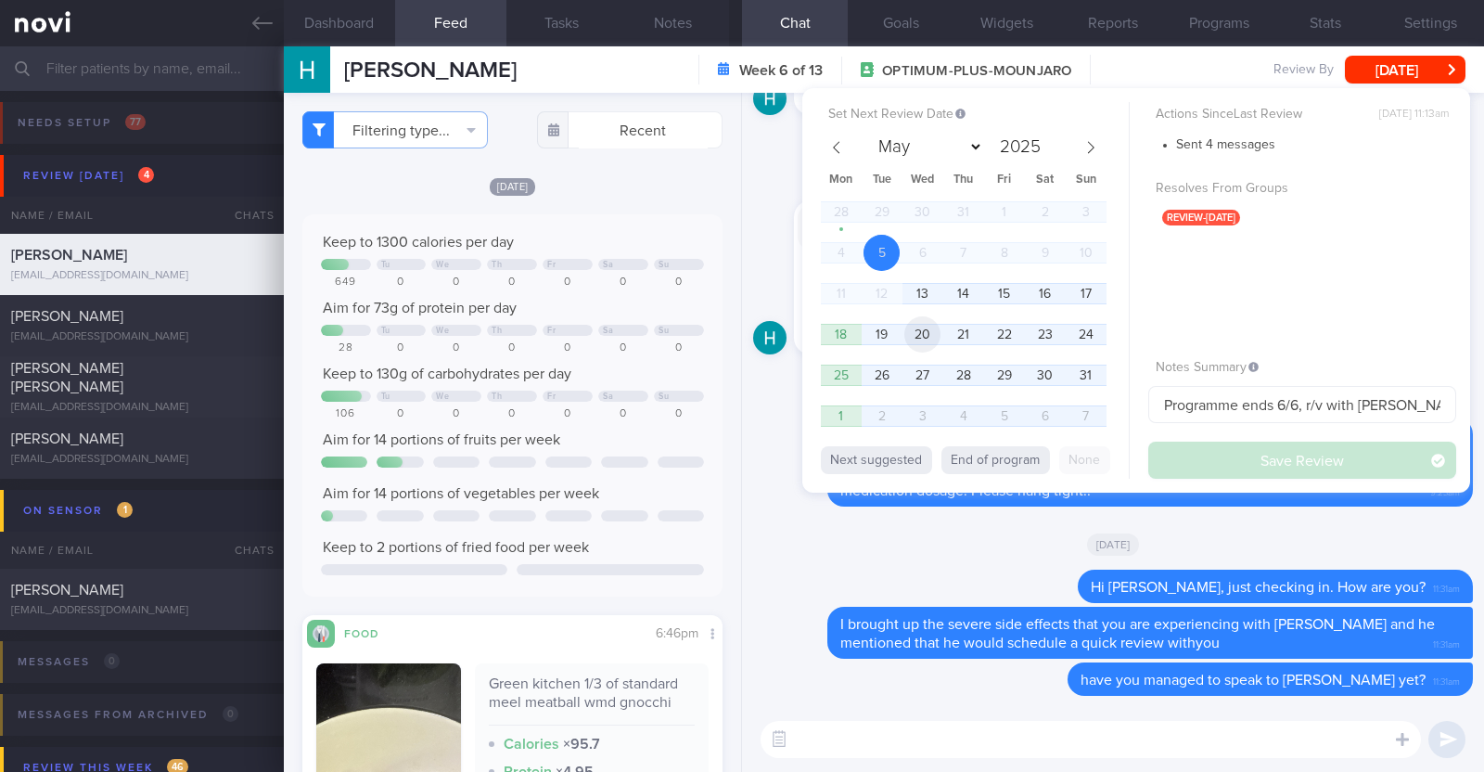
click at [933, 330] on span "20" at bounding box center [922, 334] width 36 height 36
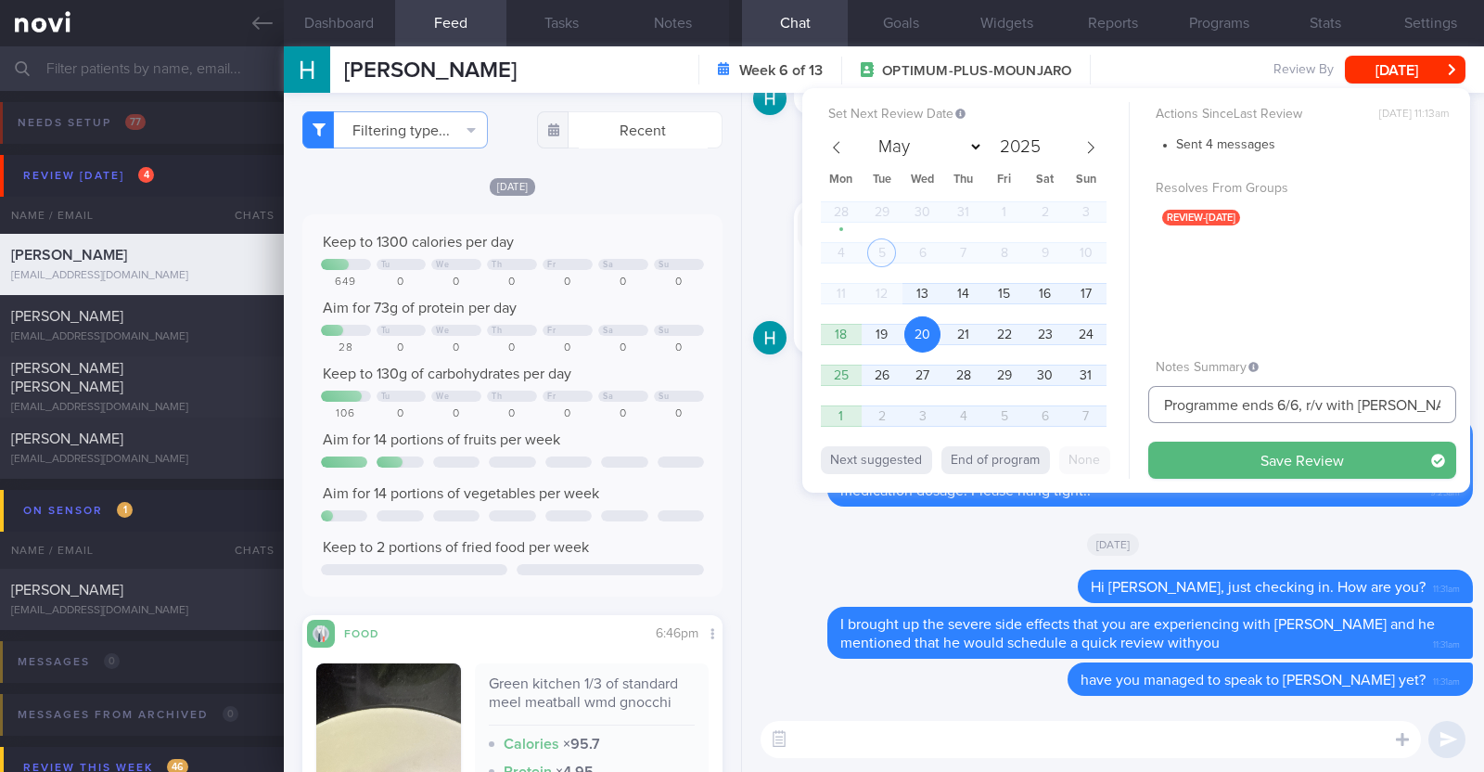
drag, startPoint x: 1153, startPoint y: 400, endPoint x: 1569, endPoint y: 425, distance: 416.3
click at [1483, 425] on html "You are offline! Some functionality will be unavailable Patients New Users Coac…" at bounding box center [742, 386] width 1484 height 772
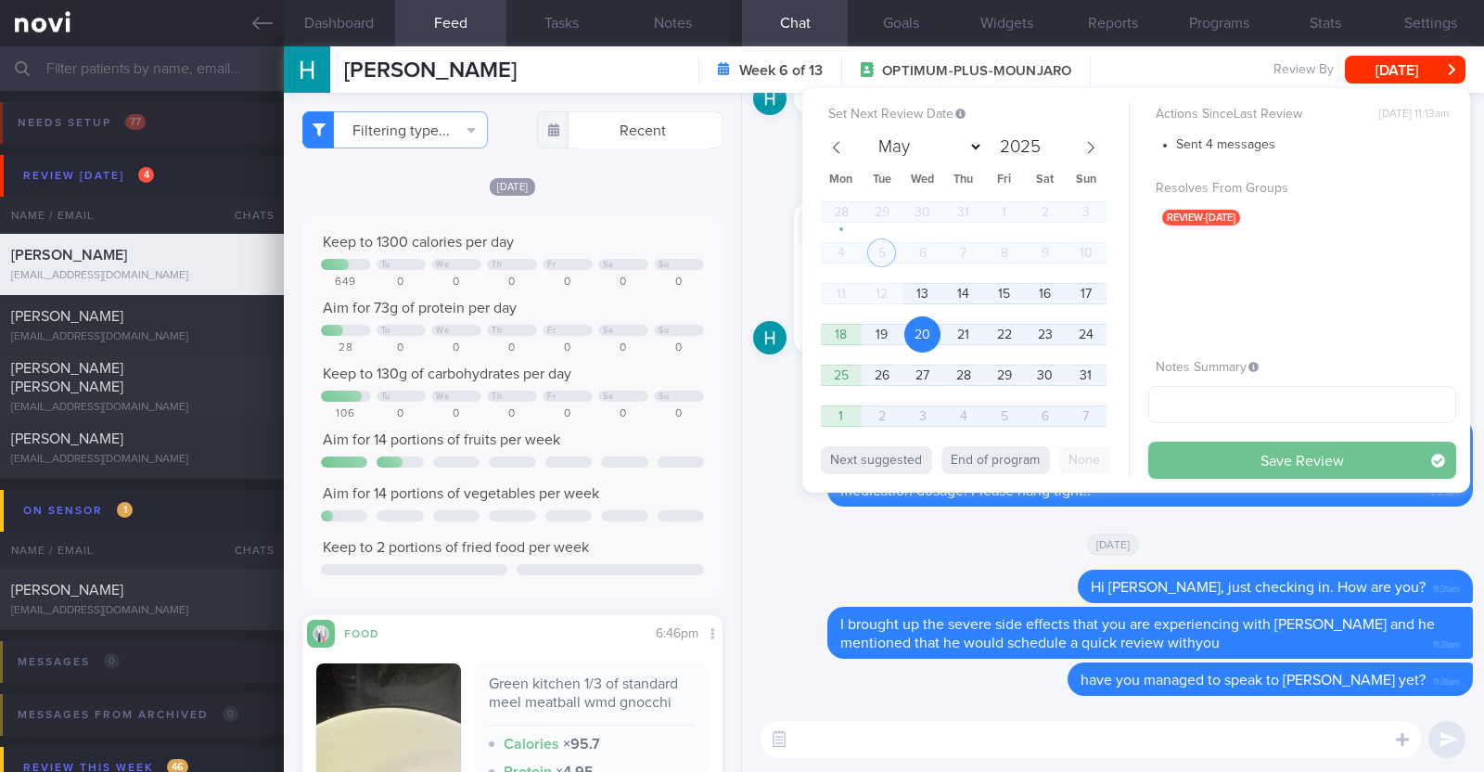
click at [1204, 462] on button "Save Review" at bounding box center [1302, 460] width 308 height 37
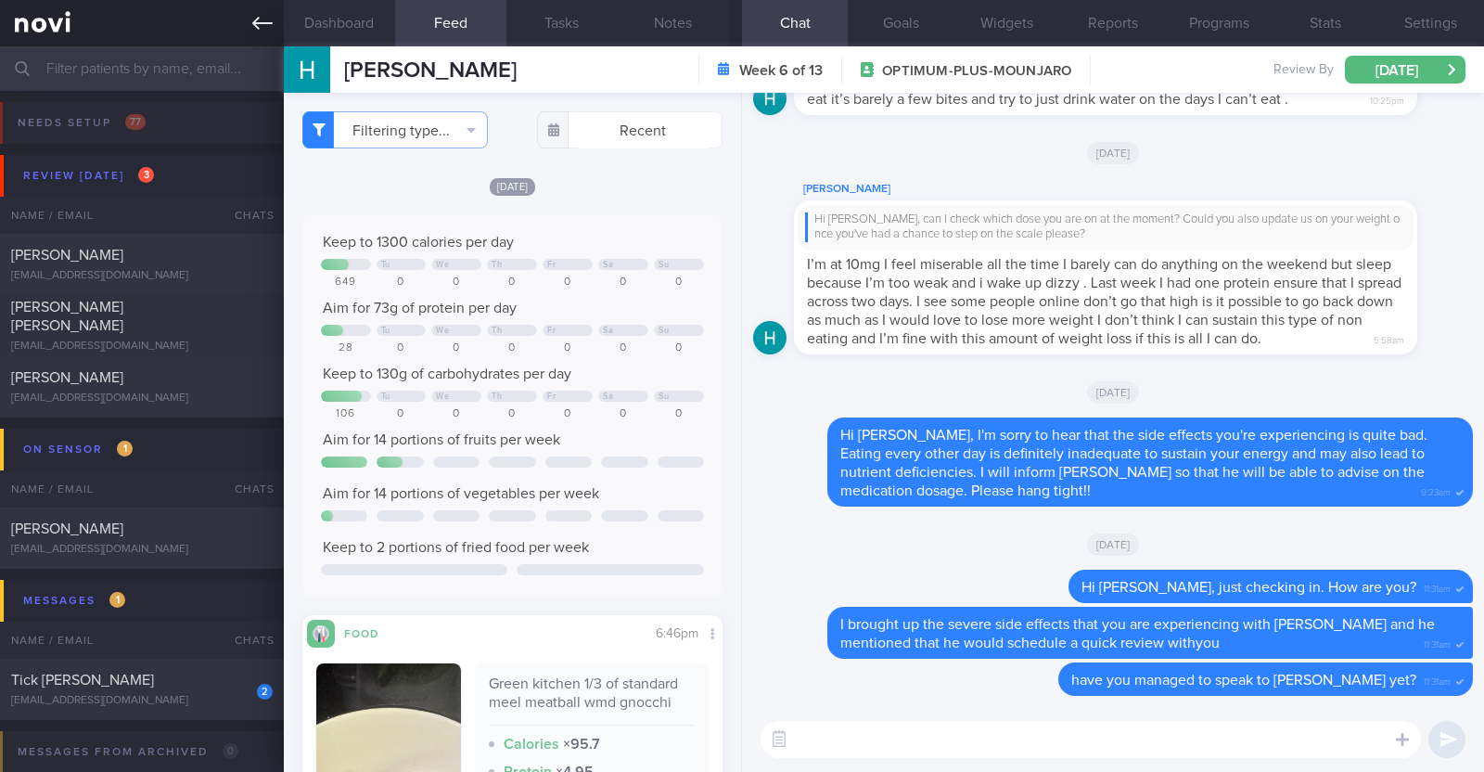
click at [269, 27] on icon at bounding box center [262, 23] width 20 height 20
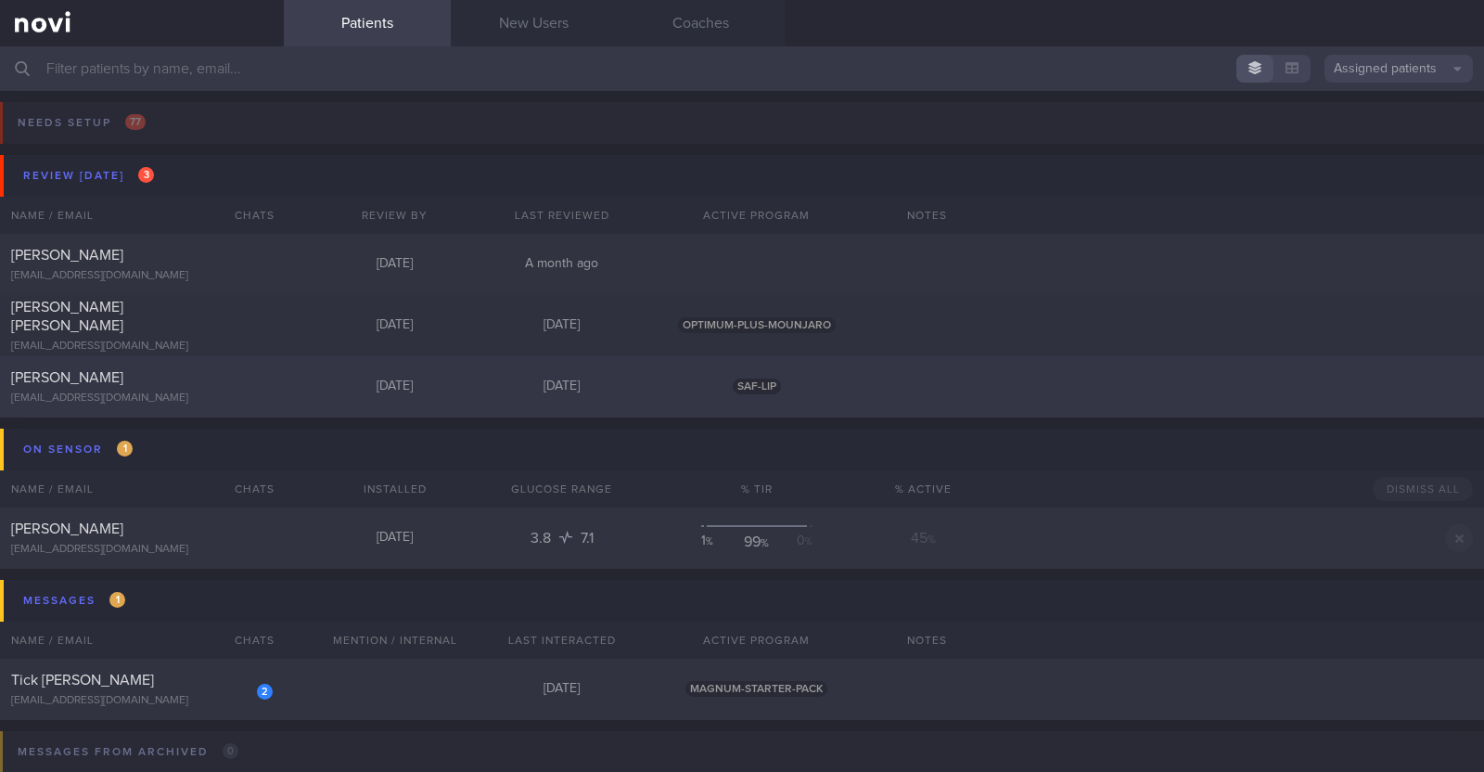
click at [206, 382] on div "[PERSON_NAME]" at bounding box center [139, 377] width 257 height 19
select select "7"
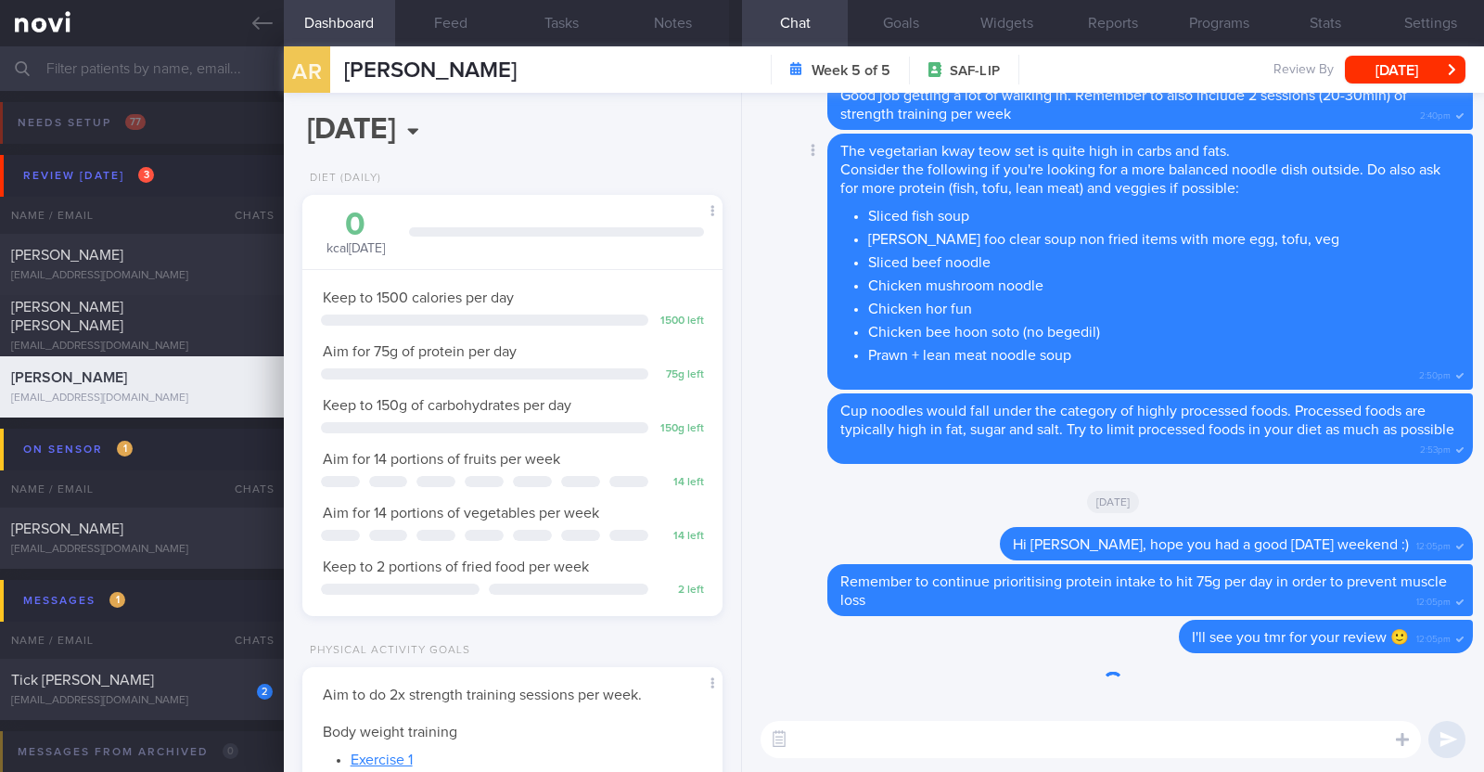
scroll to position [187, 376]
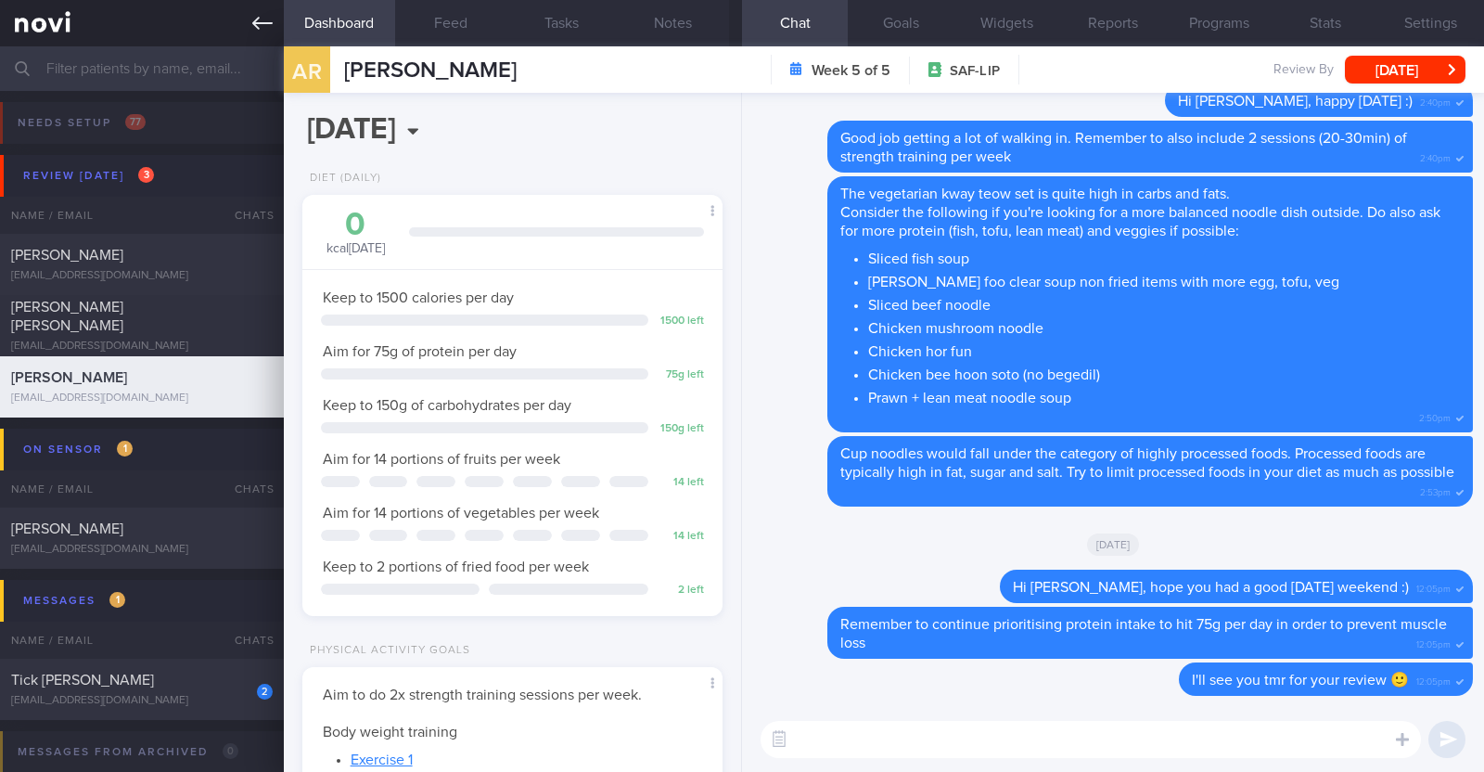
click at [279, 29] on link at bounding box center [142, 23] width 284 height 46
click at [1433, 75] on button "[DATE]" at bounding box center [1405, 70] width 121 height 28
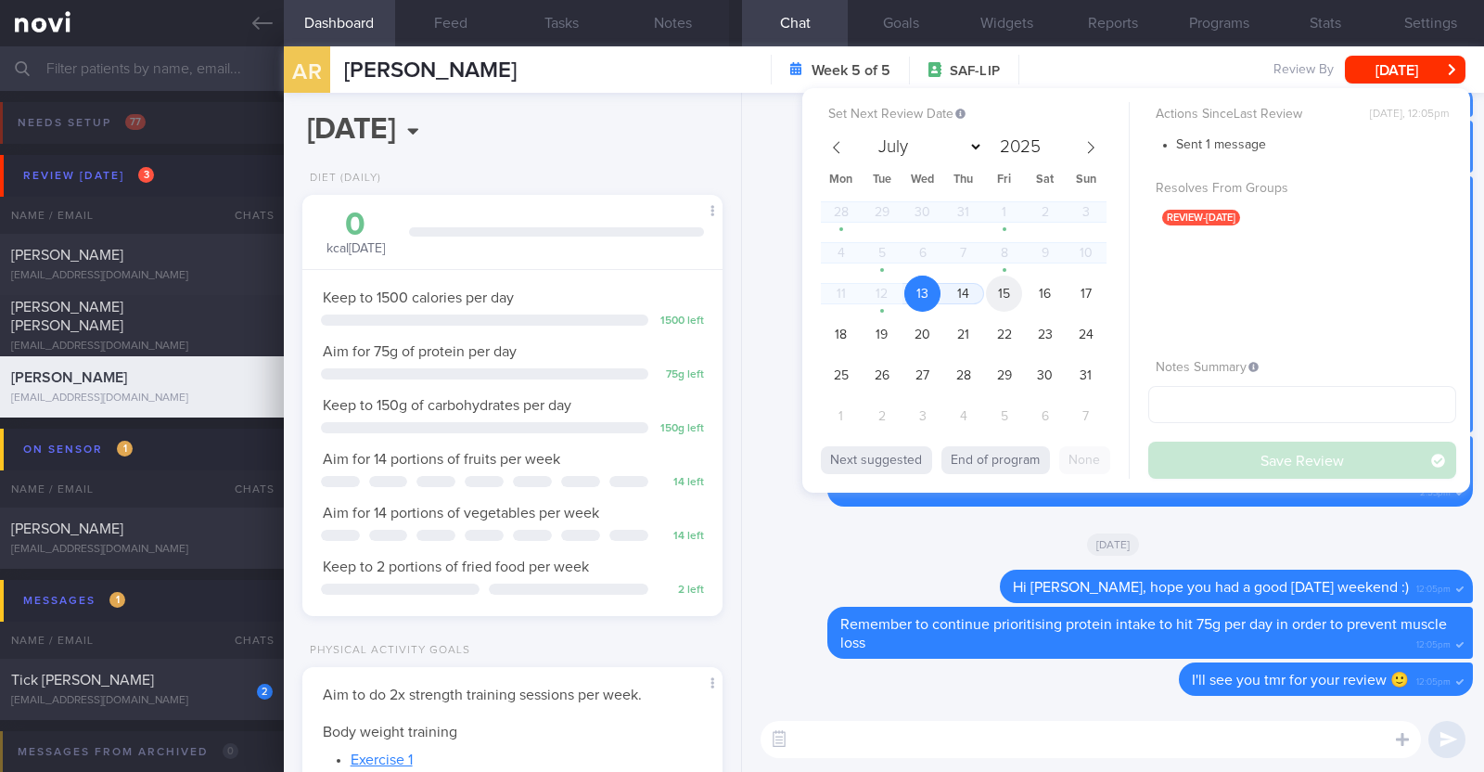
click at [997, 285] on span "15" at bounding box center [1004, 294] width 36 height 36
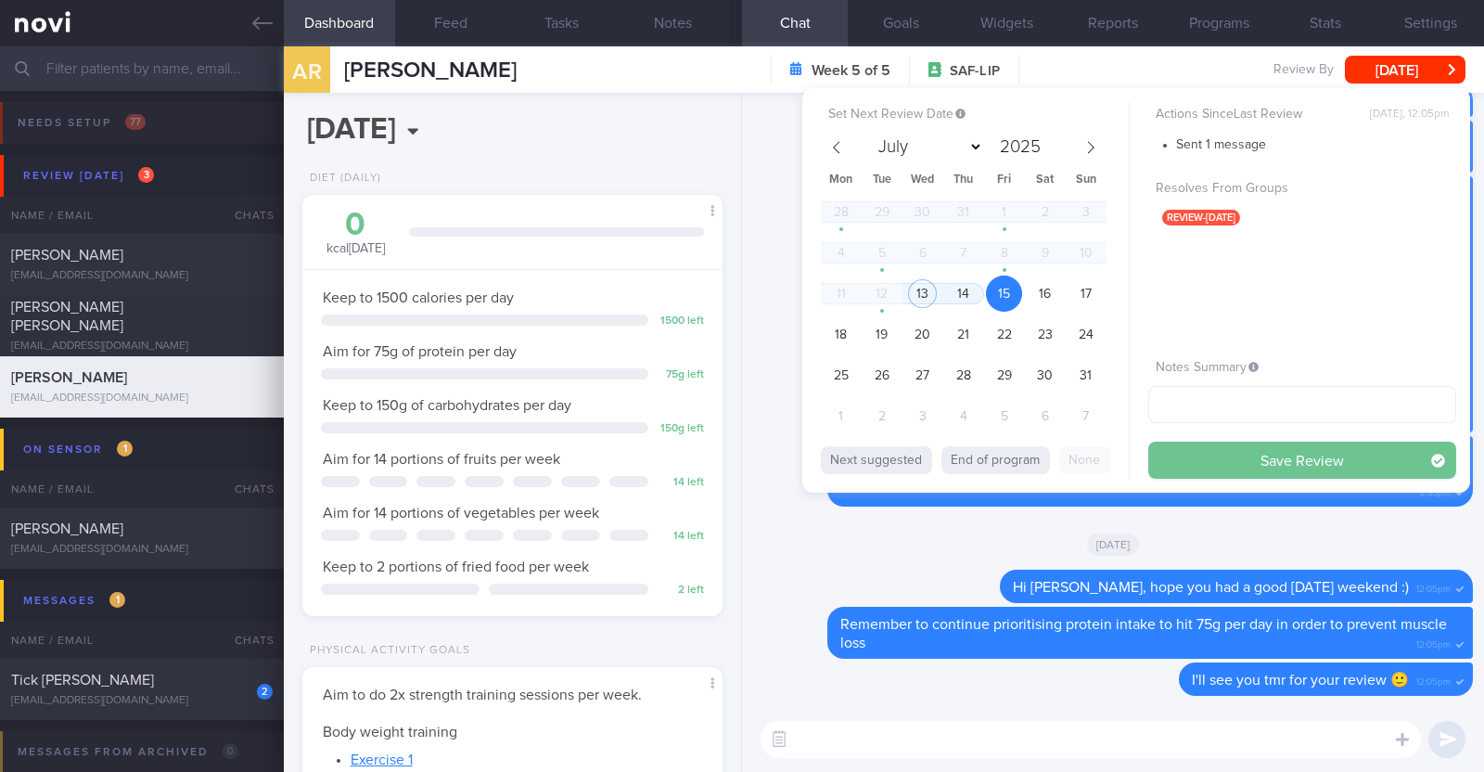
click at [1211, 457] on button "Save Review" at bounding box center [1302, 460] width 308 height 37
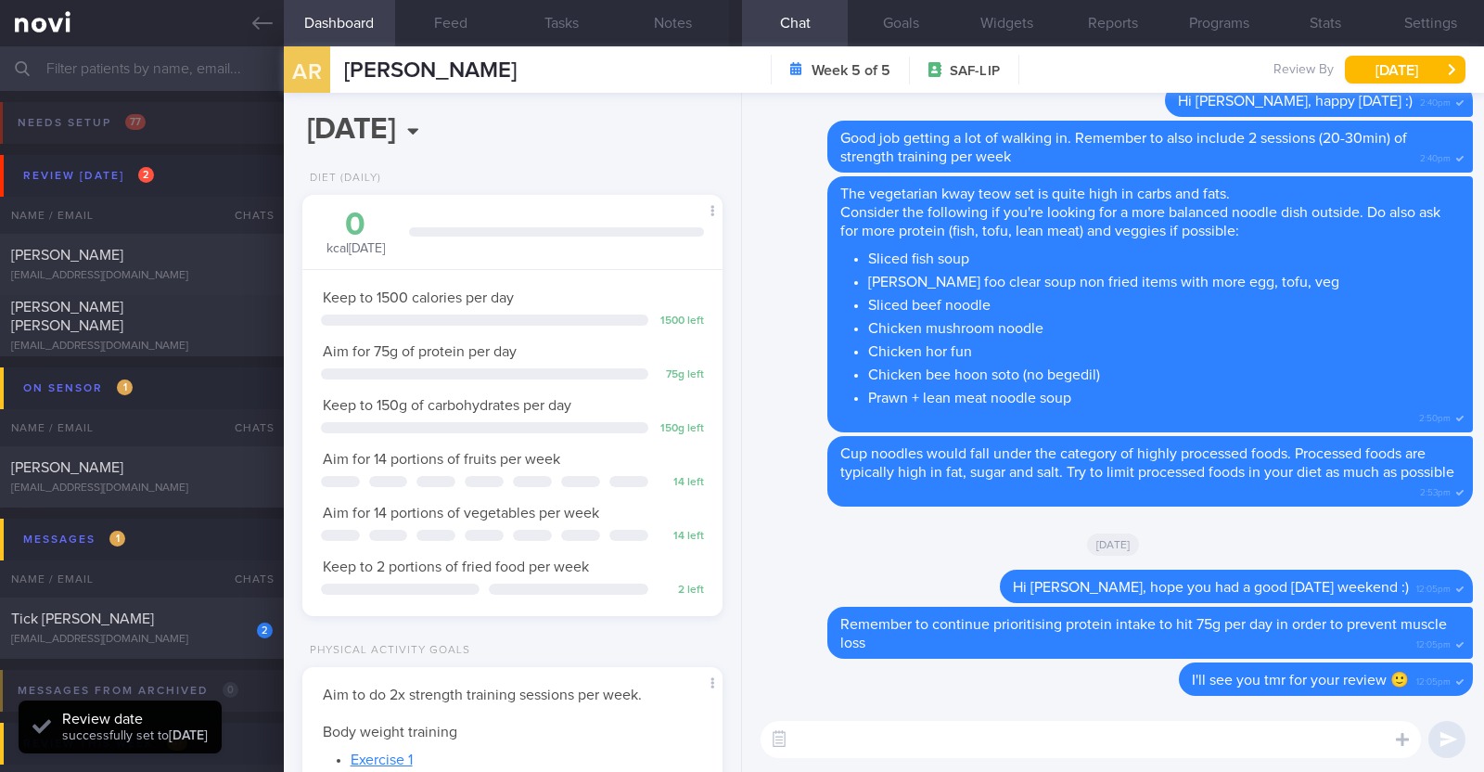
click at [162, 54] on input "text" at bounding box center [742, 68] width 1484 height 45
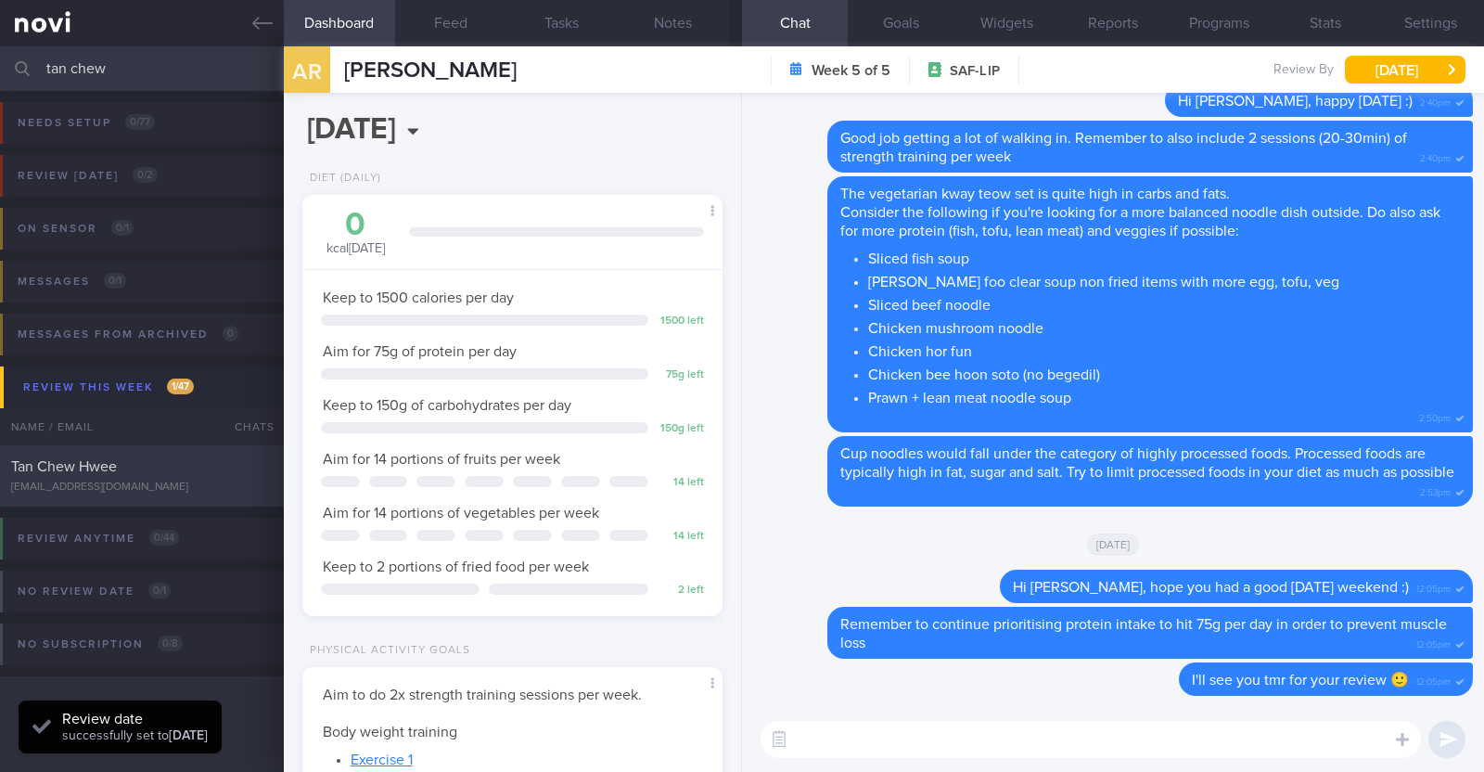
type input "tan chew"
click at [125, 471] on div "Tan Chew Hwee" at bounding box center [139, 466] width 257 height 19
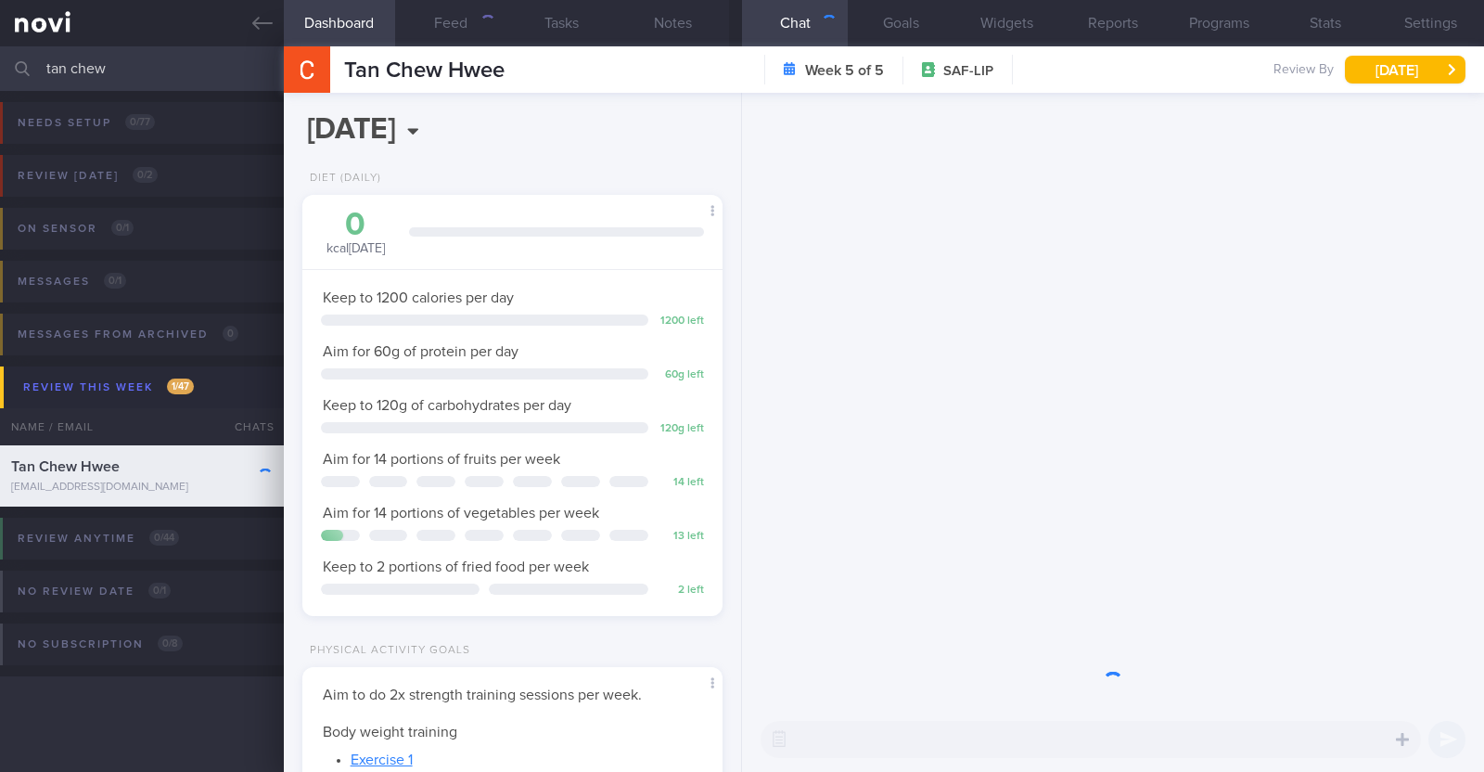
scroll to position [211, 369]
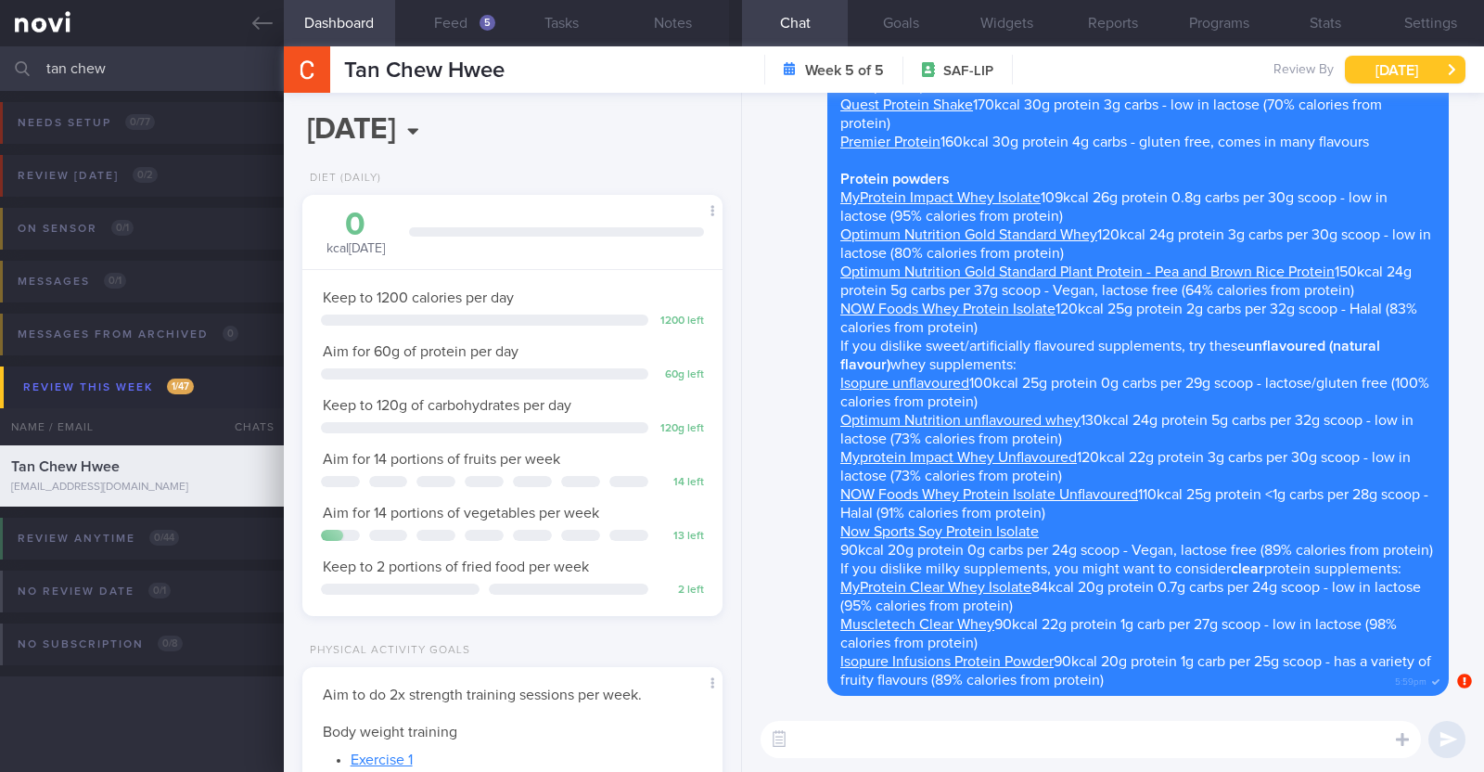
click at [1428, 66] on button "[DATE]" at bounding box center [1405, 70] width 121 height 28
click at [765, 230] on div "Delete Alternatively, if you are struggling to hit your protein target with jus…" at bounding box center [1101, 299] width 696 height 794
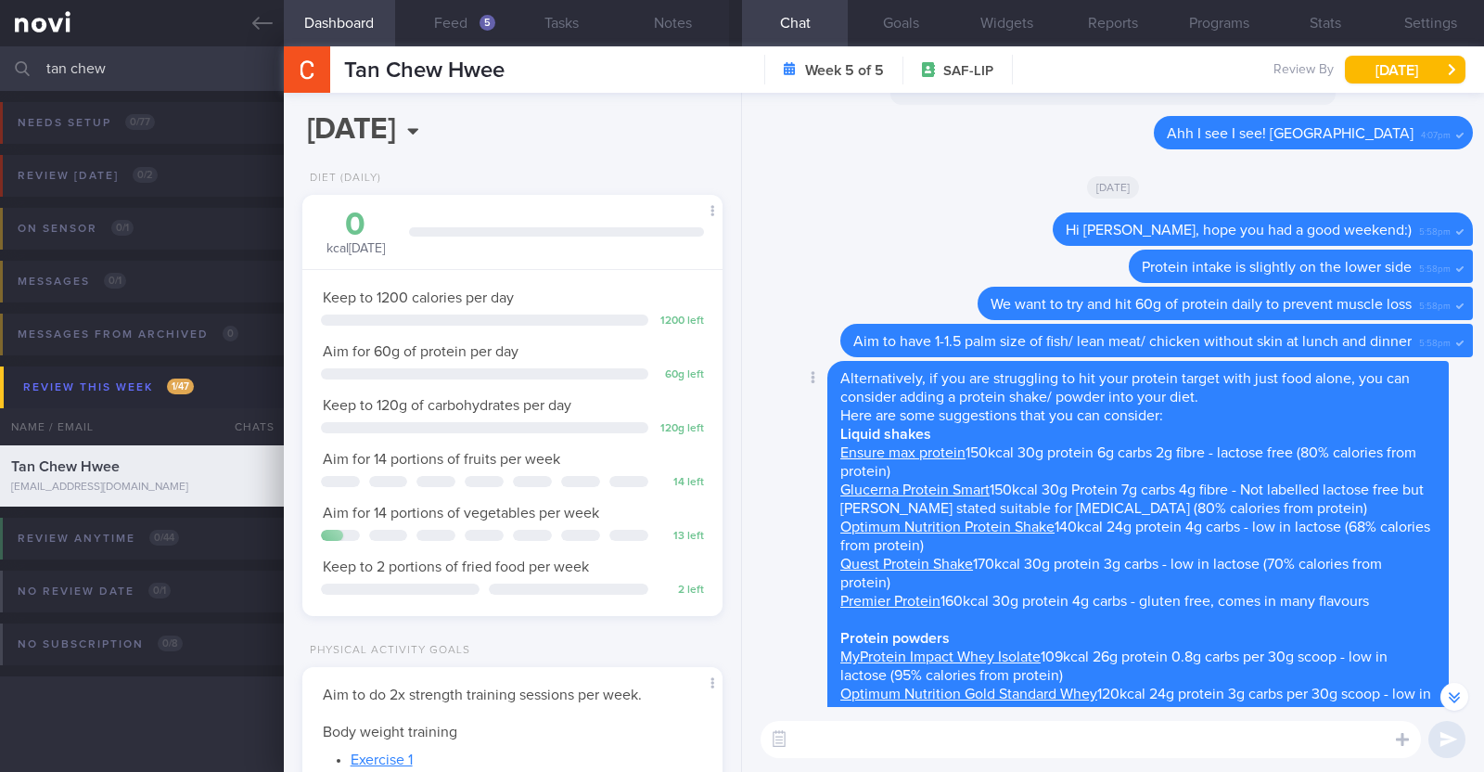
scroll to position [-463, 0]
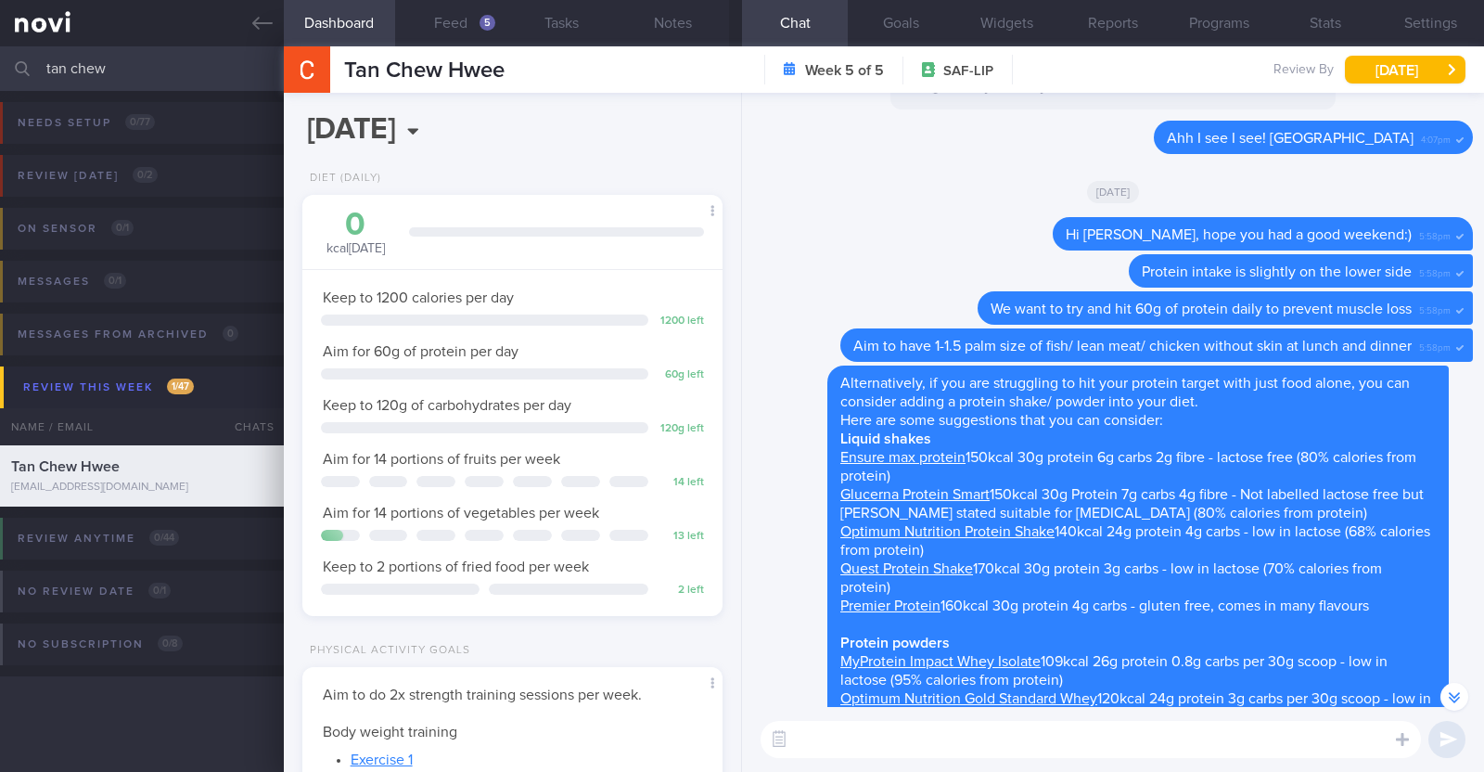
drag, startPoint x: 443, startPoint y: 21, endPoint x: 515, endPoint y: 58, distance: 80.5
click at [443, 21] on button "Feed 5" at bounding box center [450, 23] width 111 height 46
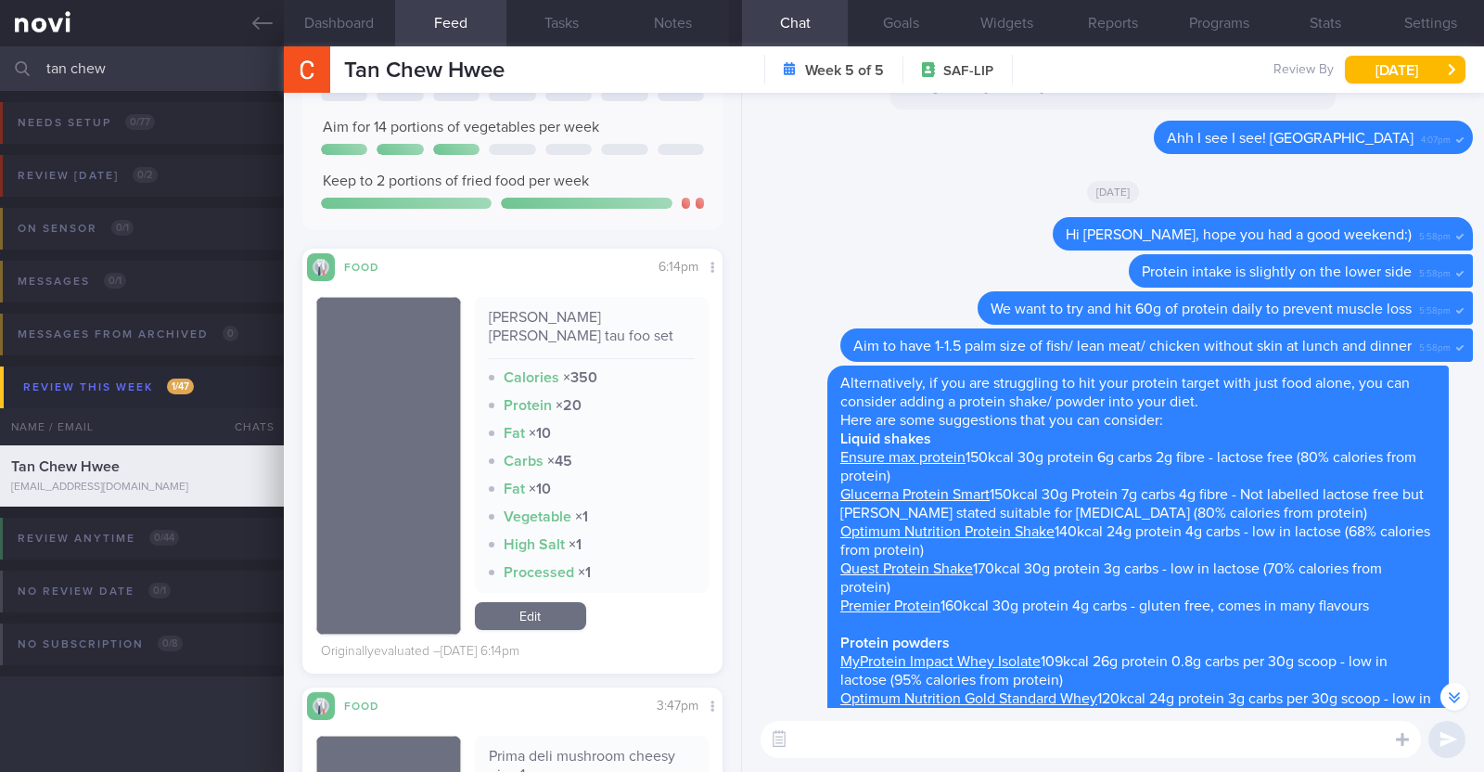
scroll to position [2783, 0]
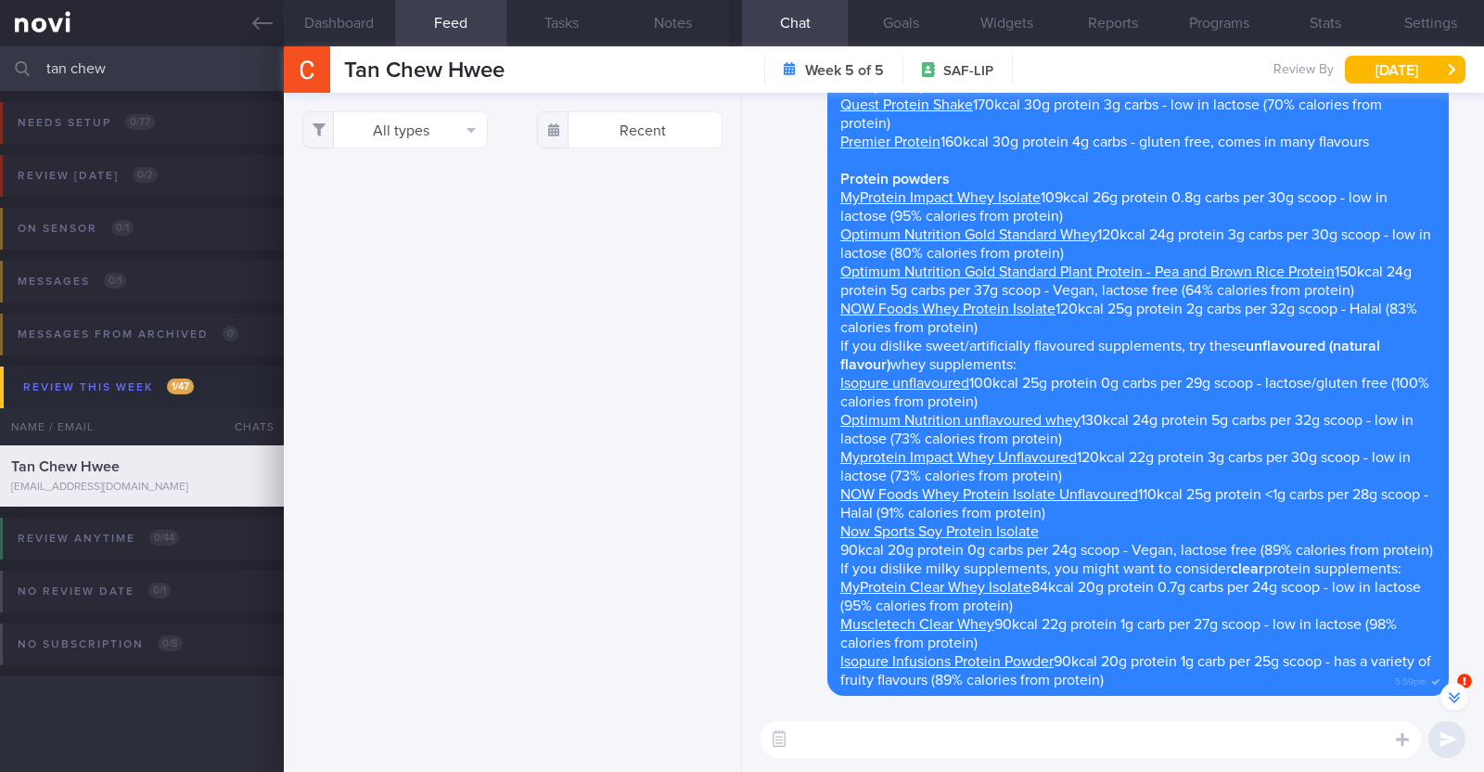
select select "7"
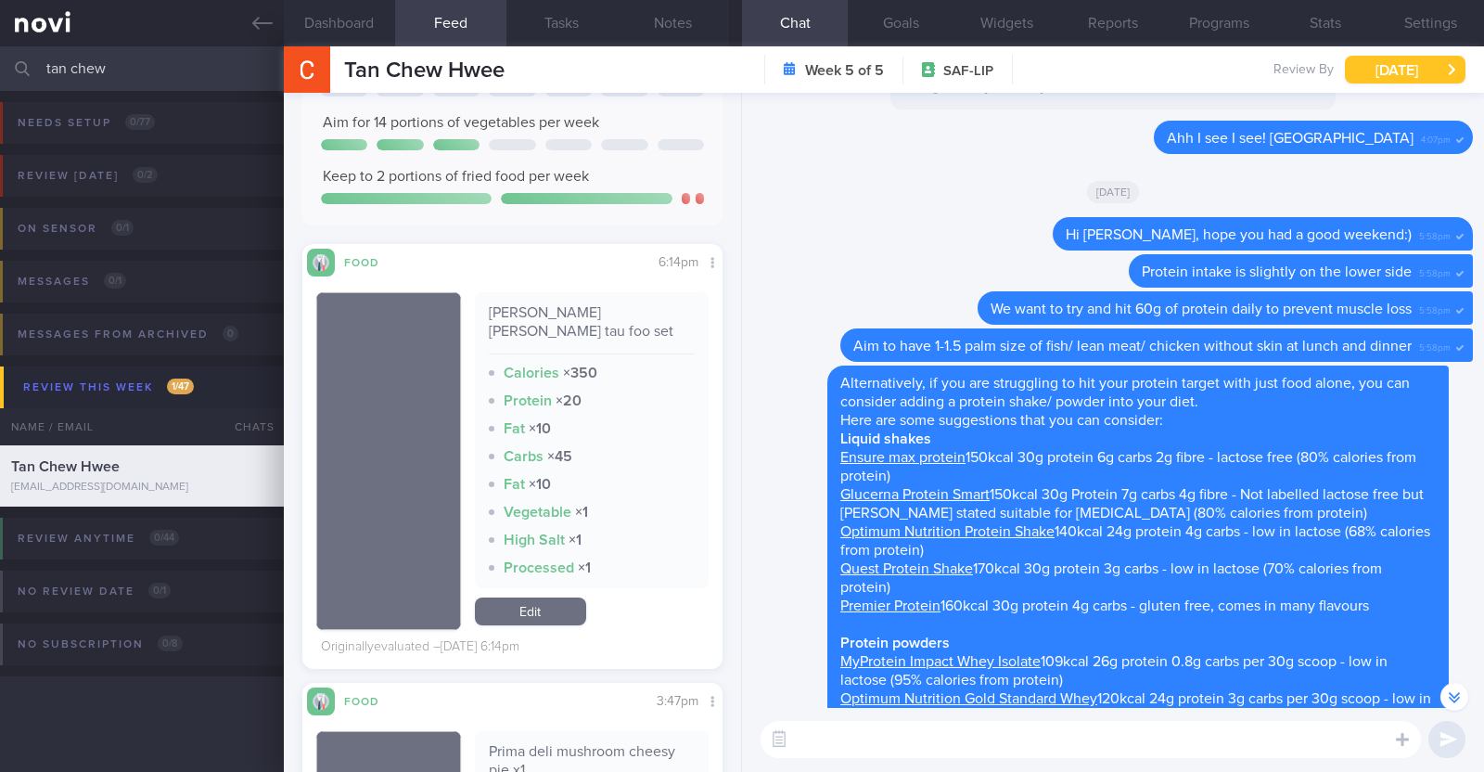
click at [1384, 67] on button "[DATE]" at bounding box center [1405, 70] width 121 height 28
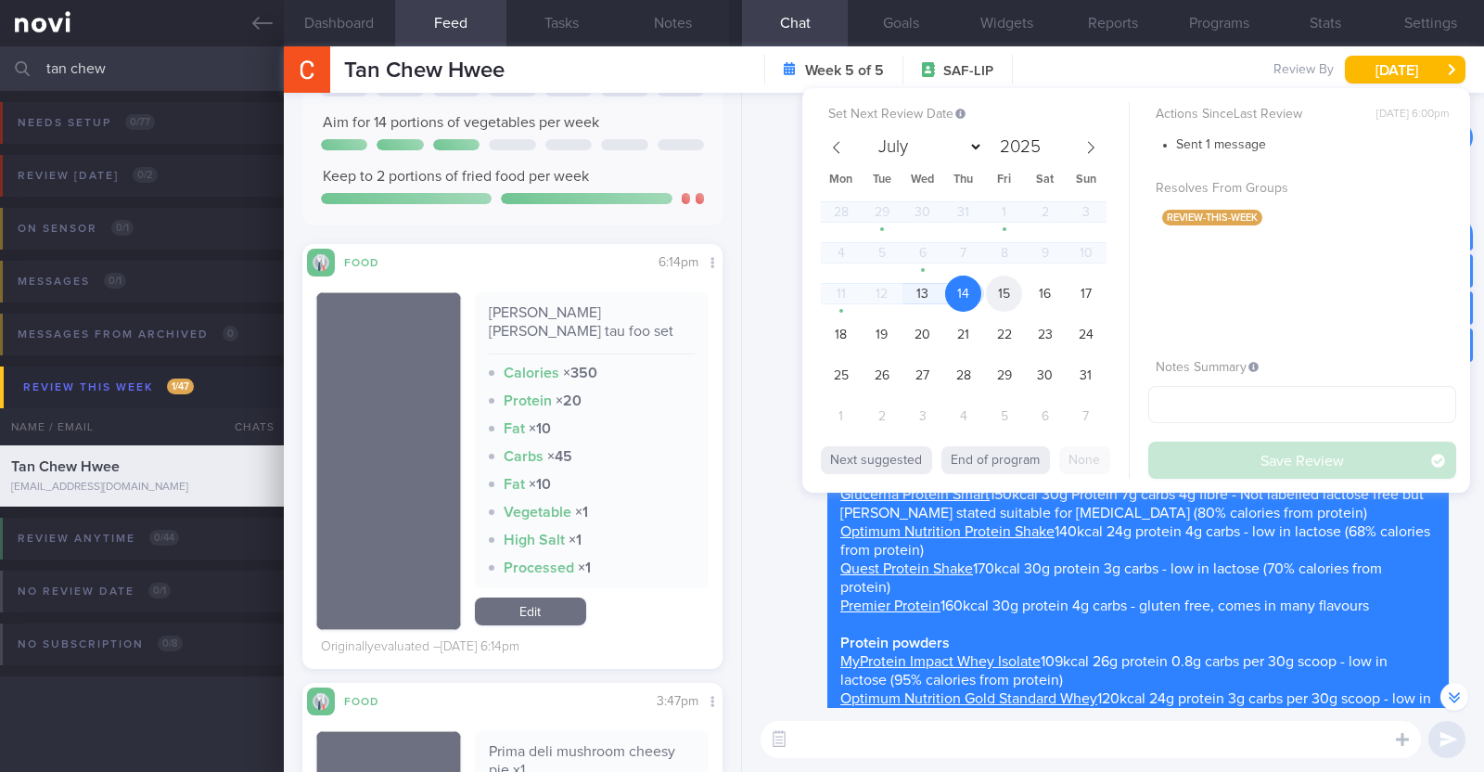
click at [996, 295] on span "15" at bounding box center [1004, 294] width 36 height 36
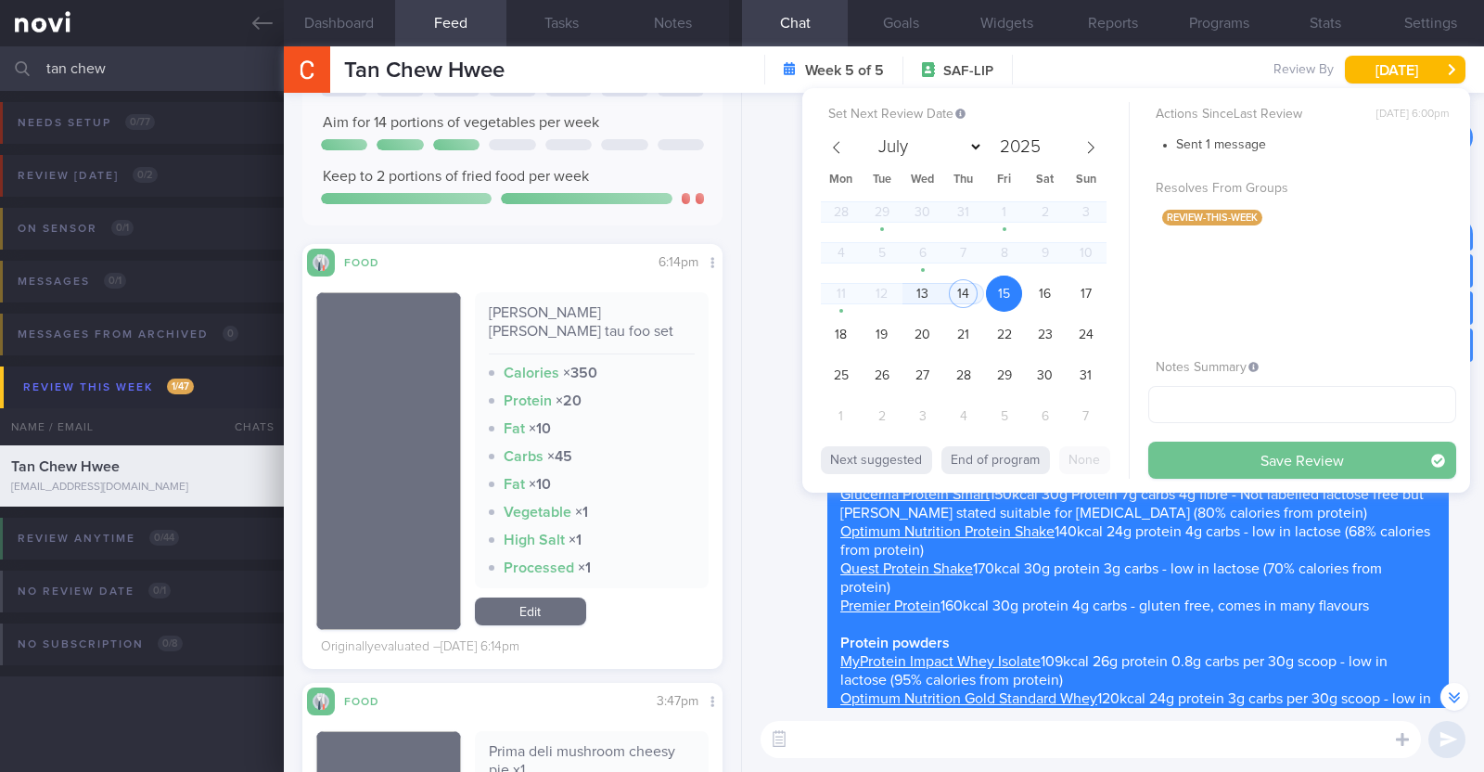
click at [1236, 464] on button "Save Review" at bounding box center [1302, 460] width 308 height 37
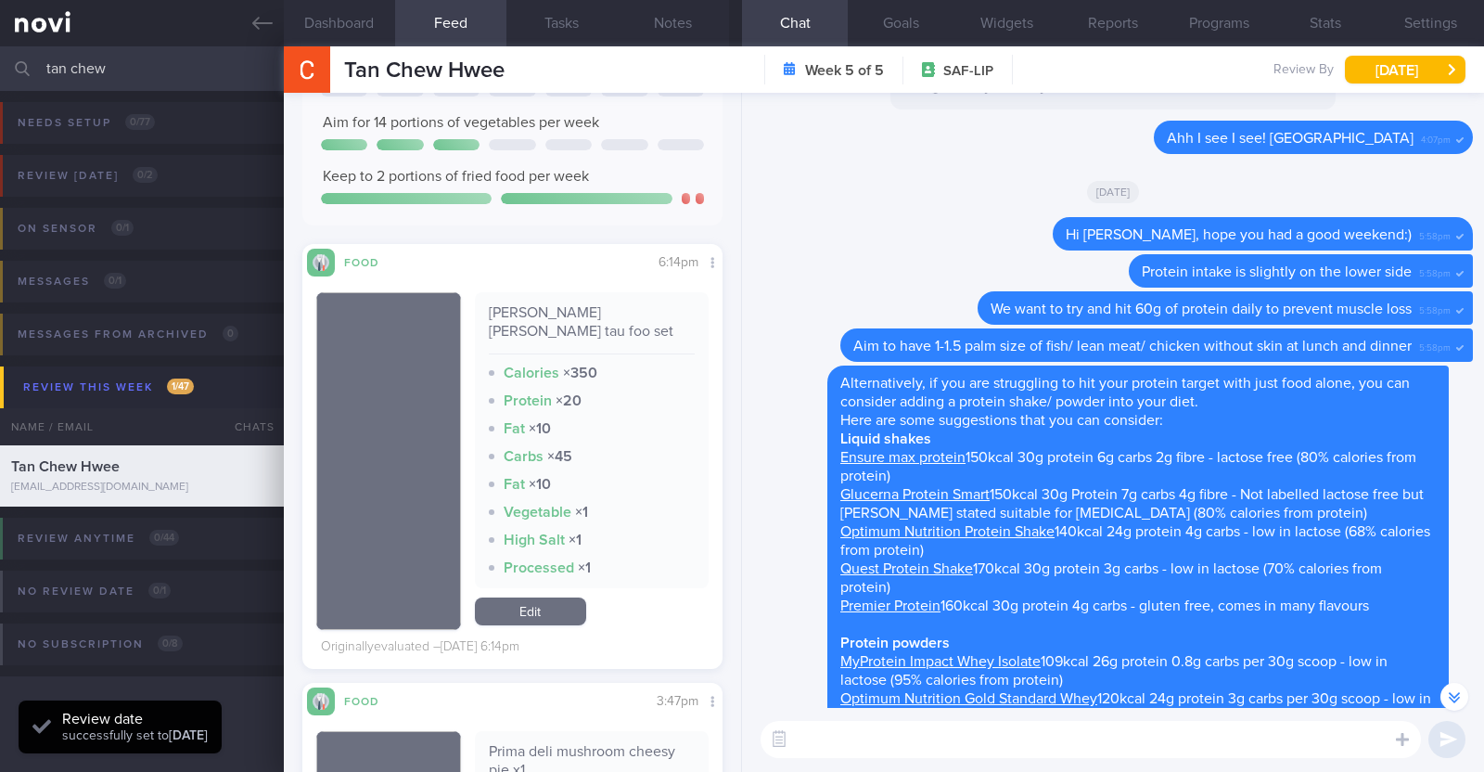
scroll to position [187, 376]
drag, startPoint x: 173, startPoint y: 63, endPoint x: 3, endPoint y: 28, distance: 174.3
click at [3, 28] on div "Patients New Users Coaches tan chew Assigned patients Assigned patients All act…" at bounding box center [742, 386] width 1484 height 772
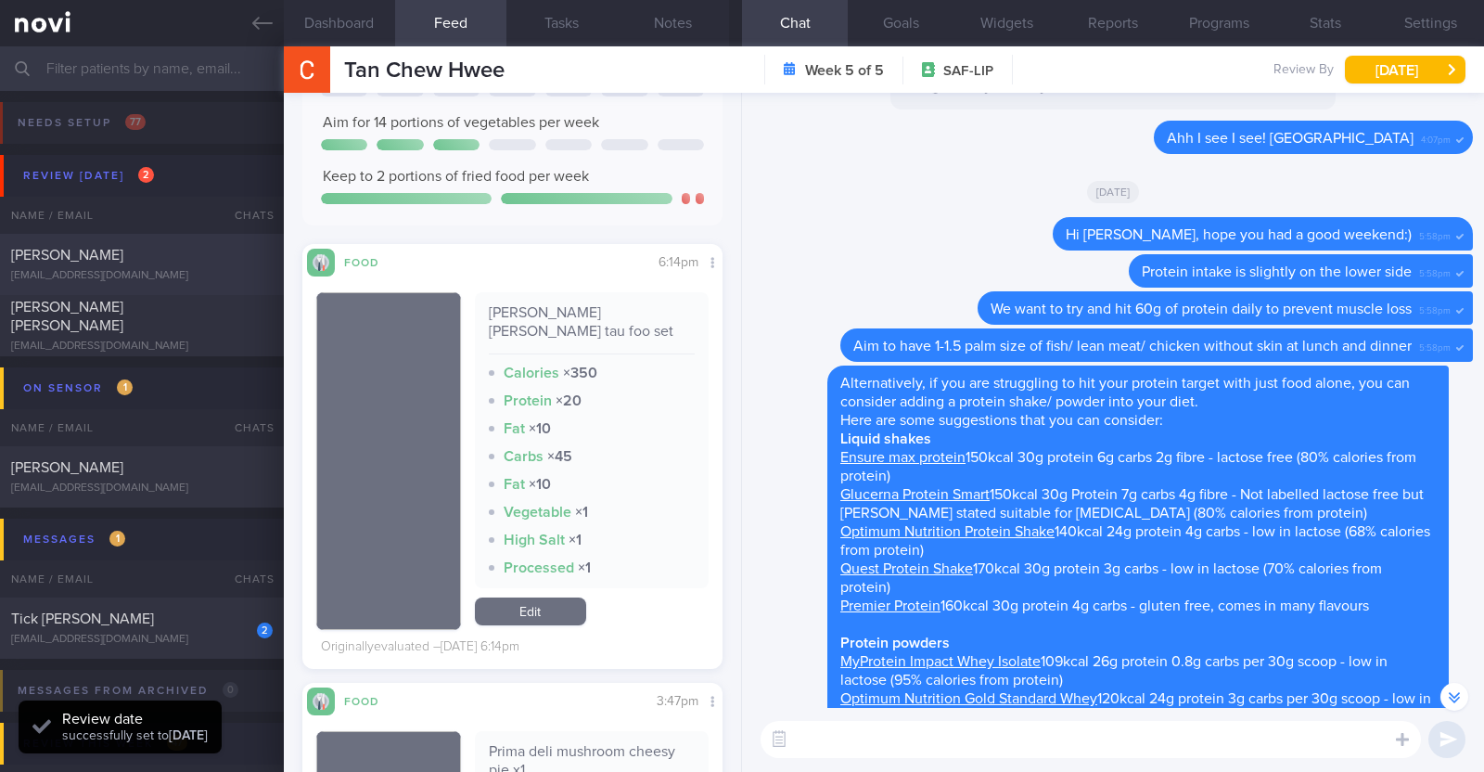
click at [145, 250] on div "[PERSON_NAME]" at bounding box center [139, 255] width 257 height 19
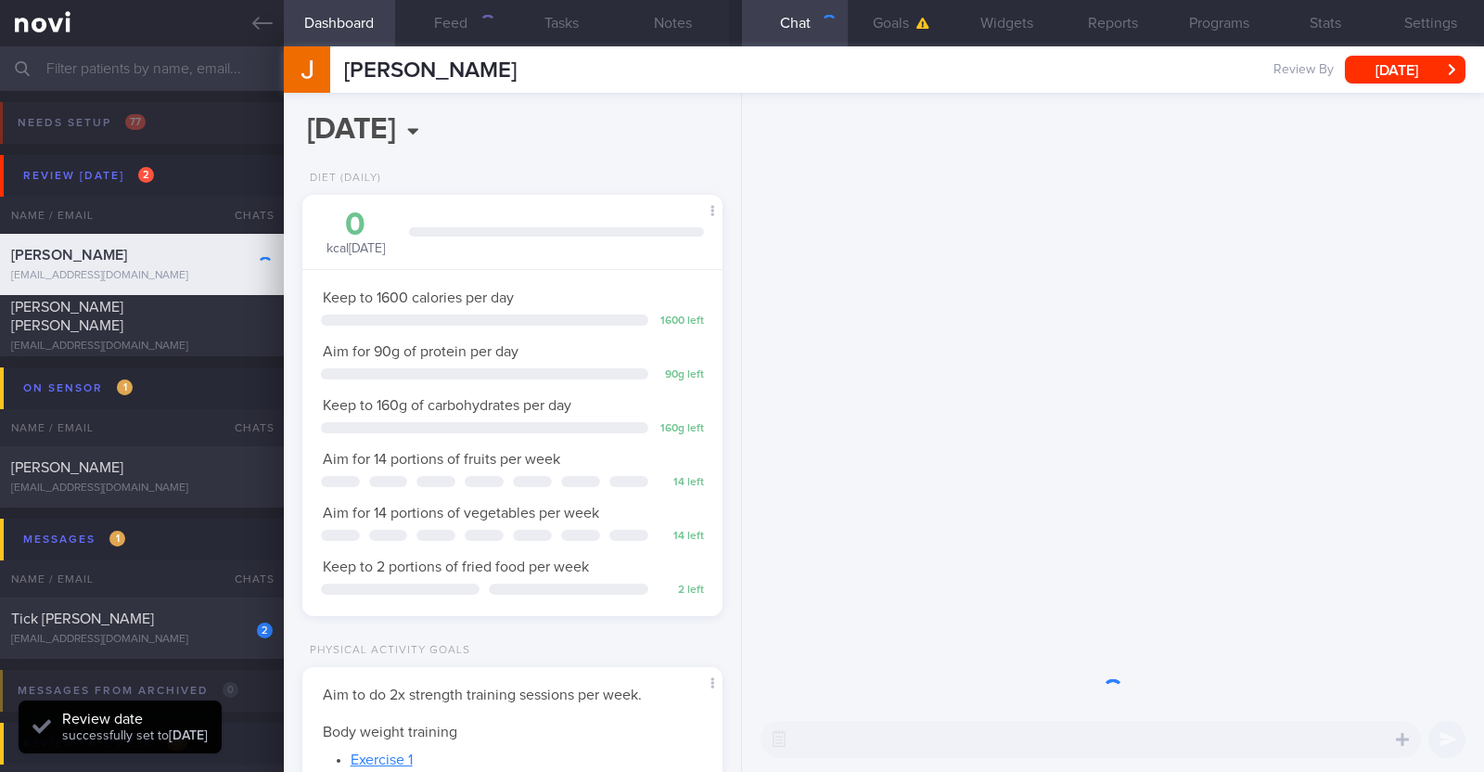
scroll to position [187, 376]
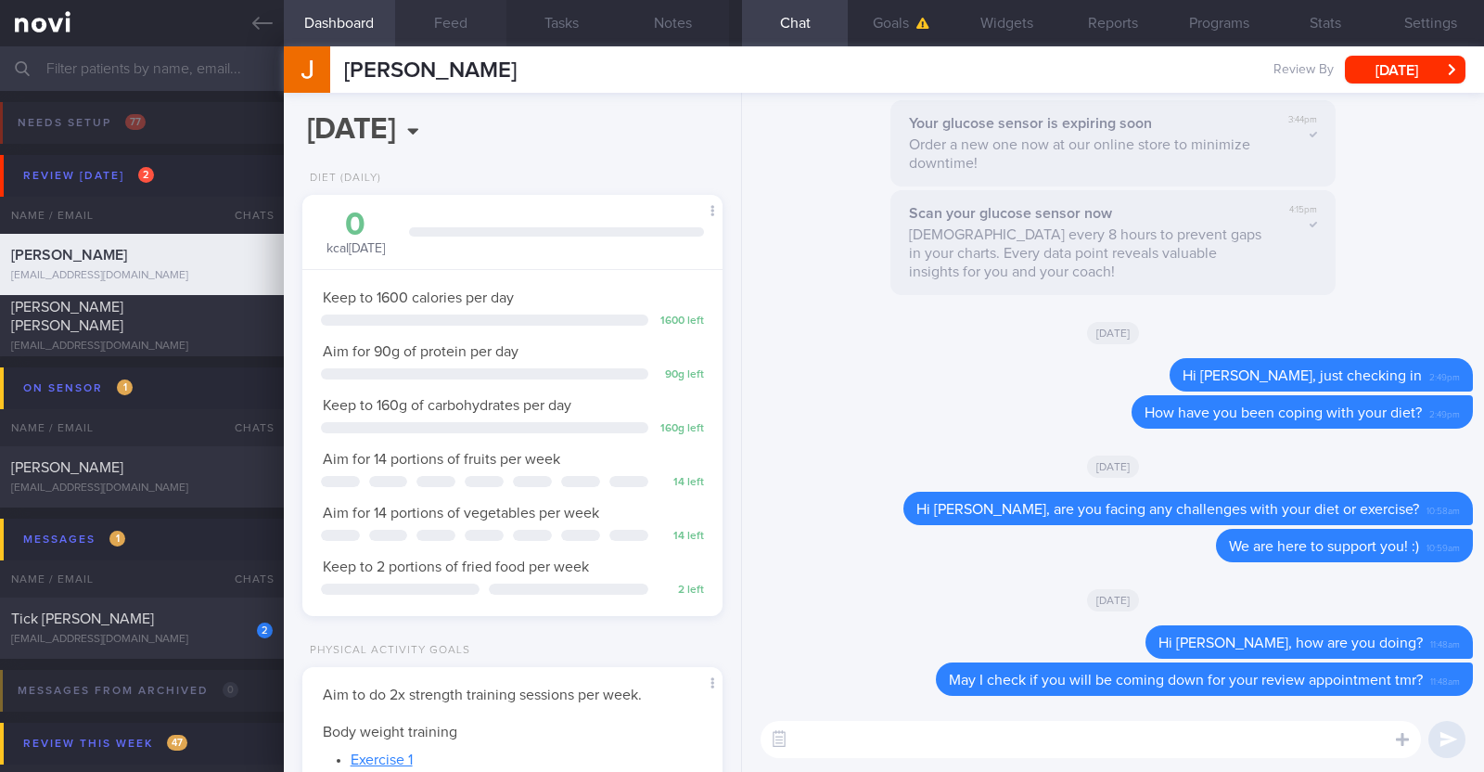
click at [449, 21] on button "Feed" at bounding box center [450, 23] width 111 height 46
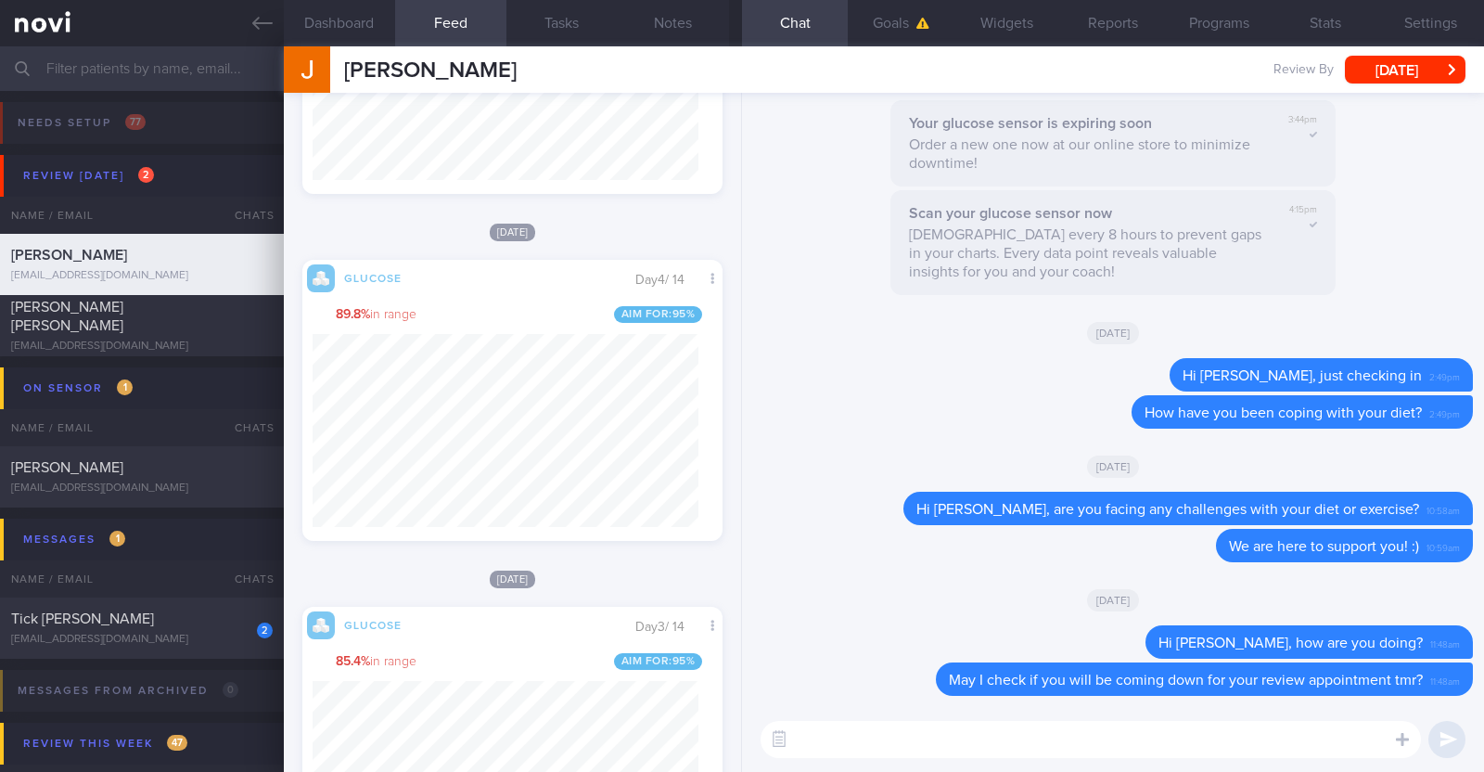
scroll to position [927355, 927224]
click at [913, 493] on div "Delete Hi [PERSON_NAME], are you facing any challenges with your diet or exerci…" at bounding box center [1151, 508] width 644 height 33
